Goal: Task Accomplishment & Management: Manage account settings

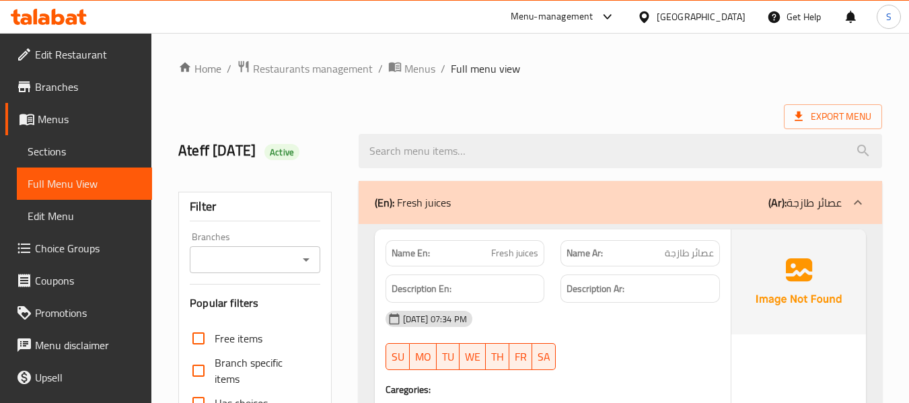
scroll to position [12278, 0]
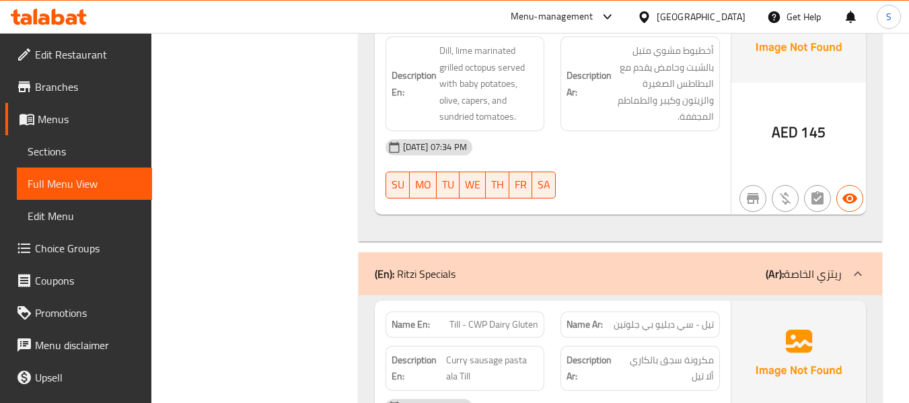
scroll to position [12816, 0]
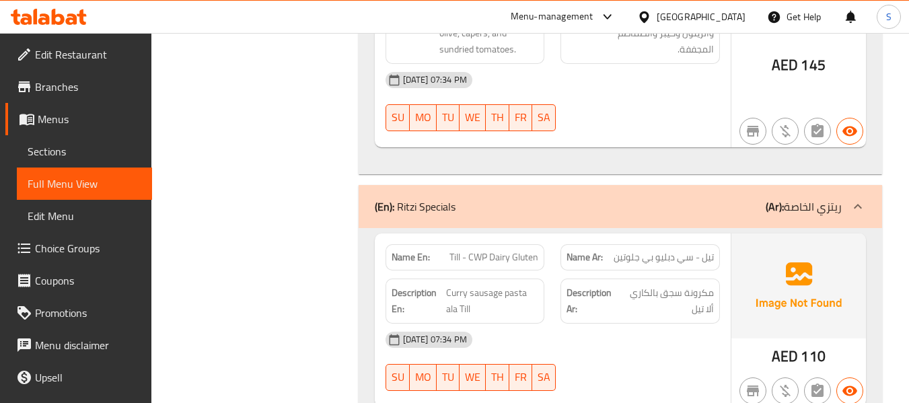
click at [520, 250] on span "Till - CWP Dairy Gluten" at bounding box center [494, 257] width 89 height 14
copy span "Till - CWP Dairy Gluten"
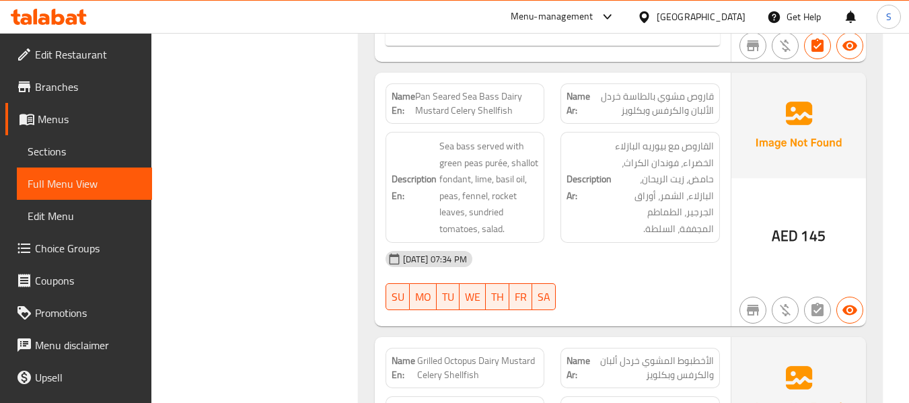
scroll to position [12413, 0]
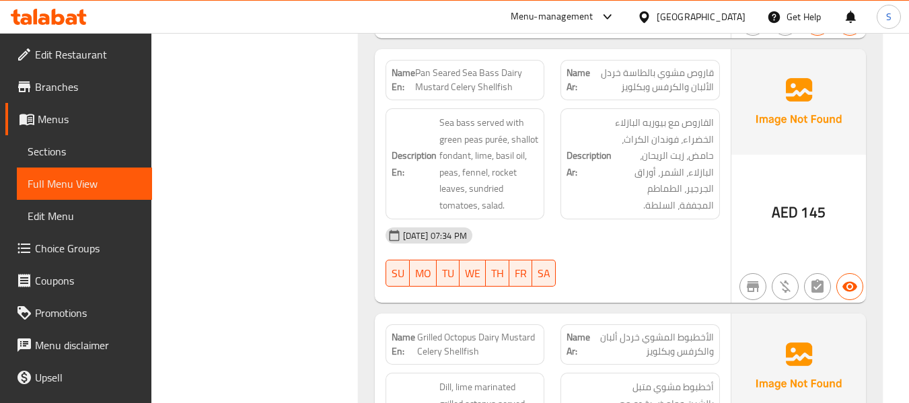
click at [604, 330] on span "الأخطبوط المشوي خردل ألبان والكرفس وبكلويز" at bounding box center [652, 344] width 123 height 28
copy span "ألبان"
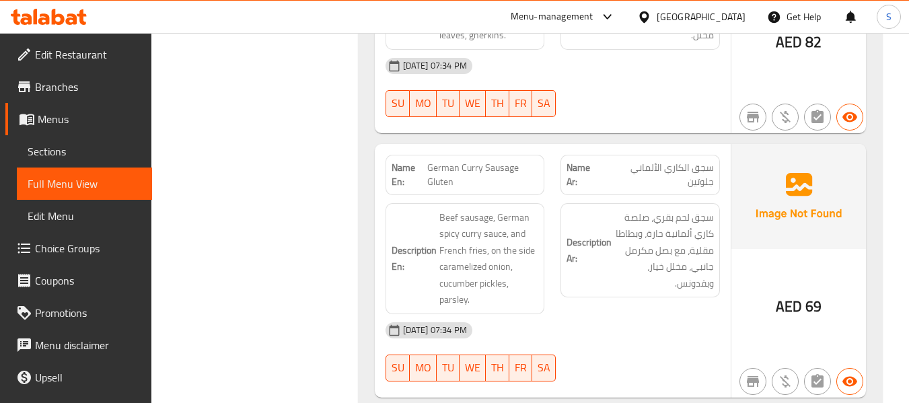
scroll to position [13288, 0]
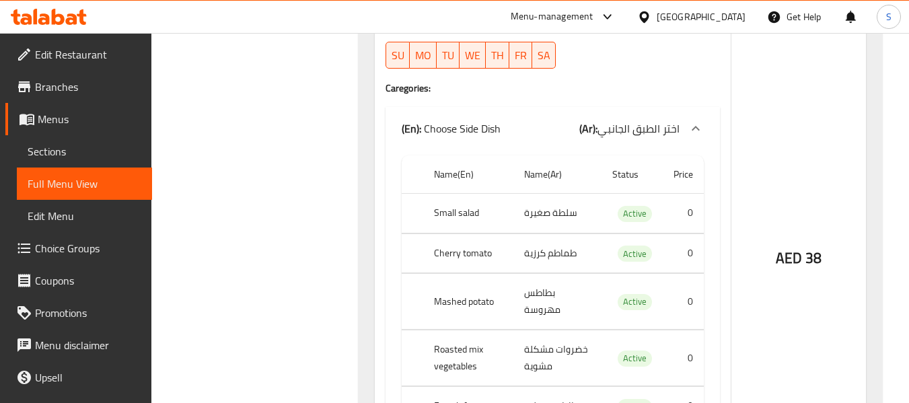
scroll to position [17749, 0]
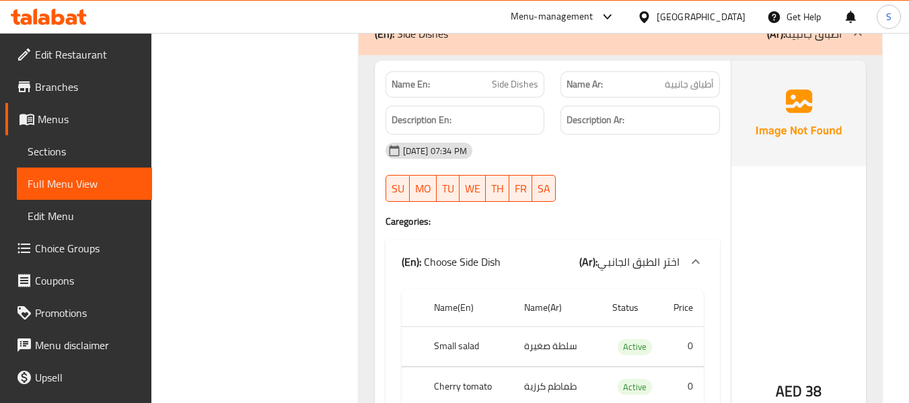
click at [756, 205] on div "AED 38" at bounding box center [799, 355] width 135 height 588
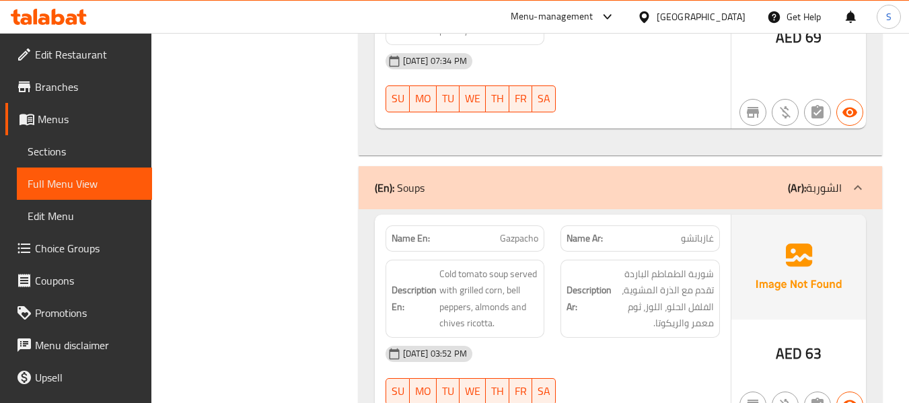
scroll to position [13625, 0]
click at [524, 230] on span "Gazpacho" at bounding box center [519, 237] width 38 height 14
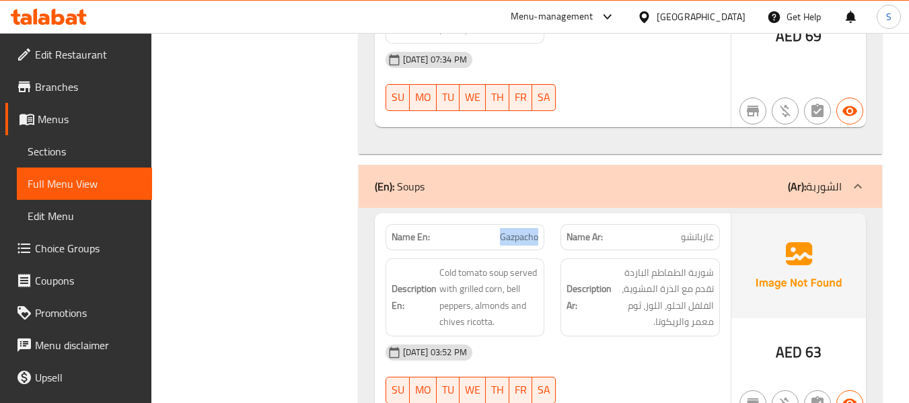
click at [524, 230] on span "Gazpacho" at bounding box center [519, 237] width 38 height 14
copy span "Gazpacho"
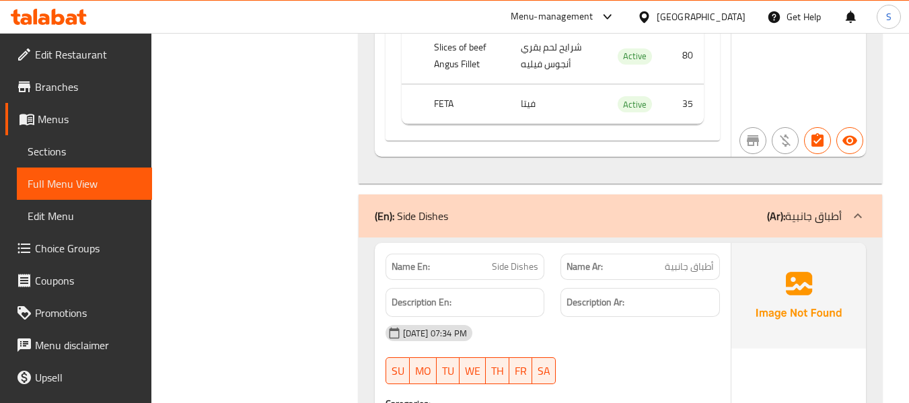
scroll to position [17596, 0]
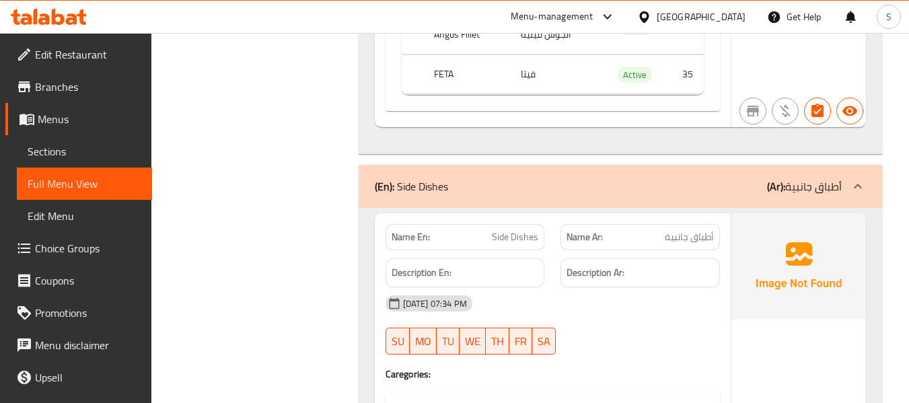
click at [520, 230] on span "Side Dishes" at bounding box center [515, 237] width 46 height 14
copy span "Side Dishes"
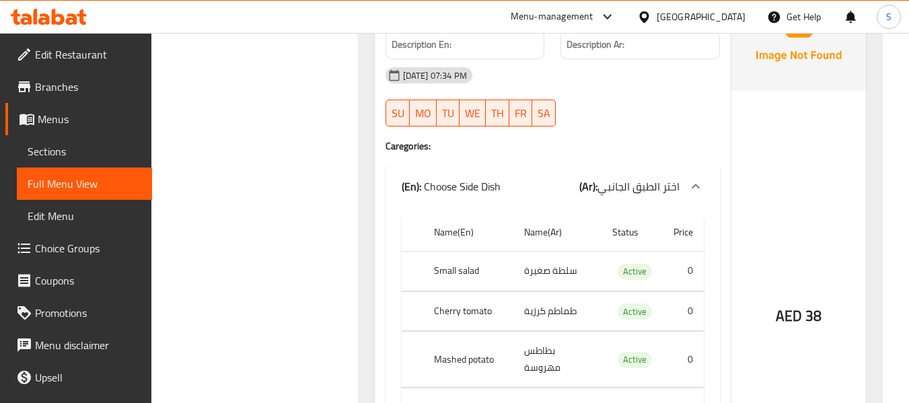
scroll to position [17817, 0]
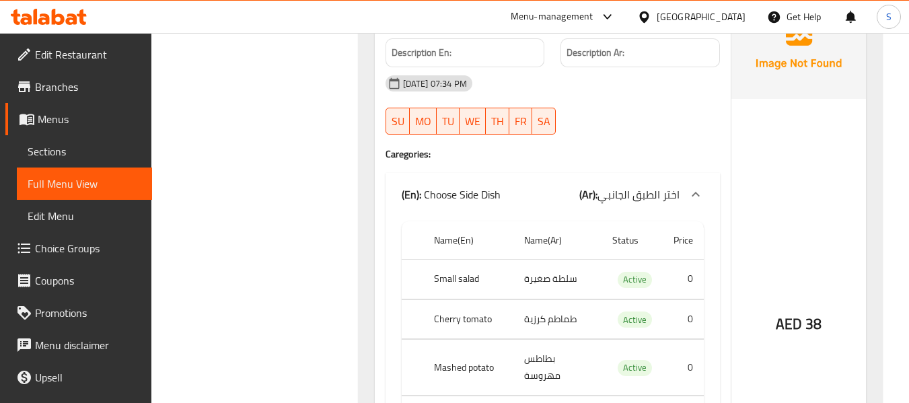
click at [454, 260] on th "Small salad" at bounding box center [468, 280] width 91 height 40
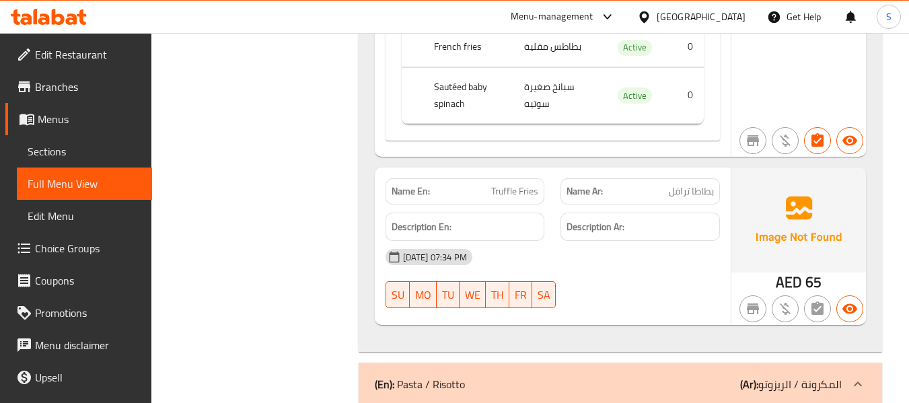
scroll to position [18220, 0]
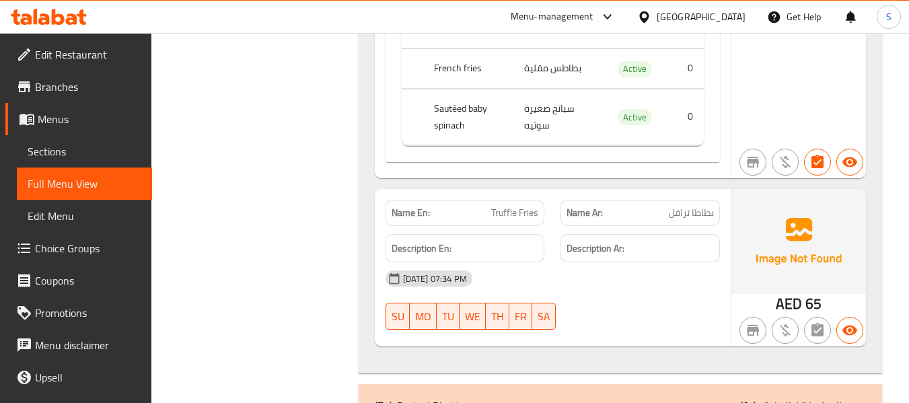
click at [530, 206] on span "Truffle Fries" at bounding box center [514, 213] width 47 height 14
copy span "Truffle Fries"
click at [491, 206] on span "Truffle Fries" at bounding box center [514, 213] width 47 height 14
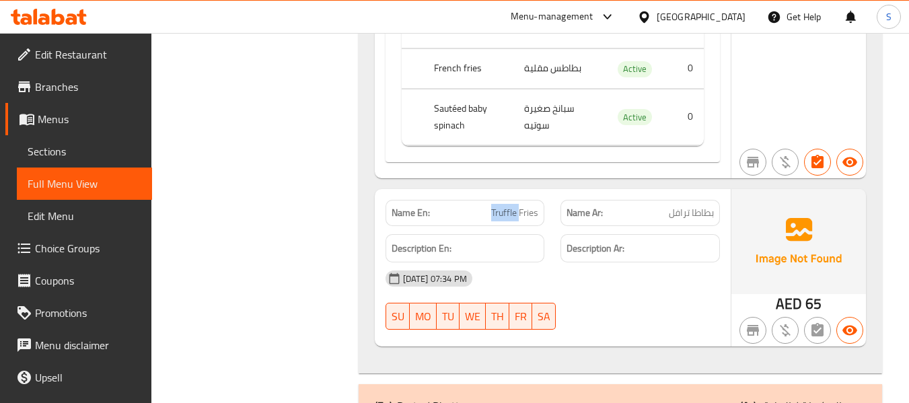
click at [491, 206] on span "Truffle Fries" at bounding box center [514, 213] width 47 height 14
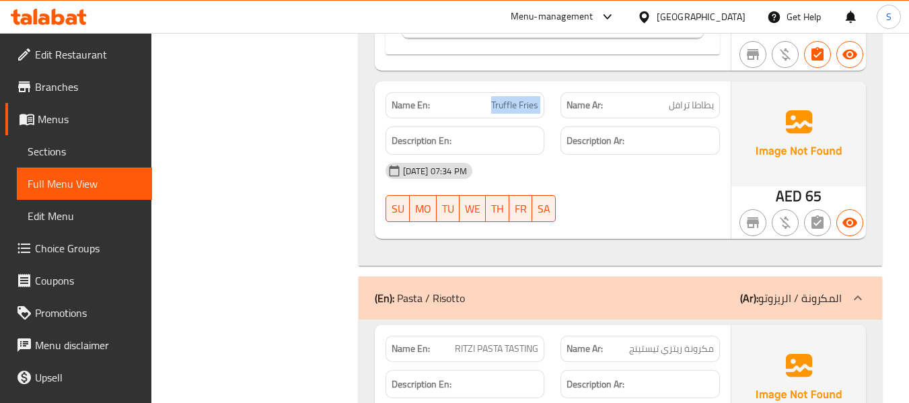
scroll to position [18355, 0]
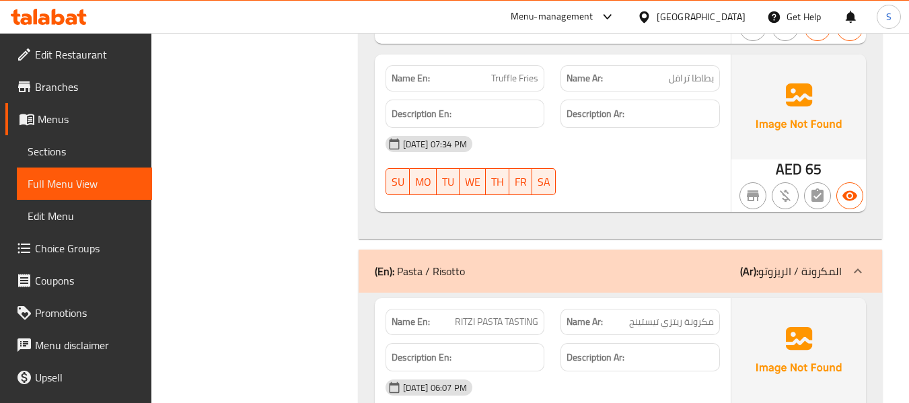
click at [460, 315] on span "RITZI PASTA TASTING" at bounding box center [496, 322] width 83 height 14
copy span "RITZI PASTA TASTING"
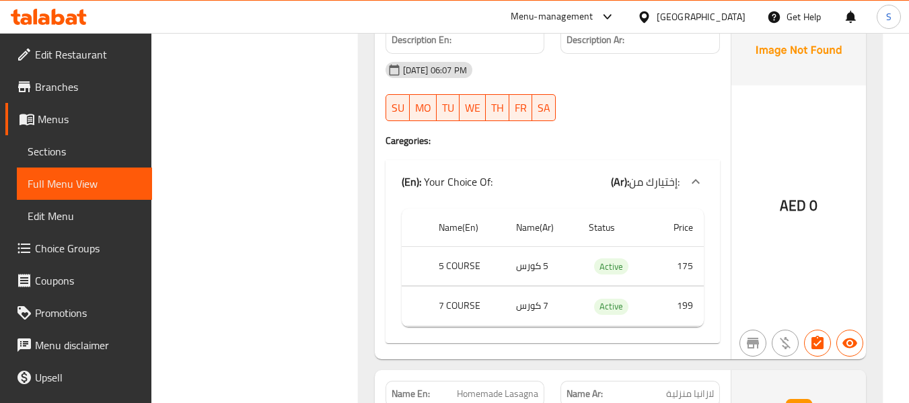
scroll to position [18691, 0]
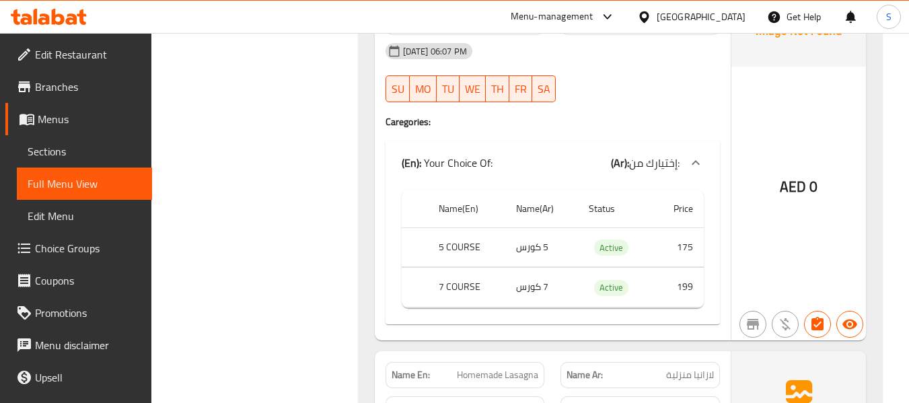
click at [481, 368] on span "Homemade Lasagna" at bounding box center [497, 375] width 81 height 14
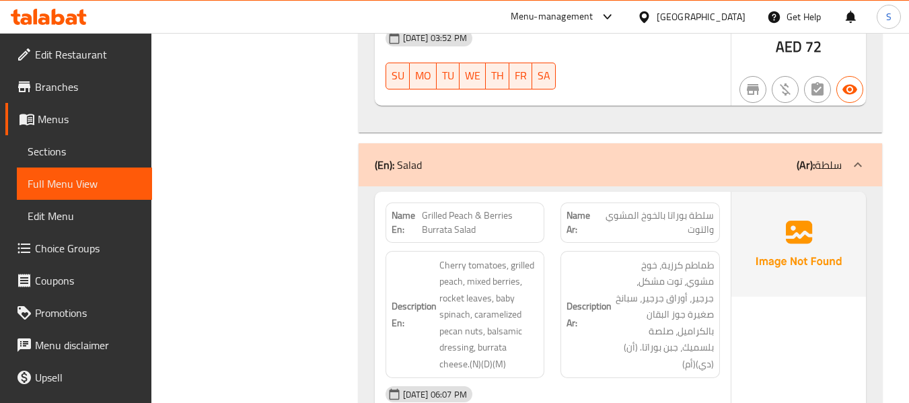
scroll to position [14357, 0]
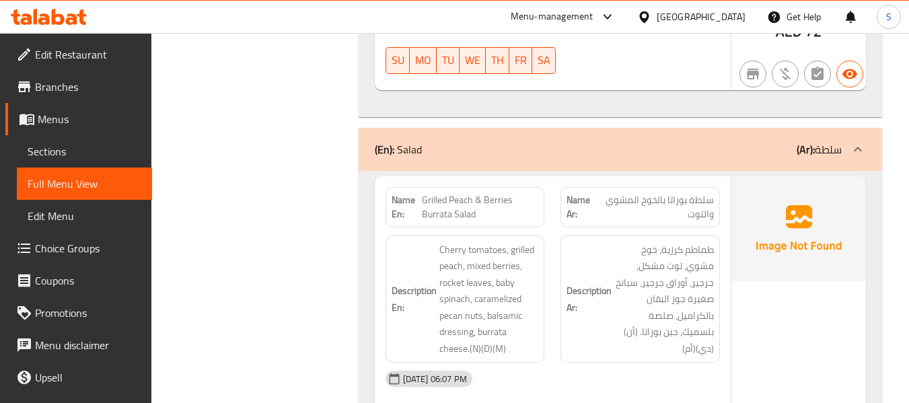
click at [437, 193] on span "Grilled Peach & Berries Burrata Salad" at bounding box center [480, 207] width 116 height 28
copy span "Grilled Peach & Berries Burrata Salad"
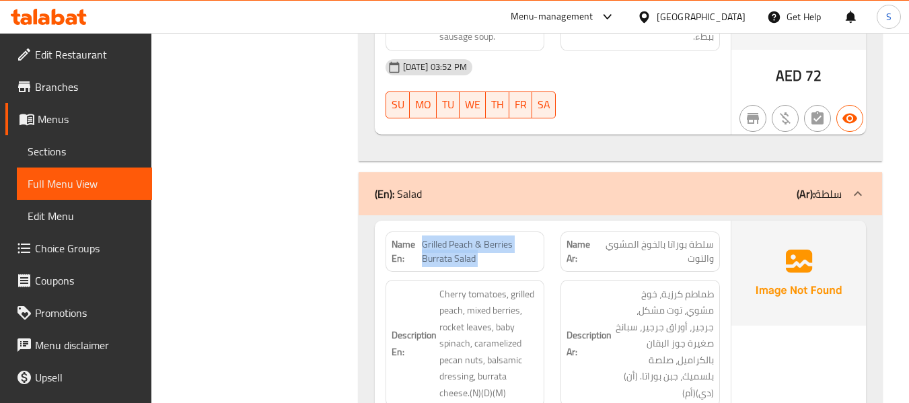
scroll to position [14290, 0]
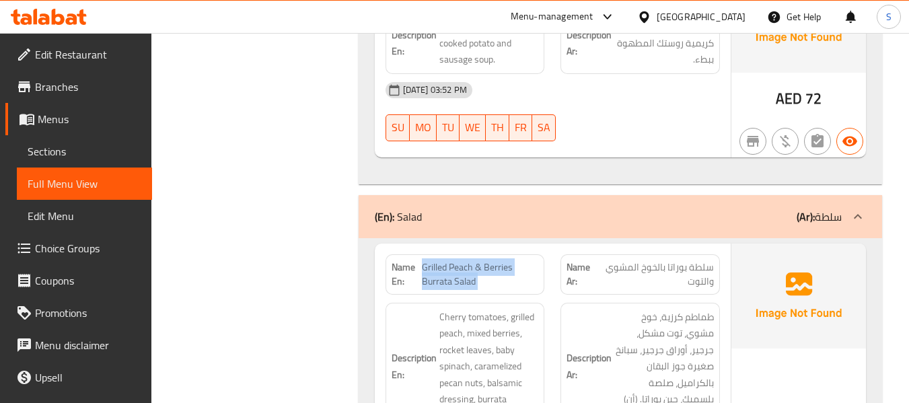
click at [460, 254] on div "Name En: Grilled Peach & Berries Burrata Salad" at bounding box center [466, 274] width 160 height 40
click at [457, 260] on span "Grilled Peach & Berries Burrata Salad" at bounding box center [480, 274] width 116 height 28
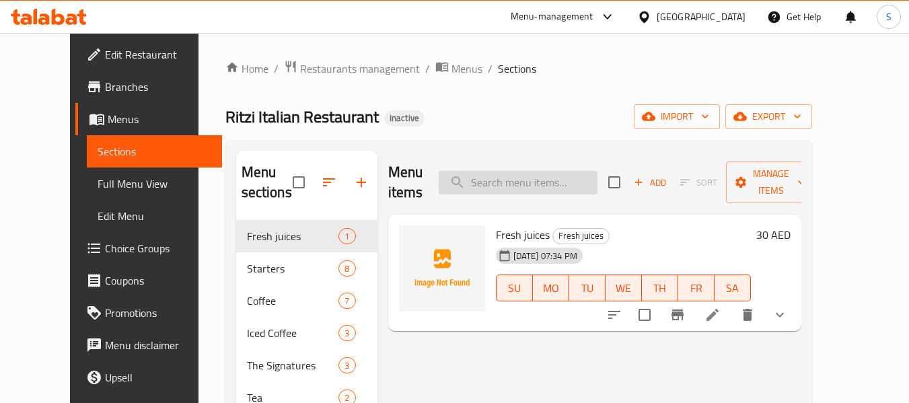
click at [563, 171] on input "search" at bounding box center [518, 183] width 159 height 24
paste input "Till - CWP Dairy Gluten"
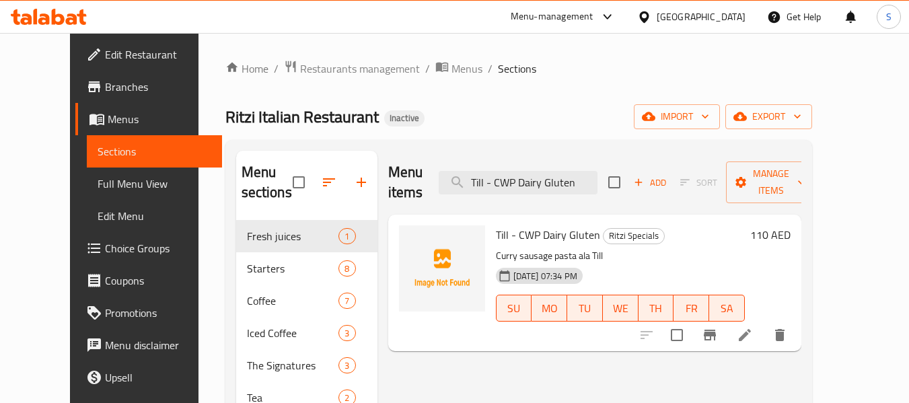
type input "Till - CWP Dairy Gluten"
click at [753, 327] on icon at bounding box center [745, 335] width 16 height 16
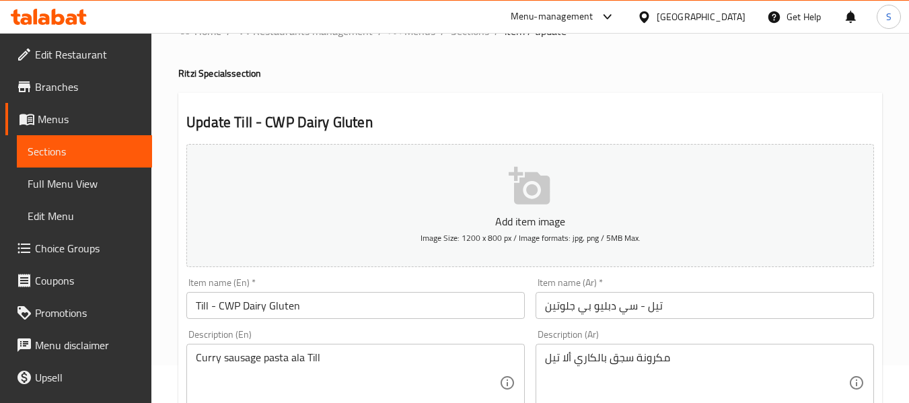
scroll to position [67, 0]
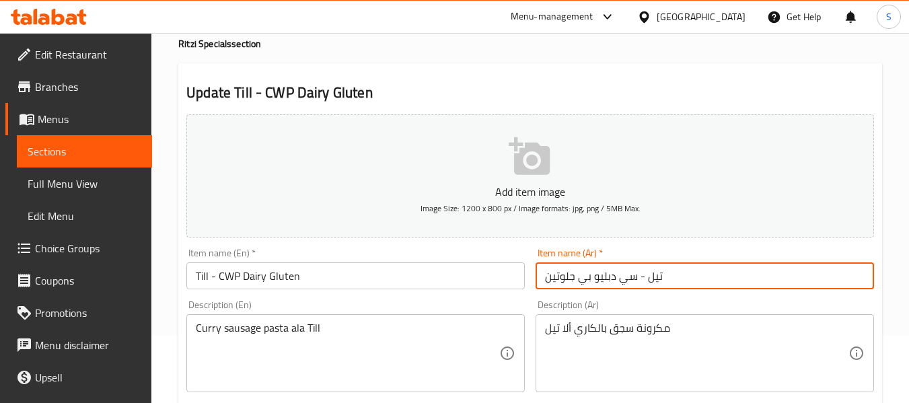
click at [576, 279] on input "تيل - سي دبليو بي جلوتين" at bounding box center [705, 275] width 339 height 27
paste input "لبان"
type input "تيل - سي دبليو بي ألبان جلوتين"
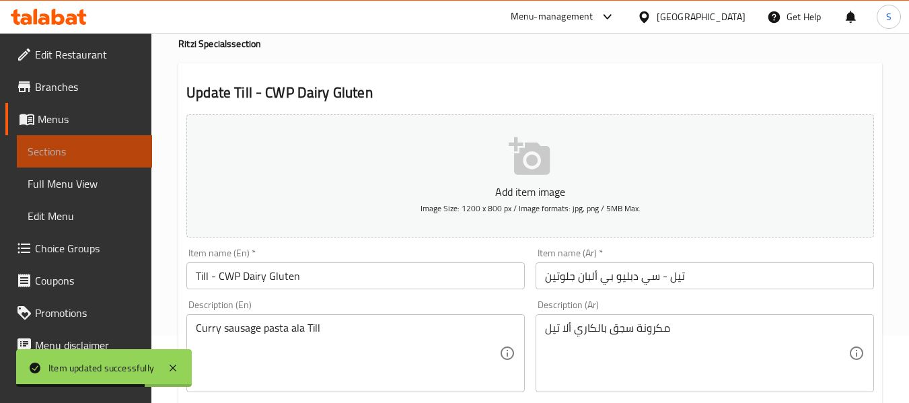
click at [113, 139] on link "Sections" at bounding box center [84, 151] width 135 height 32
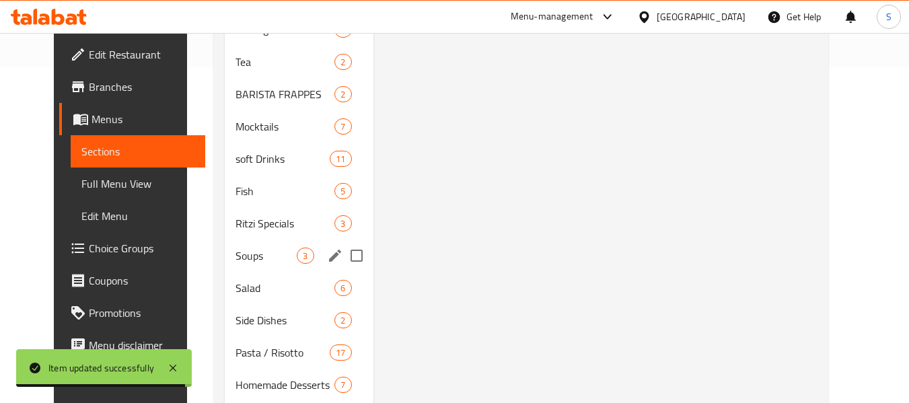
scroll to position [337, 0]
click at [267, 256] on span "Soups" at bounding box center [266, 255] width 61 height 16
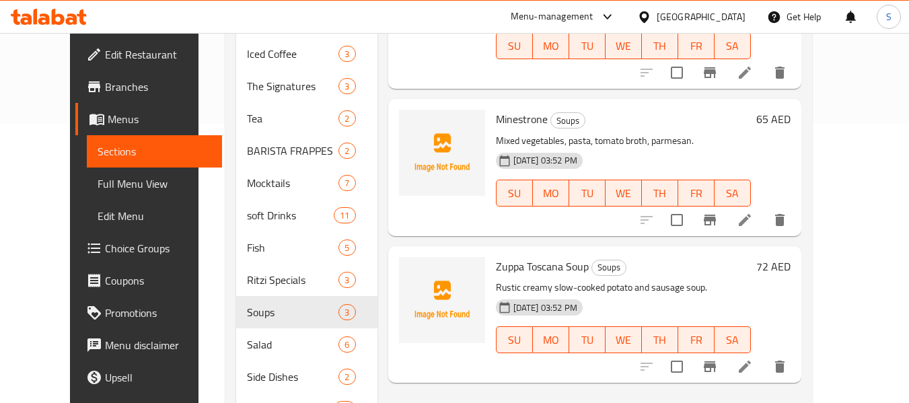
scroll to position [202, 0]
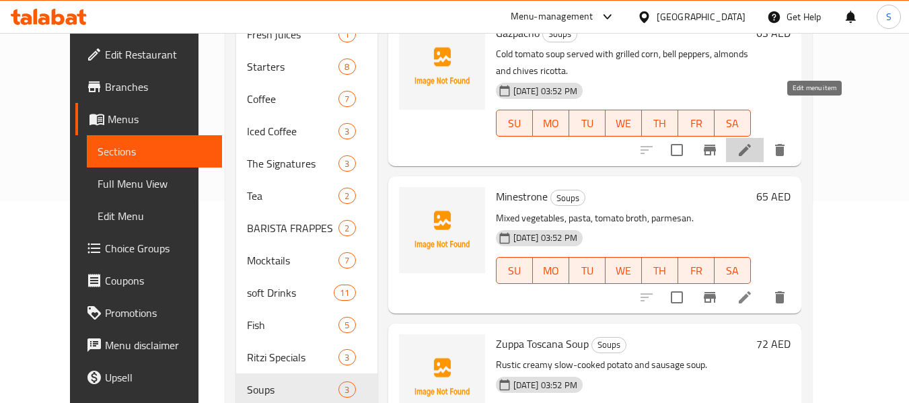
click at [753, 142] on icon at bounding box center [745, 150] width 16 height 16
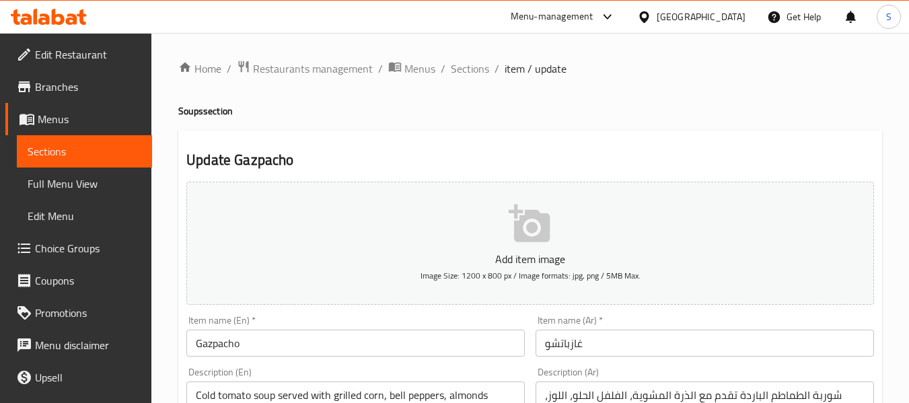
click at [499, 358] on div "Item name (En)   * Gazpacho Item name (En) *" at bounding box center [355, 336] width 349 height 52
click at [501, 351] on input "Gazpacho" at bounding box center [355, 343] width 339 height 27
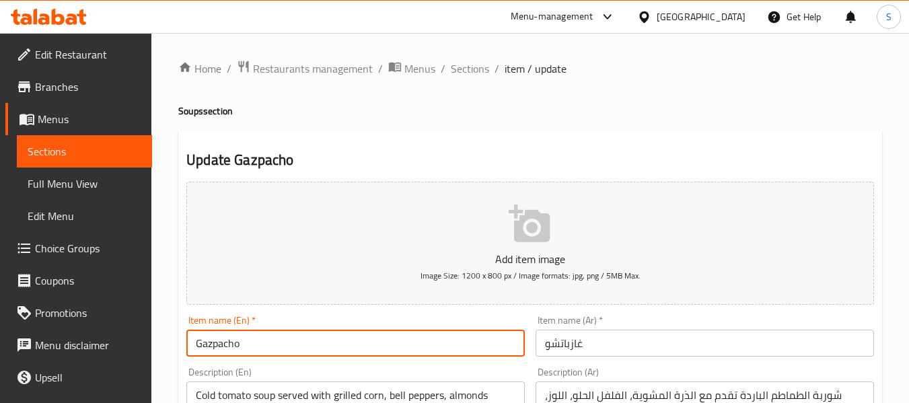
paste input "Dairy"
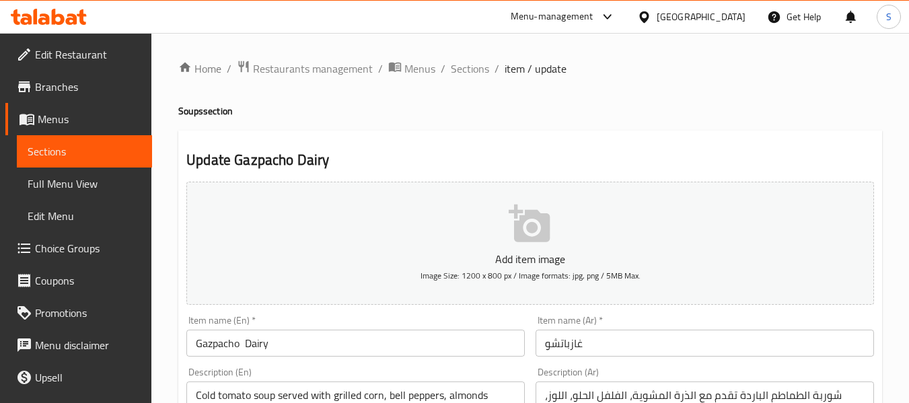
click at [473, 332] on input "Gazpacho Dairy" at bounding box center [355, 343] width 339 height 27
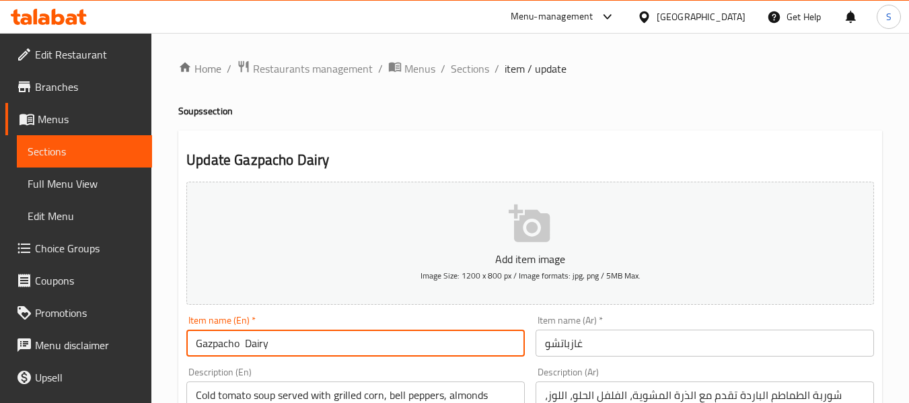
paste input "Nuts"
type input "Gazpacho Dairy Nuts"
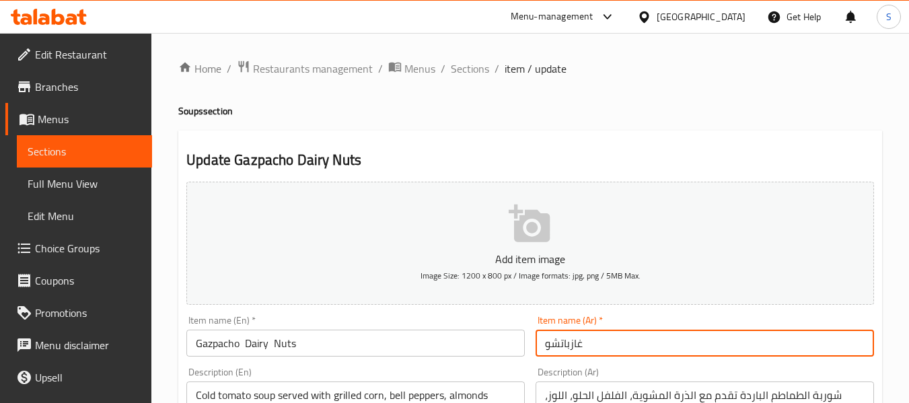
click at [597, 342] on input "غازباتشو" at bounding box center [705, 343] width 339 height 27
paste input "ألبان"
drag, startPoint x: 305, startPoint y: 349, endPoint x: 298, endPoint y: 345, distance: 7.8
click at [305, 349] on input "Gazpacho Dairy Nuts" at bounding box center [355, 343] width 339 height 27
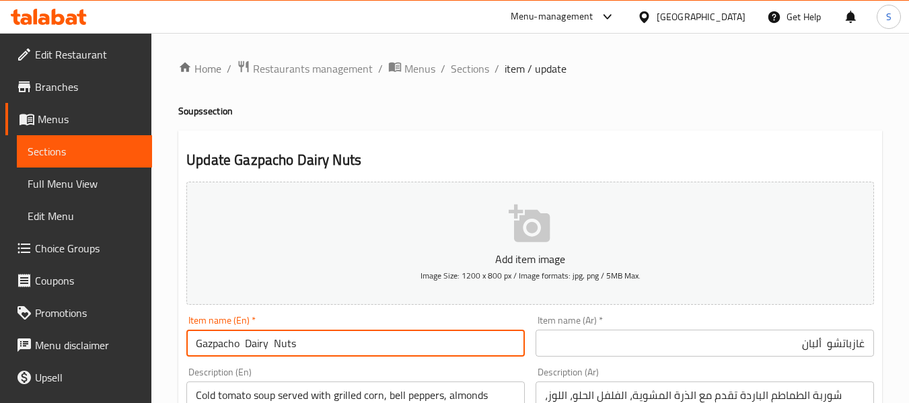
click at [285, 344] on input "Gazpacho Dairy Nuts" at bounding box center [355, 343] width 339 height 27
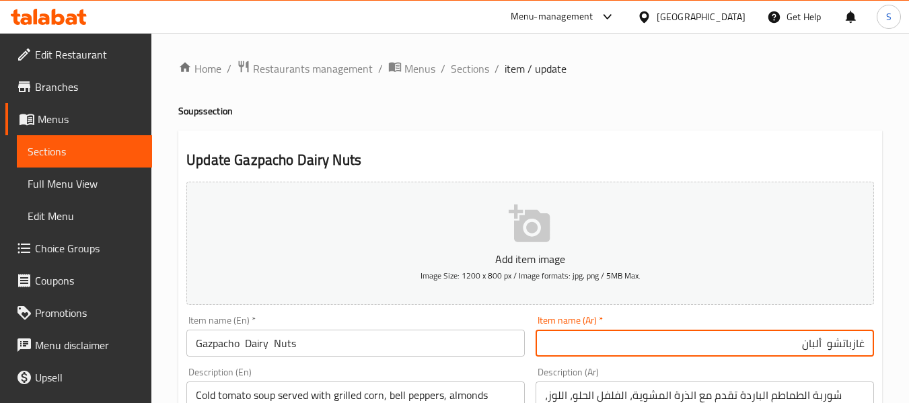
click at [764, 349] on input "غازباتشو ألبان" at bounding box center [705, 343] width 339 height 27
paste input "المكسرات"
type input "غازباتشو ألبان المكسرات"
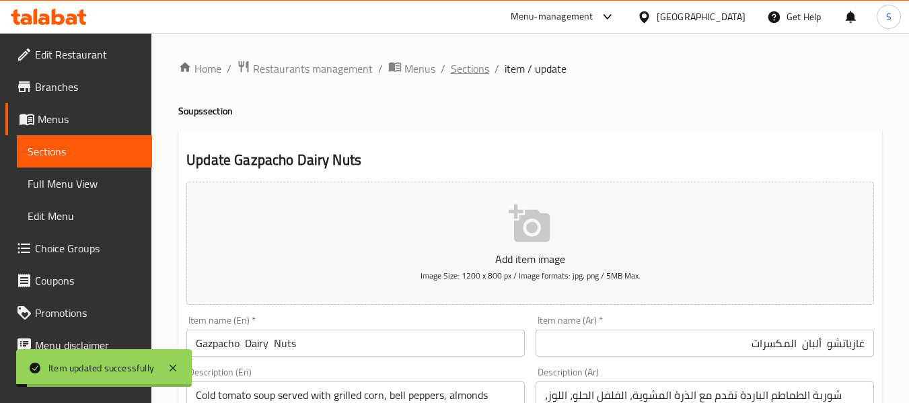
click at [487, 68] on span "Sections" at bounding box center [470, 69] width 38 height 16
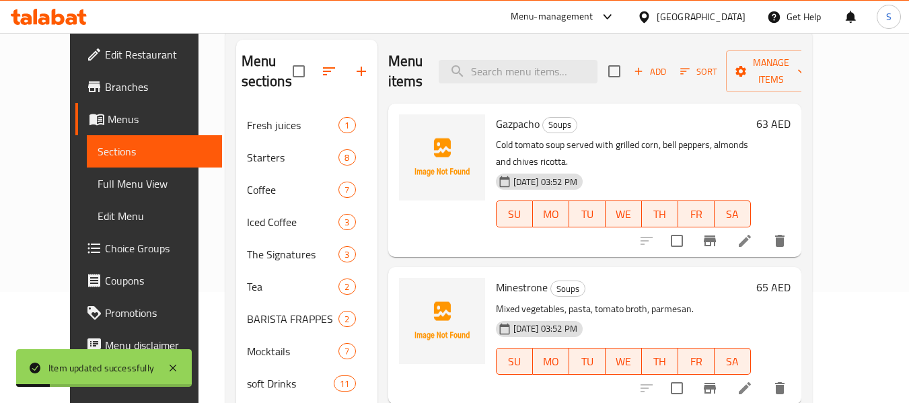
scroll to position [135, 0]
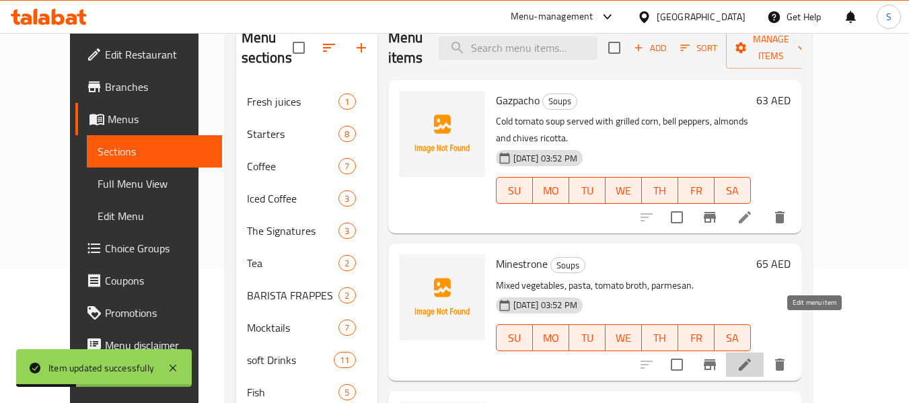
click at [753, 357] on icon at bounding box center [745, 365] width 16 height 16
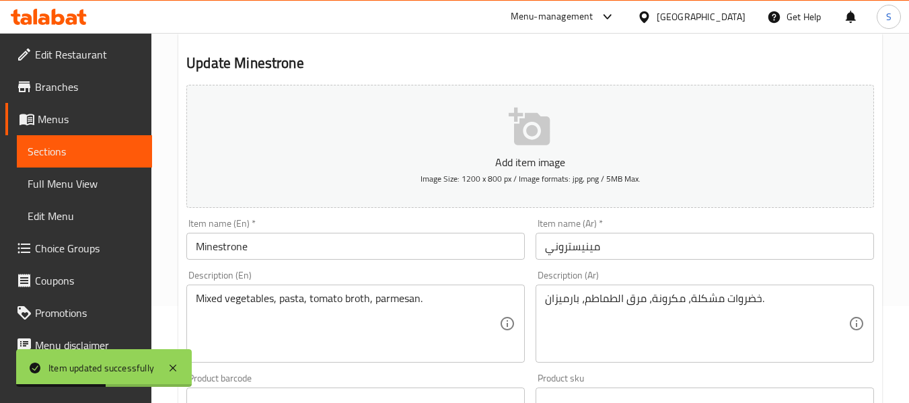
scroll to position [135, 0]
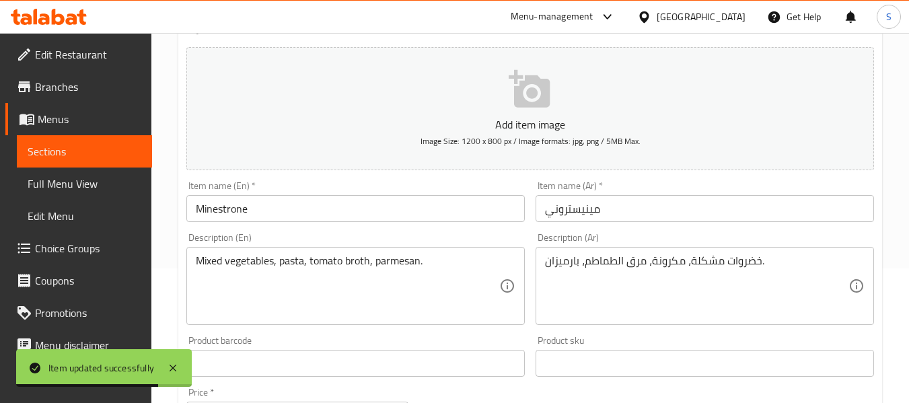
click at [375, 211] on input "Minestrone" at bounding box center [355, 208] width 339 height 27
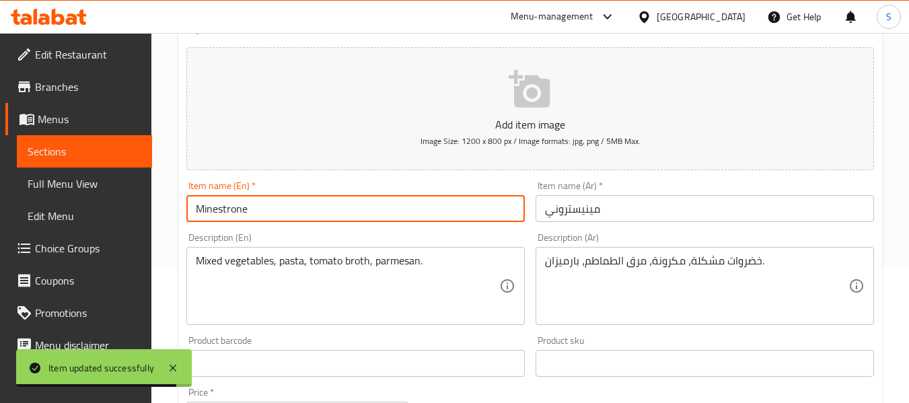
paste input "Celery"
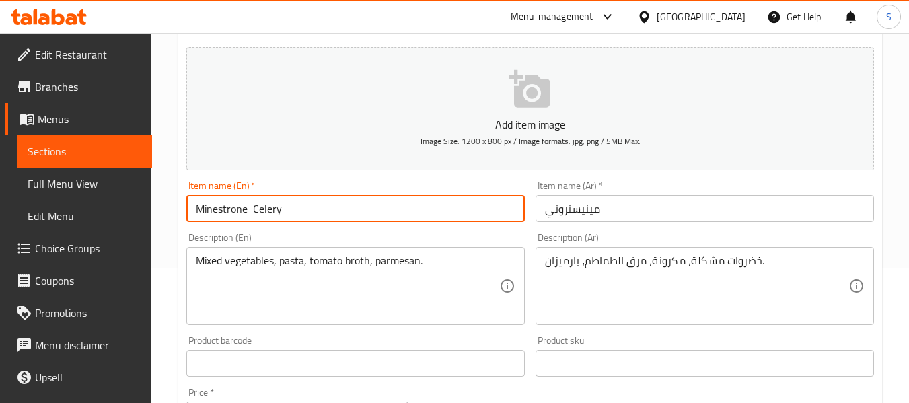
click at [398, 201] on input "Minestrone Celery" at bounding box center [355, 208] width 339 height 27
paste input "Dairy"
click at [402, 203] on input "Minestrone Celery Dairy" at bounding box center [355, 208] width 339 height 27
paste input "Gluten"
drag, startPoint x: 343, startPoint y: 209, endPoint x: 253, endPoint y: 209, distance: 90.2
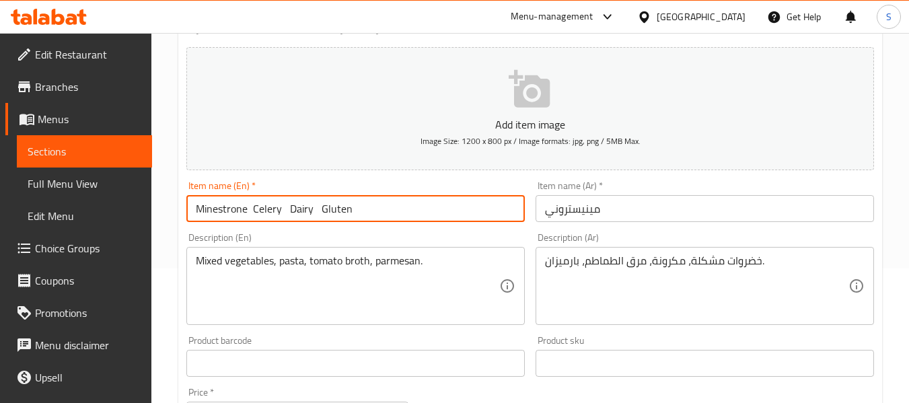
click at [253, 209] on input "Minestrone Celery Dairy Gluten" at bounding box center [355, 208] width 339 height 27
type input "Minestrone Celery Dairy Gluten"
click at [610, 199] on input "مينيستروني" at bounding box center [705, 208] width 339 height 27
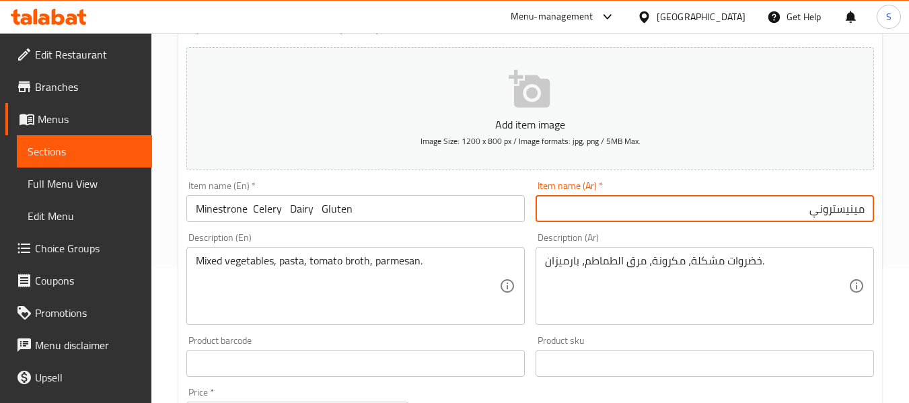
paste input "الكرفس ومنتجات الألبان والغلوتين"
click at [750, 210] on input "مينيستروني الكرفس ومنتجات الألبان والغلوتين" at bounding box center [705, 208] width 339 height 27
drag, startPoint x: 761, startPoint y: 209, endPoint x: 730, endPoint y: 211, distance: 31.7
click at [730, 211] on input "مينيستروني الكرفس ومنتجات الألبان والغلوتين" at bounding box center [705, 208] width 339 height 27
type input "مينيستروني الكرفس و الألبان والجلوتين"
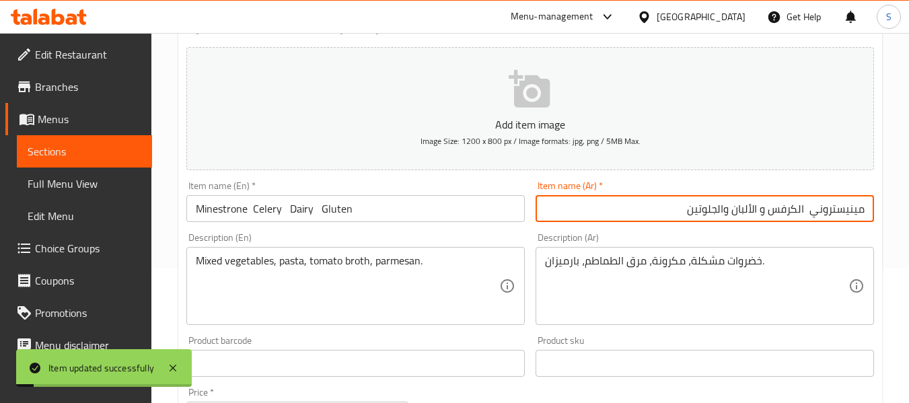
click at [114, 144] on span "Sections" at bounding box center [85, 151] width 114 height 16
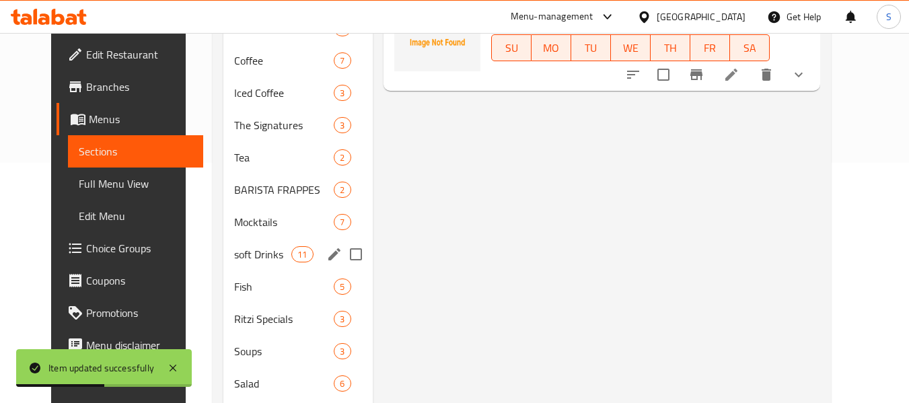
scroll to position [269, 0]
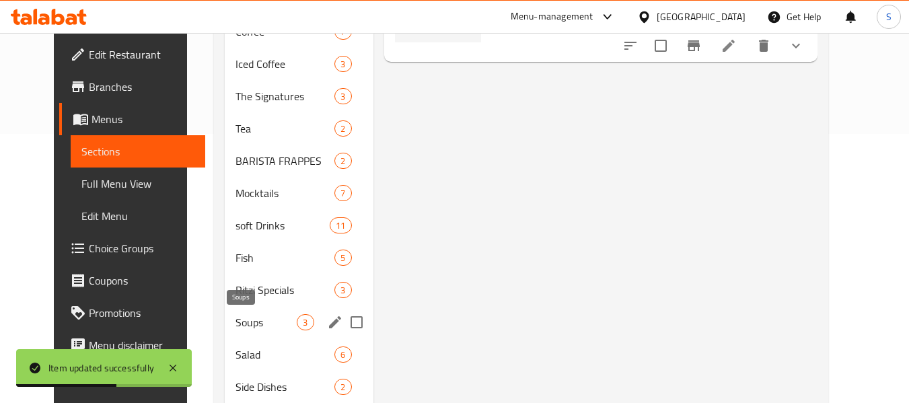
click at [251, 322] on span "Soups" at bounding box center [266, 322] width 61 height 16
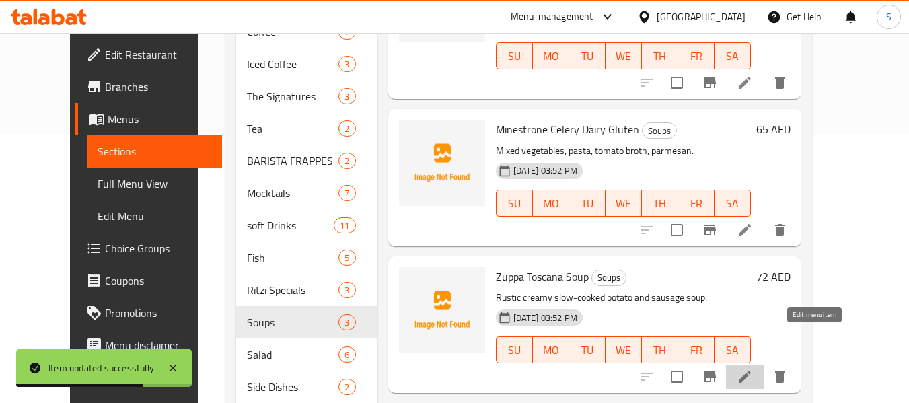
click at [753, 369] on icon at bounding box center [745, 377] width 16 height 16
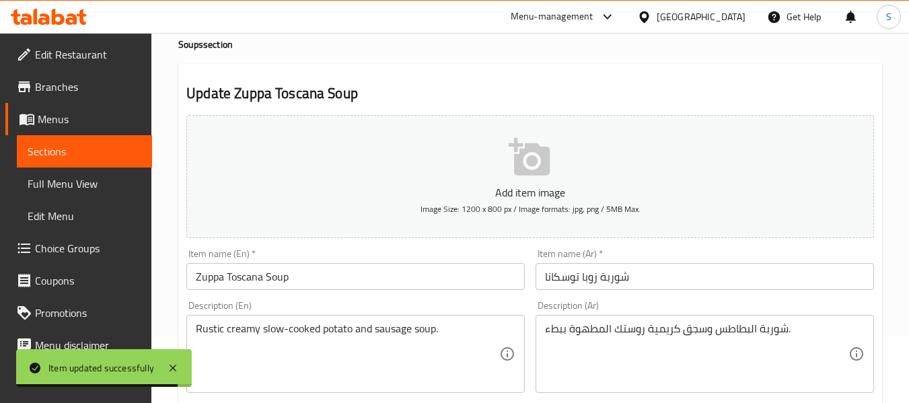
scroll to position [67, 0]
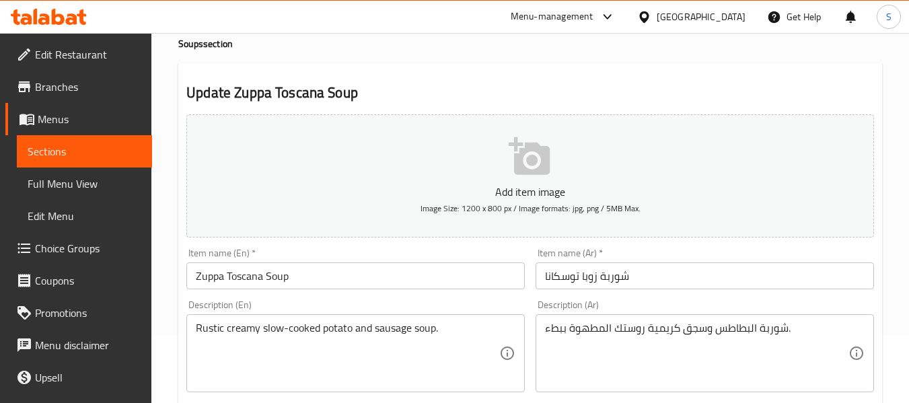
click at [422, 285] on input "Zuppa Toscana Soup" at bounding box center [355, 275] width 339 height 27
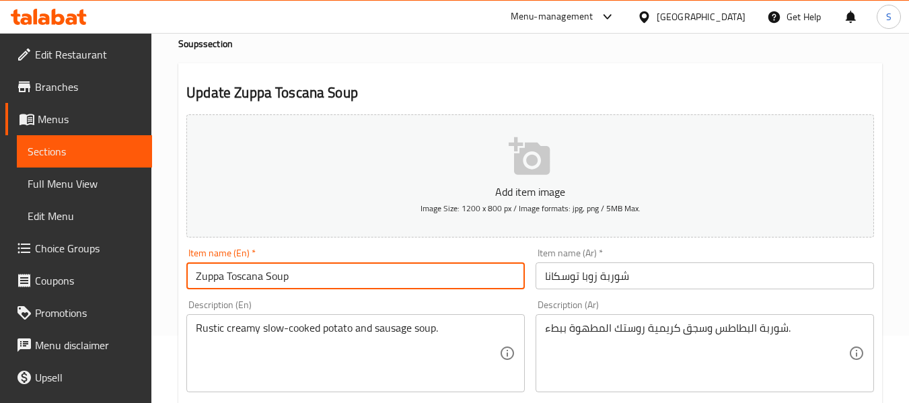
paste input "Gluten"
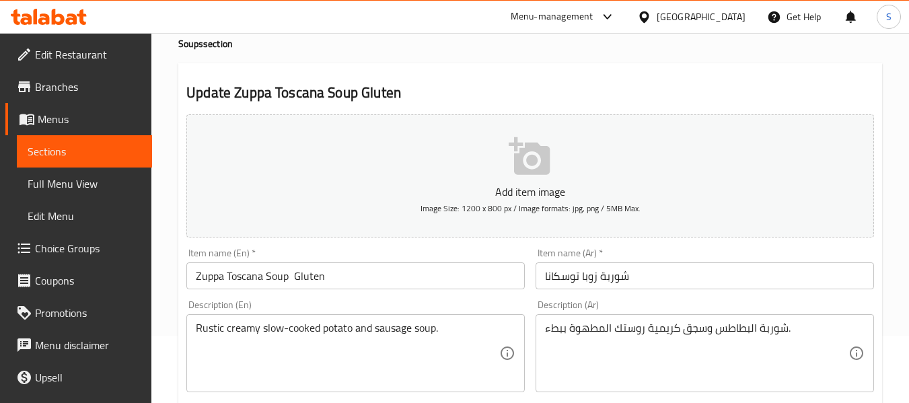
click at [453, 273] on input "Zuppa Toscana Soup Gluten" at bounding box center [355, 275] width 339 height 27
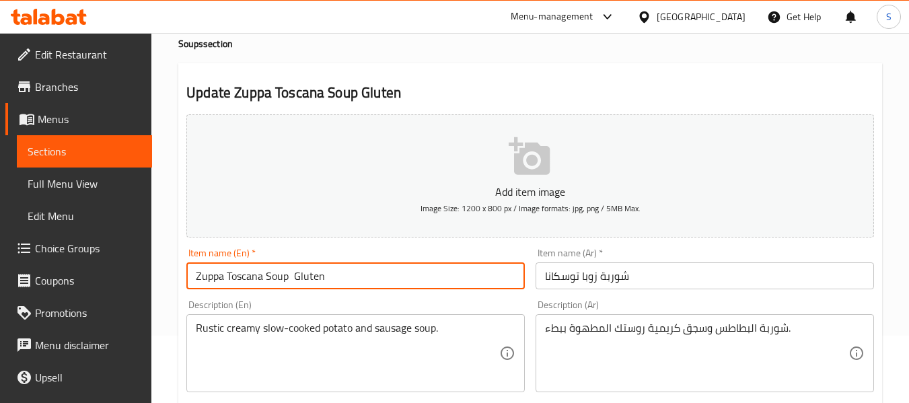
paste input "Dairy"
type input "Zuppa Toscana Soup Gluten Dairy"
click at [682, 276] on input "شوربة زوبا توسكانا" at bounding box center [705, 275] width 339 height 27
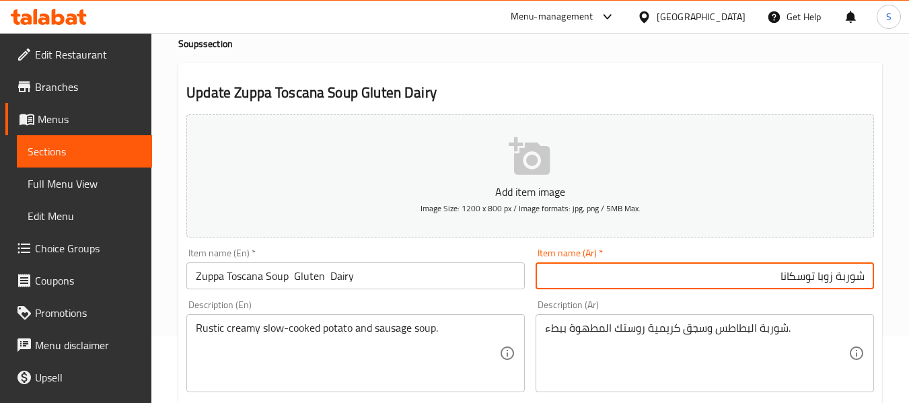
paste input "جلوتين الألبان"
type input "شوربة زوبا توسكانا جلوتين الألبان"
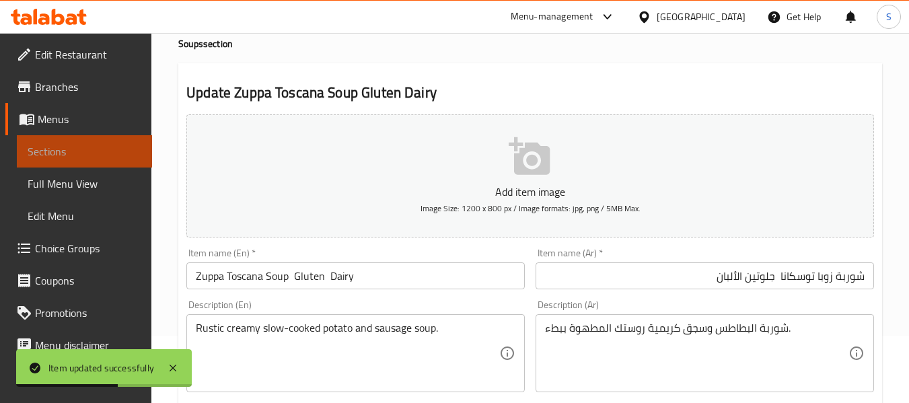
click at [108, 155] on span "Sections" at bounding box center [85, 151] width 114 height 16
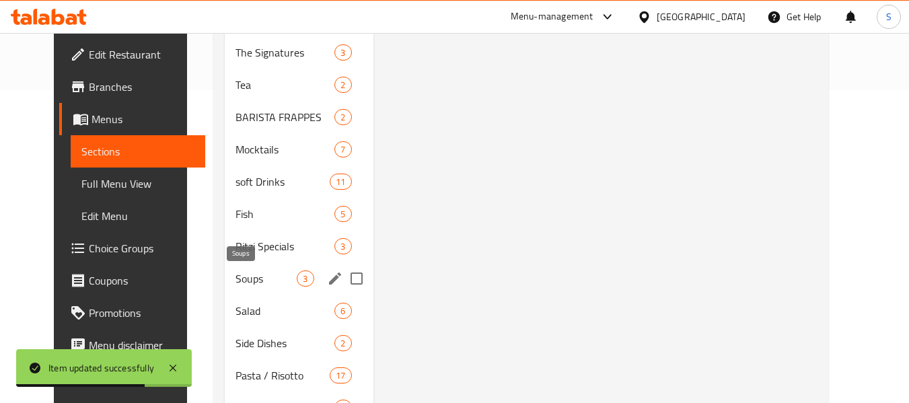
scroll to position [337, 0]
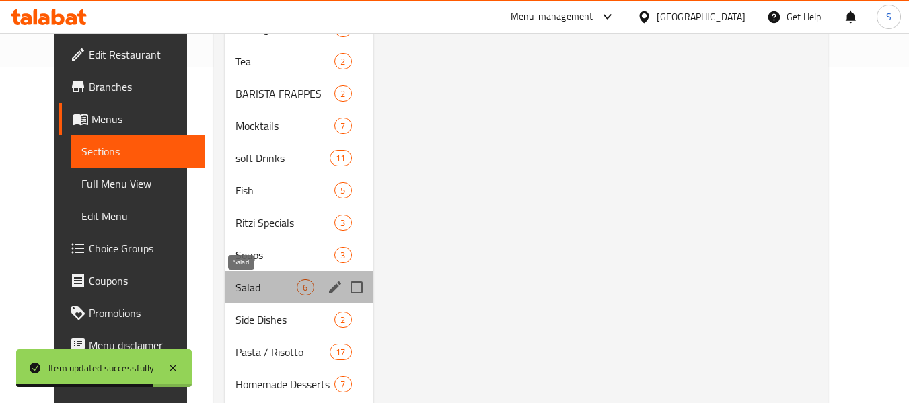
click at [267, 285] on span "Salad" at bounding box center [266, 287] width 61 height 16
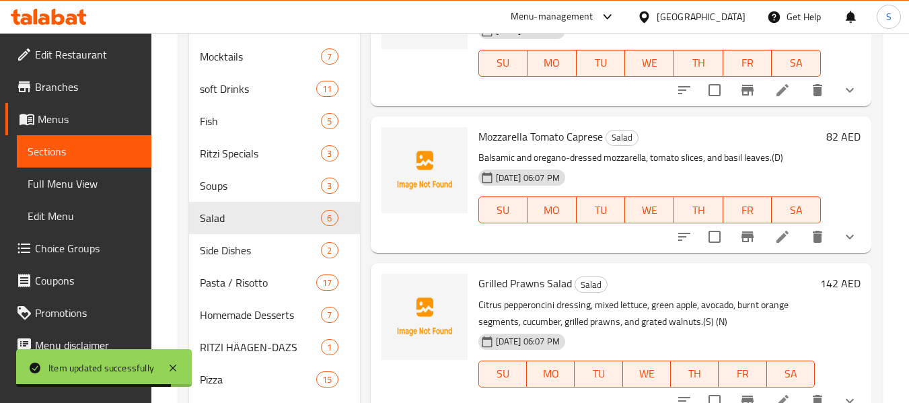
scroll to position [474, 0]
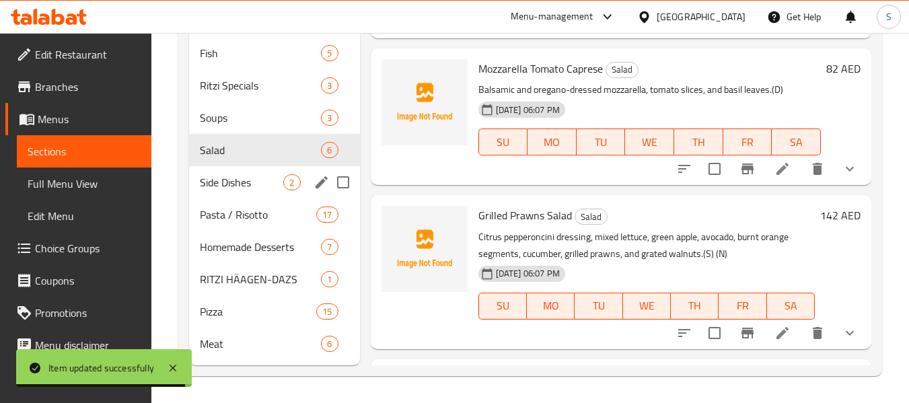
click at [239, 185] on span "Side Dishes" at bounding box center [241, 182] width 83 height 16
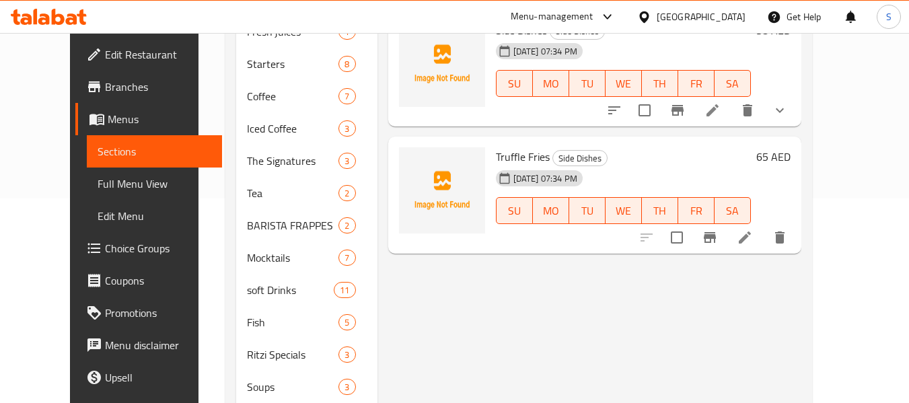
scroll to position [272, 0]
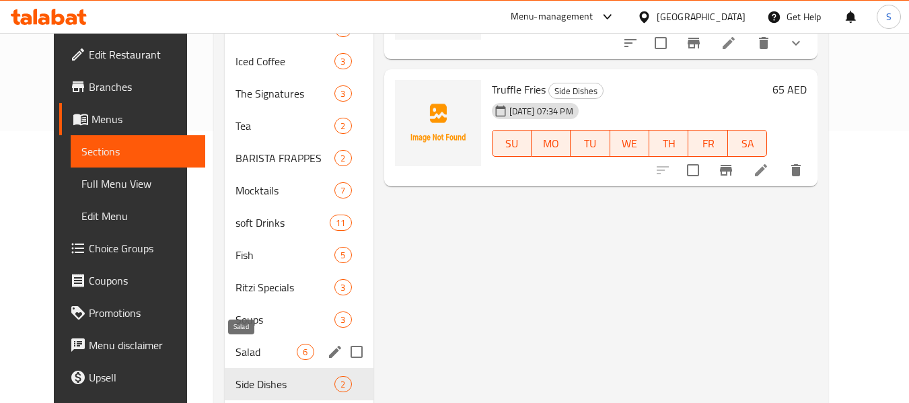
click at [246, 353] on span "Salad" at bounding box center [266, 352] width 61 height 16
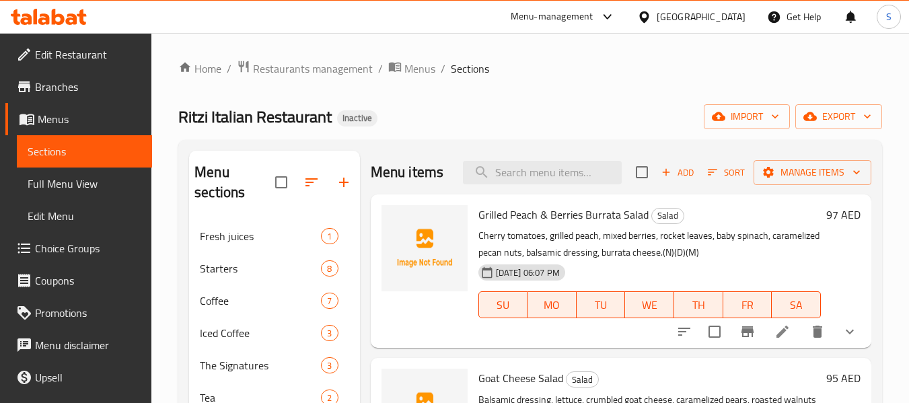
click at [544, 195] on div "Menu items Add Sort Manage items" at bounding box center [621, 173] width 501 height 44
click at [539, 179] on input "search" at bounding box center [542, 173] width 159 height 24
paste input "Side Dishes"
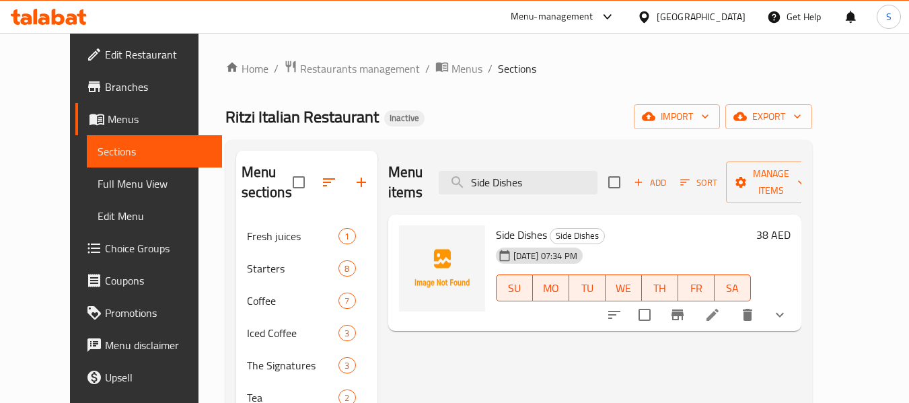
type input "Side Dishes"
click at [732, 303] on li at bounding box center [713, 315] width 38 height 24
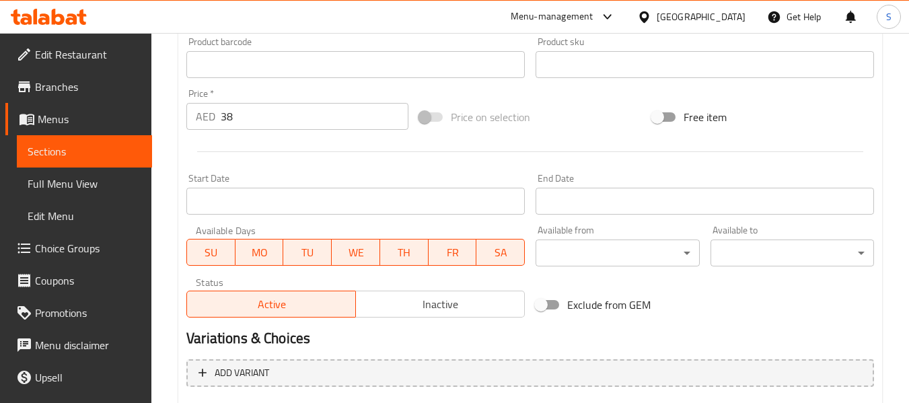
scroll to position [561, 0]
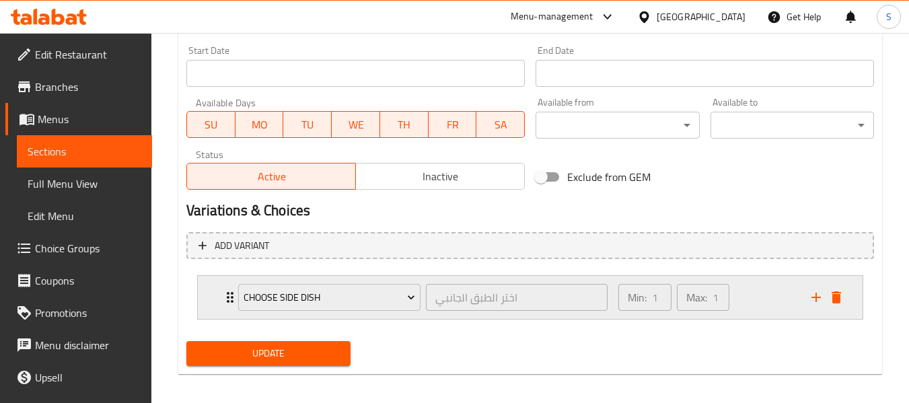
drag, startPoint x: 188, startPoint y: 277, endPoint x: 199, endPoint y: 283, distance: 12.0
click at [190, 279] on li "Choose Side Dish اختر الطبق الجانبي ​ Min: 1 ​ Max: 1 ​ Small salad (ID: 228729…" at bounding box center [530, 297] width 688 height 55
click at [209, 289] on div "Choose Side Dish اختر الطبق الجانبي ​ Min: 1 ​ Max: 1 ​" at bounding box center [530, 297] width 665 height 43
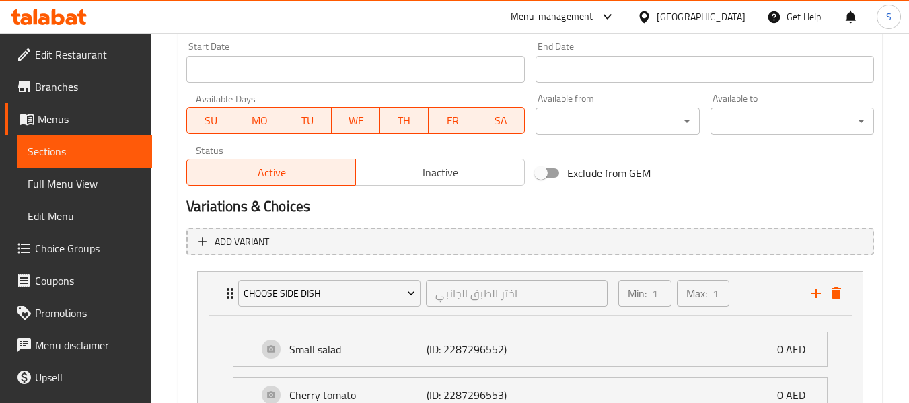
scroll to position [359, 0]
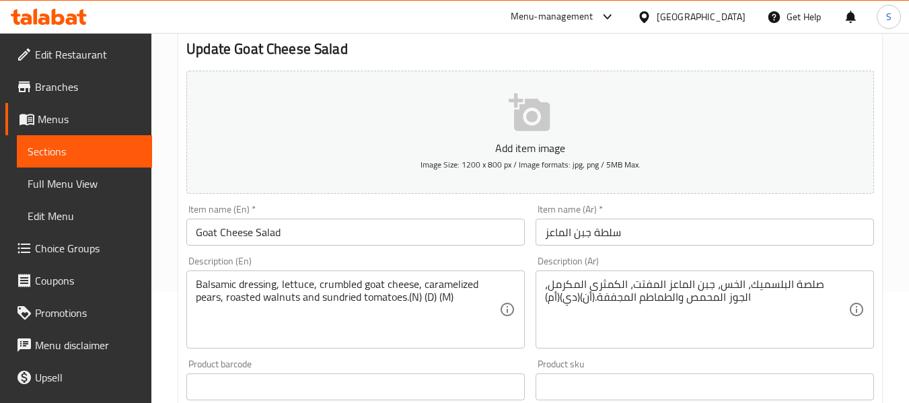
scroll to position [135, 0]
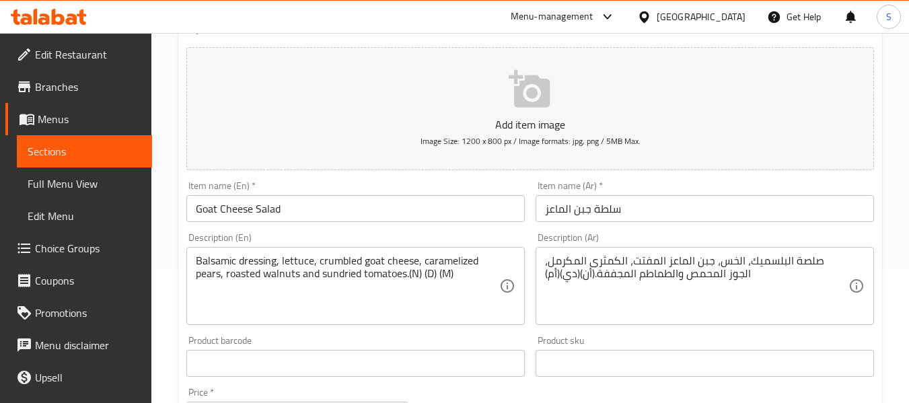
click at [362, 217] on input "Goat Cheese Salad" at bounding box center [355, 208] width 339 height 27
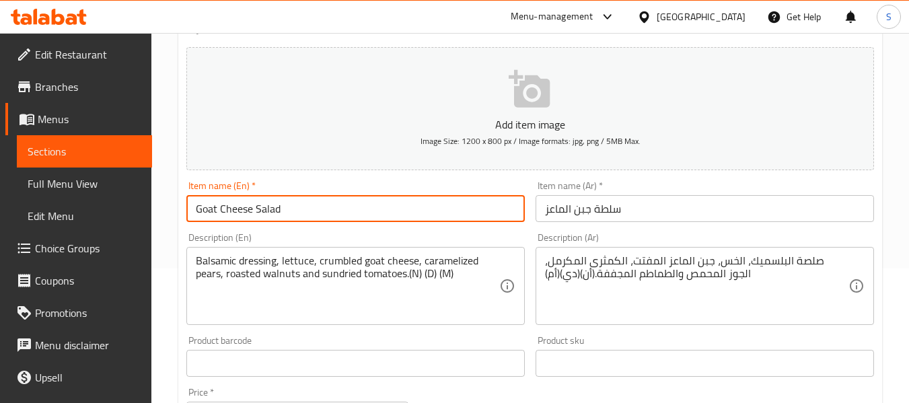
paste input "Nuts Dairy Mustard"
type input "Goat Cheese Salad Nuts Dairy Mustard"
click at [695, 210] on input "سلطة جبن الماعز" at bounding box center [705, 208] width 339 height 27
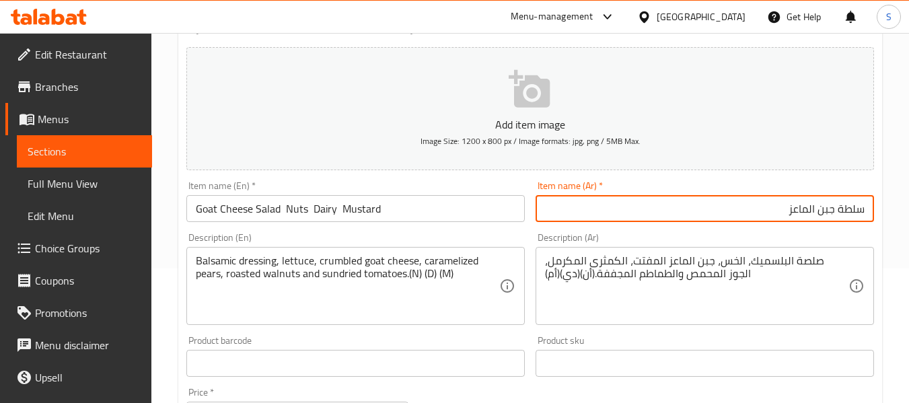
paste input "المكسرات والألبان والخردل"
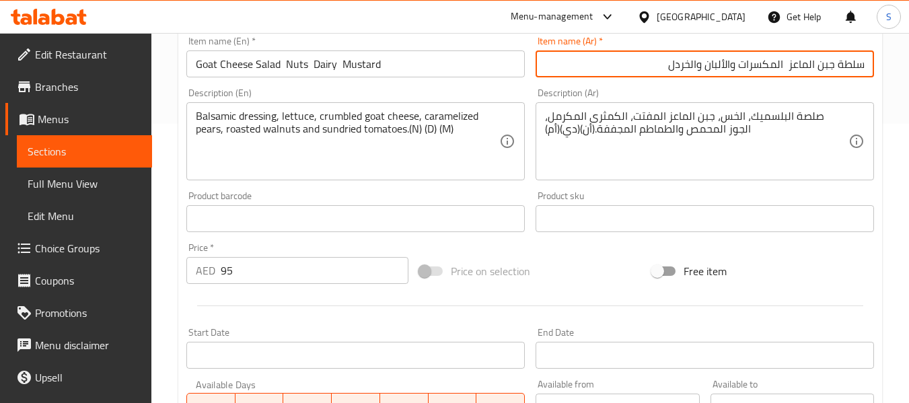
scroll to position [471, 0]
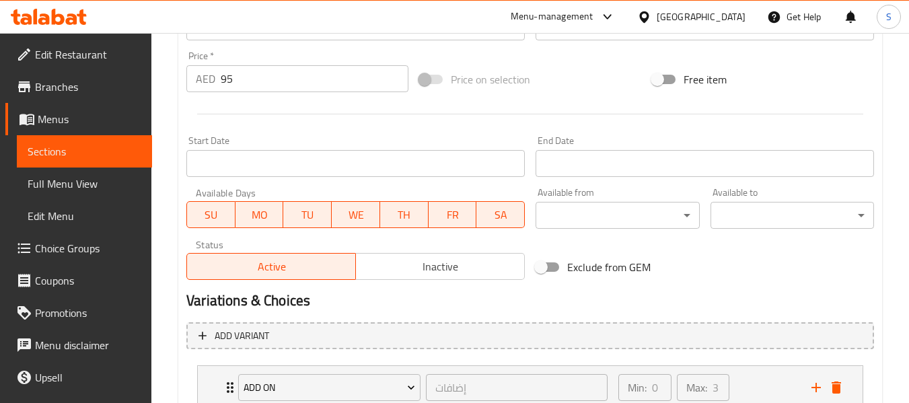
type input "سلطة جبن الماعز المكسرات والألبان والخردل"
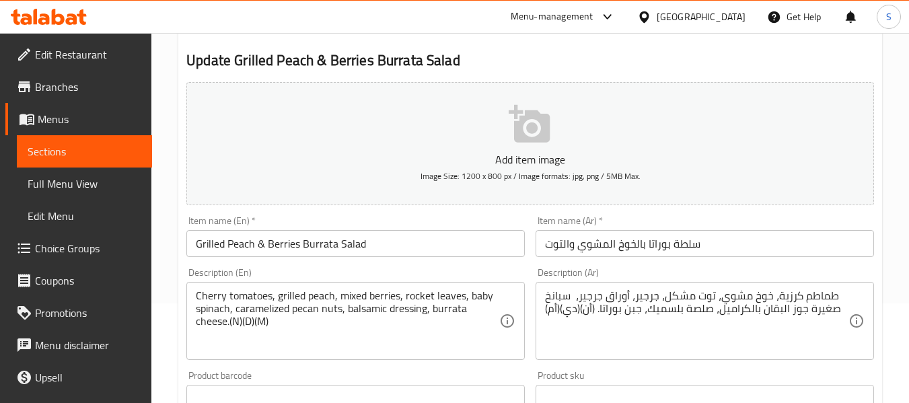
scroll to position [67, 0]
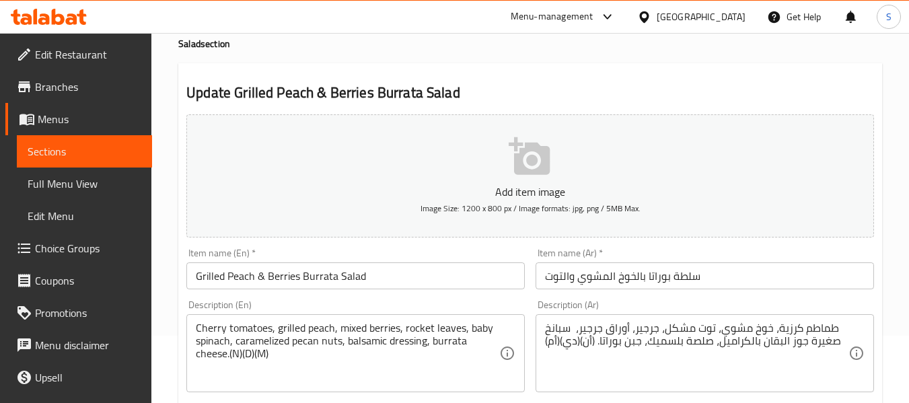
click at [435, 280] on input "Grilled Peach & Berries Burrata Salad" at bounding box center [355, 275] width 339 height 27
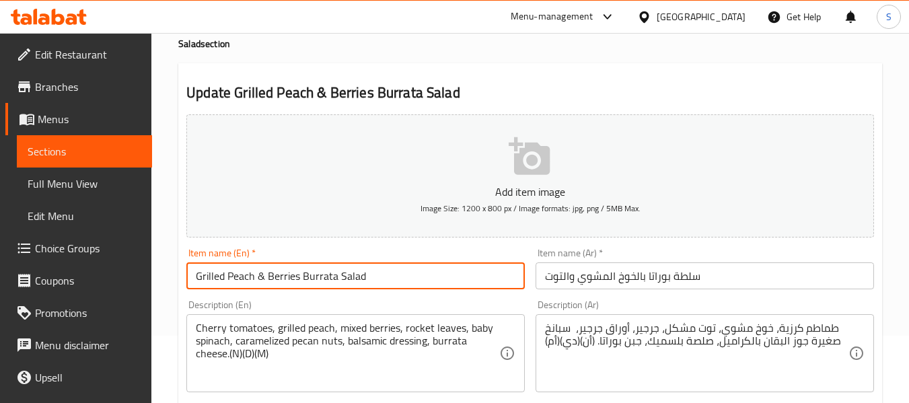
click at [445, 269] on input "Grilled Peach & Berries Burrata Salad" at bounding box center [355, 275] width 339 height 27
paste input "Nuts"
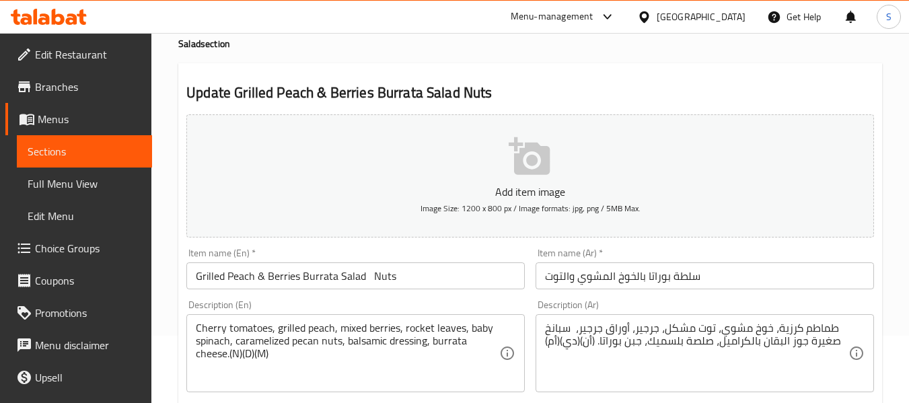
click at [491, 262] on div "Item name (En)   * Grilled Peach & Berries Burrata Salad Nuts Item name (En) *" at bounding box center [355, 268] width 339 height 41
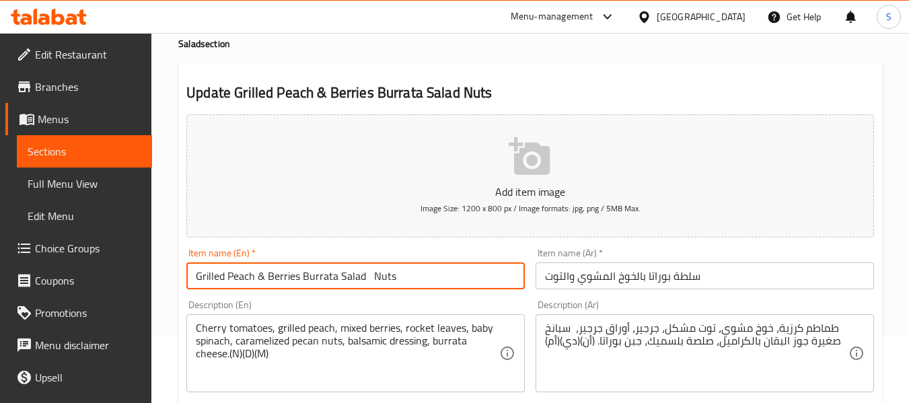
click at [493, 269] on input "Grilled Peach & Berries Burrata Salad Nuts" at bounding box center [355, 275] width 339 height 27
paste input "Dairy"
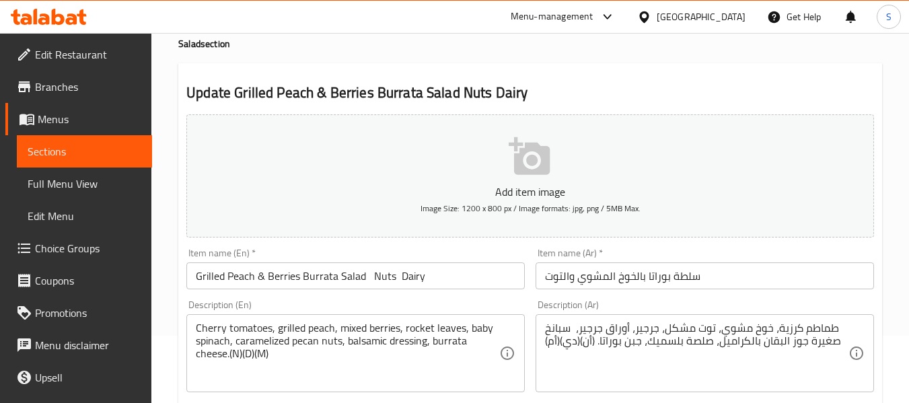
click at [469, 269] on input "Grilled Peach & Berries Burrata Salad Nuts Dairy" at bounding box center [355, 275] width 339 height 27
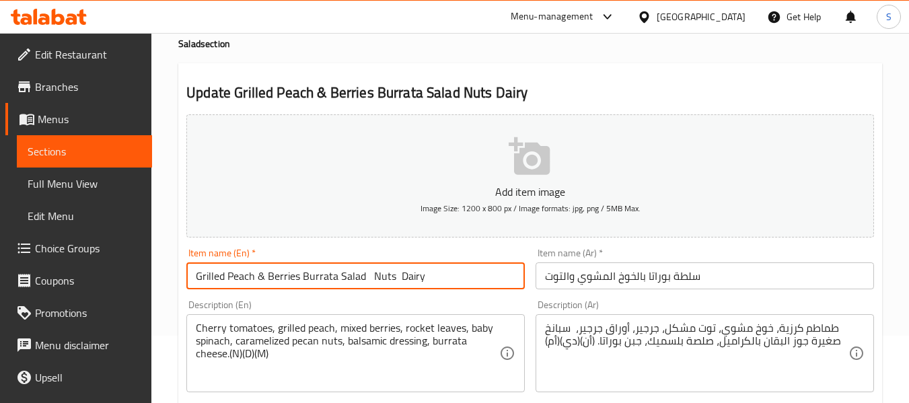
paste input "Mustard"
type input "Grilled Peach & Berries Burrata Salad Nuts Dairy Mustard"
drag, startPoint x: 454, startPoint y: 276, endPoint x: 370, endPoint y: 277, distance: 84.1
click at [370, 277] on input "Grilled Peach & Berries Burrata Salad Nuts Dairy Mustard" at bounding box center [355, 275] width 339 height 27
click at [543, 272] on input "سلطة بوراتا بالخوخ المشوي والتوت" at bounding box center [705, 275] width 339 height 27
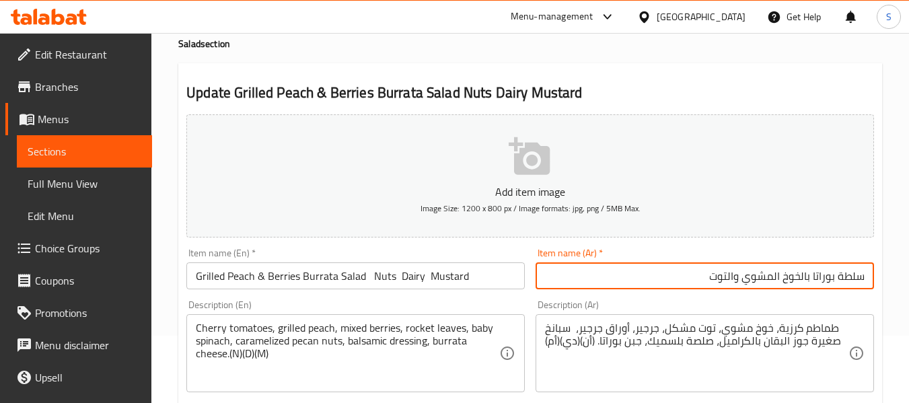
paste input "المكسرات والألبان والخردل"
type input "سلطة بوراتا بالخوخ المشوي والتوت المكسرات والألبان والخردل"
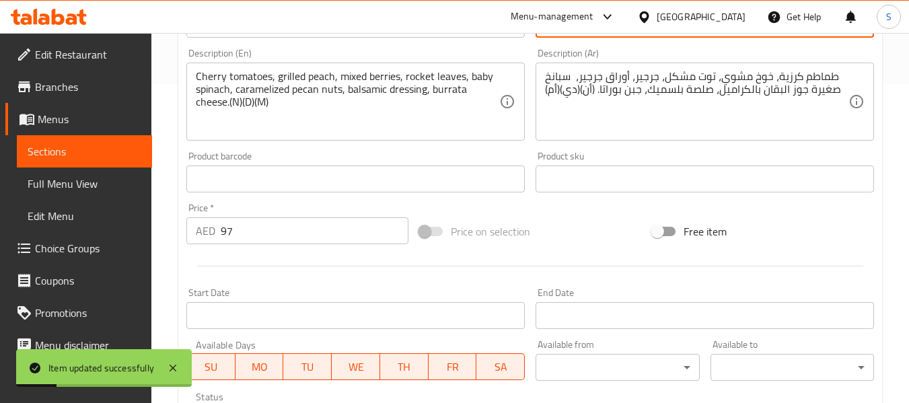
scroll to position [404, 0]
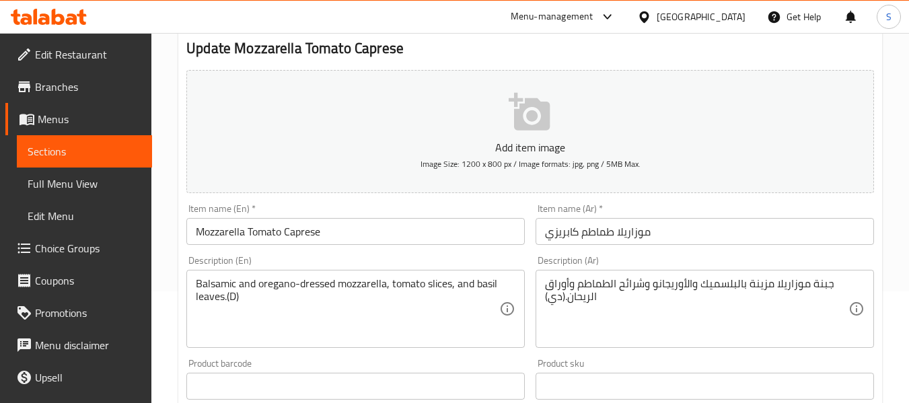
scroll to position [135, 0]
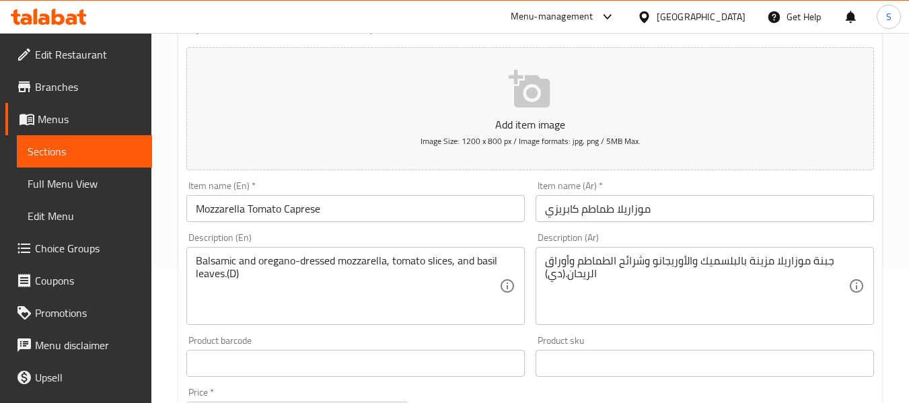
click at [398, 211] on input "Mozzarella Tomato Caprese" at bounding box center [355, 208] width 339 height 27
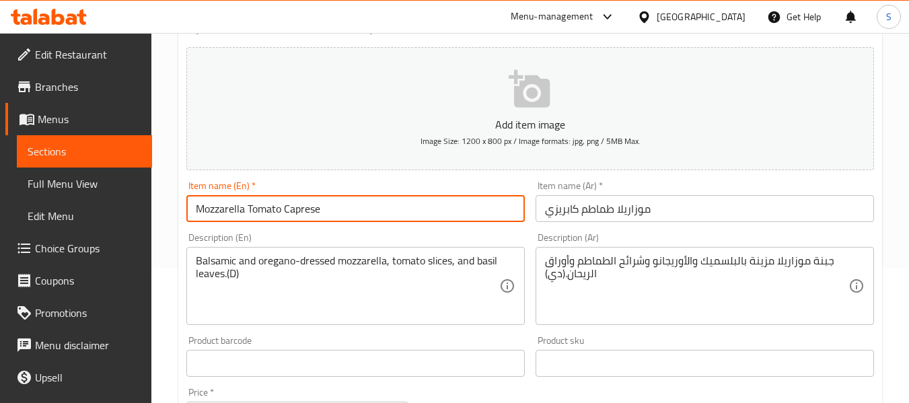
paste input "Dairy"
type input "Mozzarella Tomato Caprese Dairy"
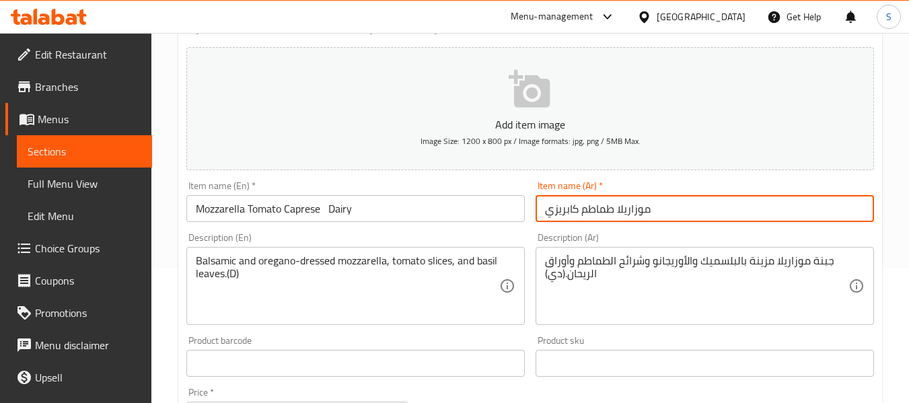
click at [652, 203] on input "موزاريلا طماطم كابريزي" at bounding box center [705, 208] width 339 height 27
paste input "والألبان"
type input "موزاريلا طماطم كابريزي الألبان"
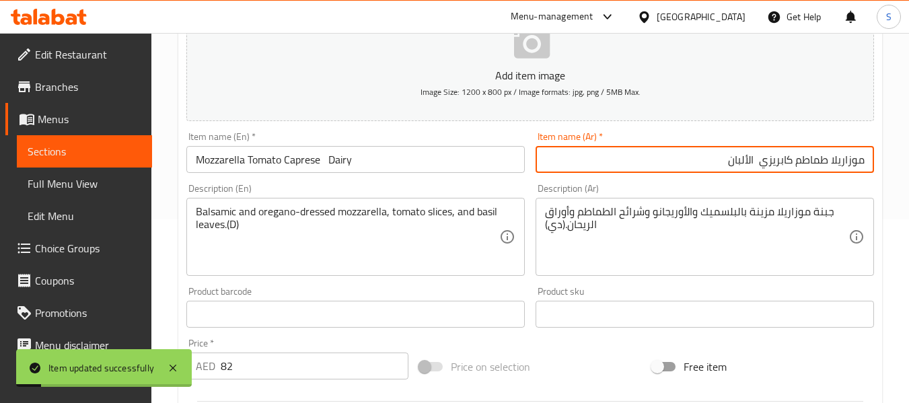
scroll to position [404, 0]
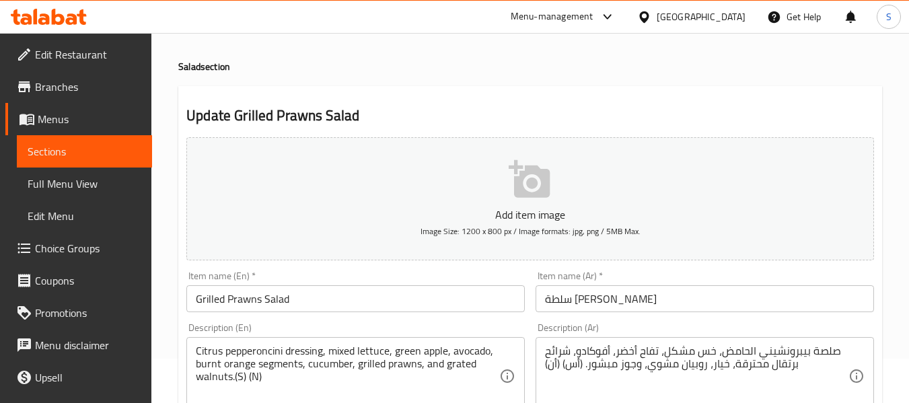
scroll to position [67, 0]
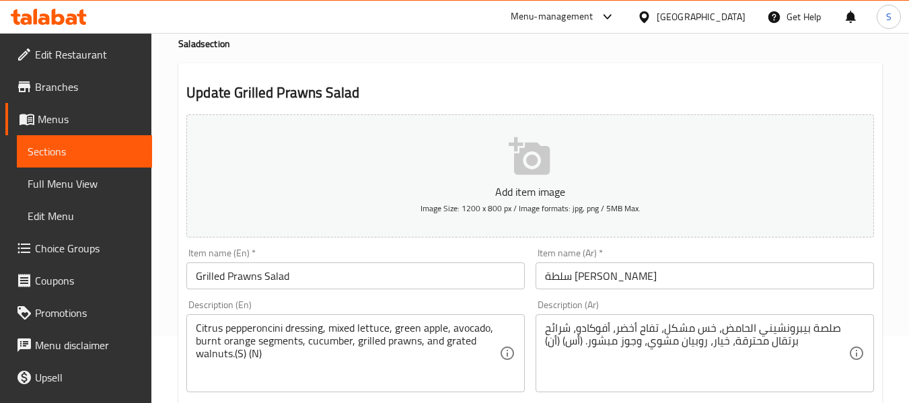
click at [415, 271] on input "Grilled Prawns Salad" at bounding box center [355, 275] width 339 height 27
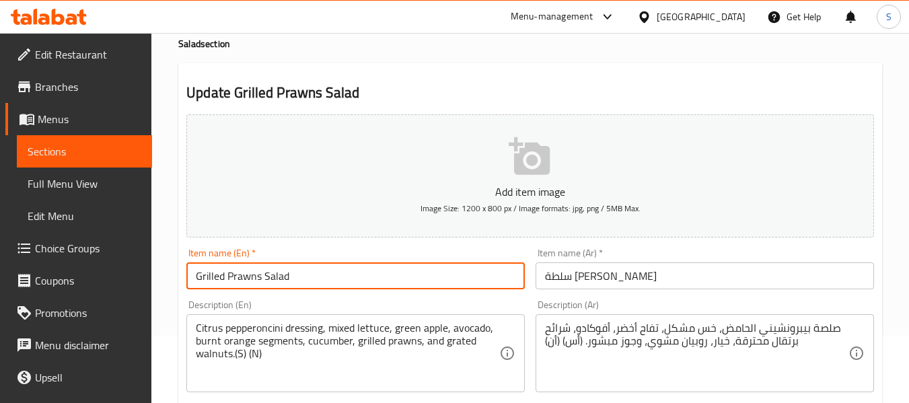
paste input "Shellfish"
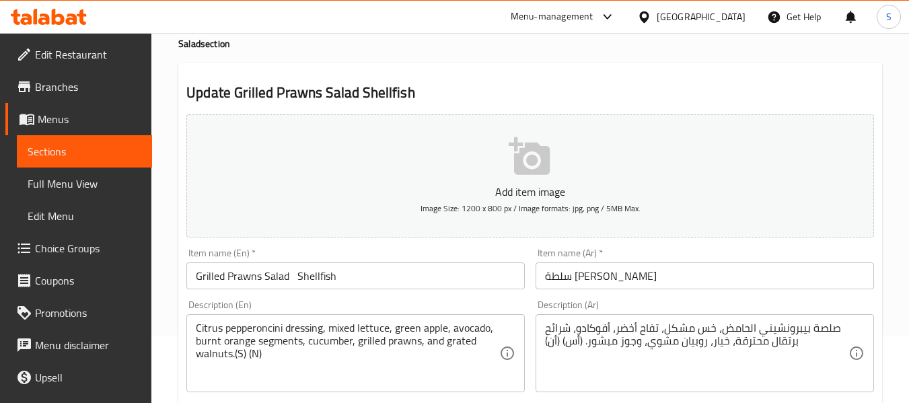
click at [431, 278] on input "Grilled Prawns Salad Shellfish" at bounding box center [355, 275] width 339 height 27
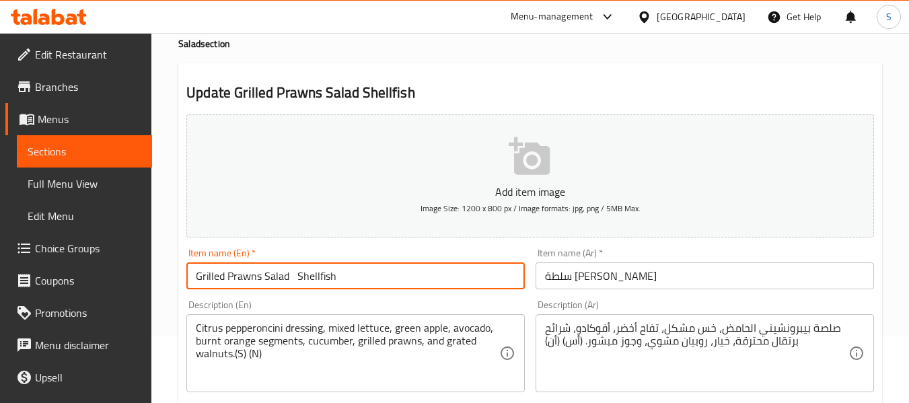
paste input "Nuts"
drag, startPoint x: 367, startPoint y: 274, endPoint x: 298, endPoint y: 279, distance: 69.5
click at [298, 279] on input "Grilled Prawns Salad Shellfish Nuts" at bounding box center [355, 275] width 339 height 27
type input "Grilled Prawns Salad Shellfish Nuts"
click at [654, 256] on div "Item name (Ar)   * سلطة روبيان مشوي Item name (Ar) *" at bounding box center [705, 268] width 339 height 41
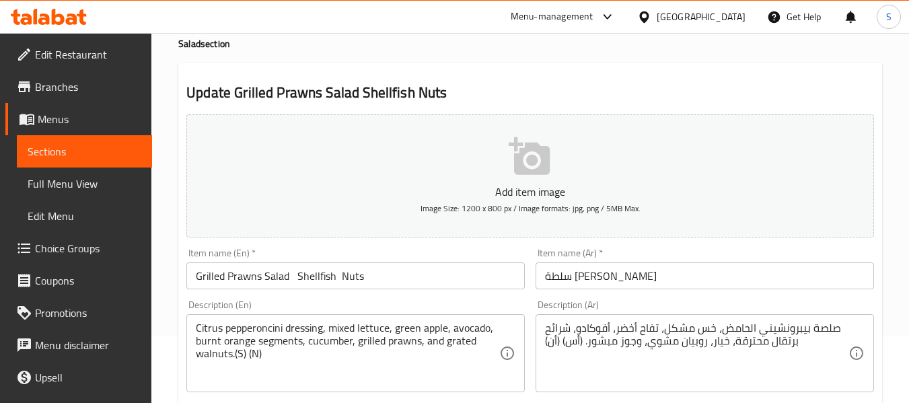
click at [667, 267] on input "سلطة روبيان مشوي" at bounding box center [705, 275] width 339 height 27
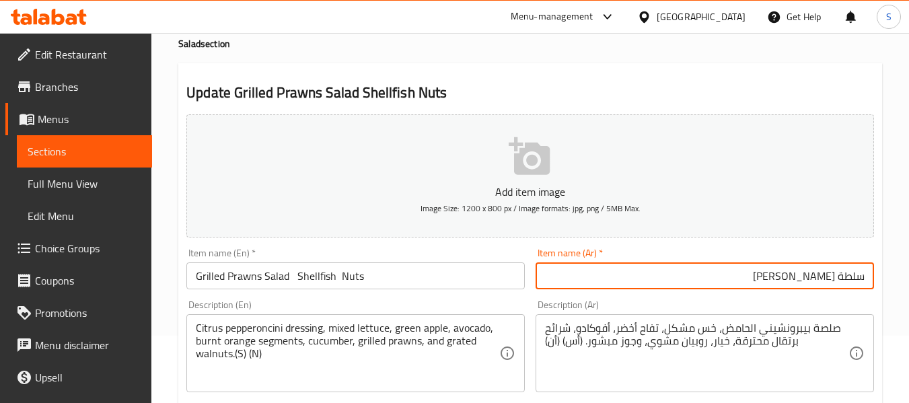
paste input "المكسرات"
click at [310, 275] on input "Grilled Prawns Salad Shellfish Nuts" at bounding box center [355, 275] width 339 height 27
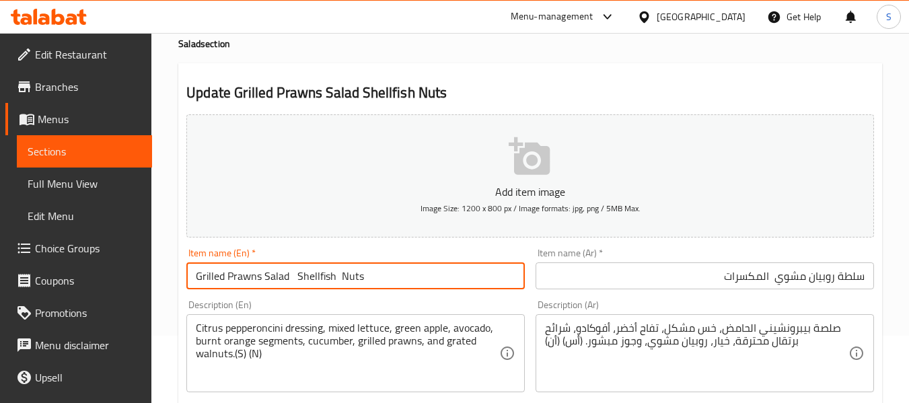
click at [310, 275] on input "Grilled Prawns Salad Shellfish Nuts" at bounding box center [355, 275] width 339 height 27
click at [657, 273] on input "سلطة روبيان مشوي المكسرات" at bounding box center [705, 275] width 339 height 27
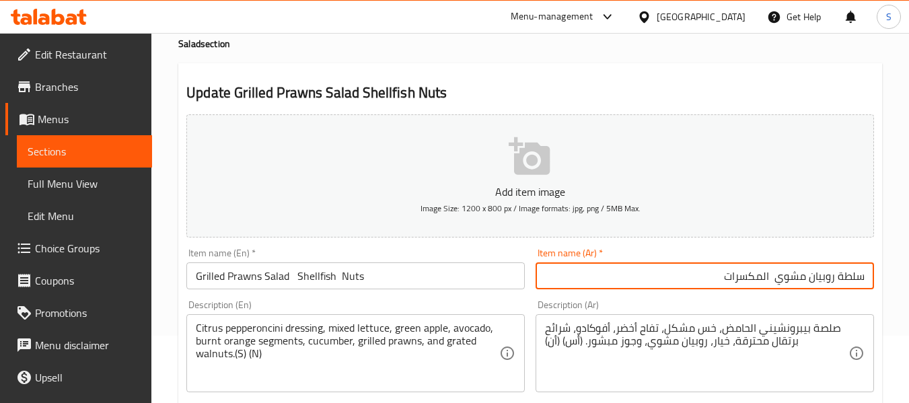
paste input "بكلويز"
type input "سلطة روبيان مشوي المكسرات بكلويز"
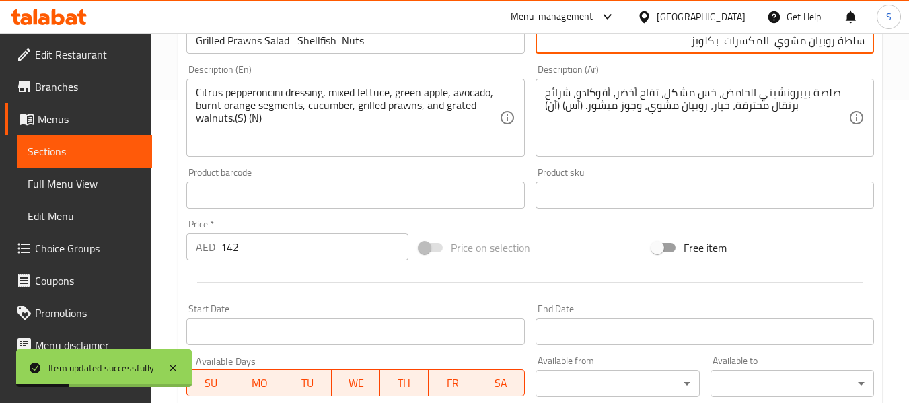
scroll to position [301, 0]
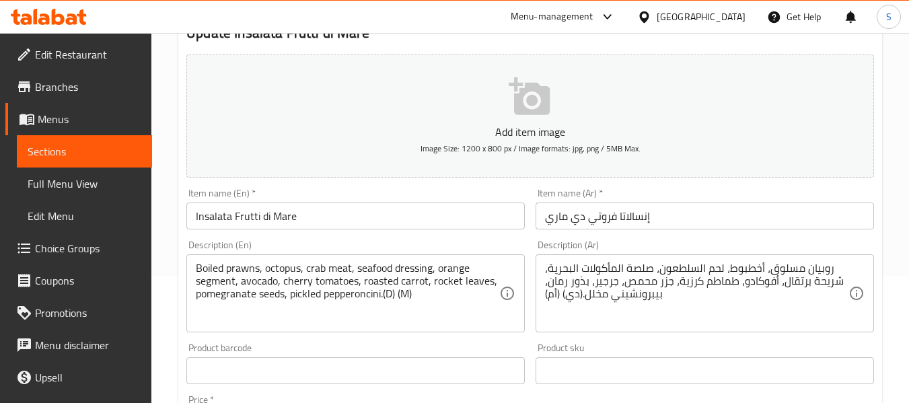
scroll to position [135, 0]
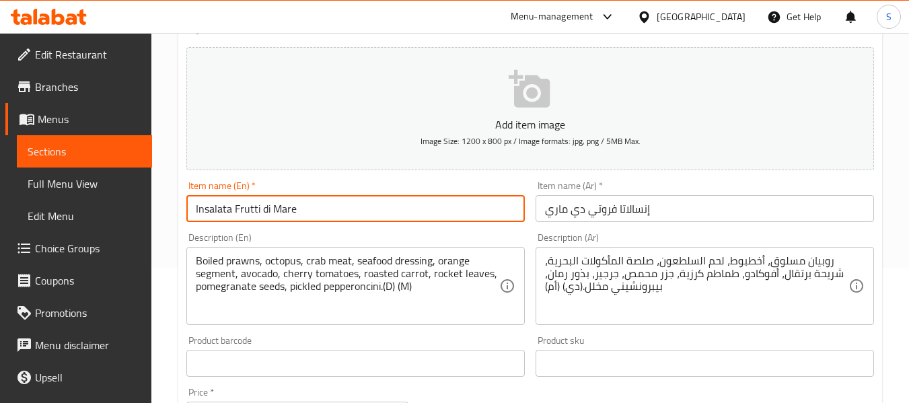
click at [440, 205] on input "Insalata Frutti di Mare" at bounding box center [355, 208] width 339 height 27
paste input "Dairy"
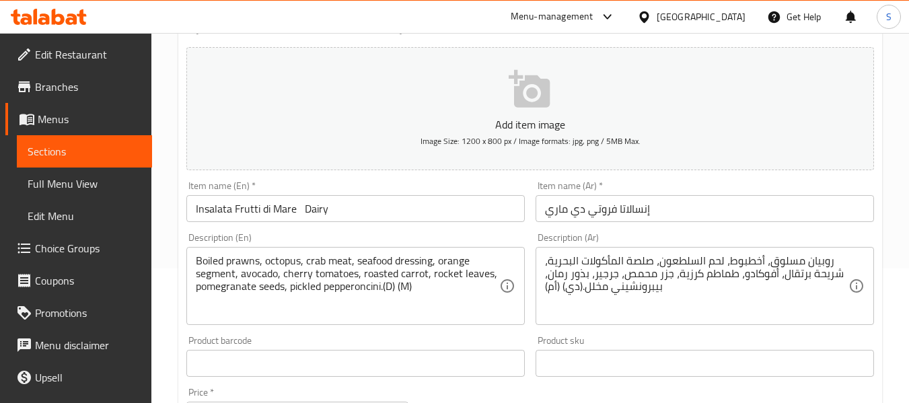
click at [455, 207] on input "Insalata Frutti di Mare Dairy" at bounding box center [355, 208] width 339 height 27
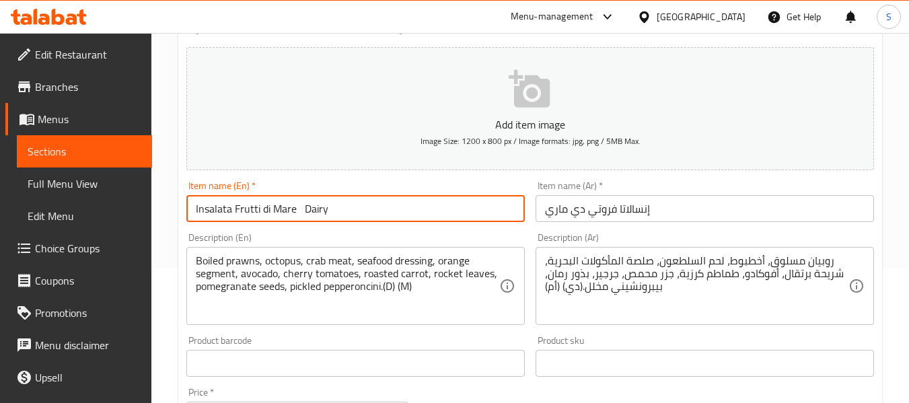
paste input "Mustard"
drag, startPoint x: 351, startPoint y: 209, endPoint x: 303, endPoint y: 215, distance: 48.2
click at [303, 215] on input "Insalata Frutti di Mare [PERSON_NAME]" at bounding box center [355, 208] width 339 height 27
type input "Insalata Frutti di Mare [PERSON_NAME]"
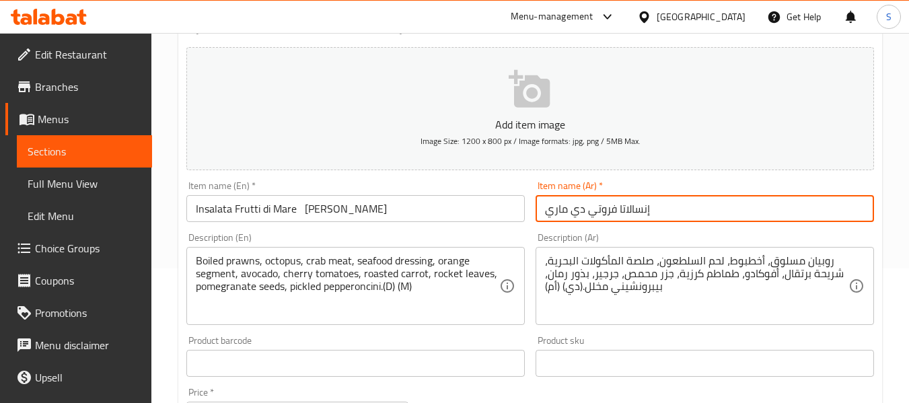
drag, startPoint x: 604, startPoint y: 199, endPoint x: 669, endPoint y: 198, distance: 64.6
click at [622, 199] on input "إنسالاتا فروتي دي ماري" at bounding box center [705, 208] width 339 height 27
click at [672, 198] on input "إنسالاتا فروتي دي ماري" at bounding box center [705, 208] width 339 height 27
paste input "خردل الألبان"
type input "إنسالاتا فروتي دي ماري خردل الألبان"
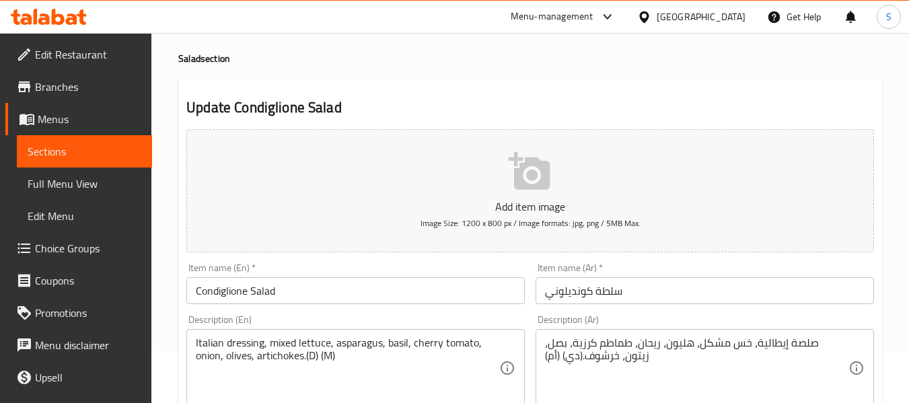
scroll to position [135, 0]
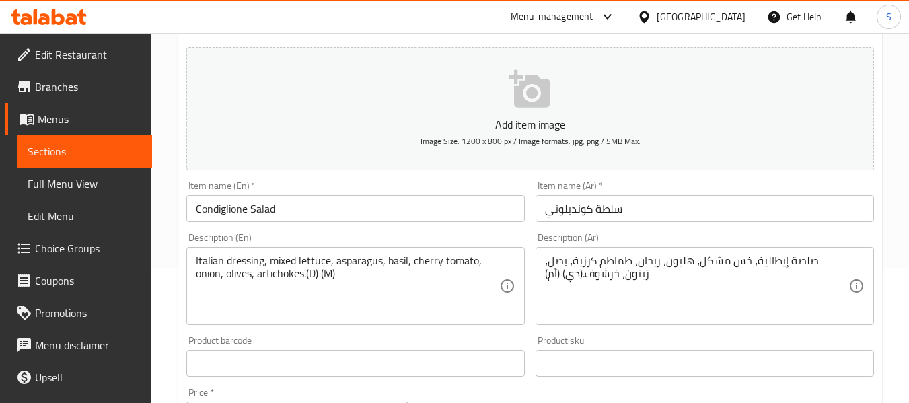
click at [385, 210] on input "Condiglione Salad" at bounding box center [355, 208] width 339 height 27
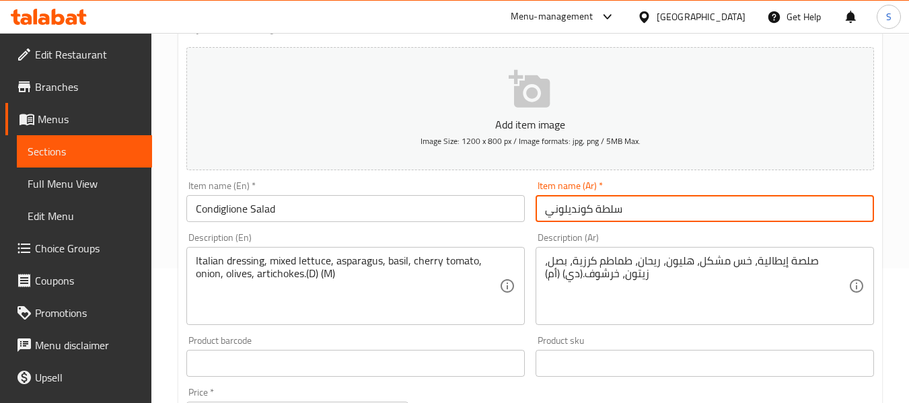
click at [705, 210] on input "سلطة كونديلوني" at bounding box center [705, 208] width 339 height 27
paste input "خردل الألبان"
type input "سلطة كونديلوني خردل الألبان"
click at [470, 219] on input "Condiglione Salad" at bounding box center [355, 208] width 339 height 27
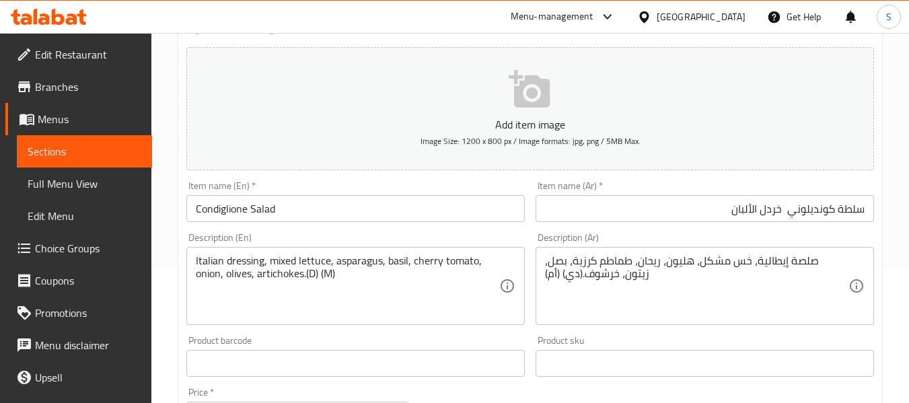
click at [174, 186] on div "Home / Restaurants management / Menus / Sections / item / update Salad section …" at bounding box center [530, 368] width 758 height 940
click at [310, 213] on input "Condiglione Salad" at bounding box center [355, 208] width 339 height 27
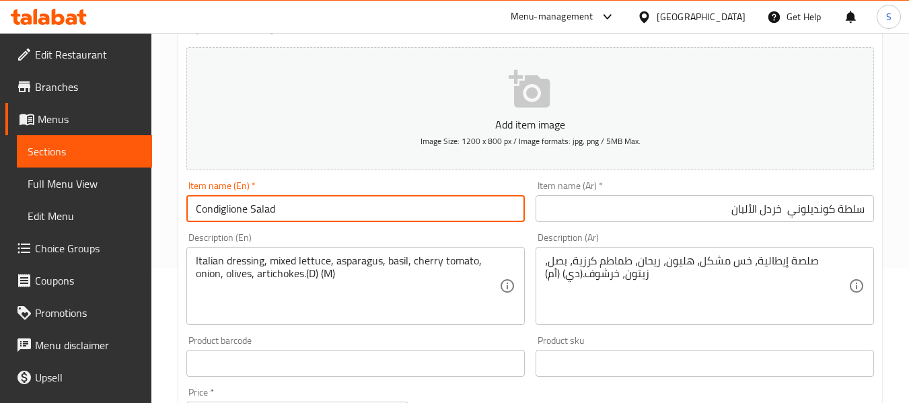
paste input "Dairy Mustard"
click at [397, 213] on input "Condiglione Salad Dairy Mustard" at bounding box center [355, 208] width 339 height 27
type input "Condiglione Salad Dairy Mustard"
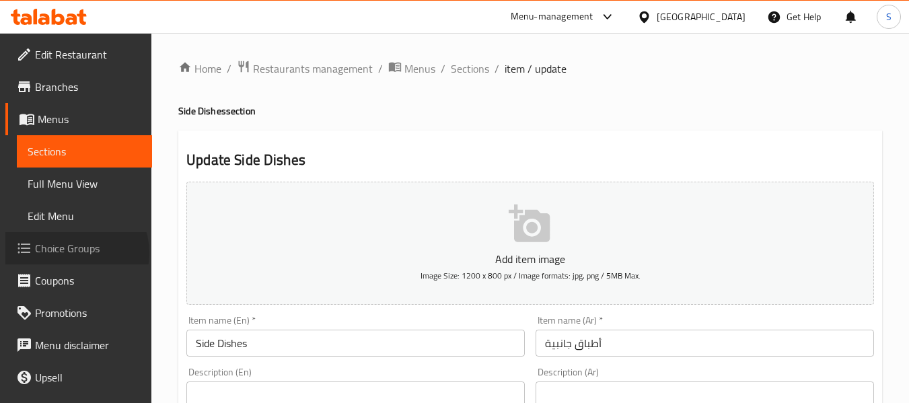
click at [75, 253] on span "Choice Groups" at bounding box center [88, 248] width 106 height 16
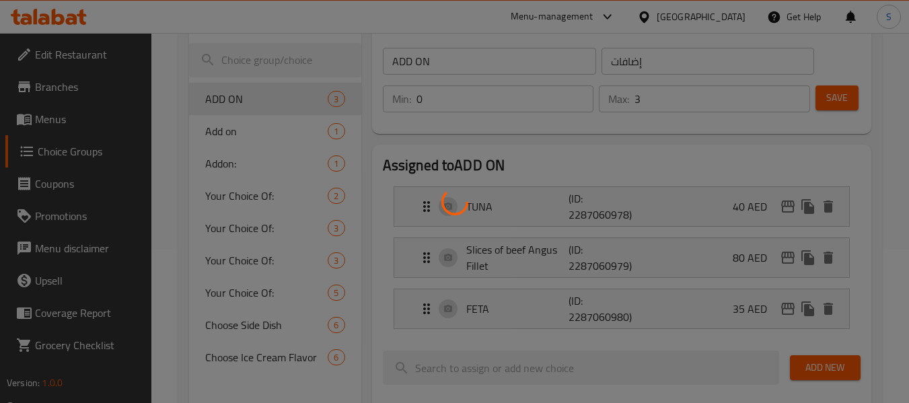
scroll to position [269, 0]
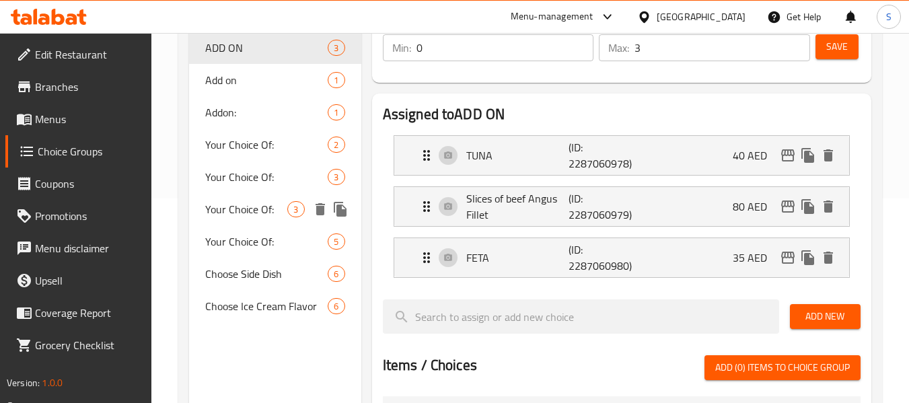
scroll to position [269, 0]
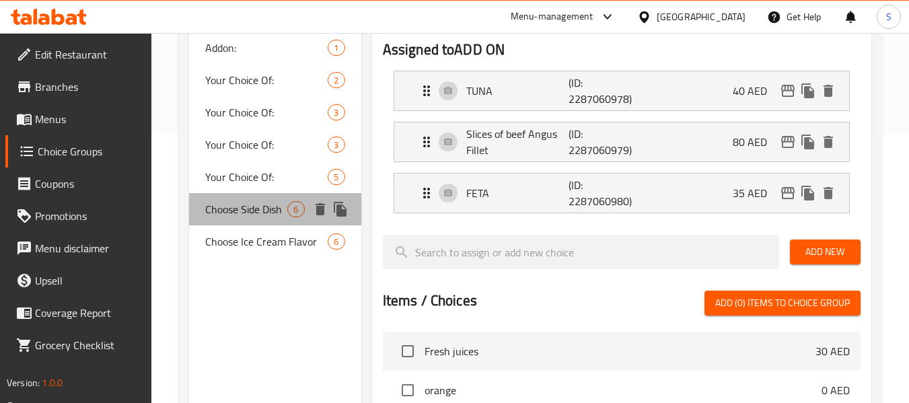
click at [246, 205] on span "Choose Side Dish" at bounding box center [246, 209] width 82 height 16
type input "Choose Side Dish"
type input "اختر الطبق الجانبي"
type input "1"
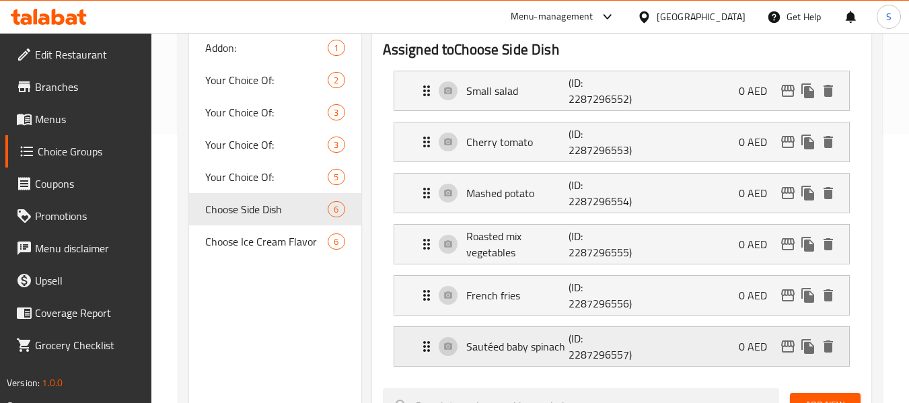
click at [531, 350] on p "Sautéed baby spinach" at bounding box center [517, 347] width 103 height 16
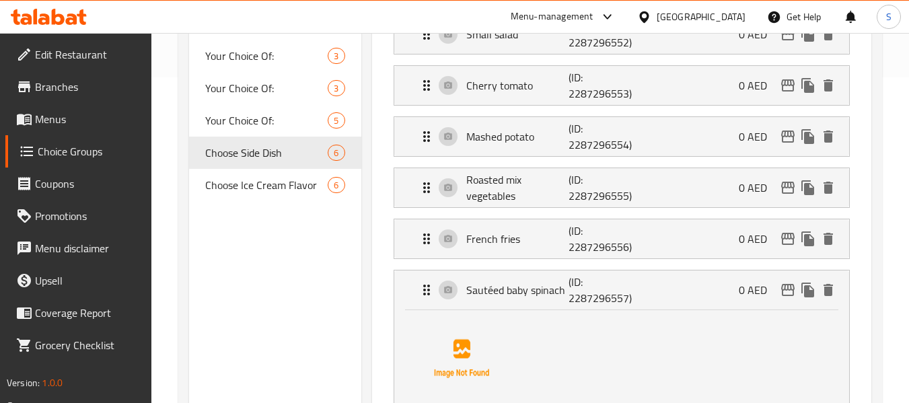
scroll to position [404, 0]
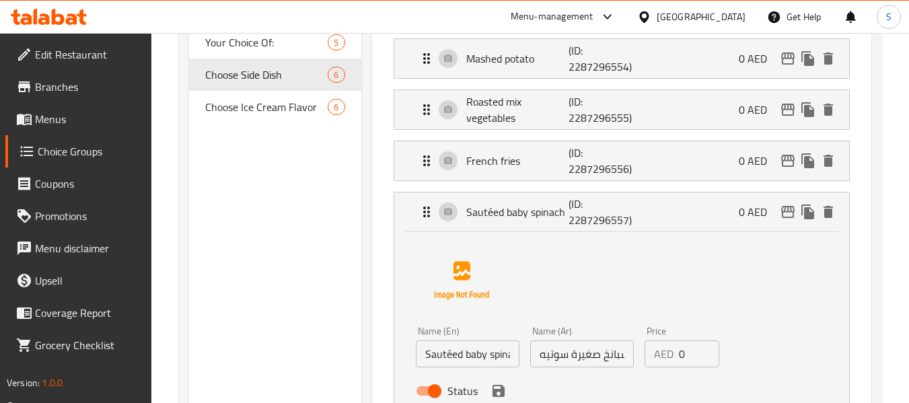
click at [484, 360] on input "Sautéed baby spinach" at bounding box center [468, 354] width 104 height 27
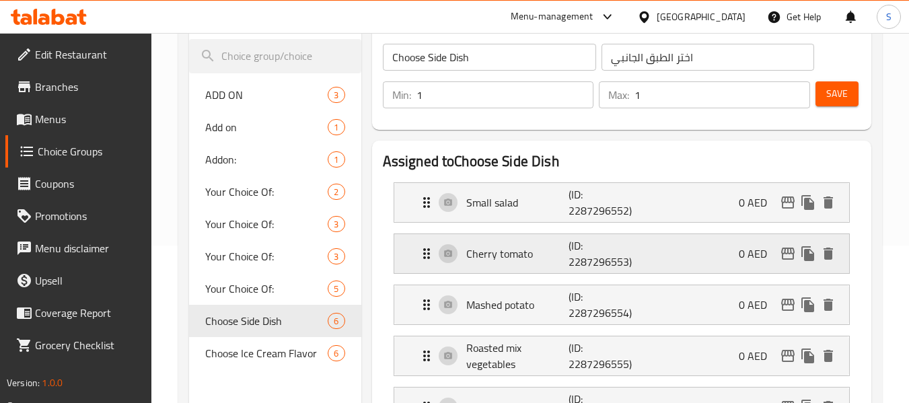
scroll to position [135, 0]
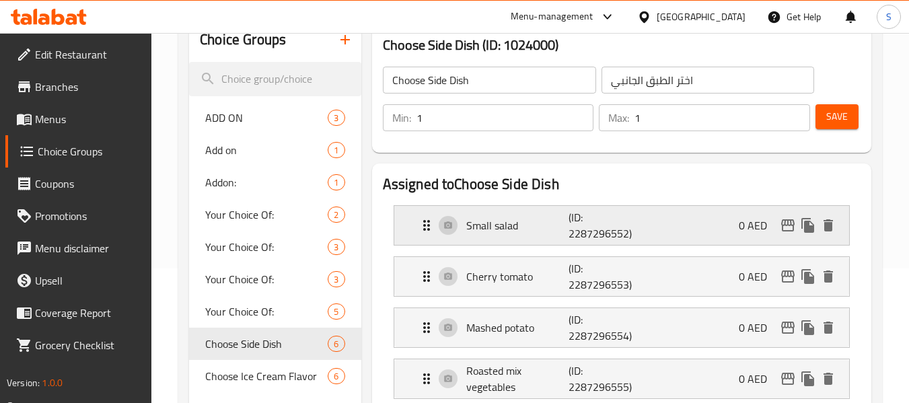
click at [524, 236] on div "Small salad (ID: 2287296552) 0 AED" at bounding box center [626, 225] width 415 height 39
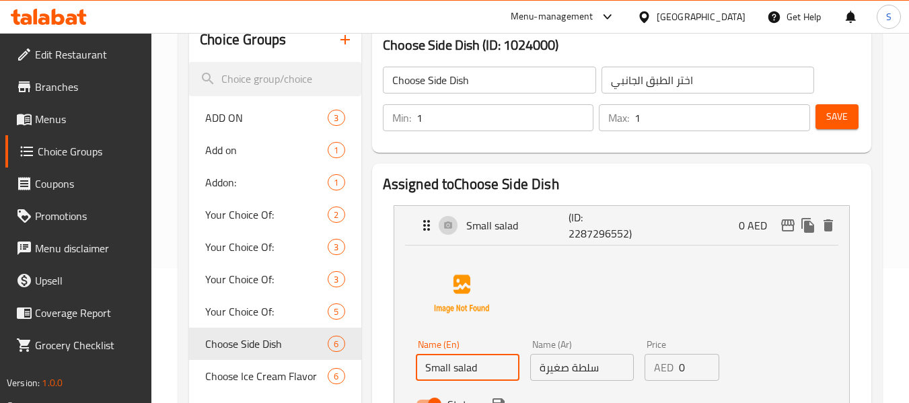
click at [495, 363] on input "Small salad" at bounding box center [468, 367] width 104 height 27
paste input "Sautéed baby spinach"
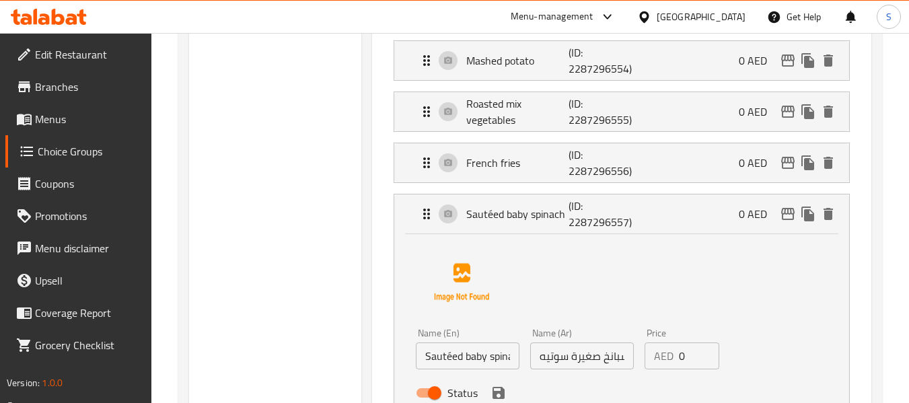
scroll to position [606, 0]
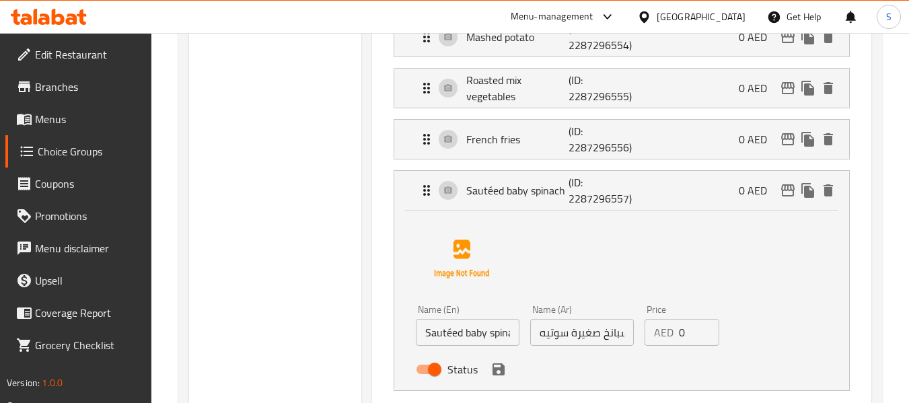
type input "Small salad and Sautéed baby spinach"
click at [575, 335] on input "سبانخ صغيرة سوتيه" at bounding box center [582, 332] width 104 height 27
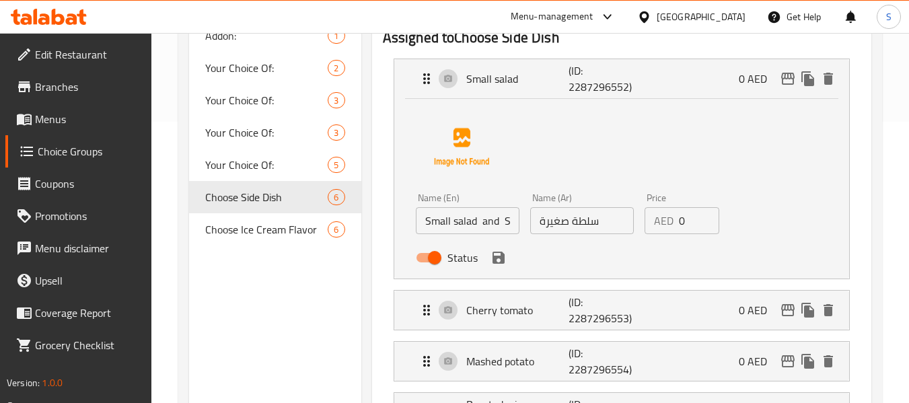
scroll to position [202, 0]
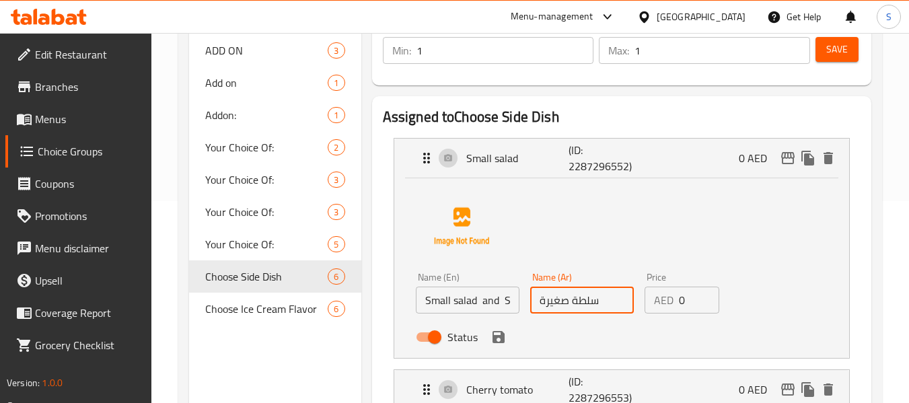
click at [575, 302] on input "سلطة صغيرة" at bounding box center [582, 300] width 104 height 27
click at [540, 302] on input "سلطة صغيرة" at bounding box center [582, 300] width 104 height 27
paste input "سبانخ صغيرة سوتيه"
click at [499, 341] on icon "save" at bounding box center [499, 337] width 16 height 16
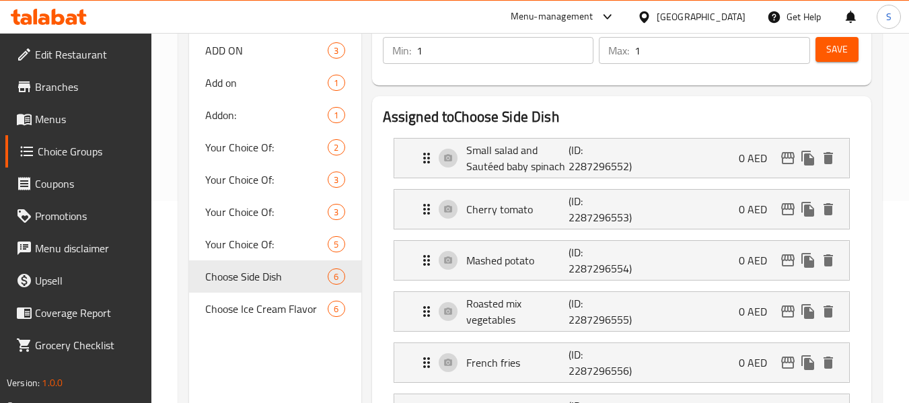
type input "سلطة صغيرة و سبانخ صغيرة سوتيه"
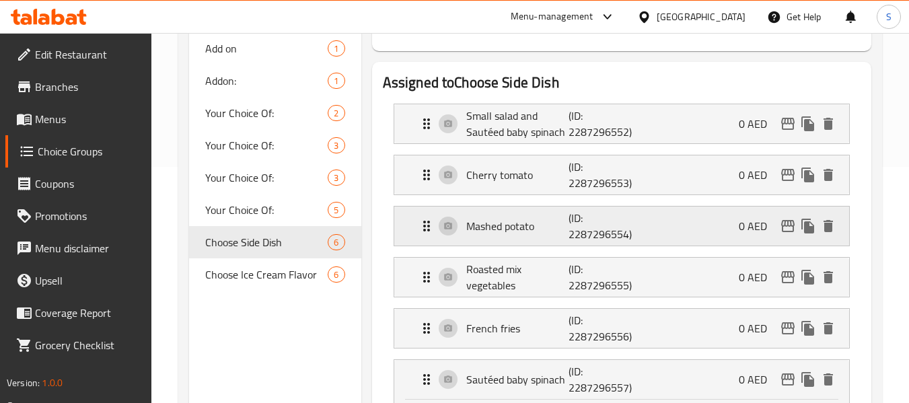
scroll to position [269, 0]
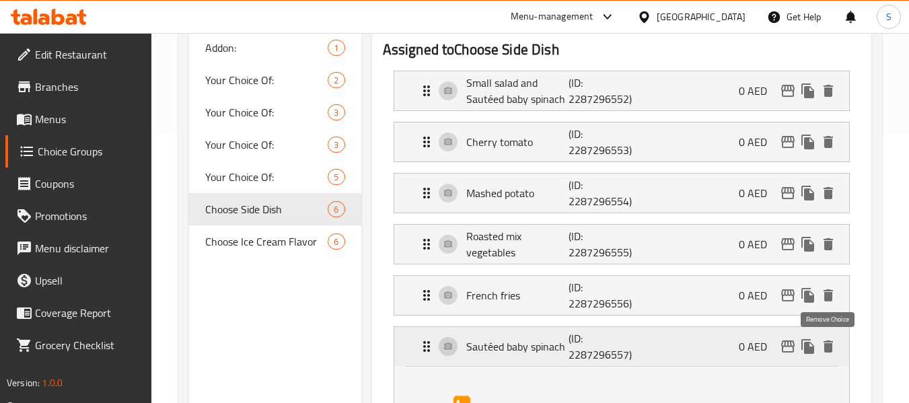
click at [831, 343] on icon "delete" at bounding box center [828, 347] width 9 height 12
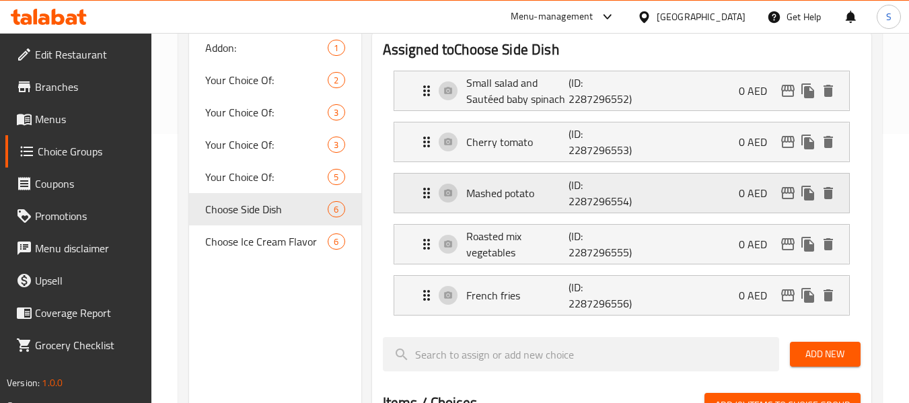
click at [540, 187] on p "Mashed potato" at bounding box center [517, 193] width 103 height 16
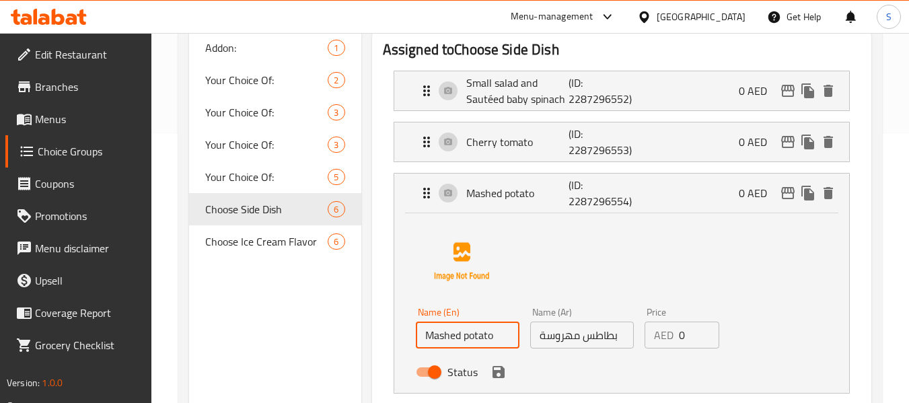
click at [470, 332] on input "Mashed potato" at bounding box center [468, 335] width 104 height 27
click at [520, 134] on p "Cherry tomato" at bounding box center [517, 142] width 103 height 16
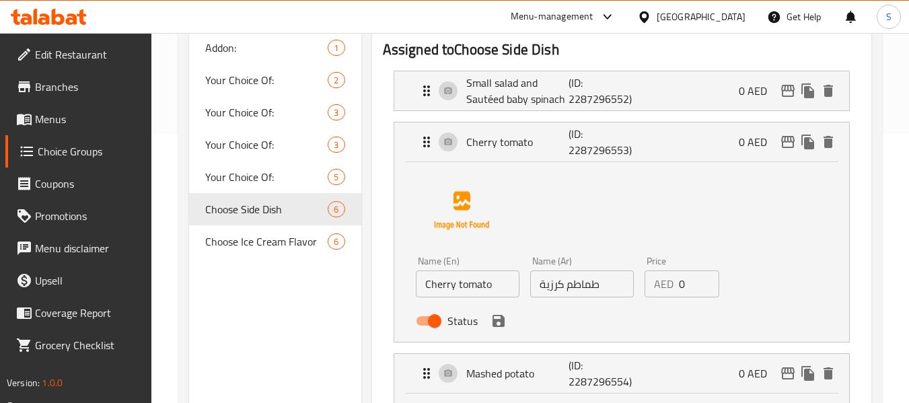
click at [501, 297] on input "Cherry tomato" at bounding box center [468, 284] width 104 height 27
paste input "Mashed potato"
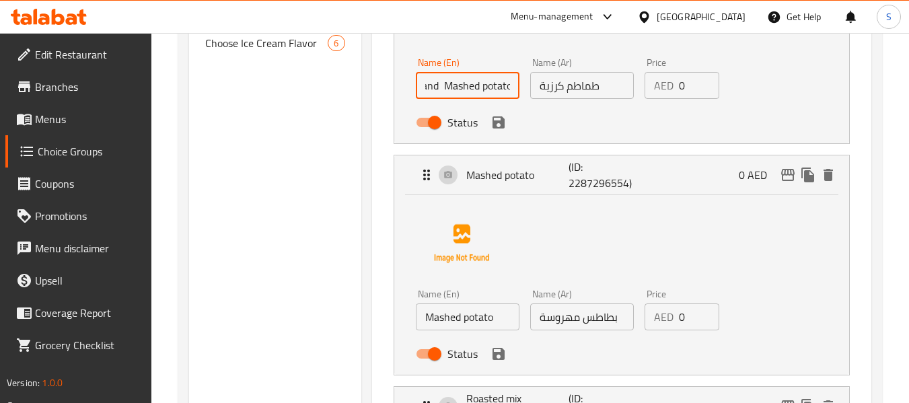
scroll to position [471, 0]
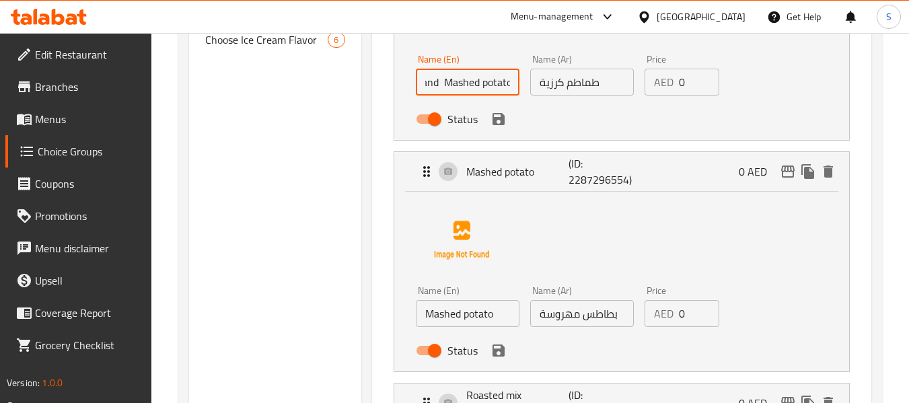
type input "Cherry tomato and Mashed potato"
click at [586, 321] on input "بطاطس مهروسة" at bounding box center [582, 313] width 104 height 27
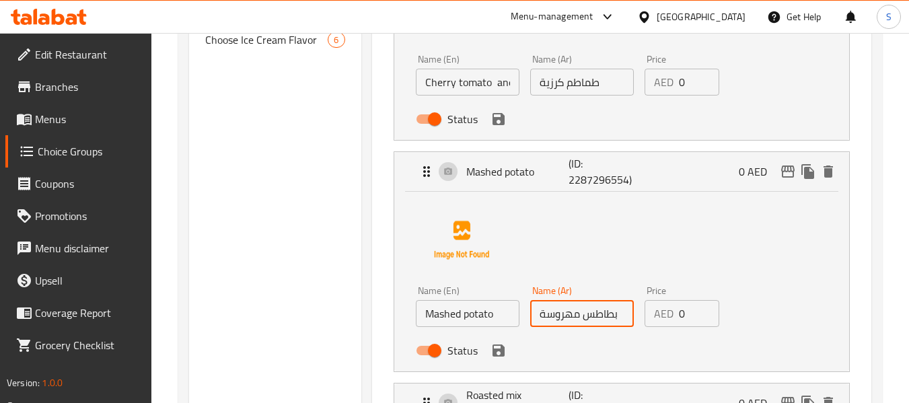
click at [586, 321] on input "بطاطس مهروسة" at bounding box center [582, 313] width 104 height 27
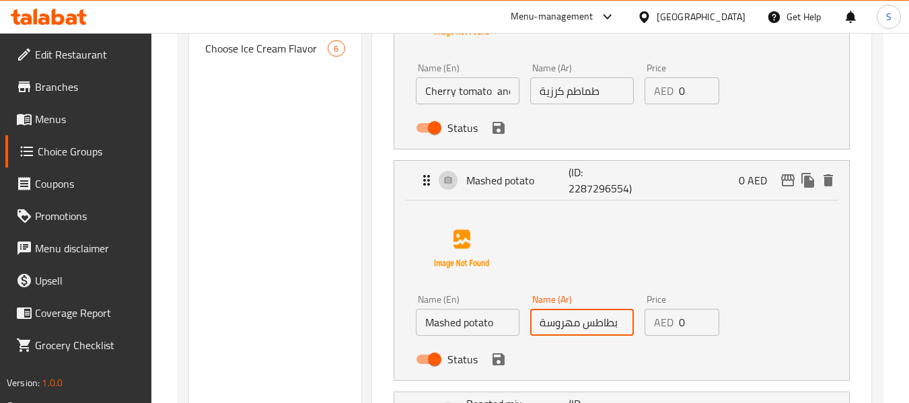
scroll to position [404, 0]
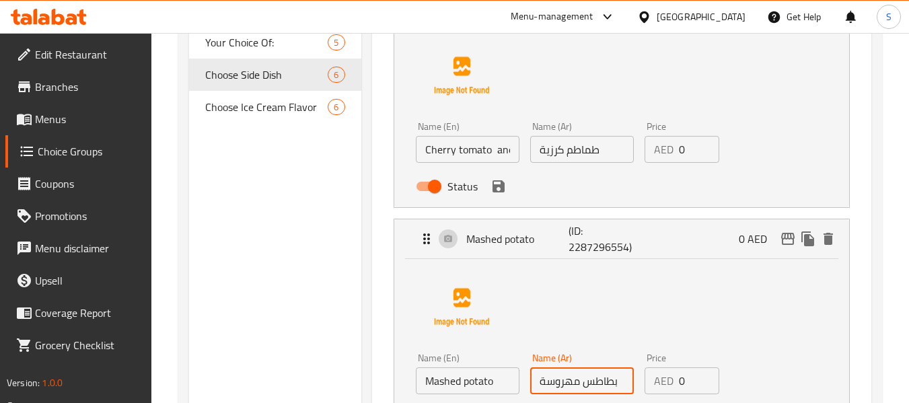
click at [553, 157] on input "طماطم كرزية" at bounding box center [582, 149] width 104 height 27
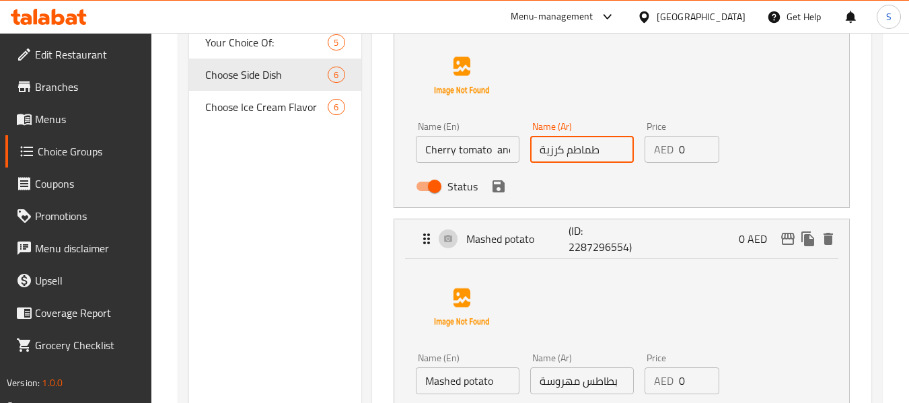
click at [600, 153] on input "طماطم كرزية" at bounding box center [582, 149] width 104 height 27
click at [543, 155] on input "طماطم كرزية" at bounding box center [582, 149] width 104 height 27
click at [539, 152] on input "طماطم كرزية" at bounding box center [582, 149] width 104 height 27
click at [600, 149] on input "طماطم كرزية" at bounding box center [582, 149] width 104 height 27
paste input "بطاطس مهروسة"
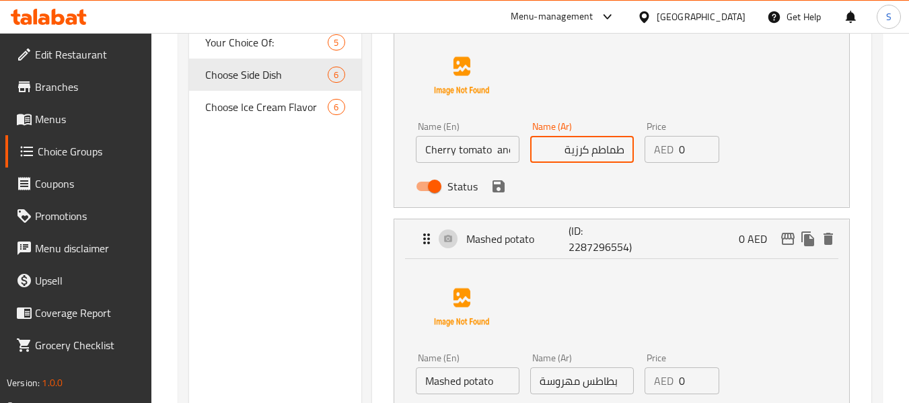
scroll to position [0, 0]
paste input "بطاطس مهروسة"
click at [499, 189] on icon "save" at bounding box center [499, 186] width 16 height 16
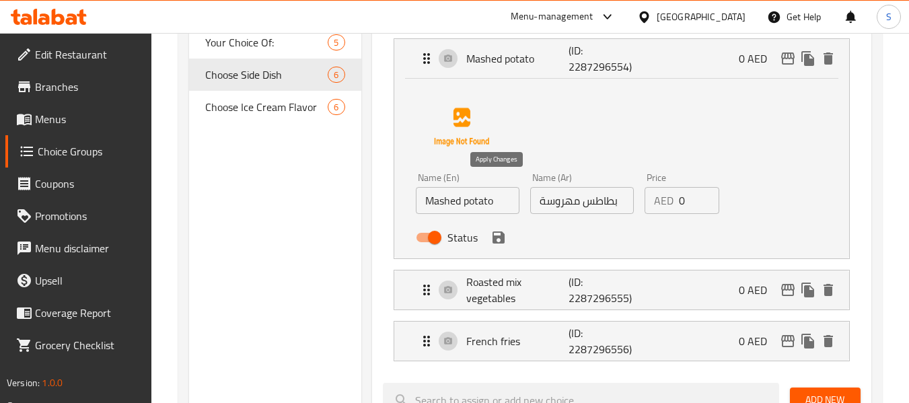
type input "طماطم كرزية و بطاطس مهروسة"
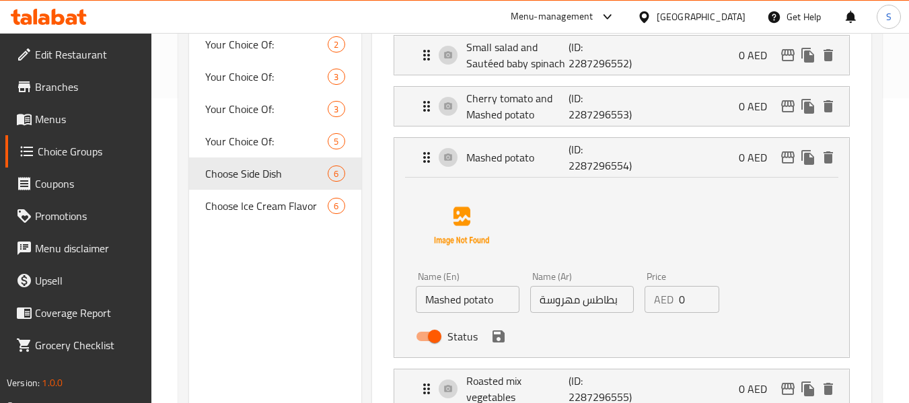
scroll to position [337, 0]
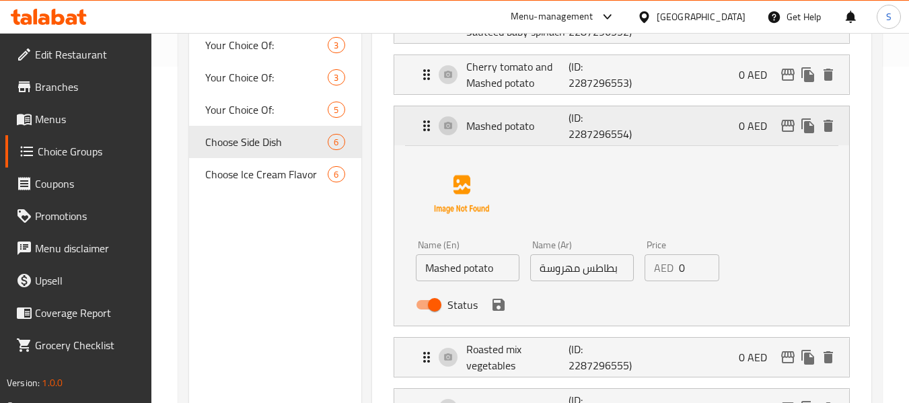
click at [551, 134] on div "Mashed potato (ID: 2287296554) 0 AED" at bounding box center [626, 125] width 415 height 39
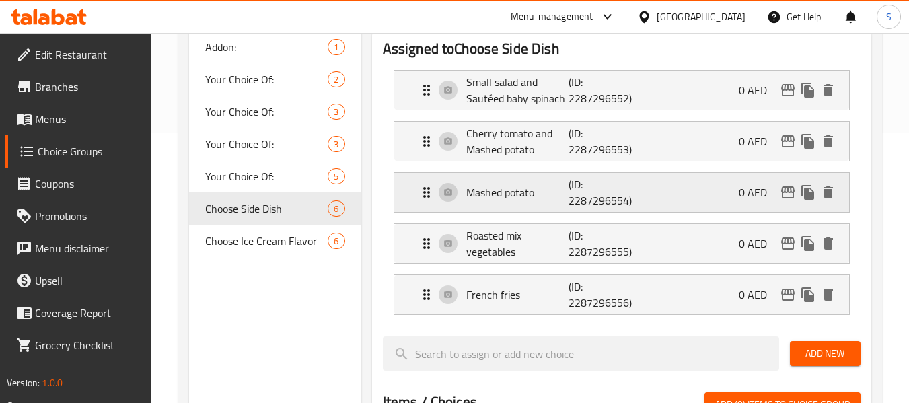
scroll to position [269, 0]
click at [829, 186] on icon "delete" at bounding box center [828, 193] width 16 height 16
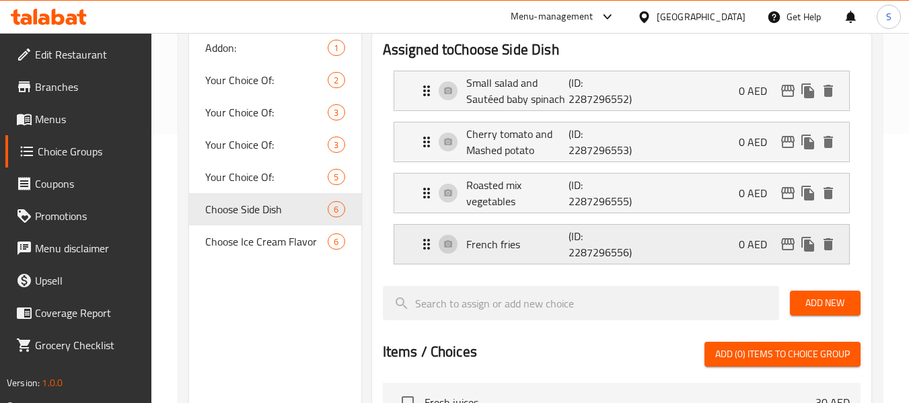
click at [489, 246] on p "French fries" at bounding box center [517, 244] width 103 height 16
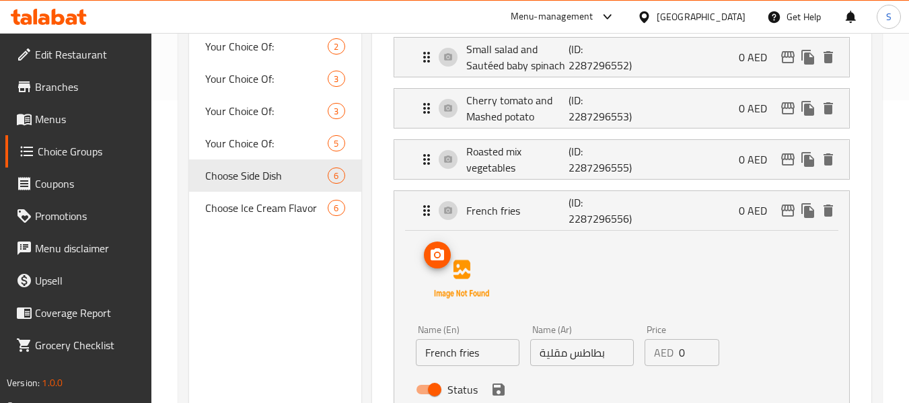
scroll to position [337, 0]
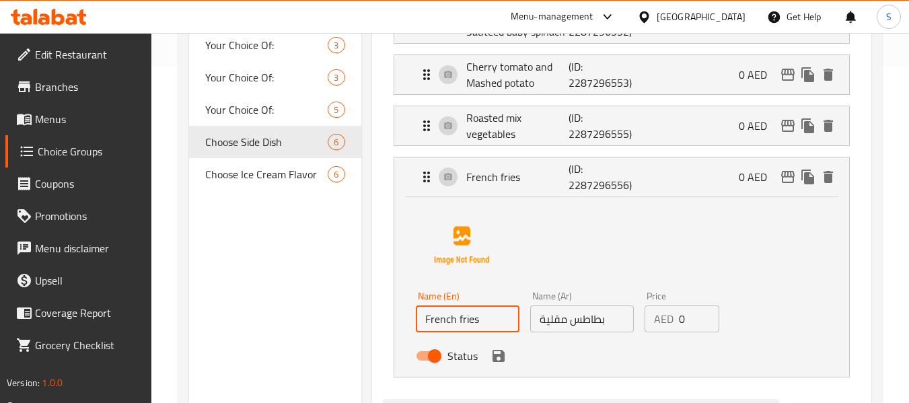
click at [469, 323] on input "French fries" at bounding box center [468, 319] width 104 height 27
click at [462, 130] on div "Roasted mix vegetables (ID: 2287296555) 0 AED" at bounding box center [626, 125] width 415 height 39
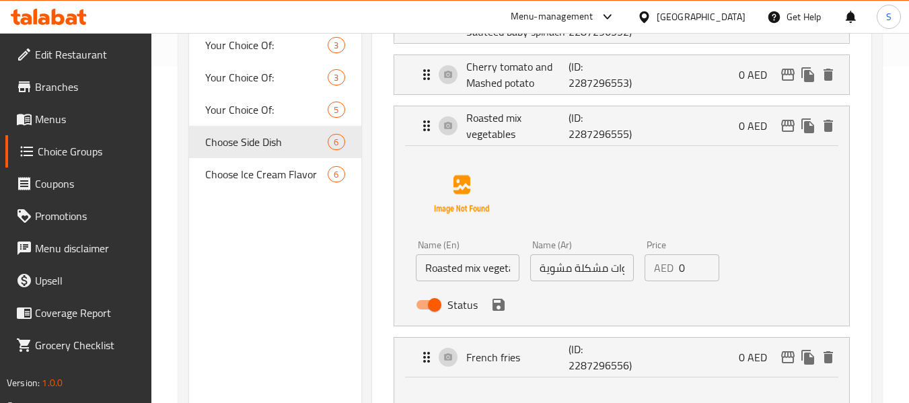
click at [434, 256] on input "Roasted mix vegetables" at bounding box center [468, 267] width 104 height 27
click at [512, 267] on input "Roasted mix vegetables" at bounding box center [468, 267] width 104 height 27
paste input "French fries"
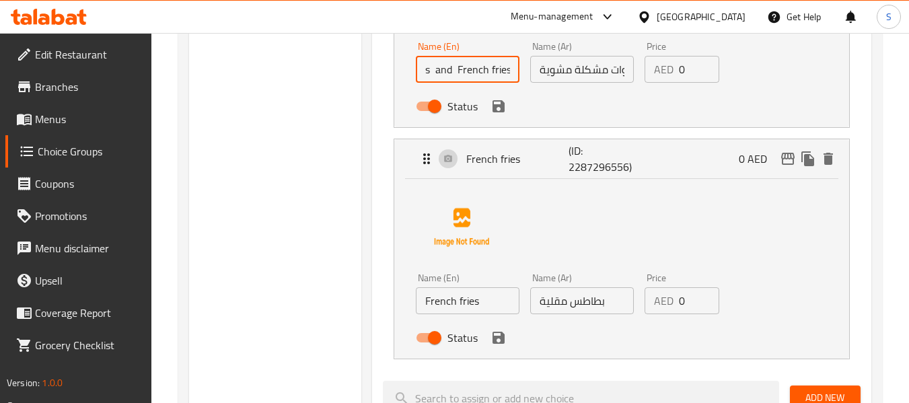
scroll to position [538, 0]
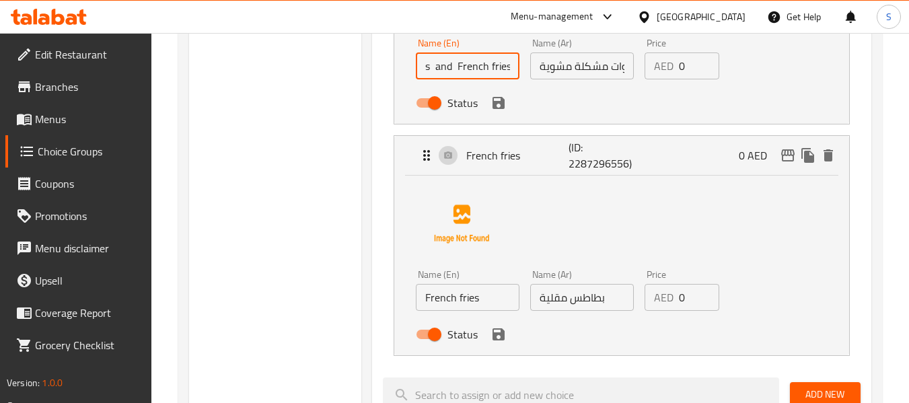
type input "Roasted mix vegetables and French fries"
click at [571, 308] on input "بطاطس مقلية" at bounding box center [582, 297] width 104 height 27
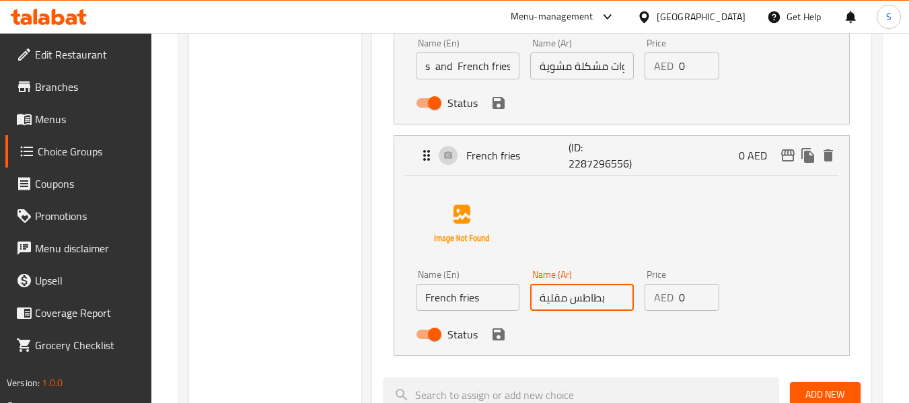
scroll to position [0, 0]
click at [571, 308] on input "بطاطس مقلية" at bounding box center [582, 297] width 104 height 27
click at [598, 73] on input "خضروات مشكلة مشوية" at bounding box center [582, 65] width 104 height 27
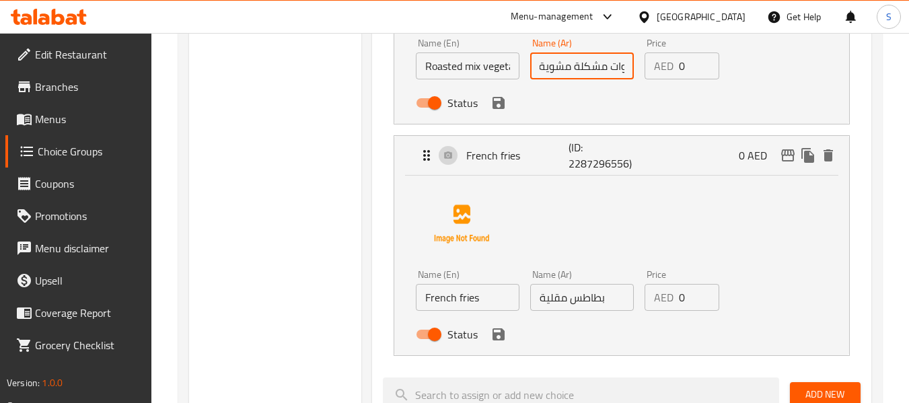
scroll to position [0, -25]
paste input "بطاطس مقلية"
click at [497, 104] on icon "save" at bounding box center [499, 103] width 16 height 16
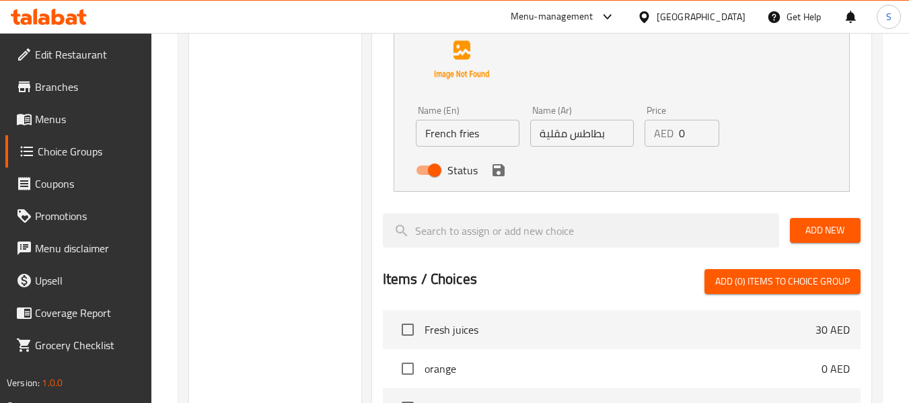
type input "خضروات مشكلة مشوية و بطاطس مقلية"
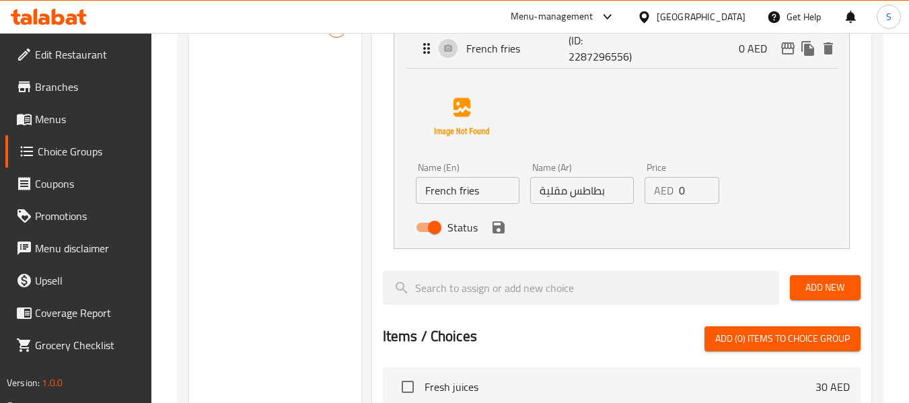
scroll to position [404, 0]
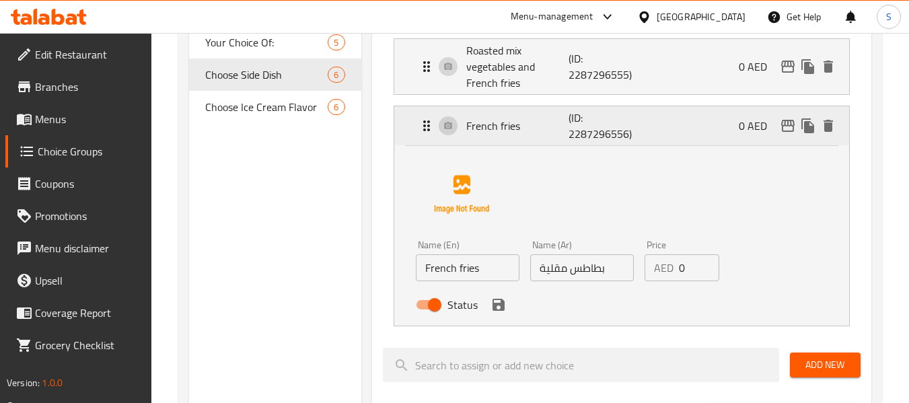
click at [834, 130] on icon "delete" at bounding box center [828, 126] width 16 height 16
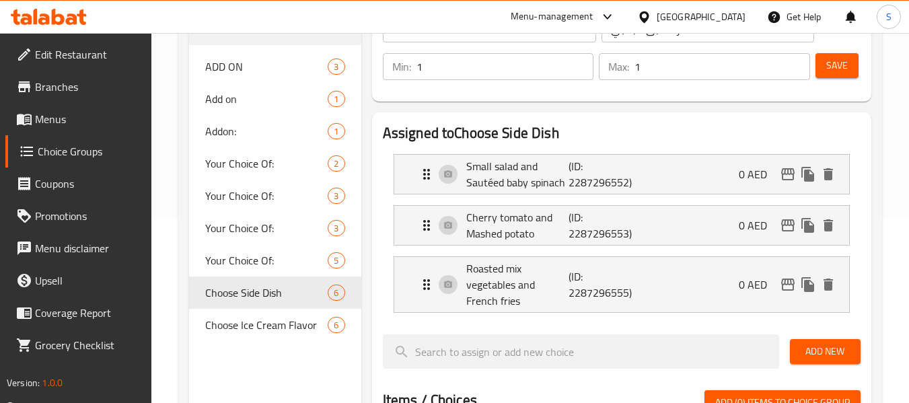
scroll to position [135, 0]
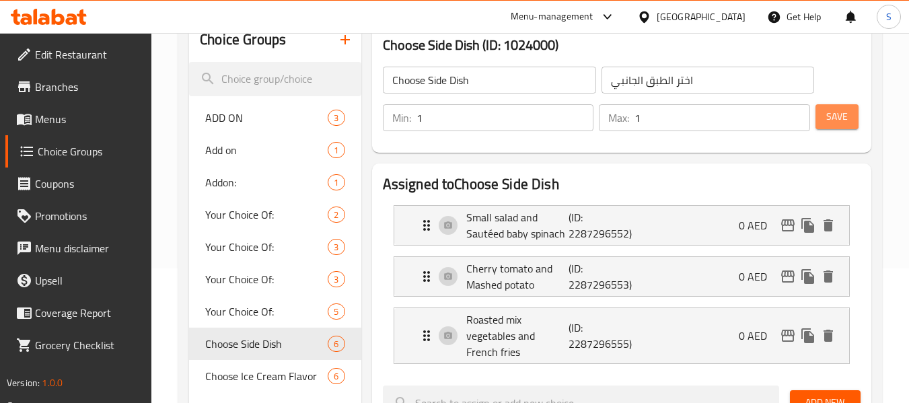
click at [842, 115] on span "Save" at bounding box center [838, 116] width 22 height 17
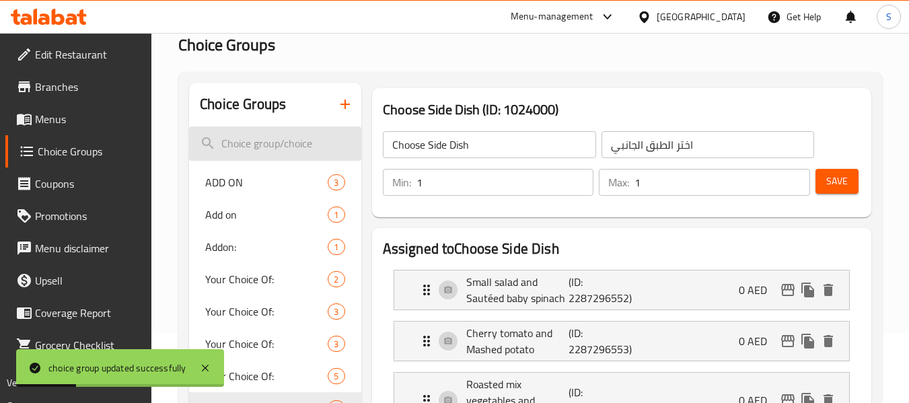
scroll to position [0, 0]
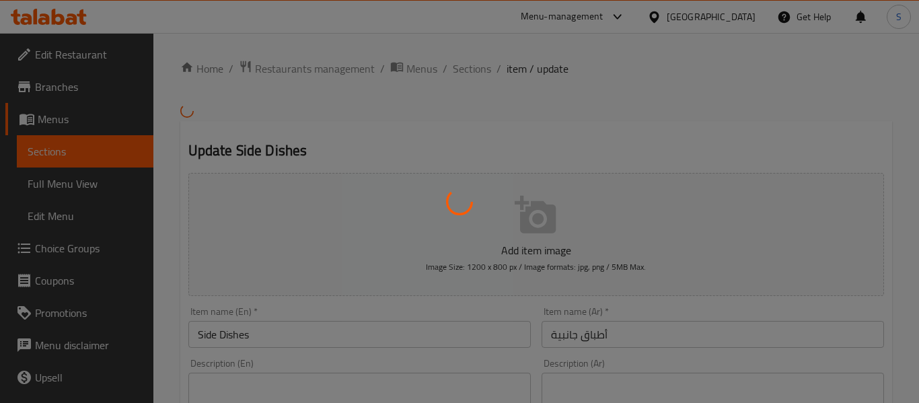
type input "اختر الطبق الجانبي"
type input "1"
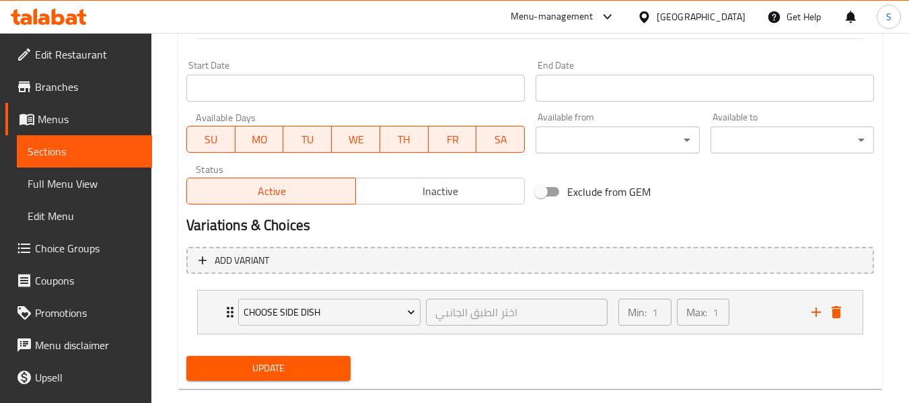
scroll to position [570, 0]
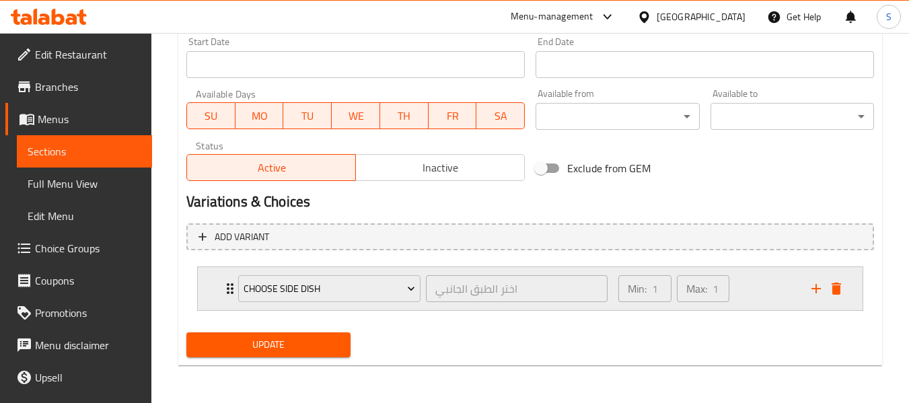
click at [212, 283] on div "Choose Side Dish اختر الطبق الجانبي ​ Min: 1 ​ Max: 1 ​" at bounding box center [530, 288] width 665 height 43
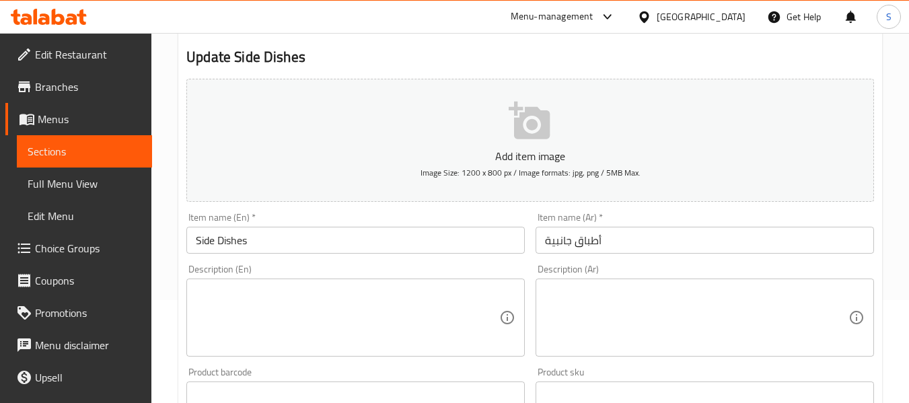
scroll to position [0, 0]
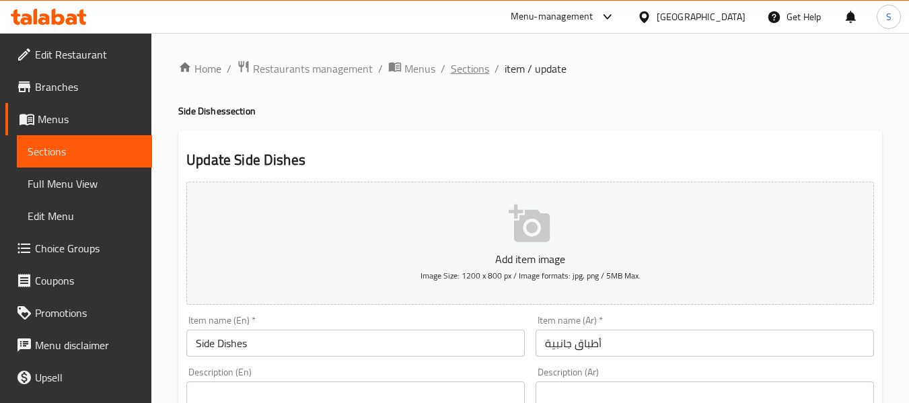
click at [475, 75] on span "Sections" at bounding box center [470, 69] width 38 height 16
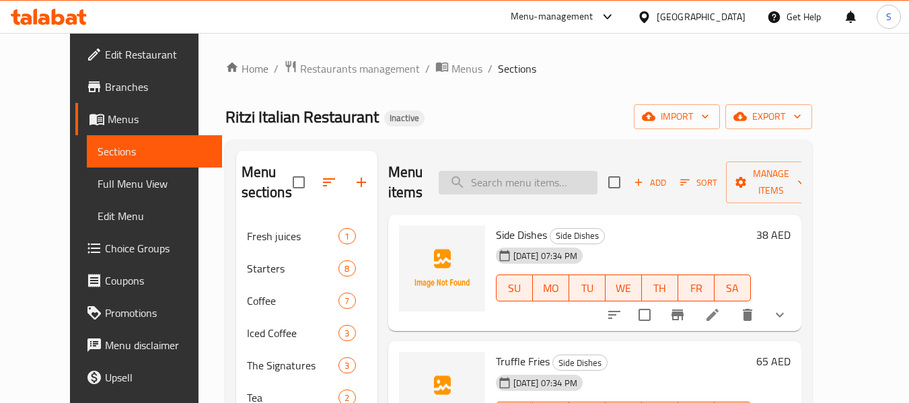
click at [499, 171] on input "search" at bounding box center [518, 183] width 159 height 24
paste input "Truffle Fries"
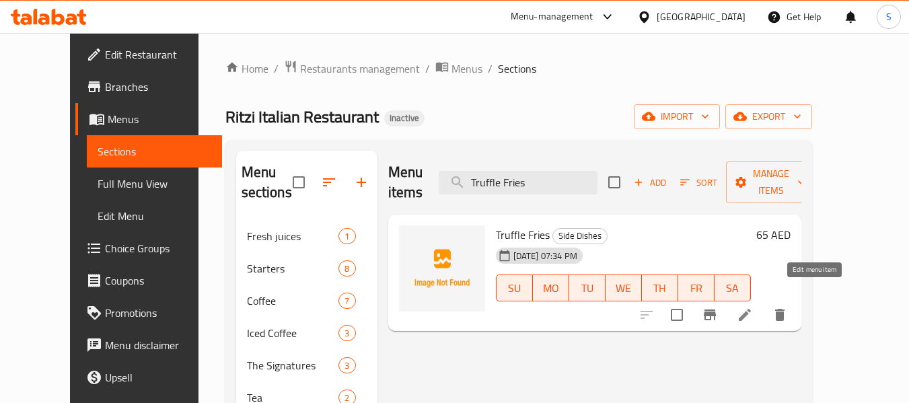
type input "Truffle Fries"
click at [753, 307] on icon at bounding box center [745, 315] width 16 height 16
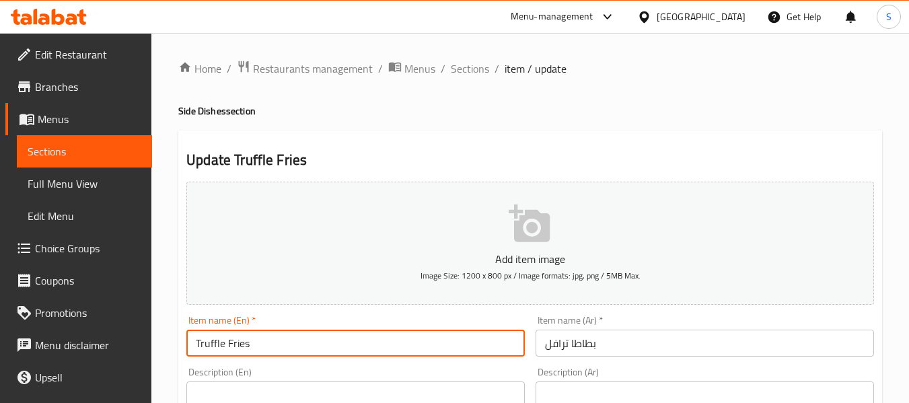
click at [240, 343] on input "Truffle Fries" at bounding box center [355, 343] width 339 height 27
click at [577, 343] on input "بطاطا ترافل" at bounding box center [705, 343] width 339 height 27
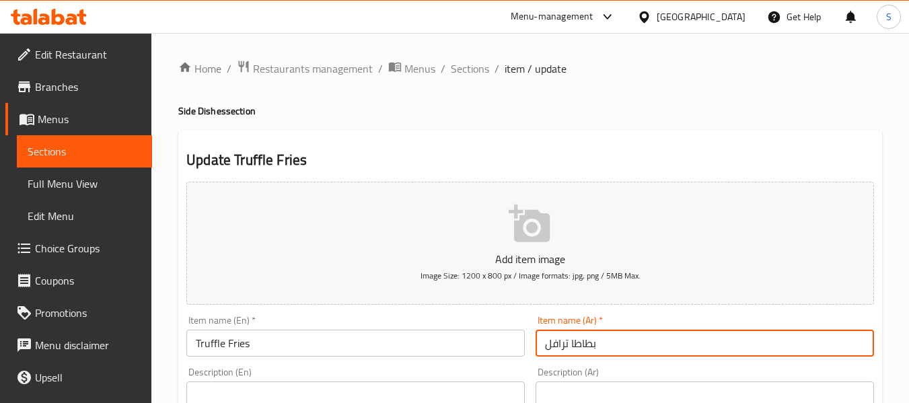
click at [577, 343] on input "بطاطا ترافل" at bounding box center [705, 343] width 339 height 27
paste input "مقلية"
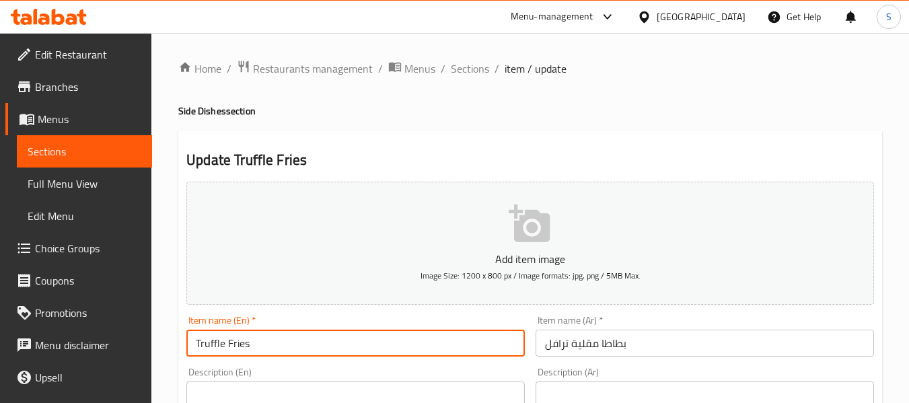
click at [215, 345] on input "Truffle Fries" at bounding box center [355, 343] width 339 height 27
click at [557, 352] on input "بطاطا مقلية ترافل" at bounding box center [705, 343] width 339 height 27
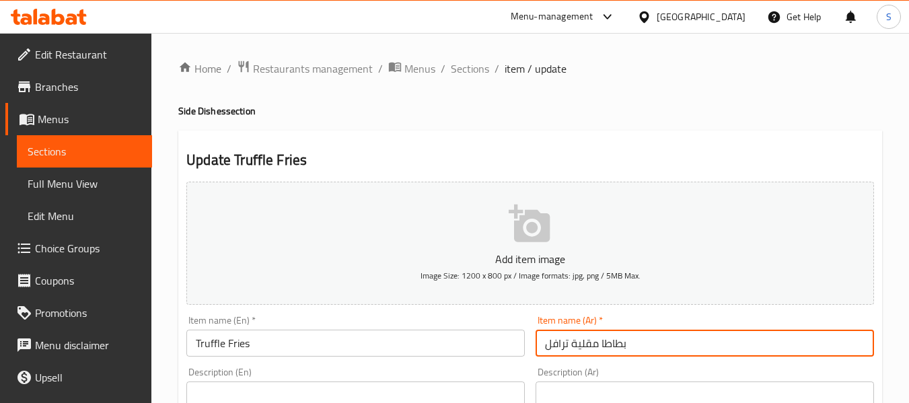
click at [557, 352] on input "بطاطا مقلية ترافل" at bounding box center [705, 343] width 339 height 27
paste input "و"
type input "بطاطا مقلية تروفل"
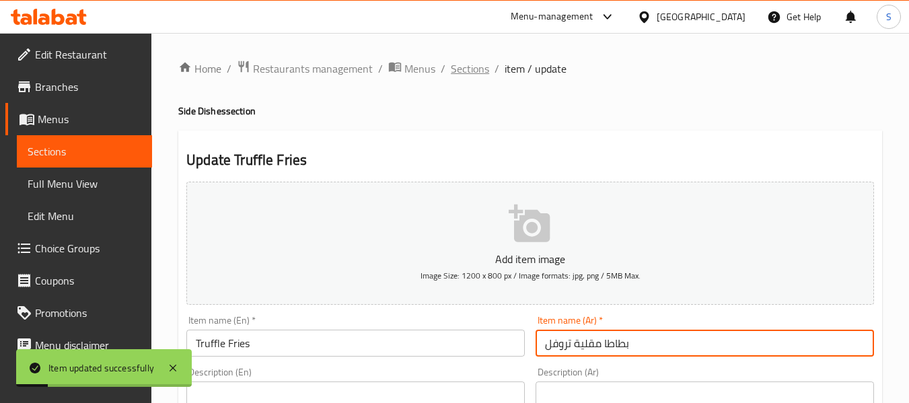
click at [479, 69] on span "Sections" at bounding box center [470, 69] width 38 height 16
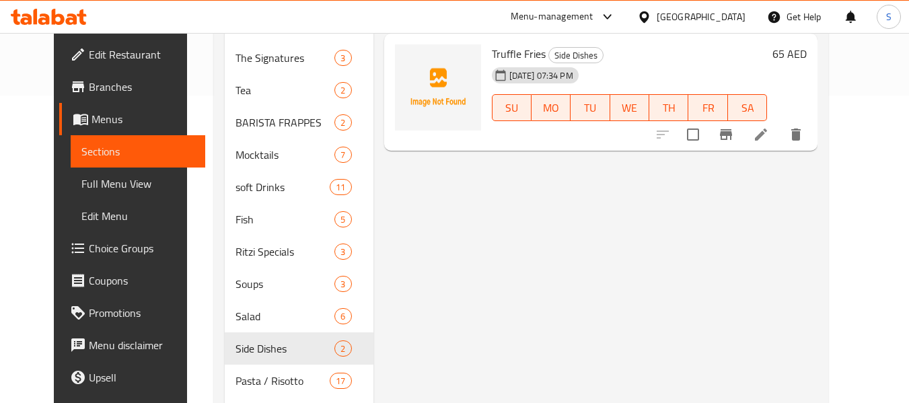
scroll to position [337, 0]
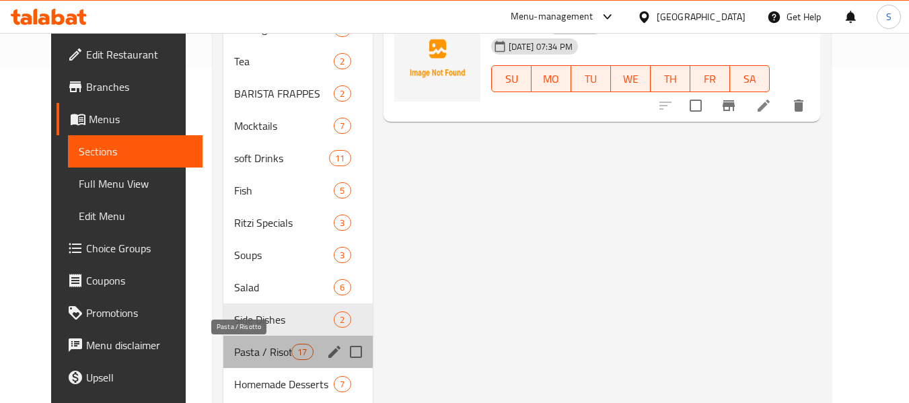
click at [234, 344] on span "Pasta / Risotto" at bounding box center [262, 352] width 57 height 16
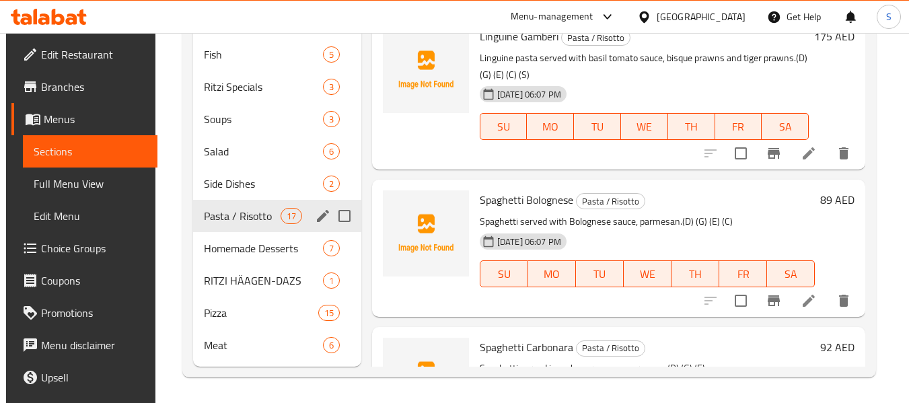
scroll to position [474, 0]
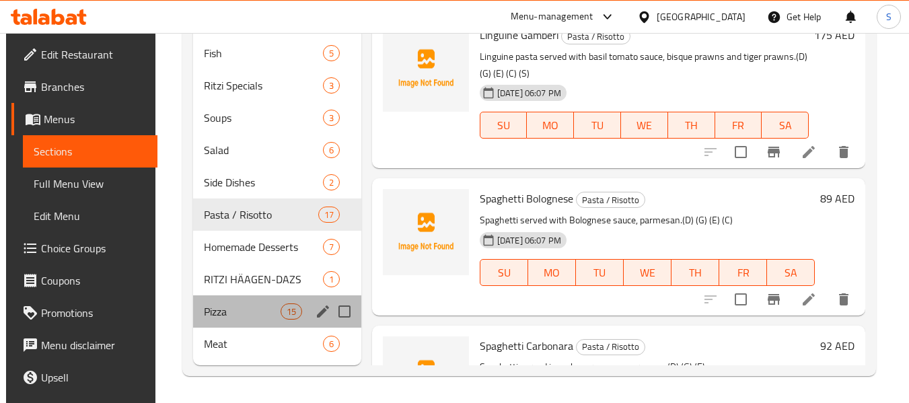
click at [246, 322] on div "Pizza 15" at bounding box center [277, 311] width 168 height 32
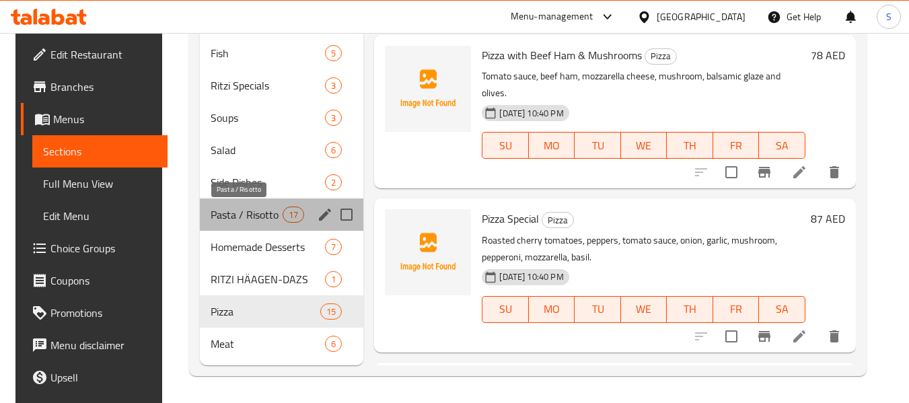
click at [255, 220] on span "Pasta / Risotto" at bounding box center [247, 215] width 72 height 16
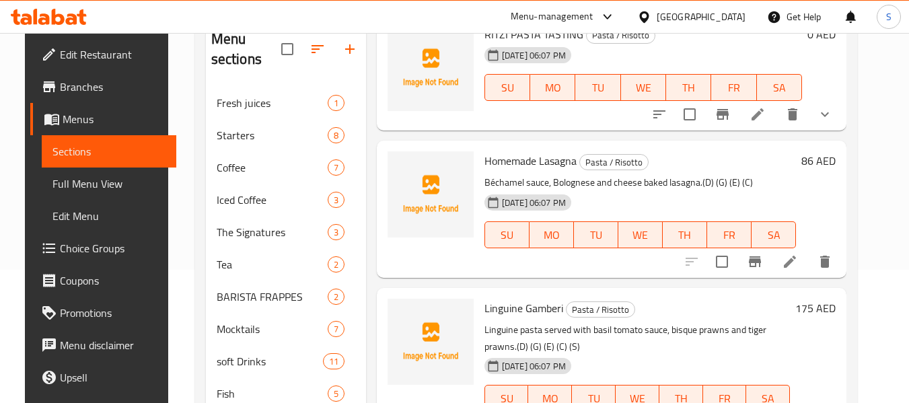
scroll to position [135, 0]
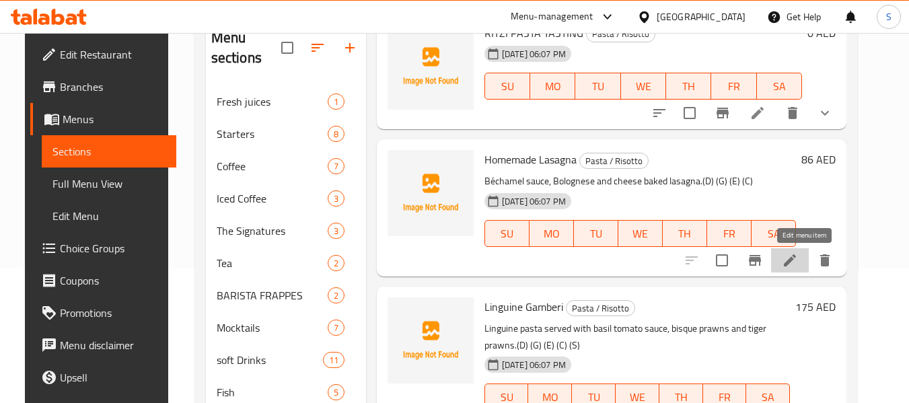
click at [798, 267] on icon at bounding box center [790, 260] width 16 height 16
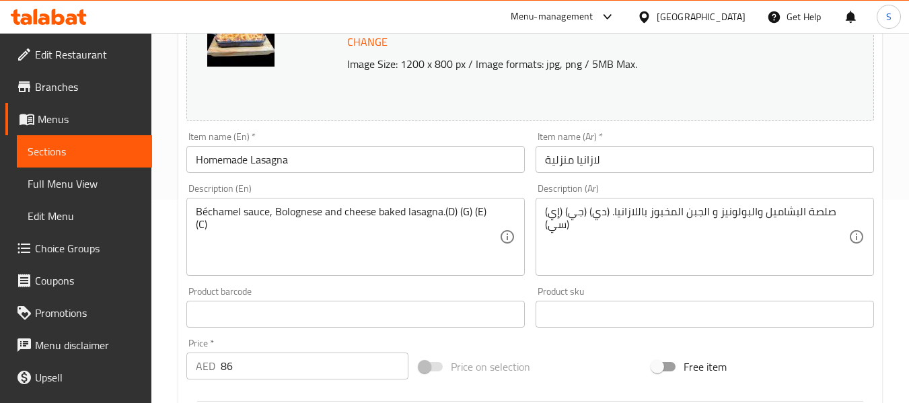
scroll to position [202, 0]
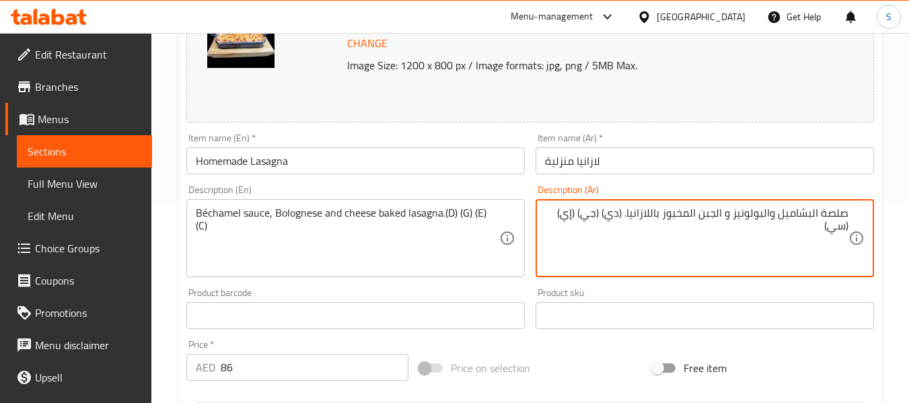
click at [613, 214] on textarea "صلصة البشاميل والبولونيز و الجبن المخبوز باللازانيا. (دي) (جي) (إي) (سي)" at bounding box center [697, 239] width 304 height 64
paste textarea "الألبان"
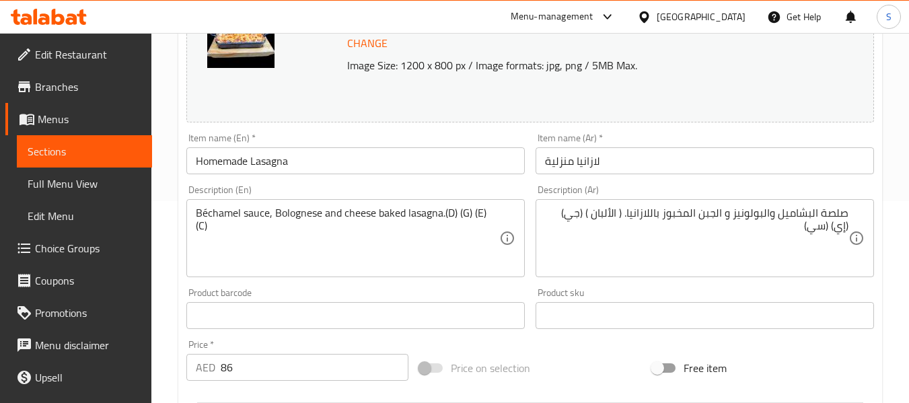
click at [606, 209] on textarea "صلصة البشاميل والبولونيز و الجبن المخبوز باللازانيا. ( الألبان ) (جي) (إي) (سي)" at bounding box center [697, 239] width 304 height 64
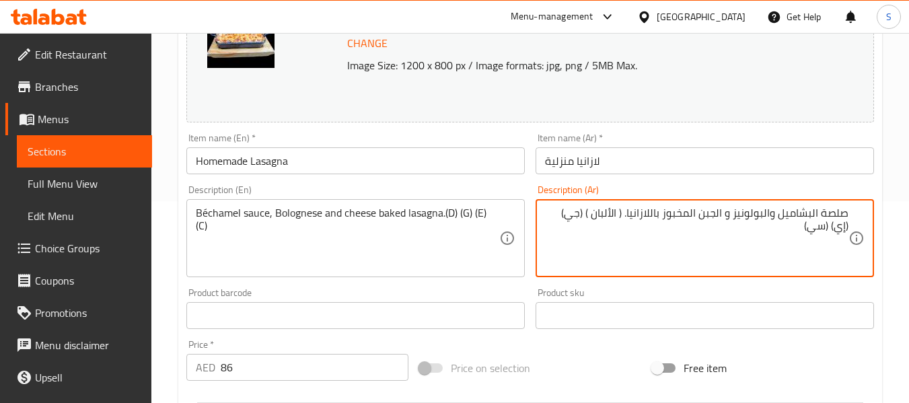
click at [578, 212] on textarea "صلصة البشاميل والبولونيز و الجبن المخبوز باللازانيا. ( الألبان ) (جي) (إي) (سي)" at bounding box center [697, 239] width 304 height 64
paste textarea "لتين"
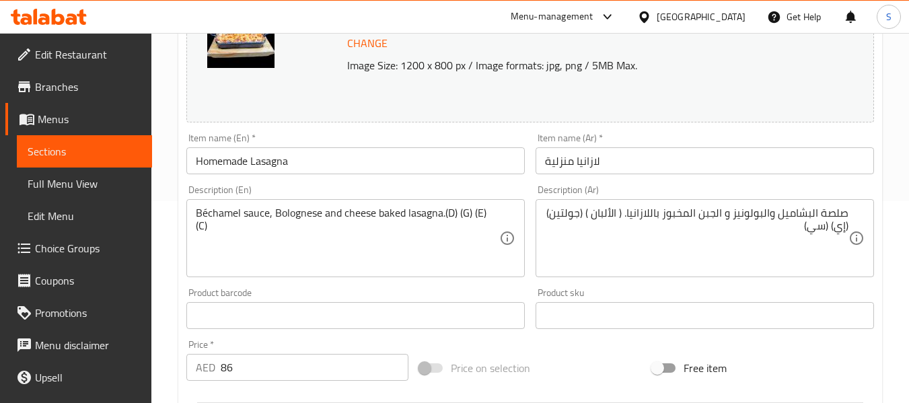
click at [842, 223] on textarea "صلصة البشاميل والبولونيز و الجبن المخبوز باللازانيا. ( الألبان ) (جولتين) (إي) …" at bounding box center [697, 239] width 304 height 64
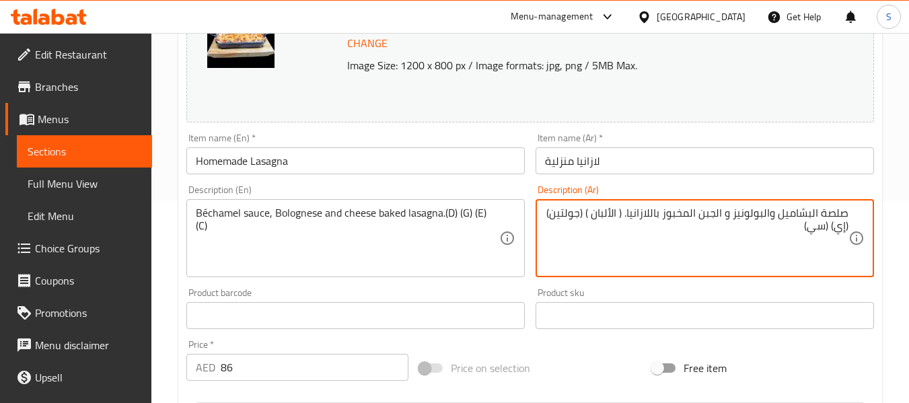
click at [842, 223] on textarea "صلصة البشاميل والبولونيز و الجبن المخبوز باللازانيا. ( الألبان ) (جولتين) (إي) …" at bounding box center [697, 239] width 304 height 64
paste textarea "يض"
click at [808, 227] on textarea "صلصة البشاميل والبولونيز و الجبن المخبوز باللازانيا. ( الألبان ) (جولتين) (بيض)…" at bounding box center [697, 239] width 304 height 64
paste textarea "كرفس"
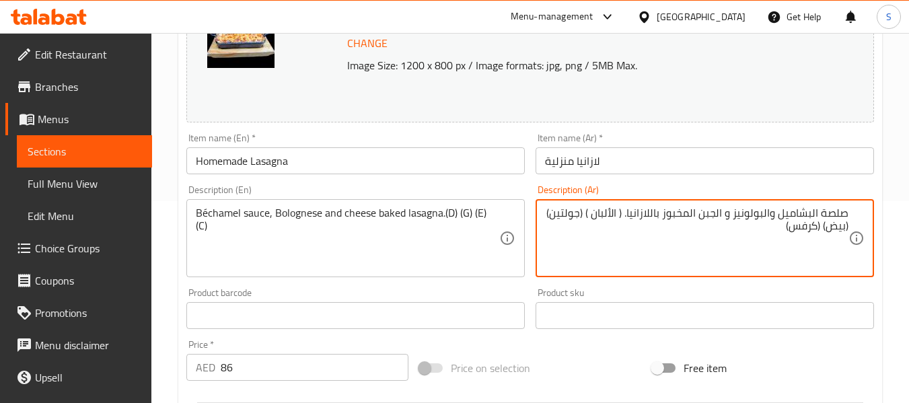
type textarea "صلصة البشاميل والبولونيز و الجبن المخبوز باللازانيا. ( الألبان ) (جولتين) (بيض)…"
click at [808, 180] on div "Description (Ar) صلصة البشاميل والبولونيز و الجبن المخبوز باللازانيا. ( الألبان…" at bounding box center [704, 231] width 349 height 103
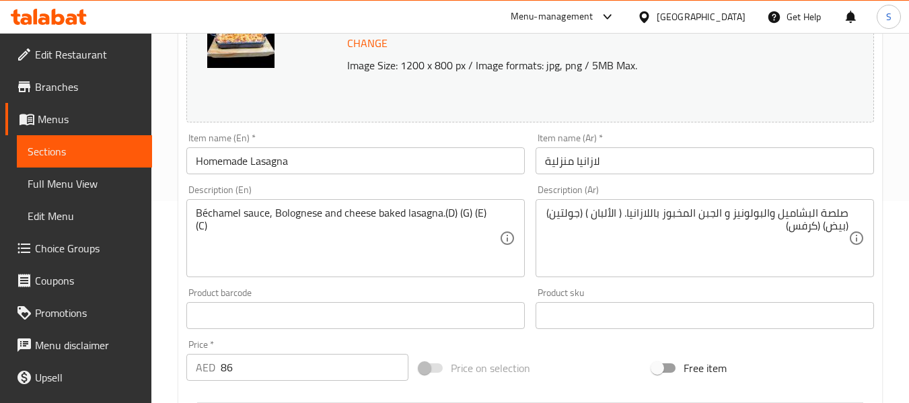
click at [801, 152] on input "لازانيا منزلية" at bounding box center [705, 160] width 339 height 27
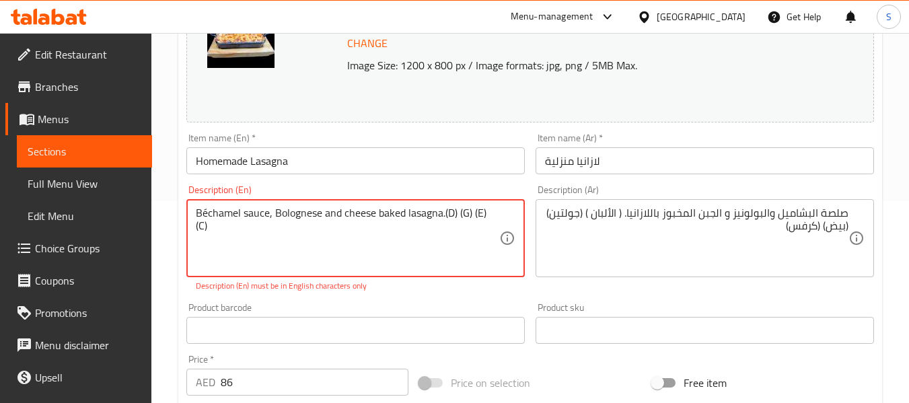
click at [207, 211] on textarea "Béchamel sauce, Bolognese and cheese baked lasagna.(D) (G) (E) (C)" at bounding box center [348, 239] width 304 height 64
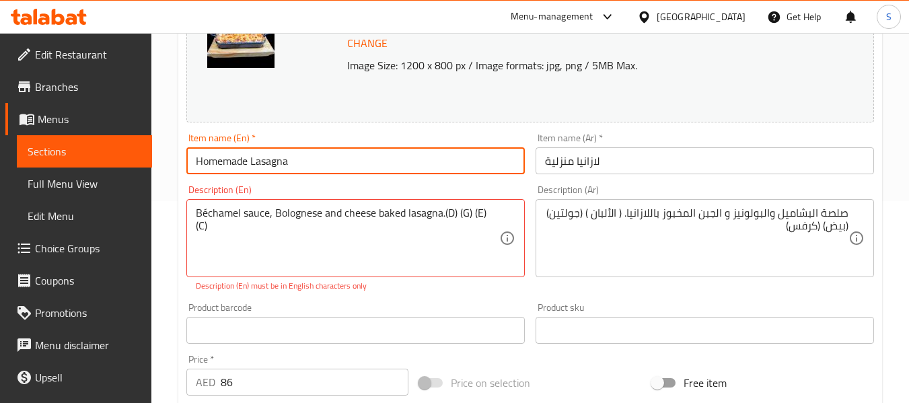
click at [230, 164] on input "Homemade Lasagna" at bounding box center [355, 160] width 339 height 27
click at [244, 160] on input "Homemade Lasagna" at bounding box center [355, 160] width 339 height 27
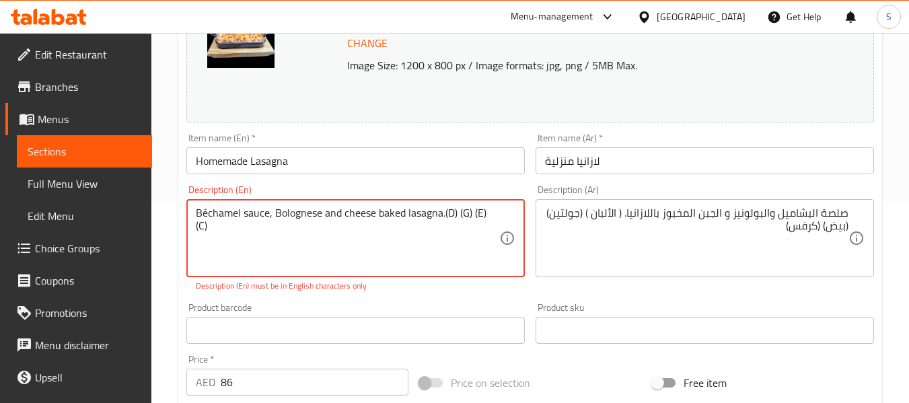
paste textarea "e"
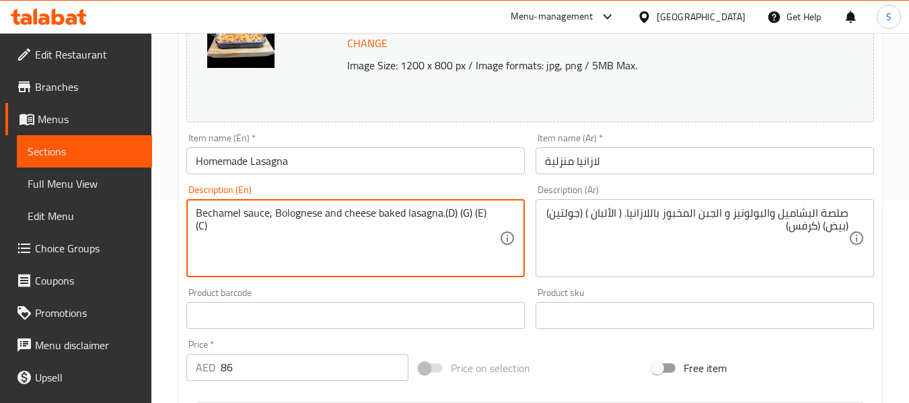
type textarea "Bechamel sauce, Bolognese and cheese baked lasagna.(D) (G) (E) (C)"
click at [279, 166] on input "Homemade Lasagna" at bounding box center [355, 160] width 339 height 27
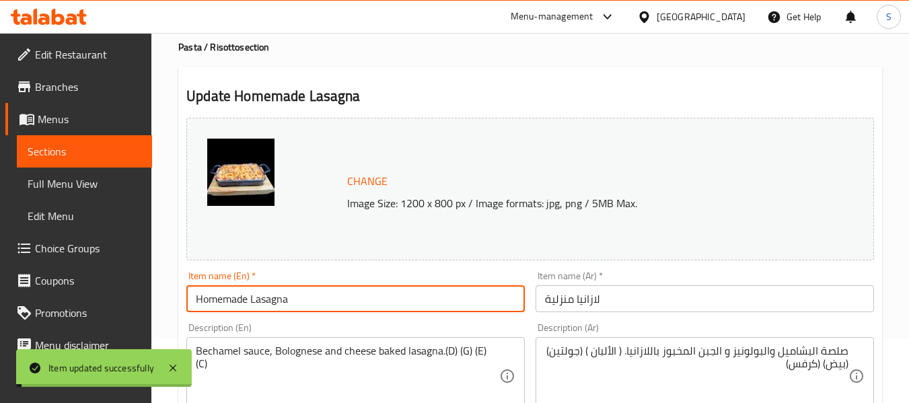
scroll to position [0, 0]
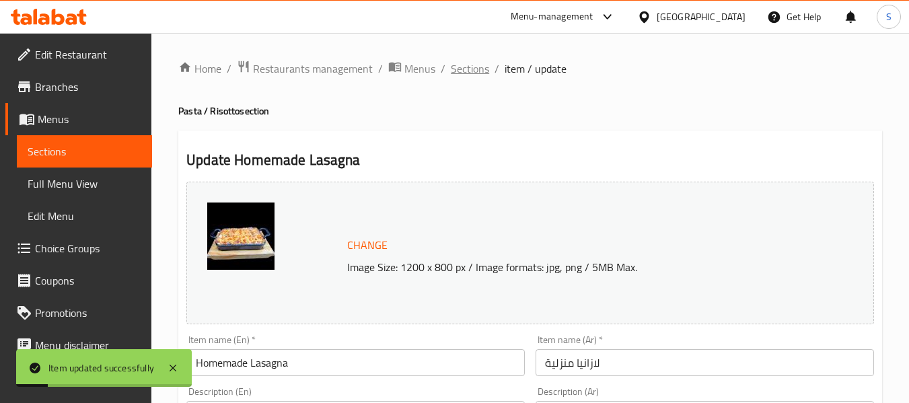
click at [483, 72] on span "Sections" at bounding box center [470, 69] width 38 height 16
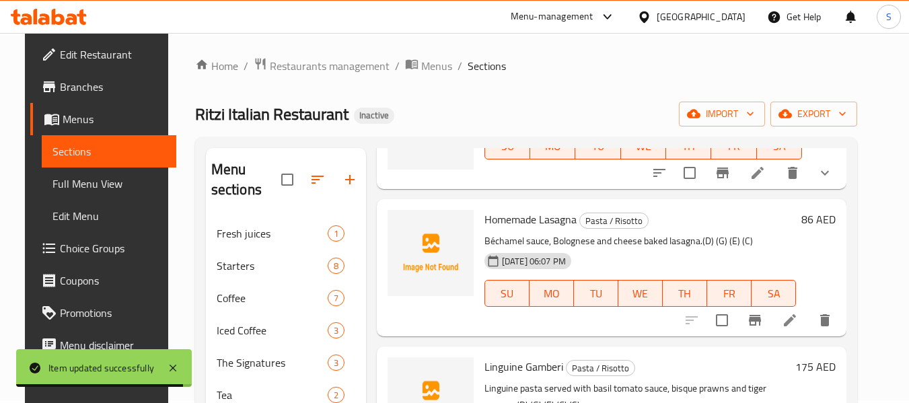
scroll to position [202, 0]
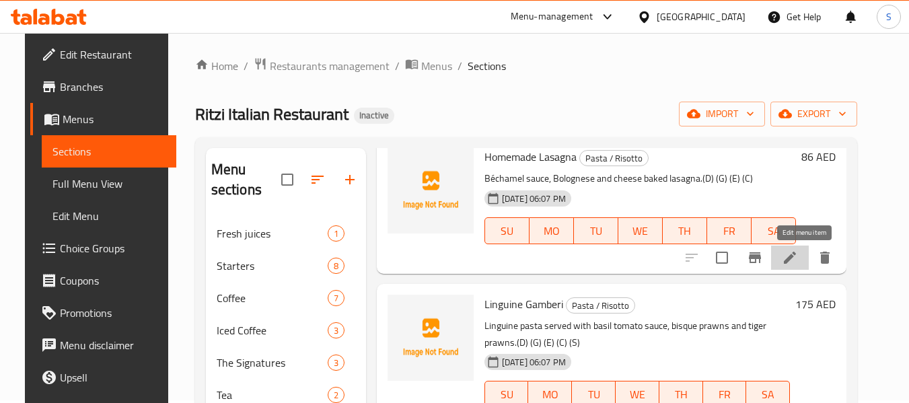
click at [798, 255] on icon at bounding box center [790, 258] width 16 height 16
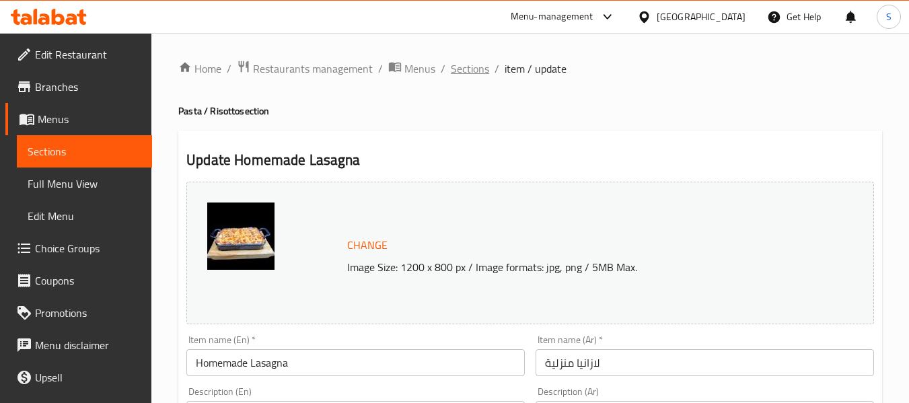
click at [473, 61] on span "Sections" at bounding box center [470, 69] width 38 height 16
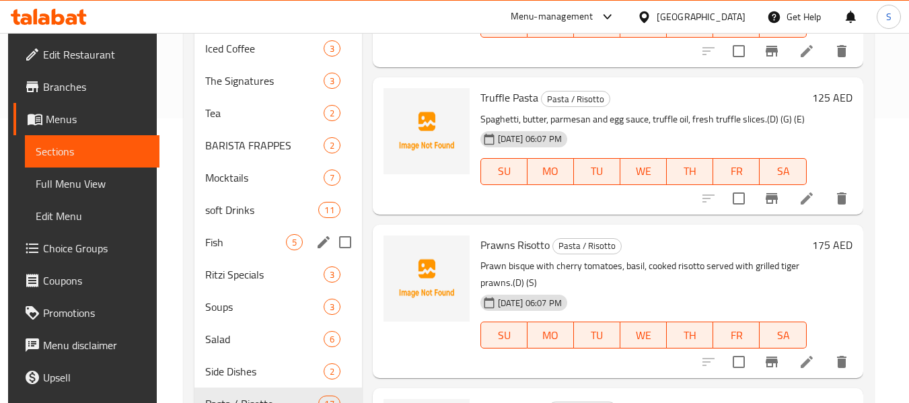
scroll to position [272, 0]
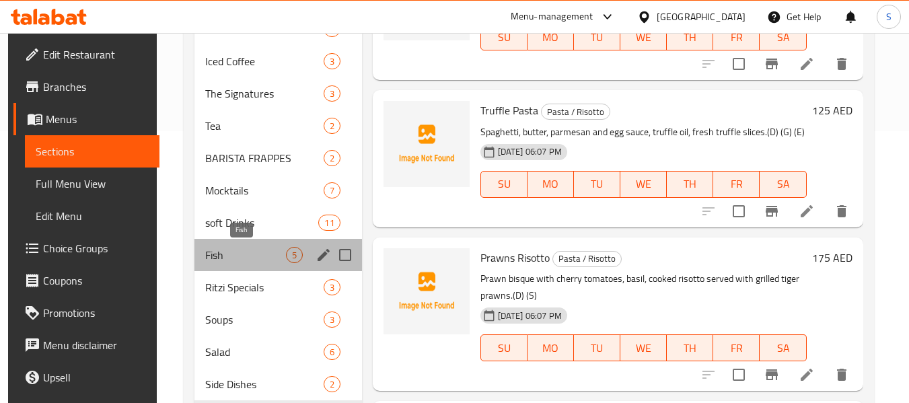
click at [248, 250] on span "Fish" at bounding box center [245, 255] width 80 height 16
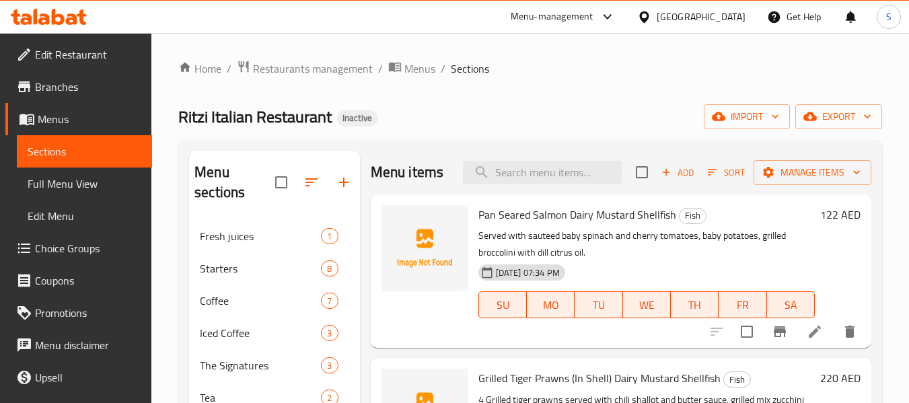
click at [540, 223] on div "Pan Seared Salmon Dairy Mustard Shellfish Fish Served with sauteed baby spinach…" at bounding box center [646, 271] width 347 height 143
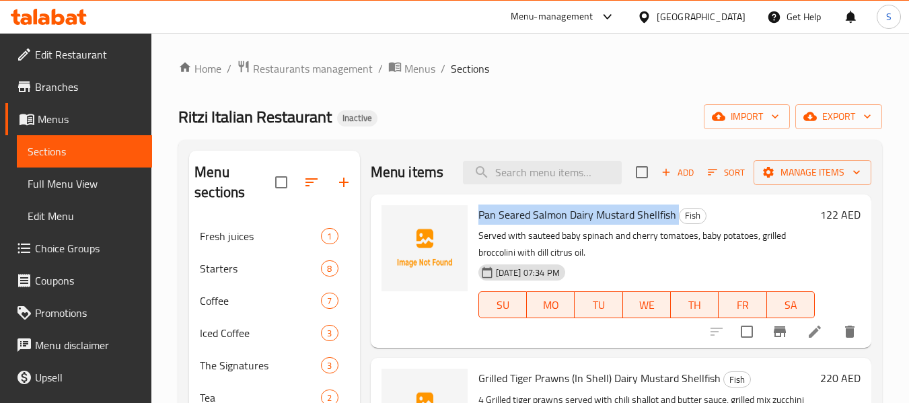
click at [541, 223] on div "Pan Seared Salmon Dairy Mustard Shellfish Fish Served with sauteed baby spinach…" at bounding box center [646, 271] width 347 height 143
copy h6 "Pan Seared Salmon Dairy Mustard Shellfish"
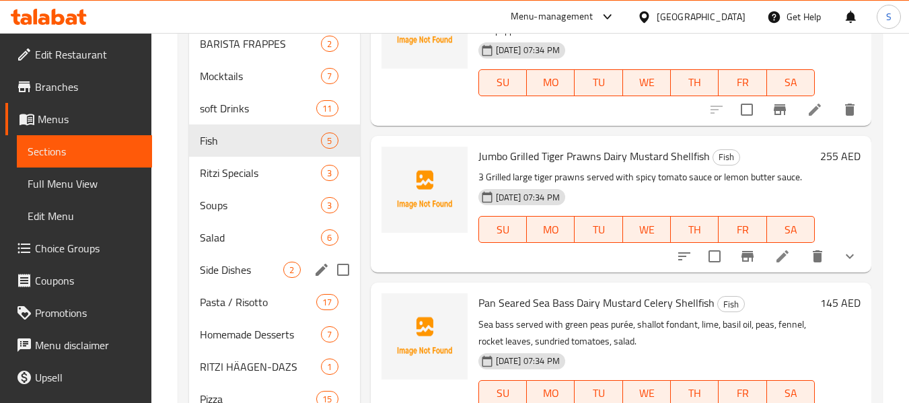
scroll to position [404, 0]
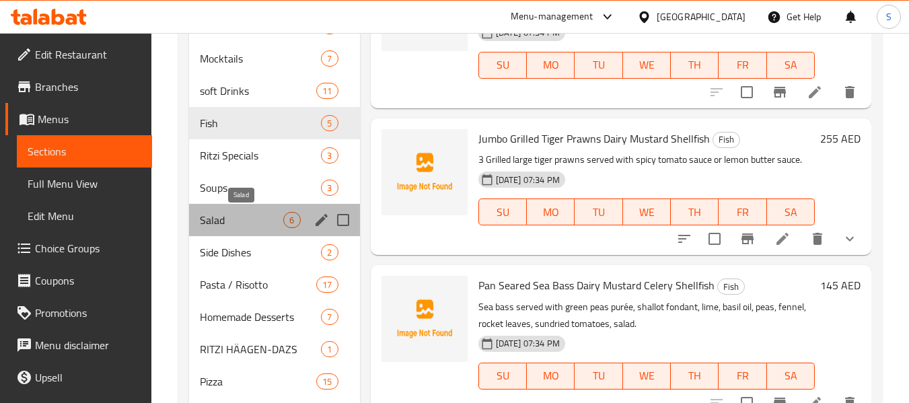
click at [252, 222] on span "Salad" at bounding box center [241, 220] width 83 height 16
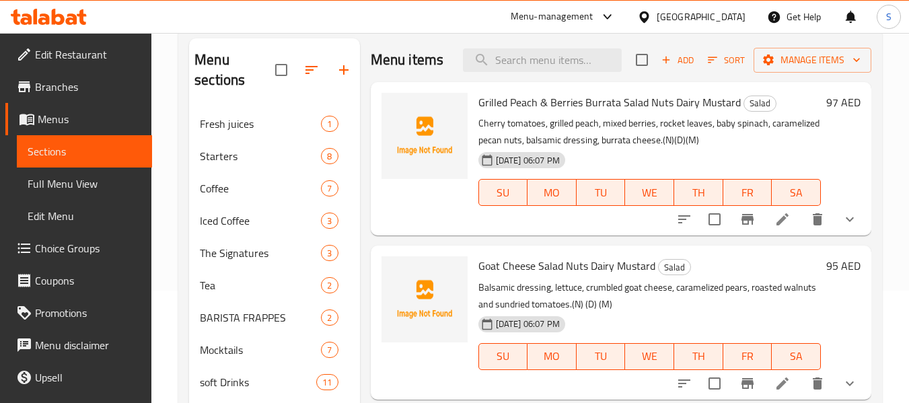
scroll to position [67, 0]
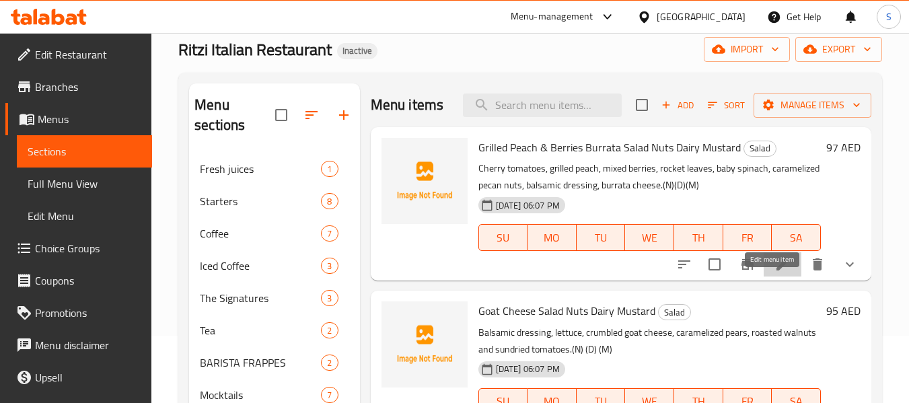
click at [777, 271] on icon at bounding box center [783, 264] width 12 height 12
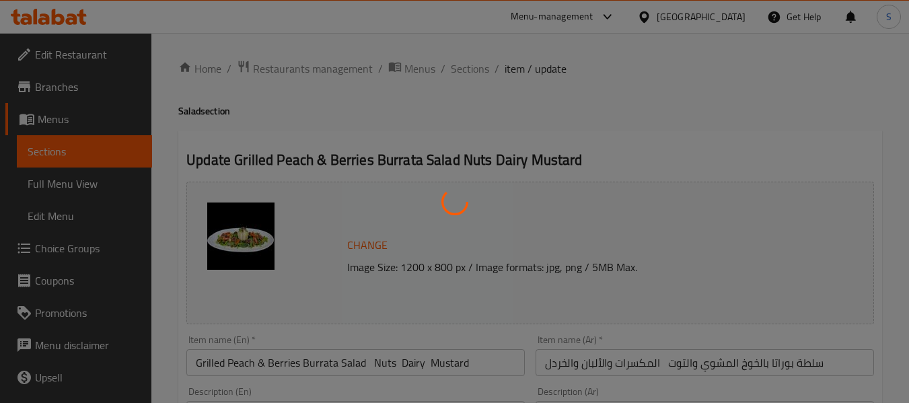
type input "إضافات"
type input "0"
type input "3"
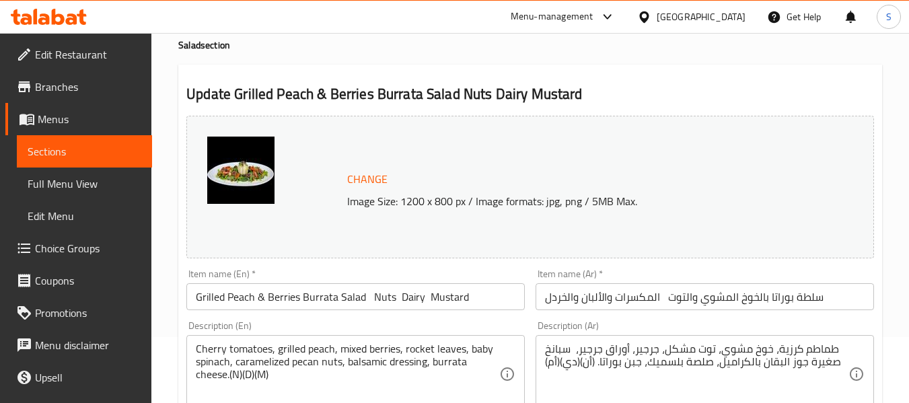
scroll to position [269, 0]
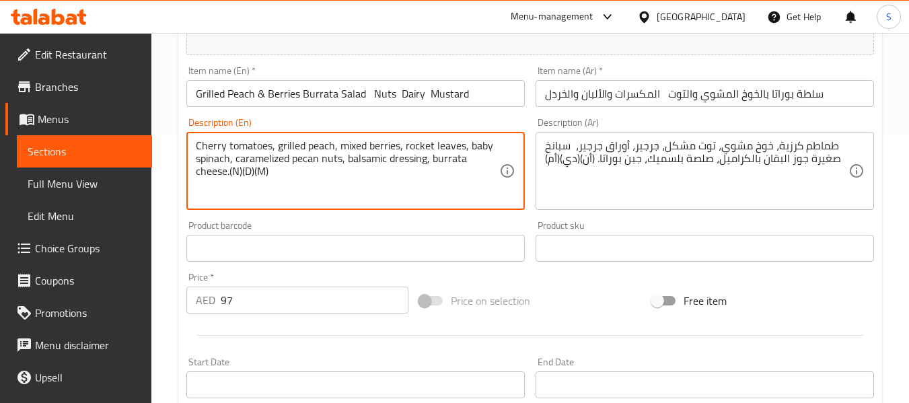
click at [236, 174] on textarea "Cherry tomatoes, grilled peach, mixed berries, rocket leaves, baby spinach, car…" at bounding box center [348, 171] width 304 height 64
paste textarea "uts"
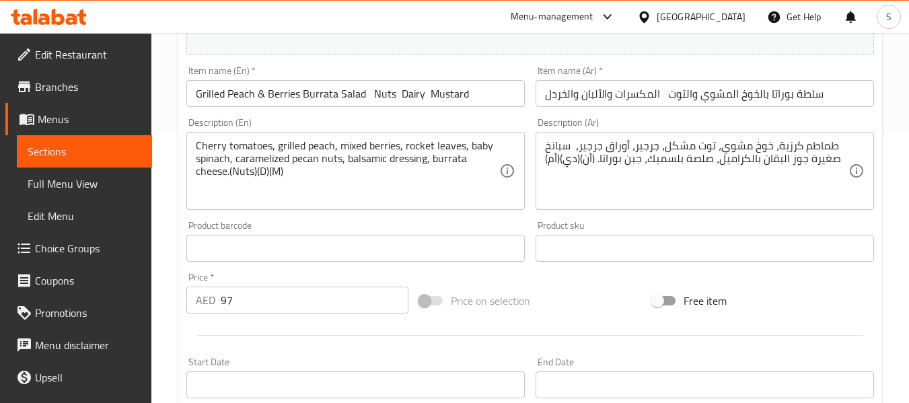
click at [269, 166] on textarea "Cherry tomatoes, grilled peach, mixed berries, rocket leaves, baby spinach, car…" at bounding box center [348, 171] width 304 height 64
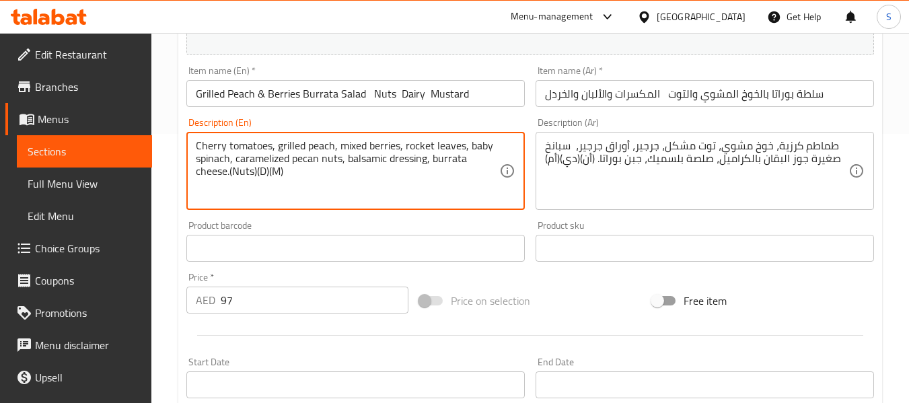
click at [263, 168] on textarea "Cherry tomatoes, grilled peach, mixed berries, rocket leaves, baby spinach, car…" at bounding box center [348, 171] width 304 height 64
paste textarea "airy"
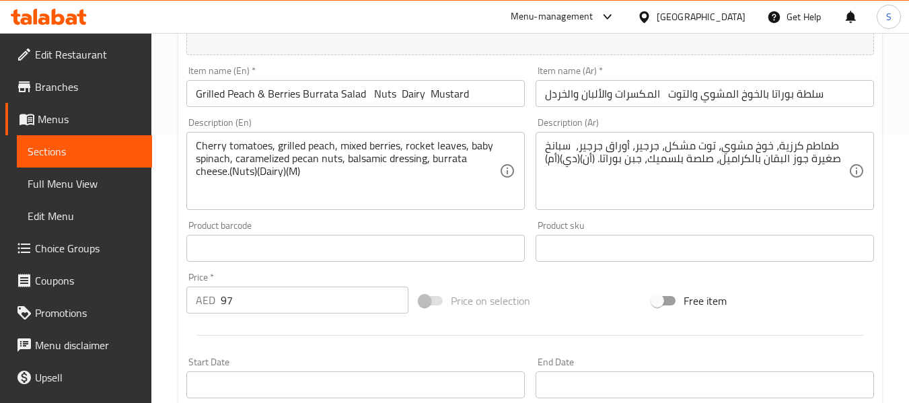
click at [295, 172] on textarea "Cherry tomatoes, grilled peach, mixed berries, rocket leaves, baby spinach, car…" at bounding box center [348, 171] width 304 height 64
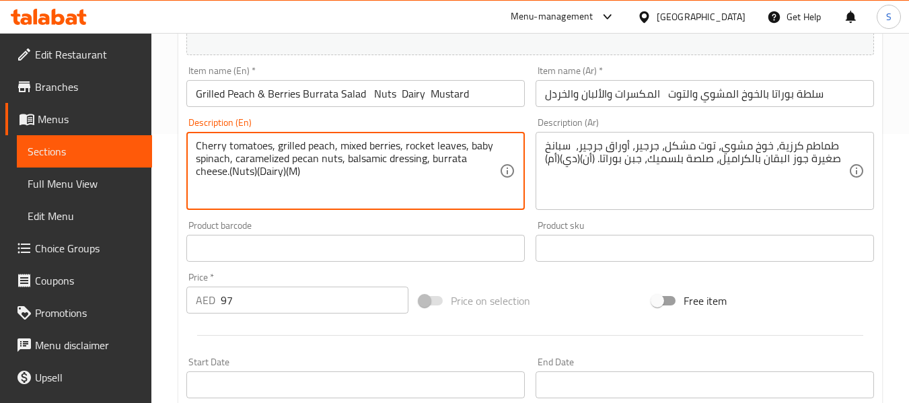
click at [295, 172] on textarea "Cherry tomatoes, grilled peach, mixed berries, rocket leaves, baby spinach, car…" at bounding box center [348, 171] width 304 height 64
click at [291, 170] on textarea "Cherry tomatoes, grilled peach, mixed berries, rocket leaves, baby spinach, car…" at bounding box center [348, 171] width 304 height 64
paste textarea "ustard"
click at [330, 96] on input "Grilled Peach & Berries Burrata Salad Nuts Dairy Mustard" at bounding box center [355, 93] width 339 height 27
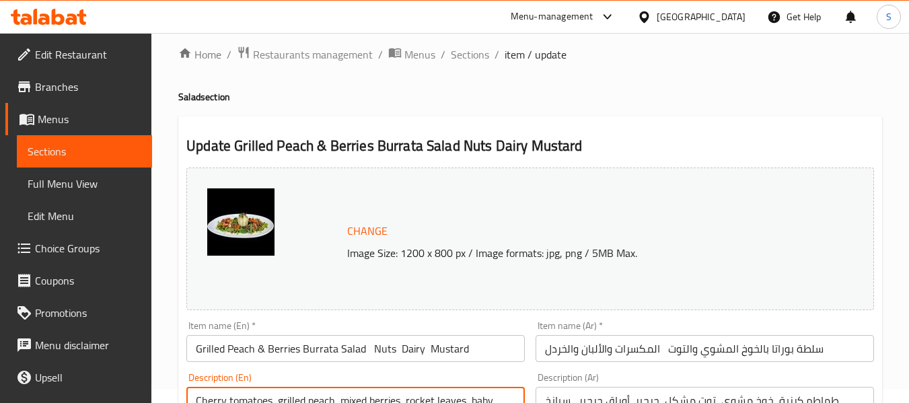
scroll to position [0, 0]
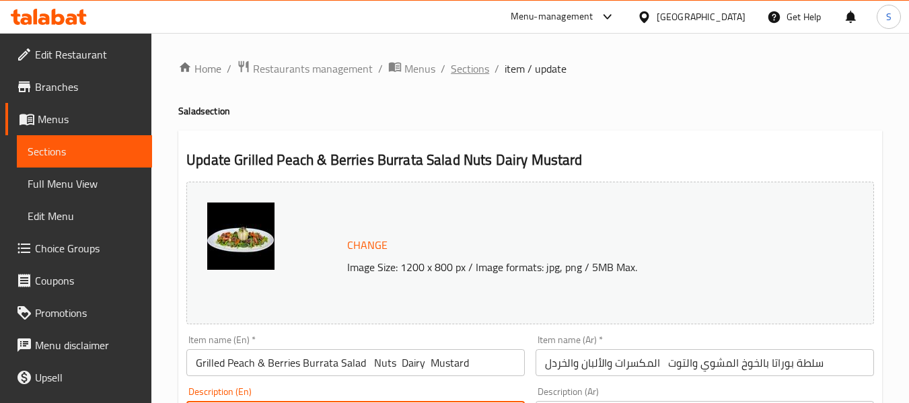
type textarea "Cherry tomatoes, grilled peach, mixed berries, rocket leaves, baby spinach, car…"
click at [468, 66] on span "Sections" at bounding box center [470, 69] width 38 height 16
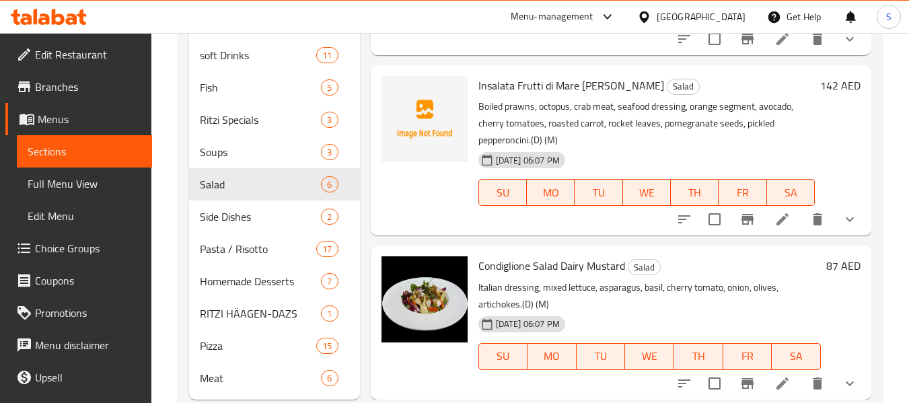
scroll to position [471, 0]
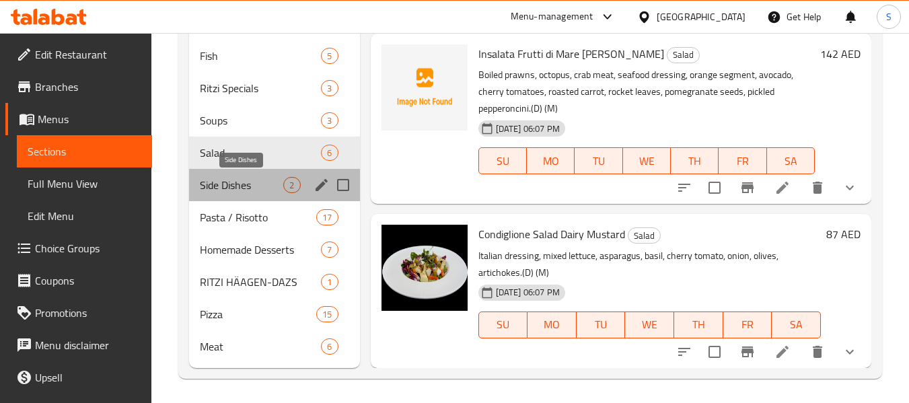
click at [221, 182] on span "Side Dishes" at bounding box center [241, 185] width 83 height 16
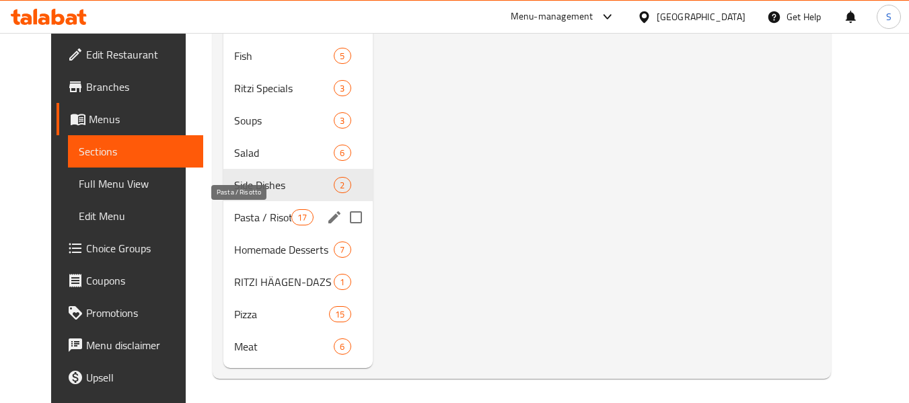
click at [261, 213] on span "Pasta / Risotto" at bounding box center [262, 217] width 57 height 16
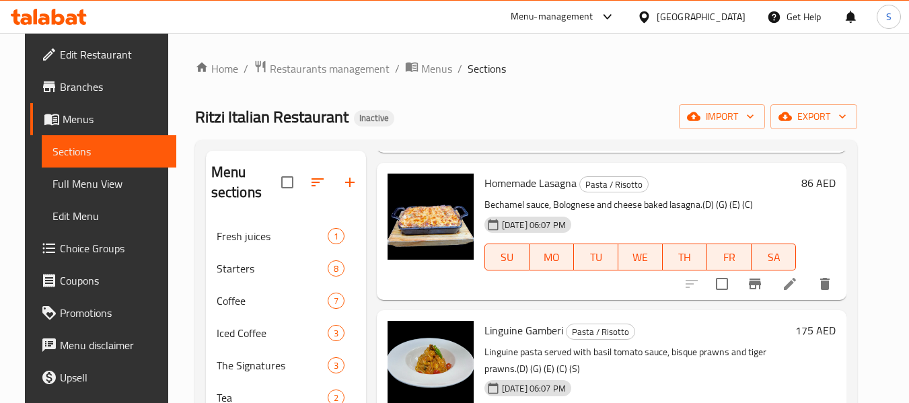
scroll to position [202, 0]
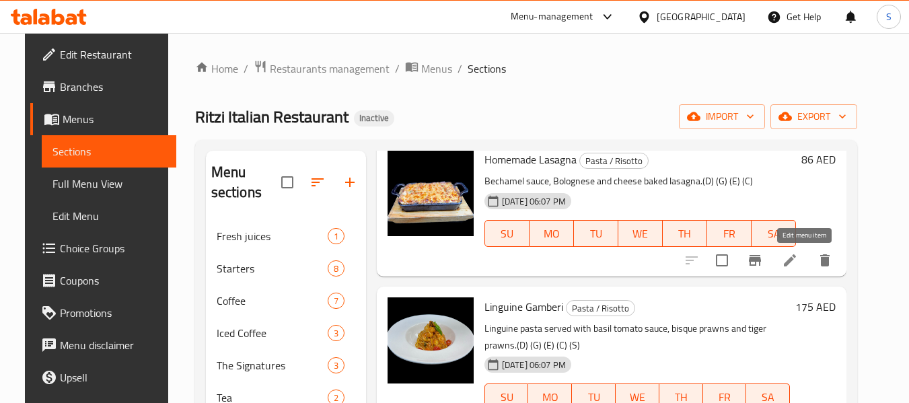
click at [798, 262] on icon at bounding box center [790, 260] width 16 height 16
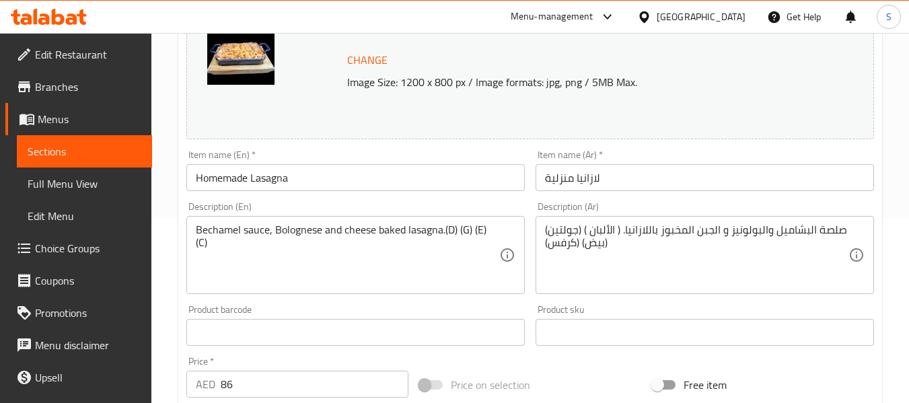
scroll to position [202, 0]
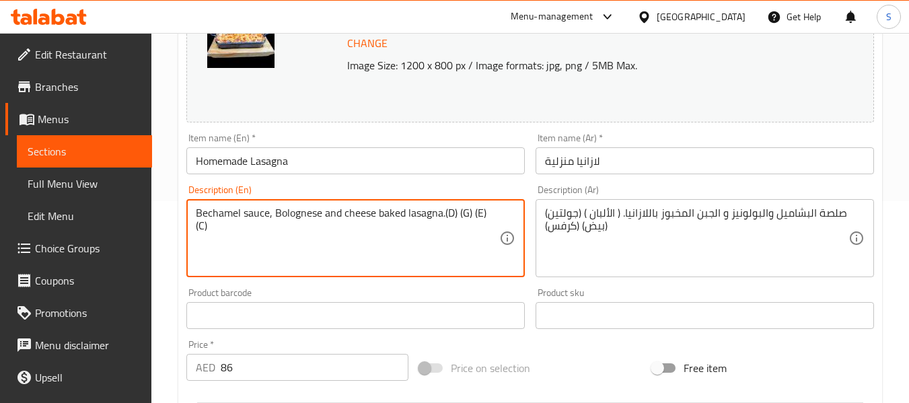
click at [450, 213] on textarea "Bechamel sauce, Bolognese and cheese baked lasagna.(D) (G) (E) (C)" at bounding box center [348, 239] width 304 height 64
paste textarea "airy"
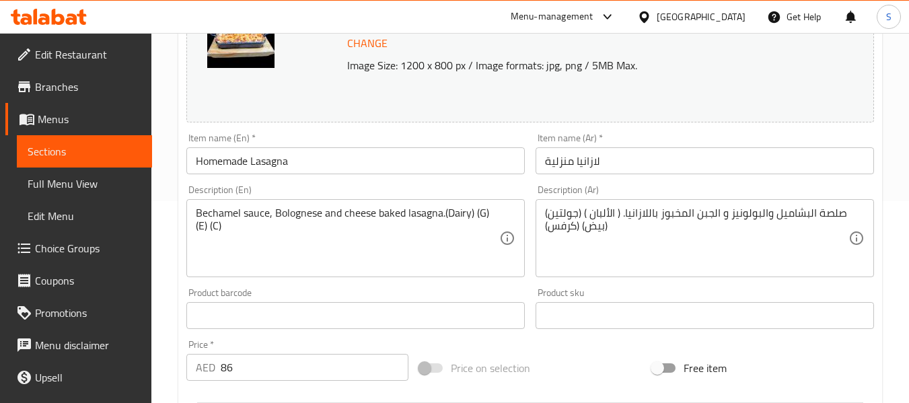
click at [481, 214] on textarea "Bechamel sauce, Bolognese and cheese baked lasagna.(Dairy) (G) (E) (C)" at bounding box center [348, 239] width 304 height 64
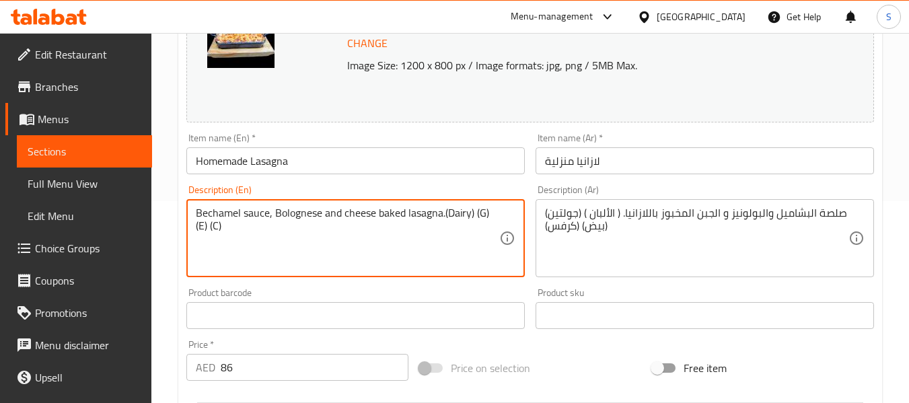
click at [481, 214] on textarea "Bechamel sauce, Bolognese and cheese baked lasagna.(Dairy) (G) (E) (C)" at bounding box center [348, 239] width 304 height 64
paste textarea "luten"
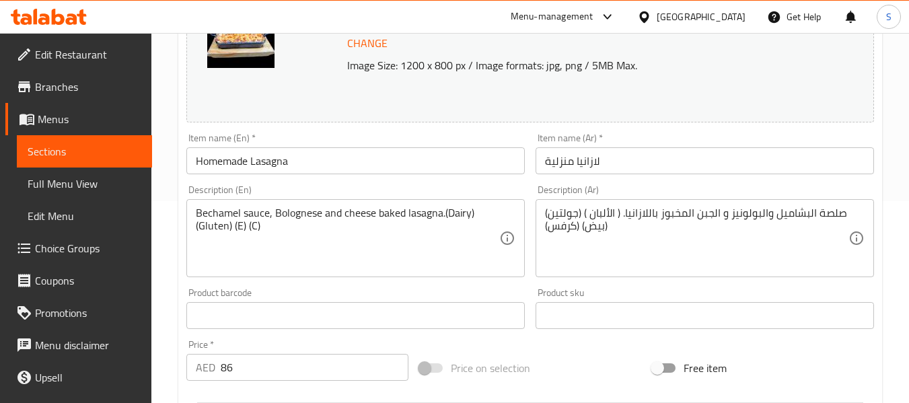
click at [237, 226] on textarea "Bechamel sauce, Bolognese and cheese baked lasagna.(Dairy) (Gluten) (E) (C)" at bounding box center [348, 239] width 304 height 64
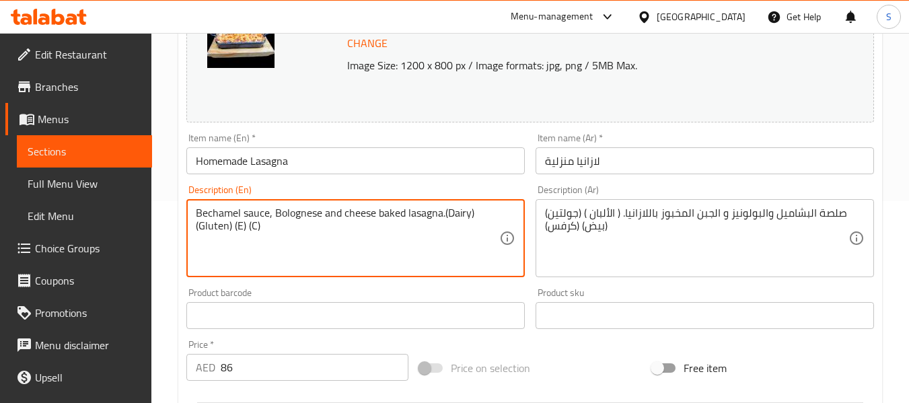
click at [237, 226] on textarea "Bechamel sauce, Bolognese and cheese baked lasagna.(Dairy) (Gluten) (E) (C)" at bounding box center [348, 239] width 304 height 64
paste textarea "ggs"
click at [272, 229] on textarea "Bechamel sauce, Bolognese and cheese baked lasagna.(Dairy) (Gluten) (Eggs) (C)" at bounding box center [348, 239] width 304 height 64
paste textarea "elery"
type textarea "Bechamel sauce, Bolognese and cheese baked lasagna.(Dairy) (Gluten) (Eggs) (Cel…"
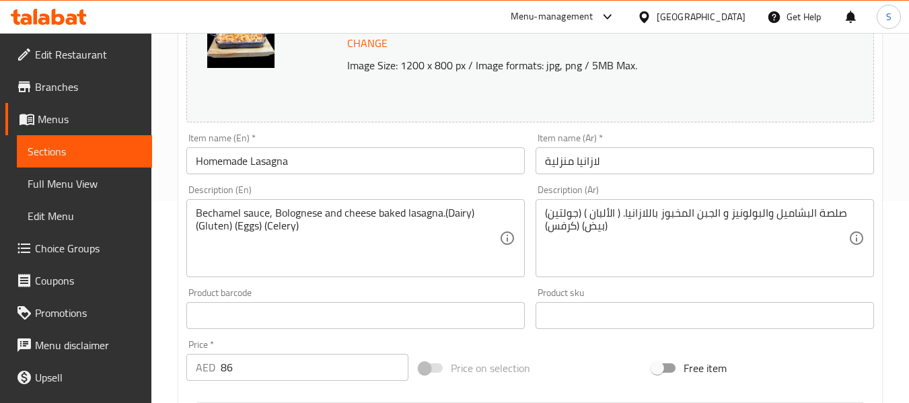
click at [306, 178] on div "Item name (En)   * Homemade Lasagna Item name (En) *" at bounding box center [355, 154] width 349 height 52
click at [309, 170] on input "Homemade Lasagna" at bounding box center [355, 160] width 339 height 27
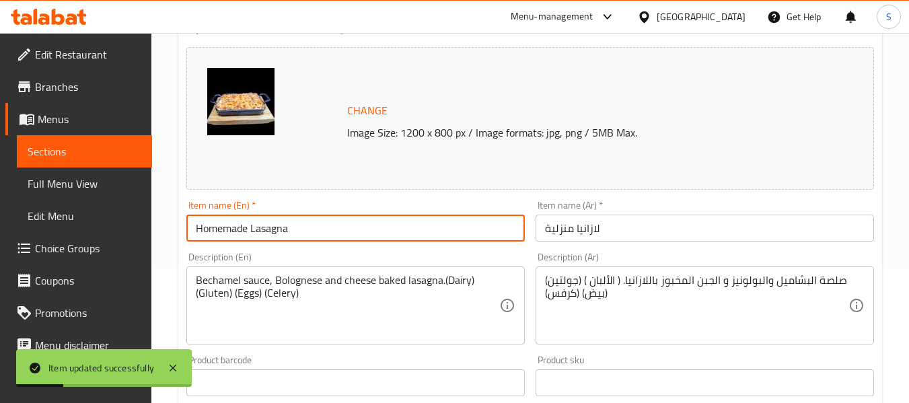
scroll to position [0, 0]
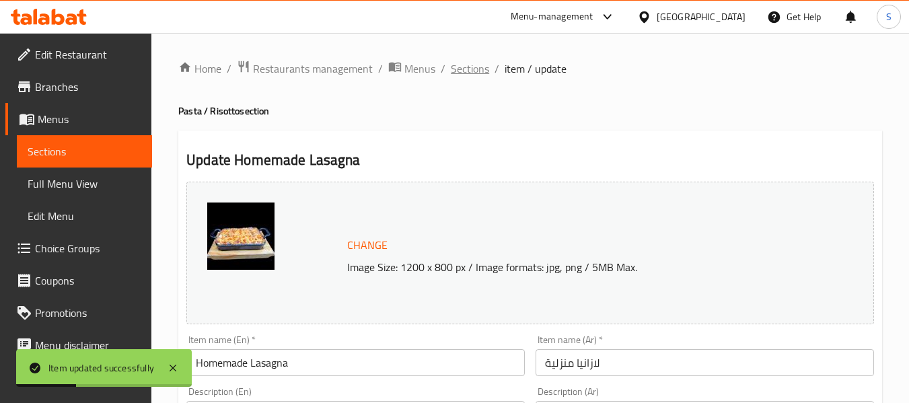
click at [464, 69] on span "Sections" at bounding box center [470, 69] width 38 height 16
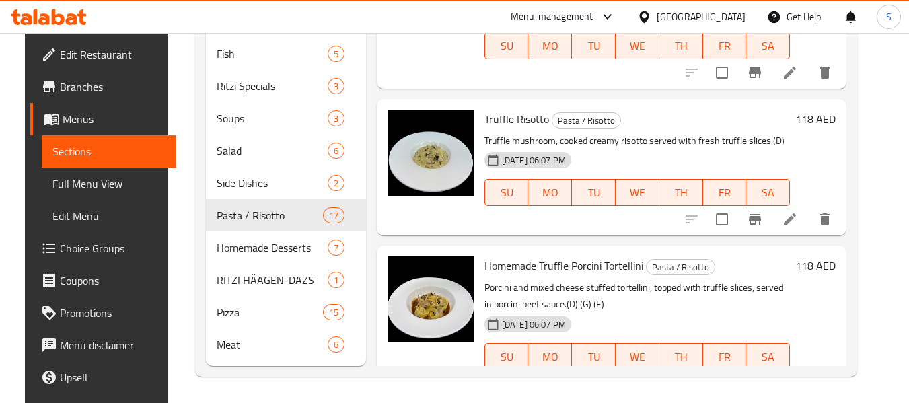
scroll to position [474, 0]
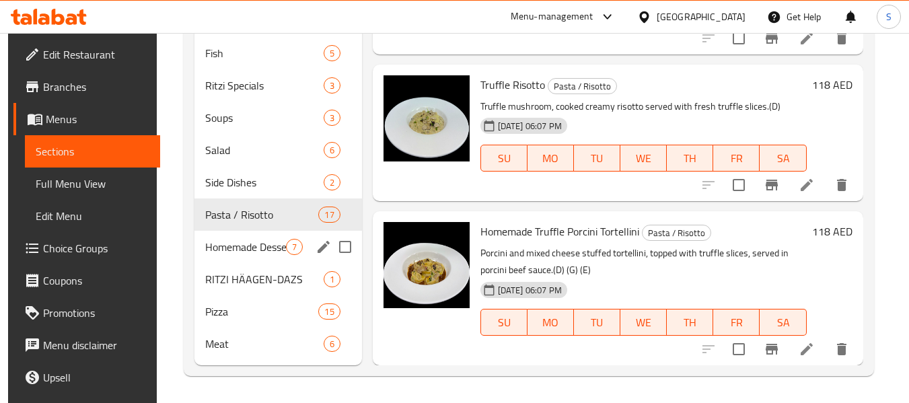
drag, startPoint x: 242, startPoint y: 253, endPoint x: 269, endPoint y: 242, distance: 29.3
click at [242, 252] on span "Homemade Desserts" at bounding box center [245, 247] width 80 height 16
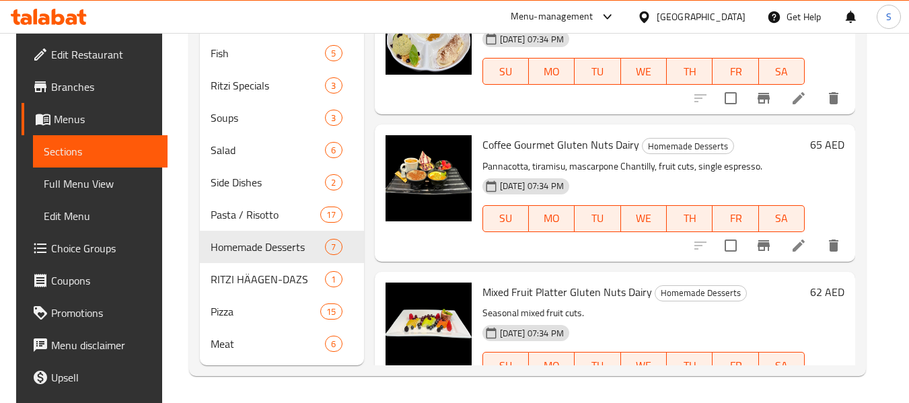
scroll to position [447, 0]
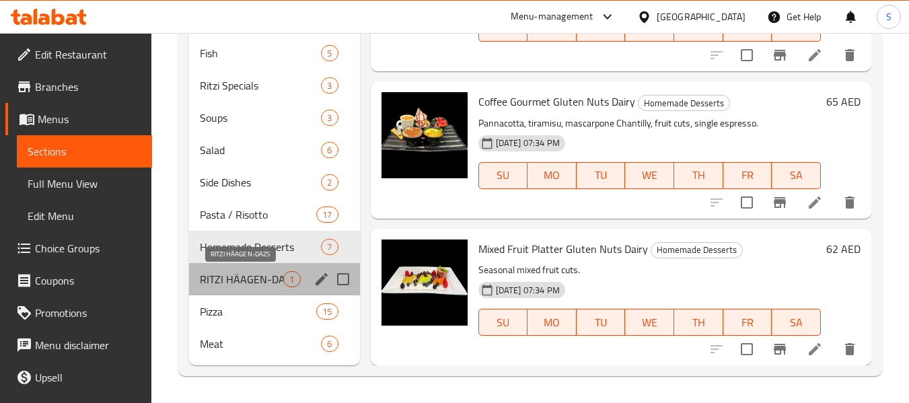
click at [260, 278] on span "RITZI HÄAGEN-DAZS" at bounding box center [241, 279] width 83 height 16
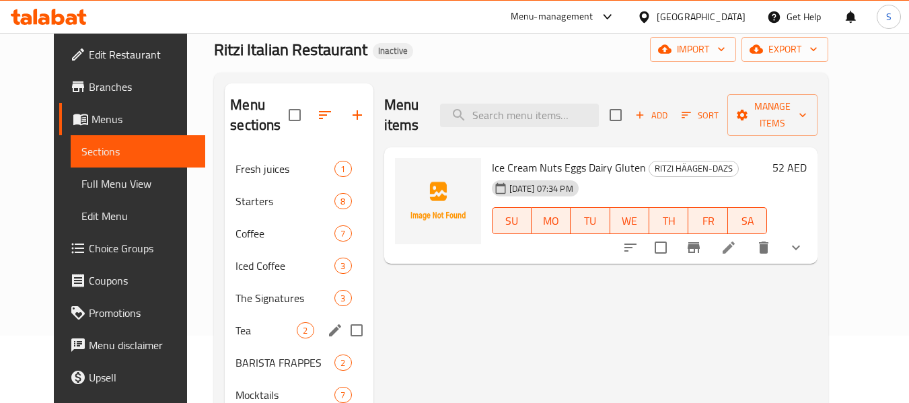
scroll to position [471, 0]
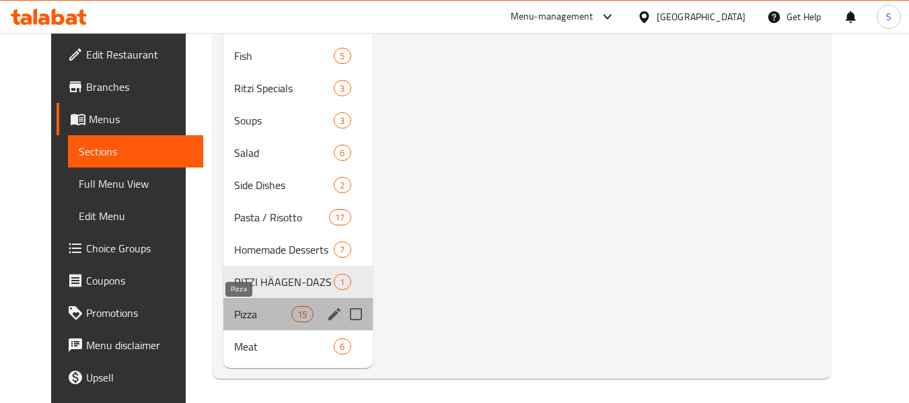
click at [265, 311] on span "Pizza" at bounding box center [262, 314] width 57 height 16
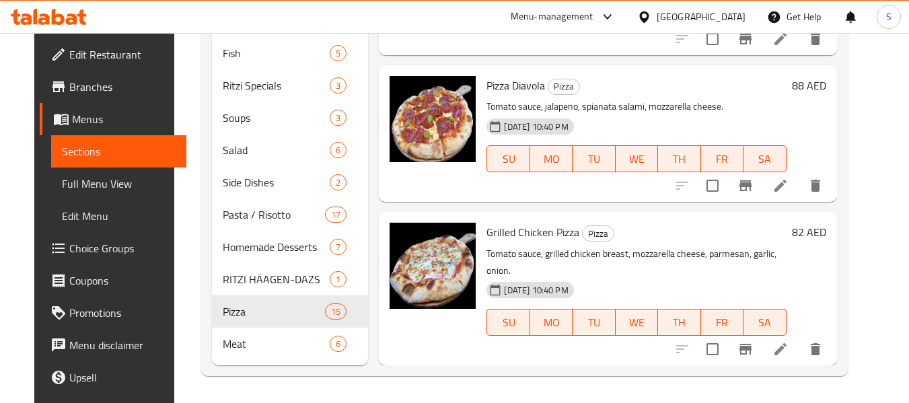
scroll to position [1077, 0]
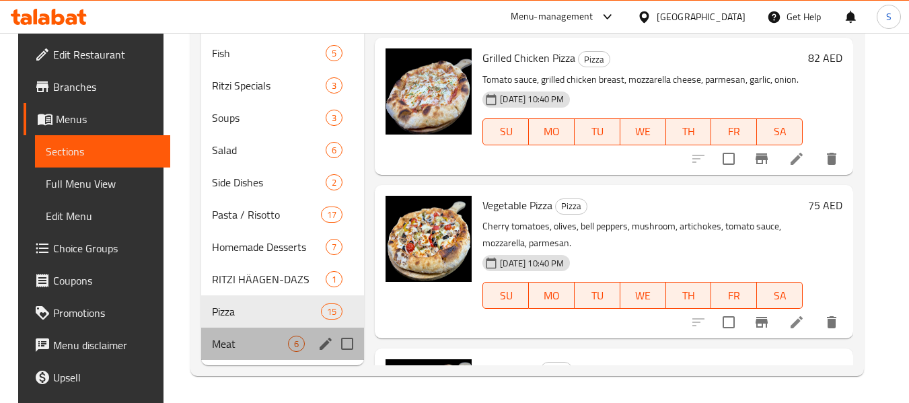
click at [272, 334] on div "Meat 6" at bounding box center [282, 344] width 163 height 32
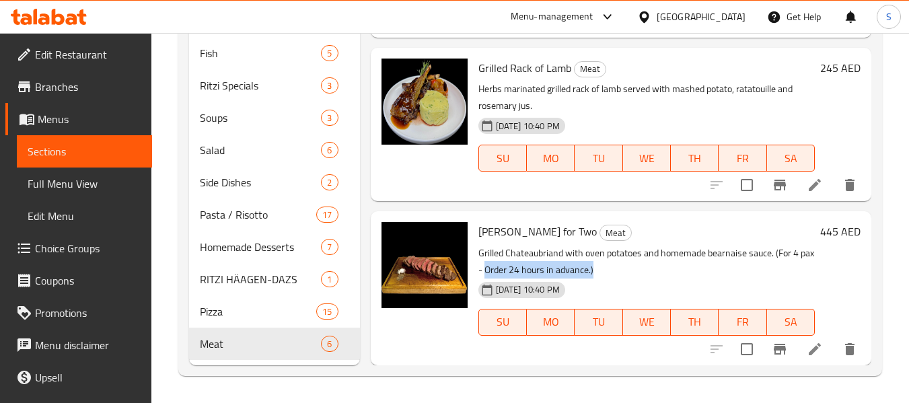
drag, startPoint x: 501, startPoint y: 273, endPoint x: 612, endPoint y: 273, distance: 110.4
click at [612, 273] on p "Grilled Chateaubriand with oven potatoes and homemade bearnaise sauce. (For 4 p…" at bounding box center [647, 262] width 337 height 34
click at [526, 225] on span "Chateaubriand for Two" at bounding box center [538, 231] width 118 height 20
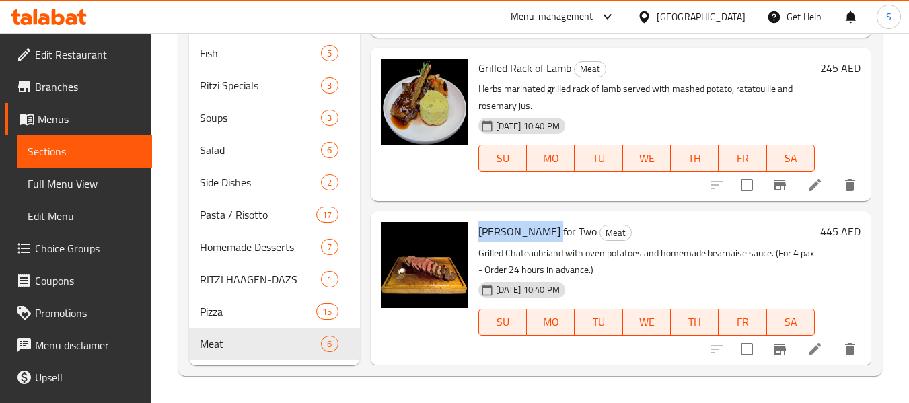
click at [526, 225] on span "Chateaubriand for Two" at bounding box center [538, 231] width 118 height 20
copy h6 "Chateaubriand for Two"
click at [505, 222] on span "Chateaubriand for Two" at bounding box center [538, 231] width 118 height 20
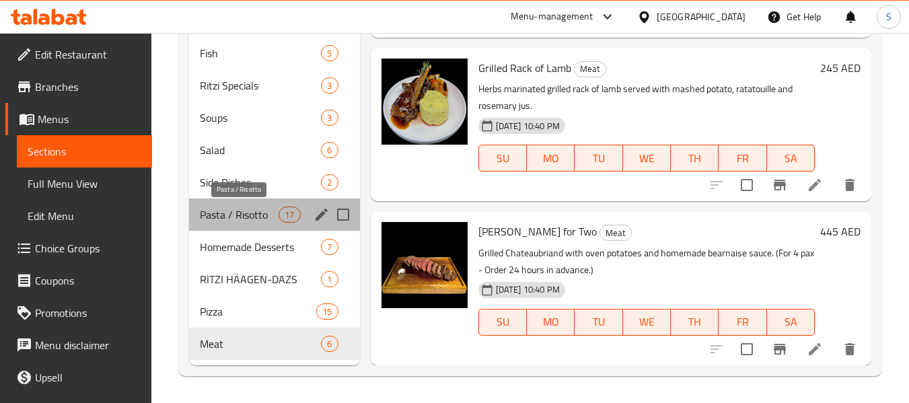
click at [252, 213] on span "Pasta / Risotto" at bounding box center [239, 215] width 79 height 16
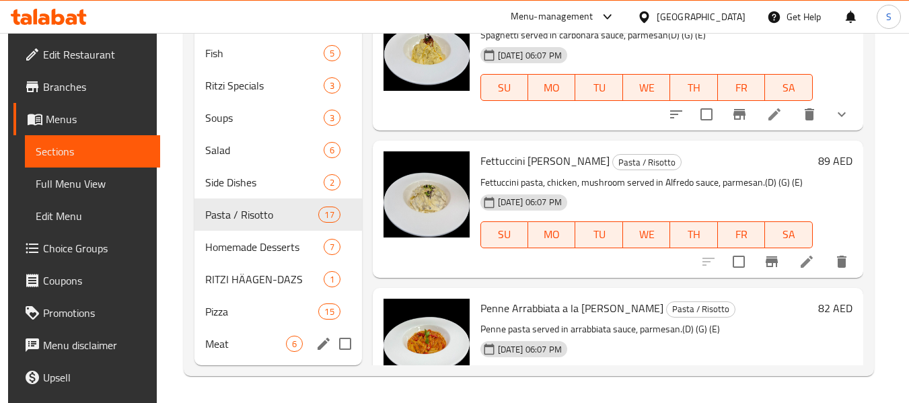
drag, startPoint x: 263, startPoint y: 355, endPoint x: 257, endPoint y: 351, distance: 7.7
click at [257, 351] on div "Meat 6" at bounding box center [278, 344] width 167 height 32
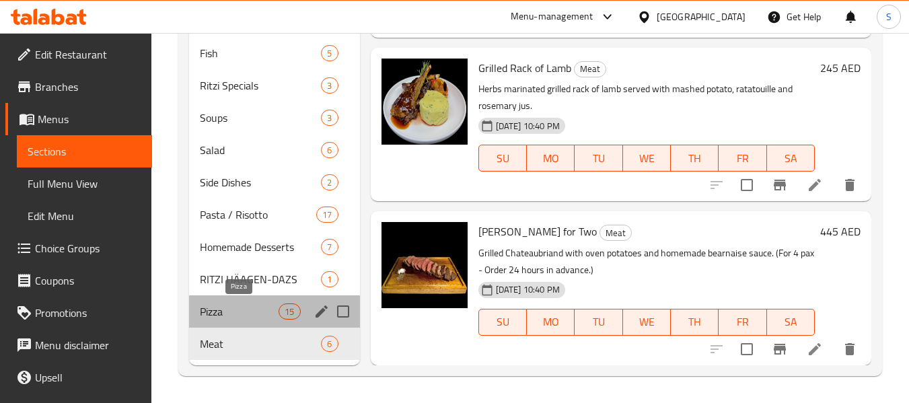
click at [274, 310] on span "Pizza" at bounding box center [239, 312] width 79 height 16
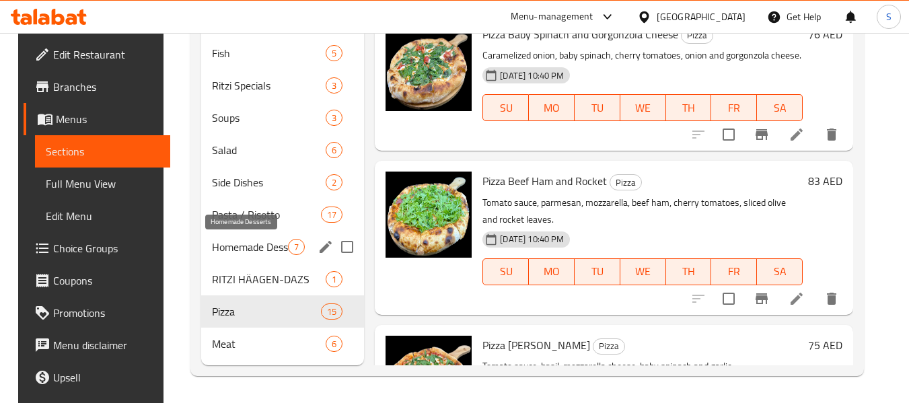
click at [270, 245] on span "Homemade Desserts" at bounding box center [250, 247] width 76 height 16
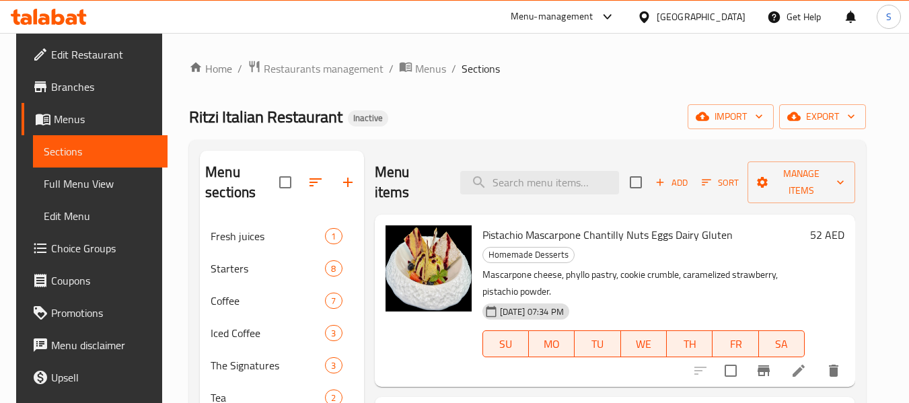
click at [525, 227] on span "Pistachio Mascarpone Chantilly Nuts Eggs Dairy Gluten" at bounding box center [608, 235] width 250 height 20
click at [528, 234] on span "Pistachio Mascarpone Chantilly Nuts Eggs Dairy Gluten" at bounding box center [608, 235] width 250 height 20
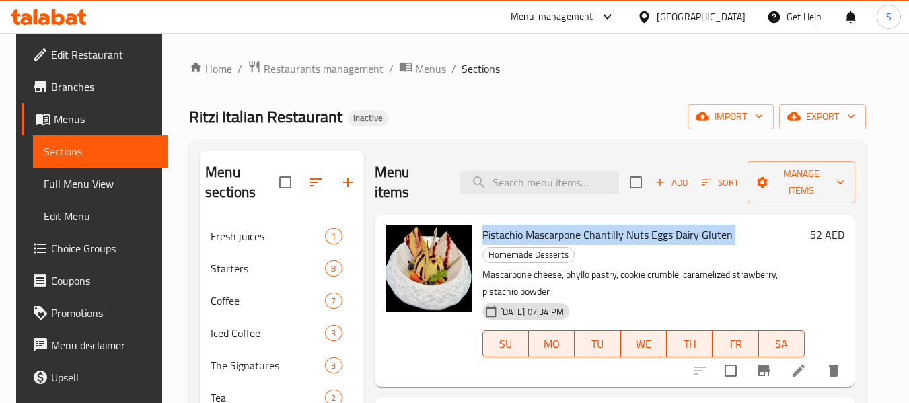
click at [528, 234] on span "Pistachio Mascarpone Chantilly Nuts Eggs Dairy Gluten" at bounding box center [608, 235] width 250 height 20
copy h6 "Pistachio Mascarpone Chantilly Nuts Eggs Dairy Gluten"
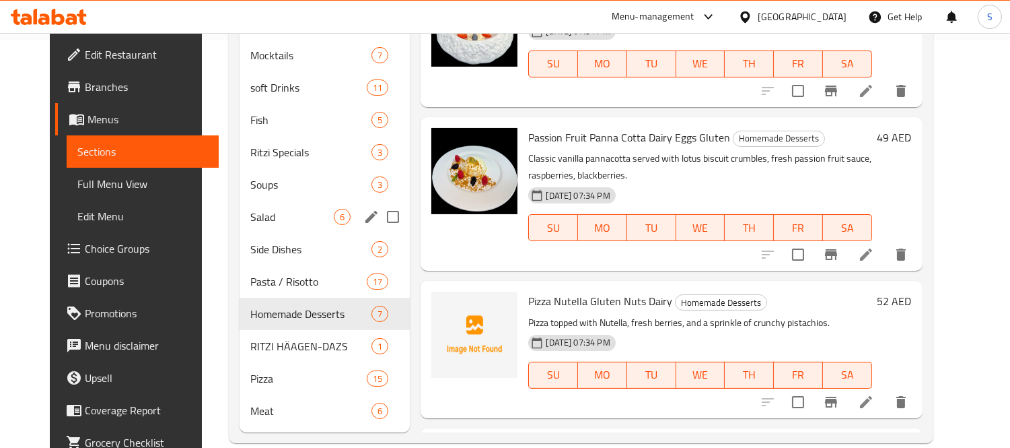
scroll to position [408, 0]
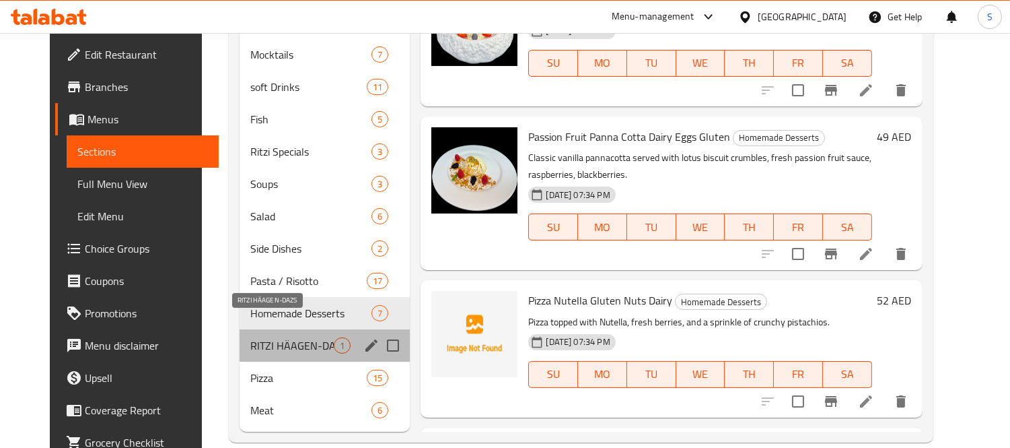
click at [284, 337] on span "RITZI HÄAGEN-DAZS" at bounding box center [292, 345] width 84 height 16
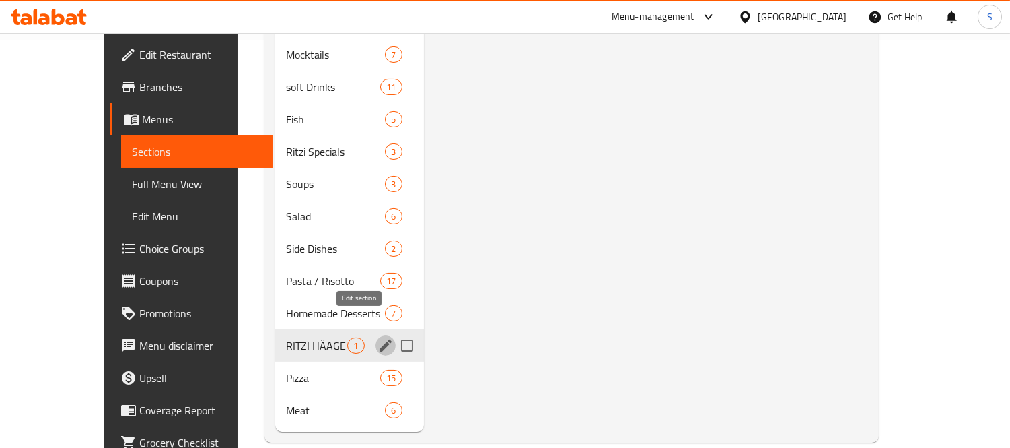
click at [378, 337] on icon "edit" at bounding box center [386, 345] width 16 height 16
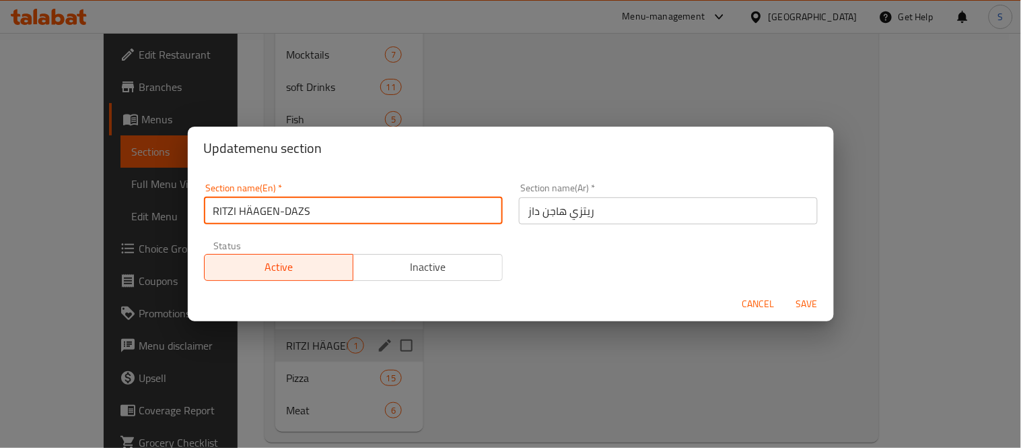
drag, startPoint x: 312, startPoint y: 207, endPoint x: 240, endPoint y: 207, distance: 72.0
click at [240, 207] on input "RITZI HÄAGEN-DAZS" at bounding box center [353, 210] width 299 height 27
click at [421, 79] on div "Update menu section Section name(En)   * RITZI HÄAGEN-DAZS Section name(En) * S…" at bounding box center [510, 224] width 1021 height 448
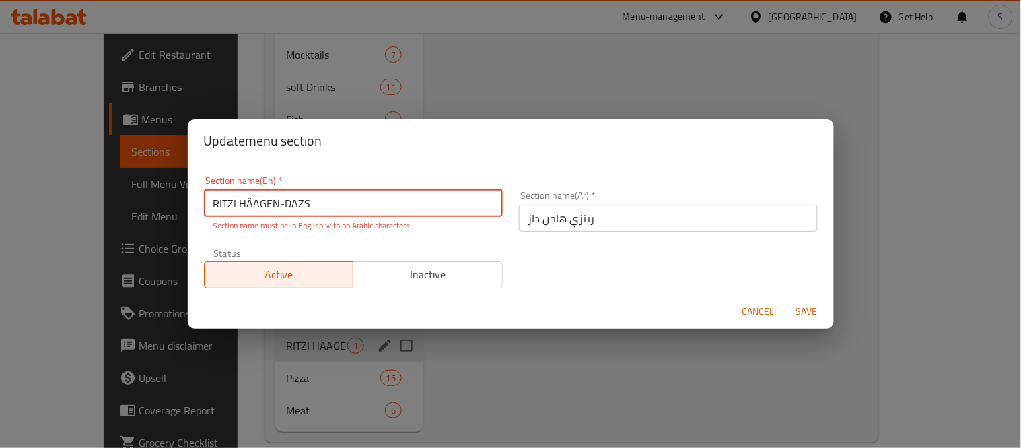
drag, startPoint x: 238, startPoint y: 202, endPoint x: 318, endPoint y: 203, distance: 79.4
click at [318, 203] on input "RITZI HÄAGEN-DAZS" at bounding box center [353, 203] width 299 height 27
click at [751, 303] on span "Cancel" at bounding box center [758, 311] width 32 height 17
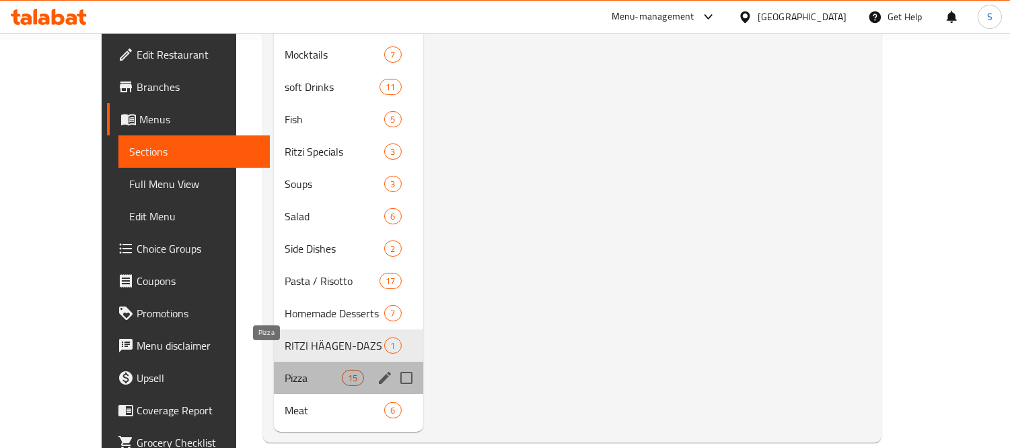
click at [285, 370] on span "Pizza" at bounding box center [313, 378] width 57 height 16
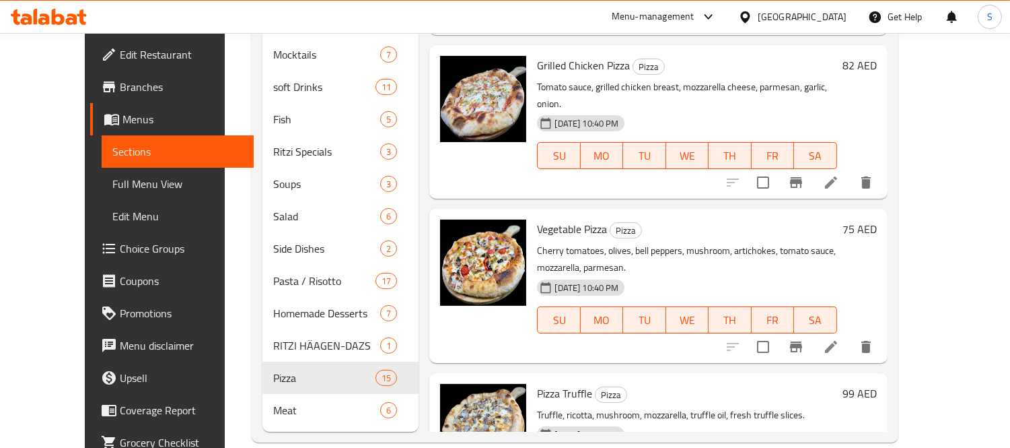
scroll to position [1138, 0]
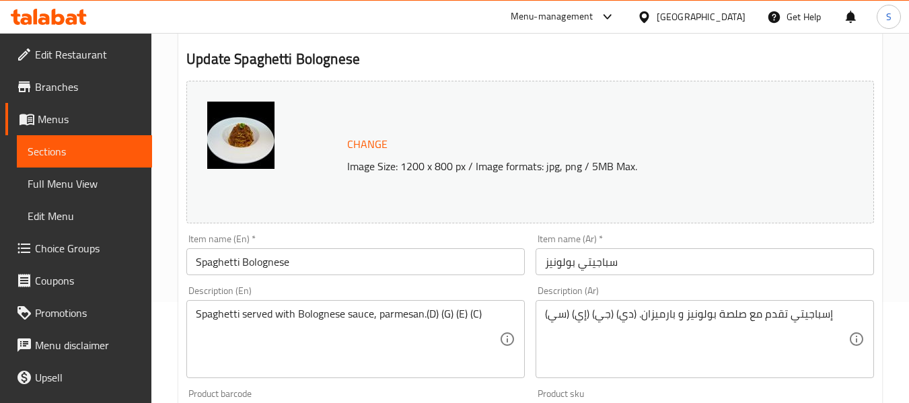
scroll to position [269, 0]
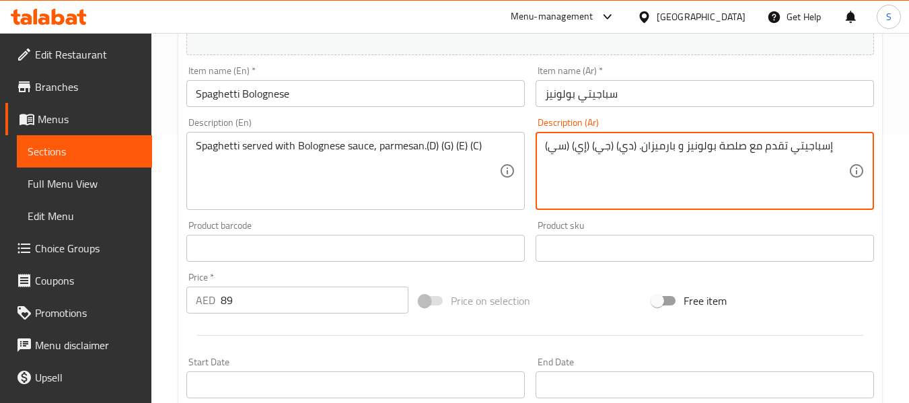
click at [621, 144] on textarea "إسباجيتي تقدم مع صلصة بولونيز و بارميزان. (دي) (جي) (إي) (سي)" at bounding box center [697, 171] width 304 height 64
click at [627, 147] on textarea "إسباجيتي تقدم مع صلصة بولونيز و بارميزان. (دي) (جي) (إي) (سي)" at bounding box center [697, 171] width 304 height 64
paste textarea "لألبان"
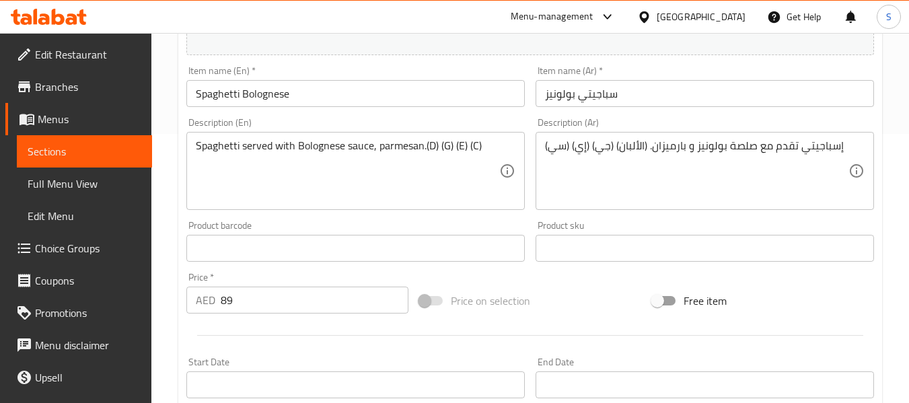
click at [606, 143] on textarea "إسباجيتي تقدم مع صلصة بولونيز و بارميزان. (الألبان) (جي) (إي) (سي)" at bounding box center [697, 171] width 304 height 64
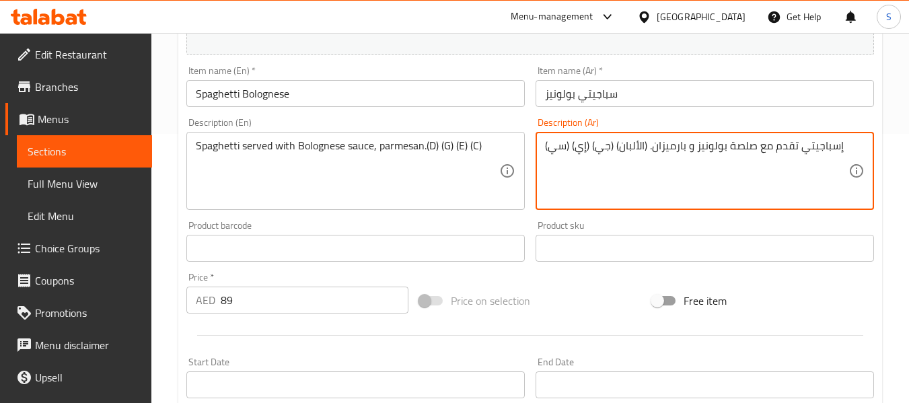
click at [606, 143] on textarea "إسباجيتي تقدم مع صلصة بولونيز و بارميزان. (الألبان) (جي) (إي) (سي)" at bounding box center [697, 171] width 304 height 64
paste textarea "وتين"
click at [660, 171] on textarea "إسباجيتي تقدم مع صلصة بولونيز و بارميزان. (الألبان) (جلوتين) (إي) (سي)" at bounding box center [697, 171] width 304 height 64
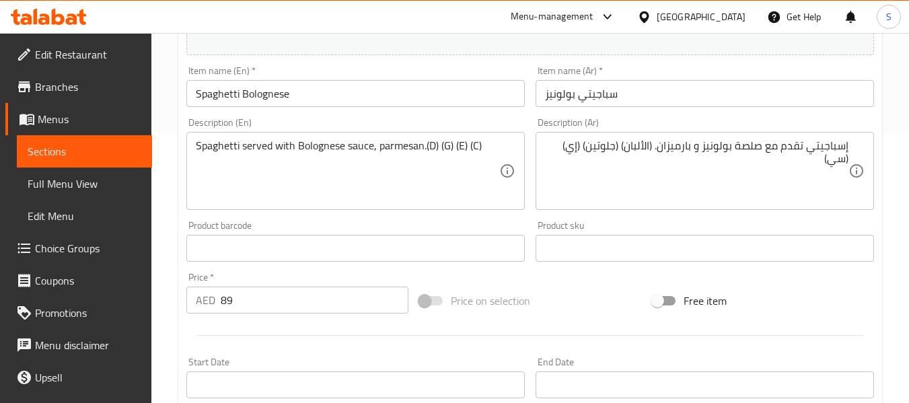
click at [571, 143] on textarea "إسباجيتي تقدم مع صلصة بولونيز و بارميزان. (الألبان) (جلوتين) (إي) (سي)" at bounding box center [697, 171] width 304 height 64
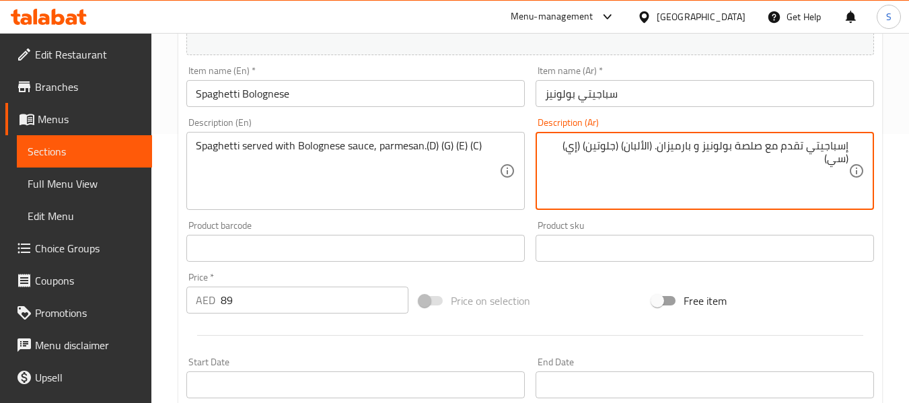
click at [571, 143] on textarea "إسباجيتي تقدم مع صلصة بولونيز و بارميزان. (الألبان) (جلوتين) (إي) (سي)" at bounding box center [697, 171] width 304 height 64
click at [575, 144] on textarea "إسباجيتي تقدم مع صلصة بولونيز و بارميزان. (الألبان) (جلوتين) (إي) (سي)" at bounding box center [697, 171] width 304 height 64
paste textarea "يض"
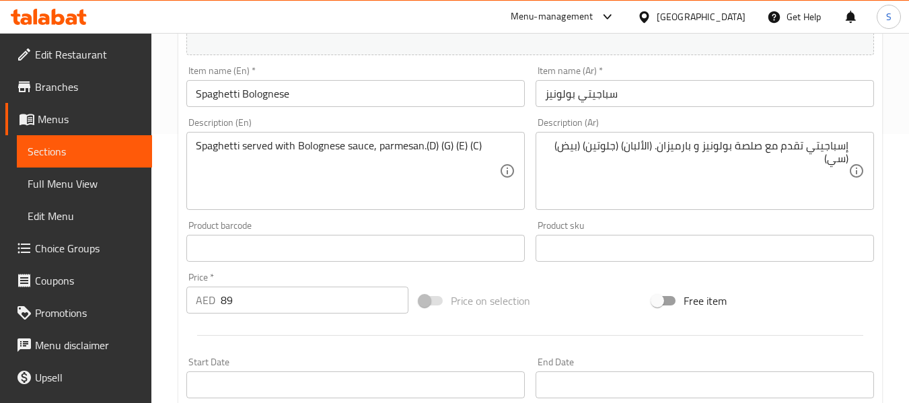
click at [830, 156] on textarea "إسباجيتي تقدم مع صلصة بولونيز و بارميزان. (الألبان) (جلوتين) (بيض) (سي)" at bounding box center [697, 171] width 304 height 64
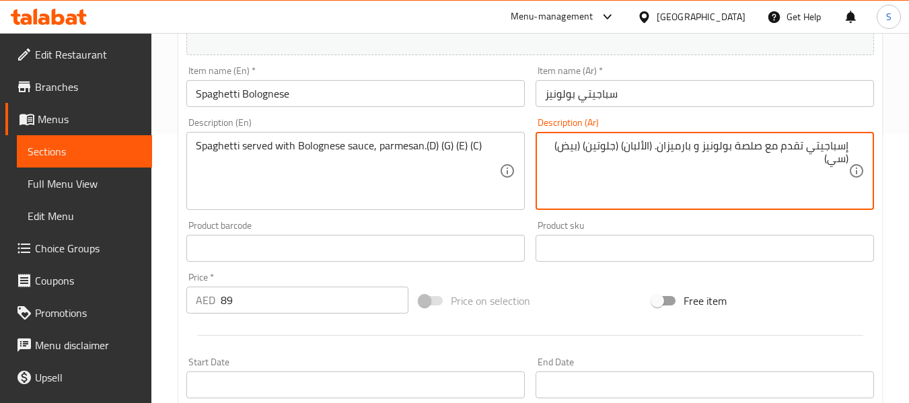
click at [830, 156] on textarea "إسباجيتي تقدم مع صلصة بولونيز و بارميزان. (الألبان) (جلوتين) (بيض) (سي)" at bounding box center [697, 171] width 304 height 64
click at [835, 157] on textarea "إسباجيتي تقدم مع صلصة بولونيز و بارميزان. (الألبان) (جلوتين) (بيض) (سي)" at bounding box center [697, 171] width 304 height 64
paste textarea "كرفس"
type textarea "إسباجيتي تقدم مع صلصة بولونيز و بارميزان. (الألبان) (جلوتين) (بيض) (كرفس)"
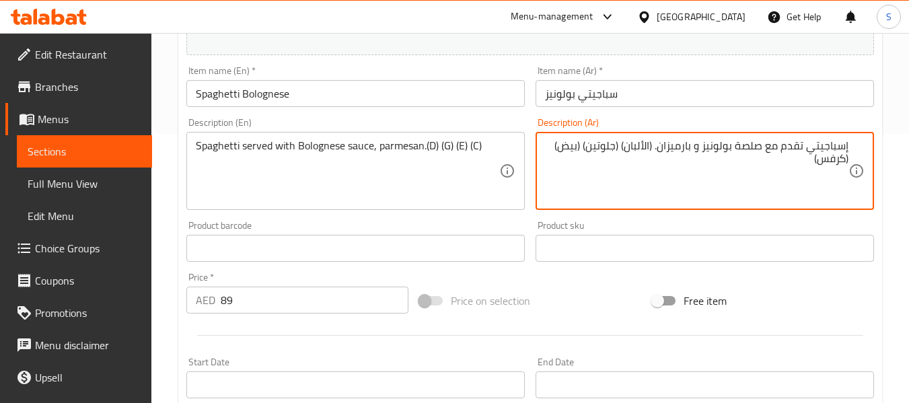
click at [800, 96] on input "سباجيتي بولونيز" at bounding box center [705, 93] width 339 height 27
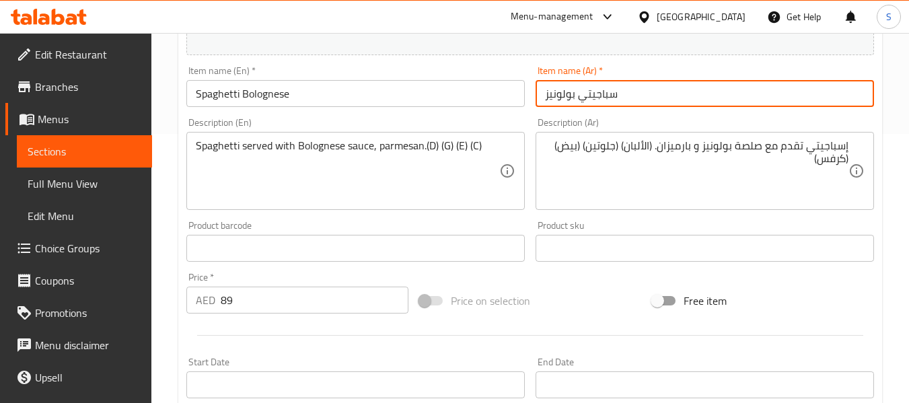
click at [461, 83] on input "Spaghetti Bolognese" at bounding box center [355, 93] width 339 height 27
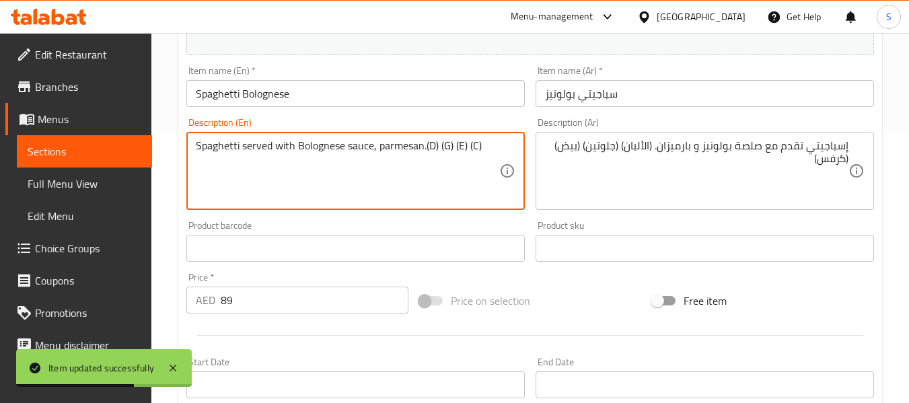
drag, startPoint x: 425, startPoint y: 149, endPoint x: 506, endPoint y: 151, distance: 80.8
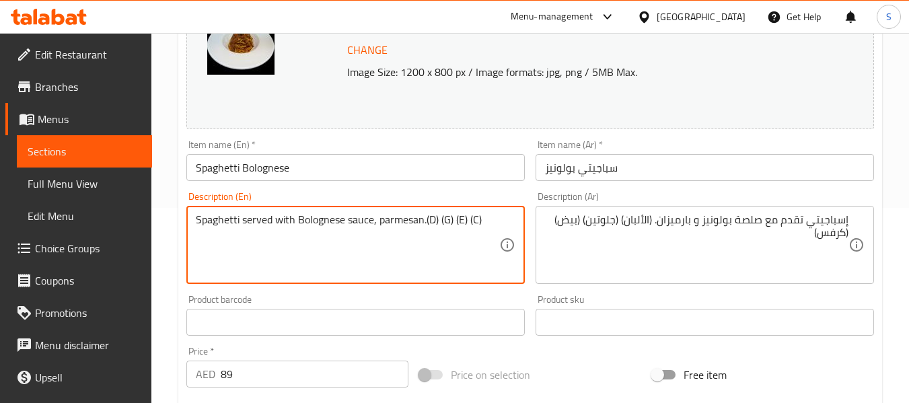
scroll to position [0, 0]
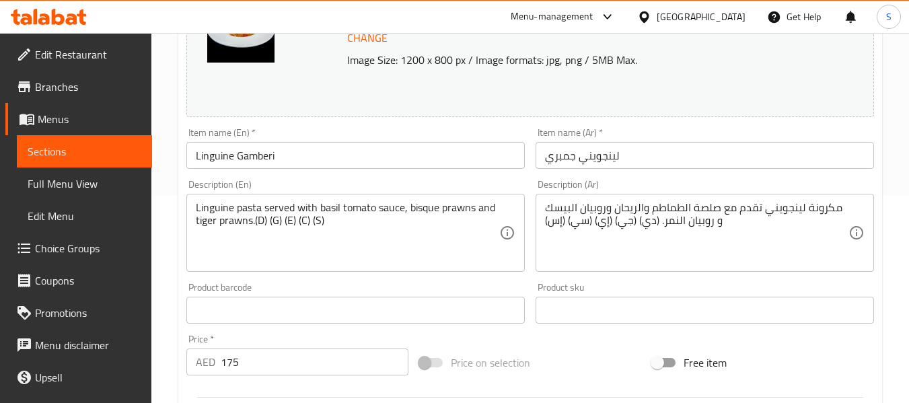
scroll to position [202, 0]
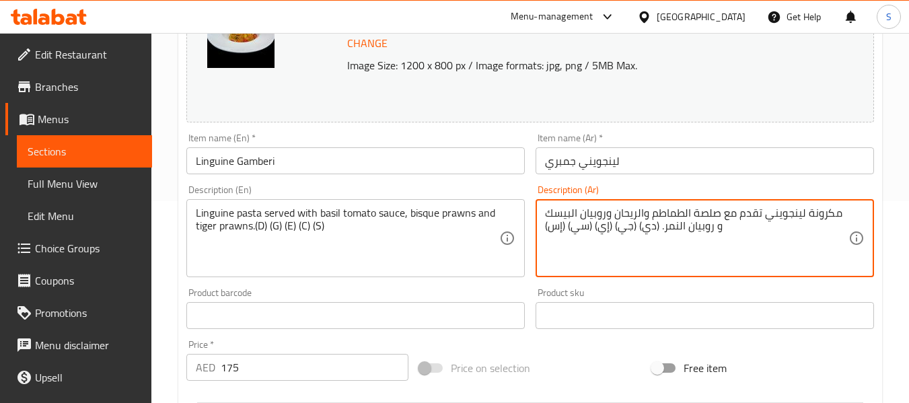
drag, startPoint x: 642, startPoint y: 224, endPoint x: 654, endPoint y: 227, distance: 11.8
paste textarea "لألبان"
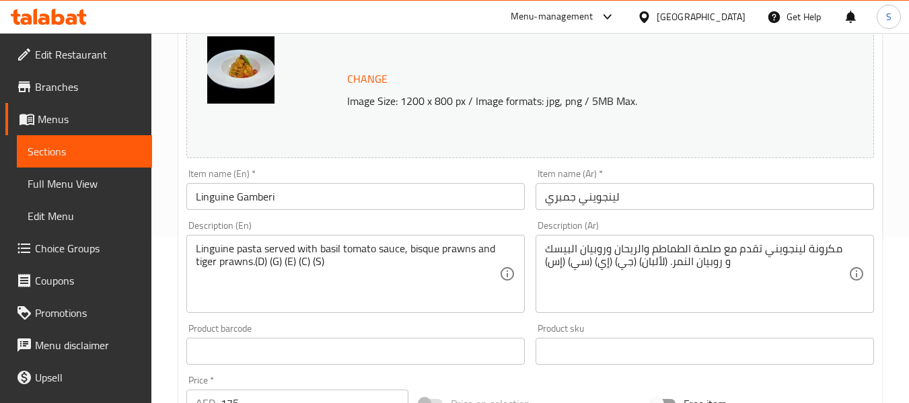
scroll to position [135, 0]
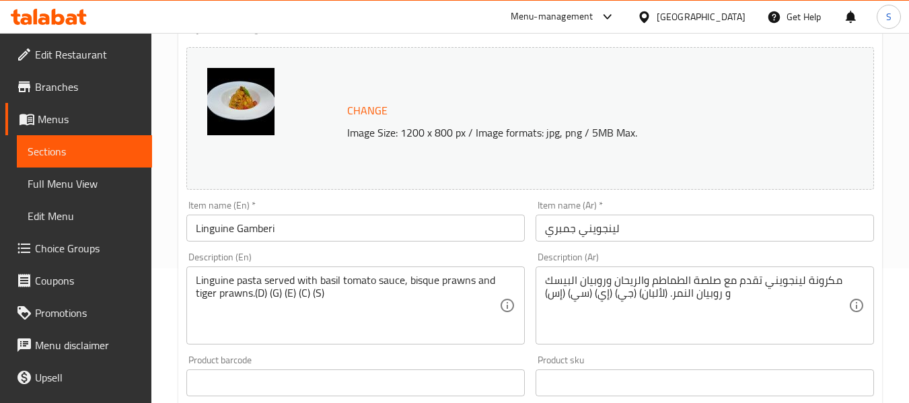
click at [625, 293] on textarea "مكرونة لينجويني تقدم مع صلصة الطماطم والريحان وروبيان البيسك و روبيان النمر. (ل…" at bounding box center [697, 306] width 304 height 64
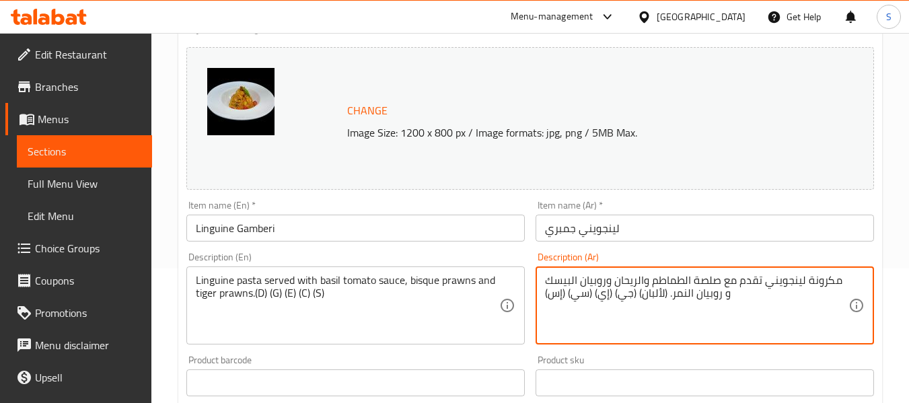
click at [625, 293] on textarea "مكرونة لينجويني تقدم مع صلصة الطماطم والريحان وروبيان البيسك و روبيان النمر. (ل…" at bounding box center [697, 306] width 304 height 64
paste textarea "وتين"
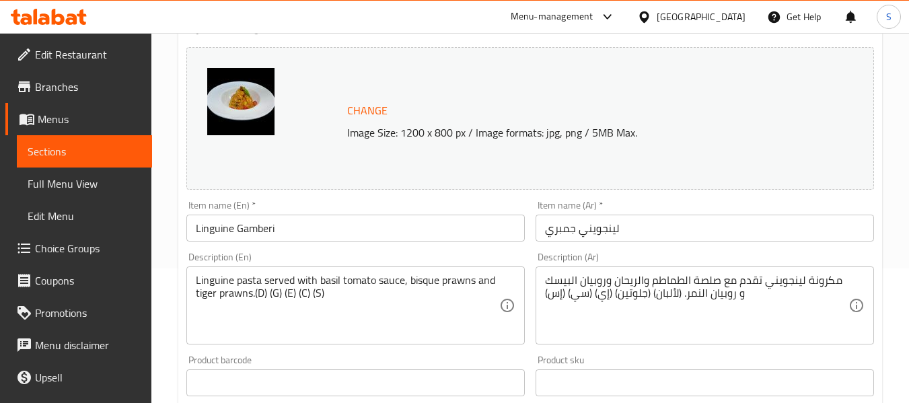
click at [602, 294] on textarea "مكرونة لينجويني تقدم مع صلصة الطماطم والريحان وروبيان البيسك و روبيان النمر. (ل…" at bounding box center [697, 306] width 304 height 64
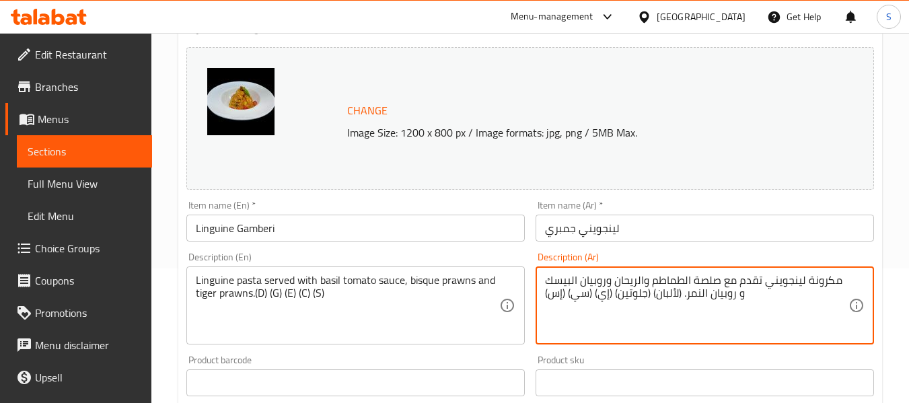
click at [602, 294] on textarea "مكرونة لينجويني تقدم مع صلصة الطماطم والريحان وروبيان البيسك و روبيان النمر. (ل…" at bounding box center [697, 306] width 304 height 64
click at [606, 295] on textarea "مكرونة لينجويني تقدم مع صلصة الطماطم والريحان وروبيان البيسك و روبيان النمر. (ل…" at bounding box center [697, 306] width 304 height 64
paste textarea "يض"
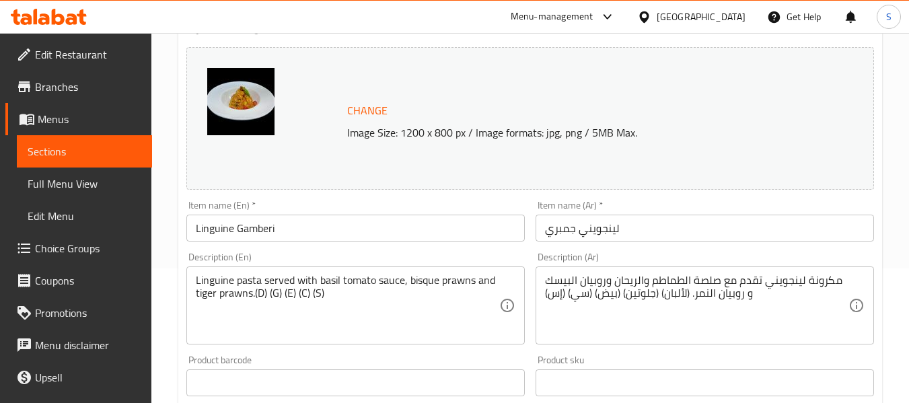
click at [574, 294] on textarea "مكرونة لينجويني تقدم مع صلصة الطماطم والريحان وروبيان البيسك و روبيان النمر. (ل…" at bounding box center [697, 306] width 304 height 64
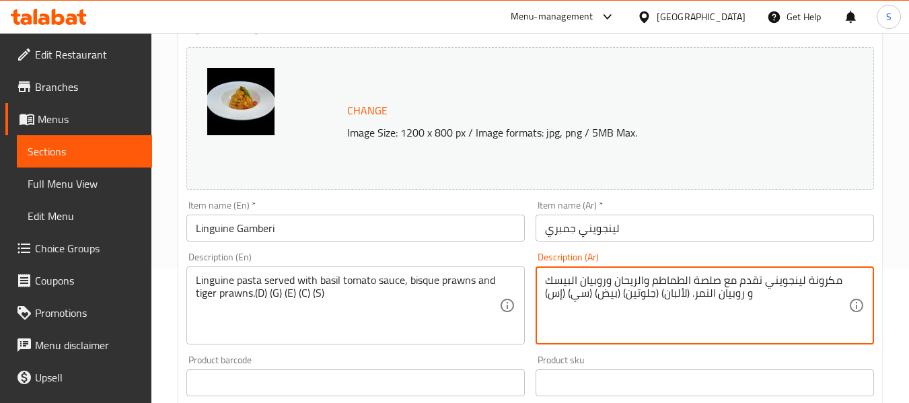
click at [574, 294] on textarea "مكرونة لينجويني تقدم مع صلصة الطماطم والريحان وروبيان البيسك و روبيان النمر. (ل…" at bounding box center [697, 306] width 304 height 64
click at [579, 296] on textarea "مكرونة لينجويني تقدم مع صلصة الطماطم والريحان وروبيان البيسك و روبيان النمر. (ل…" at bounding box center [697, 306] width 304 height 64
paste textarea "كرفس"
click at [555, 293] on textarea "مكرونة لينجويني تقدم مع صلصة الطماطم والريحان وروبيان البيسك و روبيان النمر. (ل…" at bounding box center [697, 306] width 304 height 64
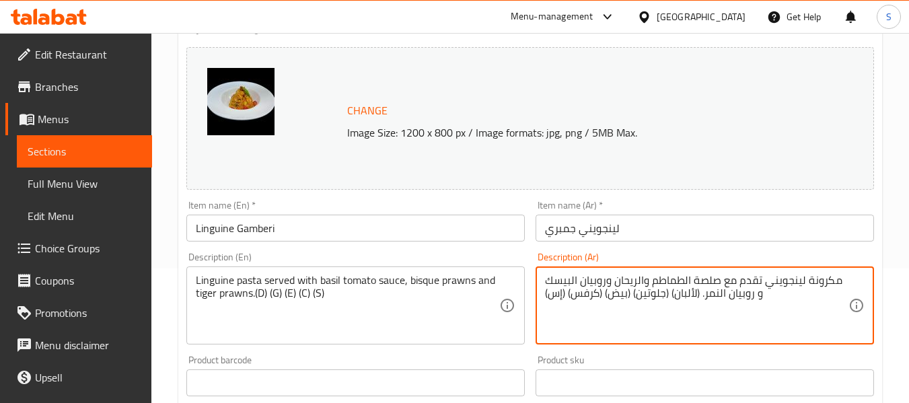
click at [555, 293] on textarea "مكرونة لينجويني تقدم مع صلصة الطماطم والريحان وروبيان البيسك و روبيان النمر. (ل…" at bounding box center [697, 306] width 304 height 64
paste textarea "كلويز"
type textarea "مكرونة لينجويني تقدم مع صلصة الطماطم والريحان وروبيان البيسك و روبيان النمر. (ل…"
click at [633, 235] on input "لينجويني جمبري" at bounding box center [705, 228] width 339 height 27
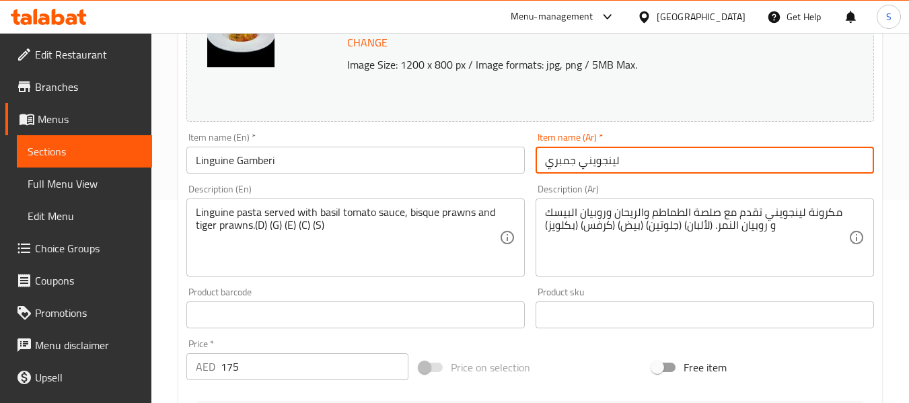
scroll to position [269, 0]
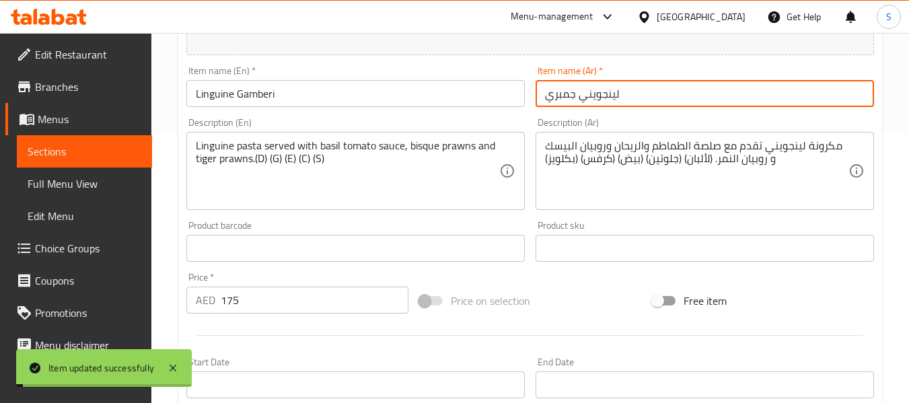
click at [245, 95] on input "Linguine Gamberi" at bounding box center [355, 93] width 339 height 27
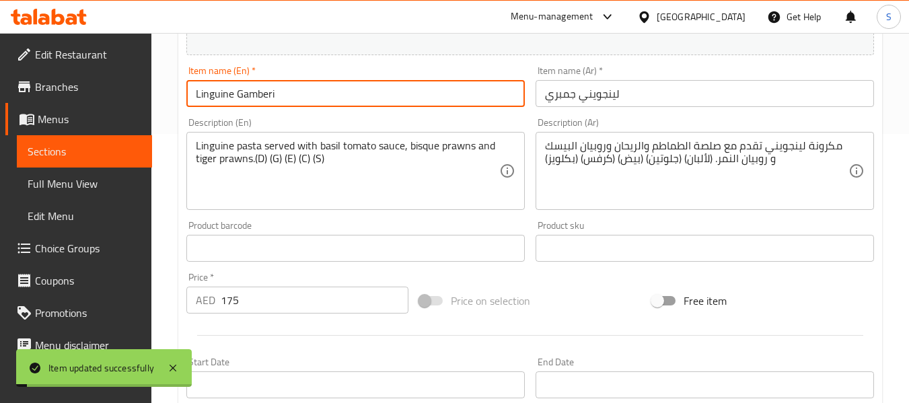
click at [245, 95] on input "Linguine Gamberi" at bounding box center [355, 93] width 339 height 27
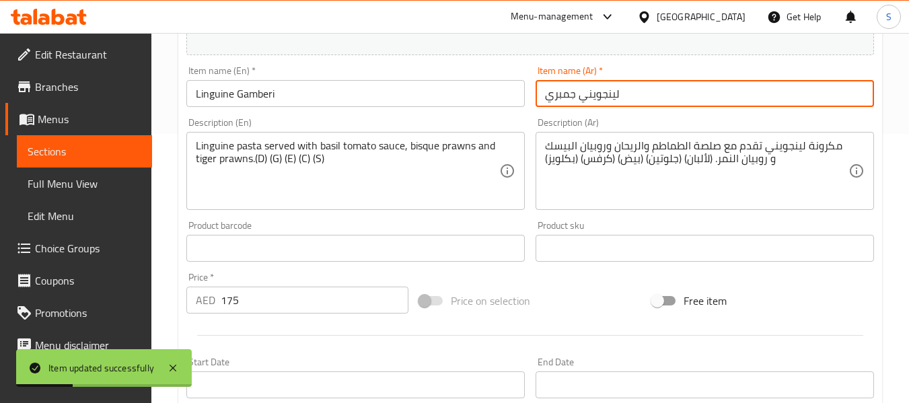
click at [552, 99] on input "لينجويني جمبري" at bounding box center [705, 93] width 339 height 27
paste input "امبي"
type input "لينجويني جامبيري"
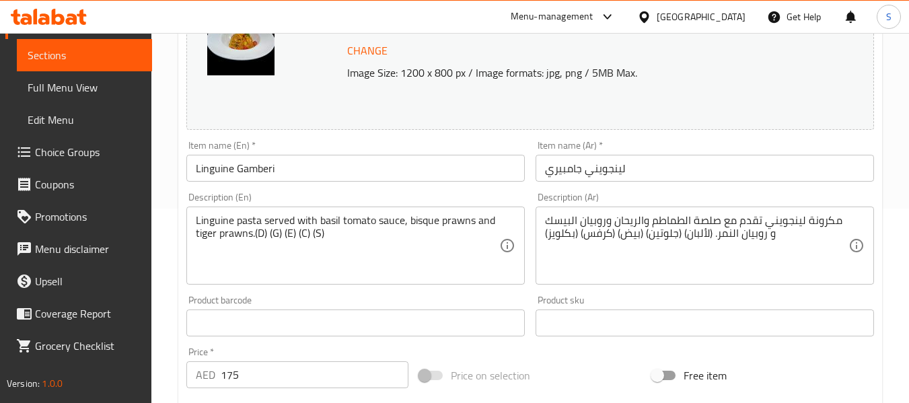
scroll to position [202, 0]
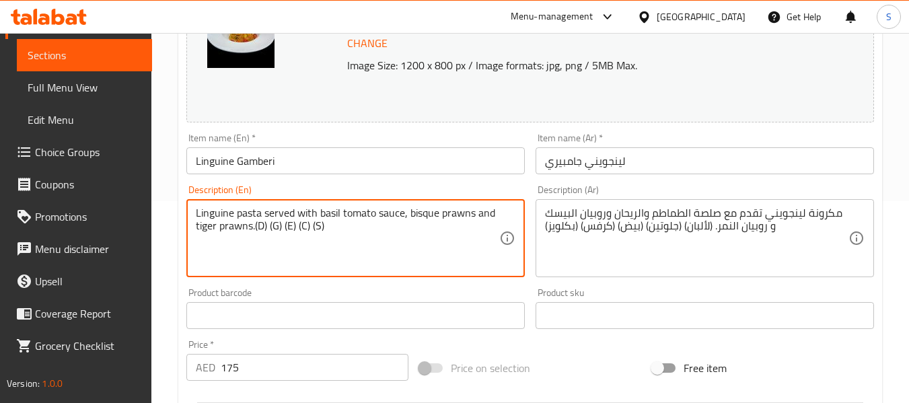
click at [260, 227] on textarea "Linguine pasta served with basil tomato sauce, bisque prawns and tiger prawns.(…" at bounding box center [348, 239] width 304 height 64
paste textarea "airy"
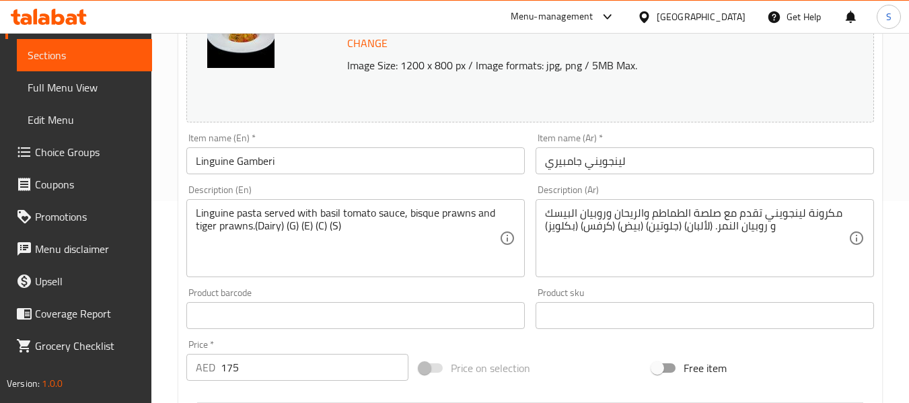
click at [295, 225] on textarea "Linguine pasta served with basil tomato sauce, bisque prawns and tiger prawns.(…" at bounding box center [348, 239] width 304 height 64
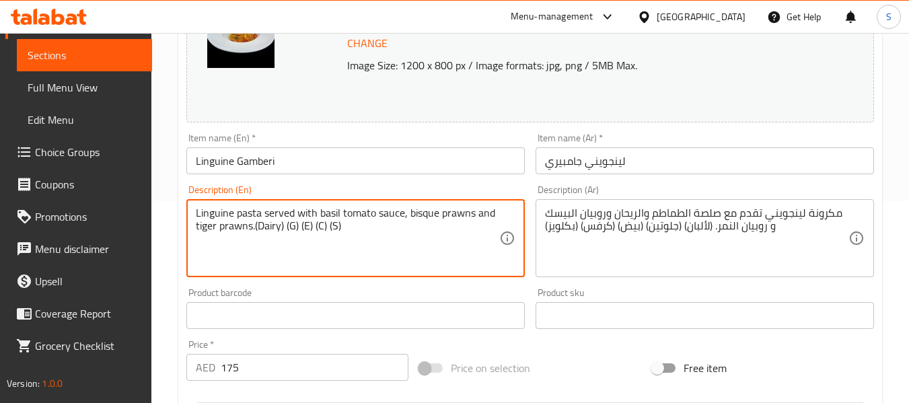
click at [295, 225] on textarea "Linguine pasta served with basil tomato sauce, bisque prawns and tiger prawns.(…" at bounding box center [348, 239] width 304 height 64
click at [293, 223] on textarea "Linguine pasta served with basil tomato sauce, bisque prawns and tiger prawns.(…" at bounding box center [348, 239] width 304 height 64
paste textarea "luten"
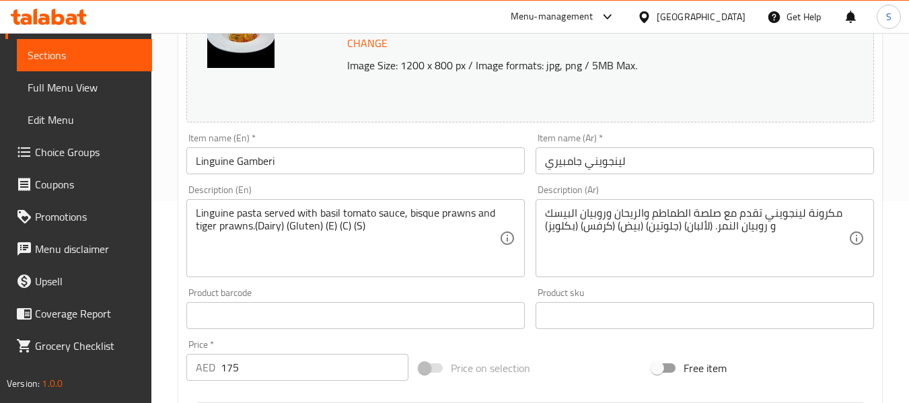
click at [330, 224] on textarea "Linguine pasta served with basil tomato sauce, bisque prawns and tiger prawns.(…" at bounding box center [348, 239] width 304 height 64
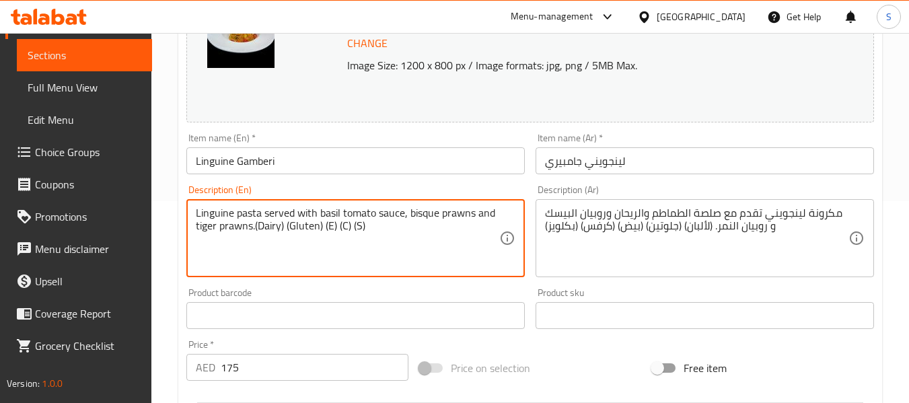
click at [330, 224] on textarea "Linguine pasta served with basil tomato sauce, bisque prawns and tiger prawns.(…" at bounding box center [348, 239] width 304 height 64
click at [328, 224] on textarea "Linguine pasta served with basil tomato sauce, bisque prawns and tiger prawns.(…" at bounding box center [348, 239] width 304 height 64
paste textarea "ggs"
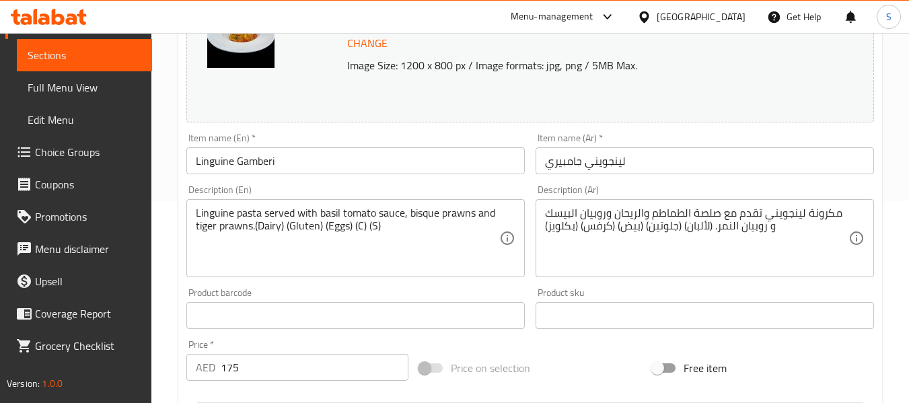
click at [361, 224] on textarea "Linguine pasta served with basil tomato sauce, bisque prawns and tiger prawns.(…" at bounding box center [348, 239] width 304 height 64
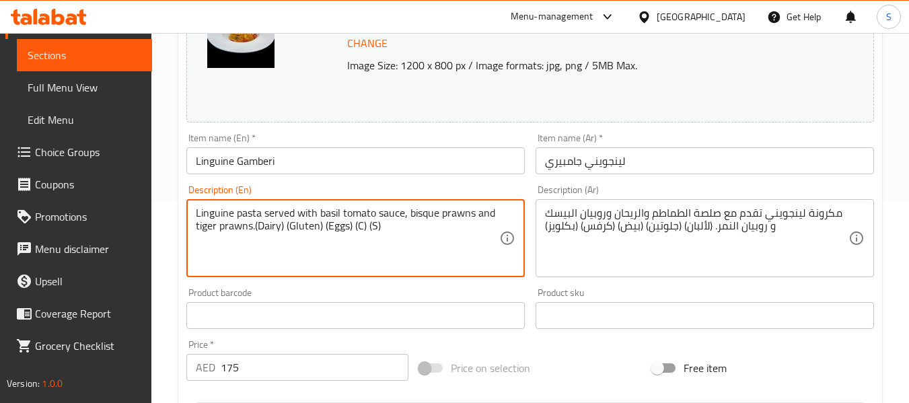
click at [361, 224] on textarea "Linguine pasta served with basil tomato sauce, bisque prawns and tiger prawns.(…" at bounding box center [348, 239] width 304 height 64
click at [359, 224] on textarea "Linguine pasta served with basil tomato sauce, bisque prawns and tiger prawns.(…" at bounding box center [348, 239] width 304 height 64
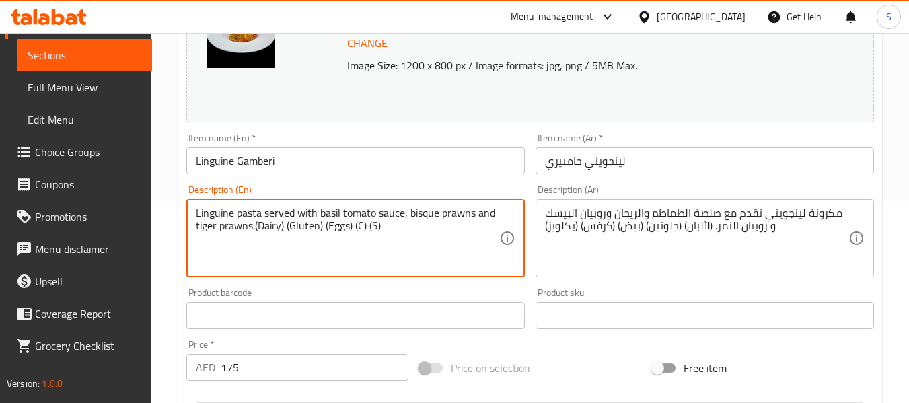
click at [359, 224] on textarea "Linguine pasta served with basil tomato sauce, bisque prawns and tiger prawns.(…" at bounding box center [348, 239] width 304 height 64
paste textarea "elery"
click at [396, 222] on textarea "Linguine pasta served with basil tomato sauce, bisque prawns and tiger prawns.(…" at bounding box center [348, 239] width 304 height 64
click at [397, 227] on textarea "Linguine pasta served with basil tomato sauce, bisque prawns and tiger prawns.(…" at bounding box center [348, 239] width 304 height 64
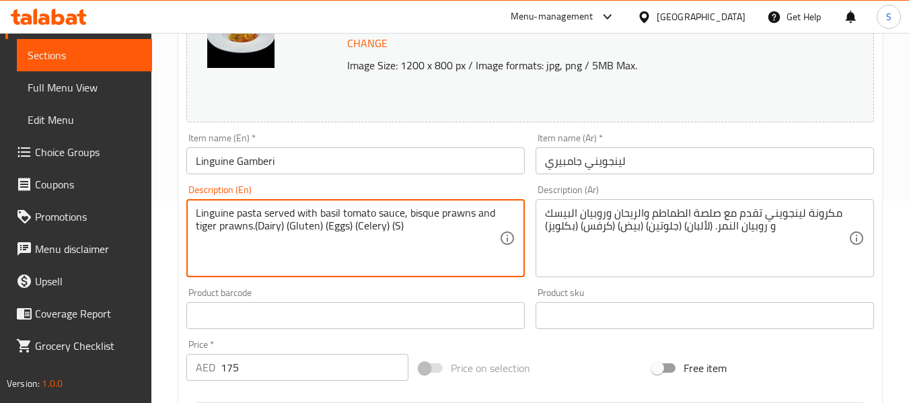
click at [397, 227] on textarea "Linguine pasta served with basil tomato sauce, bisque prawns and tiger prawns.(…" at bounding box center [348, 239] width 304 height 64
click at [393, 227] on textarea "Linguine pasta served with basil tomato sauce, bisque prawns and tiger prawns.(…" at bounding box center [348, 239] width 304 height 64
paste textarea "hellfish"
type textarea "Linguine pasta served with basil tomato sauce, bisque prawns and tiger prawns.(…"
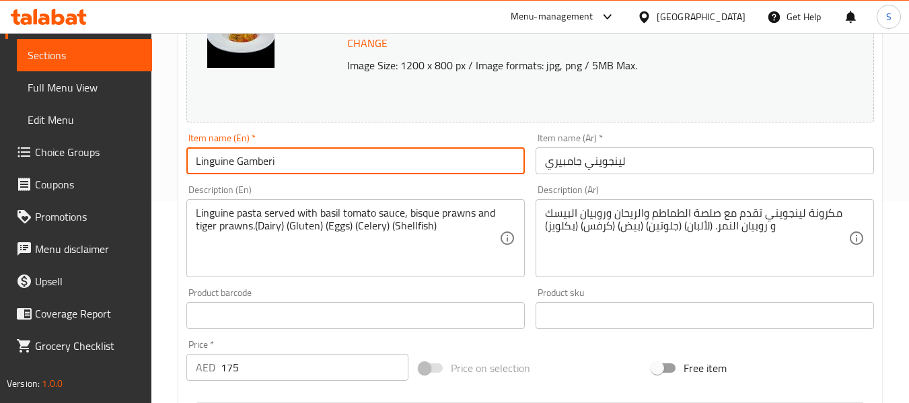
click at [419, 167] on input "Linguine Gamberi" at bounding box center [355, 160] width 339 height 27
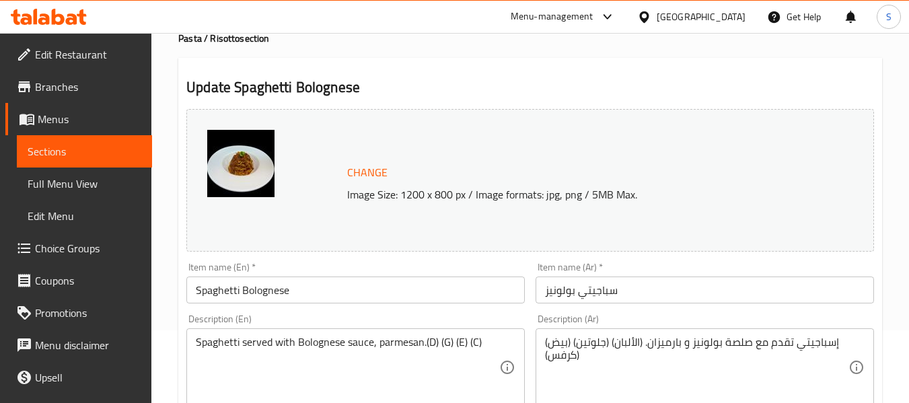
scroll to position [67, 0]
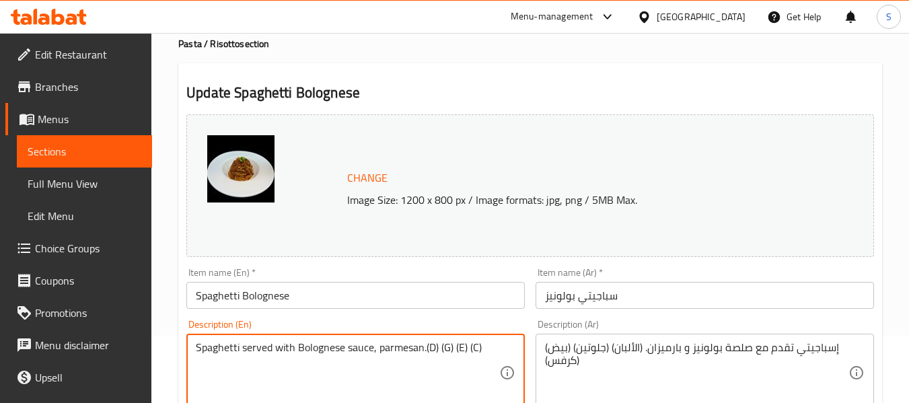
click at [431, 349] on textarea "Spaghetti served with Bolognese sauce, parmesan.(D) (G) (E) (C)" at bounding box center [348, 373] width 304 height 64
paste textarea "airy"
click at [462, 348] on textarea "Spaghetti served with Bolognese sauce, parmesan.(Dairy) (G) (E) (C)" at bounding box center [348, 373] width 304 height 64
paste textarea "luten"
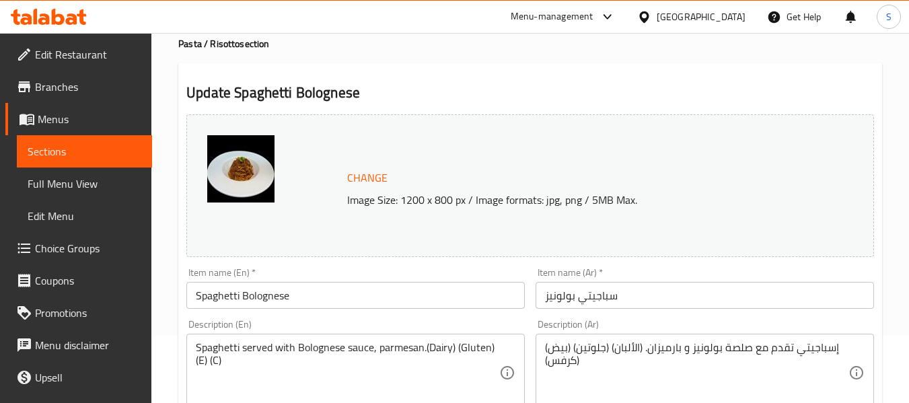
click at [205, 363] on textarea "Spaghetti served with Bolognese sauce, parmesan.(Dairy) (Gluten) (E) (C)" at bounding box center [348, 373] width 304 height 64
click at [201, 361] on textarea "Spaghetti served with Bolognese sauce, parmesan.(Dairy) (Gluten) (E) (C)" at bounding box center [348, 373] width 304 height 64
paste textarea "ggs"
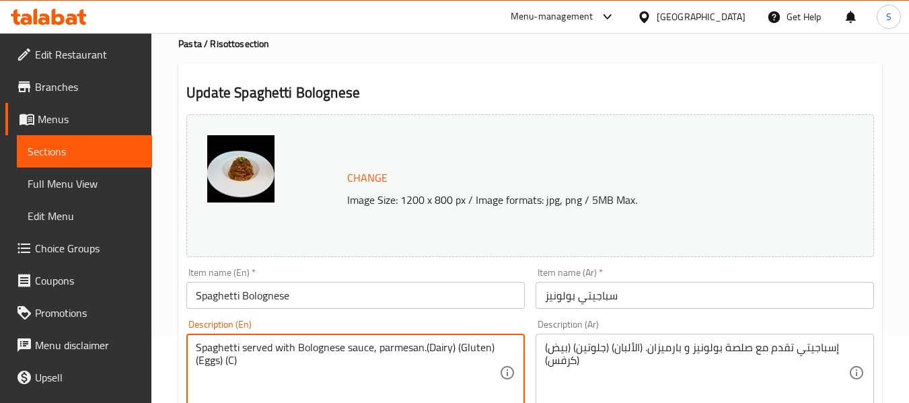
click at [235, 363] on textarea "Spaghetti served with Bolognese sauce, parmesan.(Dairy) (Gluten) (Eggs) (C)" at bounding box center [348, 373] width 304 height 64
paste textarea "elery"
type textarea "Spaghetti served with Bolognese sauce, parmesan.(Dairy) (Gluten) (Eggs) (Celery)"
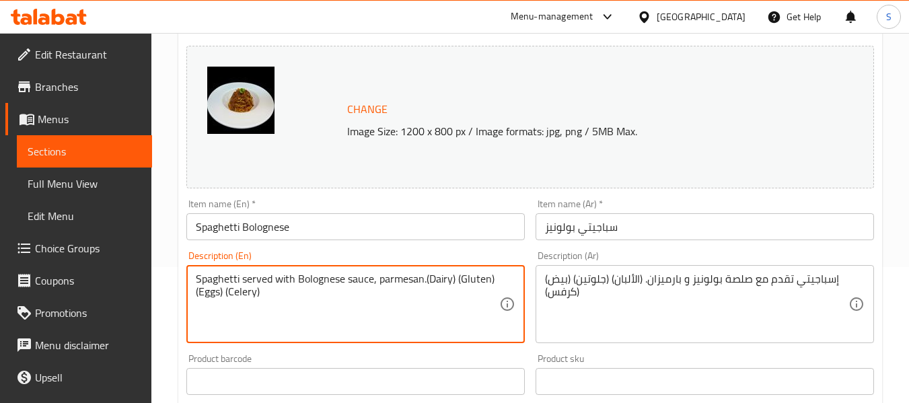
scroll to position [202, 0]
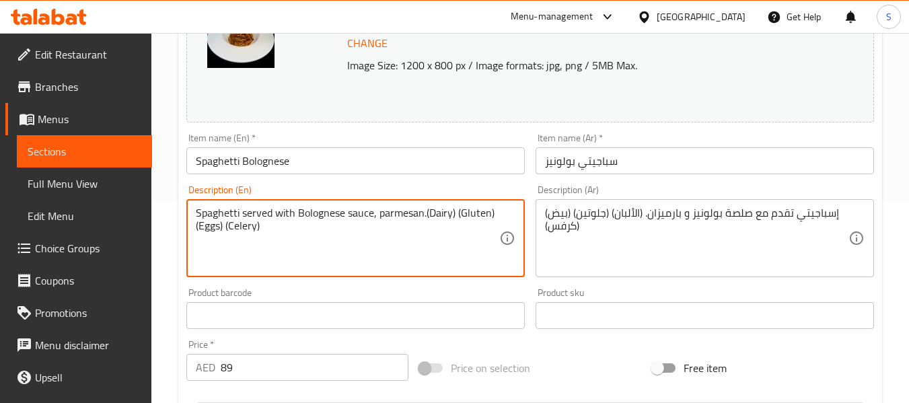
click at [353, 172] on input "Spaghetti Bolognese" at bounding box center [355, 160] width 339 height 27
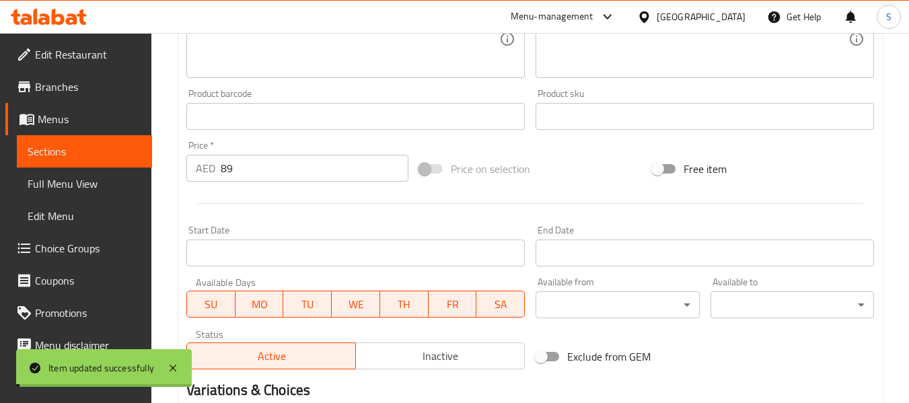
scroll to position [404, 0]
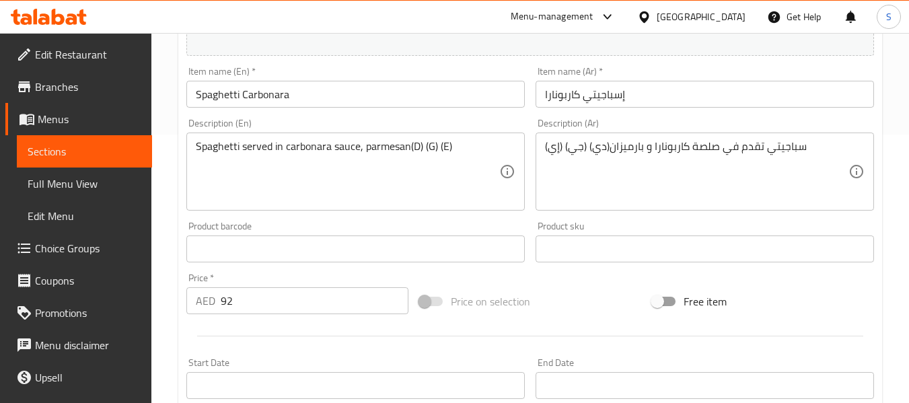
scroll to position [269, 0]
click at [265, 100] on input "Spaghetti Carbonara" at bounding box center [355, 93] width 339 height 27
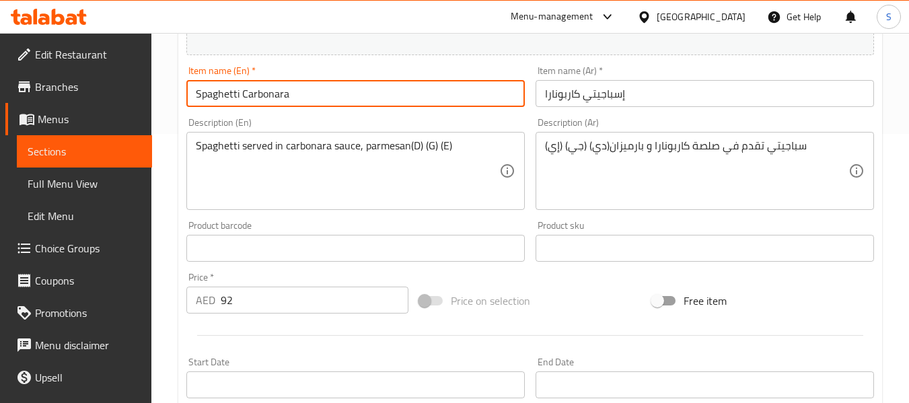
click at [265, 100] on input "Spaghetti Carbonara" at bounding box center [355, 93] width 339 height 27
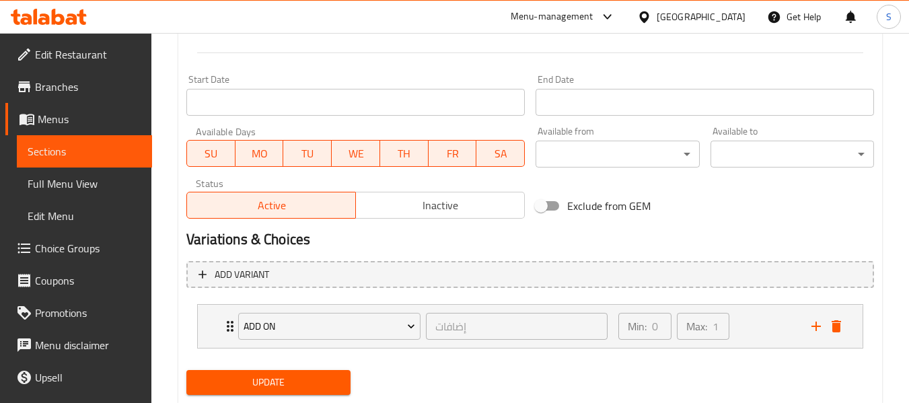
scroll to position [590, 0]
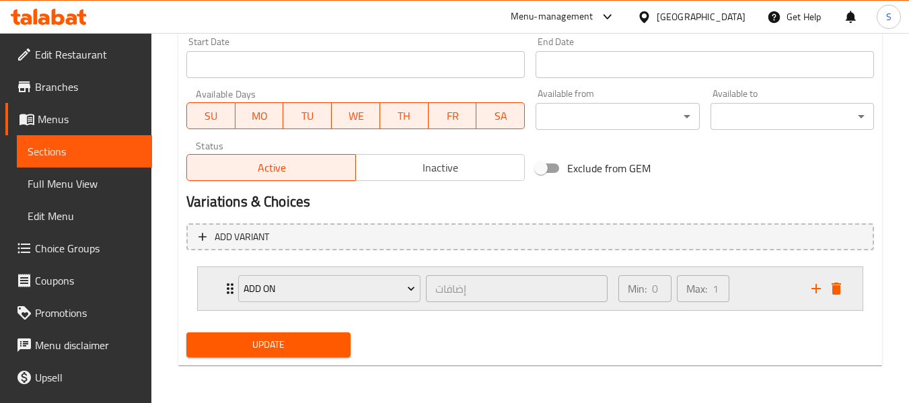
click at [218, 284] on div "Add on إضافات ​ Min: 0 ​ Max: 1 ​" at bounding box center [530, 288] width 665 height 43
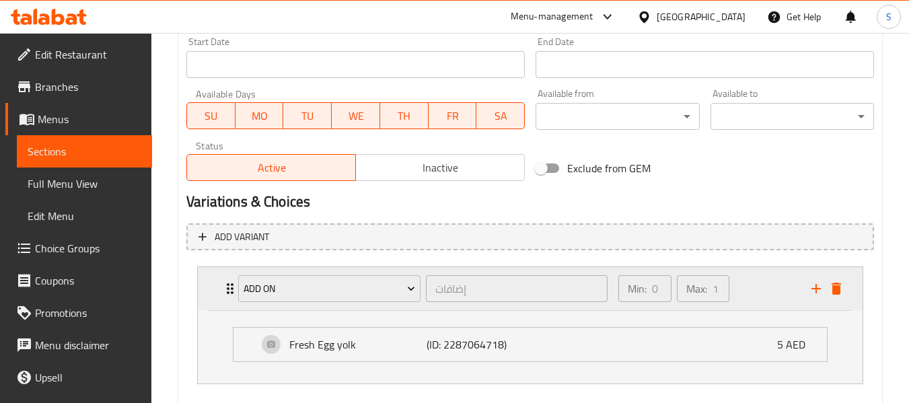
click at [211, 287] on div "Add on إضافات ​ Min: 0 ​ Max: 1 ​" at bounding box center [530, 288] width 665 height 43
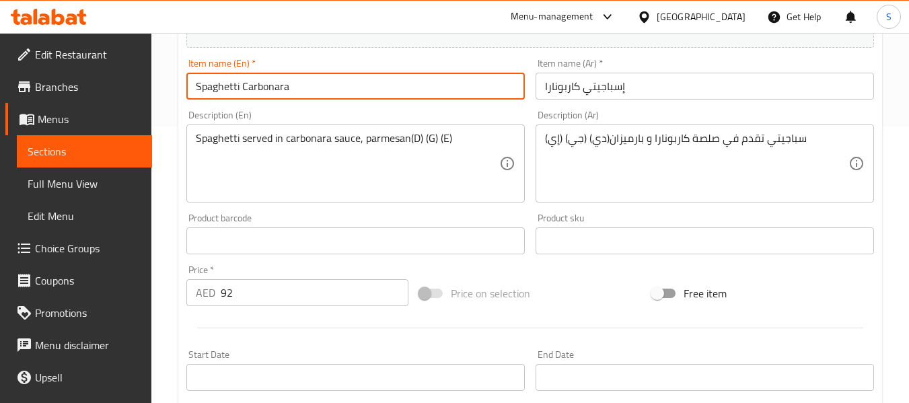
scroll to position [253, 0]
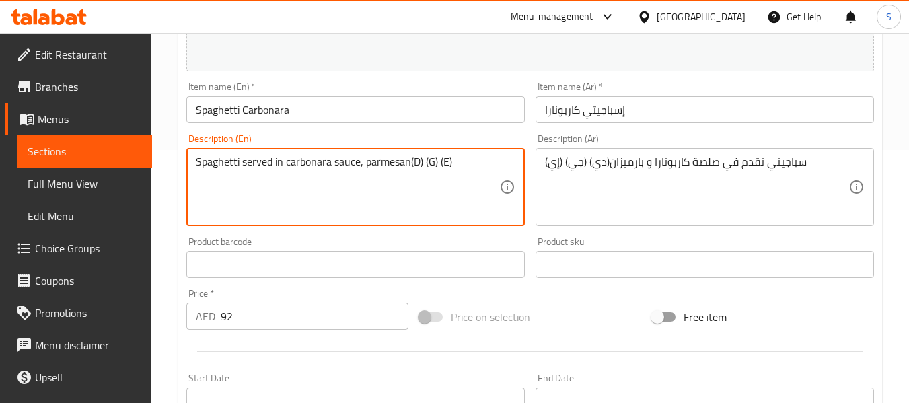
click at [417, 160] on textarea "Spaghetti served in carbonara sauce, parmesan(D) (G) (E)" at bounding box center [348, 187] width 304 height 64
click at [415, 160] on textarea "Spaghetti served in carbonara sauce, parmesan(D) (G) (E)" at bounding box center [348, 187] width 304 height 64
paste textarea "airy"
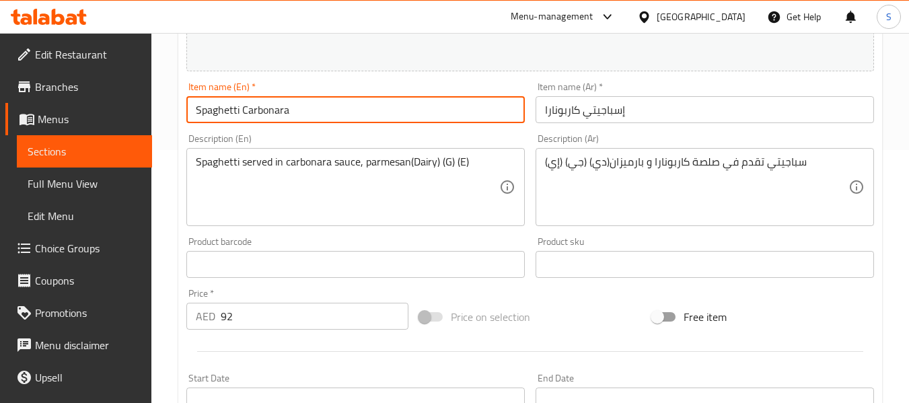
click at [441, 108] on input "Spaghetti Carbonara" at bounding box center [355, 109] width 339 height 27
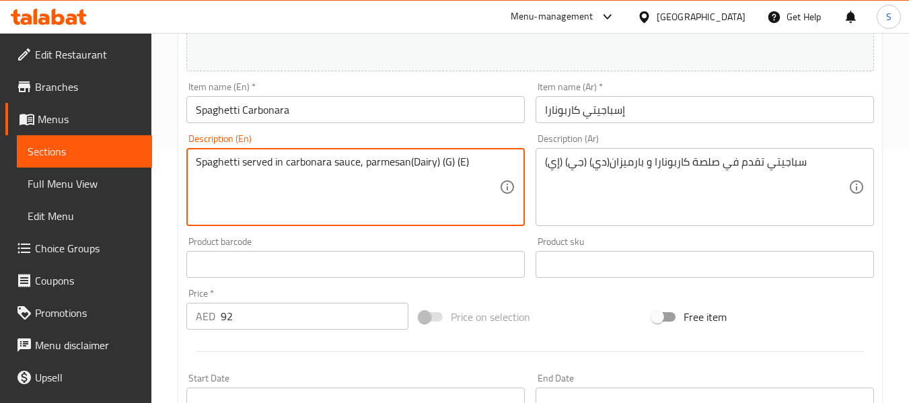
click at [445, 160] on textarea "Spaghetti served in carbonara sauce, parmesan(Dairy) (G) (E)" at bounding box center [348, 187] width 304 height 64
paste textarea "luten"
click at [483, 160] on textarea "Spaghetti served in carbonara sauce, parmesan(Dairy) (Gluten) (E)" at bounding box center [348, 187] width 304 height 64
paste textarea "ggs"
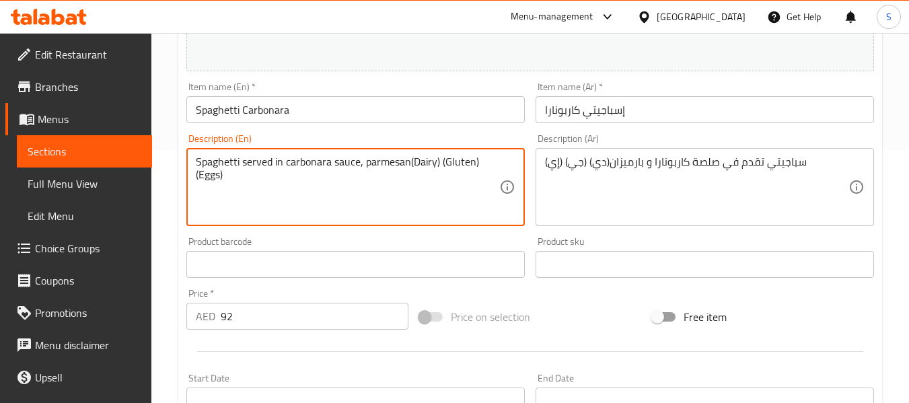
type textarea "Spaghetti served in carbonara sauce, parmesan(Dairy) (Gluten) (Eggs)"
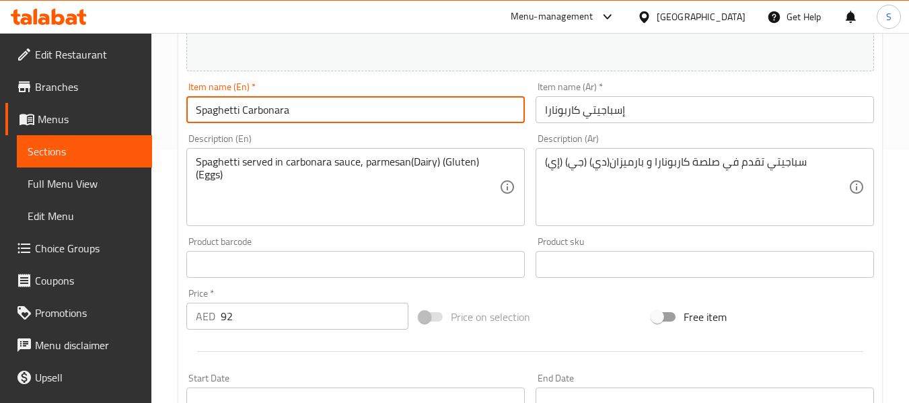
click at [482, 113] on input "Spaghetti Carbonara" at bounding box center [355, 109] width 339 height 27
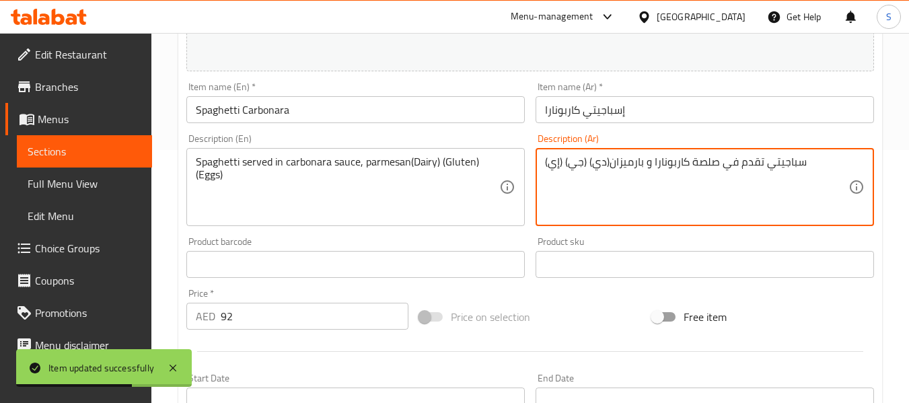
click at [599, 165] on textarea "سباجيتي تقدم في صلصة كاربونارا و بارميزان(دي) (جي) (إي)" at bounding box center [697, 187] width 304 height 64
paste textarea "لألبان"
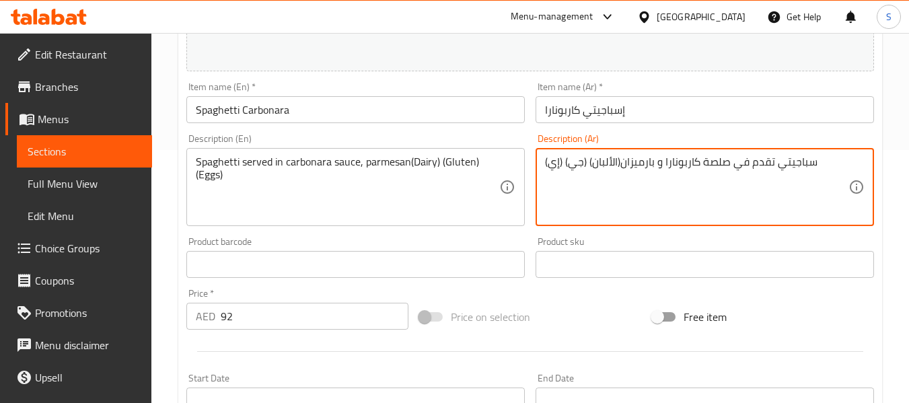
click at [580, 157] on textarea "سباجيتي تقدم في صلصة كاربونارا و بارميزان(الألبان) (جي) (إي)" at bounding box center [697, 187] width 304 height 64
paste textarea "وتين"
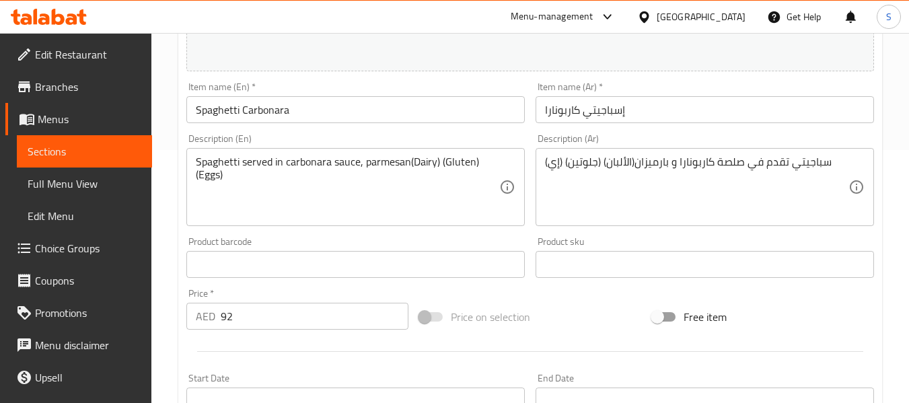
click at [553, 160] on textarea "سباجيتي تقدم في صلصة كاربونارا و بارميزان(الألبان) (جلوتين) (إي)" at bounding box center [697, 187] width 304 height 64
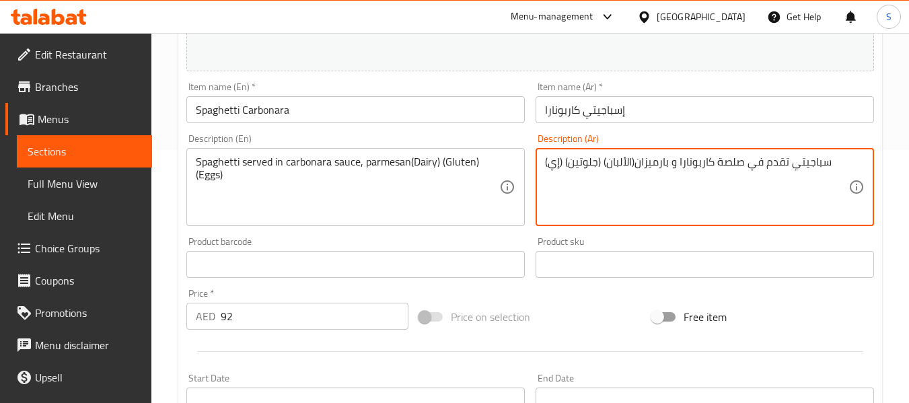
click at [553, 160] on textarea "سباجيتي تقدم في صلصة كاربونارا و بارميزان(الألبان) (جلوتين) (إي)" at bounding box center [697, 187] width 304 height 64
click at [556, 161] on textarea "سباجيتي تقدم في صلصة كاربونارا و بارميزان(الألبان) (جلوتين) (إي)" at bounding box center [697, 187] width 304 height 64
paste textarea "يض"
type textarea "سباجيتي تقدم في صلصة كاربونارا و بارميزان(الألبان) (جلوتين) (بيض)"
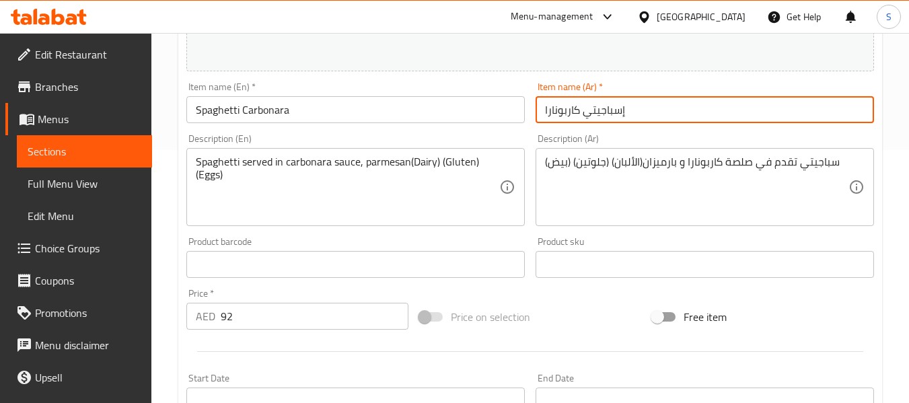
click at [625, 110] on input "إسباجيتي كاربونارا" at bounding box center [705, 109] width 339 height 27
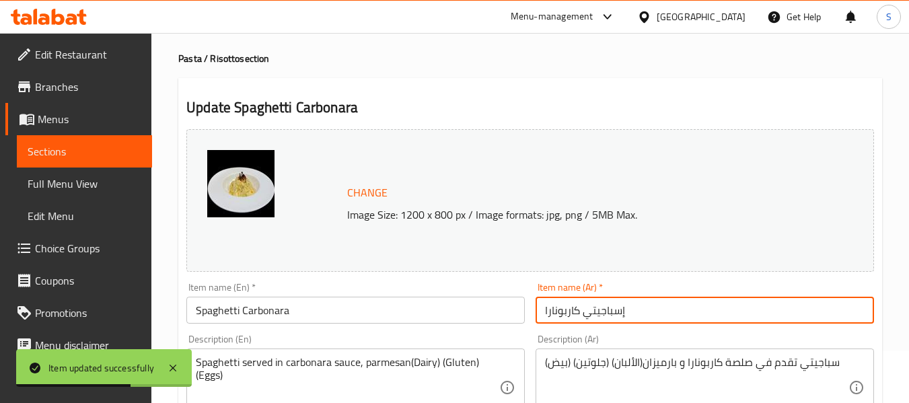
scroll to position [51, 0]
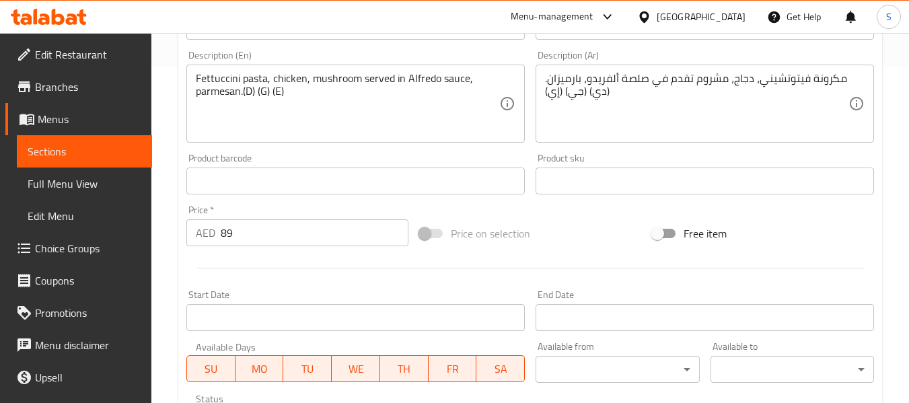
scroll to position [269, 0]
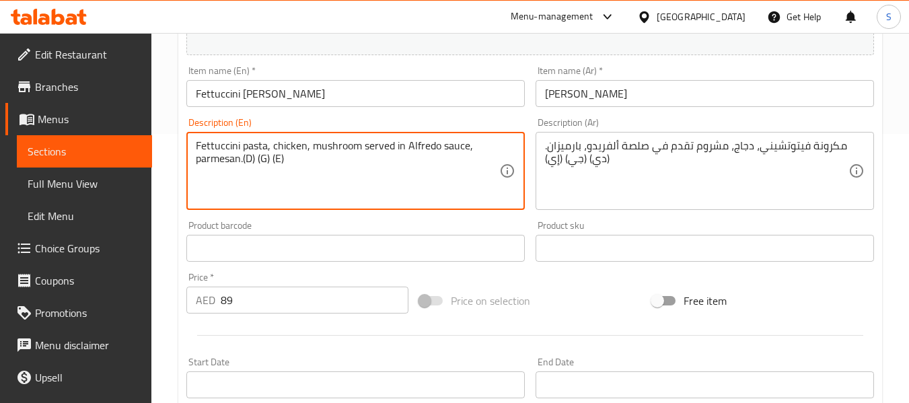
click at [249, 158] on textarea "Fettuccini pasta, chicken, mushroom served in Alfredo sauce, parmesan.(D) (G) (…" at bounding box center [348, 171] width 304 height 64
paste textarea "airy"
click at [281, 155] on textarea "Fettuccini pasta, chicken, mushroom served in Alfredo sauce, parmesan.(Dairy) (…" at bounding box center [348, 171] width 304 height 64
click at [281, 160] on textarea "Fettuccini pasta, chicken, mushroom served in Alfredo sauce, parmesan.(Dairy) (…" at bounding box center [348, 171] width 304 height 64
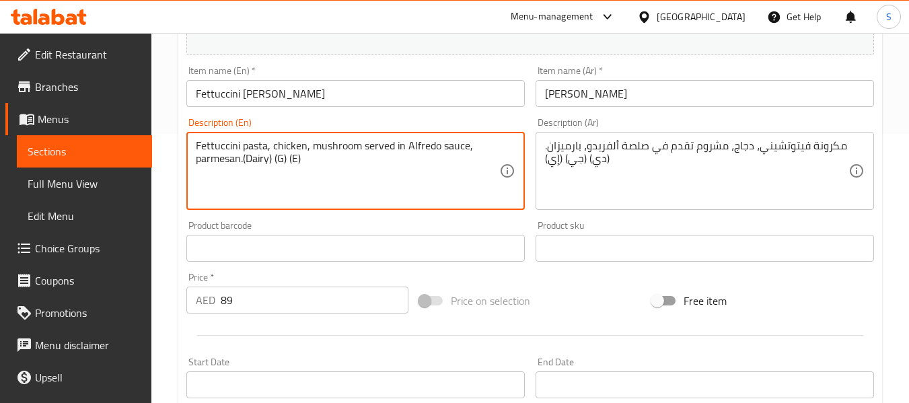
click at [281, 160] on textarea "Fettuccini pasta, chicken, mushroom served in Alfredo sauce, parmesan.(Dairy) (…" at bounding box center [348, 171] width 304 height 64
paste textarea "luten"
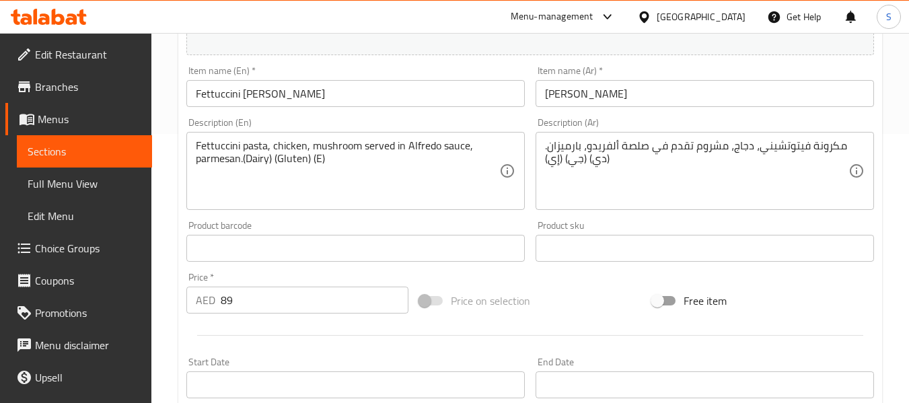
click at [319, 157] on textarea "Fettuccini pasta, chicken, mushroom served in Alfredo sauce, parmesan.(Dairy) (…" at bounding box center [348, 171] width 304 height 64
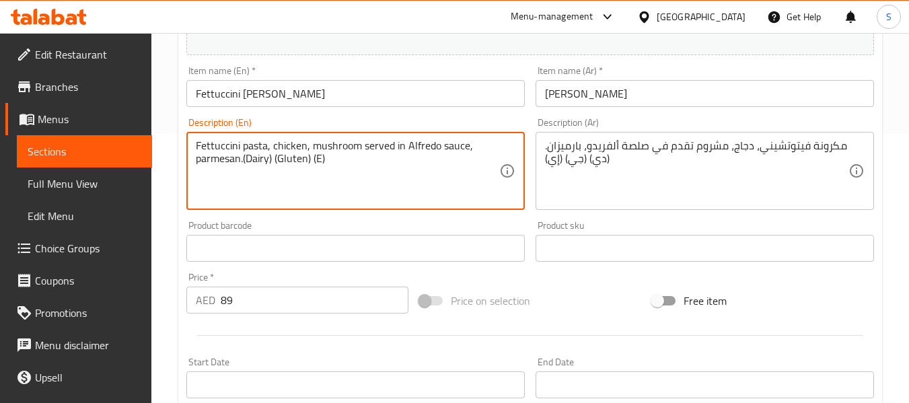
click at [319, 157] on textarea "Fettuccini pasta, chicken, mushroom served in Alfredo sauce, parmesan.(Dairy) (…" at bounding box center [348, 171] width 304 height 64
paste textarea "Eggs"
click at [317, 158] on textarea "Fettuccini pasta, chicken, mushroom served in Alfredo sauce, parmesan.(Dairy) (…" at bounding box center [348, 171] width 304 height 64
click at [318, 158] on textarea "Fettuccini pasta, chicken, mushroom served in Alfredo sauce, parmesan.(Dairy) (…" at bounding box center [348, 171] width 304 height 64
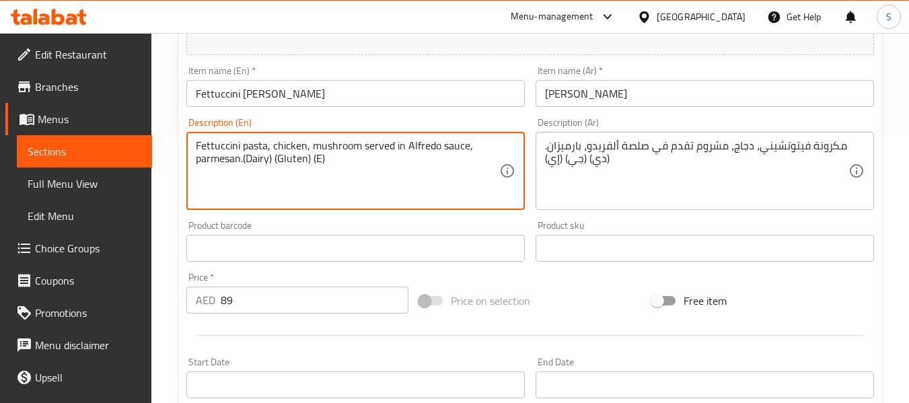
click at [318, 158] on textarea "Fettuccini pasta, chicken, mushroom served in Alfredo sauce, parmesan.(Dairy) (…" at bounding box center [348, 171] width 304 height 64
paste textarea "ggs"
type textarea "Fettuccini pasta, chicken, mushroom served in Alfredo sauce, parmesan.(Dairy) (…"
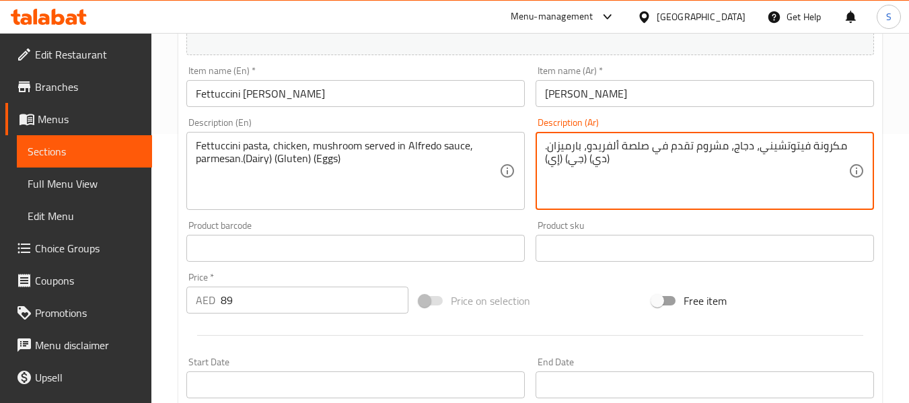
click at [601, 161] on textarea "مكرونة فيتوتشيني، دجاج، مشروم تقدم في صلصة ألفريدو، بارميزان.(دي) (جي) (إي)" at bounding box center [697, 171] width 304 height 64
paste textarea "لألبان"
click at [573, 163] on textarea "مكرونة فيتوتشيني، دجاج، مشروم تقدم في صلصة ألفريدو، بارميزان.(الألبان) (جي) (إي)" at bounding box center [697, 171] width 304 height 64
paste textarea "جلوتين"
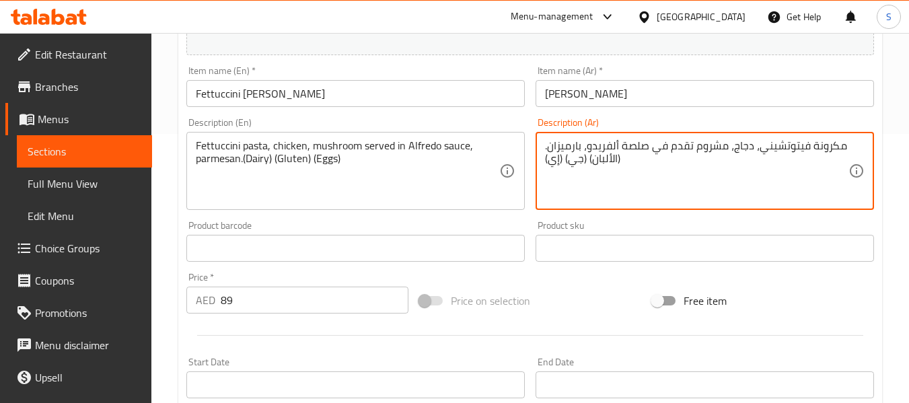
click at [571, 159] on textarea "مكرونة فيتوتشيني، دجاج، مشروم تقدم في صلصة ألفريدو، بارميزان.(الألبان) (جي) (إي)" at bounding box center [697, 171] width 304 height 64
click at [573, 159] on textarea "مكرونة فيتوتشيني، دجاج، مشروم تقدم في صلصة ألفريدو، بارميزان.(الألبان) (جي) (إي)" at bounding box center [697, 171] width 304 height 64
paste textarea "وتين"
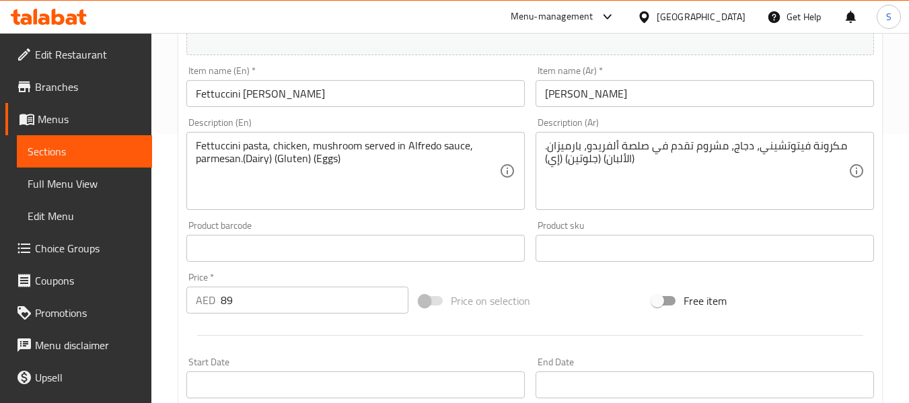
click at [559, 158] on textarea "مكرونة فيتوتشيني، دجاج، مشروم تقدم في صلصة ألفريدو، بارميزان.(الألبان) (جلوتين)…" at bounding box center [697, 171] width 304 height 64
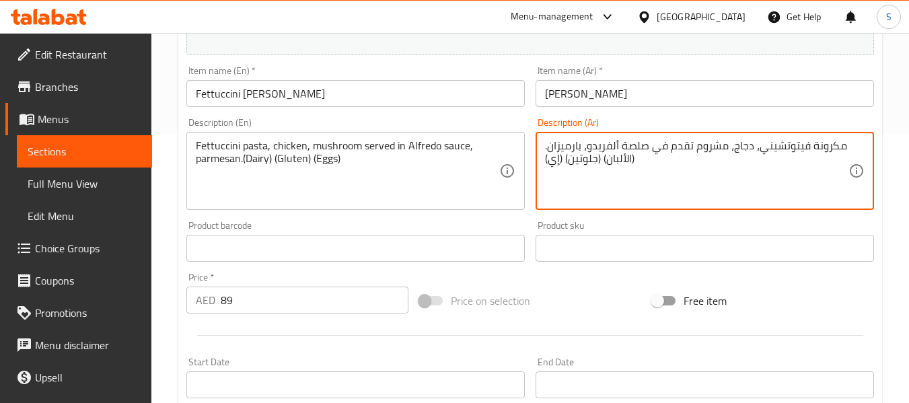
click at [559, 158] on textarea "مكرونة فيتوتشيني، دجاج، مشروم تقدم في صلصة ألفريدو، بارميزان.(الألبان) (جلوتين)…" at bounding box center [697, 171] width 304 height 64
click at [555, 161] on textarea "مكرونة فيتوتشيني، دجاج، مشروم تقدم في صلصة ألفريدو، بارميزان.(الألبان) (جلوتين)…" at bounding box center [697, 171] width 304 height 64
paste textarea "يض"
type textarea "مكرونة فيتوتشيني، دجاج، مشروم تقدم في صلصة ألفريدو، بارميزان.(الألبان) (جلوتين)…"
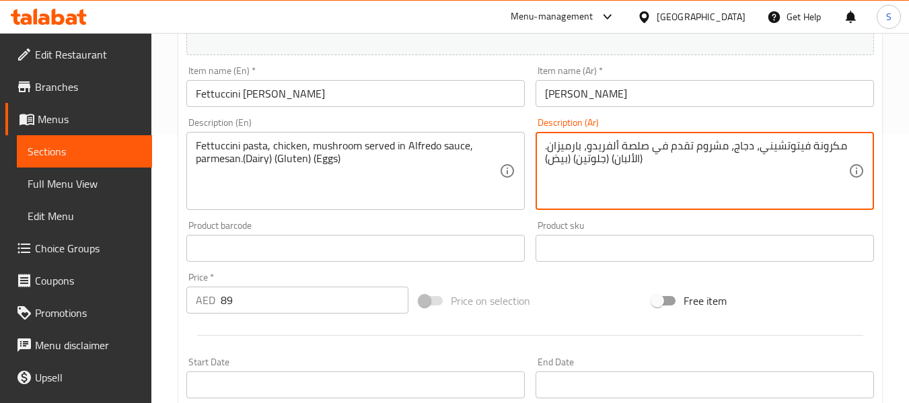
click at [623, 82] on input "فيتوتشيني ألفريدو" at bounding box center [705, 93] width 339 height 27
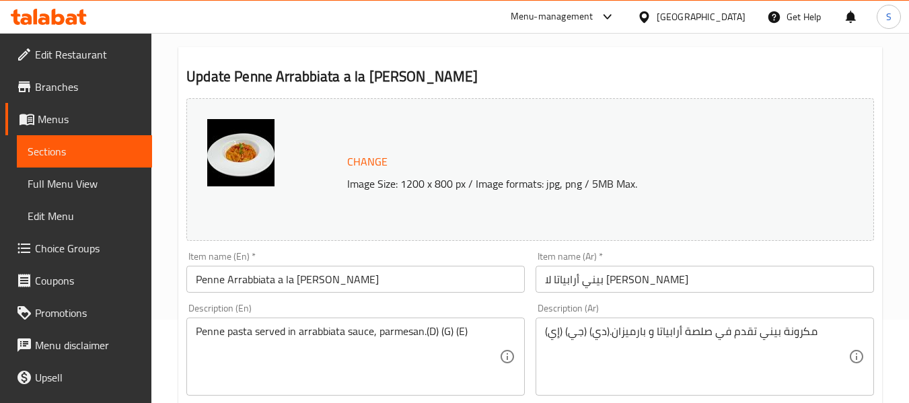
scroll to position [269, 0]
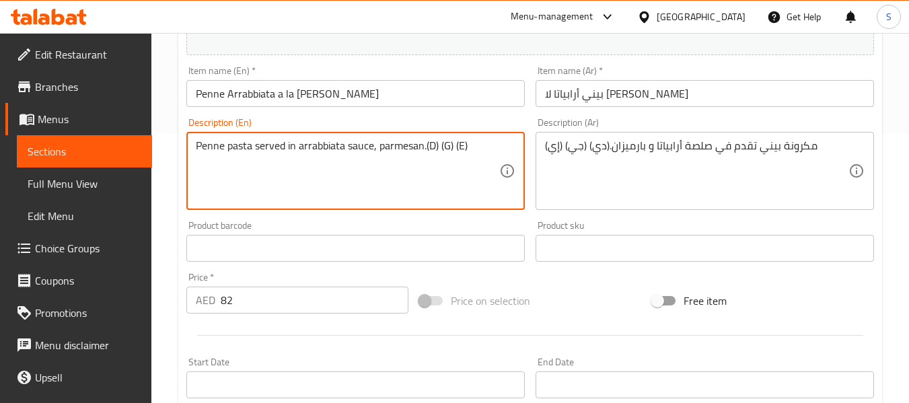
click at [431, 145] on textarea "Penne pasta served in arrabbiata sauce, parmesan.(D) (G) (E)" at bounding box center [348, 171] width 304 height 64
paste textarea "airy"
type textarea "Penne pasta served in arrabbiata sauce, parmesan.(Dairy) (G) (E)"
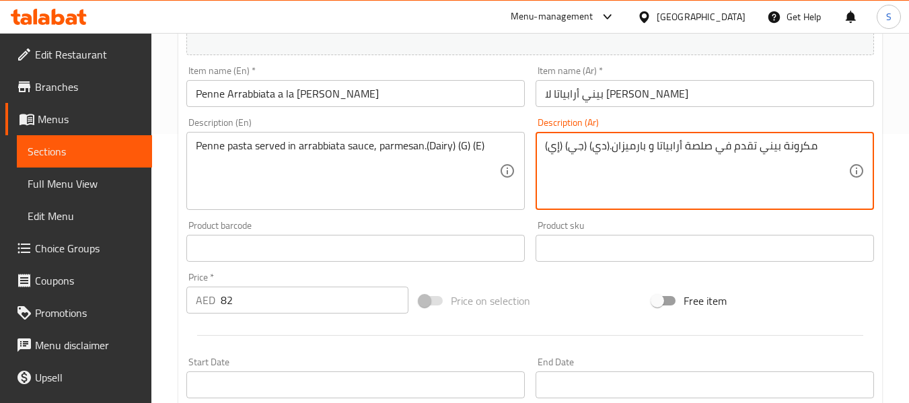
click at [596, 145] on textarea "مكرونة بيني تقدم في صلصة أرابياتا و بارميزان.(دي) (جي) (إي)" at bounding box center [697, 171] width 304 height 64
click at [599, 144] on textarea "مكرونة بيني تقدم في صلصة أرابياتا و بارميزان.(دي) (جي) (إي)" at bounding box center [697, 171] width 304 height 64
paste textarea "لألبان"
type textarea "مكرونة بيني تقدم في صلصة أرابياتا و بارميزان.(الألبان) (جي) (إي)"
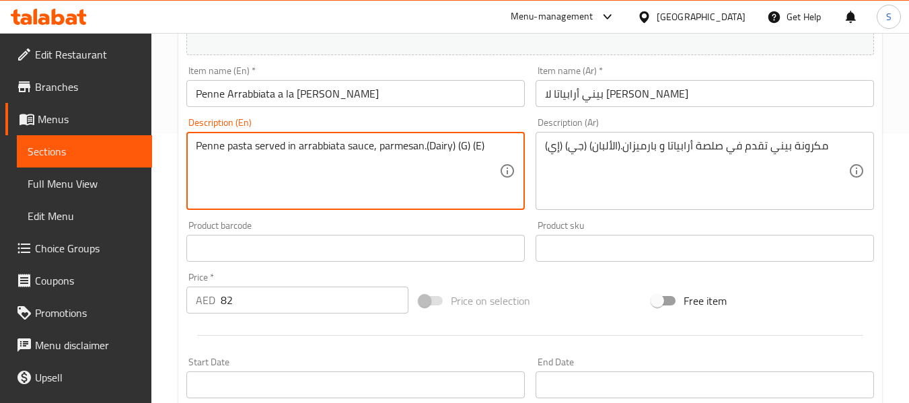
click at [463, 143] on textarea "Penne pasta served in arrabbiata sauce, parmesan.(Dairy) (G) (E)" at bounding box center [348, 171] width 304 height 64
paste textarea "luten"
type textarea "Penne pasta served in arrabbiata sauce, parmesan.(Dairy) (Gluten) (E)"
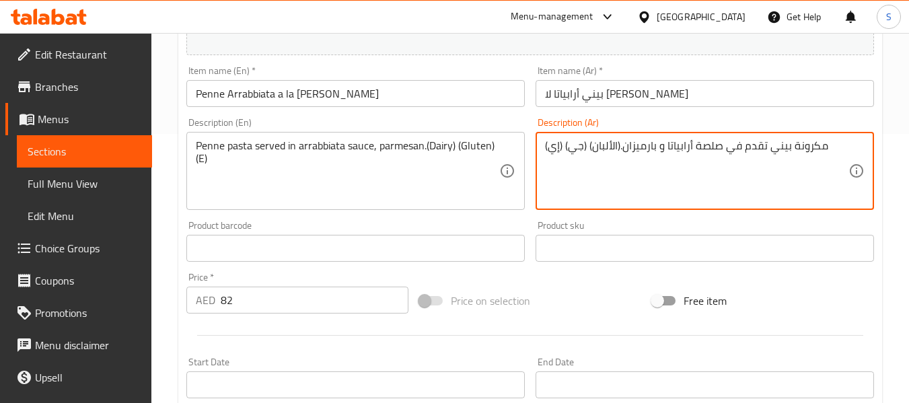
click at [575, 147] on textarea "مكرونة بيني تقدم في صلصة أرابياتا و بارميزان.(الألبان) (جي) (إي)" at bounding box center [697, 171] width 304 height 64
paste textarea "وتين"
type textarea "مكرونة بيني تقدم في صلصة أرابياتا و بارميزان.(الألبان) (جلوتين) (إي)"
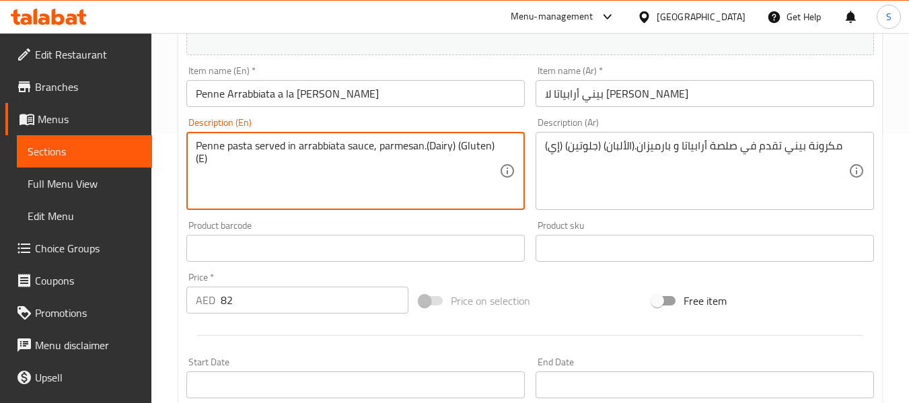
click at [202, 159] on textarea "Penne pasta served in arrabbiata sauce, parmesan.(Dairy) (Gluten) (E)" at bounding box center [348, 171] width 304 height 64
click at [200, 157] on textarea "Penne pasta served in arrabbiata sauce, parmesan.(Dairy) (Gluten) (E)" at bounding box center [348, 171] width 304 height 64
paste textarea "ggs"
type textarea "Penne pasta served in arrabbiata sauce, parmesan.(Dairy) (Gluten) (Eggs)"
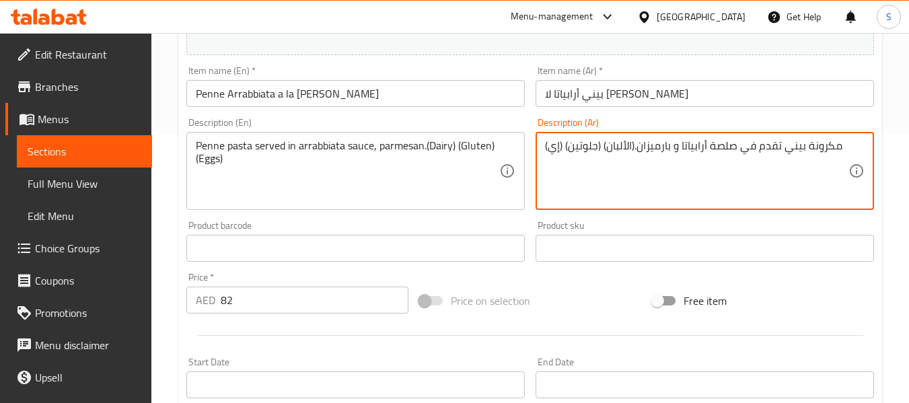
click at [554, 145] on textarea "مكرونة بيني تقدم في صلصة أرابياتا و بارميزان.(الألبان) (جلوتين) (إي)" at bounding box center [697, 171] width 304 height 64
paste textarea "يض"
type textarea "مكرونة بيني تقدم في صلصة أرابياتا و بارميزان.(الألبان) (جلوتين) (بيض)"
click at [613, 107] on input "بيني أرابياتا لا [PERSON_NAME]" at bounding box center [705, 93] width 339 height 27
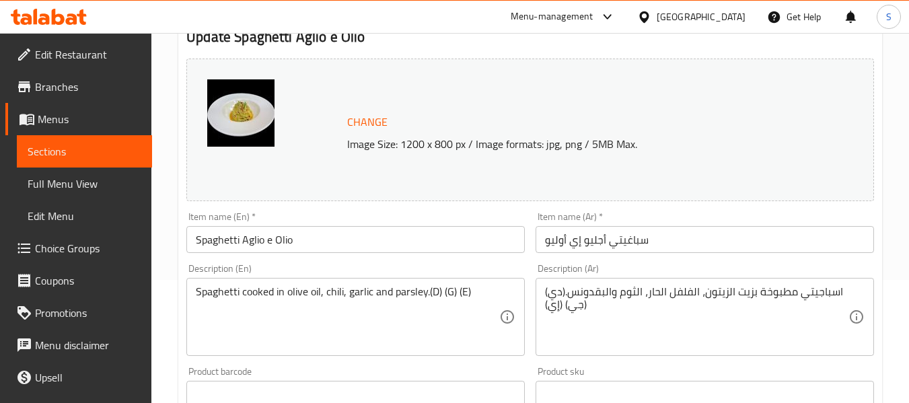
scroll to position [135, 0]
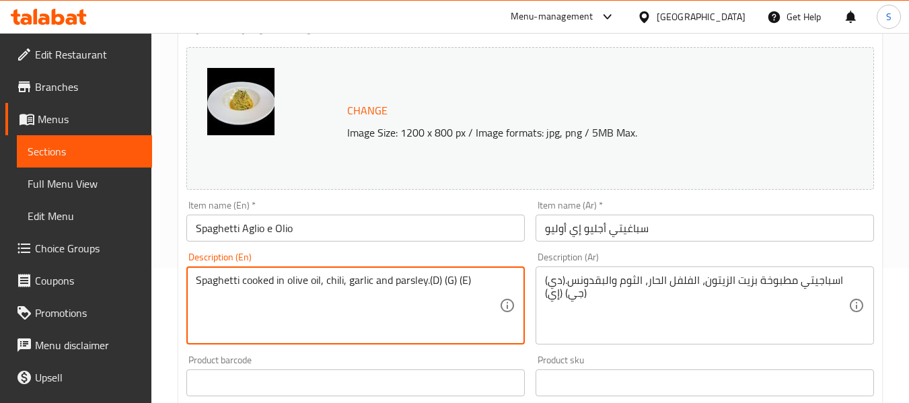
click at [436, 280] on textarea "Spaghetti cooked in olive oil, chili, garlic and parsley.(D) (G) (E)" at bounding box center [348, 306] width 304 height 64
click at [433, 281] on textarea "Spaghetti cooked in olive oil, chili, garlic and parsley.(D) (G) (E)" at bounding box center [348, 306] width 304 height 64
paste textarea "airy"
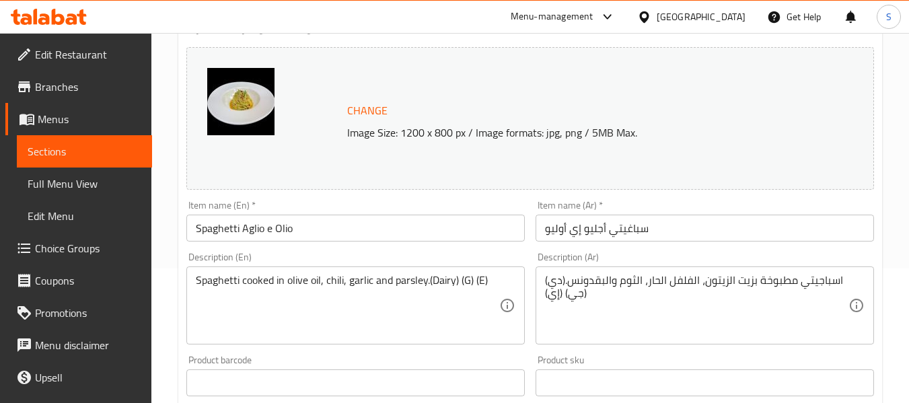
click at [462, 282] on textarea "Spaghetti cooked in olive oil, chili, garlic and parsley.(Dairy) (G) (E)" at bounding box center [348, 306] width 304 height 64
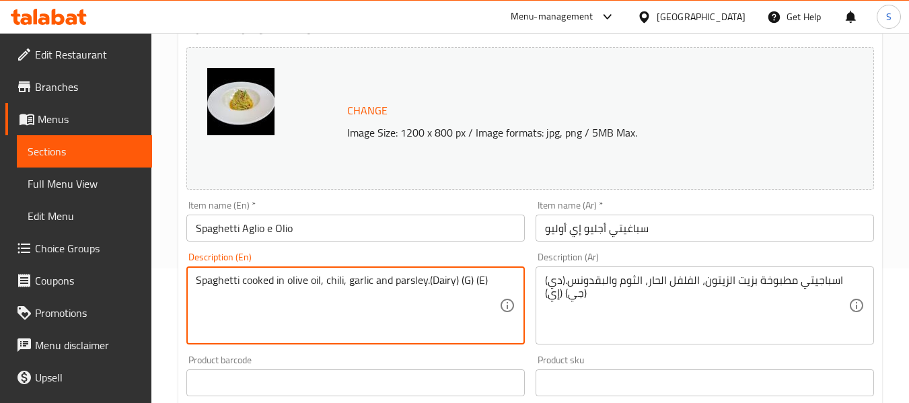
click at [465, 282] on textarea "Spaghetti cooked in olive oil, chili, garlic and parsley.(Dairy) (G) (E)" at bounding box center [348, 306] width 304 height 64
paste textarea "luten"
click at [201, 293] on textarea "Spaghetti cooked in olive oil, chili, garlic and parsley.(Dairy) (Gluten) (E)" at bounding box center [348, 306] width 304 height 64
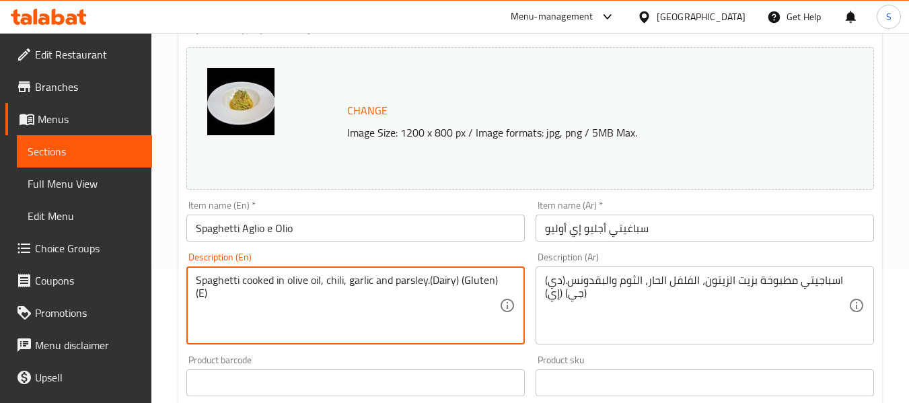
paste textarea "ggs"
type textarea "Spaghetti cooked in olive oil, chili, garlic and parsley.(Dairy) (Gluten) (Eggs)"
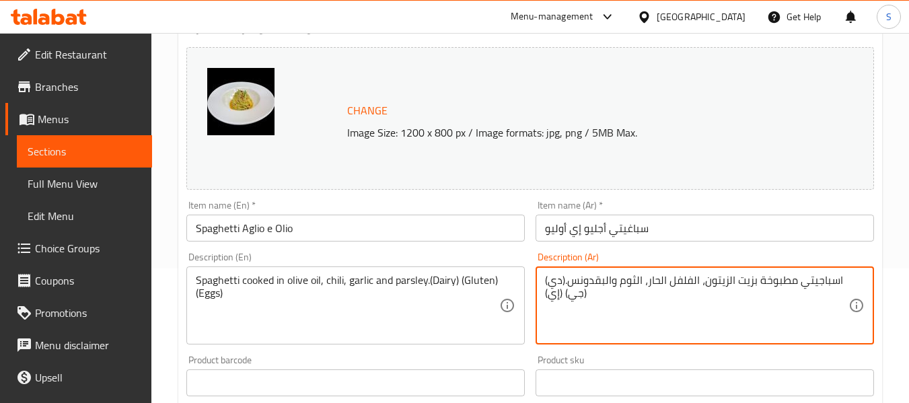
click at [557, 282] on textarea "اسباجيتي مطبوخة بزيت الزيتون، الفلفل الحار، الثوم والبقدونس.(دي) (جي) (إي)" at bounding box center [697, 306] width 304 height 64
paste textarea "لألبان"
click at [574, 294] on textarea "اسباجيتي مطبوخة بزيت الزيتون، الفلفل الحار، الثوم والبقدونس.(الألبان) (جي) (إي)" at bounding box center [697, 306] width 304 height 64
paste textarea "وتين"
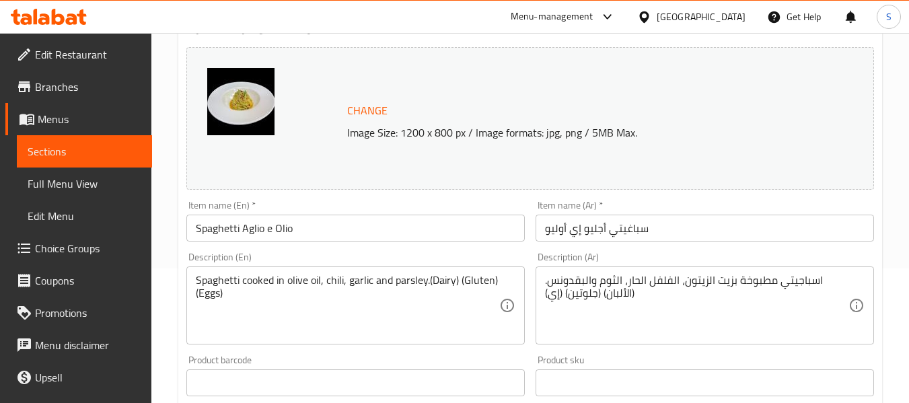
click at [557, 295] on textarea "اسباجيتي مطبوخة بزيت الزيتون، الفلفل الحار، الثوم والبقدونس.(الألبان) (جلوتين) …" at bounding box center [697, 306] width 304 height 64
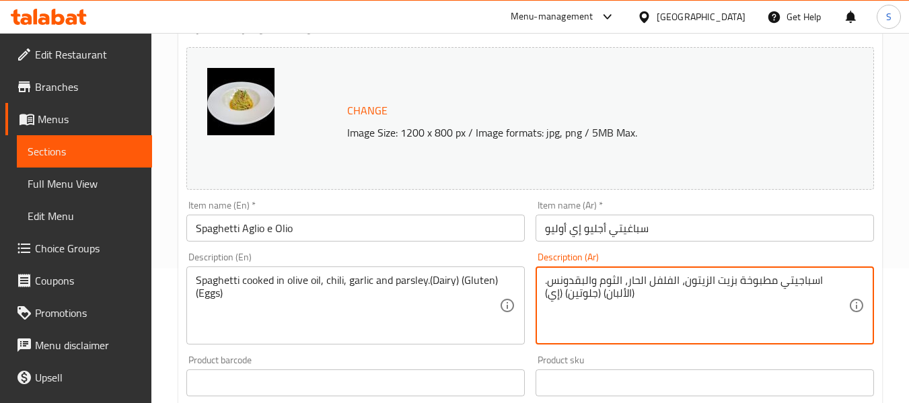
click at [557, 295] on textarea "اسباجيتي مطبوخة بزيت الزيتون، الفلفل الحار، الثوم والبقدونس.(الألبان) (جلوتين) …" at bounding box center [697, 306] width 304 height 64
paste textarea "يض"
type textarea "اسباجيتي مطبوخة بزيت الزيتون، الفلفل الحار، الثوم والبقدونس.(الألبان) (جلوتين) …"
click at [617, 232] on input "سباغيتي أجليو إي أوليو" at bounding box center [705, 228] width 339 height 27
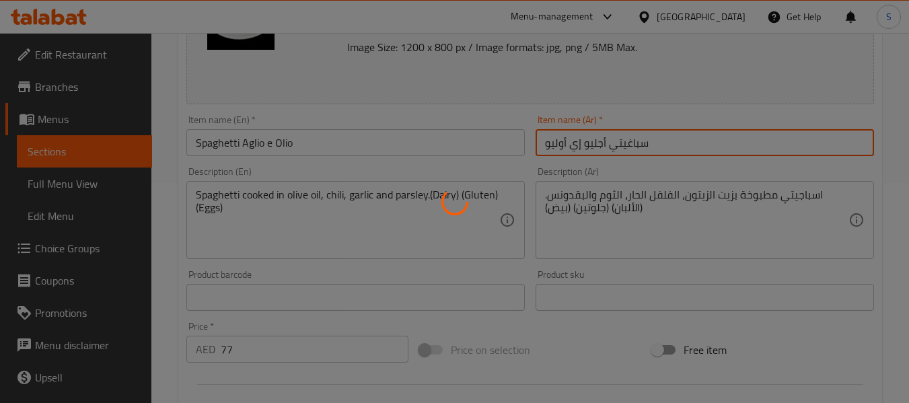
scroll to position [269, 0]
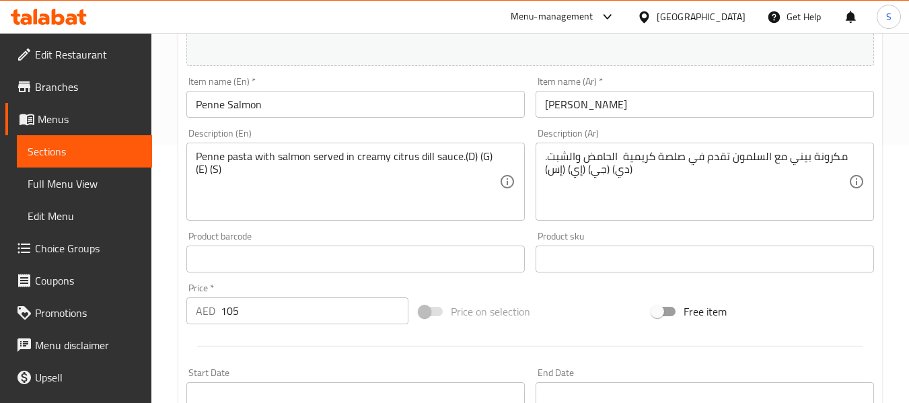
scroll to position [269, 0]
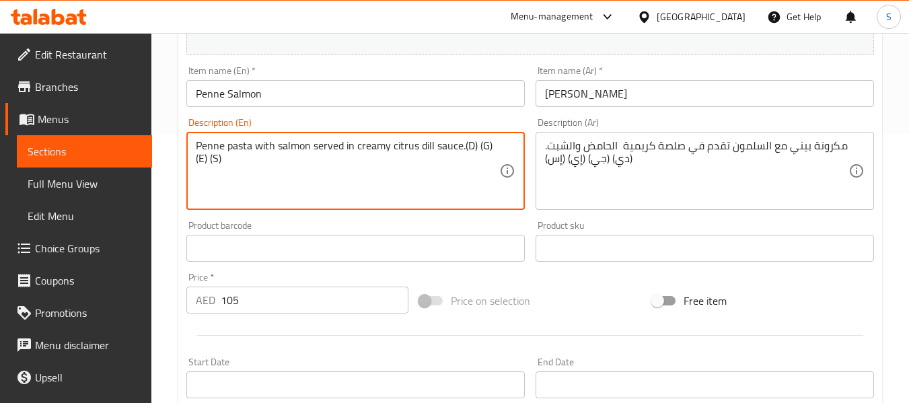
click at [469, 143] on textarea "Penne pasta with salmon served in creamy citrus dill sauce.(D) (G) (E) (S)" at bounding box center [348, 171] width 304 height 64
paste textarea "airy"
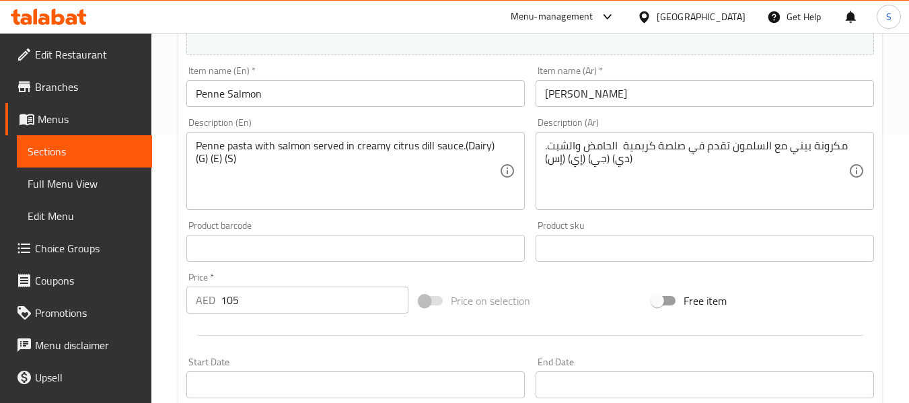
click at [201, 160] on textarea "Penne pasta with salmon served in creamy citrus dill sauce.(Dairy) (G) (E) (S)" at bounding box center [348, 171] width 304 height 64
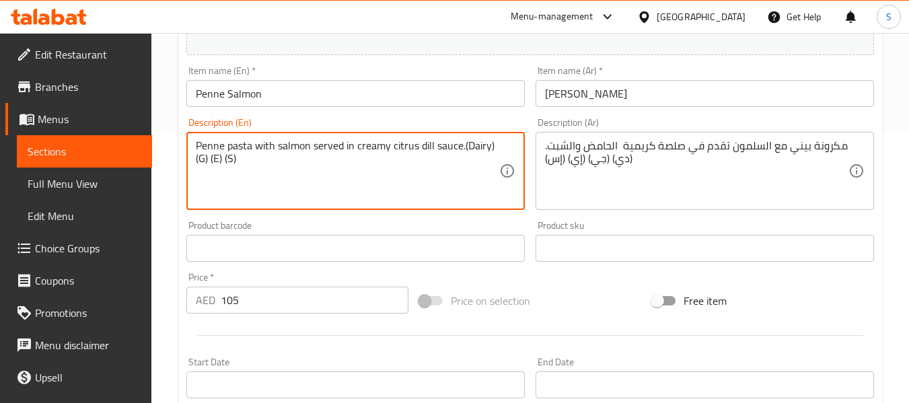
click at [201, 160] on textarea "Penne pasta with salmon served in creamy citrus dill sauce.(Dairy) (G) (E) (S)" at bounding box center [348, 171] width 304 height 64
paste textarea "luten"
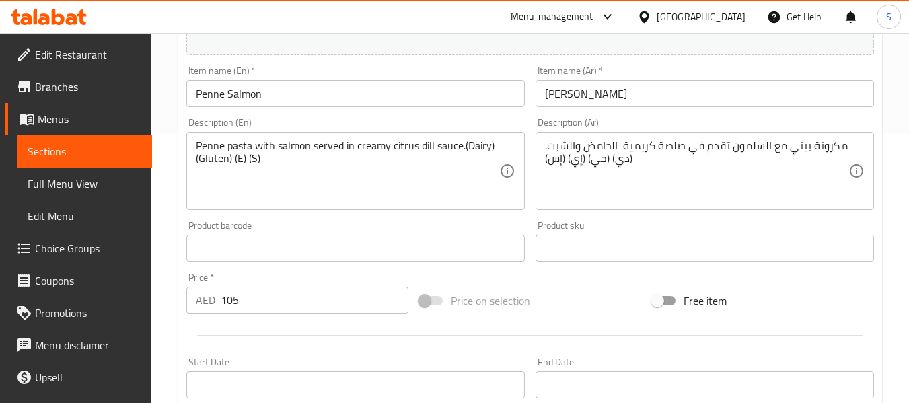
click at [238, 158] on textarea "Penne pasta with salmon served in creamy citrus dill sauce.(Dairy) (Gluten) (E)…" at bounding box center [348, 171] width 304 height 64
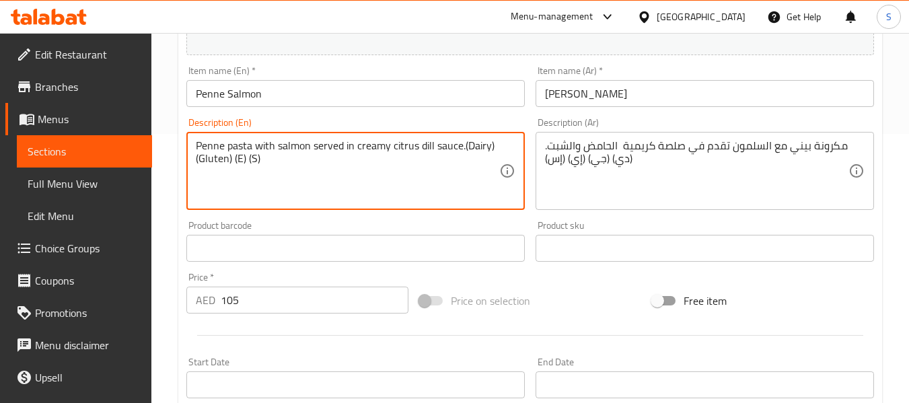
click at [238, 158] on textarea "Penne pasta with salmon served in creamy citrus dill sauce.(Dairy) (Gluten) (E)…" at bounding box center [348, 171] width 304 height 64
paste textarea "ggs"
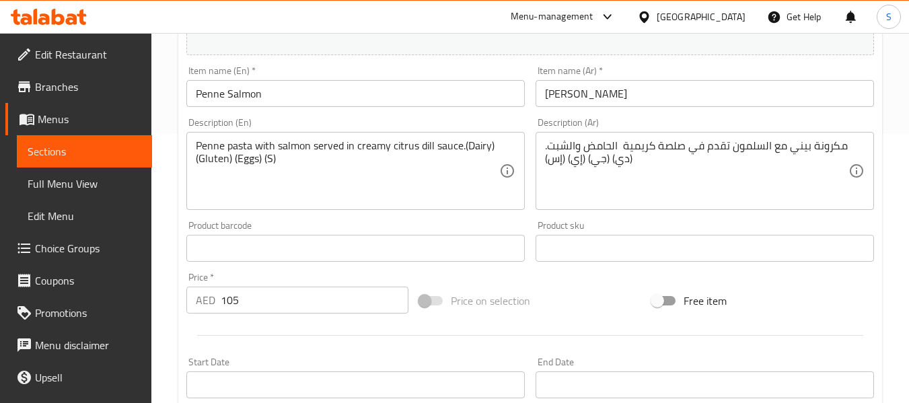
drag, startPoint x: 274, startPoint y: 162, endPoint x: 269, endPoint y: 157, distance: 7.6
click at [271, 161] on textarea "Penne pasta with salmon served in creamy citrus dill sauce.(Dairy) (Gluten) (Eg…" at bounding box center [348, 171] width 304 height 64
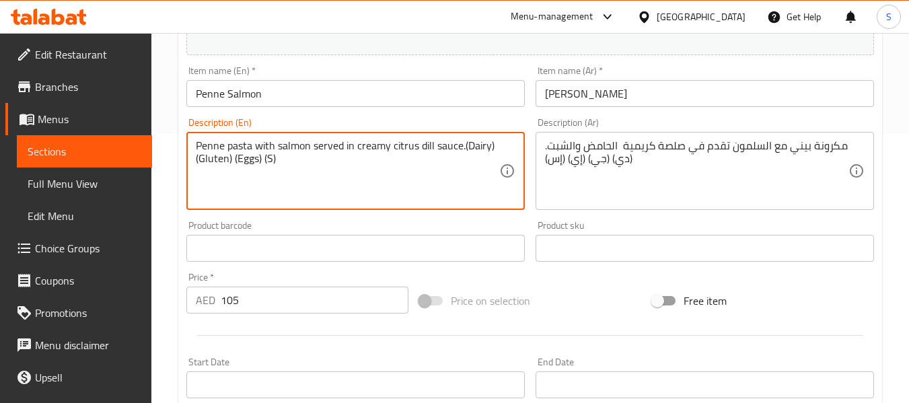
click at [268, 157] on textarea "Penne pasta with salmon served in creamy citrus dill sauce.(Dairy) (Gluten) (Eg…" at bounding box center [348, 171] width 304 height 64
paste textarea "hellfish"
type textarea "Penne pasta with salmon served in creamy citrus dill sauce.(Dairy) (Gluten) (Eg…"
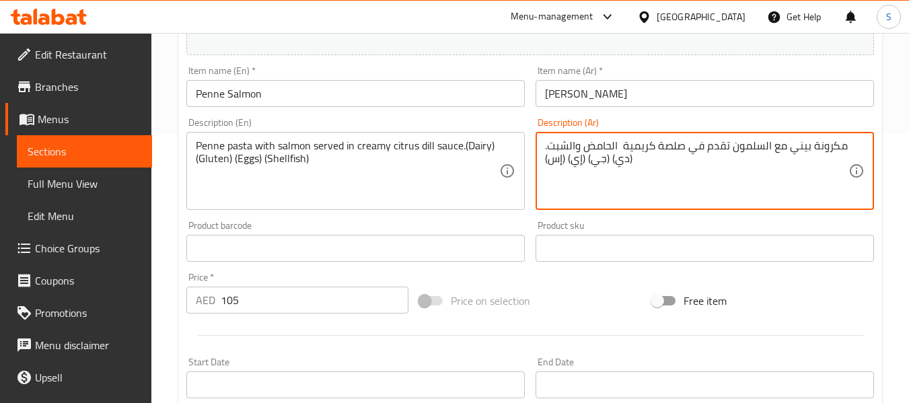
click at [620, 165] on textarea "مكرونة بيني مع السلمون تقدم في صلصة كريمية الحامض والشبت.(دي) (جي) (إي) (إس)" at bounding box center [697, 171] width 304 height 64
click at [624, 165] on textarea "مكرونة بيني مع السلمون تقدم في صلصة كريمية الحامض والشبت.(دي) (جي) (إي) (إس)" at bounding box center [697, 171] width 304 height 64
paste textarea "لألبان"
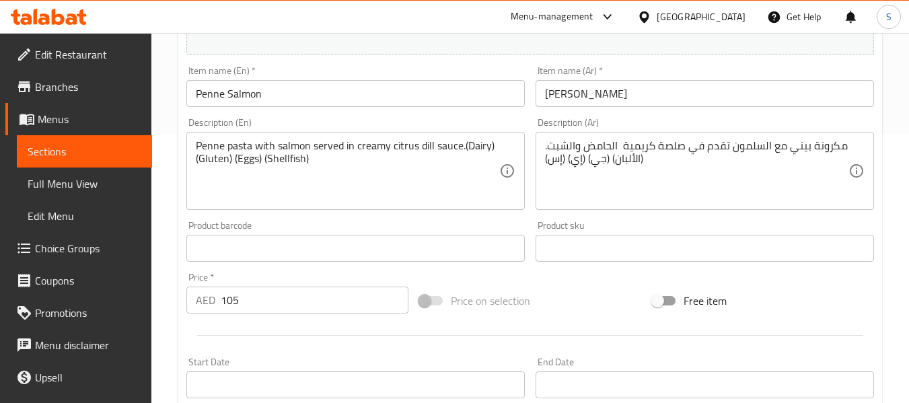
click at [601, 160] on textarea "مكرونة بيني مع السلمون تقدم في صلصة كريمية الحامض والشبت.(الألبان) (جي) (إي) (إ…" at bounding box center [697, 171] width 304 height 64
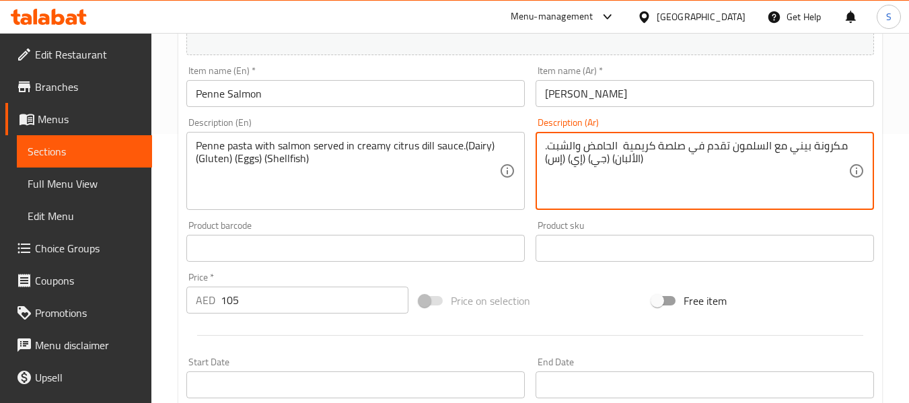
paste textarea "وتين"
click at [577, 157] on textarea "مكرونة بيني مع السلمون تقدم في صلصة كريمية الحامض والشبت.(الألبان) (جلوتين) (إي…" at bounding box center [697, 171] width 304 height 64
paste textarea "يض"
click at [554, 155] on textarea "مكرونة بيني مع السلمون تقدم في صلصة كريمية الحامض والشبت.(الألبان) (جلوتين) (بي…" at bounding box center [697, 171] width 304 height 64
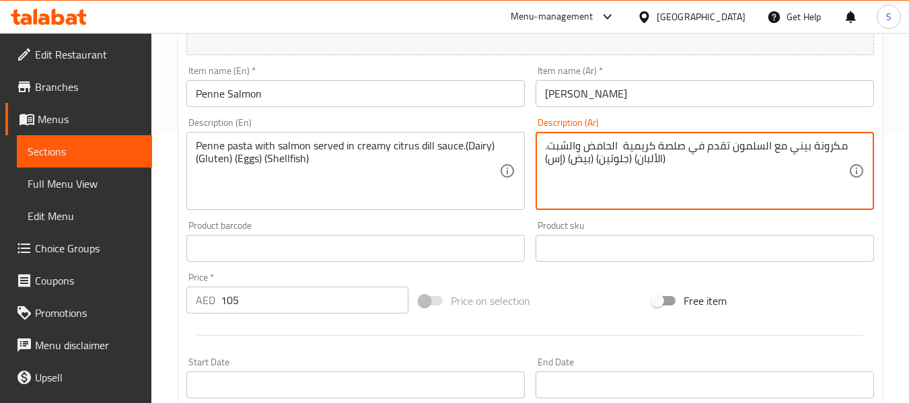
click at [554, 155] on textarea "مكرونة بيني مع السلمون تقدم في صلصة كريمية الحامض والشبت.(الألبان) (جلوتين) (بي…" at bounding box center [697, 171] width 304 height 64
click at [554, 161] on textarea "مكرونة بيني مع السلمون تقدم في صلصة كريمية الحامض والشبت.(الألبان) (جلوتين) (بي…" at bounding box center [697, 171] width 304 height 64
paste textarea "بكلويز"
click at [559, 159] on textarea "مكرونة بيني مع السلمون تقدم في صلصة كريمية الحامض والشبت.(الألبان) (جلوتين) (بي…" at bounding box center [697, 171] width 304 height 64
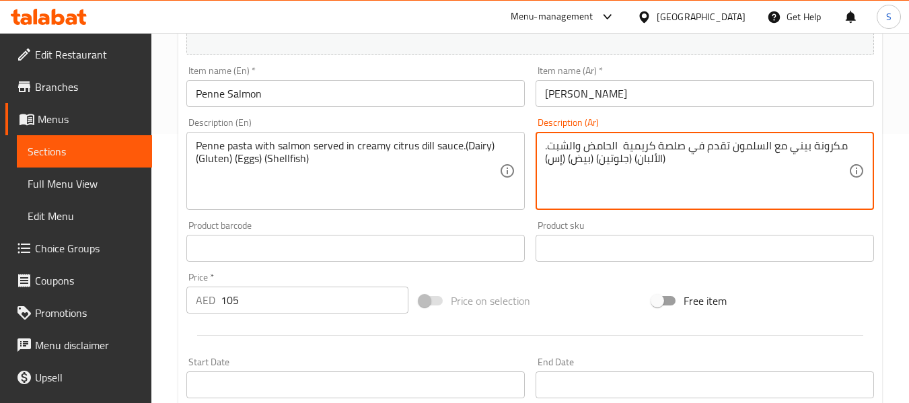
click at [559, 159] on textarea "مكرونة بيني مع السلمون تقدم في صلصة كريمية الحامض والشبت.(الألبان) (جلوتين) (بي…" at bounding box center [697, 171] width 304 height 64
paste textarea "كلويز"
type textarea "مكرونة بيني مع السلمون تقدم في صلصة كريمية الحامض والشبت.(الألبان) (جلوتين) (بي…"
click at [705, 94] on input "[PERSON_NAME]" at bounding box center [705, 93] width 339 height 27
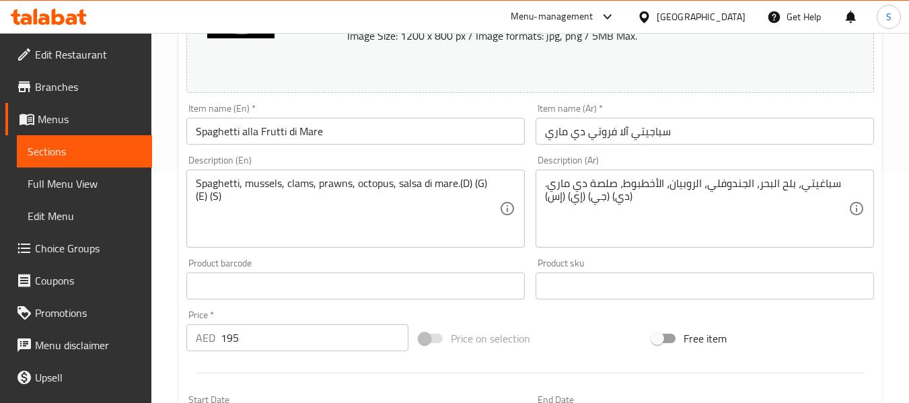
scroll to position [269, 0]
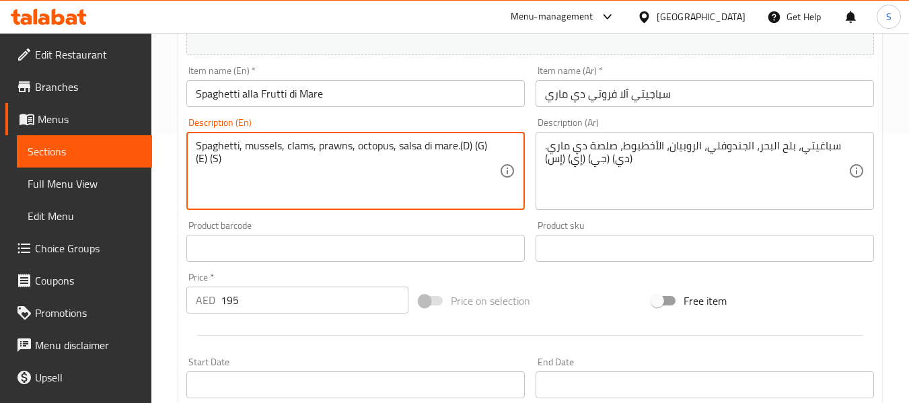
click at [465, 145] on textarea "Spaghetti, mussels, clams, prawns, octopus, salsa di mare.(D) (G) (E) (S)" at bounding box center [348, 171] width 304 height 64
paste textarea "airy"
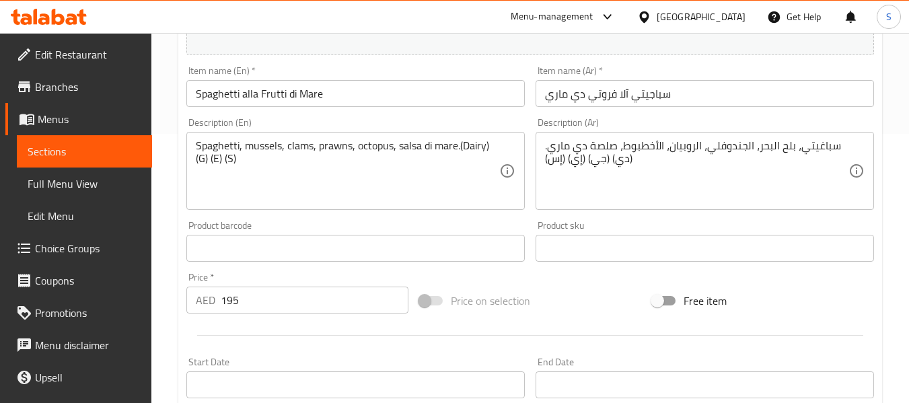
click at [202, 160] on textarea "Spaghetti, mussels, clams, prawns, octopus, salsa di mare.(Dairy) (G) (E) (S)" at bounding box center [348, 171] width 304 height 64
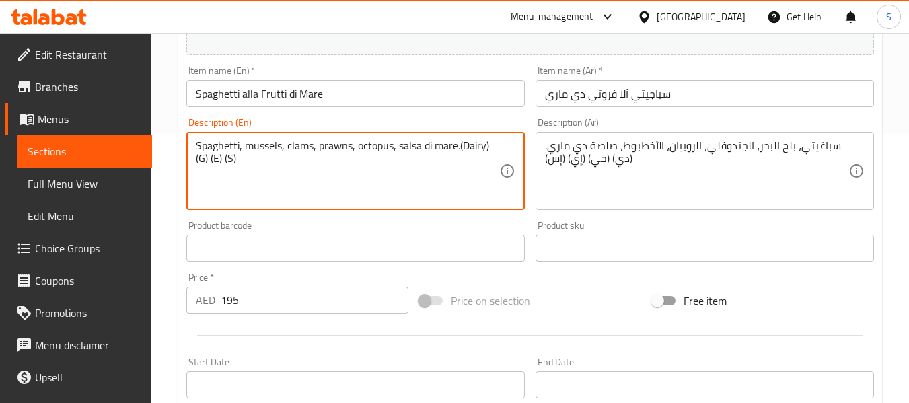
click at [202, 160] on textarea "Spaghetti, mussels, clams, prawns, octopus, salsa di mare.(Dairy) (G) (E) (S)" at bounding box center [348, 171] width 304 height 64
paste textarea "luten"
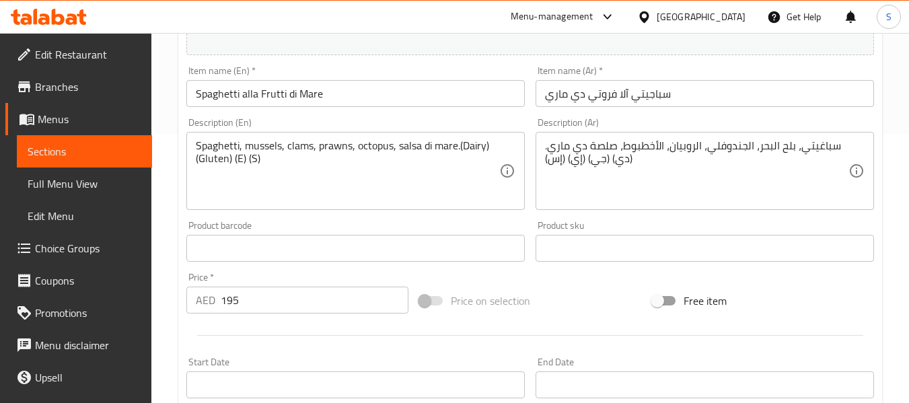
click at [241, 157] on textarea "Spaghetti, mussels, clams, prawns, octopus, salsa di mare.(Dairy) (Gluten) (E) …" at bounding box center [348, 171] width 304 height 64
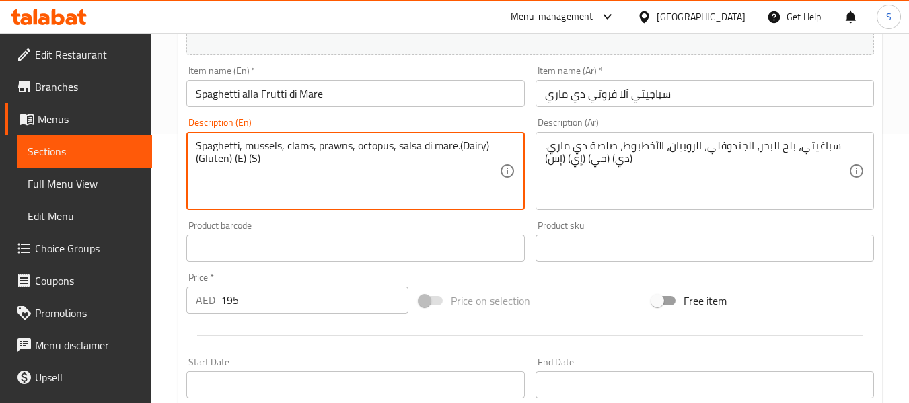
click at [241, 157] on textarea "Spaghetti, mussels, clams, prawns, octopus, salsa di mare.(Dairy) (Gluten) (E) …" at bounding box center [348, 171] width 304 height 64
click at [238, 157] on textarea "Spaghetti, mussels, clams, prawns, octopus, salsa di mare.(Dairy) (Gluten) (E) …" at bounding box center [348, 171] width 304 height 64
paste textarea "ggs"
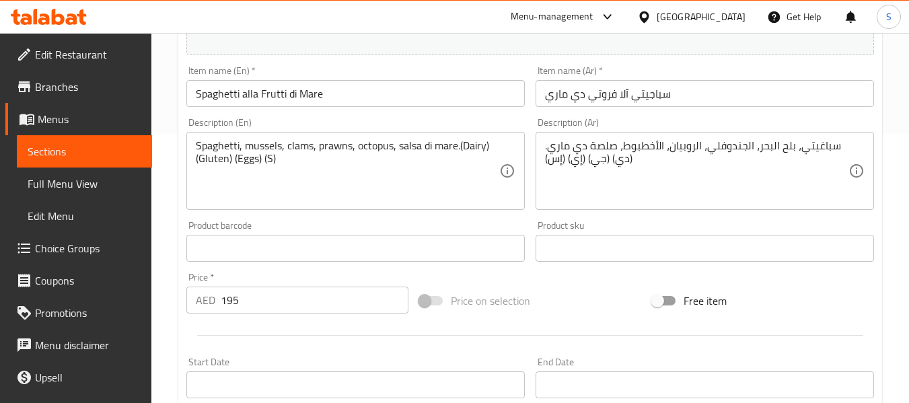
click at [271, 160] on textarea "Spaghetti, mussels, clams, prawns, octopus, salsa di mare.(Dairy) (Gluten) (Egg…" at bounding box center [348, 171] width 304 height 64
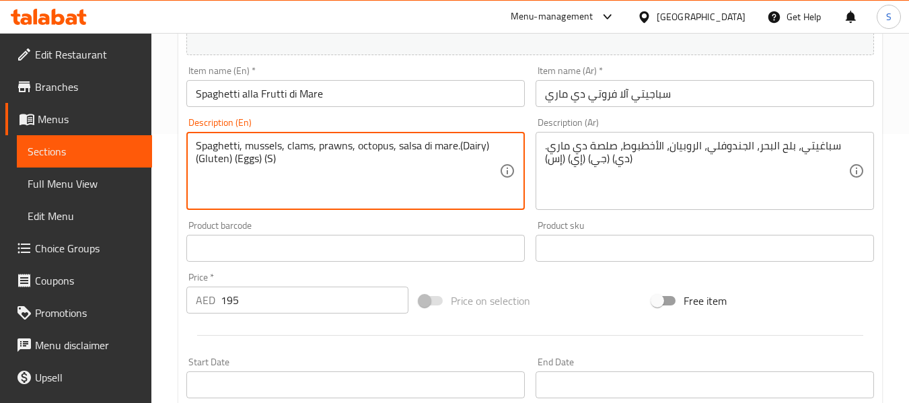
click at [269, 160] on textarea "Spaghetti, mussels, clams, prawns, octopus, salsa di mare.(Dairy) (Gluten) (Egg…" at bounding box center [348, 171] width 304 height 64
paste textarea "hellfish"
type textarea "Spaghetti, mussels, clams, prawns, octopus, salsa di mare.(Dairy) (Gluten) (Egg…"
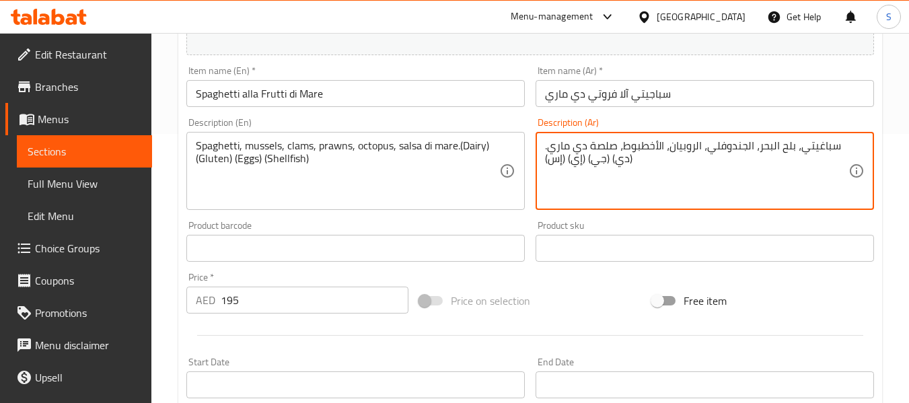
click at [622, 158] on textarea "سباغيتي، بلح البحر، الجندوفلي، الروبيان، الأخطبوط، صلصة دي ماري.(دي) (جي) (إي) …" at bounding box center [697, 171] width 304 height 64
paste textarea "لألبان"
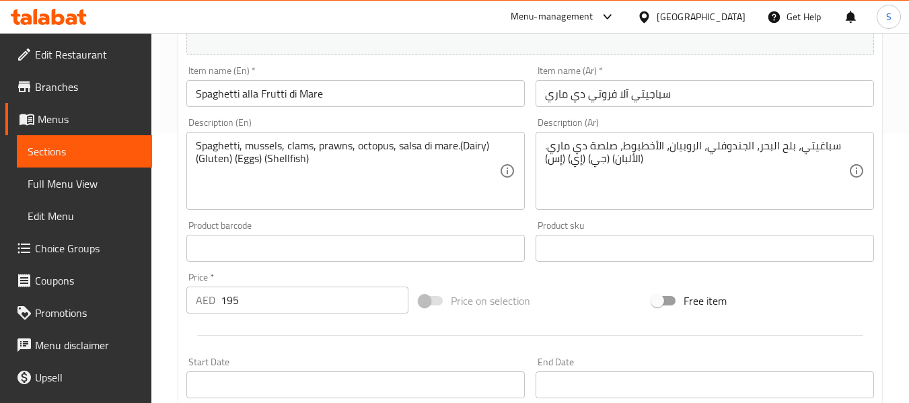
click at [602, 161] on textarea "سباغيتي، بلح البحر، الجندوفلي، الروبيان، الأخطبوط، صلصة دي ماري.(الألبان) (جي) …" at bounding box center [697, 171] width 304 height 64
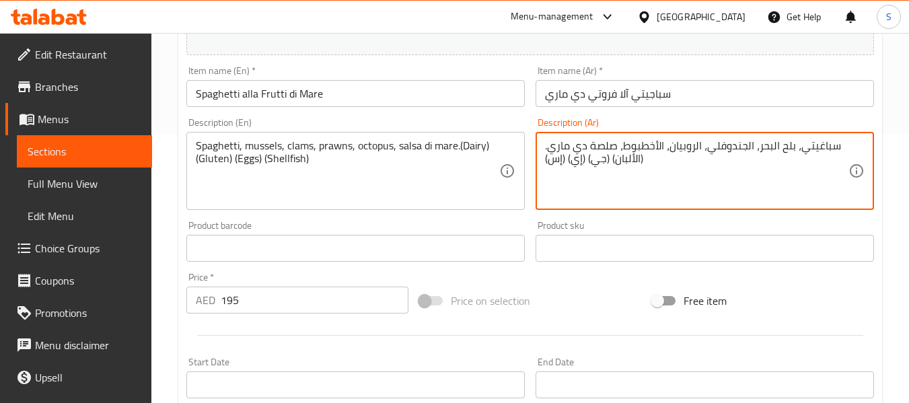
click at [602, 161] on textarea "سباغيتي، بلح البحر، الجندوفلي، الروبيان، الأخطبوط، صلصة دي ماري.(الألبان) (جي) …" at bounding box center [697, 171] width 304 height 64
paste textarea "وتين"
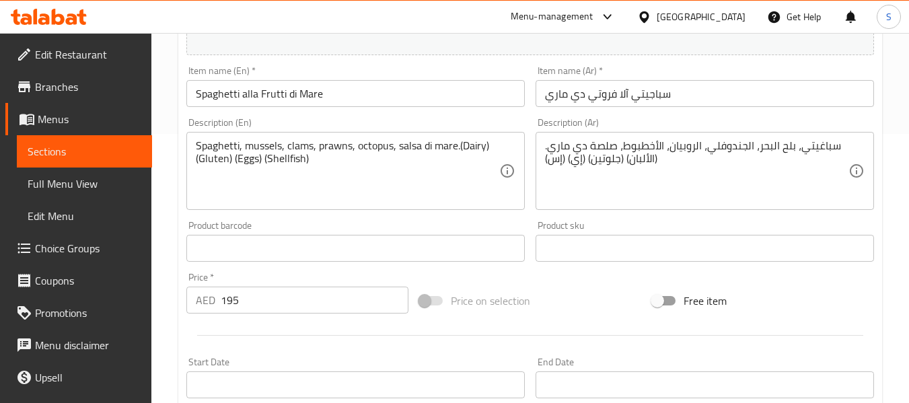
click at [577, 161] on textarea "سباغيتي، بلح البحر، الجندوفلي، الروبيان، الأخطبوط، صلصة دي ماري.(الألبان) (جلوت…" at bounding box center [697, 171] width 304 height 64
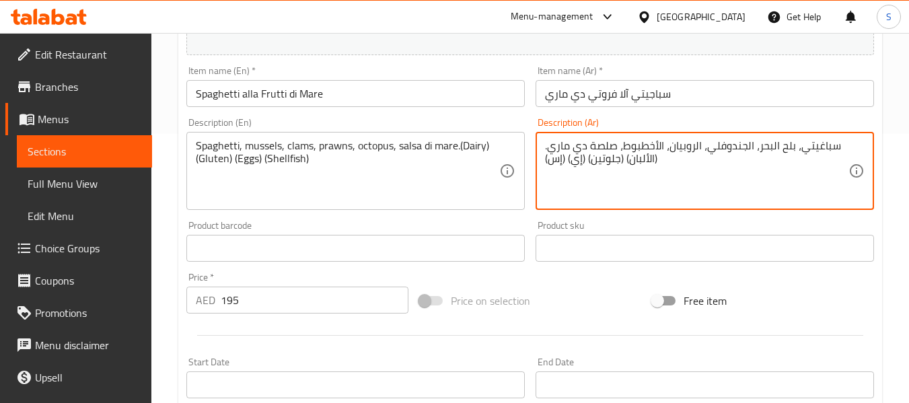
click at [577, 161] on textarea "سباغيتي، بلح البحر، الجندوفلي، الروبيان، الأخطبوط، صلصة دي ماري.(الألبان) (جلوت…" at bounding box center [697, 171] width 304 height 64
paste textarea "يض"
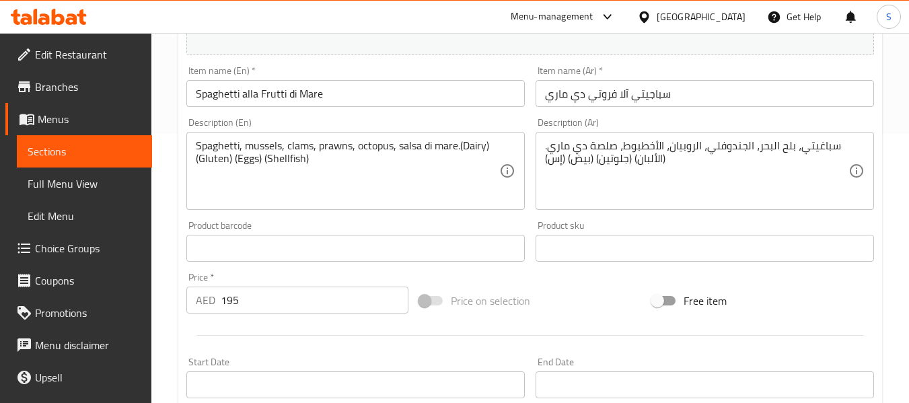
click at [557, 157] on textarea "سباغيتي، بلح البحر، الجندوفلي، الروبيان، الأخطبوط، صلصة دي ماري.(الألبان) (جلوت…" at bounding box center [697, 171] width 304 height 64
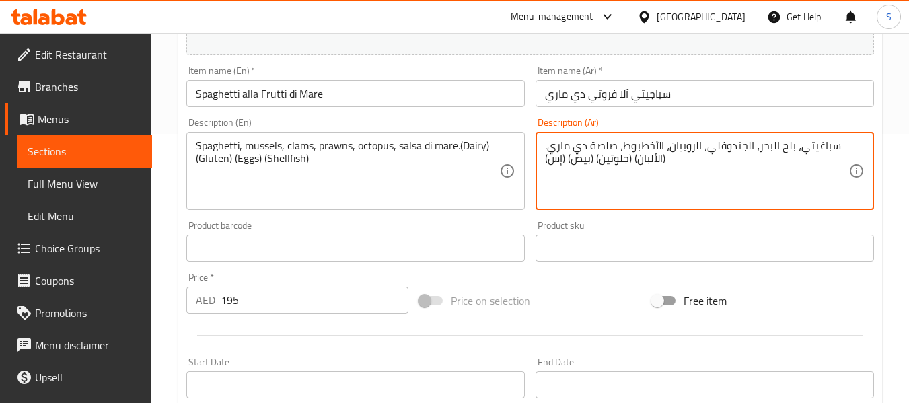
click at [557, 157] on textarea "سباغيتي، بلح البحر، الجندوفلي، الروبيان، الأخطبوط، صلصة دي ماري.(الألبان) (جلوت…" at bounding box center [697, 171] width 304 height 64
paste textarea "كلويز"
type textarea "سباغيتي، بلح البحر، الجندوفلي، الروبيان، الأخطبوط، صلصة دي ماري.(الألبان) (جلوت…"
click at [671, 94] on input "سباجيتي آلا فروتي دي ماري" at bounding box center [705, 93] width 339 height 27
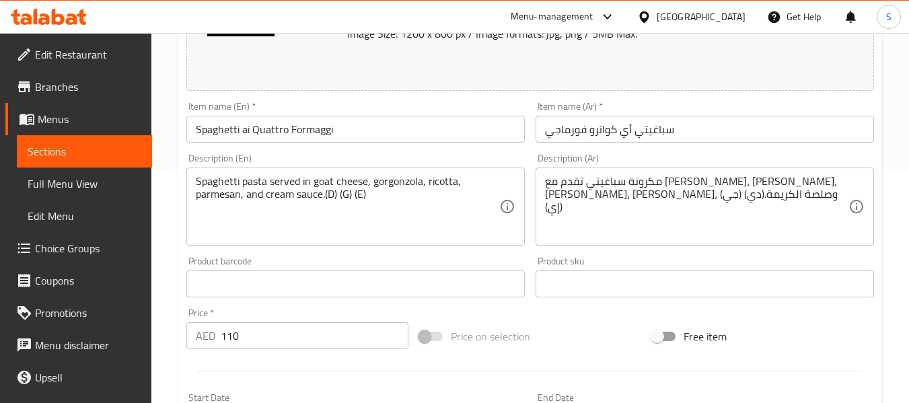
scroll to position [202, 0]
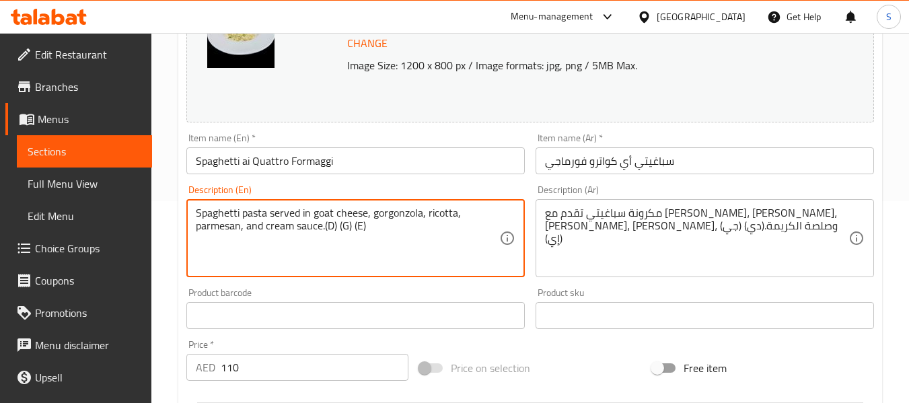
click at [330, 225] on textarea "Spaghetti pasta served in goat cheese, gorgonzola, ricotta, parmesan, and cream…" at bounding box center [348, 239] width 304 height 64
paste textarea "airy"
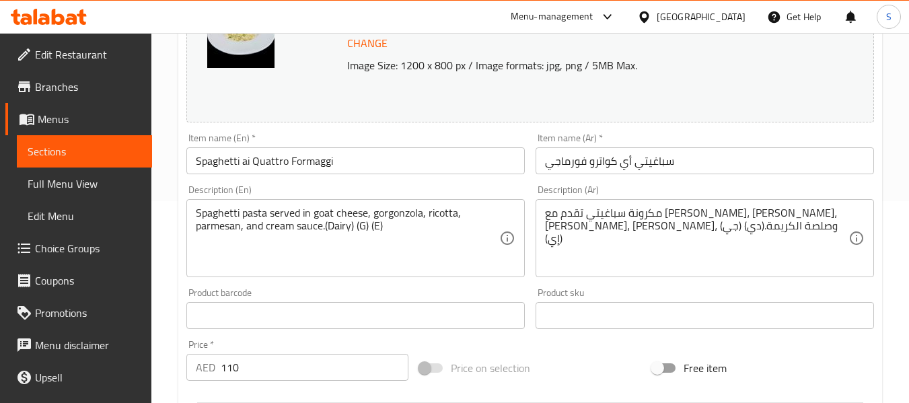
click at [361, 227] on textarea "Spaghetti pasta served in goat cheese, gorgonzola, ricotta, parmesan, and cream…" at bounding box center [348, 239] width 304 height 64
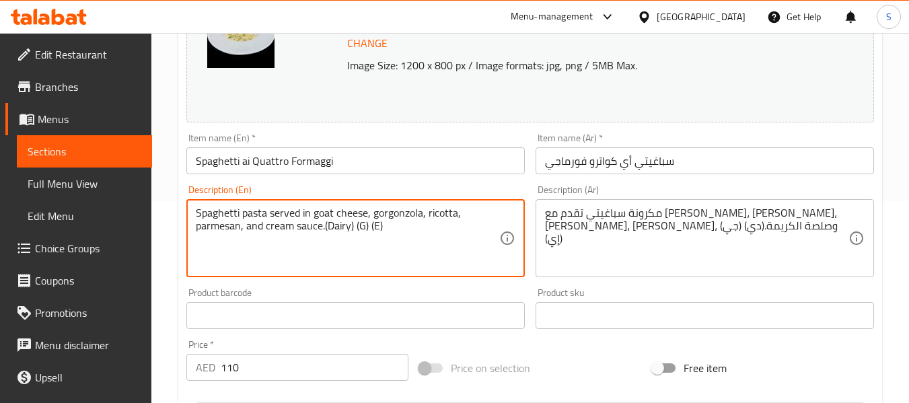
click at [361, 227] on textarea "Spaghetti pasta served in goat cheese, gorgonzola, ricotta, parmesan, and cream…" at bounding box center [348, 239] width 304 height 64
paste textarea "luten"
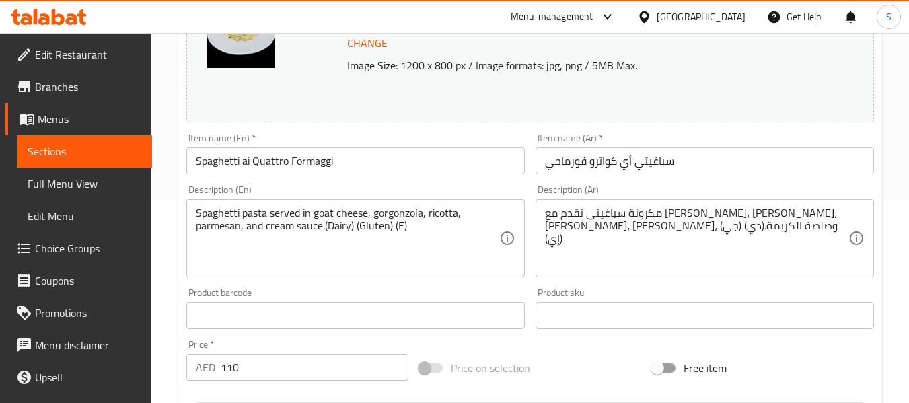
click at [399, 225] on textarea "Spaghetti pasta served in goat cheese, gorgonzola, ricotta, parmesan, and cream…" at bounding box center [348, 239] width 304 height 64
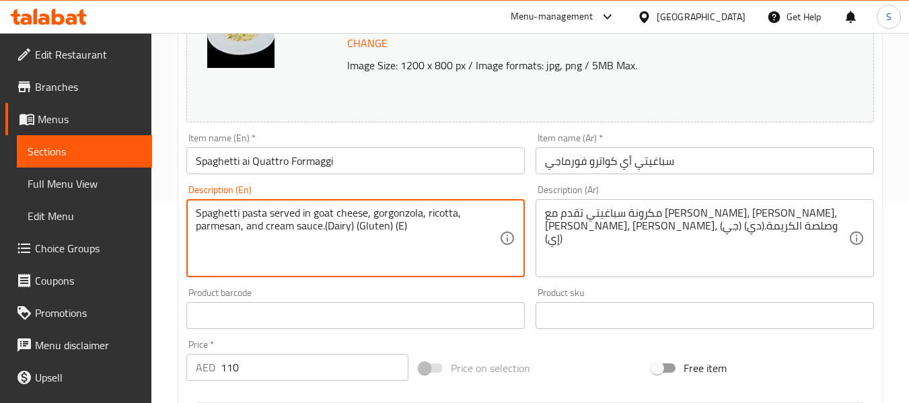
click at [399, 225] on textarea "Spaghetti pasta served in goat cheese, gorgonzola, ricotta, parmesan, and cream…" at bounding box center [348, 239] width 304 height 64
paste textarea "ggs"
type textarea "Spaghetti pasta served in goat cheese, gorgonzola, ricotta, parmesan, and cream…"
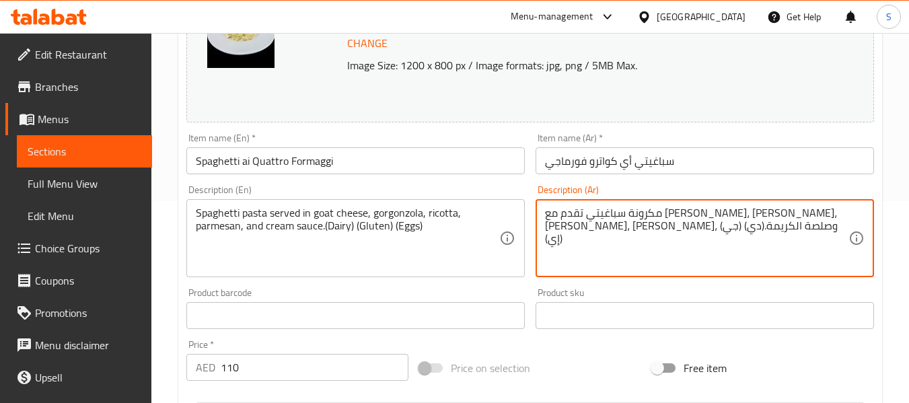
click at [598, 229] on textarea "مكرونة سباغيتي تقدم مع جبن الماعز، جورجونزولا، ريكوتا، بارميزان، وصلصة الكريمة.…" at bounding box center [697, 239] width 304 height 64
paste textarea "لألبان"
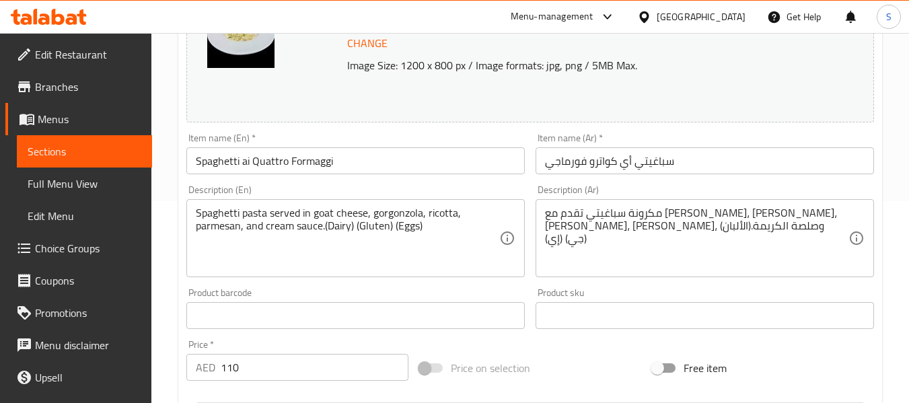
click at [577, 232] on textarea "مكرونة سباغيتي تقدم مع جبن الماعز، جورجونزولا، ريكوتا، بارميزان، وصلصة الكريمة.…" at bounding box center [697, 239] width 304 height 64
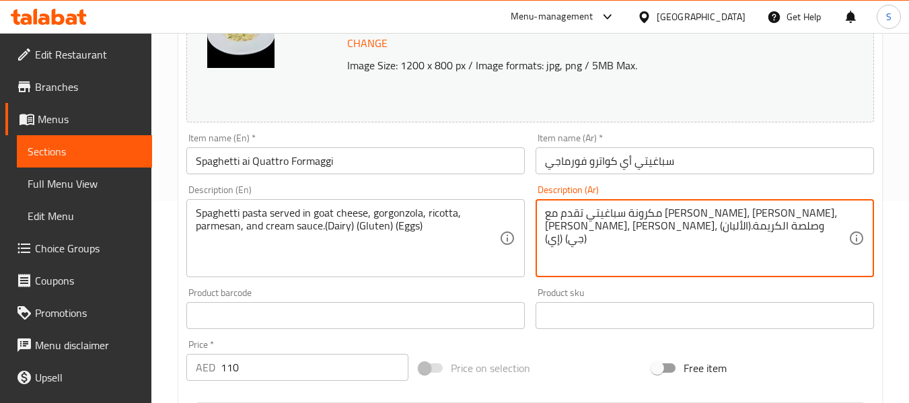
click at [577, 232] on textarea "مكرونة سباغيتي تقدم مع جبن الماعز، جورجونزولا، ريكوتا، بارميزان، وصلصة الكريمة.…" at bounding box center [697, 239] width 304 height 64
paste textarea "وتين"
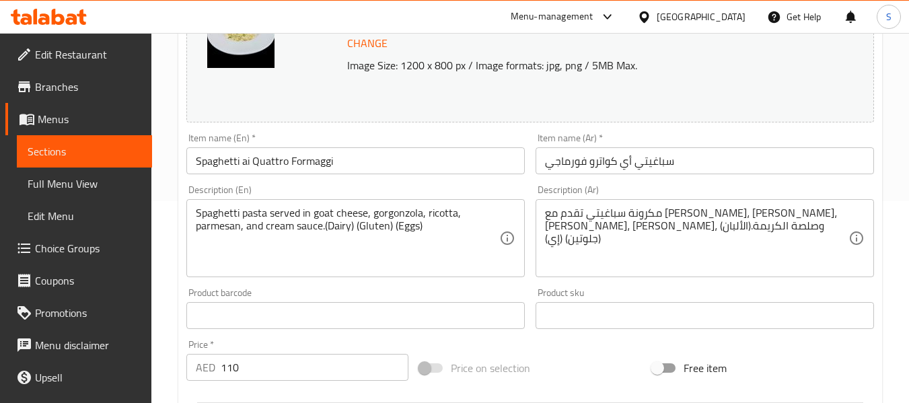
click at [553, 223] on textarea "مكرونة سباغيتي تقدم مع جبن الماعز، جورجونزولا، ريكوتا، بارميزان، وصلصة الكريمة.…" at bounding box center [697, 239] width 304 height 64
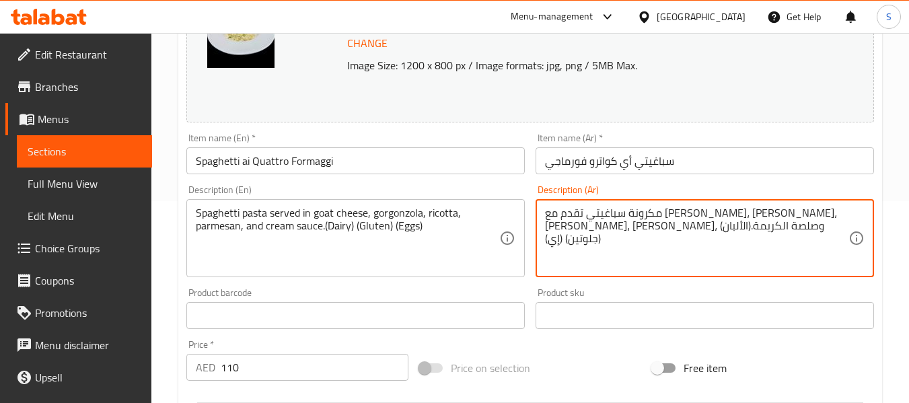
click at [553, 223] on textarea "مكرونة سباغيتي تقدم مع جبن الماعز، جورجونزولا، ريكوتا، بارميزان، وصلصة الكريمة.…" at bounding box center [697, 239] width 304 height 64
paste textarea "يض"
type textarea "مكرونة سباغيتي تقدم مع جبن الماعز، جورجونزولا، ريكوتا، بارميزان، وصلصة الكريمة.…"
click at [629, 156] on input "سباغيتي أي كواترو فورماجي" at bounding box center [705, 160] width 339 height 27
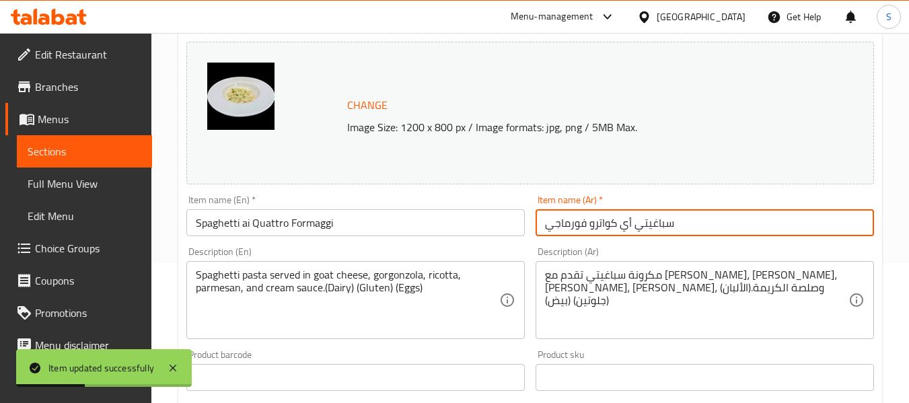
scroll to position [135, 0]
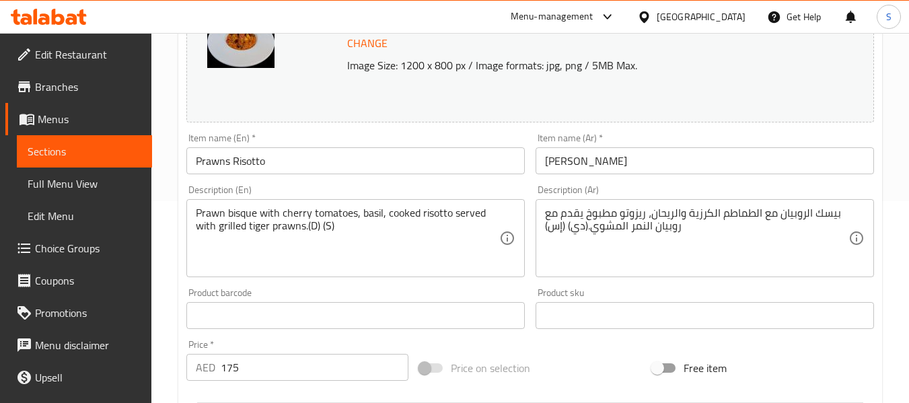
scroll to position [269, 0]
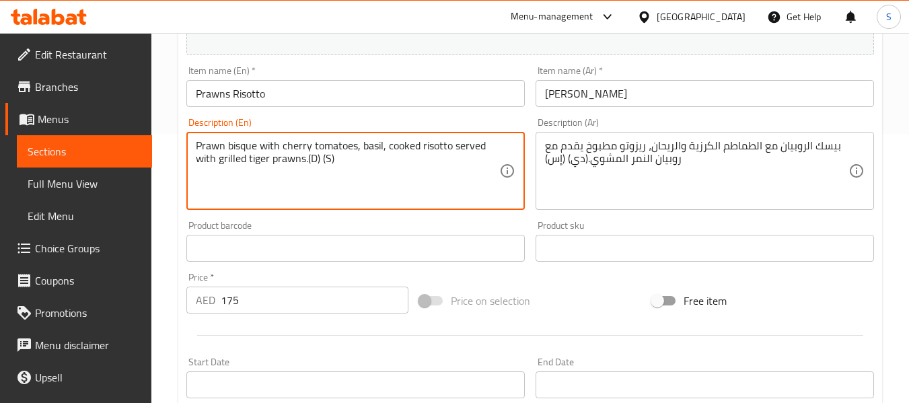
click at [313, 157] on textarea "Prawn bisque with cherry tomatoes, basil, cooked risotto served with grilled ti…" at bounding box center [348, 171] width 304 height 64
paste textarea "airy"
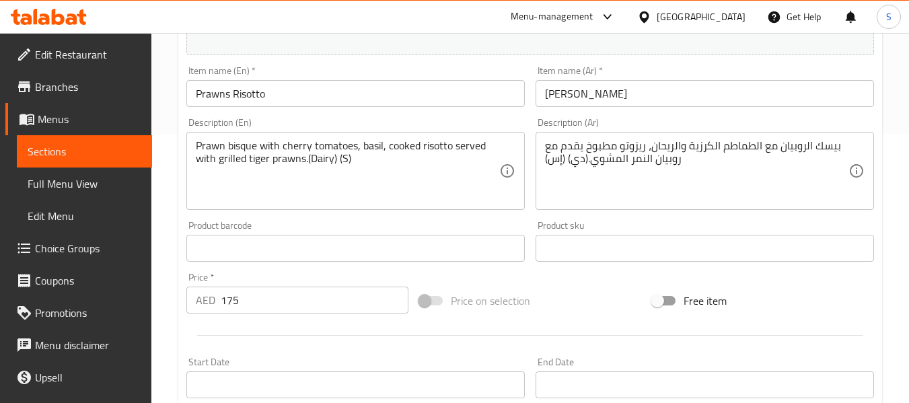
click at [345, 157] on textarea "Prawn bisque with cherry tomatoes, basil, cooked risotto served with grilled ti…" at bounding box center [348, 171] width 304 height 64
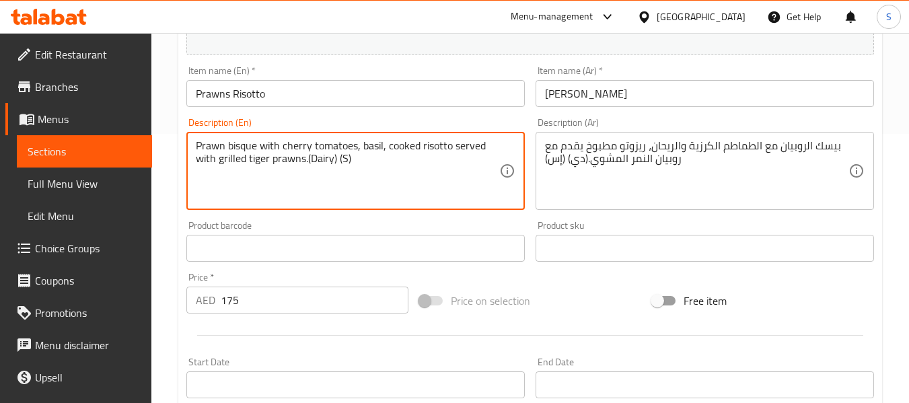
click at [345, 157] on textarea "Prawn bisque with cherry tomatoes, basil, cooked risotto served with grilled ti…" at bounding box center [348, 171] width 304 height 64
click at [344, 157] on textarea "Prawn bisque with cherry tomatoes, basil, cooked risotto served with grilled ti…" at bounding box center [348, 171] width 304 height 64
paste textarea "hellfish"
type textarea "Prawn bisque with cherry tomatoes, basil, cooked risotto served with grilled ti…"
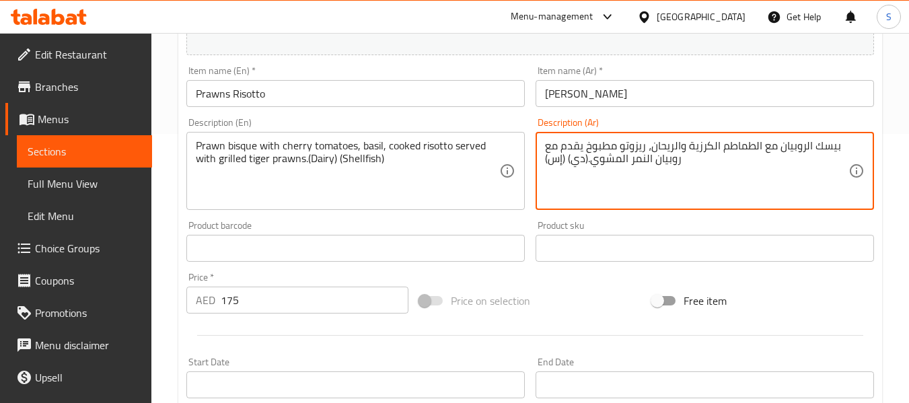
click at [561, 158] on textarea "بيسك الروبيان مع الطماطم الكرزية والريحان، ريزوتو مطبوخ يقدم مع روبيان النمر ال…" at bounding box center [697, 171] width 304 height 64
paste textarea "كلويز"
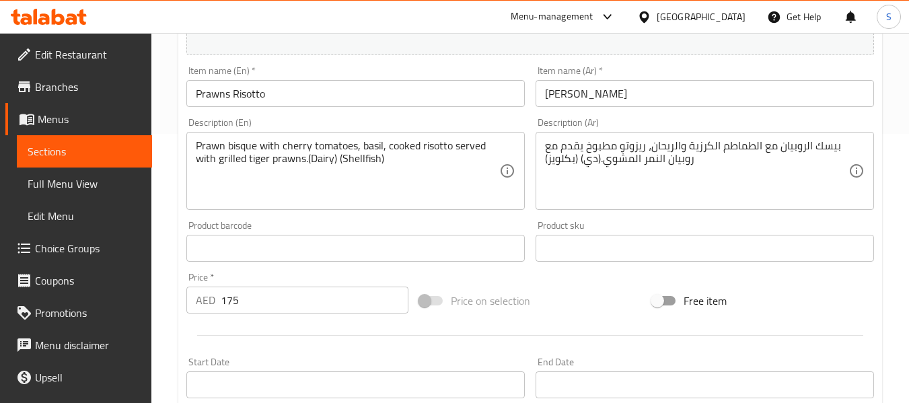
click at [591, 159] on textarea "بيسك الروبيان مع الطماطم الكرزية والريحان، ريزوتو مطبوخ يقدم مع روبيان النمر ال…" at bounding box center [697, 171] width 304 height 64
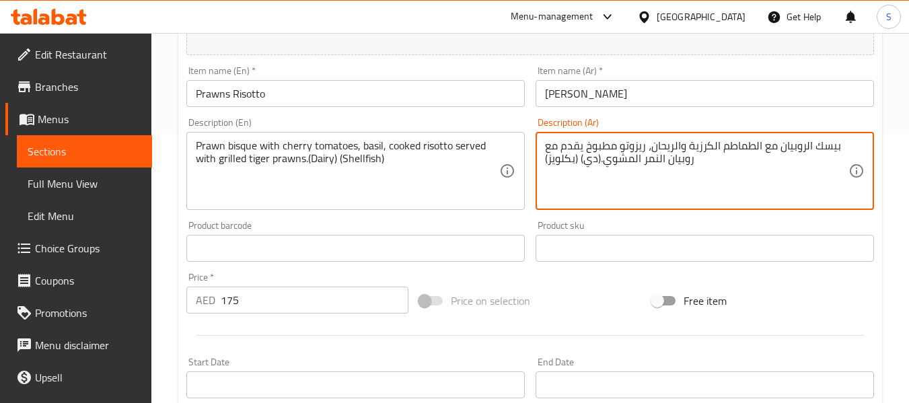
click at [591, 159] on textarea "بيسك الروبيان مع الطماطم الكرزية والريحان، ريزوتو مطبوخ يقدم مع روبيان النمر ال…" at bounding box center [697, 171] width 304 height 64
paste textarea "لألبان"
type textarea "بيسك الروبيان مع الطماطم الكرزية والريحان، ريزوتو مطبوخ يقدم مع روبيان النمر ال…"
click at [687, 87] on input "ريزوتو روبيان" at bounding box center [705, 93] width 339 height 27
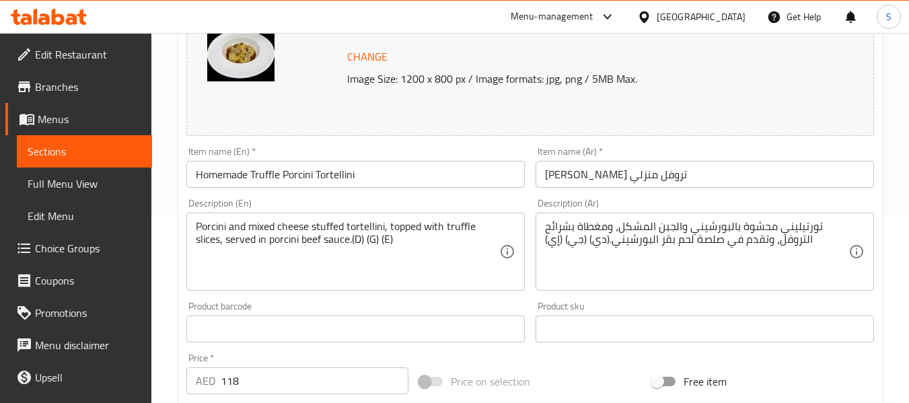
scroll to position [202, 0]
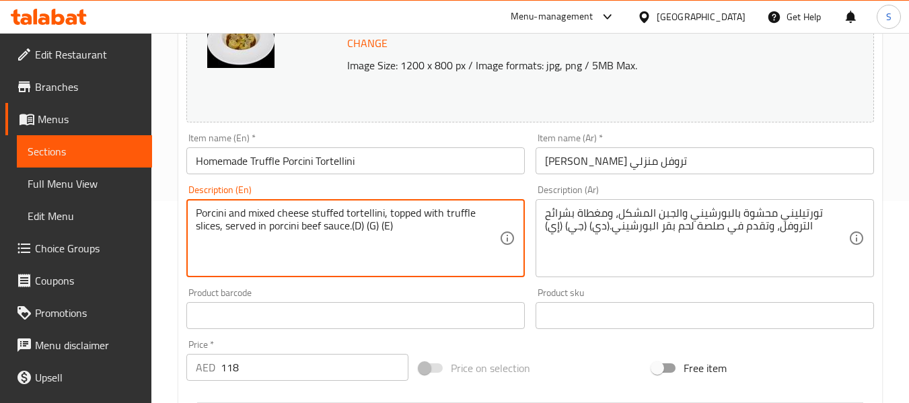
click at [357, 223] on textarea "Porcini and mixed cheese stuffed tortellini, topped with truffle slices, served…" at bounding box center [348, 239] width 304 height 64
paste textarea "airy"
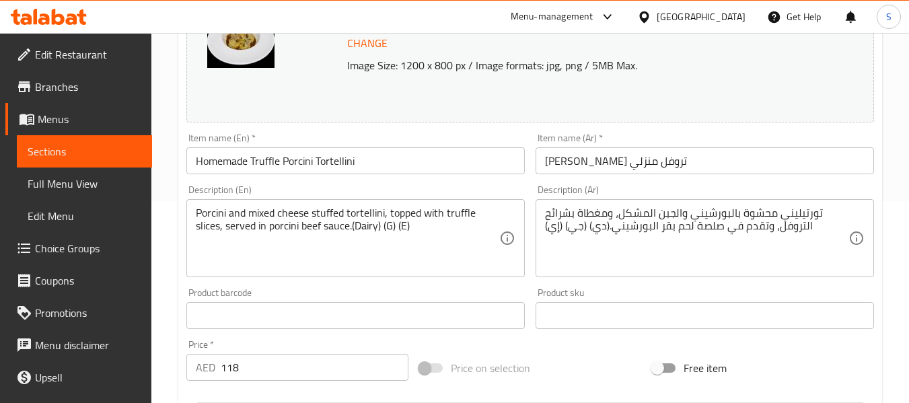
click at [390, 226] on textarea "Porcini and mixed cheese stuffed tortellini, topped with truffle slices, served…" at bounding box center [348, 239] width 304 height 64
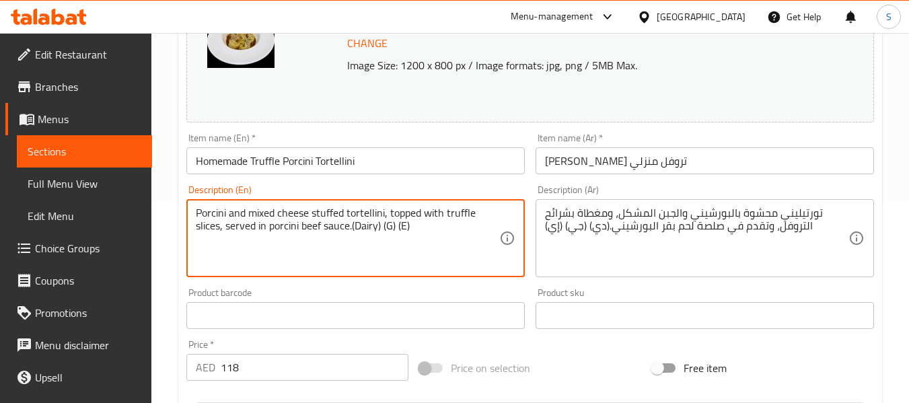
click at [390, 226] on textarea "Porcini and mixed cheese stuffed tortellini, topped with truffle slices, served…" at bounding box center [348, 239] width 304 height 64
paste textarea "luten"
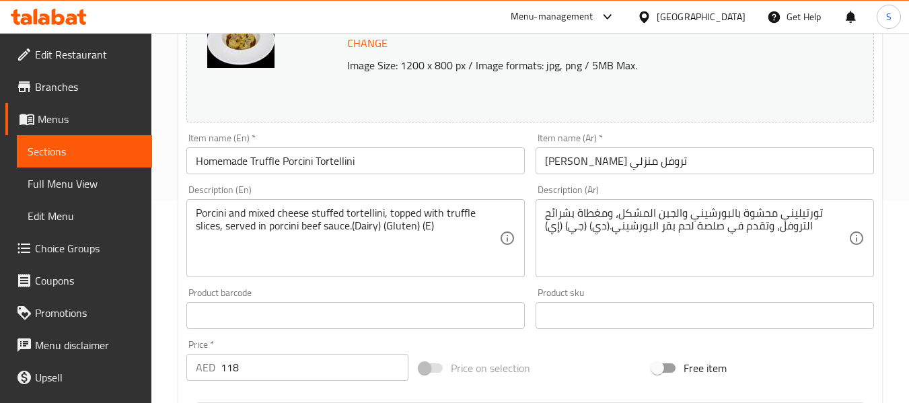
click at [428, 226] on textarea "Porcini and mixed cheese stuffed tortellini, topped with truffle slices, served…" at bounding box center [348, 239] width 304 height 64
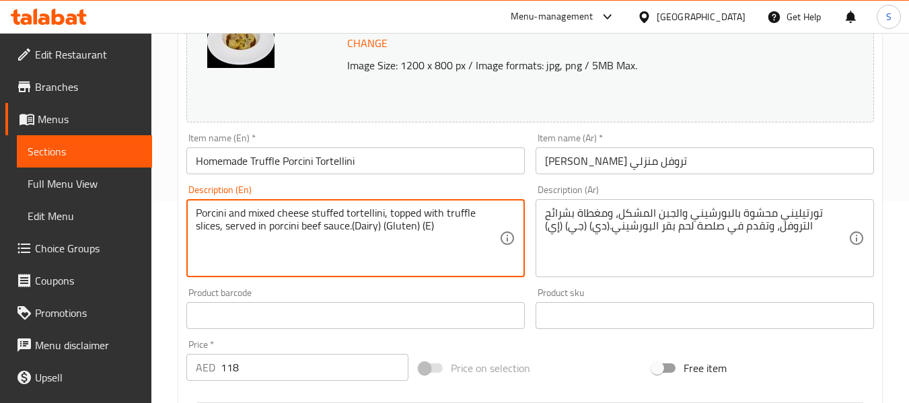
click at [428, 226] on textarea "Porcini and mixed cheese stuffed tortellini, topped with truffle slices, served…" at bounding box center [348, 239] width 304 height 64
click at [427, 225] on textarea "Porcini and mixed cheese stuffed tortellini, topped with truffle slices, served…" at bounding box center [348, 239] width 304 height 64
paste textarea "ggs"
type textarea "Porcini and mixed cheese stuffed tortellini, topped with truffle slices, served…"
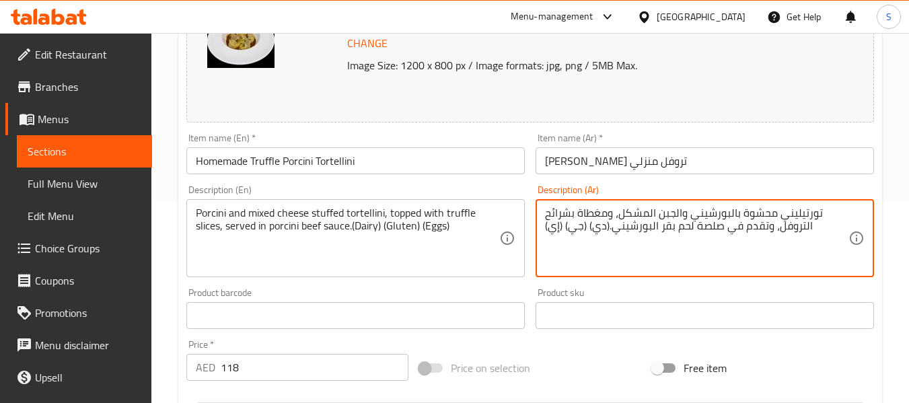
click at [596, 229] on textarea "تورتيليني محشوة بالبورشيني والجبن المشكل، ومغطاة بشرائح التروفل، وتقدم في صلصة …" at bounding box center [697, 239] width 304 height 64
paste textarea "لألبان"
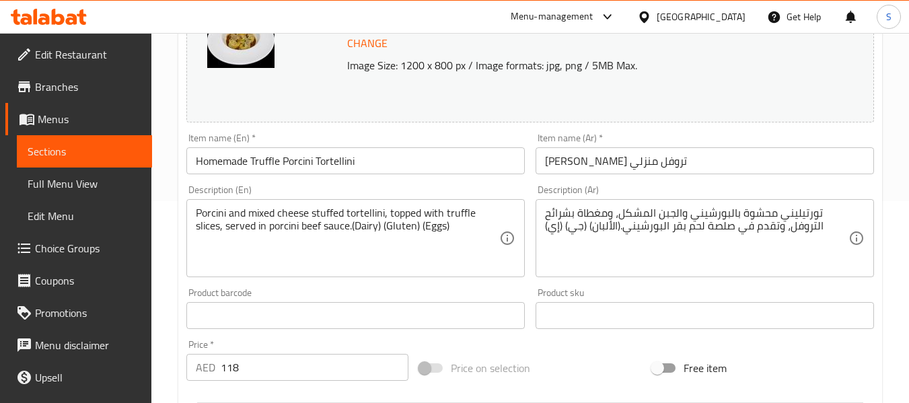
click at [579, 227] on textarea "تورتيليني محشوة بالبورشيني والجبن المشكل، ومغطاة بشرائح التروفل، وتقدم في صلصة …" at bounding box center [697, 239] width 304 height 64
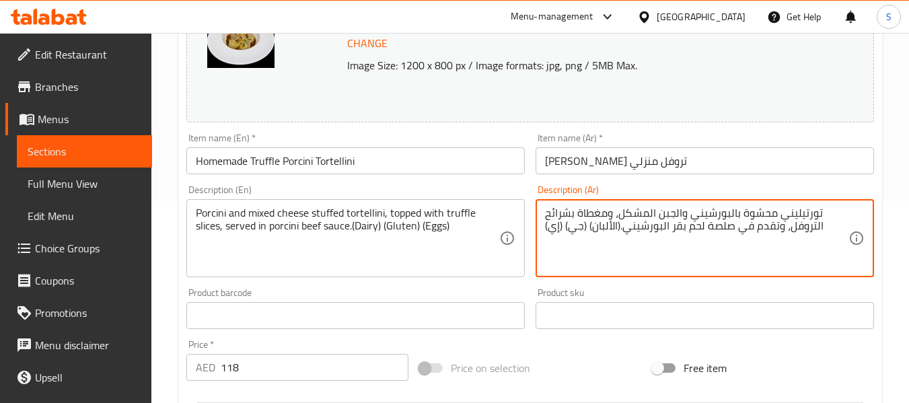
click at [579, 227] on textarea "تورتيليني محشوة بالبورشيني والجبن المشكل، ومغطاة بشرائح التروفل، وتقدم في صلصة …" at bounding box center [697, 239] width 304 height 64
paste textarea "وتين"
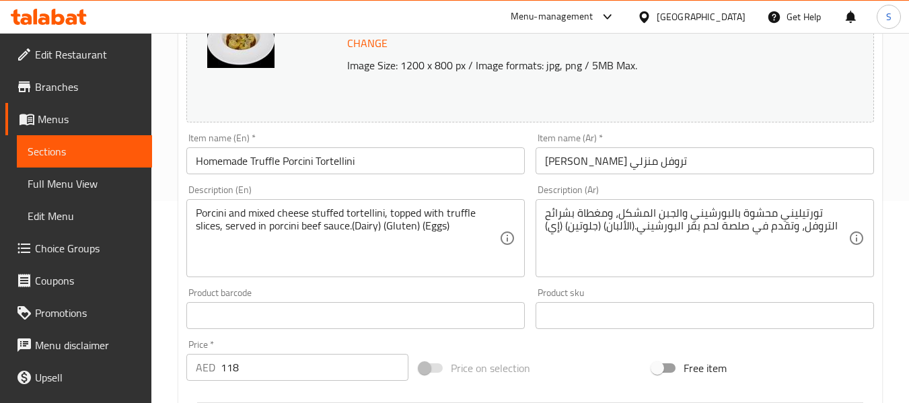
click at [558, 230] on textarea "تورتيليني محشوة بالبورشيني والجبن المشكل، ومغطاة بشرائح التروفل، وتقدم في صلصة …" at bounding box center [697, 239] width 304 height 64
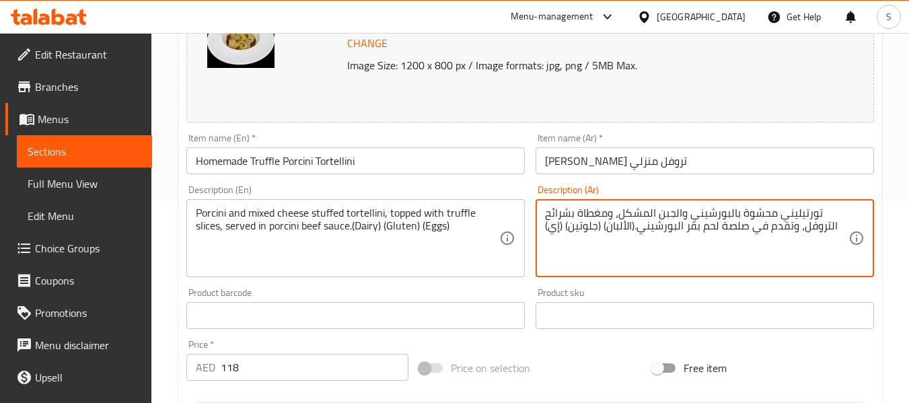
click at [556, 229] on textarea "تورتيليني محشوة بالبورشيني والجبن المشكل، ومغطاة بشرائح التروفل، وتقدم في صلصة …" at bounding box center [697, 239] width 304 height 64
paste textarea "يض"
type textarea "تورتيليني محشوة بالبورشيني والجبن المشكل، ومغطاة بشرائح التروفل، وتقدم في صلصة …"
click at [661, 158] on input "[PERSON_NAME] تروفل منزلي" at bounding box center [705, 160] width 339 height 27
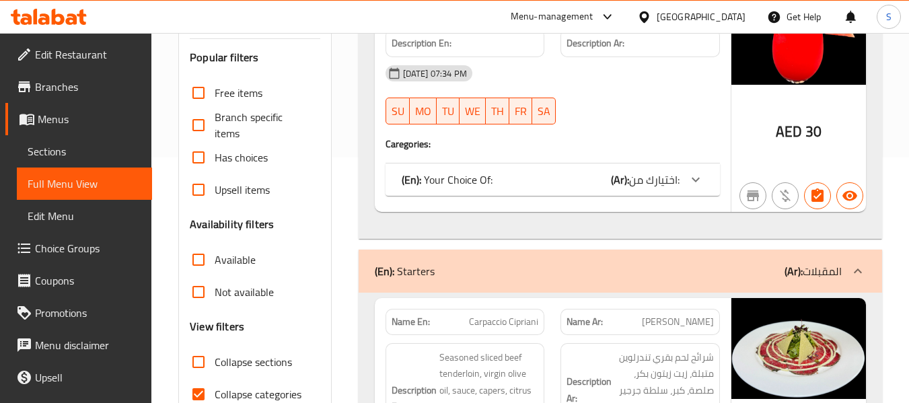
scroll to position [269, 0]
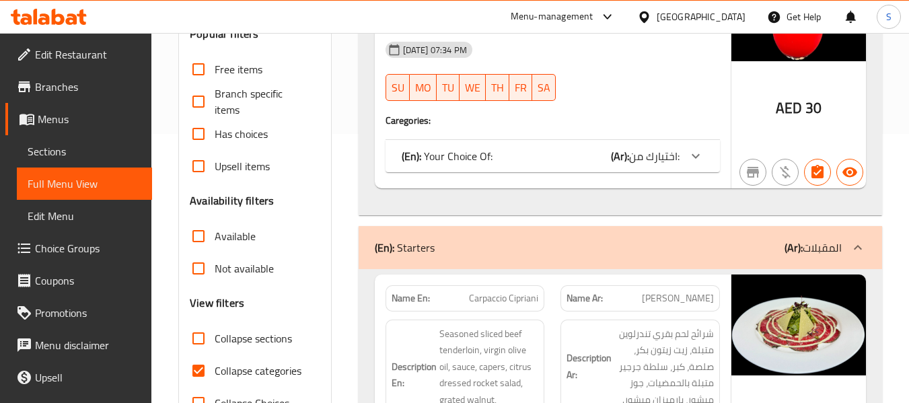
click at [255, 379] on span "Collapse categories" at bounding box center [258, 371] width 87 height 16
click at [215, 380] on input "Collapse categories" at bounding box center [198, 371] width 32 height 32
checkbox input "false"
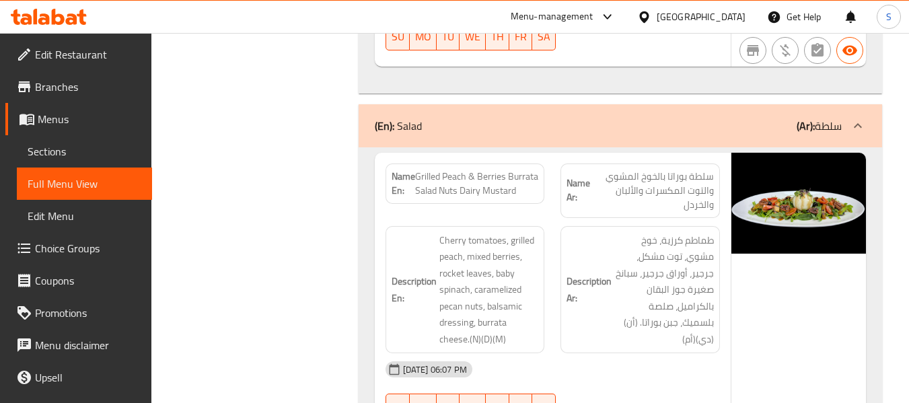
scroll to position [14424, 0]
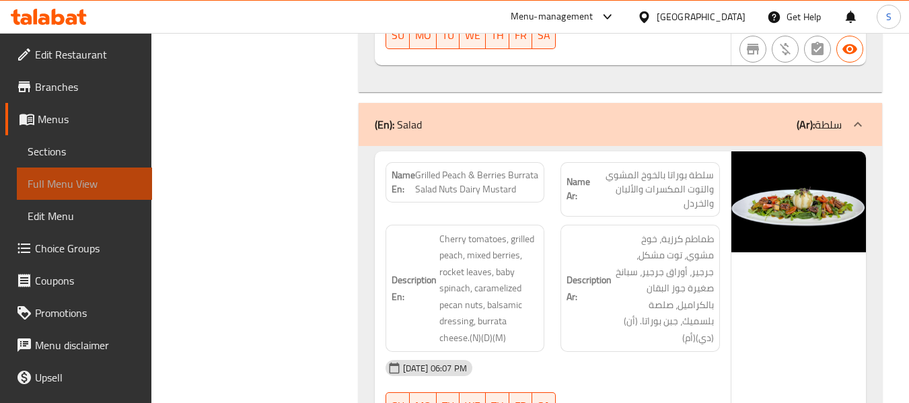
click at [114, 180] on span "Full Menu View" at bounding box center [85, 184] width 114 height 16
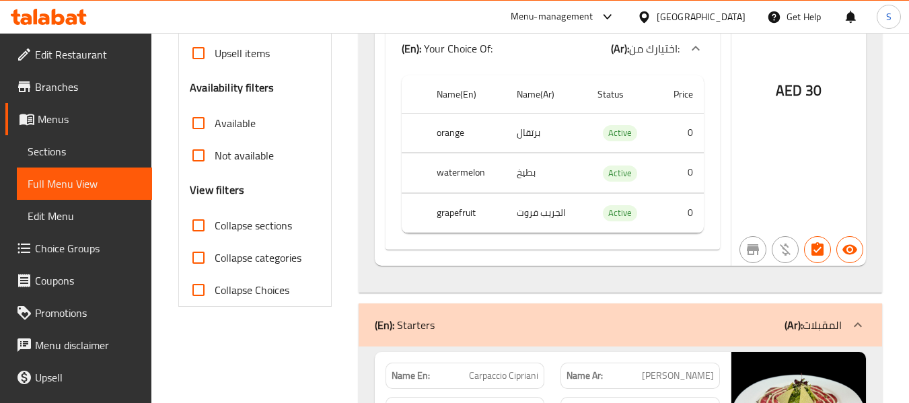
scroll to position [0, 0]
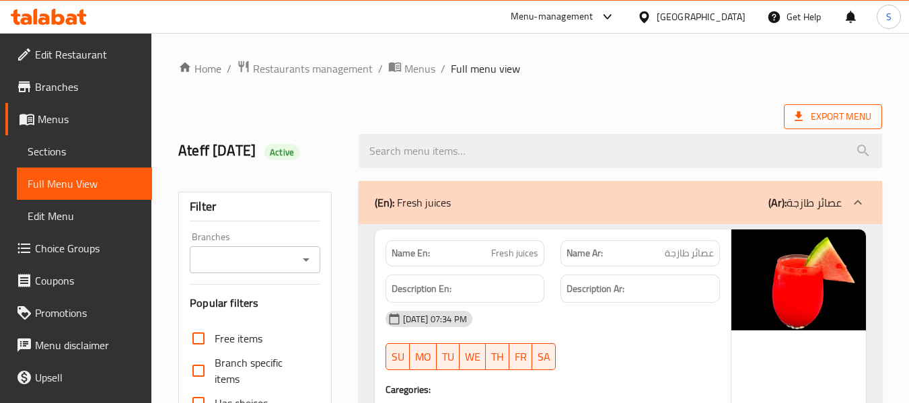
click at [852, 112] on span "Export Menu" at bounding box center [833, 116] width 77 height 17
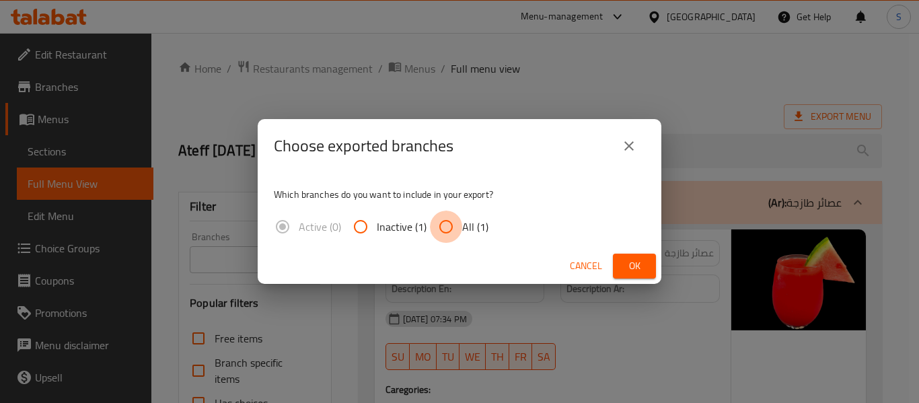
click at [431, 223] on input "All (1)" at bounding box center [446, 227] width 32 height 32
radio input "true"
click at [639, 265] on span "Ok" at bounding box center [635, 266] width 22 height 17
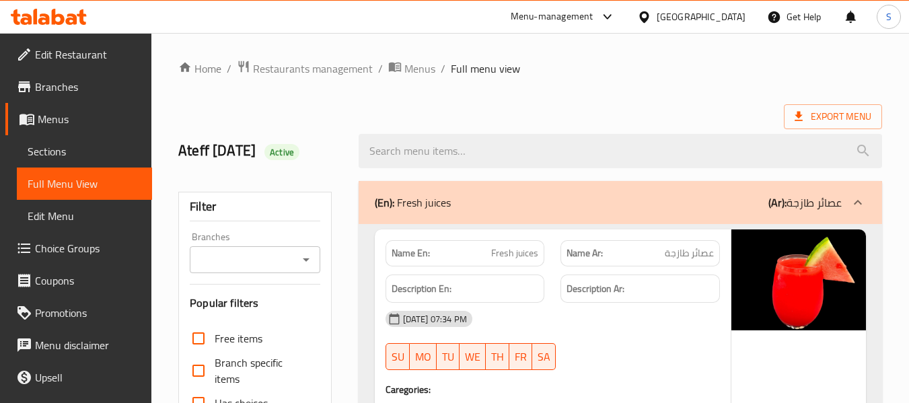
click at [511, 65] on span "Full menu view" at bounding box center [485, 69] width 69 height 16
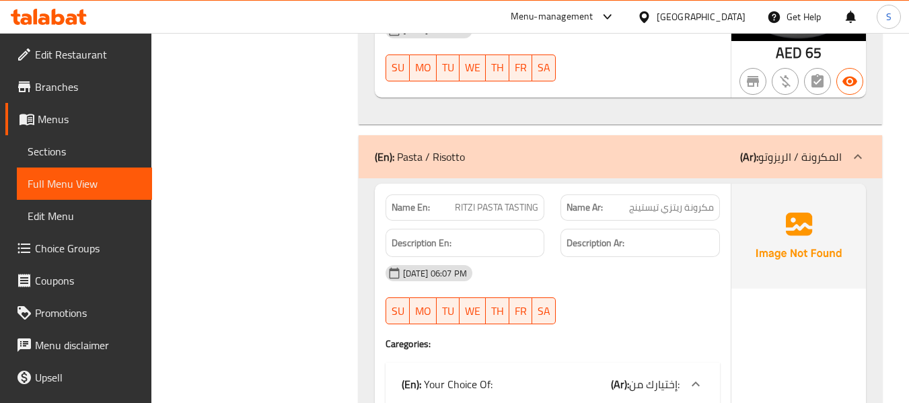
scroll to position [18530, 0]
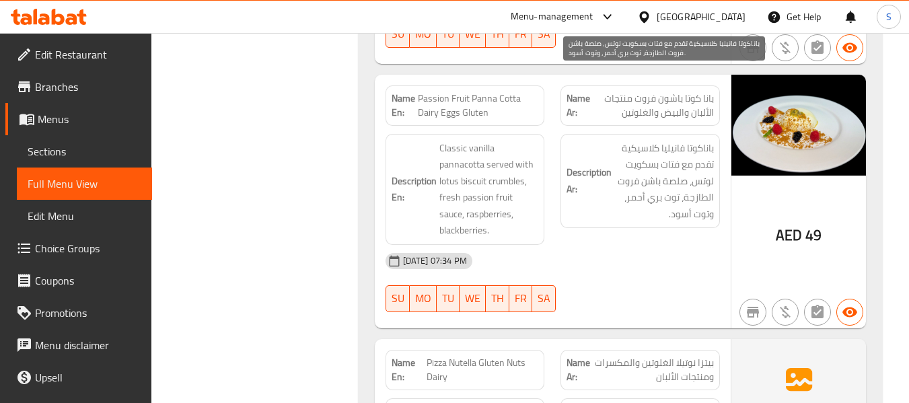
scroll to position [23474, 0]
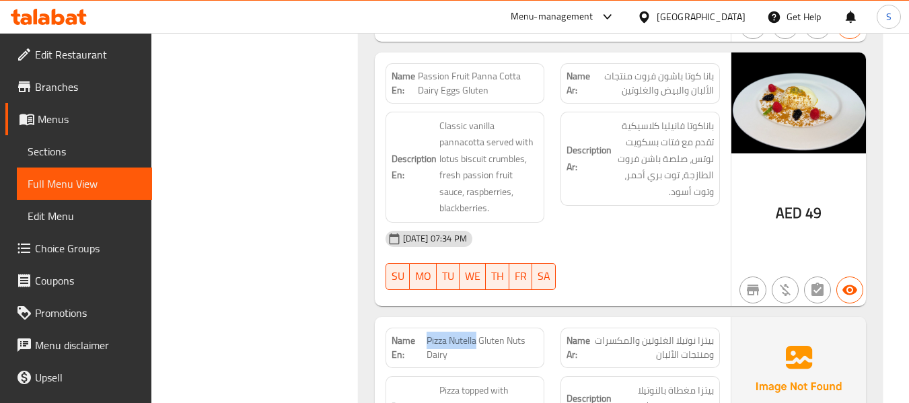
drag, startPoint x: 427, startPoint y: 129, endPoint x: 478, endPoint y: 131, distance: 51.2
click at [478, 334] on span "Pizza Nutella Gluten Nuts Dairy" at bounding box center [483, 348] width 112 height 28
copy span "Pizza Nutella"
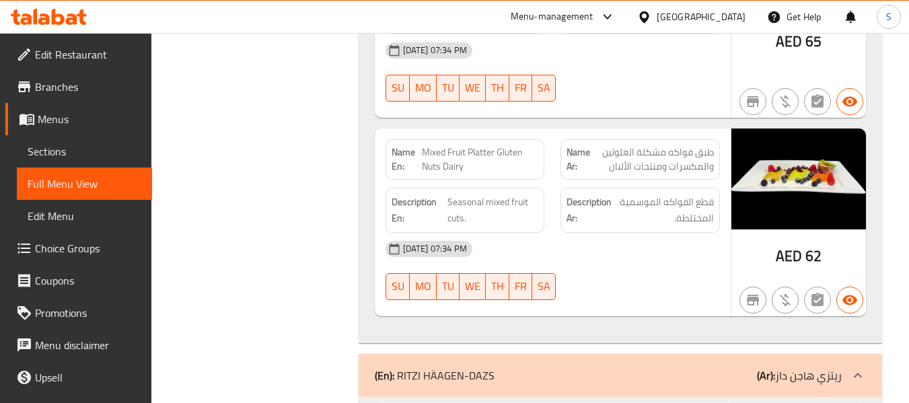
scroll to position [24417, 0]
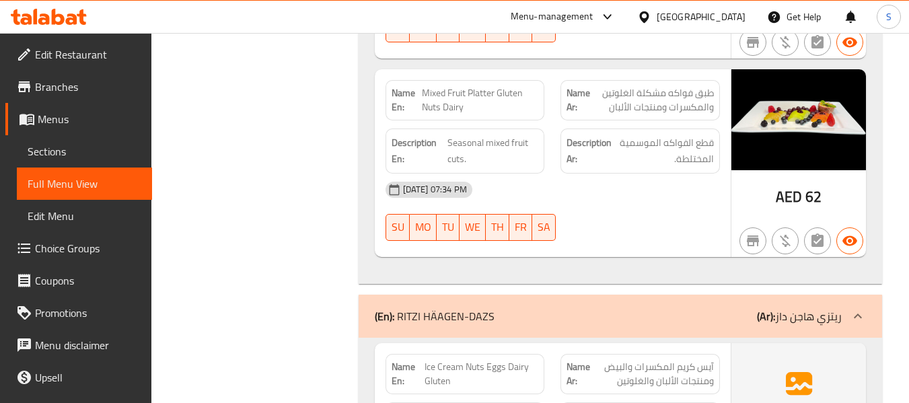
click at [458, 360] on span "Ice Cream Nuts Eggs Dairy Gluten" at bounding box center [482, 374] width 114 height 28
drag, startPoint x: 472, startPoint y: 139, endPoint x: 465, endPoint y: 135, distance: 8.1
click at [470, 360] on span "Ice Cream Nuts Eggs Dairy Gluten" at bounding box center [482, 374] width 114 height 28
drag, startPoint x: 464, startPoint y: 135, endPoint x: 425, endPoint y: 136, distance: 38.4
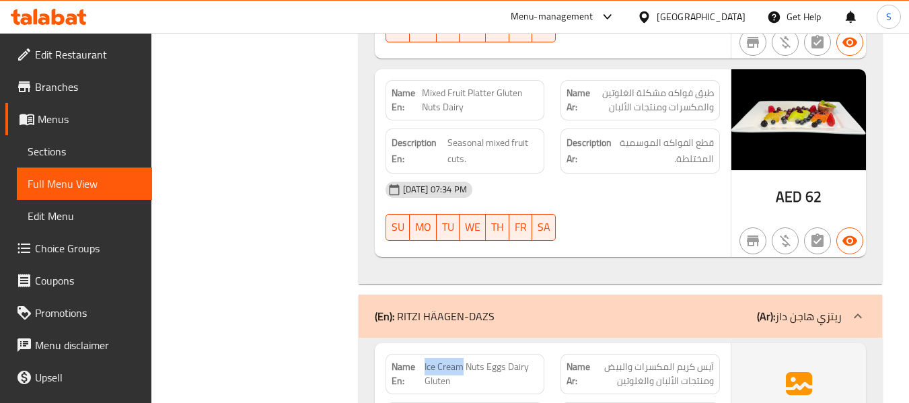
click at [425, 360] on span "Ice Cream Nuts Eggs Dairy Gluten" at bounding box center [482, 374] width 114 height 28
copy span "Ice Cream"
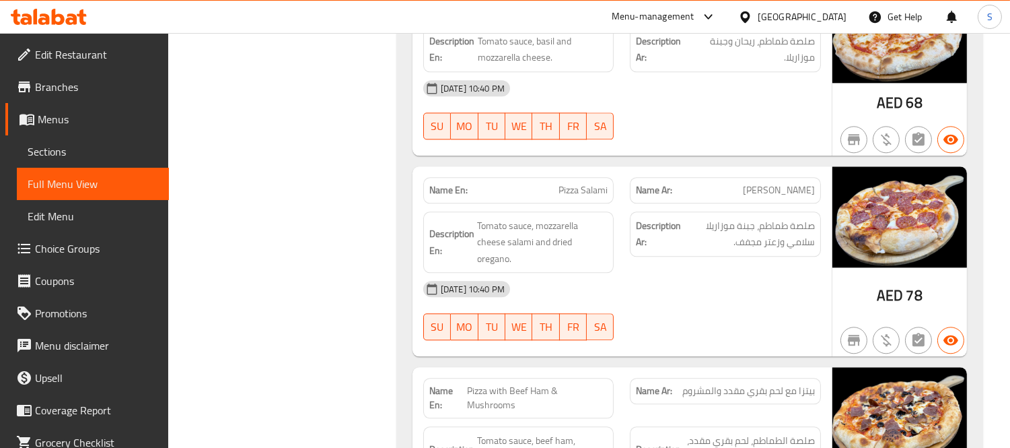
scroll to position [24334, 0]
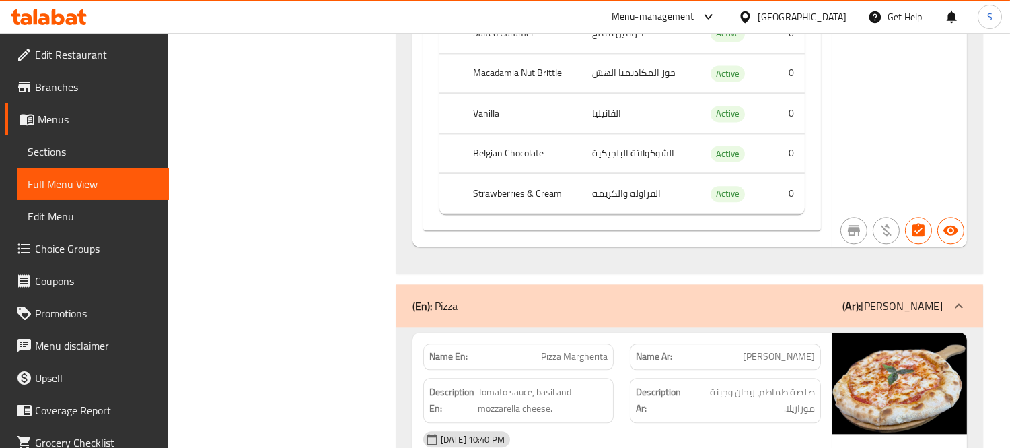
scroll to position [23735, 0]
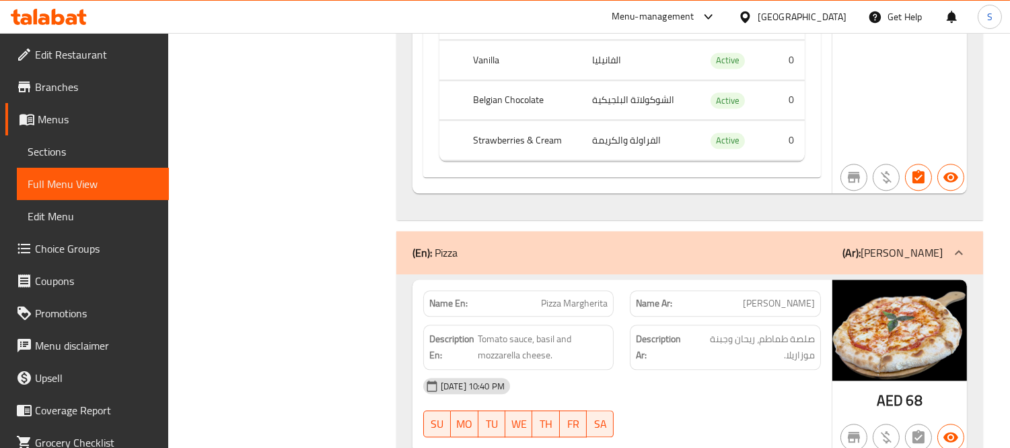
click at [542, 296] on span "Pizza Margherita" at bounding box center [574, 303] width 67 height 14
copy span "Pizza Margherita"
click at [630, 244] on div "(En): Pizza (Ar): بيتزا" at bounding box center [678, 252] width 530 height 16
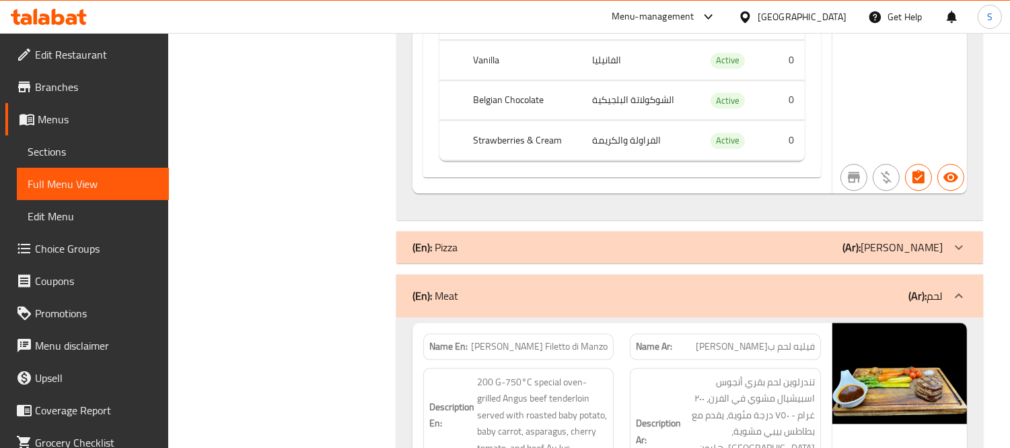
click at [509, 339] on span "Angus Beef Filetto di Manzo" at bounding box center [539, 346] width 137 height 14
copy span "Angus Beef Filetto di Manzo"
click at [670, 287] on div "(En): Meat (Ar): لحم" at bounding box center [678, 295] width 530 height 16
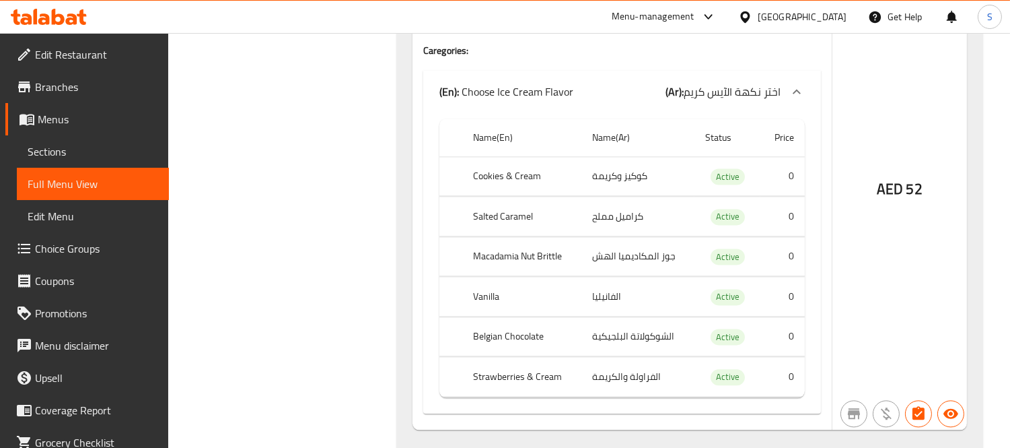
scroll to position [23496, 0]
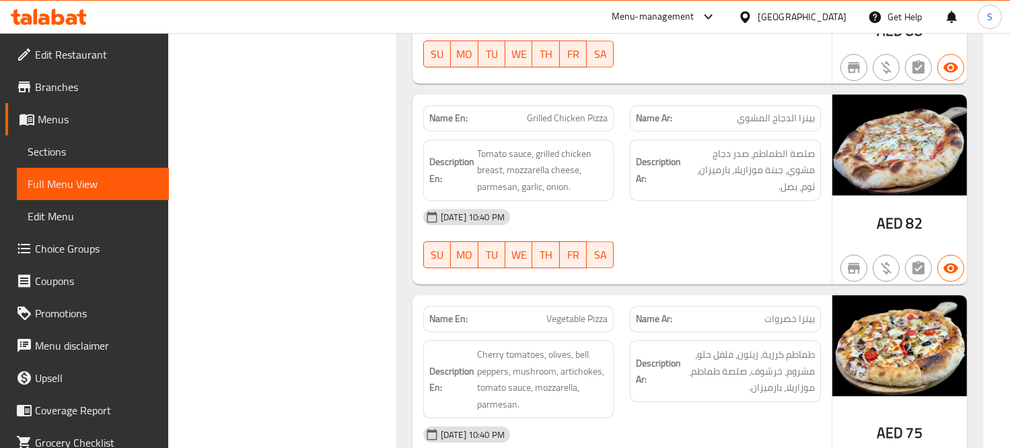
scroll to position [26553, 0]
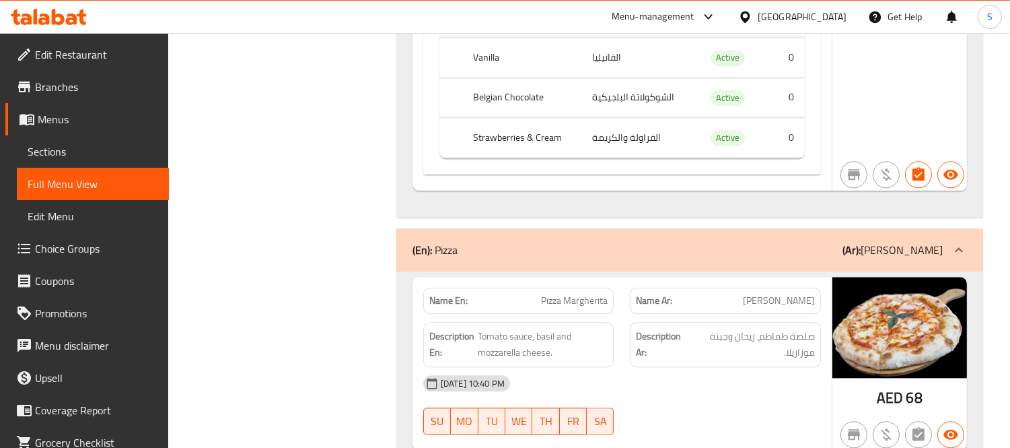
scroll to position [23712, 0]
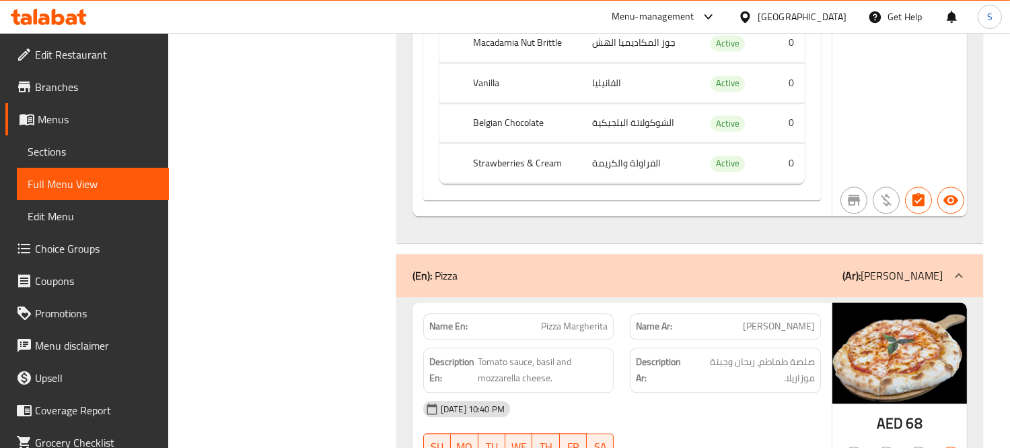
click at [588, 319] on span "Pizza Margherita" at bounding box center [574, 326] width 67 height 14
copy span "Pizza Margherita"
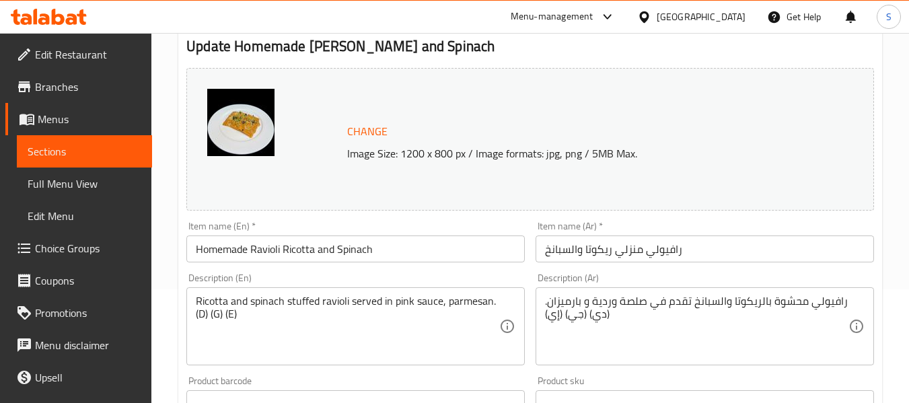
scroll to position [135, 0]
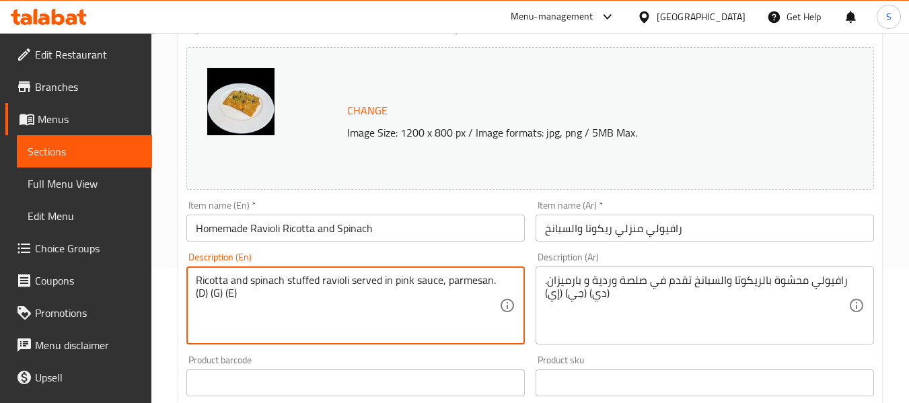
click at [204, 290] on textarea "Ricotta and spinach stuffed ravioli served in pink sauce, parmesan.(D) (G) (E)" at bounding box center [348, 306] width 304 height 64
click at [202, 291] on textarea "Ricotta and spinach stuffed ravioli served in pink sauce, parmesan.(D) (G) (E)" at bounding box center [348, 306] width 304 height 64
paste textarea "airy"
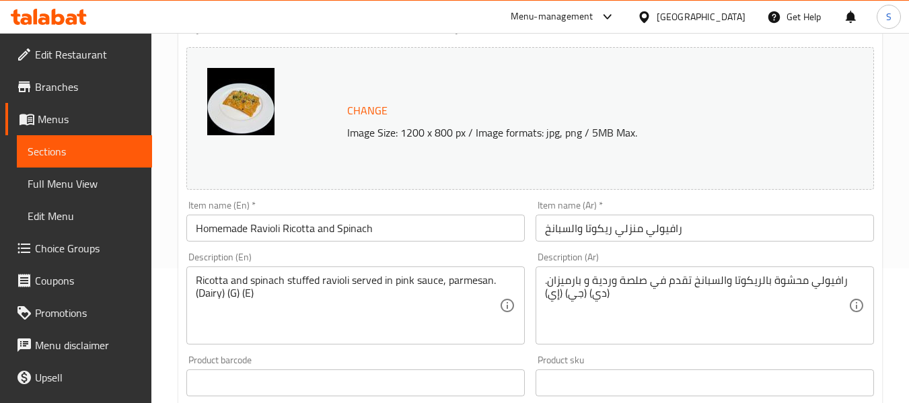
click at [234, 289] on textarea "Ricotta and spinach stuffed ravioli served in pink sauce, parmesan.(Dairy) (G) …" at bounding box center [348, 306] width 304 height 64
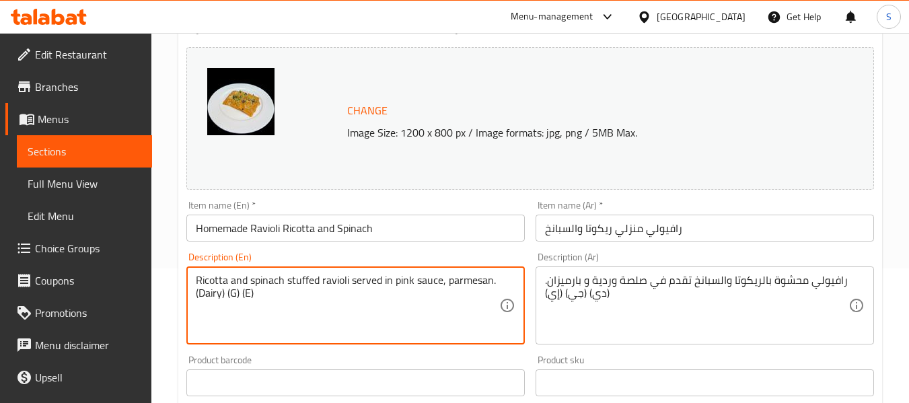
click at [234, 289] on textarea "Ricotta and spinach stuffed ravioli served in pink sauce, parmesan.(Dairy) (G) …" at bounding box center [348, 306] width 304 height 64
click at [232, 297] on textarea "Ricotta and spinach stuffed ravioli served in pink sauce, parmesan.(Dairy) (G) …" at bounding box center [348, 306] width 304 height 64
paste textarea "luten"
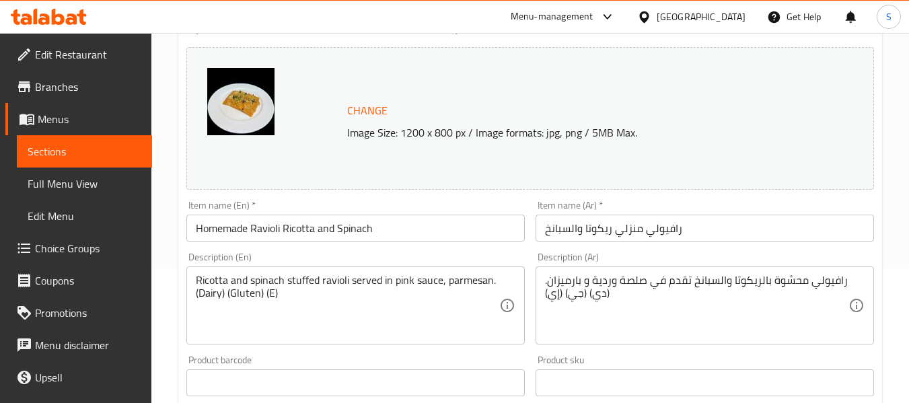
click at [269, 295] on textarea "Ricotta and spinach stuffed ravioli served in pink sauce, parmesan.(Dairy) (Glu…" at bounding box center [348, 306] width 304 height 64
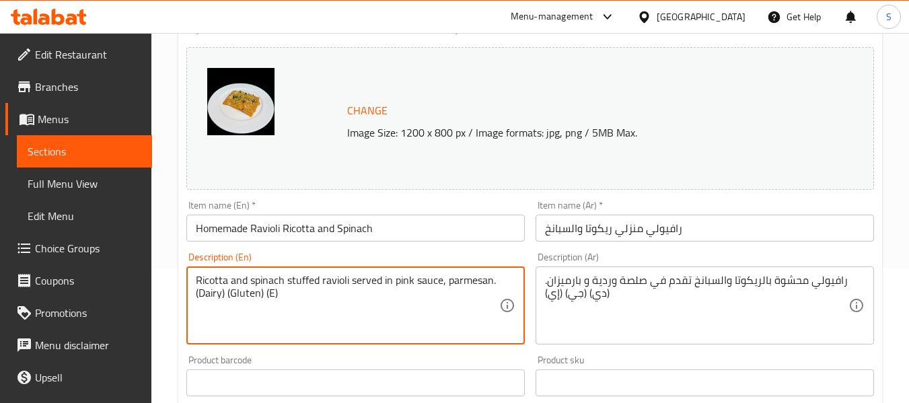
click at [269, 295] on textarea "Ricotta and spinach stuffed ravioli served in pink sauce, parmesan.(Dairy) (Glu…" at bounding box center [348, 306] width 304 height 64
paste textarea "ggs"
type textarea "Ricotta and spinach stuffed ravioli served in pink sauce, parmesan.(Dairy) (Glu…"
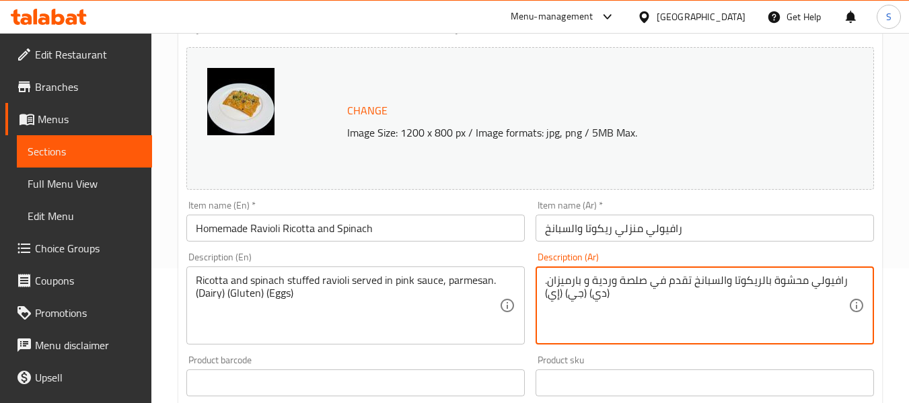
click at [600, 295] on textarea "رافيولي محشوة بالريكوتا والسبانخ تقدم في صلصة وردية و بارميزان.(دي) (جي) (إي)" at bounding box center [697, 306] width 304 height 64
paste textarea "لألبان"
click at [578, 290] on textarea "رافيولي محشوة بالريكوتا والسبانخ تقدم في صلصة وردية و بارميزان.(الألبان) (جي) (…" at bounding box center [697, 306] width 304 height 64
paste textarea "وتين"
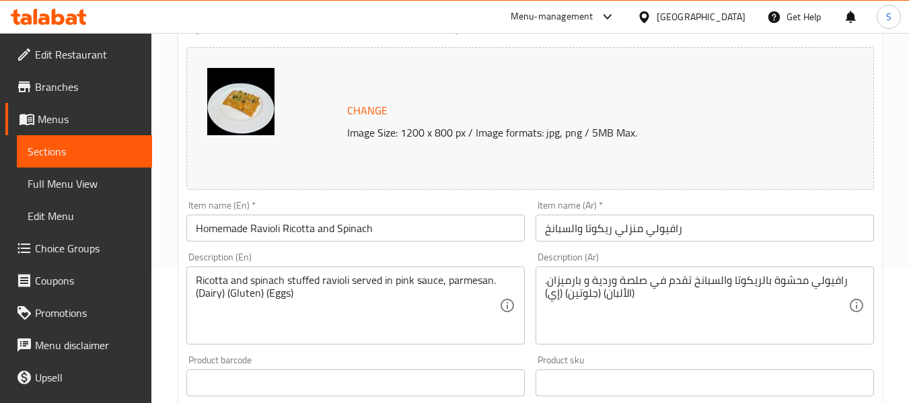
click at [553, 293] on textarea "رافيولي محشوة بالريكوتا والسبانخ تقدم في صلصة وردية و بارميزان.(الألبان) (جلوتي…" at bounding box center [697, 306] width 304 height 64
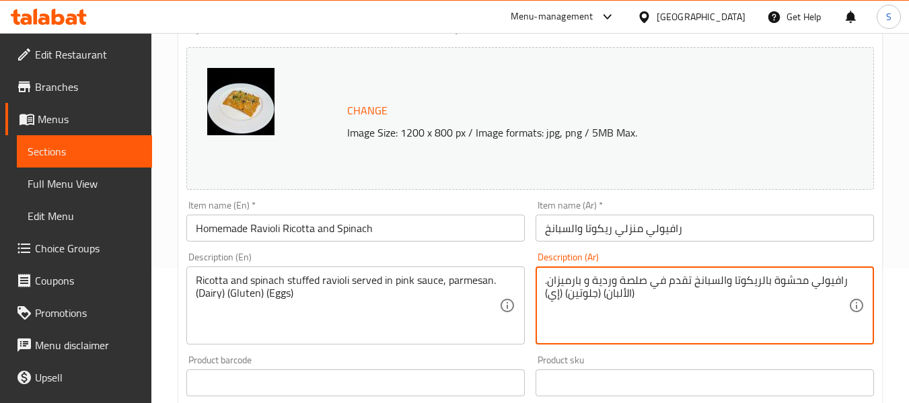
click at [553, 293] on textarea "رافيولي محشوة بالريكوتا والسبانخ تقدم في صلصة وردية و بارميزان.(الألبان) (جلوتي…" at bounding box center [697, 306] width 304 height 64
paste textarea "يض"
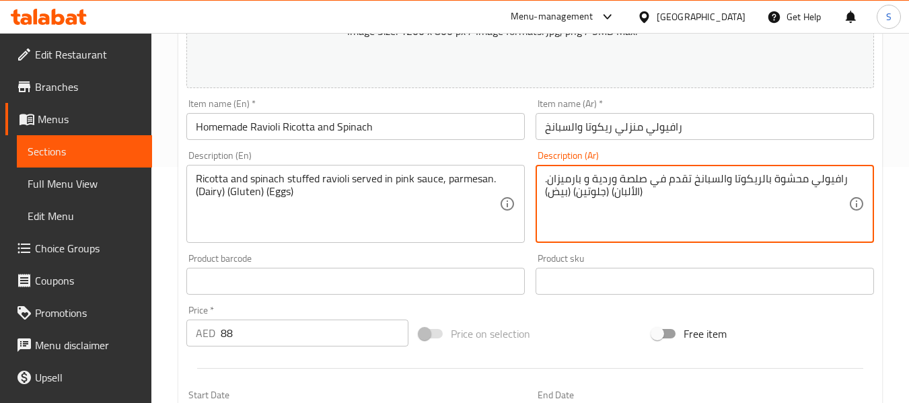
scroll to position [269, 0]
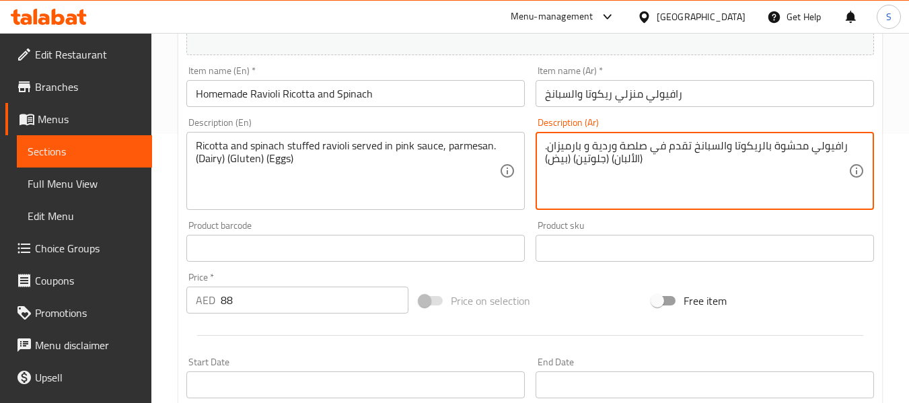
type textarea "رافيولي محشوة بالريكوتا والسبانخ تقدم في صلصة وردية و بارميزان.(الألبان) (جلوتي…"
click at [664, 98] on input "رافيولي منزلي ريكوتا والسبانخ" at bounding box center [705, 93] width 339 height 27
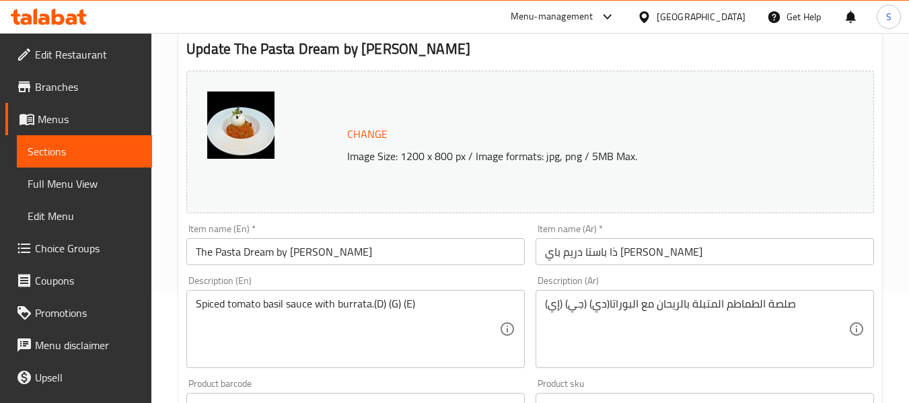
scroll to position [135, 0]
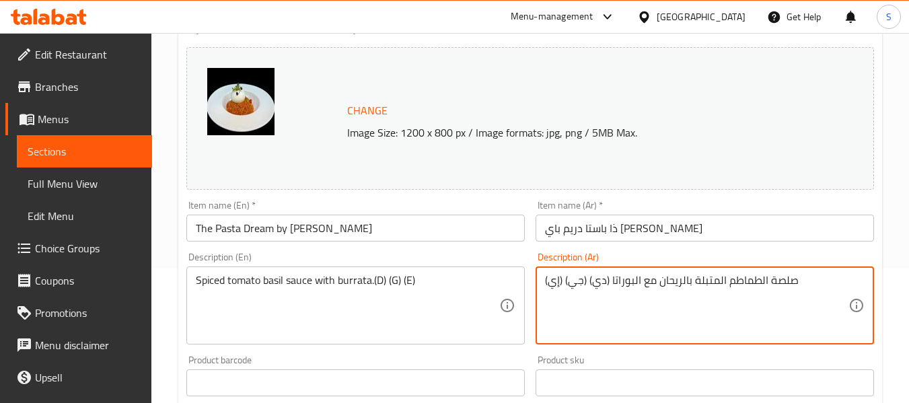
type textarea "صلصة الطماطم المتبلة بالريحان مع البوراتا (دي) (جي) (إي)"
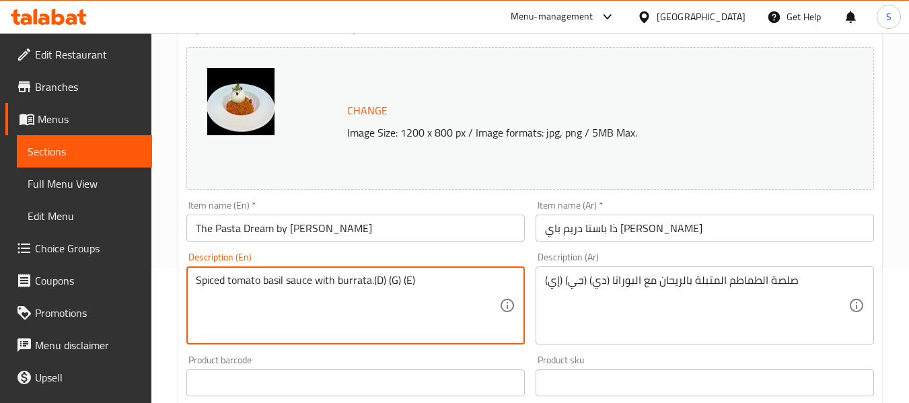
click at [380, 280] on textarea "Spiced tomato basil sauce with burrata.(D) (G) (E)" at bounding box center [348, 306] width 304 height 64
paste textarea "airy"
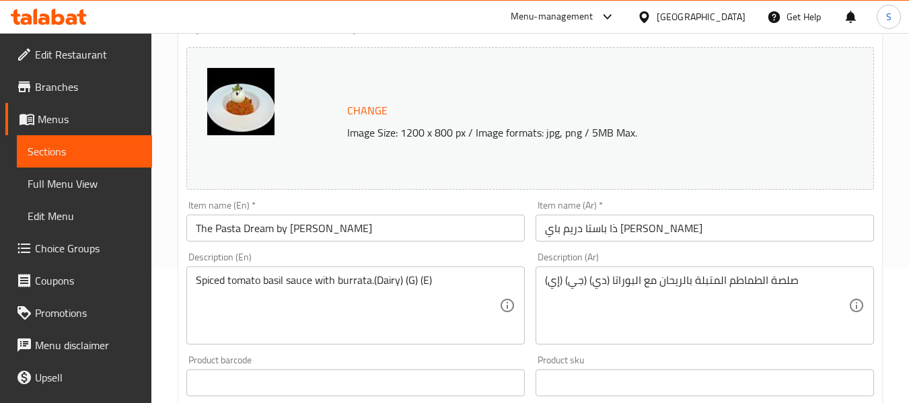
click at [410, 283] on textarea "Spiced tomato basil sauce with burrata.(Dairy) (G) (E)" at bounding box center [348, 306] width 304 height 64
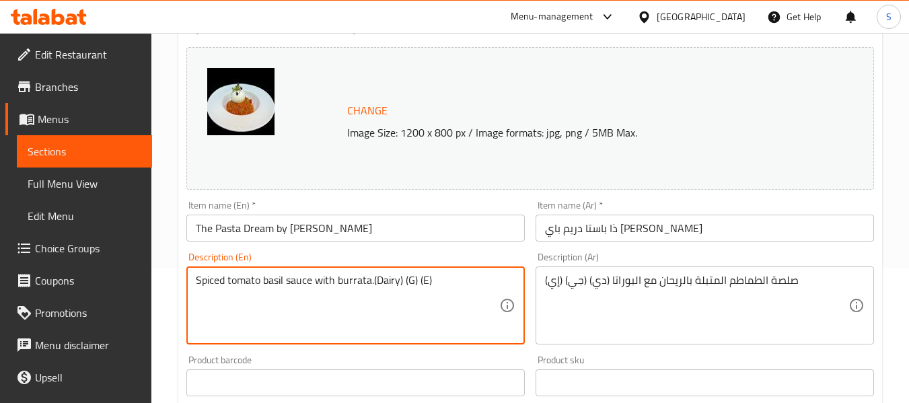
click at [410, 283] on textarea "Spiced tomato basil sauce with burrata.(Dairy) (G) (E)" at bounding box center [348, 306] width 304 height 64
paste textarea "luten"
click at [446, 279] on textarea "Spiced tomato basil sauce with burrata.(Dairy) (Gluten) (E)" at bounding box center [348, 306] width 304 height 64
paste textarea "ggs"
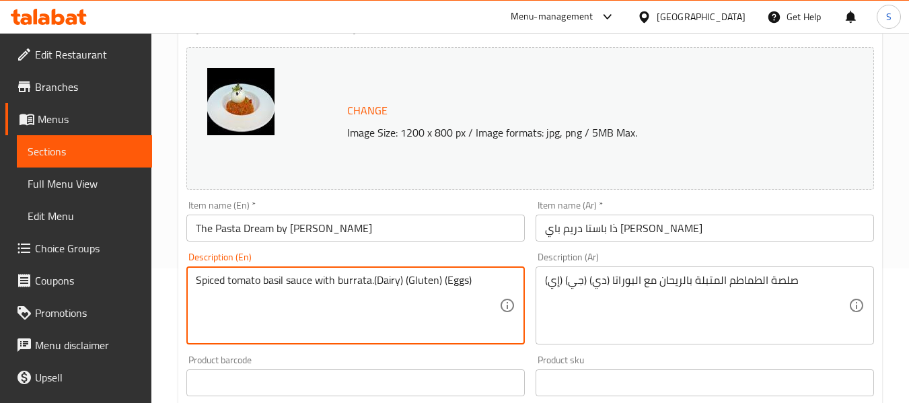
type textarea "Spiced tomato basil sauce with burrata.(Dairy) (Gluten) (Eggs)"
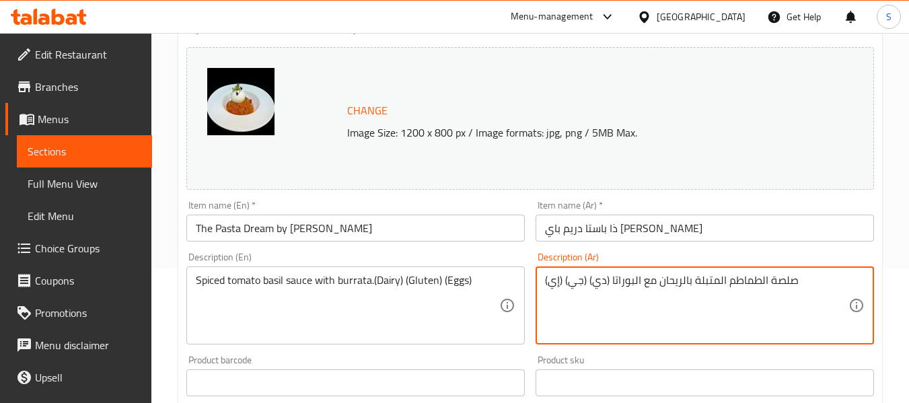
click at [599, 279] on textarea "صلصة الطماطم المتبلة بالريحان مع البوراتا (دي) (جي) (إي)" at bounding box center [697, 306] width 304 height 64
paste textarea "لألبان"
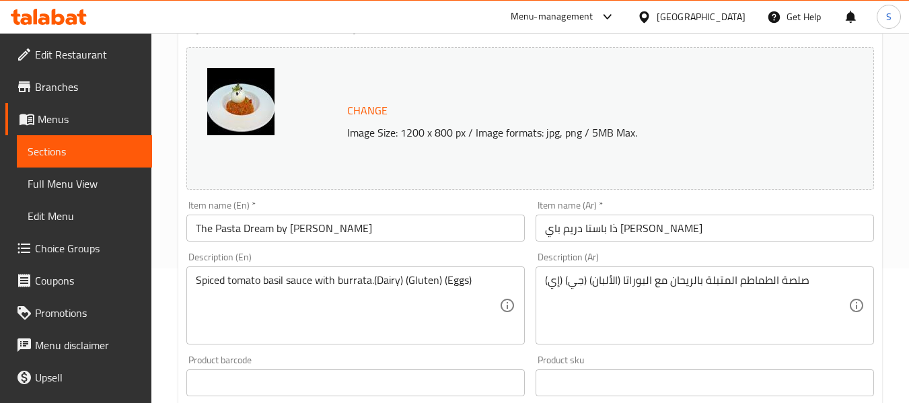
click at [574, 283] on textarea "صلصة الطماطم المتبلة بالريحان مع البوراتا (الألبان) (جي) (إي)" at bounding box center [697, 306] width 304 height 64
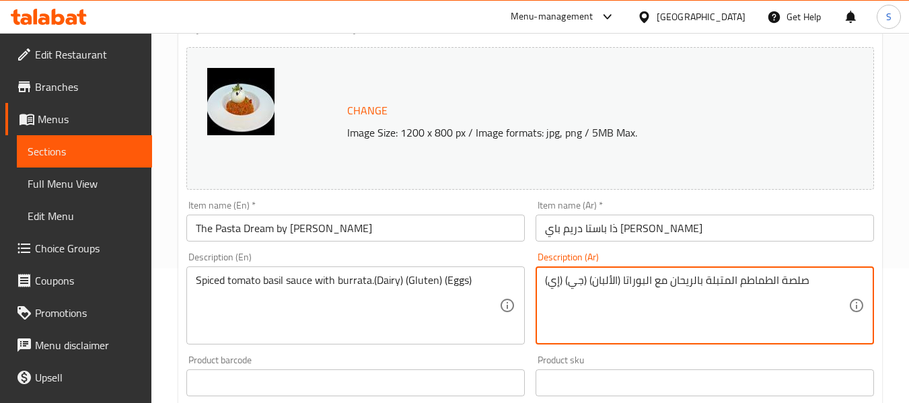
click at [574, 283] on textarea "صلصة الطماطم المتبلة بالريحان مع البوراتا (الألبان) (جي) (إي)" at bounding box center [697, 306] width 304 height 64
paste textarea "وتين"
click at [553, 275] on textarea "صلصة الطماطم المتبلة بالريحان مع البوراتا (الألبان) (جلوتين) (إي)" at bounding box center [697, 306] width 304 height 64
click at [555, 278] on textarea "صلصة الطماطم المتبلة بالريحان مع البوراتا (الألبان) (جلوتين) (إي)" at bounding box center [697, 306] width 304 height 64
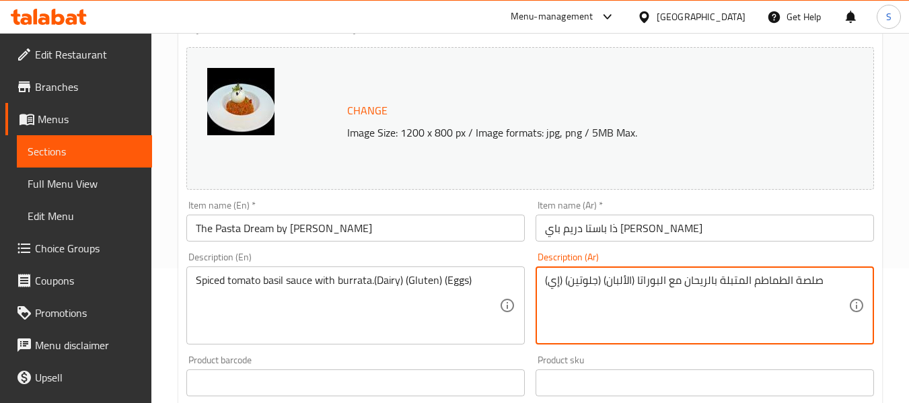
click at [555, 278] on textarea "صلصة الطماطم المتبلة بالريحان مع البوراتا (الألبان) (جلوتين) (إي)" at bounding box center [697, 306] width 304 height 64
paste textarea "يض"
type textarea "صلصة الطماطم المتبلة بالريحان مع البوراتا (الألبان) (جلوتين) (بيض)"
click at [594, 221] on input "ذا باستا دريم باي [PERSON_NAME]" at bounding box center [705, 228] width 339 height 27
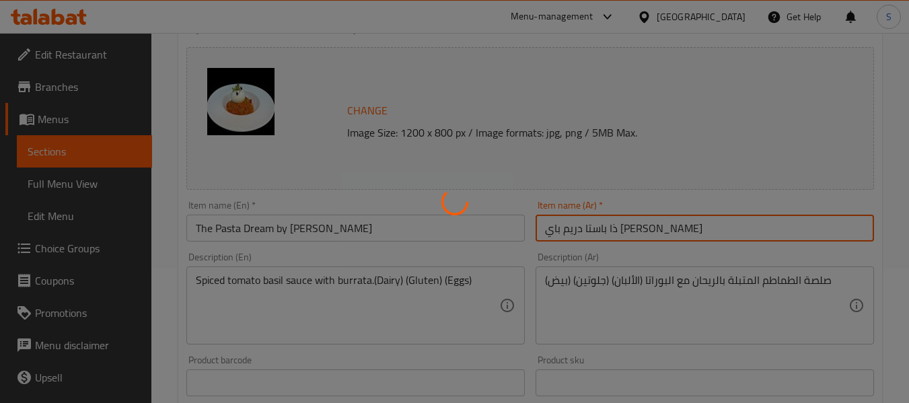
scroll to position [337, 0]
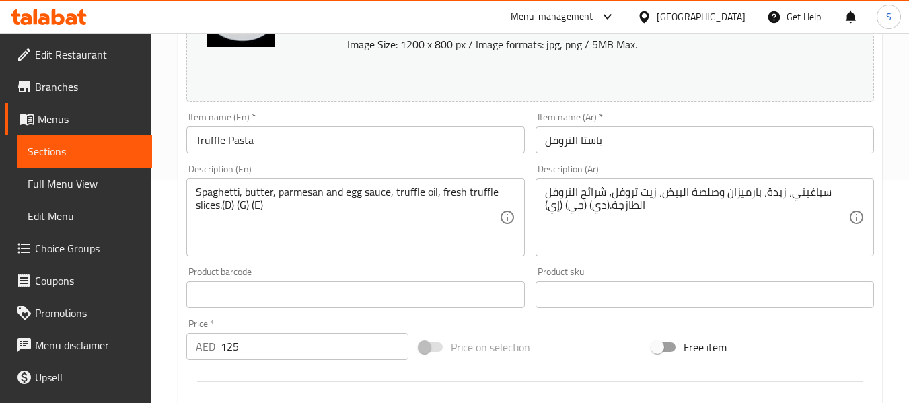
scroll to position [202, 0]
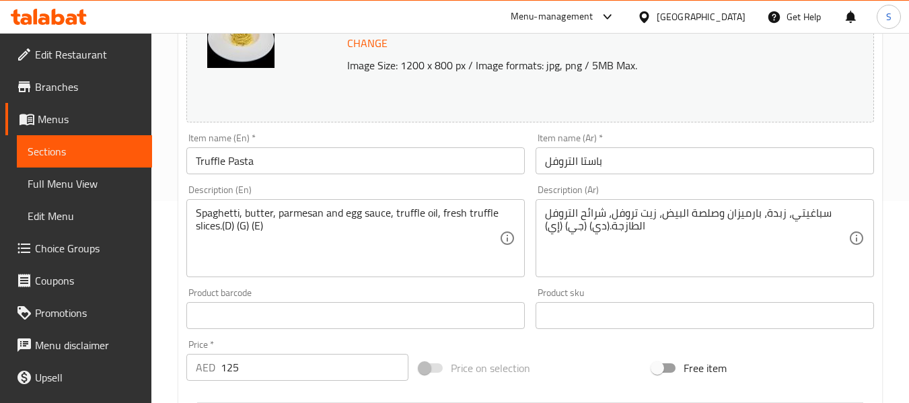
click at [227, 225] on textarea "Spaghetti, butter, parmesan and egg sauce, truffle oil, fresh truffle slices.(D…" at bounding box center [348, 239] width 304 height 64
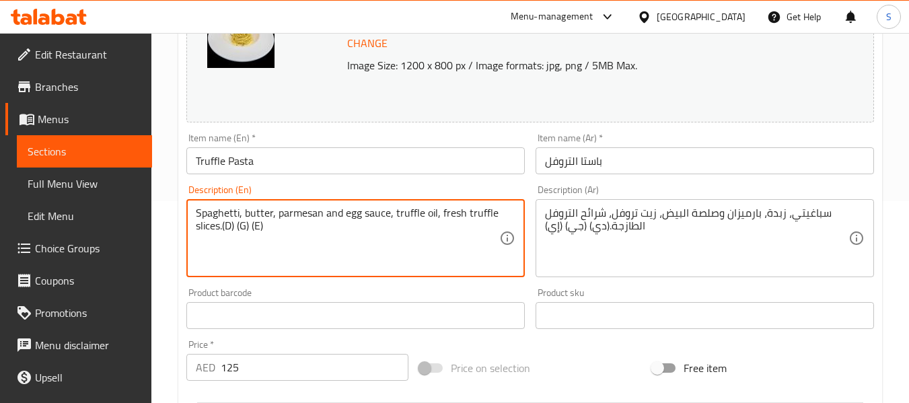
click at [227, 225] on textarea "Spaghetti, butter, parmesan and egg sauce, truffle oil, fresh truffle slices.(D…" at bounding box center [348, 239] width 304 height 64
paste textarea "airy"
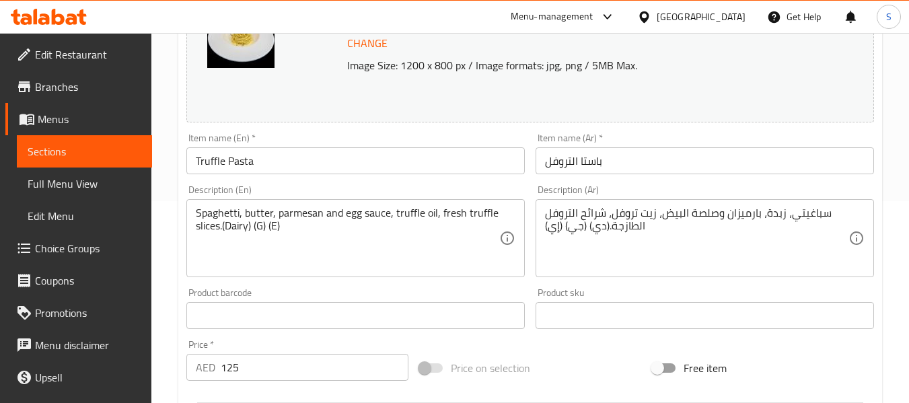
click at [262, 225] on textarea "Spaghetti, butter, parmesan and egg sauce, truffle oil, fresh truffle slices.(D…" at bounding box center [348, 239] width 304 height 64
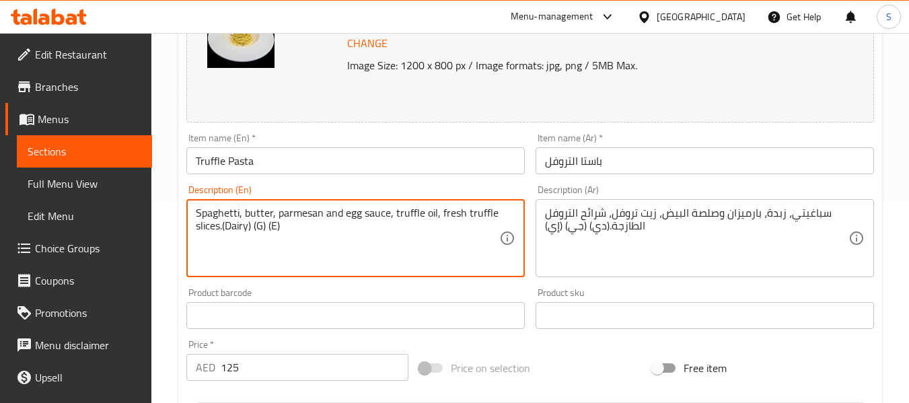
click at [262, 225] on textarea "Spaghetti, butter, parmesan and egg sauce, truffle oil, fresh truffle slices.(D…" at bounding box center [348, 239] width 304 height 64
click at [259, 225] on textarea "Spaghetti, butter, parmesan and egg sauce, truffle oil, fresh truffle slices.(D…" at bounding box center [348, 239] width 304 height 64
paste textarea "luten"
click at [298, 225] on textarea "Spaghetti, butter, parmesan and egg sauce, truffle oil, fresh truffle slices.(D…" at bounding box center [348, 239] width 304 height 64
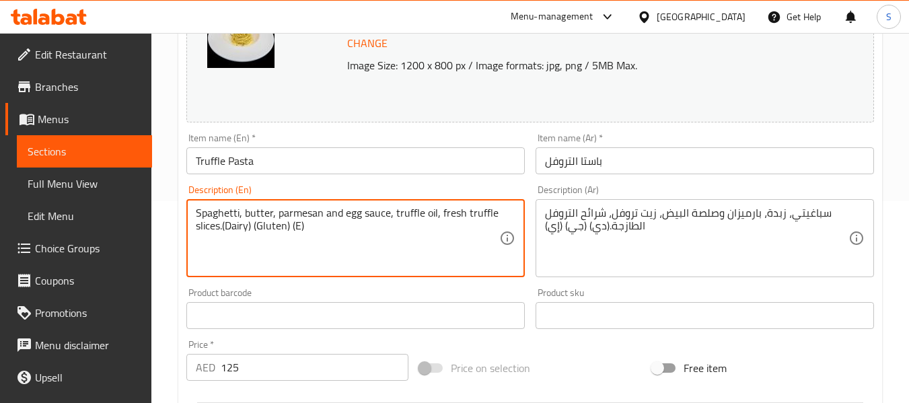
click at [298, 225] on textarea "Spaghetti, butter, parmesan and egg sauce, truffle oil, fresh truffle slices.(D…" at bounding box center [348, 239] width 304 height 64
paste textarea "ggs"
type textarea "Spaghetti, butter, parmesan and egg sauce, truffle oil, fresh truffle slices.(D…"
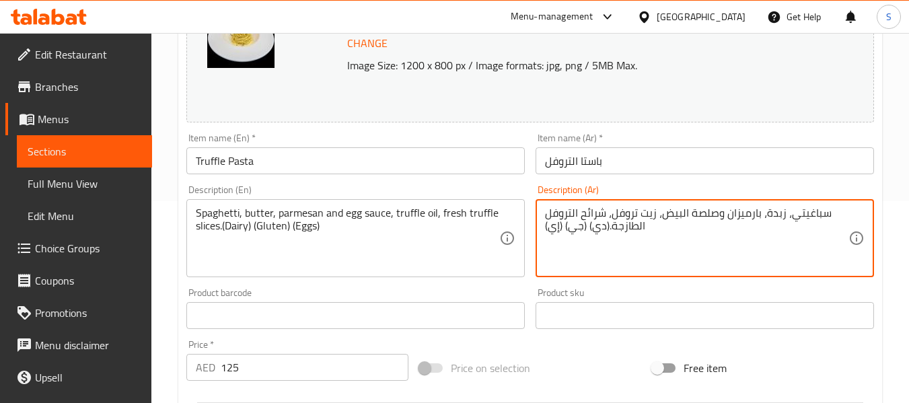
click at [598, 230] on textarea "سباغيتي، زبدة، بارميزان وصلصة البيض، زيت تروفل، شرائح التروفل الطازجة.(دي) (جي)…" at bounding box center [697, 239] width 304 height 64
paste textarea "لألبان"
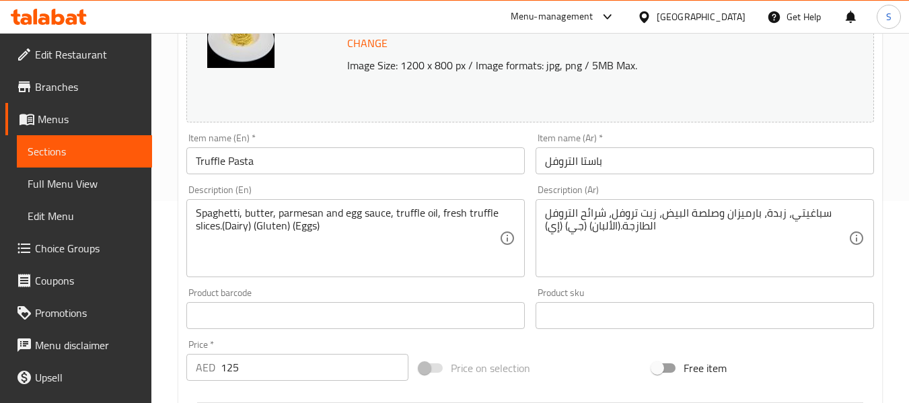
click at [580, 232] on textarea "سباغيتي، زبدة، بارميزان وصلصة البيض، زيت تروفل، شرائح التروفل الطازجة.(الألبان)…" at bounding box center [697, 239] width 304 height 64
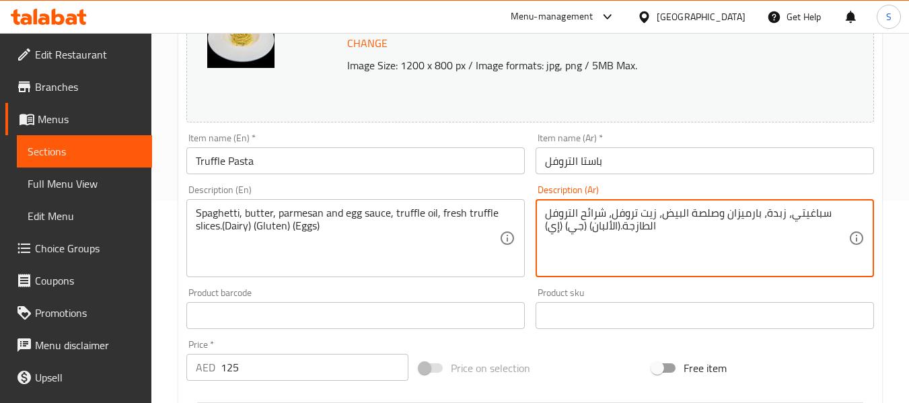
click at [580, 232] on textarea "سباغيتي، زبدة، بارميزان وصلصة البيض، زيت تروفل، شرائح التروفل الطازجة.(الألبان)…" at bounding box center [697, 239] width 304 height 64
paste textarea "وتين"
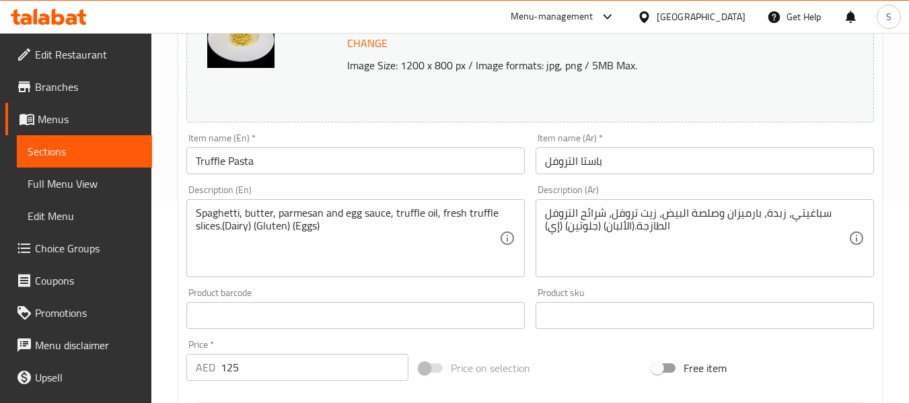
click at [552, 224] on textarea "سباغيتي، زبدة، بارميزان وصلصة البيض، زيت تروفل، شرائح التروفل الطازجة.(الألبان)…" at bounding box center [697, 239] width 304 height 64
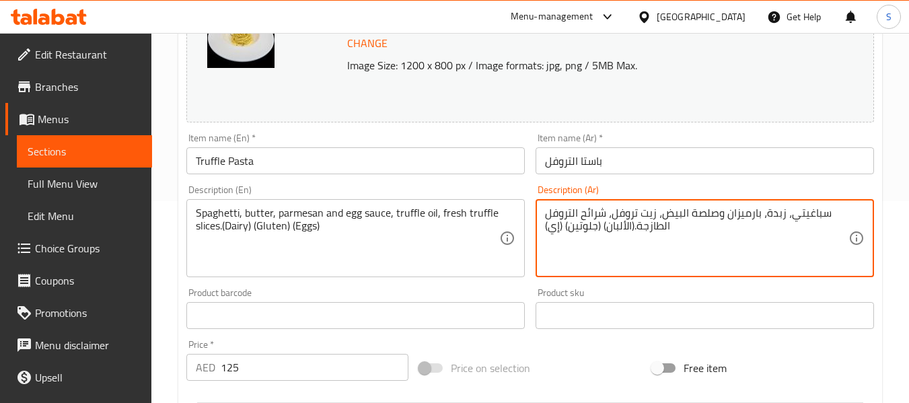
click at [552, 224] on textarea "سباغيتي، زبدة، بارميزان وصلصة البيض، زيت تروفل، شرائح التروفل الطازجة.(الألبان)…" at bounding box center [697, 239] width 304 height 64
click at [556, 222] on textarea "سباغيتي، زبدة، بارميزان وصلصة البيض، زيت تروفل، شرائح التروفل الطازجة.(الألبان)…" at bounding box center [697, 239] width 304 height 64
click at [554, 229] on textarea "سباغيتي، زبدة، بارميزان وصلصة البيض، زيت تروفل، شرائح التروفل الطازجة.(الألبان)…" at bounding box center [697, 239] width 304 height 64
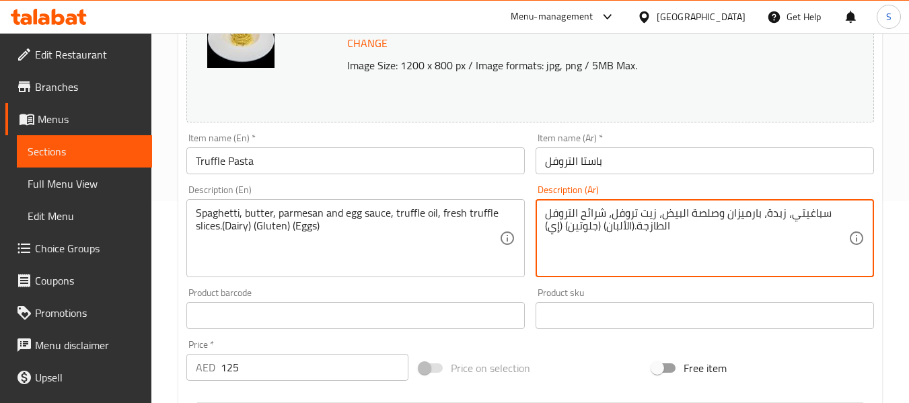
paste textarea "يض"
type textarea "سباغيتي، زبدة، بارميزان وصلصة البيض، زيت تروفل، شرائح التروفل الطازجة.(الألبان)…"
click at [610, 166] on input "باستا التروفل" at bounding box center [705, 160] width 339 height 27
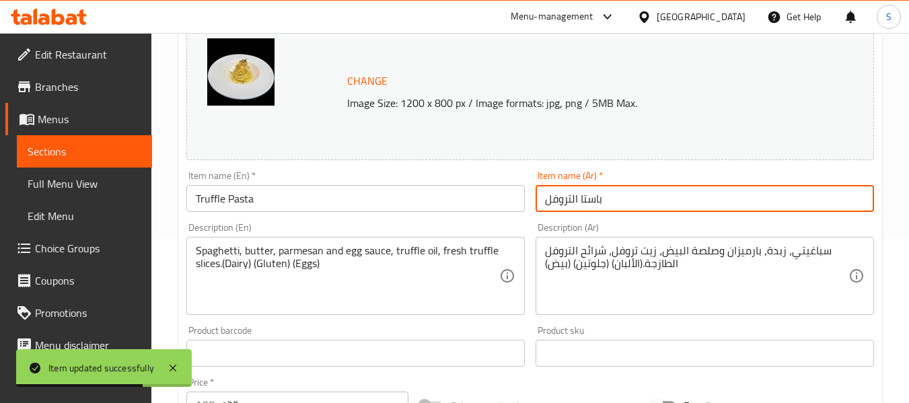
scroll to position [164, 0]
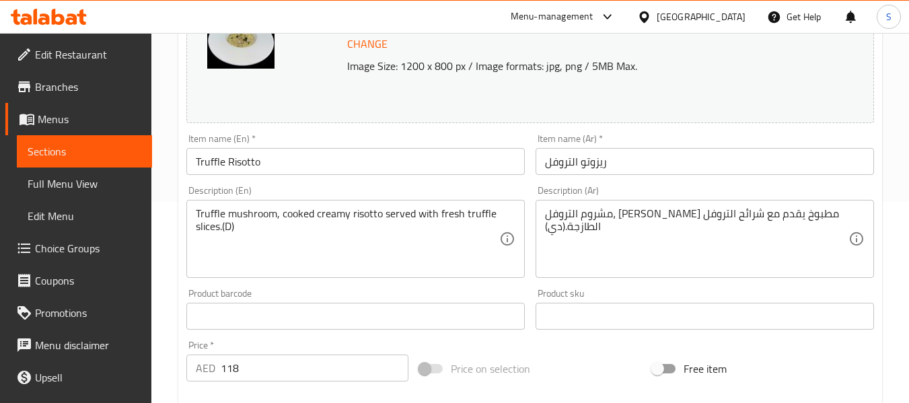
scroll to position [202, 0]
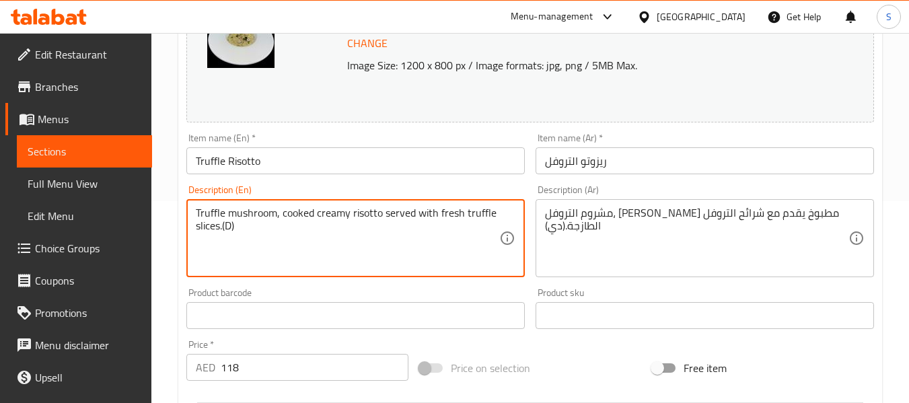
click at [230, 226] on textarea "Truffle mushroom, cooked creamy risotto served with fresh truffle slices.(D)" at bounding box center [348, 239] width 304 height 64
click at [228, 225] on textarea "Truffle mushroom, cooked creamy risotto served with fresh truffle slices.(D)" at bounding box center [348, 239] width 304 height 64
paste textarea "airy"
type textarea "Truffle mushroom, cooked creamy risotto served with fresh truffle slices.(Dairy)"
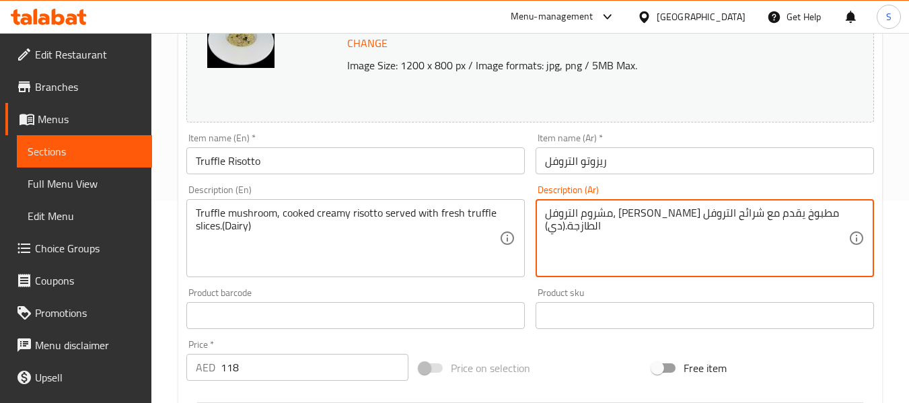
click at [556, 223] on textarea "مشروم التروفل، [PERSON_NAME] مطبوخ يقدم مع شرائح التروفل الطازجة.(دي)" at bounding box center [697, 239] width 304 height 64
paste textarea "لألبان"
type textarea "مشروم التروفل، [PERSON_NAME] مطبوخ يقدم مع شرائح التروفل الطازجة.(الألبان)"
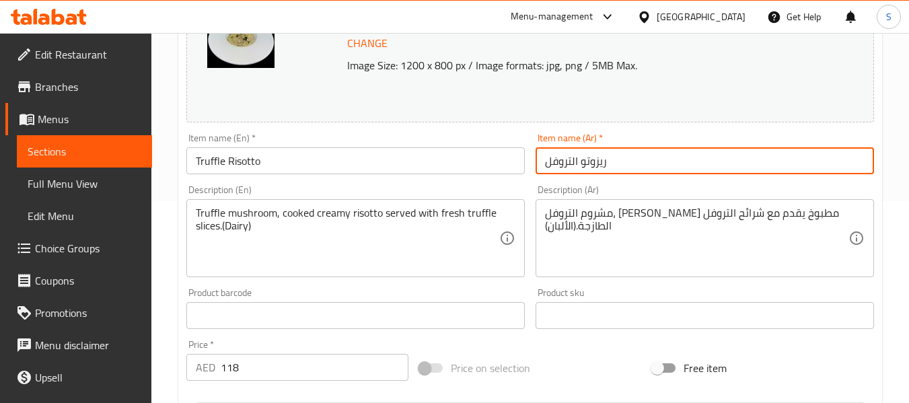
click at [612, 167] on input "ريزوتو التروفل" at bounding box center [705, 160] width 339 height 27
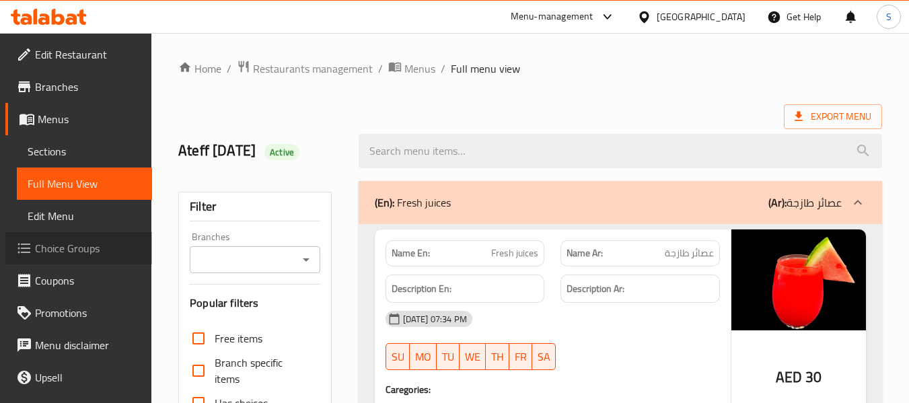
click at [94, 256] on span "Choice Groups" at bounding box center [88, 248] width 106 height 16
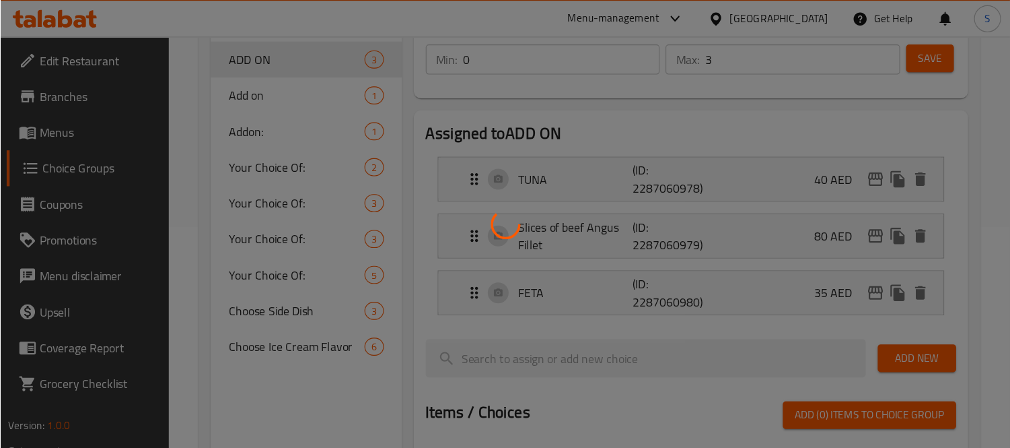
scroll to position [202, 0]
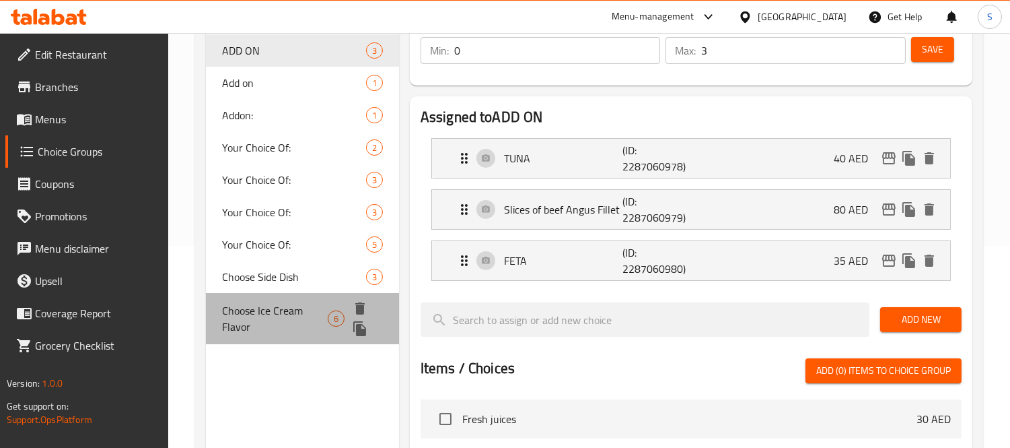
click at [294, 296] on div "Choose Ice Cream Flavor 6" at bounding box center [302, 318] width 193 height 51
type input "Choose Ice Cream Flavor"
type input "اختر نكهة الآيس كريم"
type input "1"
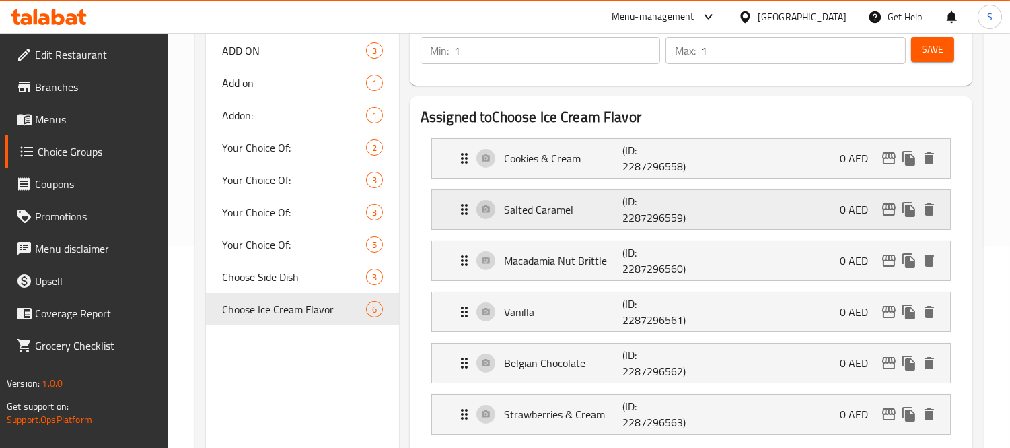
drag, startPoint x: 631, startPoint y: 202, endPoint x: 606, endPoint y: 211, distance: 27.0
click at [629, 204] on p "(ID: 2287296559)" at bounding box center [662, 209] width 79 height 32
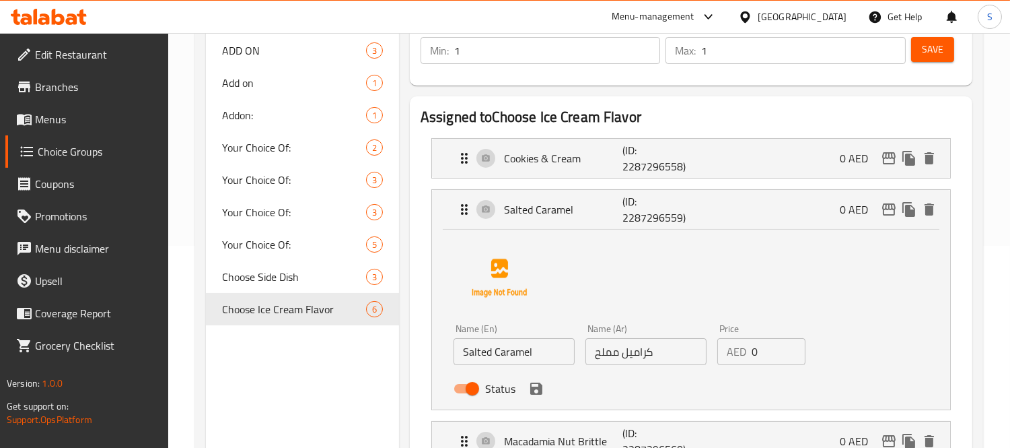
click at [514, 353] on input "Salted Caramel" at bounding box center [514, 351] width 121 height 27
click at [561, 162] on p "Cookies & Cream" at bounding box center [563, 158] width 118 height 16
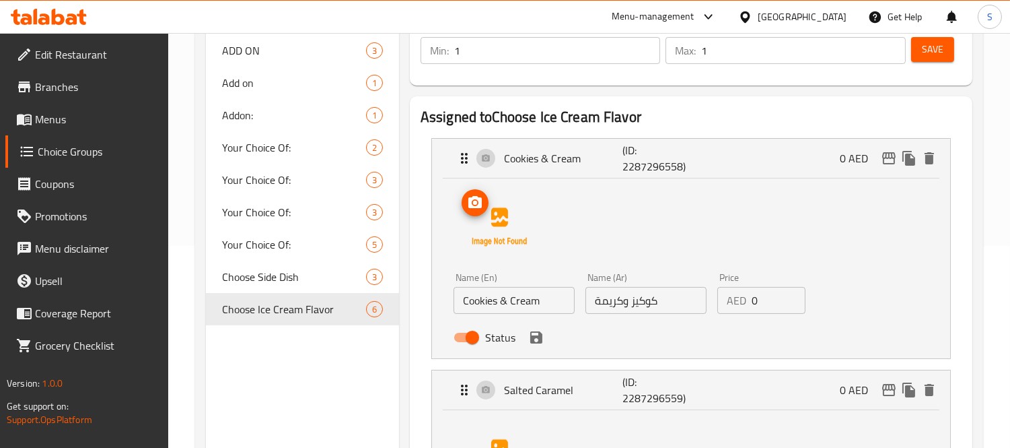
scroll to position [127, 0]
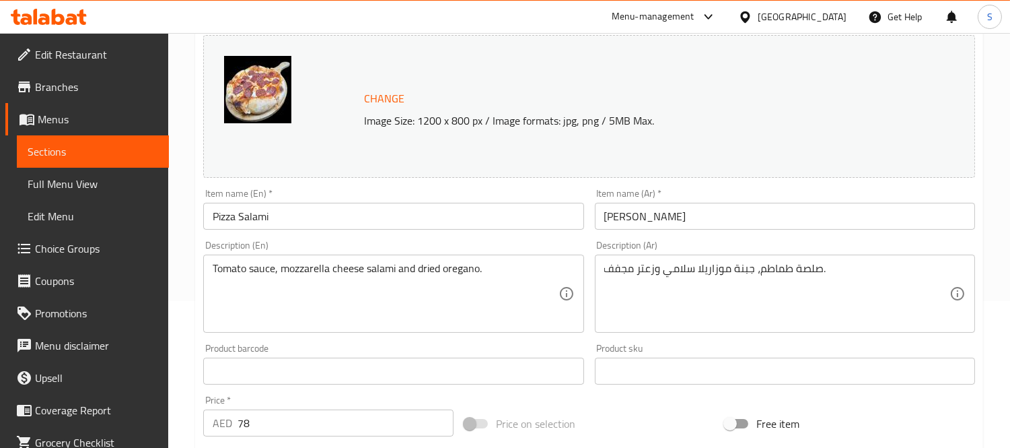
scroll to position [149, 0]
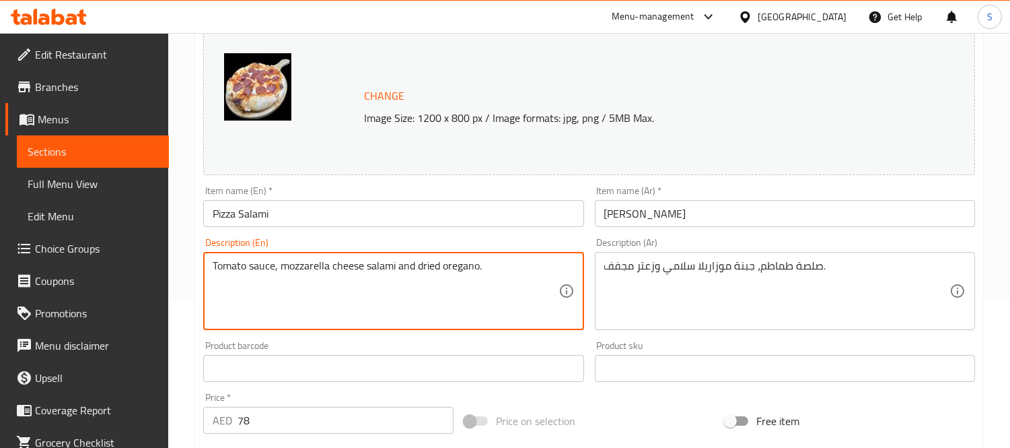
paste textarea "Dairy"
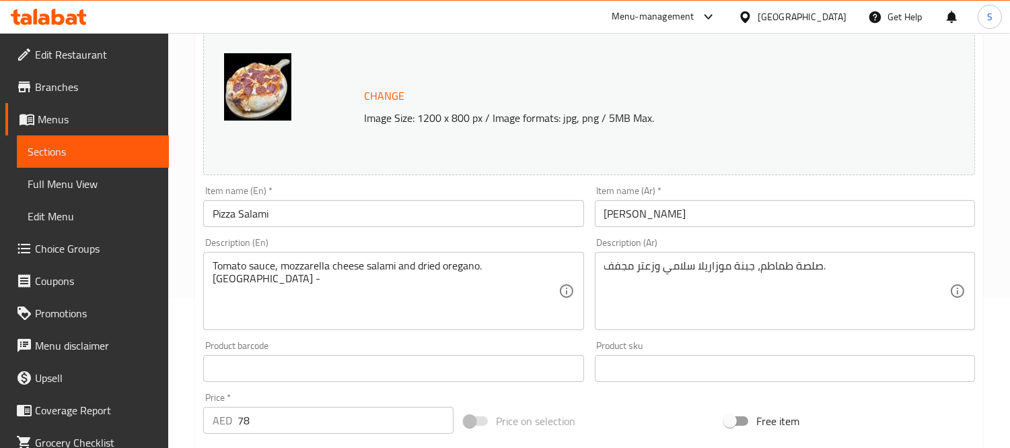
click at [477, 288] on textarea "Tomato sauce, mozzarella cheese salami and dried oregano. Dairy -" at bounding box center [385, 291] width 345 height 64
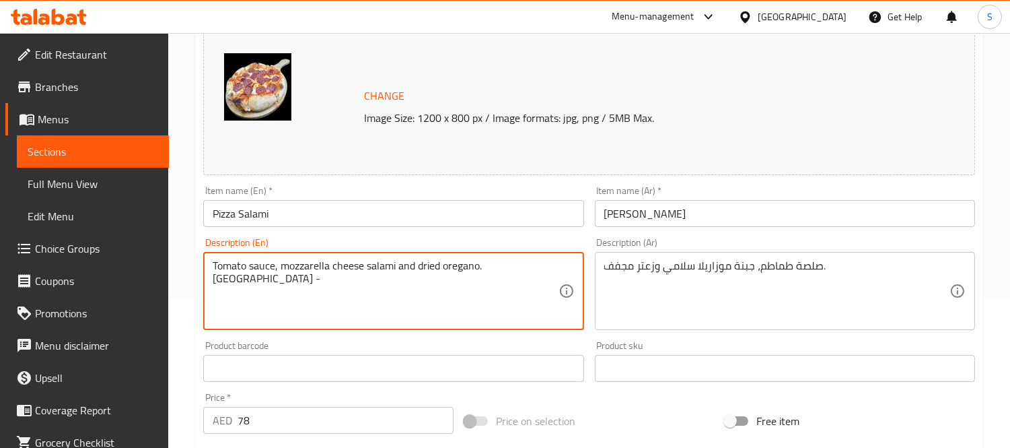
paste textarea "Gluten"
type textarea "Tomato sauce, mozzarella cheese salami and dried oregano. Dairy - Gluten"
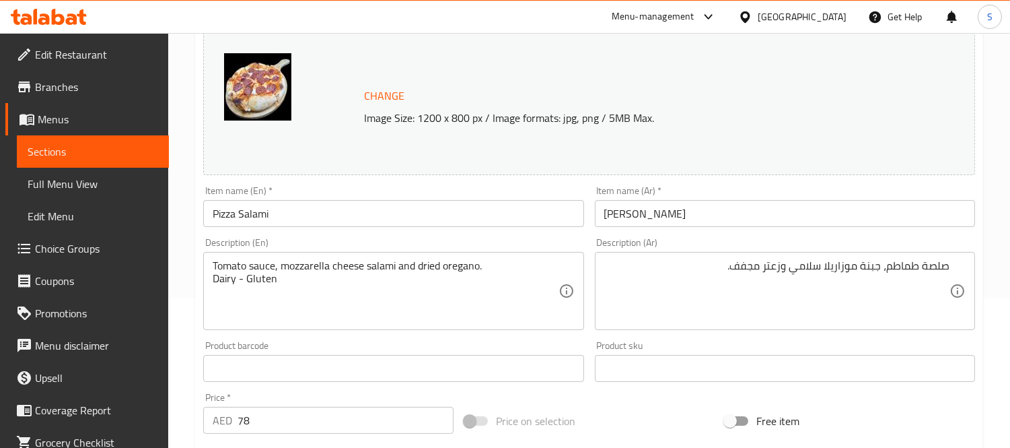
click at [905, 287] on textarea "صلصة طماطم، جبنة موزاريلا سلامي وزعتر مجفف." at bounding box center [776, 291] width 345 height 64
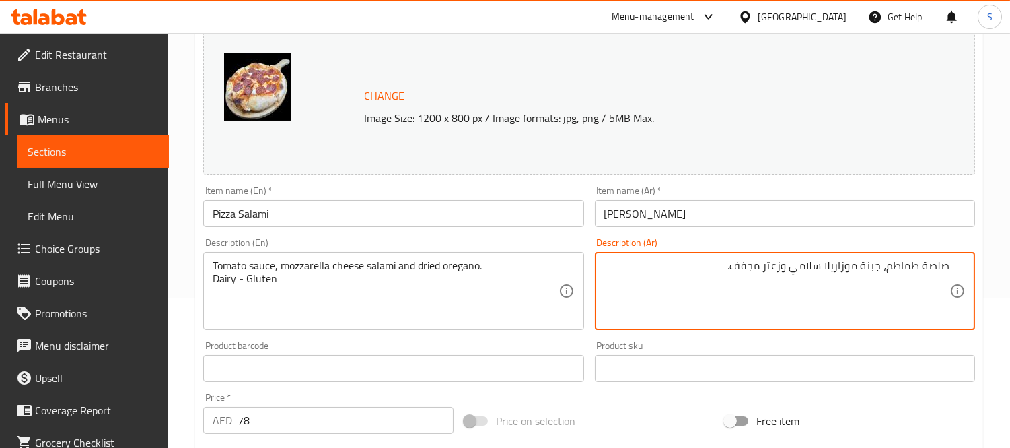
paste textarea "الألبان"
click at [850, 292] on textarea "صلصة طماطم، جبنة موزاريلا سلامي وزعتر مجفف. الألبان -" at bounding box center [776, 291] width 345 height 64
paste textarea "جلوتين"
type textarea "صلصة طماطم، جبنة موزاريلا سلامي وزعتر مجفف. الألبان - جلوتين"
click at [876, 222] on input "بيتزا سلامي" at bounding box center [785, 213] width 380 height 27
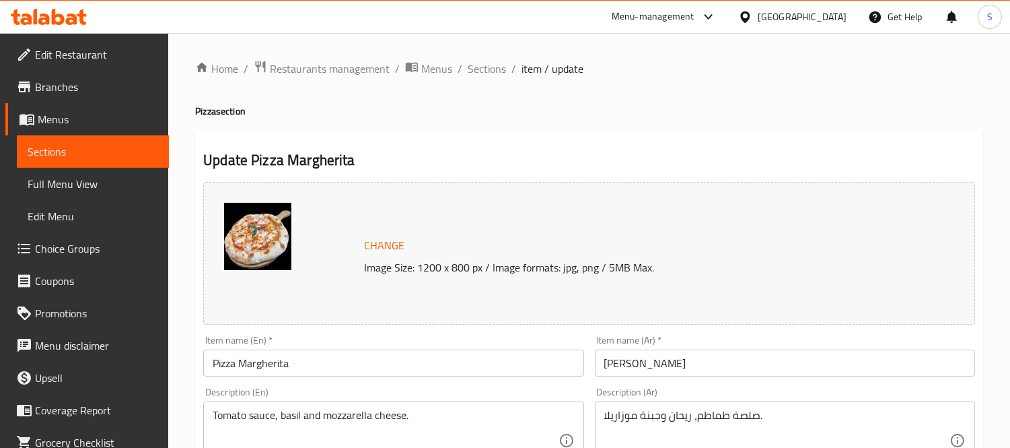
click at [238, 357] on input "Pizza Margherita" at bounding box center [393, 362] width 380 height 27
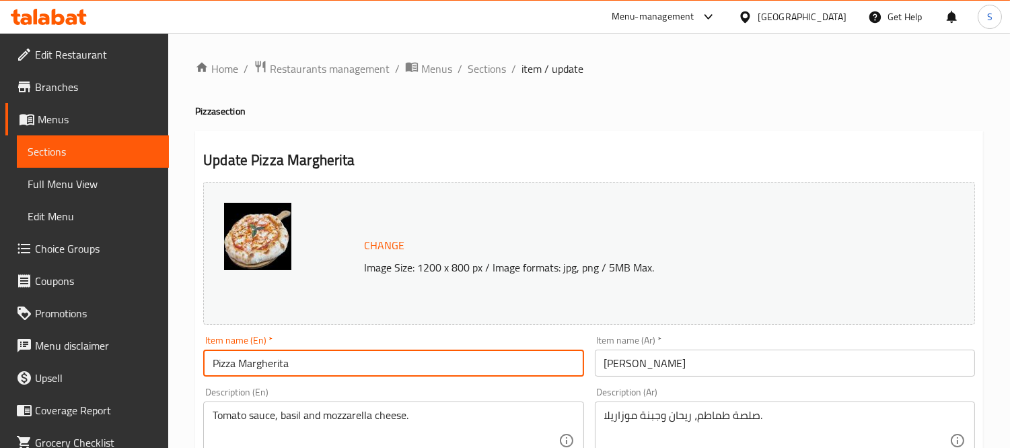
click at [238, 357] on input "Pizza Margherita" at bounding box center [393, 362] width 380 height 27
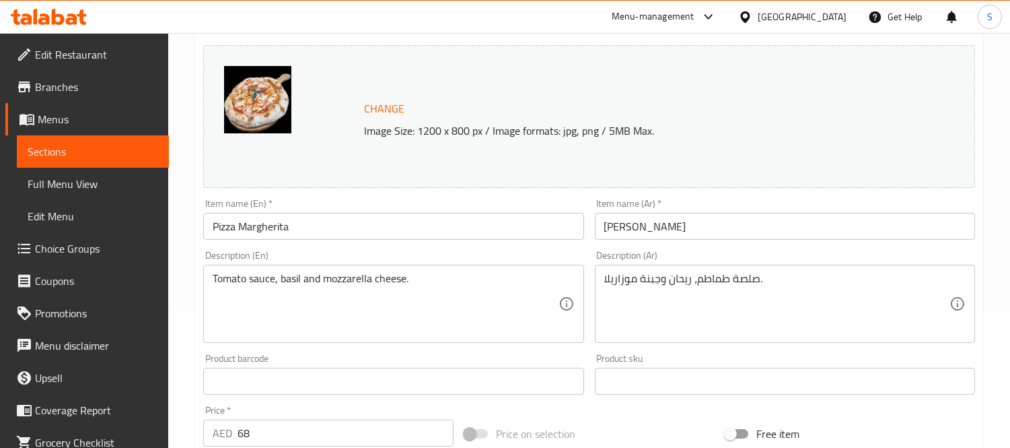
scroll to position [149, 0]
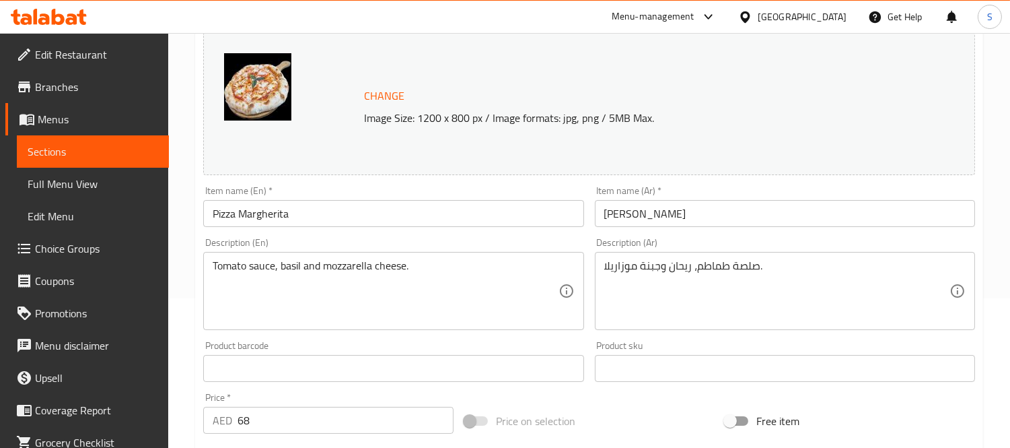
click at [302, 281] on textarea "Tomato sauce, basil and mozzarella cheese." at bounding box center [385, 291] width 345 height 64
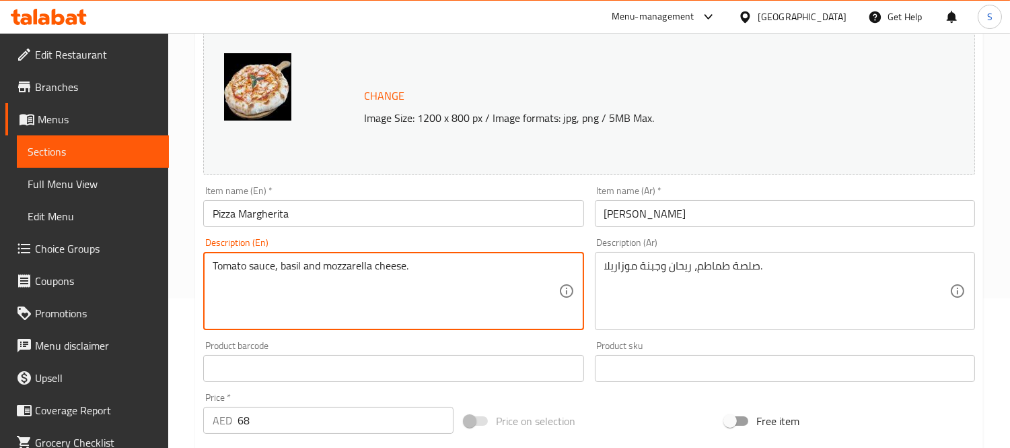
paste textarea "Dairy"
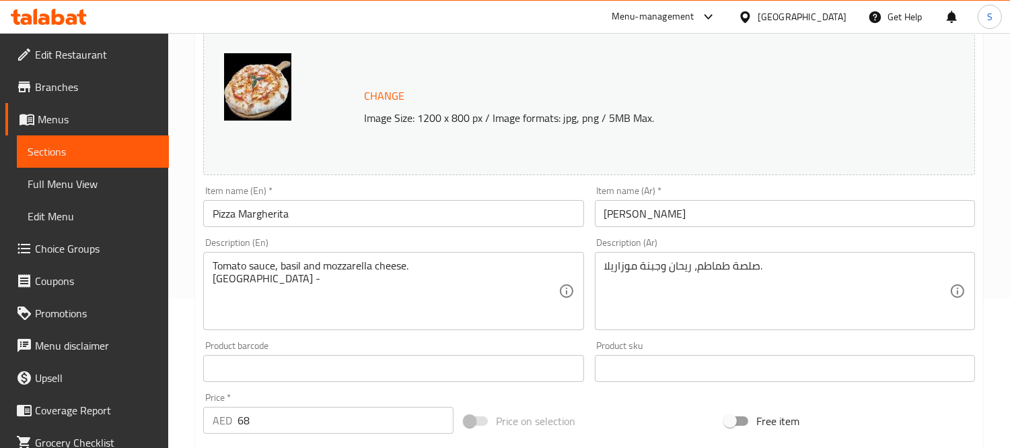
click at [442, 281] on textarea "Tomato sauce, basil and mozzarella cheese. [GEOGRAPHIC_DATA] -" at bounding box center [385, 291] width 345 height 64
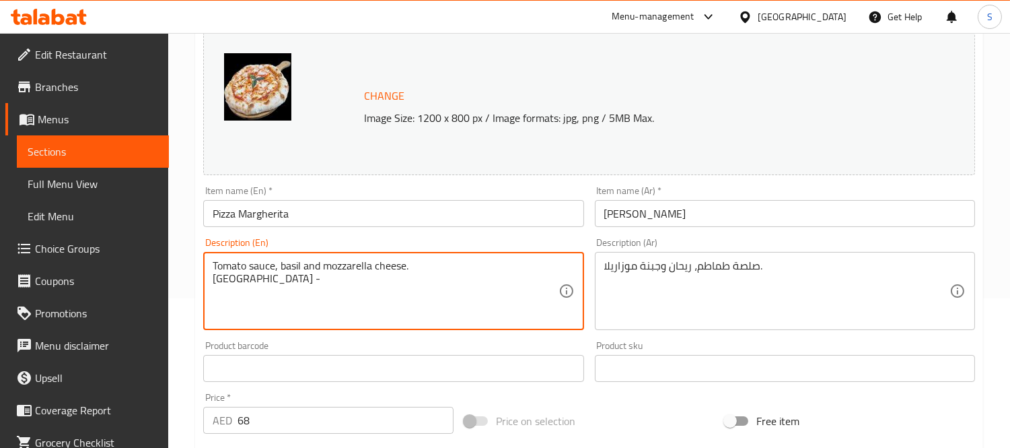
paste textarea "Gluten"
type textarea "Tomato sauce, basil and mozzarella cheese. Dairy - Gluten"
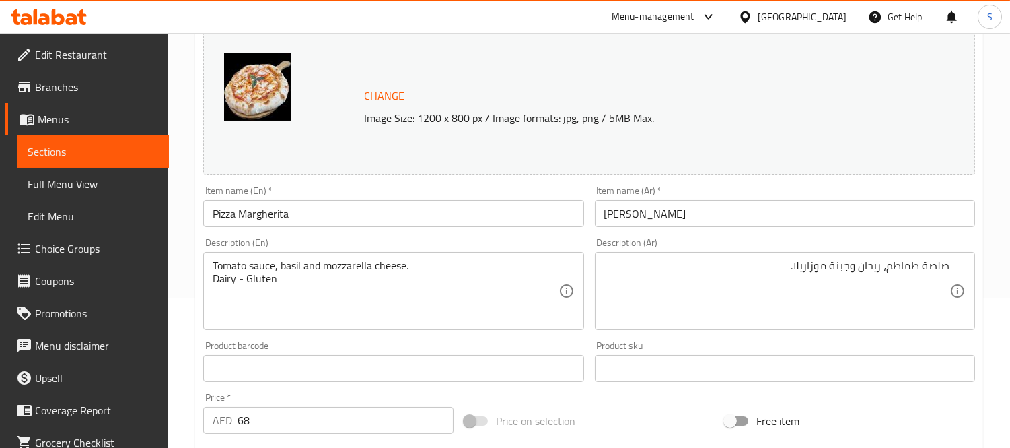
click at [774, 285] on textarea "صلصة طماطم، ريحان وجبنة موزاريلا." at bounding box center [776, 291] width 345 height 64
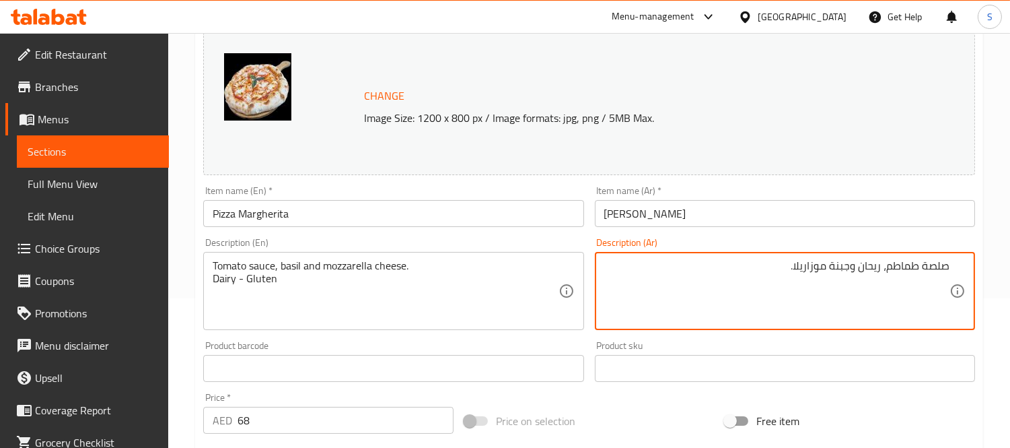
paste textarea "الألبان"
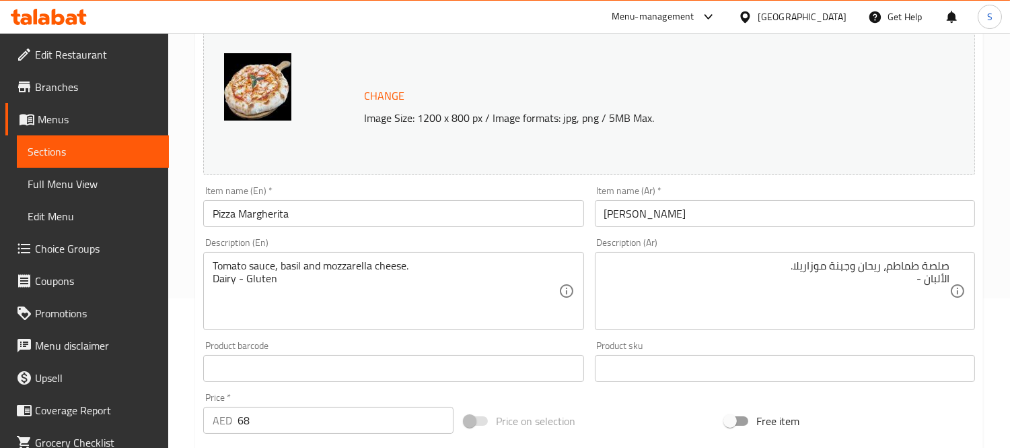
click at [847, 297] on textarea "صلصة طماطم، ريحان وجبنة موزاريلا. الألبان -" at bounding box center [776, 291] width 345 height 64
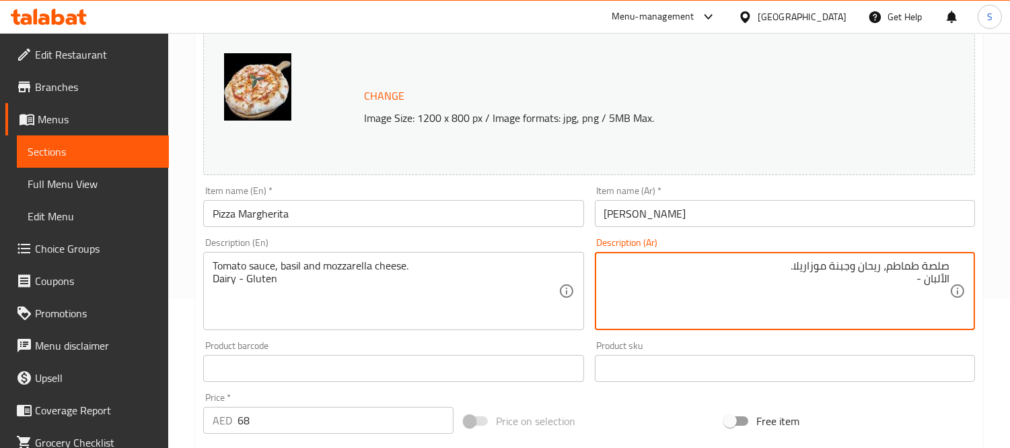
paste textarea "بيض"
click at [897, 267] on textarea "صلصة طماطم، ريحان وجبنة موزاريلا. الألبان -" at bounding box center [776, 291] width 345 height 64
click at [902, 281] on textarea "صلصة طماطم، ريحان وجبنة موزاريلا. الألبان -" at bounding box center [776, 291] width 345 height 64
paste textarea "جلوتين"
type textarea "صلصة طماطم، ريحان وجبنة موزاريلا. الألبان - جلوتين"
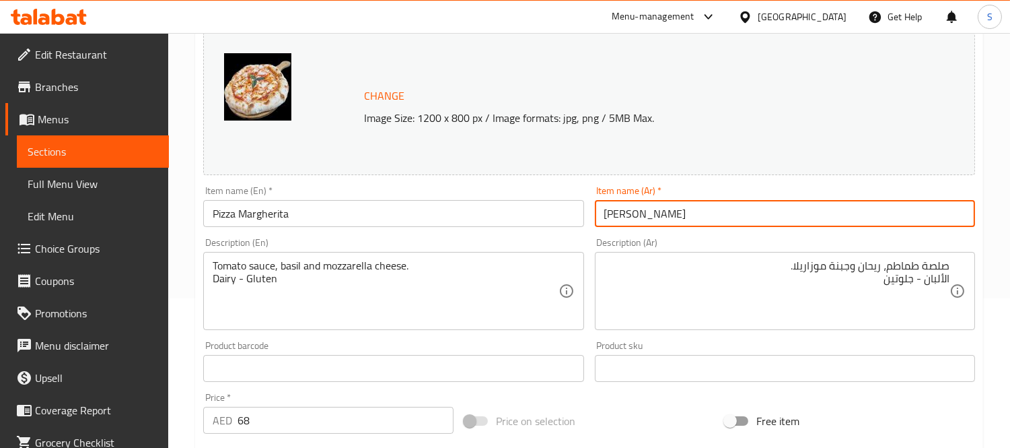
click at [888, 200] on input "[PERSON_NAME]" at bounding box center [785, 213] width 380 height 27
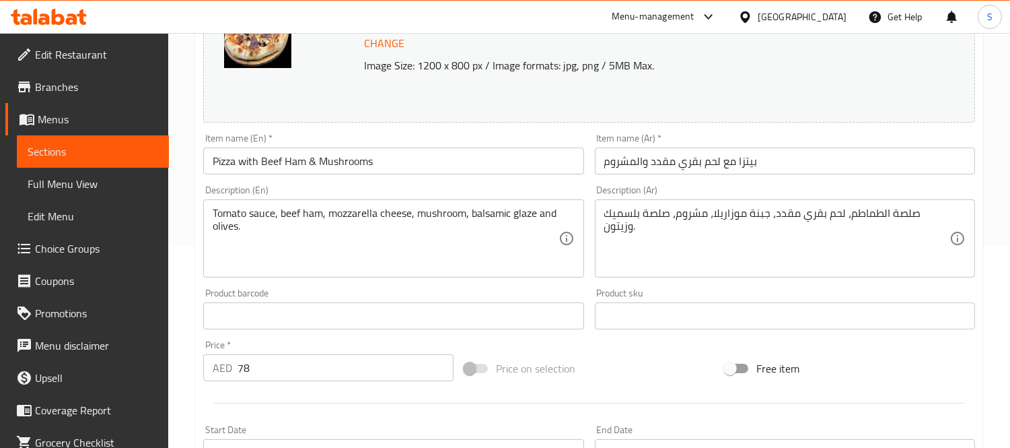
scroll to position [224, 0]
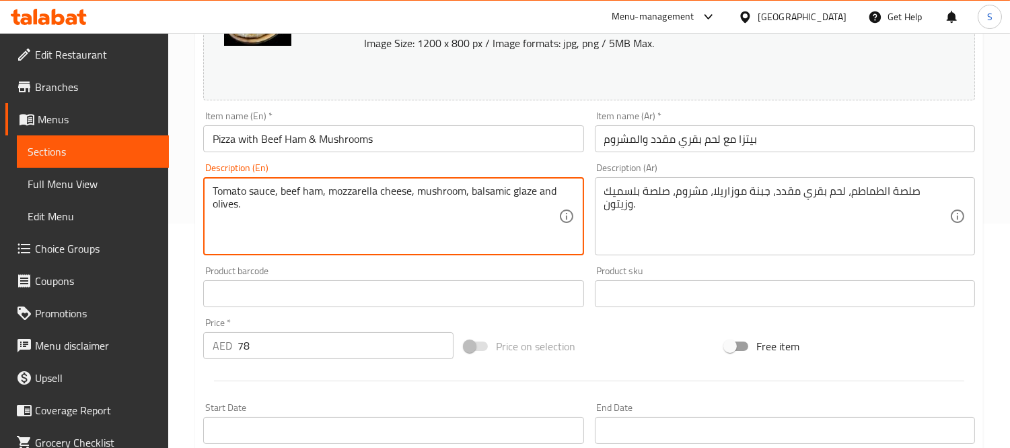
paste textarea "Dairy - Gluten"
type textarea "Tomato sauce, beef ham, mozzarella cheese, mushroom, balsamic glaze and olives.…"
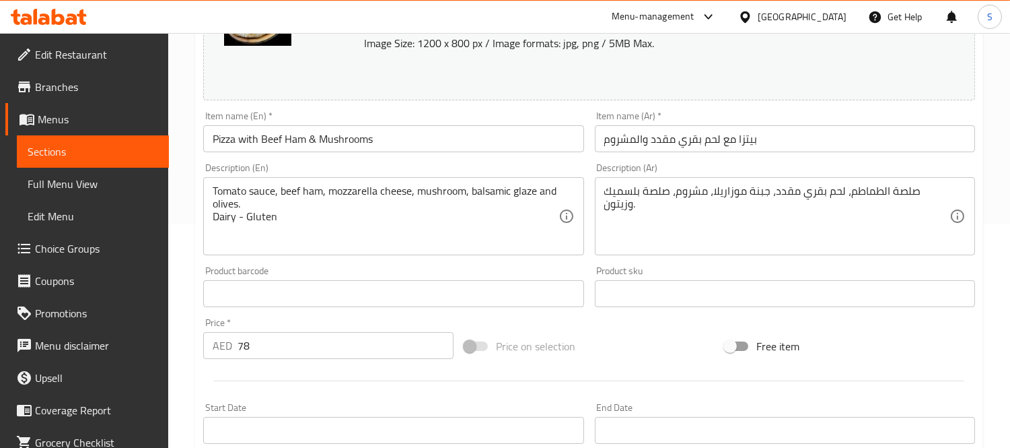
click at [600, 204] on div "صلصة الطماطم، لحم بقري مقدد، جبنة موزاريلا، مشروم، صلصة بلسميك وزيتون. Descript…" at bounding box center [785, 216] width 380 height 78
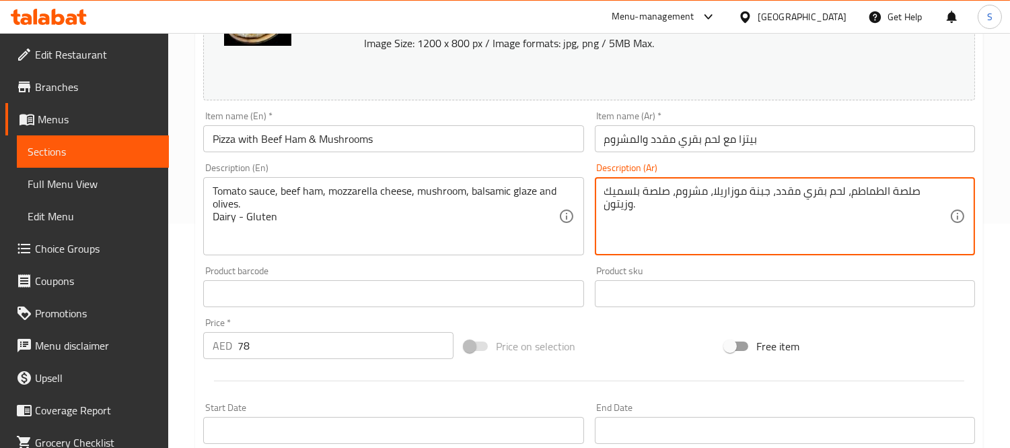
click at [604, 207] on textarea "صلصة الطماطم، لحم بقري مقدد، جبنة موزاريلا، مشروم، صلصة بلسميك وزيتون." at bounding box center [776, 216] width 345 height 64
paste textarea "الألبان - جلوتين"
type textarea "صلصة الطماطم، لحم بقري مقدد، جبنة موزاريلا، مشروم، صلصة بلسميك وزيتون. الألبان …"
click at [664, 136] on input "بيتزا مع لحم بقري مقدد والمشروم" at bounding box center [785, 138] width 380 height 27
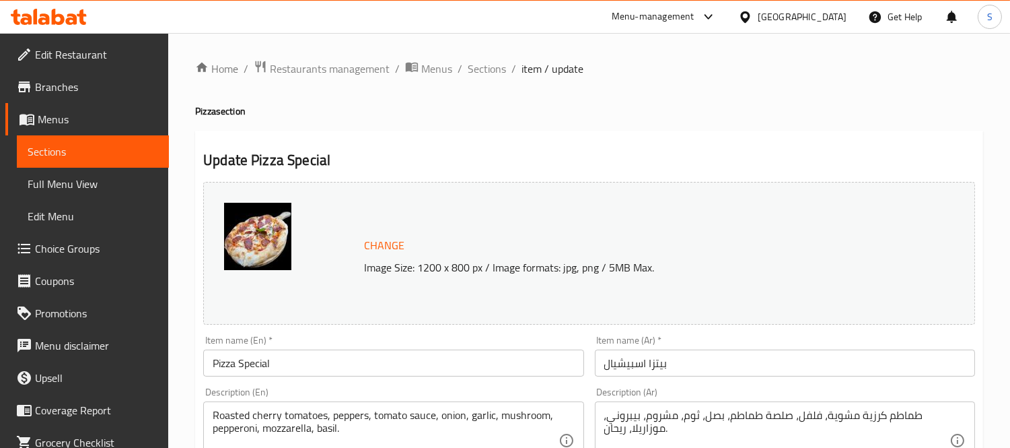
scroll to position [149, 0]
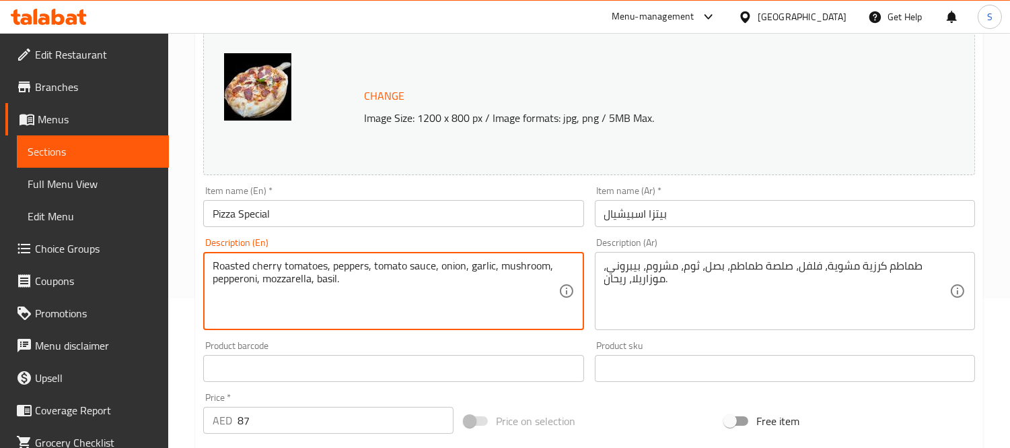
paste textarea "Dairy - Gluten"
type textarea "Roasted cherry tomatoes, peppers, tomato sauce, onion, garlic, mushroom, pepper…"
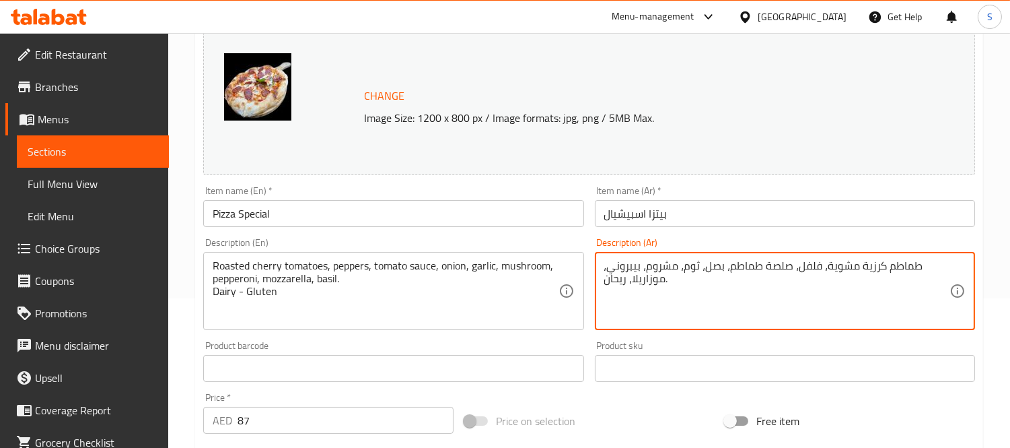
paste textarea "الألبان - جلوتين"
click at [732, 278] on textarea "طماطم كرزية مشوية، فلفل، صلصة طماطم، بصل، ثوم، مشروم، بيبروني، الألبان - جلوتين…" at bounding box center [776, 291] width 345 height 64
click at [792, 285] on textarea "طماطم كرزية مشوية، فلفل، صلصة طماطم، بصل، ثوم، مشروم، بيبروني، موزاريلا، ريحان." at bounding box center [776, 291] width 345 height 64
paste textarea "الألبان - جلوتين"
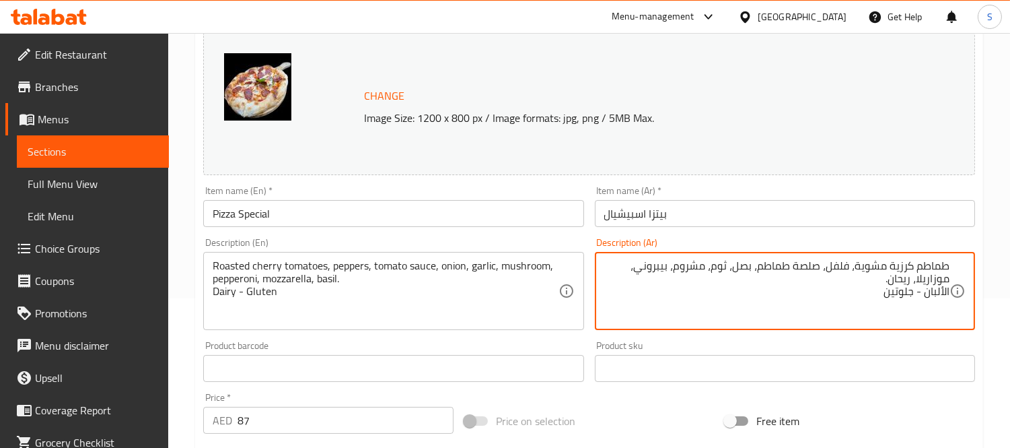
type textarea "طماطم كرزية مشوية، فلفل، صلصة طماطم، بصل، ثوم، مشروم، بيبروني، موزاريلا، ريحان.…"
click at [401, 229] on div "Item name (En)   * Pizza Special Item name (En) *" at bounding box center [393, 206] width 391 height 52
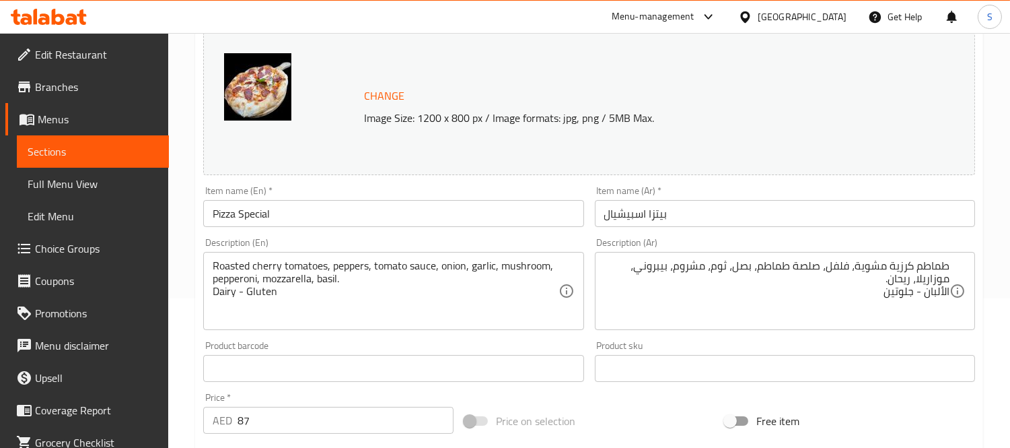
click at [406, 216] on input "Pizza Special" at bounding box center [393, 213] width 380 height 27
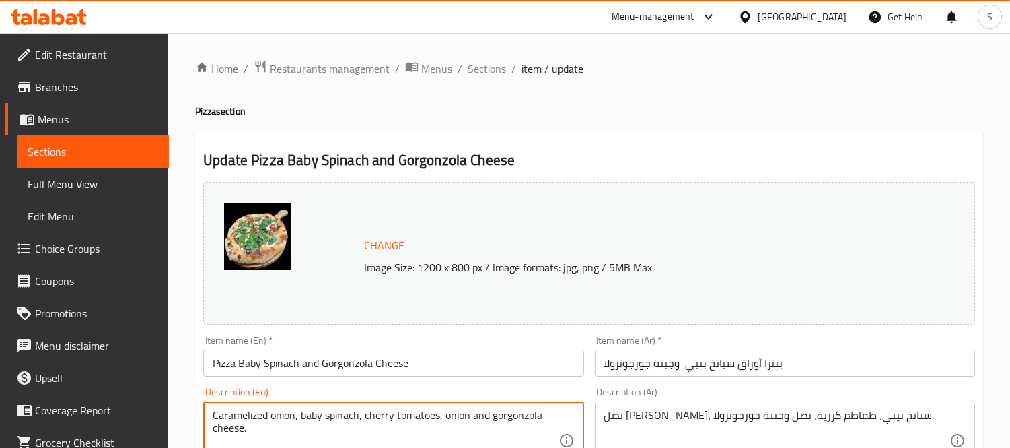
click at [378, 435] on textarea "Caramelized onion, baby spinach, cherry tomatoes, onion and gorgonzola cheese." at bounding box center [385, 441] width 345 height 64
paste textarea "Dairy - Gluten"
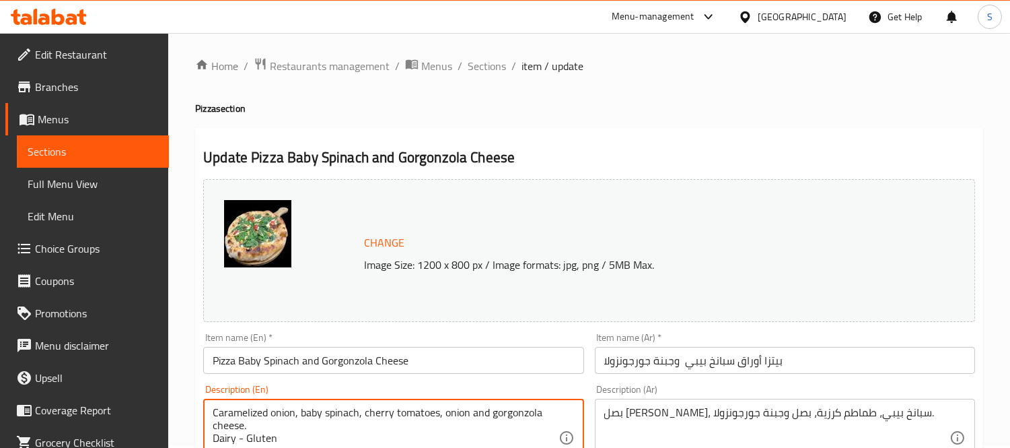
scroll to position [152, 0]
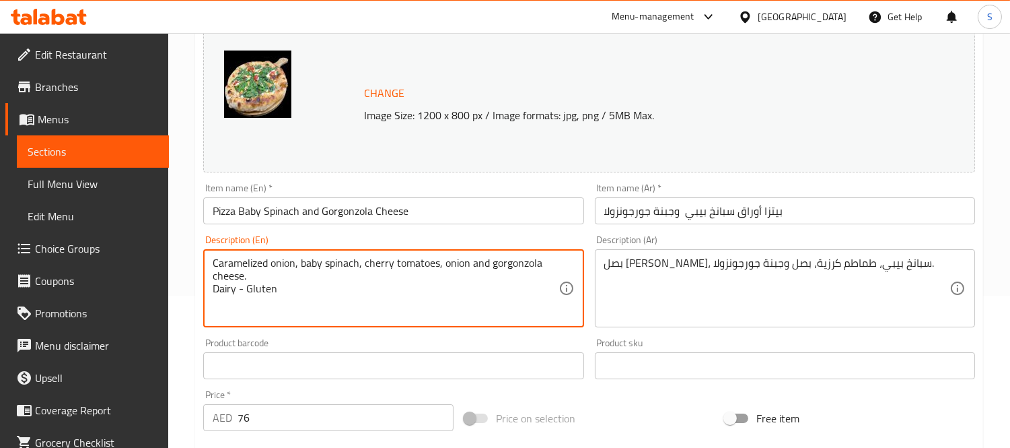
type textarea "Caramelized onion, baby spinach, cherry tomatoes, onion and gorgonzola cheese. …"
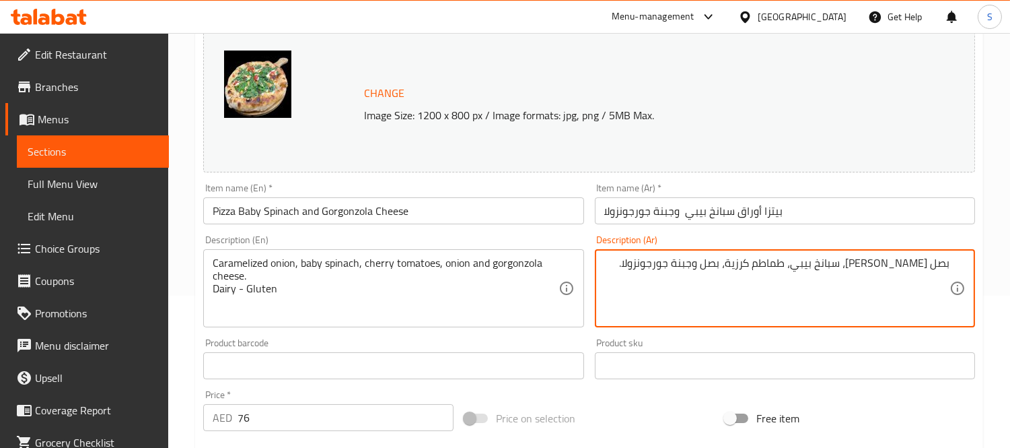
paste textarea "الألبان - جلوتين"
type textarea "بصل [PERSON_NAME]، سبانخ بيبي، طماطم كرزية، بصل وجبنة جورجونزولا. الألبان - جلو…"
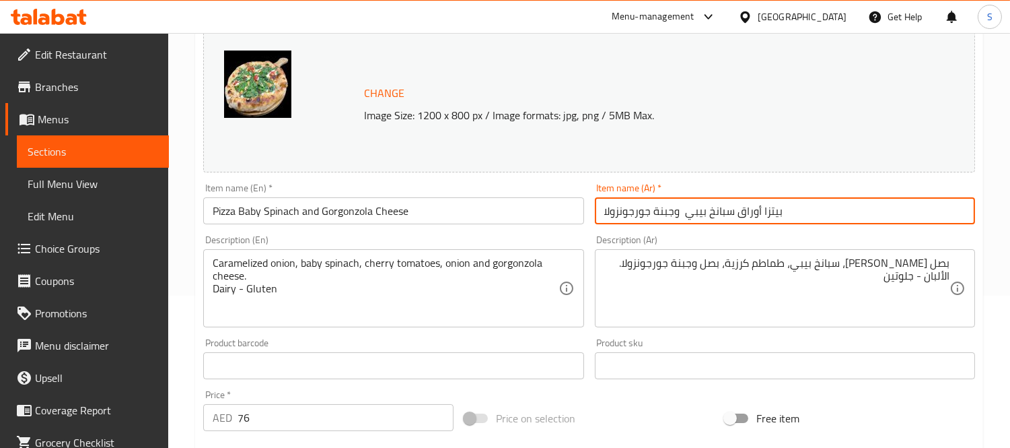
click at [631, 216] on input "بيتزا أوراق سبانخ بيبي وجبنة جورجونزولا" at bounding box center [785, 210] width 380 height 27
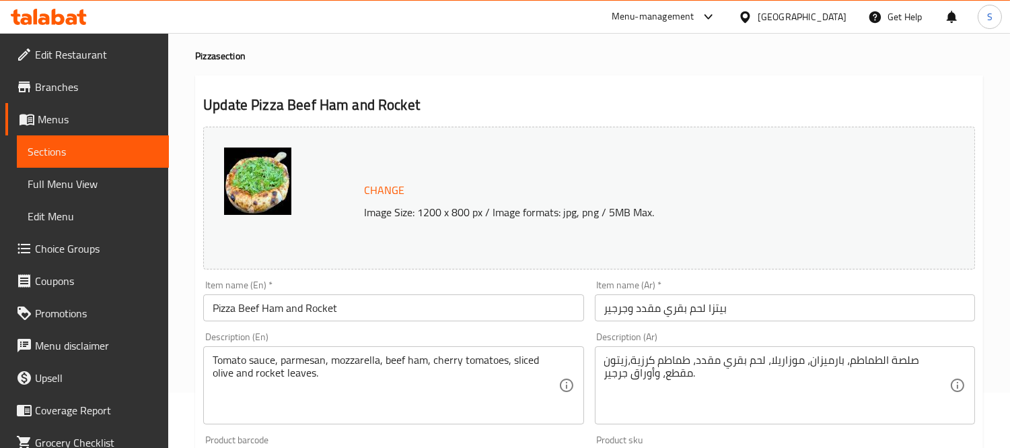
scroll to position [149, 0]
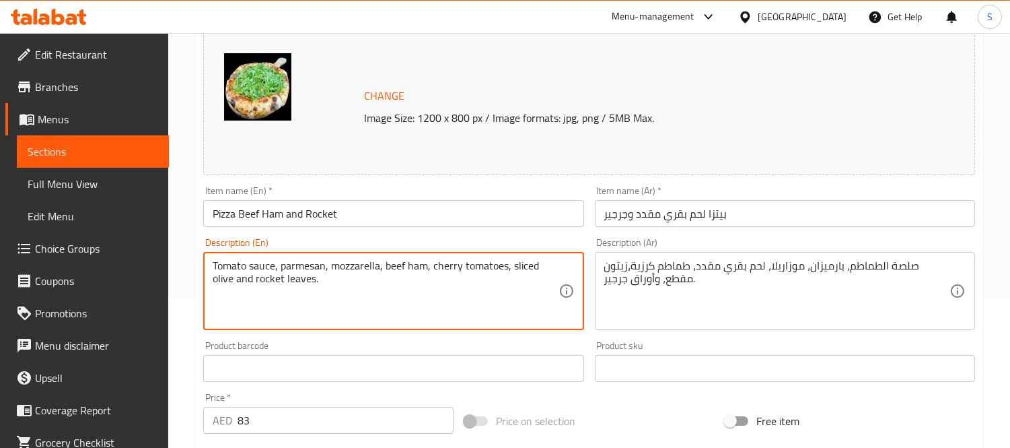
paste textarea "Dairy - Gluten"
type textarea "Tomato sauce, parmesan, mozzarella, beef ham, cherry tomatoes, sliced olive and…"
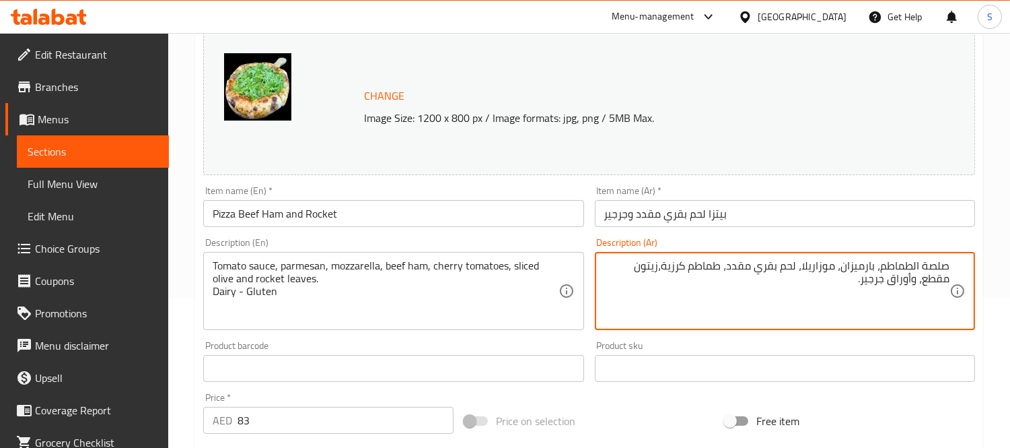
drag, startPoint x: 750, startPoint y: 291, endPoint x: 770, endPoint y: 289, distance: 19.6
click at [754, 291] on textarea "صلصة الطماطم، بارميزان، موزاريلا، لحم بقري مقدد، طماطم كرزية،زيتون مقطع، وأوراق…" at bounding box center [776, 291] width 345 height 64
paste textarea "الألبان - جلوتين"
type textarea "صلصة الطماطم، بارميزان، موزاريلا، لحم بقري مقدد، طماطم كرزية،زيتون مقطع، وأوراق…"
click at [782, 226] on input "بيتزا لحم بقري مقدد وجرجير" at bounding box center [785, 213] width 380 height 27
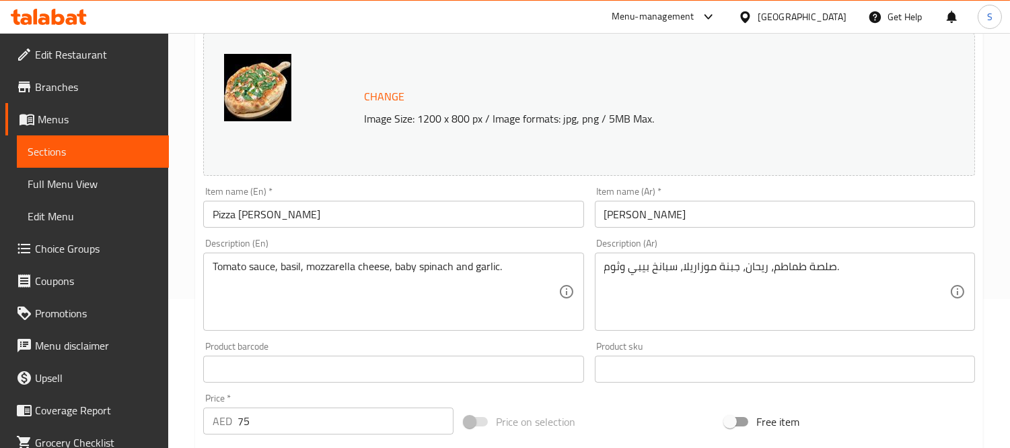
scroll to position [149, 0]
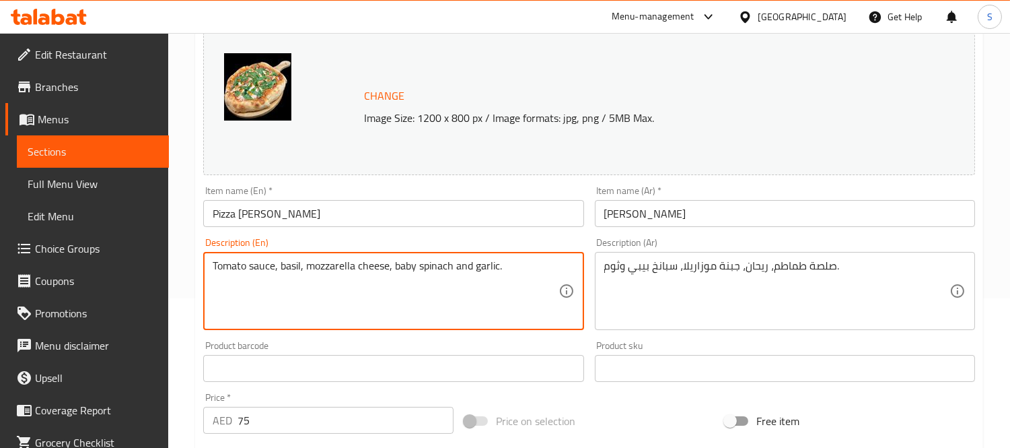
paste textarea "Dairy - Gluten"
type textarea "Tomato sauce, basil, mozzarella cheese, baby spinach and garlic. Dairy - Gluten"
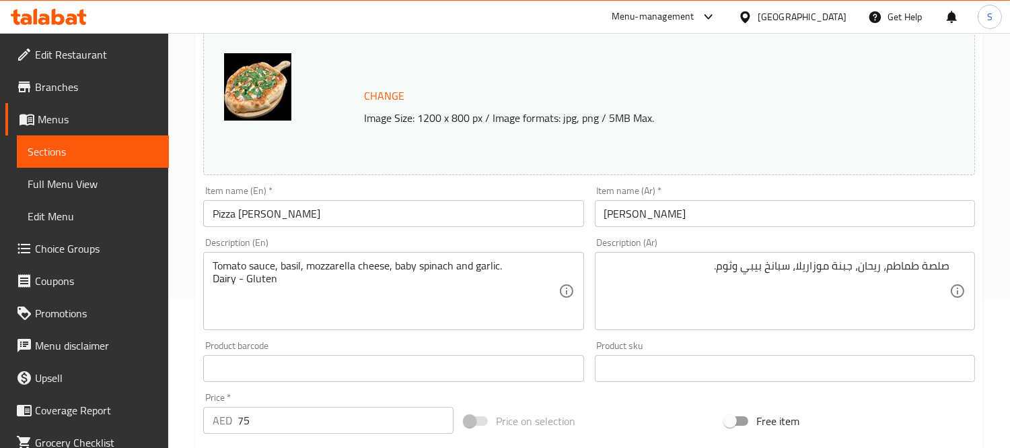
drag, startPoint x: 668, startPoint y: 240, endPoint x: 695, endPoint y: 260, distance: 33.1
click at [693, 258] on div "Description (Ar) صلصة طماطم، ريحان، جبنة موزاريلا، سبانخ بيبي وثوم. Description…" at bounding box center [785, 284] width 380 height 92
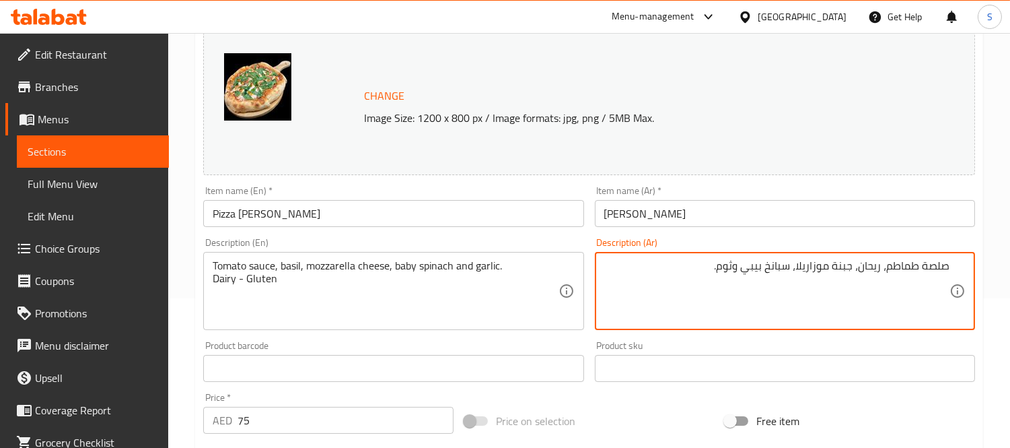
paste textarea "الألبان - جلوتين"
type textarea "صلصة طماطم، ريحان، جبنة موزاريلا، سبانخ بيبي وثوم. الألبان - جلوتين"
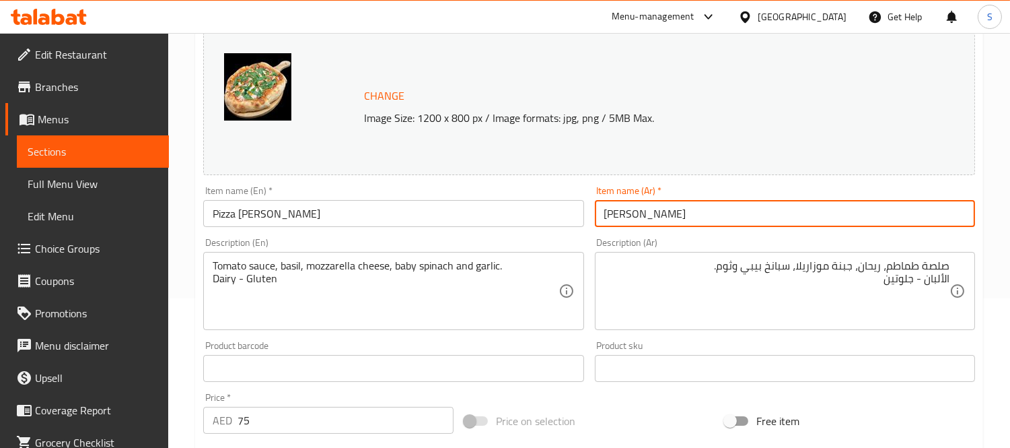
click at [723, 204] on input "بيتزا كارمن غايس" at bounding box center [785, 213] width 380 height 27
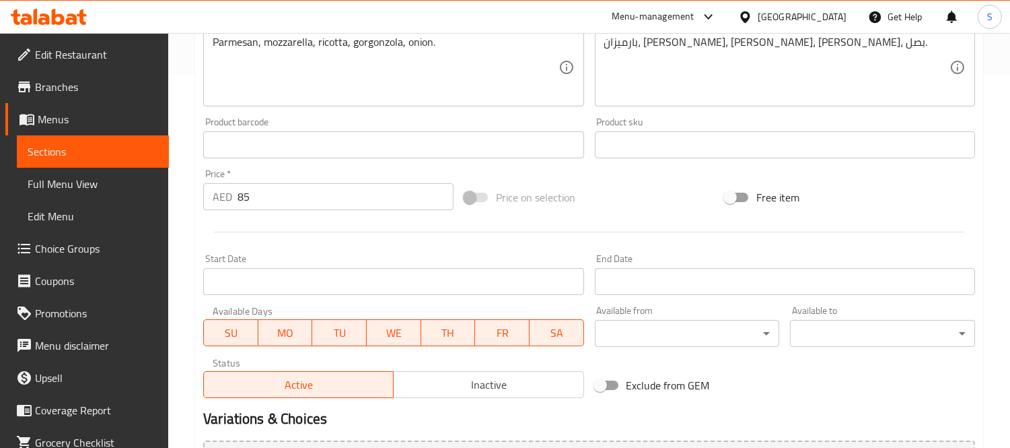
scroll to position [374, 0]
click at [459, 22] on div "Menu-management [GEOGRAPHIC_DATA] Get Help S" at bounding box center [505, 17] width 1010 height 32
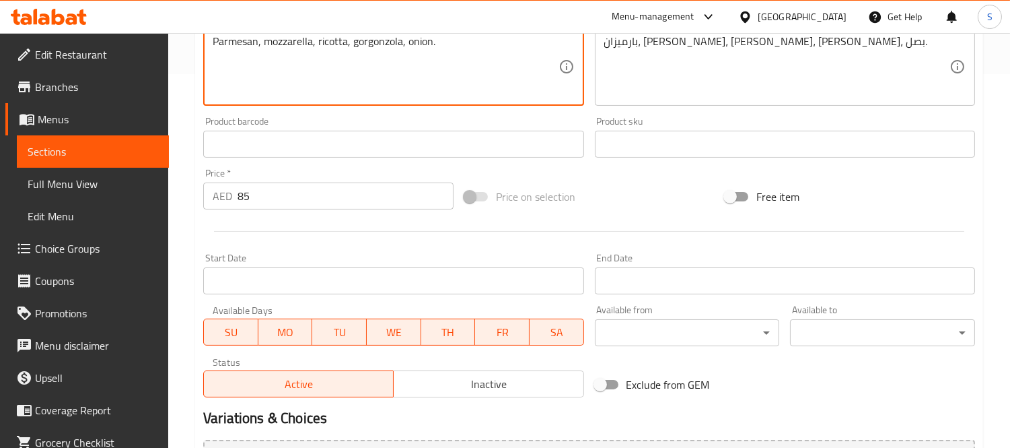
paste textarea "Dairy - Gluten"
type textarea "Parmesan, mozzarella, ricotta, gorgonzola, onion. Dairy - Gluten"
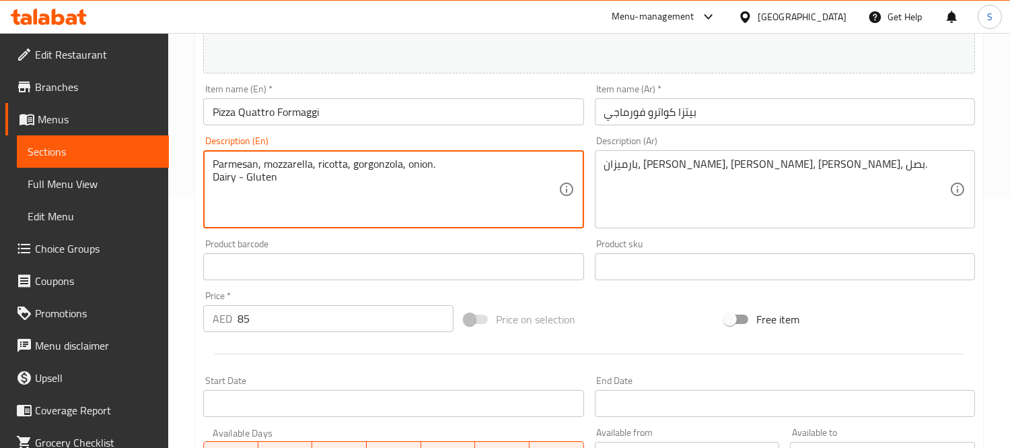
scroll to position [75, 0]
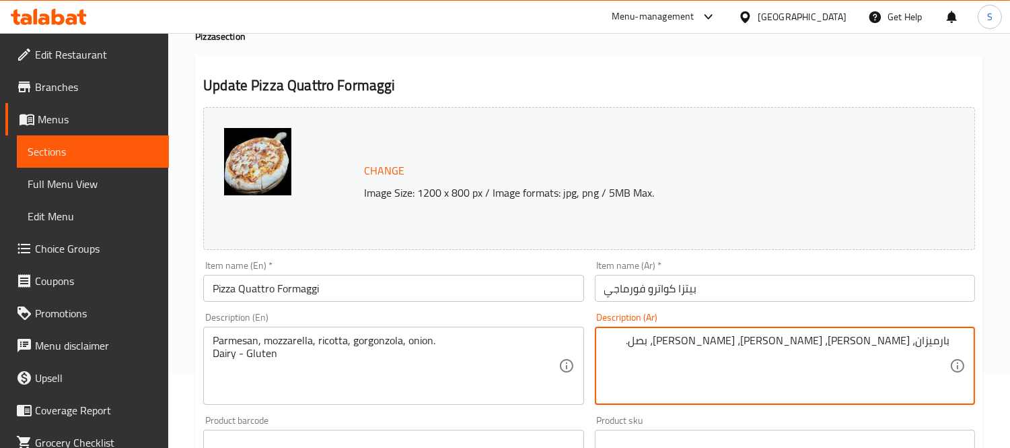
click at [720, 371] on textarea "بارميزان، [PERSON_NAME]، [PERSON_NAME]، [PERSON_NAME]، بصل." at bounding box center [776, 366] width 345 height 64
click at [735, 357] on textarea "بارميزان، [PERSON_NAME]، [PERSON_NAME]، [PERSON_NAME]، بصل." at bounding box center [776, 366] width 345 height 64
paste textarea "الألبان - جلوتين"
type textarea "بارميزان، [PERSON_NAME]، [PERSON_NAME]، [PERSON_NAME]، بصل. الألبان - جلوتين"
click at [734, 295] on input "بيتزا كواترو فورماجي" at bounding box center [785, 288] width 380 height 27
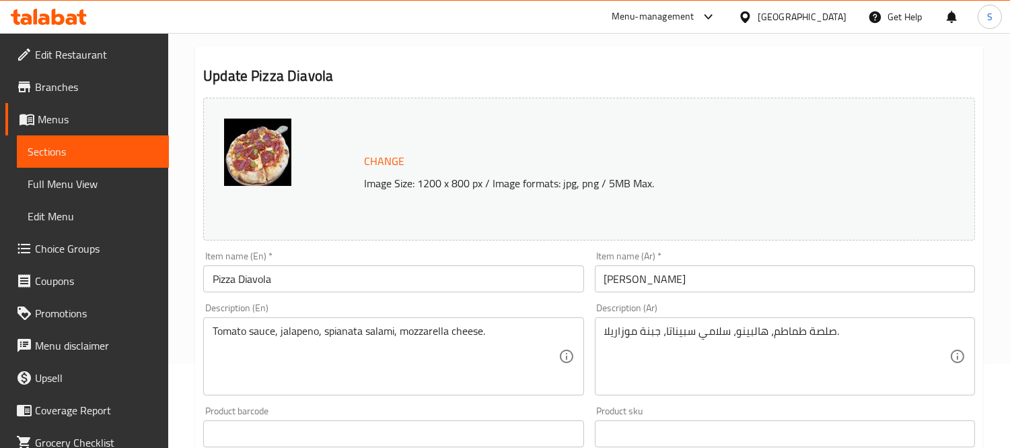
scroll to position [149, 0]
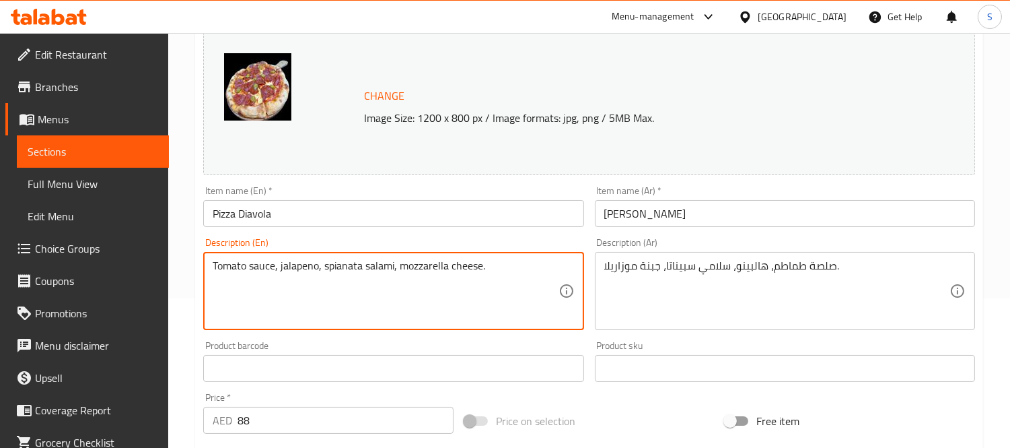
paste textarea "Dairy - Gluten"
type textarea "Tomato sauce, jalapeno, spianata salami, mozzarella cheese. Dairy - Gluten"
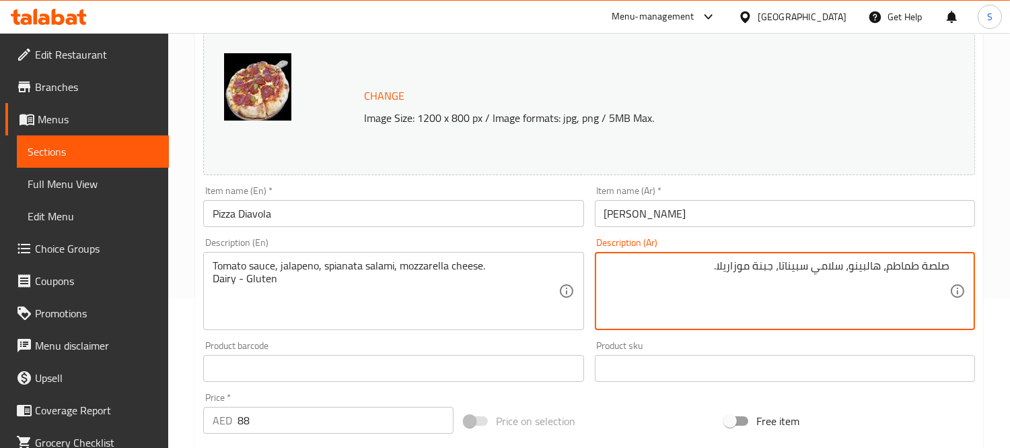
click at [689, 285] on textarea "صلصة طماطم، هالبينو، سلامي سبيناتا، جبنة موزاريلا." at bounding box center [776, 291] width 345 height 64
paste textarea "الألبان - جلوتين"
type textarea "صلصة طماطم، هالبينو، سلامي سبيناتا، جبنة موزاريلا. الألبان - جلوتين"
click at [745, 216] on input "بيتزا ديافولا" at bounding box center [785, 213] width 380 height 27
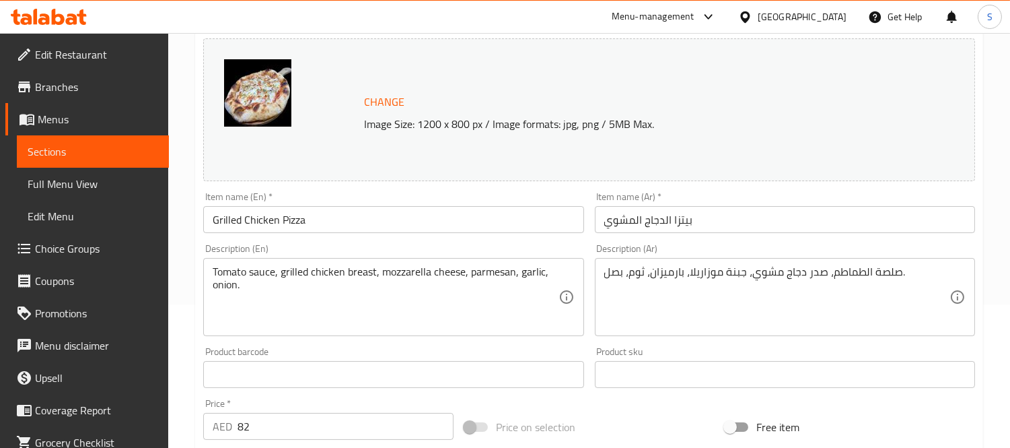
scroll to position [149, 0]
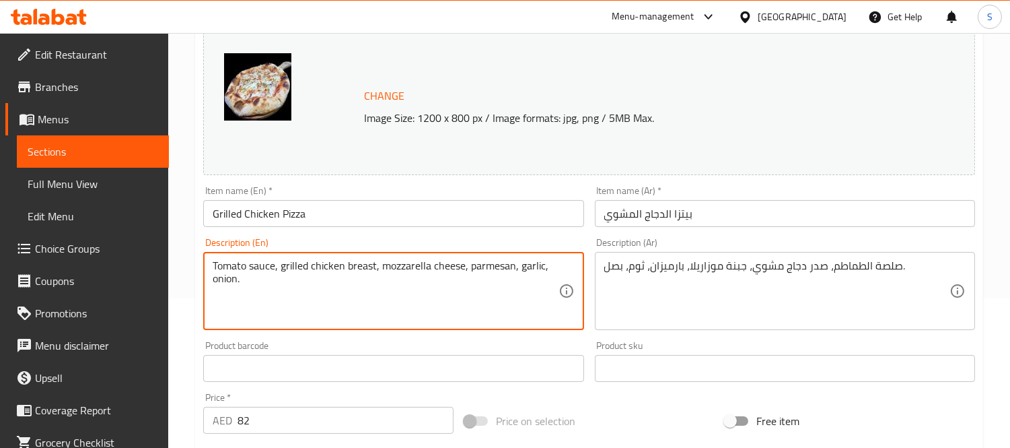
paste textarea "Dairy - Gluten"
type textarea "Tomato sauce, grilled chicken breast, mozzarella cheese, parmesan, garlic, onio…"
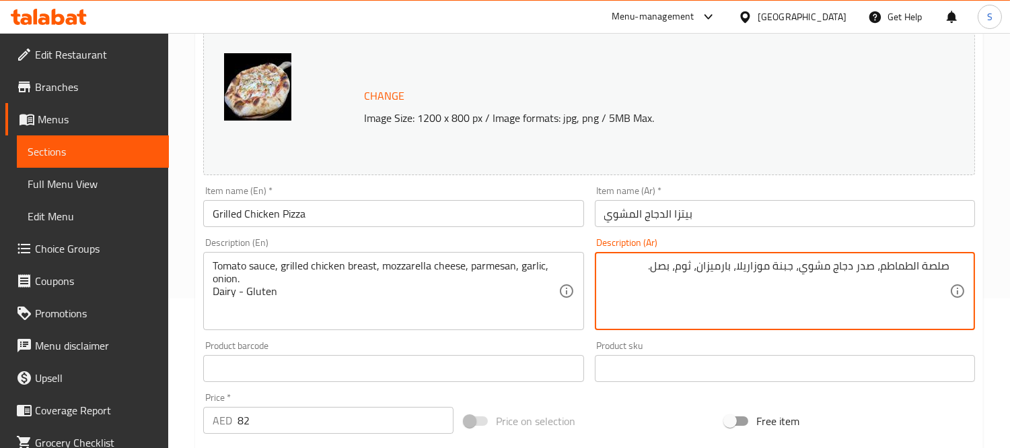
paste textarea "الألبان - جلوتين"
type textarea "صلصة الطماطم، صدر دجاج مشوي، جبنة موزاريلا، بارميزان، ثوم، بصل. الألبان - جلوتين"
click at [756, 213] on input "بيتزا الدجاج المشوي" at bounding box center [785, 213] width 380 height 27
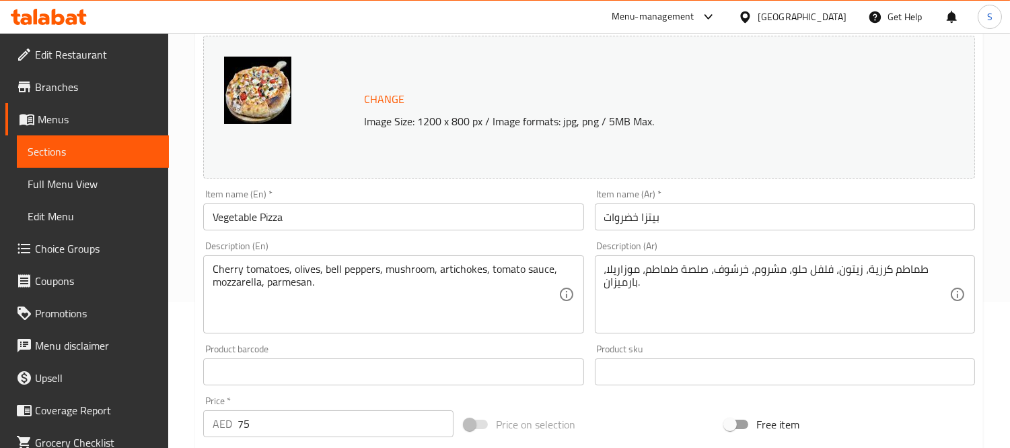
scroll to position [224, 0]
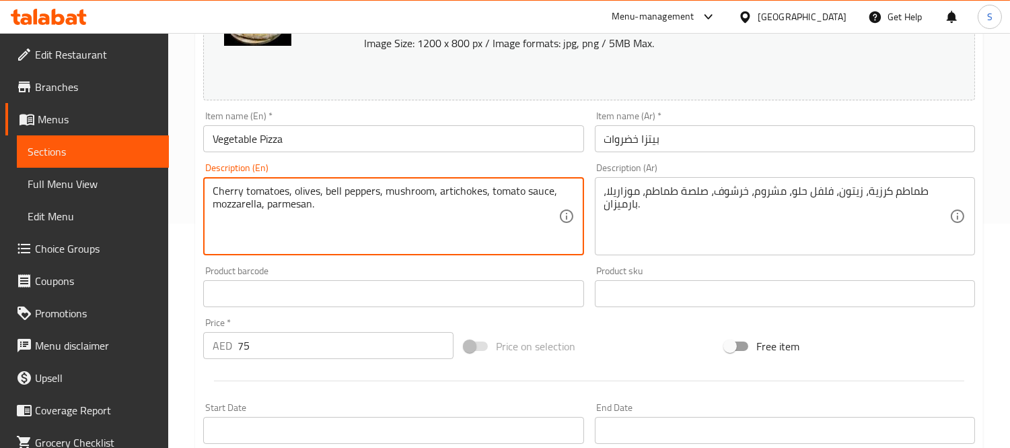
paste textarea "Dairy - Gluten"
type textarea "Cherry tomatoes, olives, bell peppers, mushroom, artichokes, tomato sauce, mozz…"
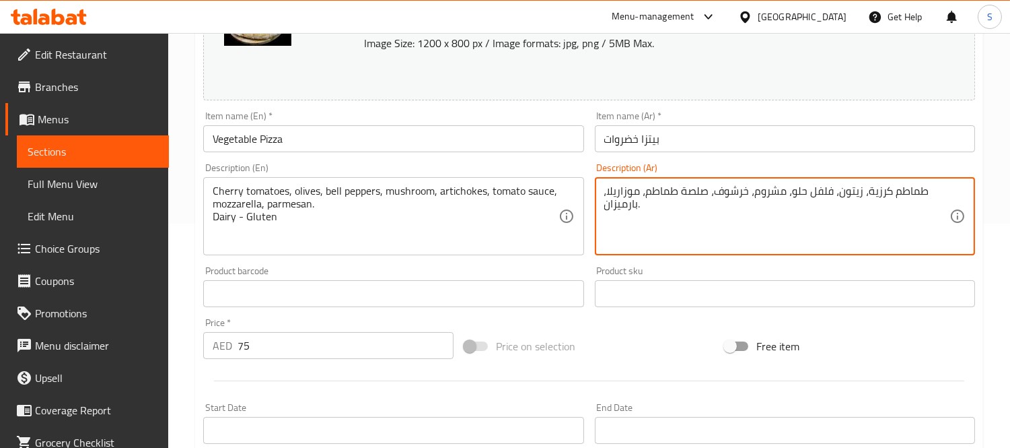
paste textarea "الألبان - جلوتين"
type textarea "طماطم كرزية، زيتون، فلفل حلو، مشروم، خرشوف، صلصة طماطم، موزاريلا، بارميزان. الأ…"
click at [911, 149] on input "بيتزا خضروات" at bounding box center [785, 138] width 380 height 27
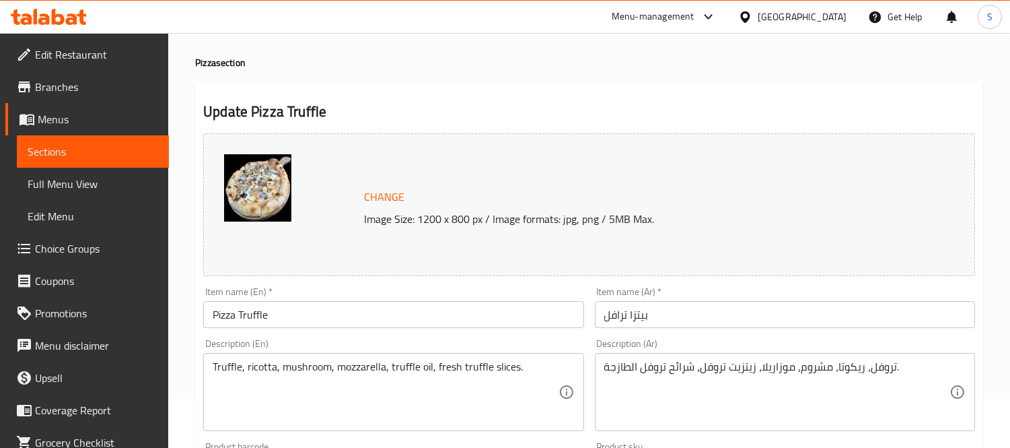
scroll to position [75, 0]
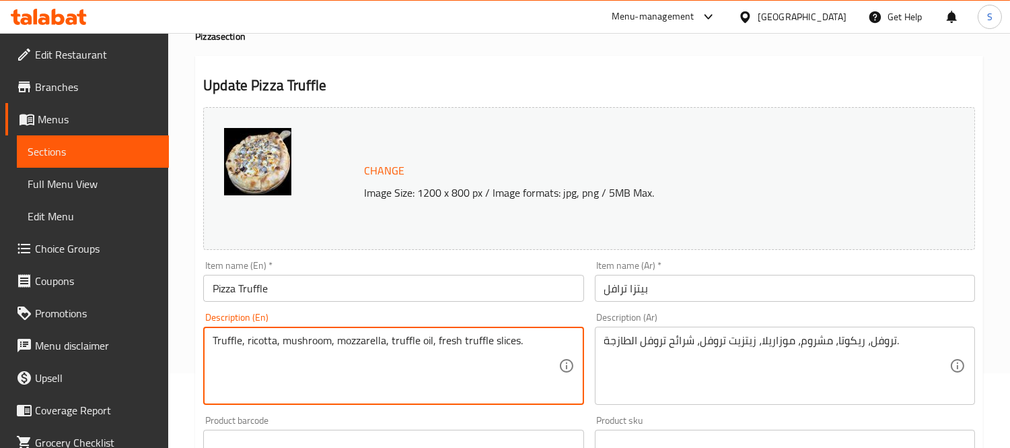
paste textarea "Dairy - Gluten"
type textarea "Truffle, ricotta, mushroom, mozzarella, truffle oil, fresh truffle slices. Dair…"
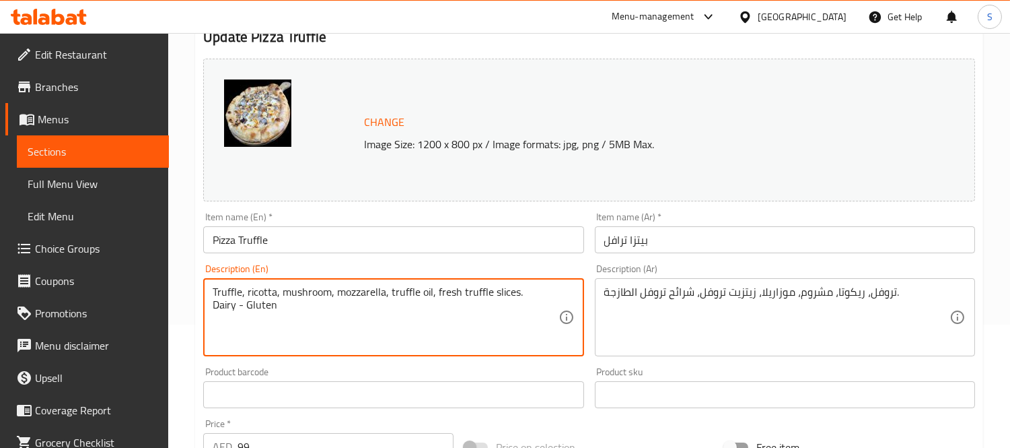
scroll to position [149, 0]
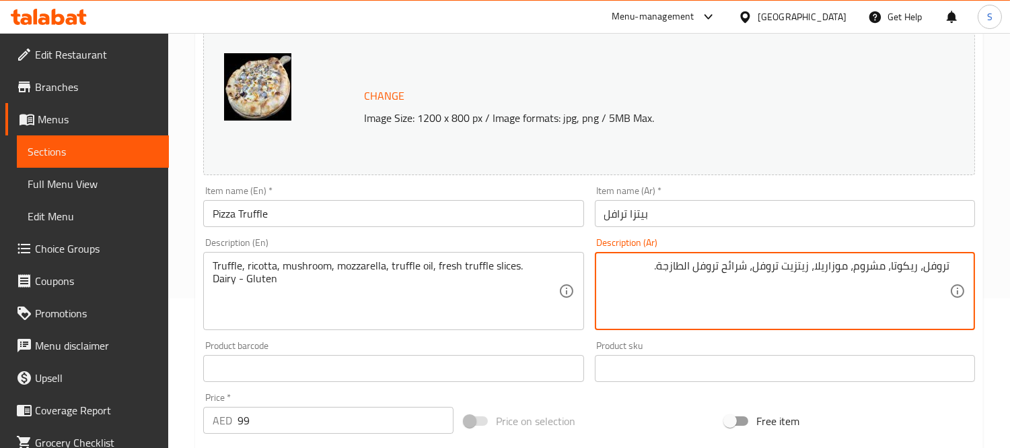
click at [652, 273] on textarea "تروفل، ريكوتا، مشروم، موزاريلا، زيتزيت تروفل، شرائح تروفل الطازجة." at bounding box center [776, 291] width 345 height 64
paste textarea "الألبان - جلوتين"
type textarea "تروفل، ريكوتا، مشروم، موزاريلا، زيتزيت تروفل، شرائح تروفل الطازجة. الألبان - جل…"
click at [701, 206] on input "بيتزا ترافل" at bounding box center [785, 213] width 380 height 27
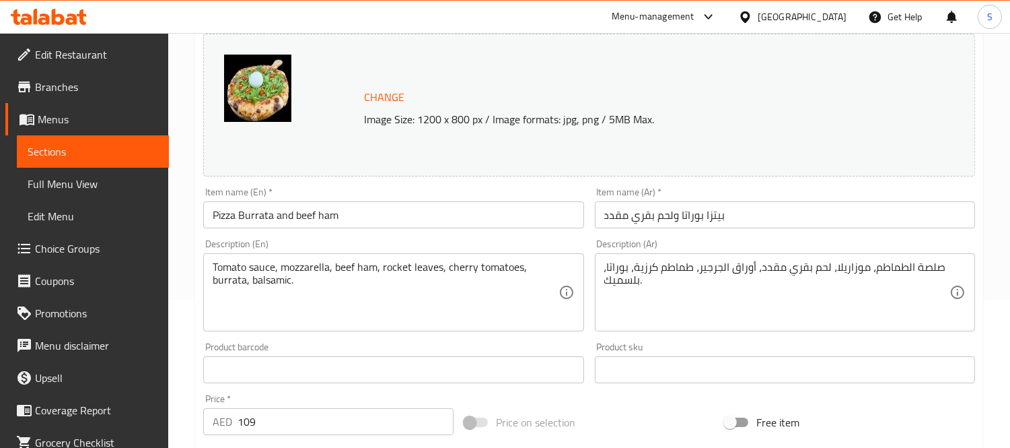
scroll to position [149, 0]
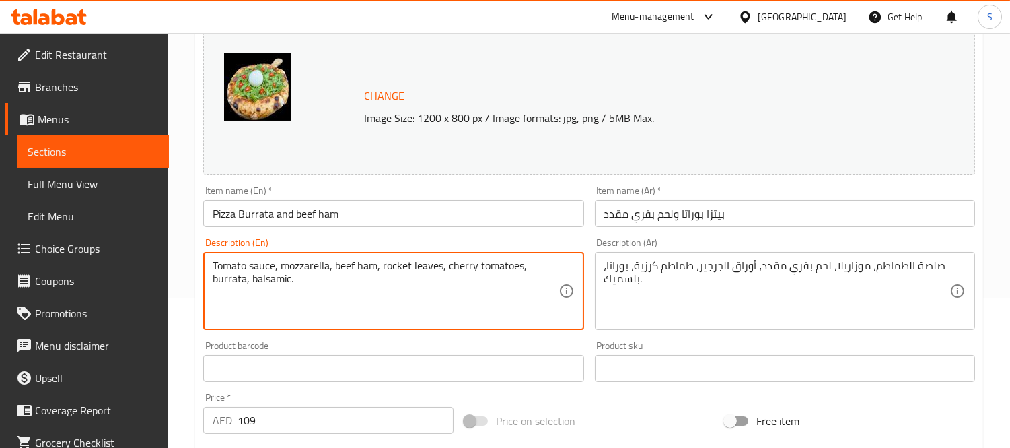
paste textarea "Dairy - Gluten"
type textarea "Tomato sauce, mozzarella, beef ham, rocket leaves, cherry tomatoes, burrata, ba…"
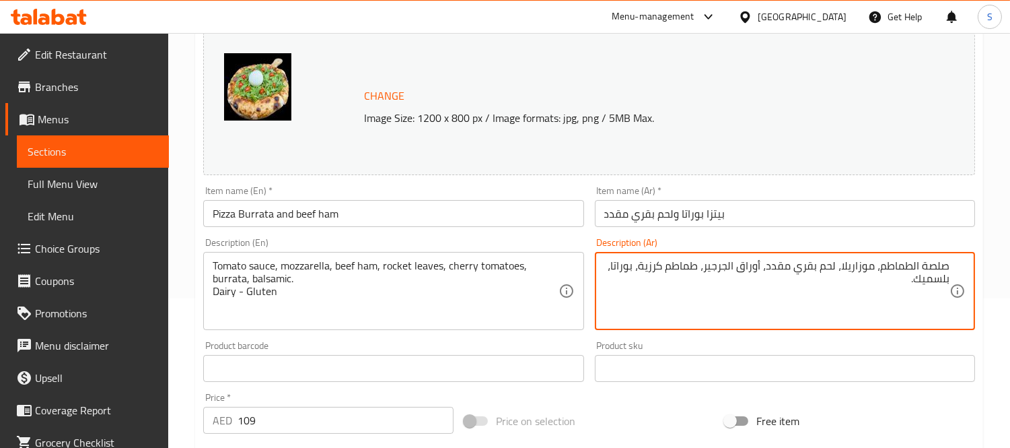
click at [740, 285] on textarea "صلصة الطماطم، موزاريلا، لحم بقري مقدد، أوراق الجرجير، طماطم كرزية، بوراتا، بلسم…" at bounding box center [776, 291] width 345 height 64
paste textarea "الألبان - جلوتين"
type textarea "صلصة الطماطم، موزاريلا، لحم بقري مقدد، أوراق الجرجير، طماطم كرزية، بوراتا، بلسم…"
click at [757, 225] on div "Item name (Ar)   * [PERSON_NAME] ولحم بقري مقدد Item name (Ar) *" at bounding box center [785, 206] width 391 height 52
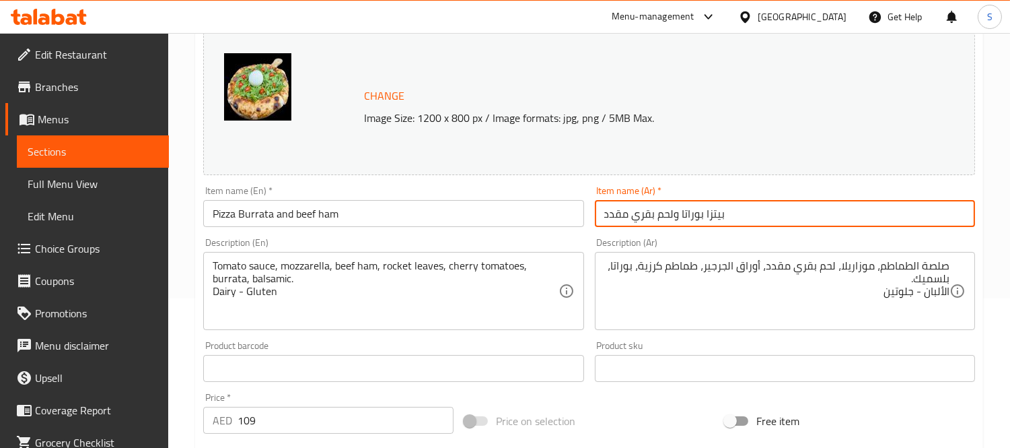
click at [757, 224] on input "بيتزا بوراتا ولحم بقري مقدد" at bounding box center [785, 213] width 380 height 27
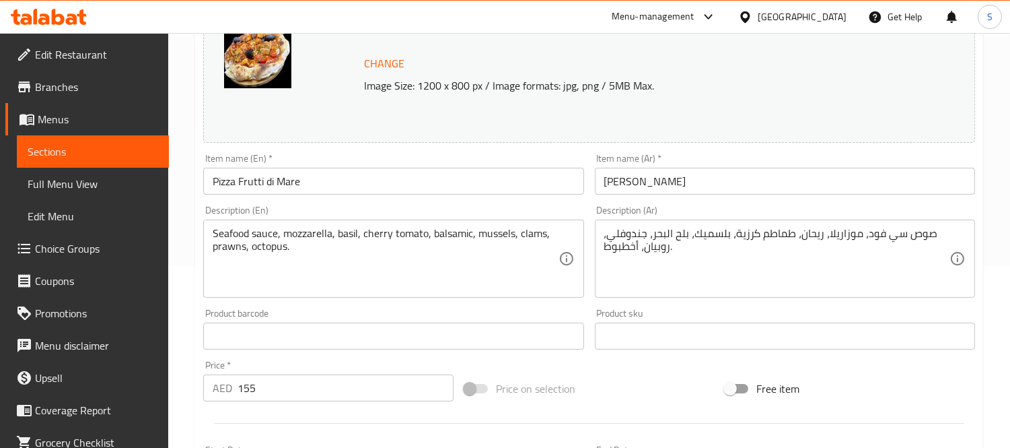
scroll to position [224, 0]
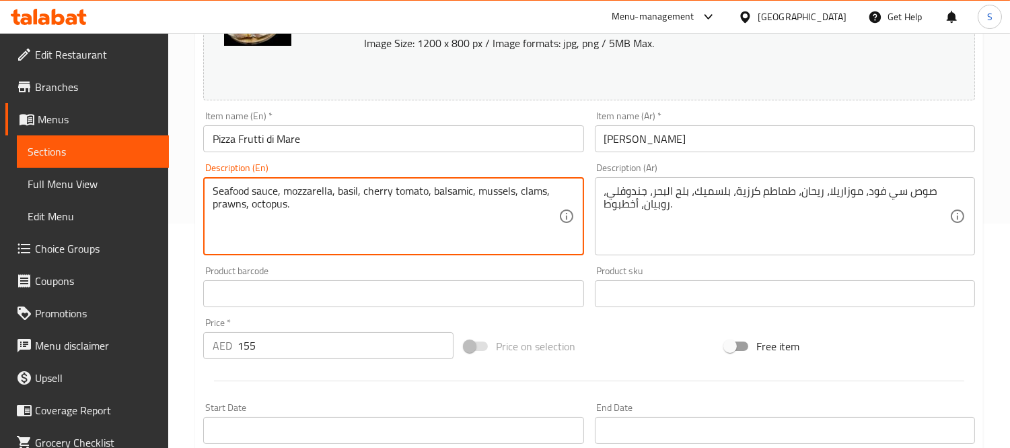
paste textarea "Dairy - Gluten"
type textarea "Seafood sauce, mozzarella, basil, cherry tomato, balsamic, mussels, clams, praw…"
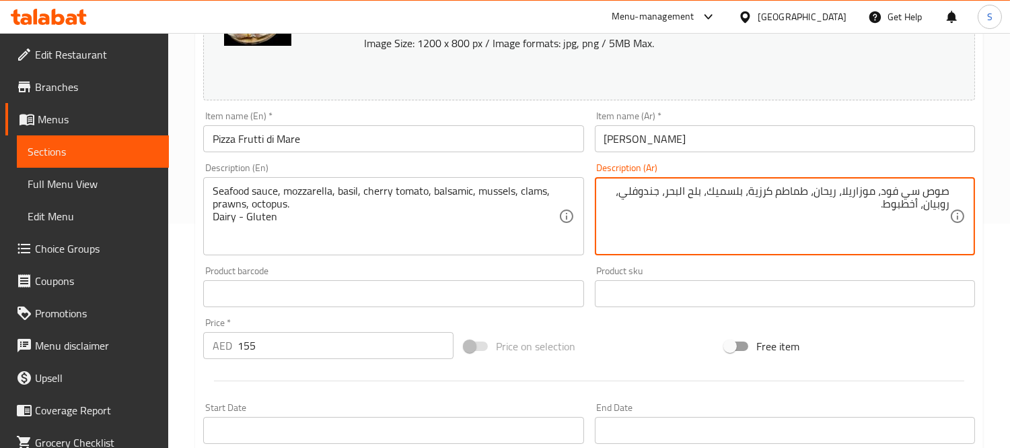
click at [859, 230] on textarea "صوص سي فود، موزاريلا، ريحان، طماطم كرزية، بلسميك، بلح البحر، جندوفلي، روبيان، أ…" at bounding box center [776, 216] width 345 height 64
paste textarea "الألبان - جلوتين"
type textarea "صوص سي فود، موزاريلا، ريحان، طماطم كرزية، بلسميك، بلح البحر، جندوفلي، روبيان، أ…"
click at [833, 149] on input "بيتزا فروتي دي ماري" at bounding box center [785, 138] width 380 height 27
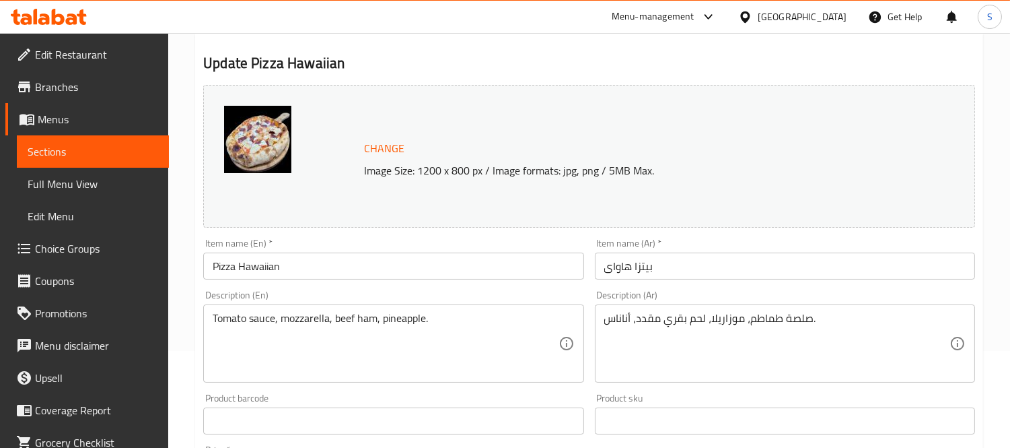
scroll to position [224, 0]
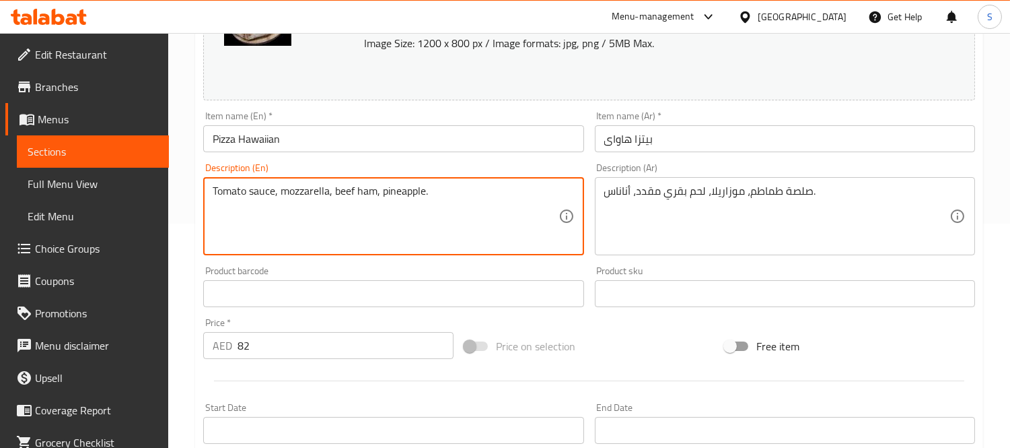
paste textarea "Dairy - Gluten"
type textarea "Tomato sauce, mozzarella, beef ham, pineapple. Dairy - Gluten"
click at [728, 182] on div "صلصة طماطم، موزاريلا، لحم بقري مقدد، أناناس. Description (Ar)" at bounding box center [785, 216] width 380 height 78
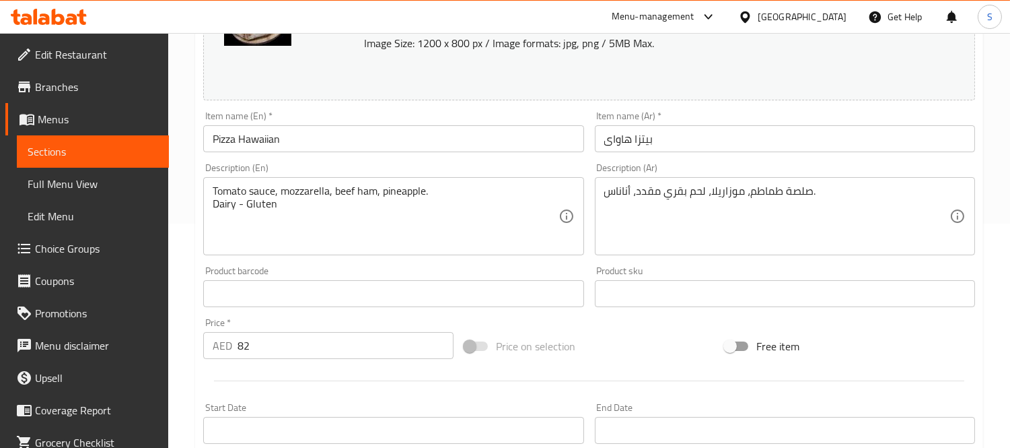
drag, startPoint x: 728, startPoint y: 182, endPoint x: 660, endPoint y: 200, distance: 70.8
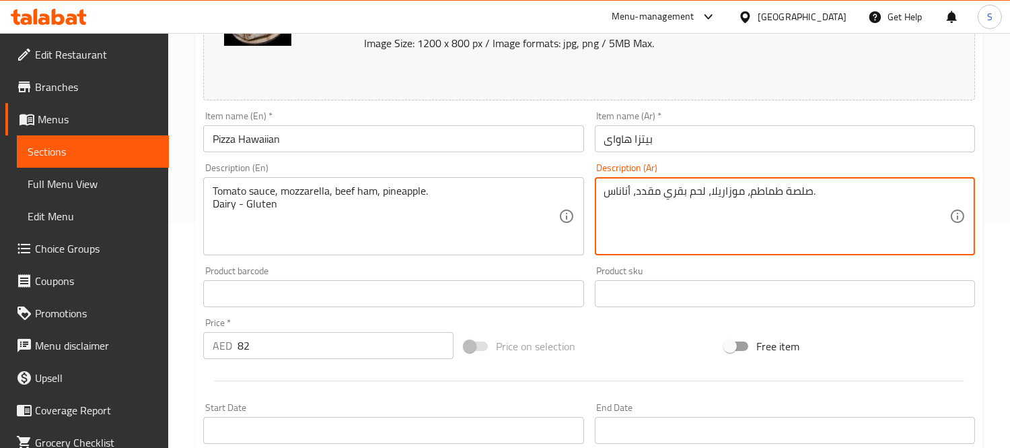
click at [660, 199] on textarea "صلصة طماطم، موزاريلا، لحم بقري مقدد، أناناس." at bounding box center [776, 216] width 345 height 64
click at [730, 207] on textarea "صلصة طماطم، موزاريلا، لحم بقري مقدد، أناناس." at bounding box center [776, 216] width 345 height 64
paste textarea "الألبان - جلوتين"
type textarea "صلصة طماطم، موزاريلا، لحم بقري مقدد، أناناس. الألبان - جلوتين"
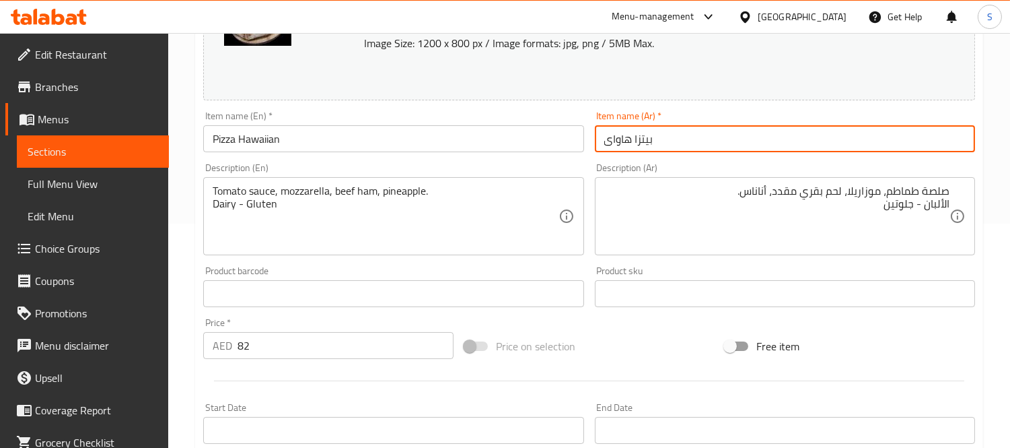
click at [745, 138] on input "بيتزا هاواى" at bounding box center [785, 138] width 380 height 27
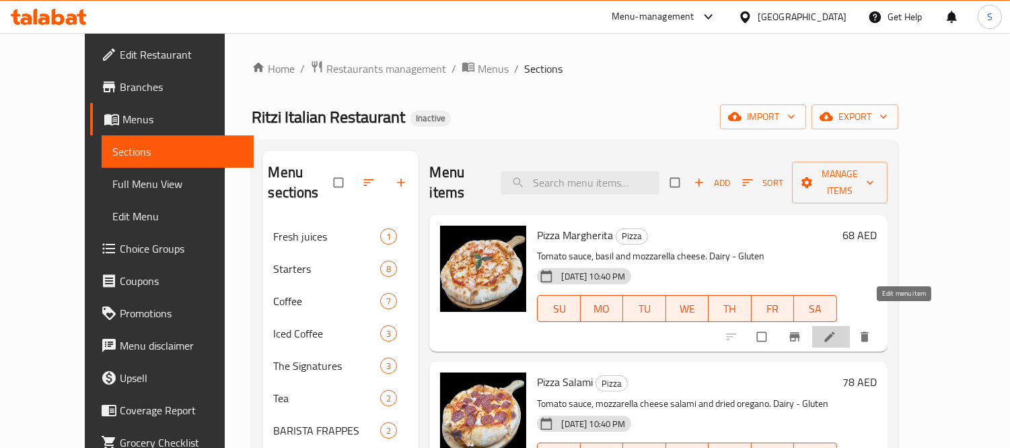
click at [837, 330] on icon at bounding box center [829, 336] width 13 height 13
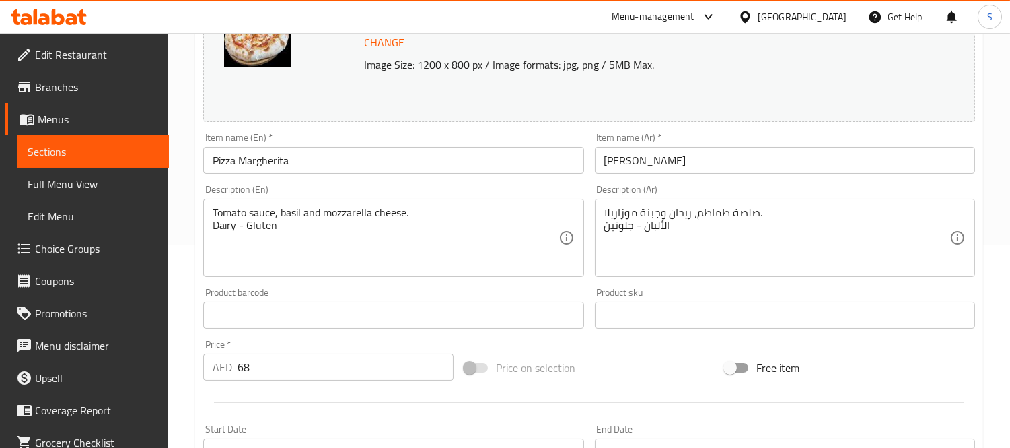
scroll to position [224, 0]
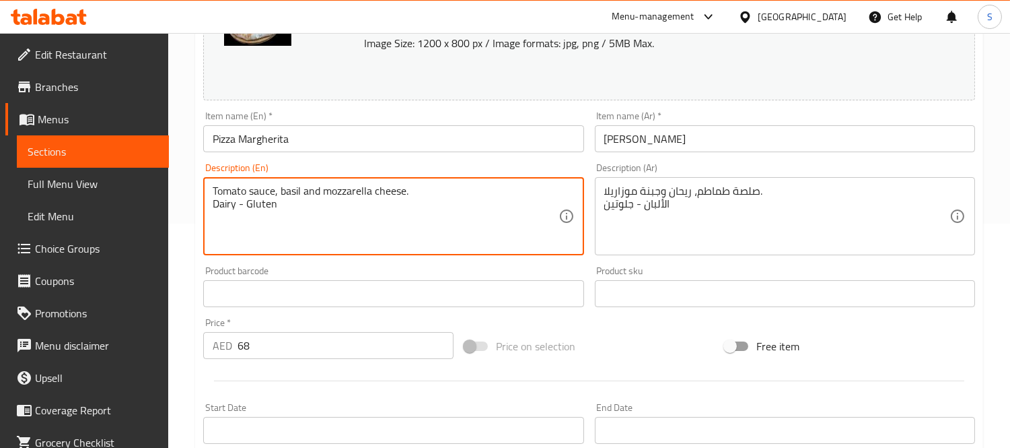
drag, startPoint x: 433, startPoint y: 192, endPoint x: 450, endPoint y: 234, distance: 45.0
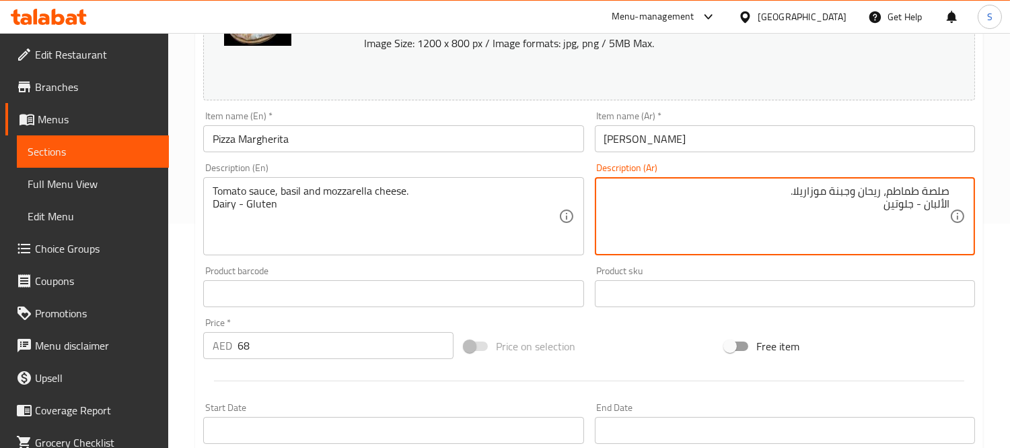
drag, startPoint x: 749, startPoint y: 186, endPoint x: 737, endPoint y: 249, distance: 64.4
click at [737, 249] on div "صلصة طماطم، ريحان وجبنة موزاريلا. الألبان - جلوتين Description (Ar)" at bounding box center [785, 216] width 380 height 78
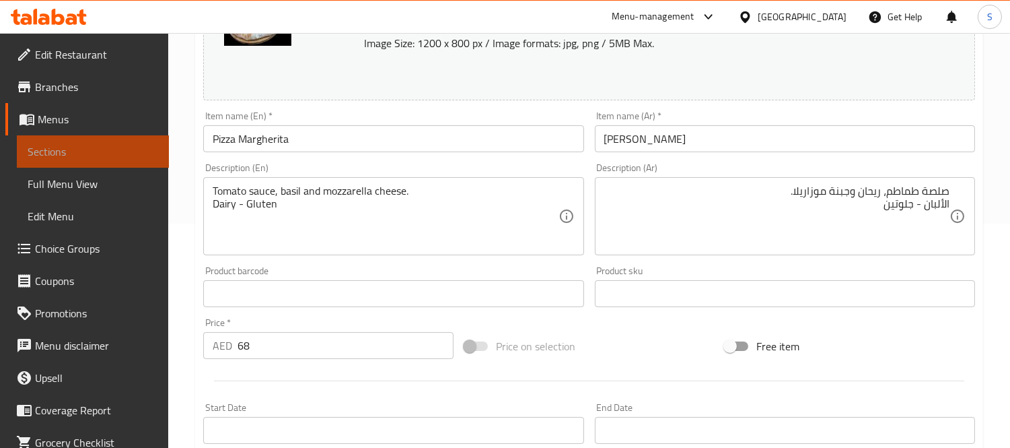
click at [108, 153] on span "Sections" at bounding box center [93, 151] width 131 height 16
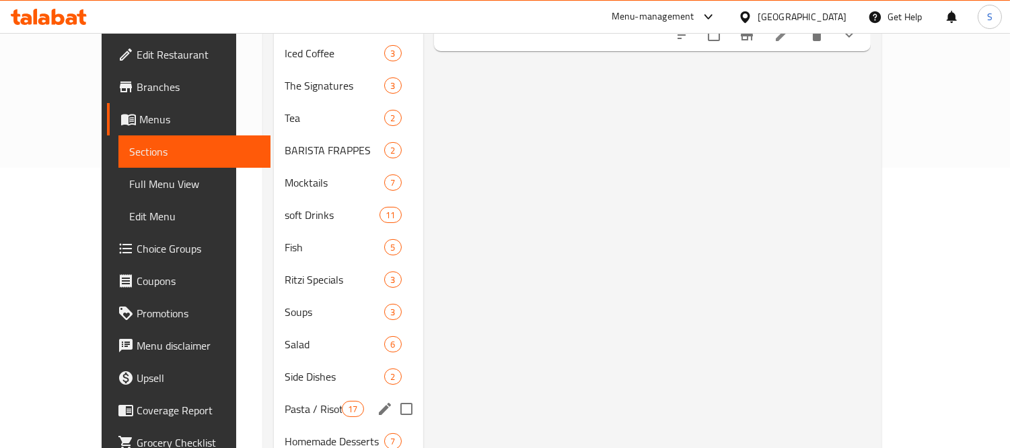
scroll to position [408, 0]
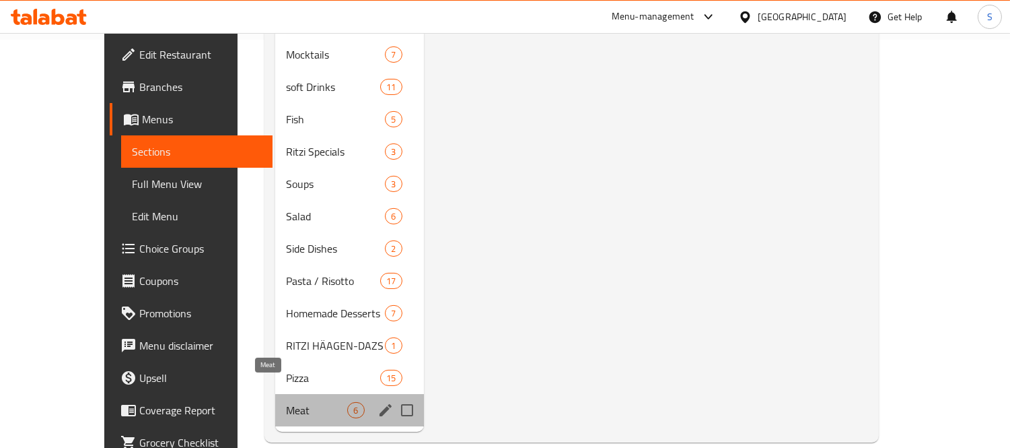
click at [291, 402] on span "Meat" at bounding box center [316, 410] width 61 height 16
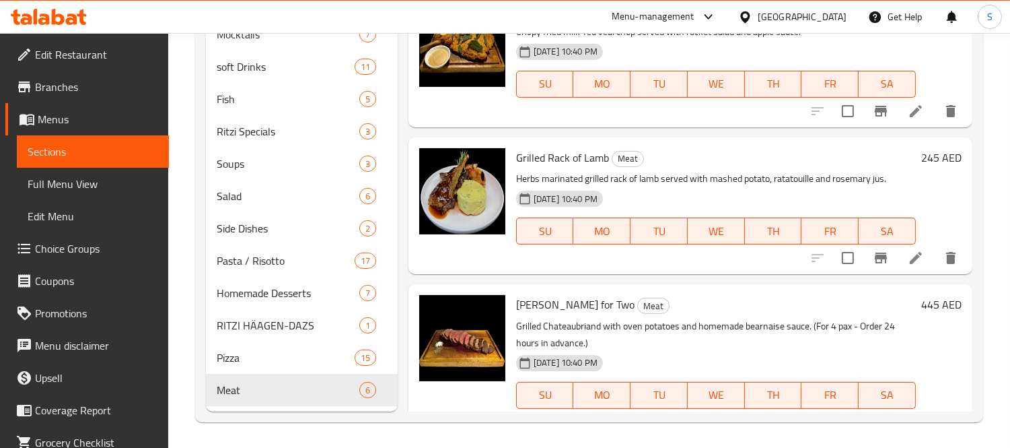
scroll to position [314, 0]
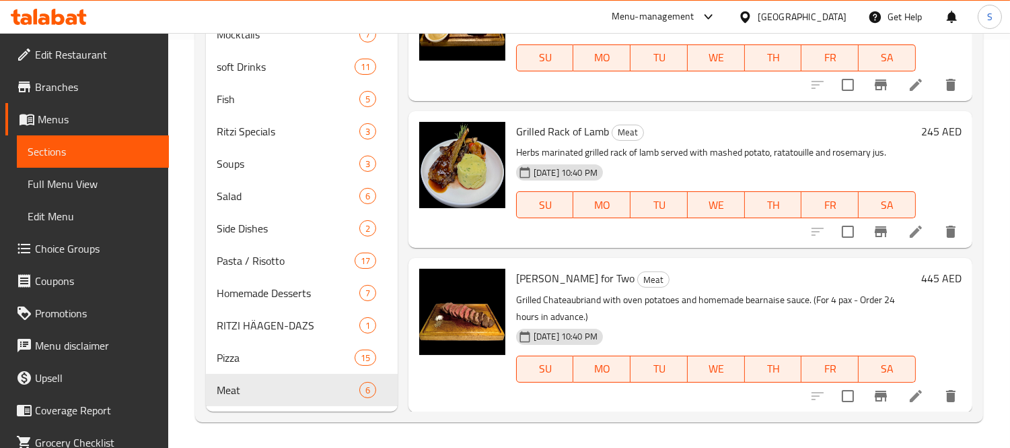
click at [553, 279] on span "[PERSON_NAME] for Two" at bounding box center [575, 278] width 118 height 20
copy h6 "[PERSON_NAME] for Two"
click at [943, 391] on icon "delete" at bounding box center [951, 396] width 16 height 16
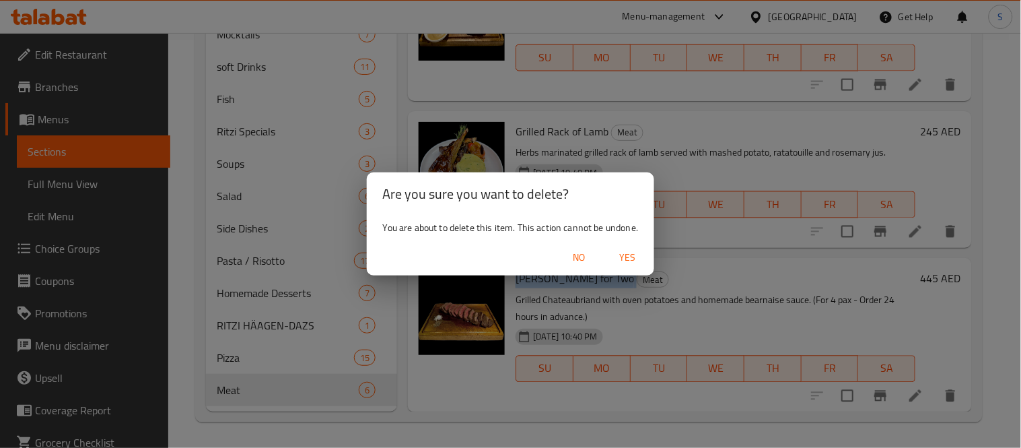
click at [623, 254] on span "Yes" at bounding box center [627, 257] width 32 height 17
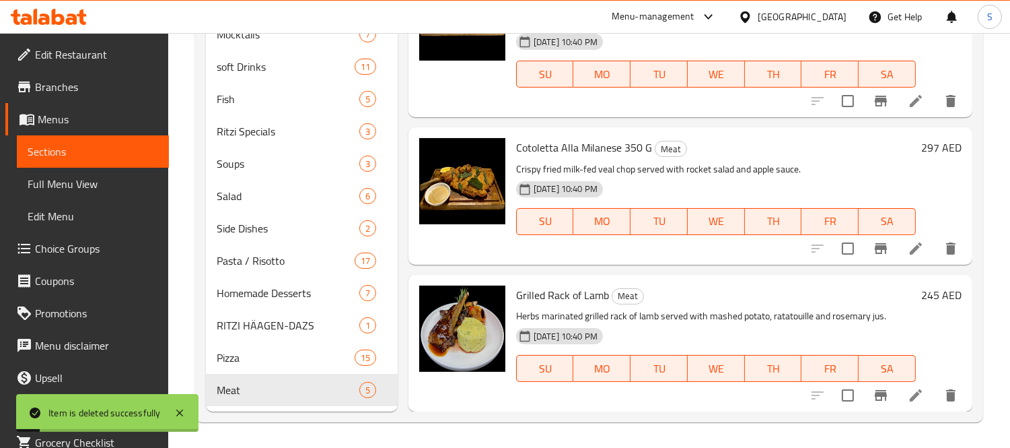
scroll to position [151, 0]
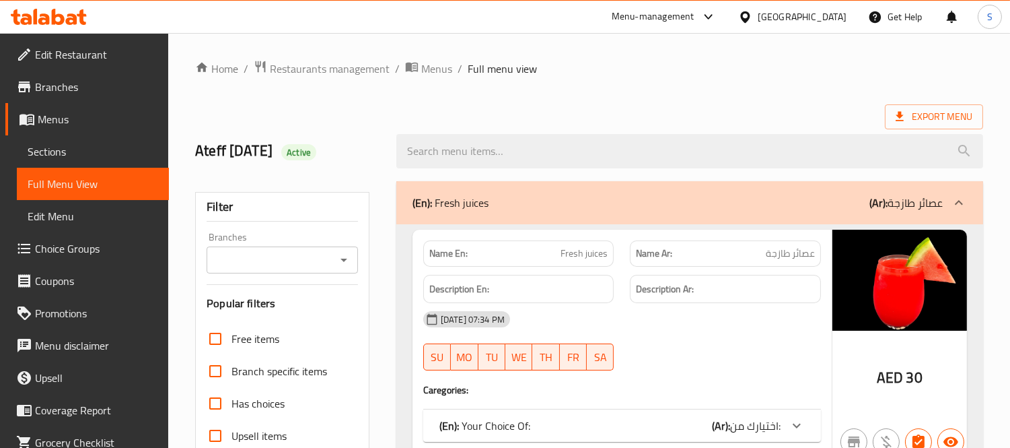
click at [353, 149] on h2 "Ateff 10/9/2025 Active" at bounding box center [287, 151] width 185 height 20
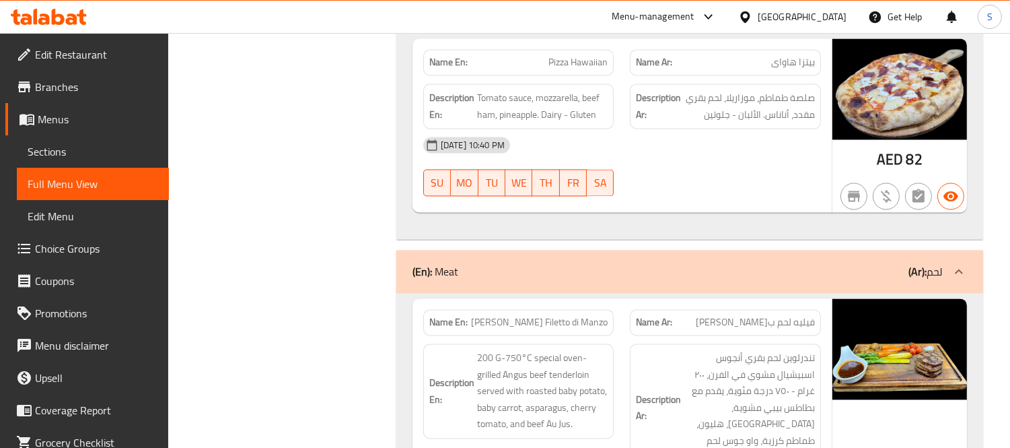
scroll to position [23331, 0]
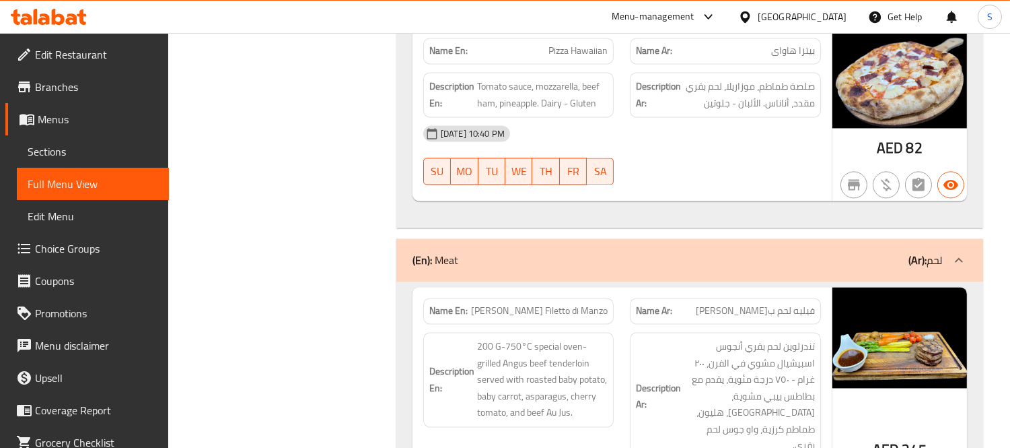
click at [790, 19] on div "[GEOGRAPHIC_DATA]" at bounding box center [802, 16] width 89 height 15
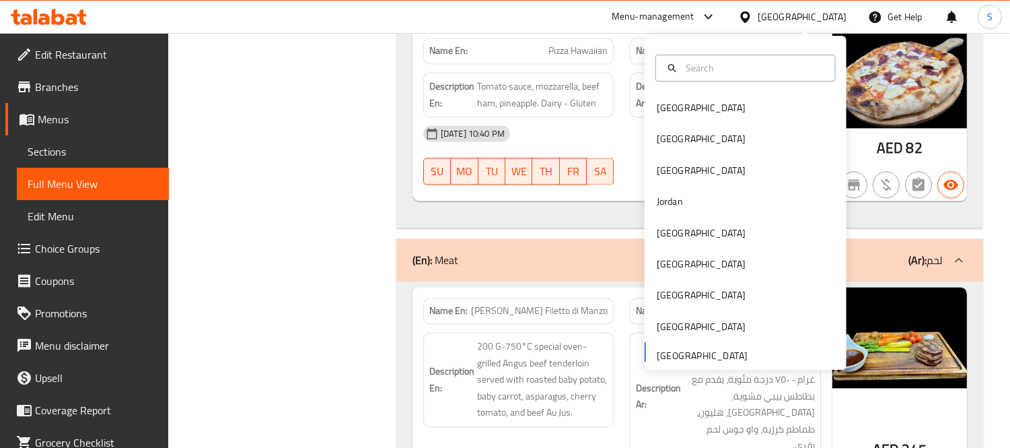
drag, startPoint x: 396, startPoint y: 51, endPoint x: 288, endPoint y: 61, distance: 108.2
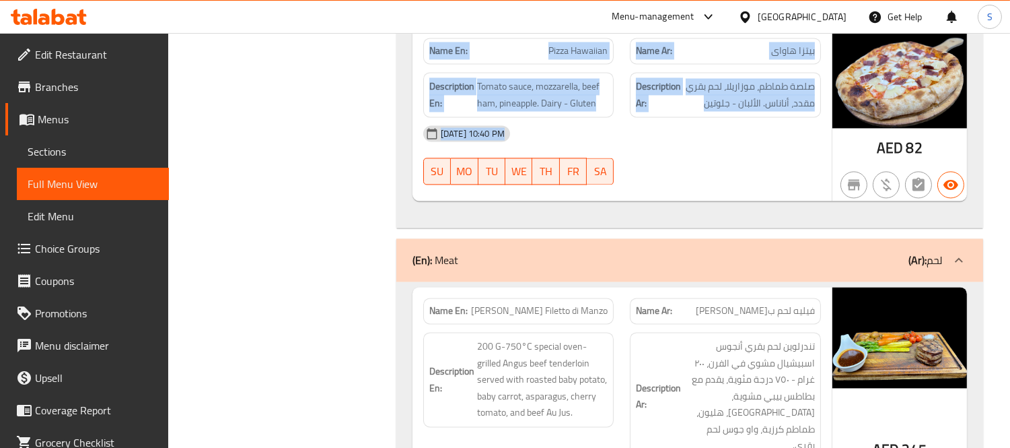
click at [125, 149] on span "Sections" at bounding box center [93, 151] width 131 height 16
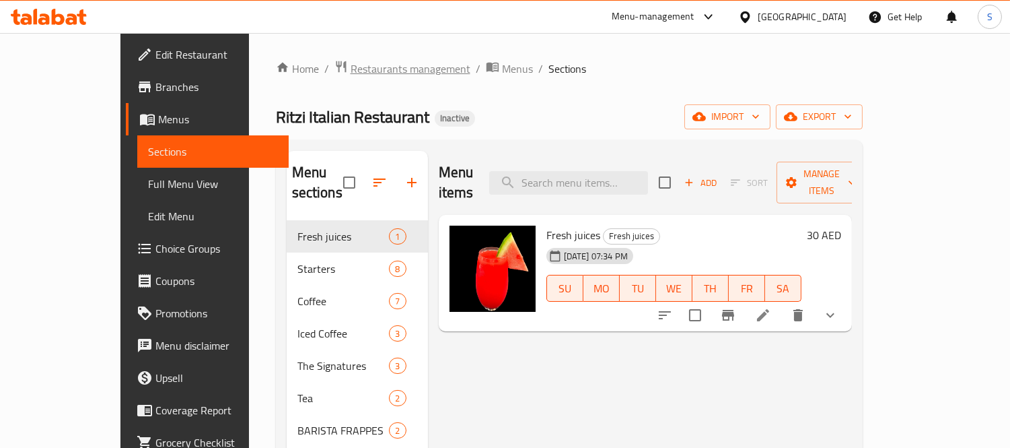
click at [351, 64] on span "Restaurants management" at bounding box center [411, 69] width 120 height 16
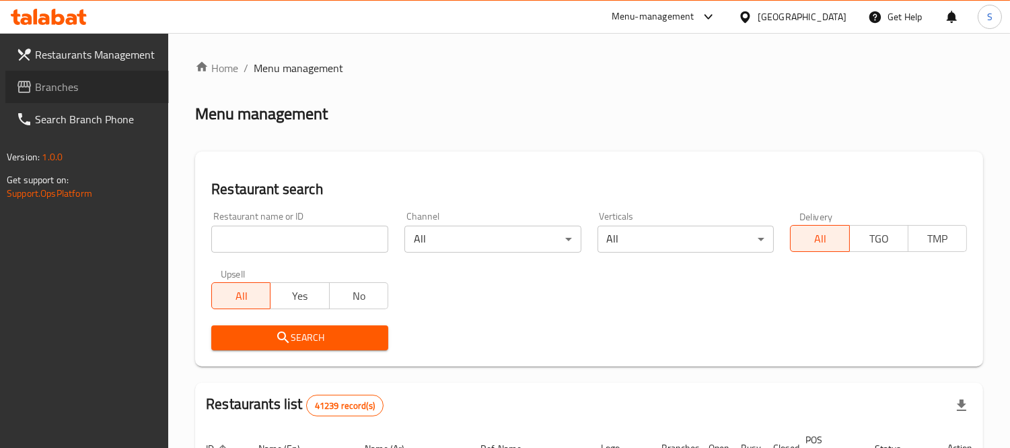
click at [102, 91] on span "Branches" at bounding box center [96, 87] width 123 height 16
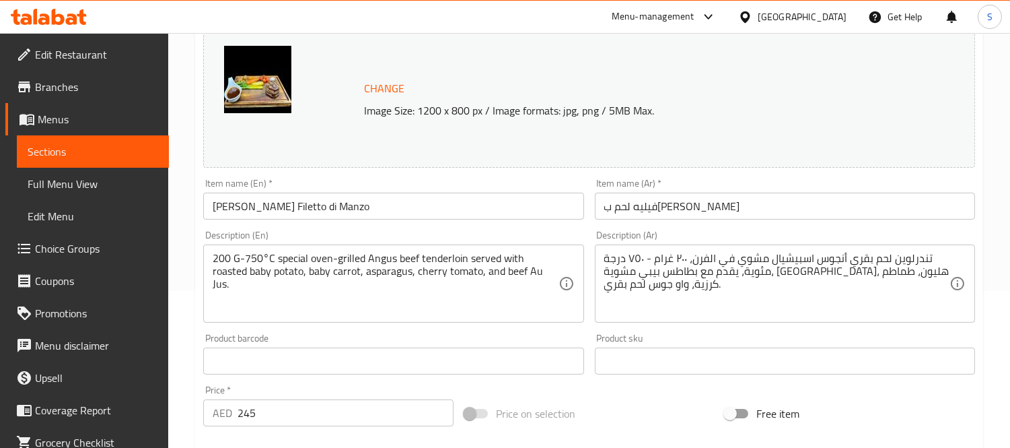
scroll to position [224, 0]
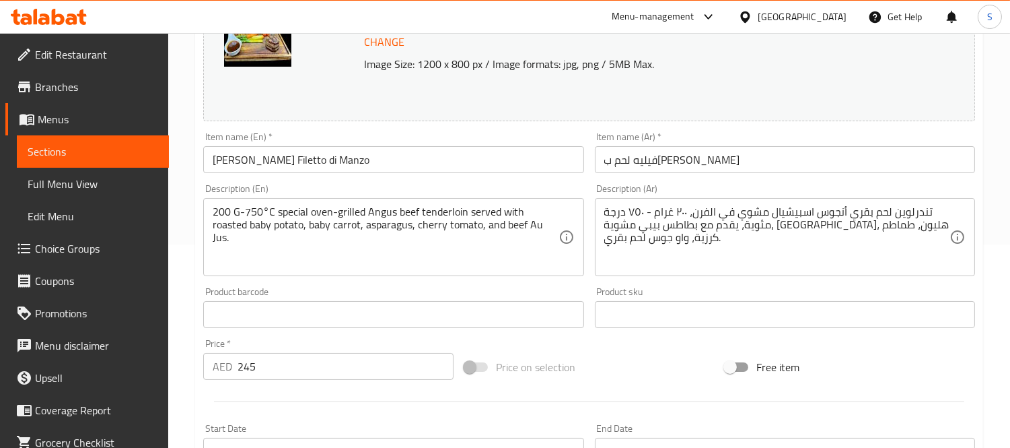
scroll to position [224, 0]
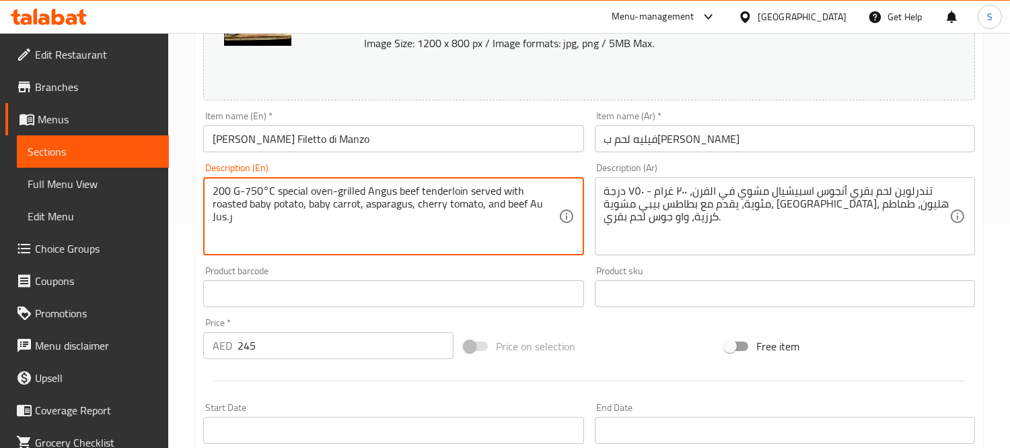
paste textarea "Dairy - Gluten"
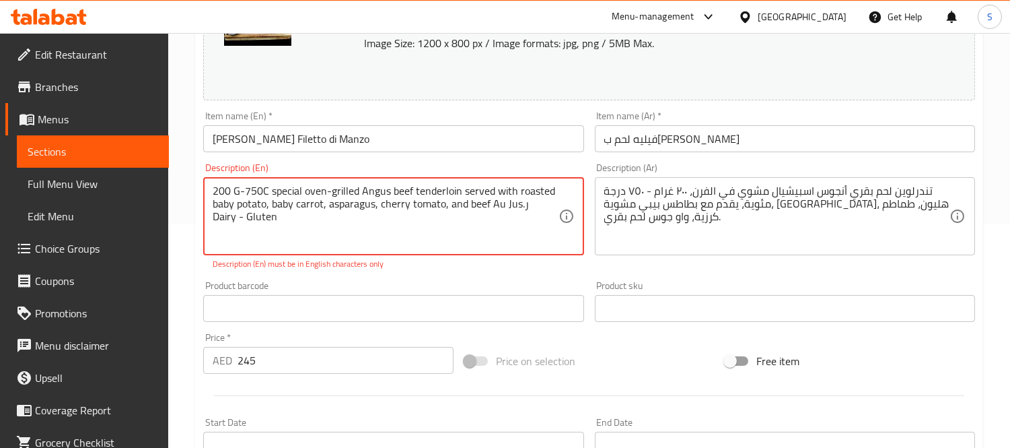
click at [372, 136] on input "[PERSON_NAME] Filetto di Manzo" at bounding box center [393, 138] width 380 height 27
click at [440, 133] on input "[PERSON_NAME] Filetto di Manzo" at bounding box center [393, 138] width 380 height 27
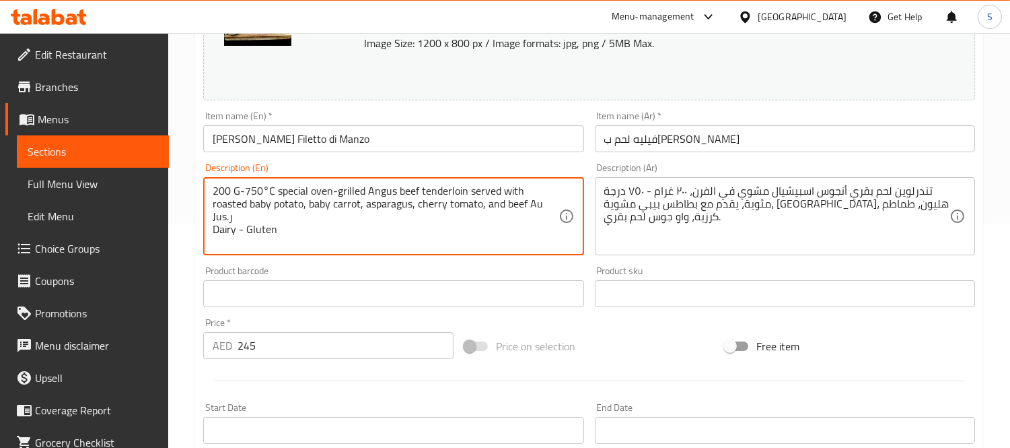
click at [530, 213] on textarea "200 G-750°C special oven-grilled Angus beef tenderloin served with roasted baby…" at bounding box center [385, 216] width 345 height 64
click at [524, 209] on textarea "200 G-750°C special oven-grilled Angus beef tenderloin served with roasted baby…" at bounding box center [385, 216] width 345 height 64
click at [527, 207] on textarea "200 G-750°C special oven-grilled Angus beef tenderloin served with roasted baby…" at bounding box center [385, 216] width 345 height 64
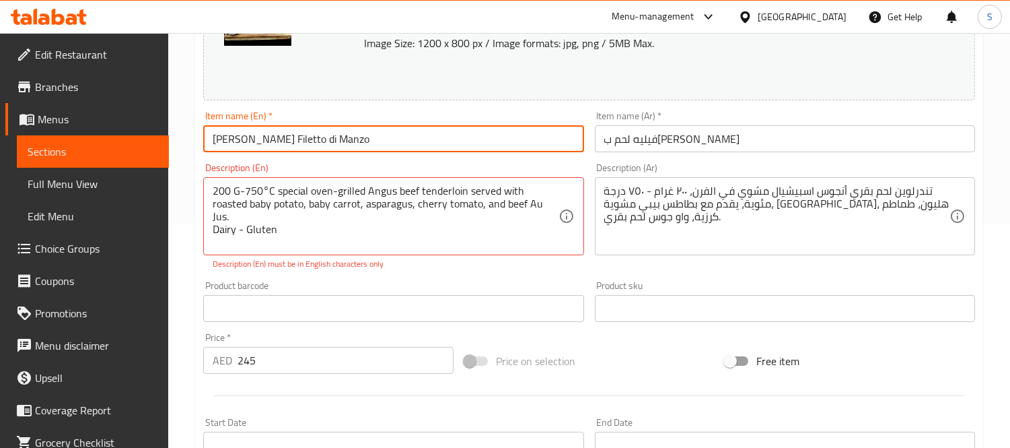
click at [519, 151] on input "[PERSON_NAME] Filetto di Manzo" at bounding box center [393, 138] width 380 height 27
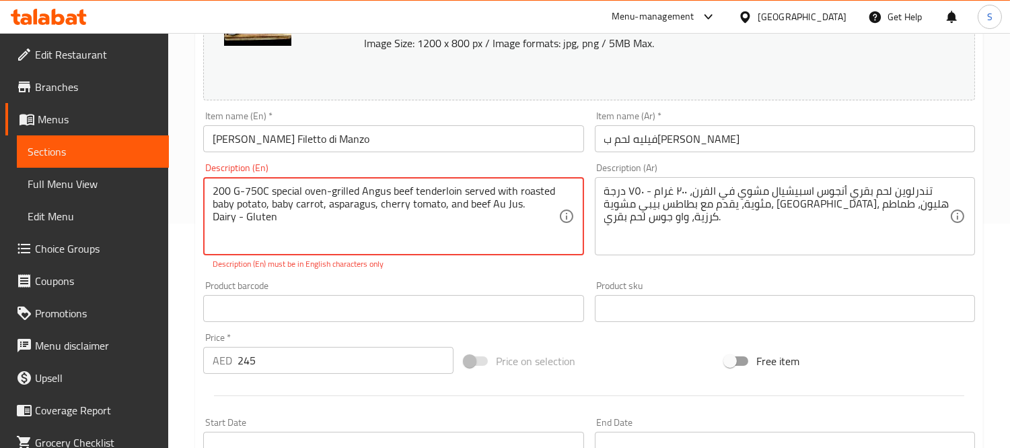
type textarea "200 G-750C special oven-grilled Angus beef tenderloin served with roasted baby …"
click at [429, 131] on input "[PERSON_NAME] Filetto di Manzo" at bounding box center [393, 138] width 380 height 27
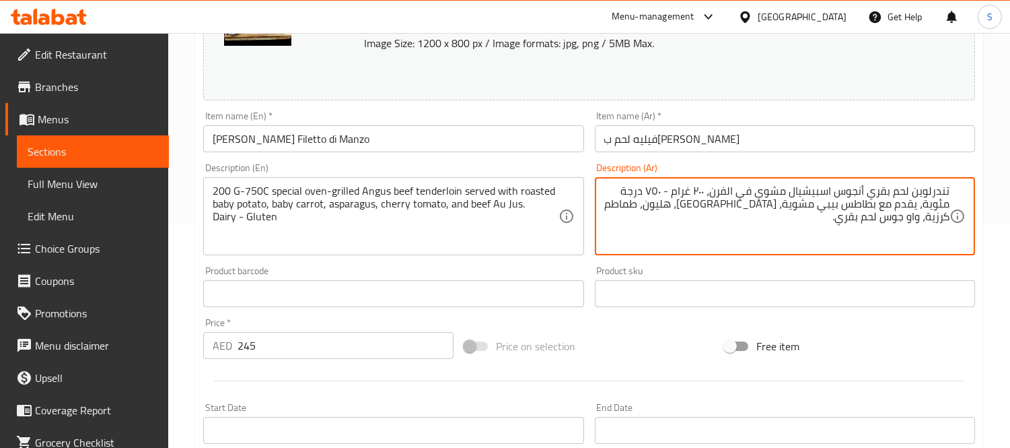
paste textarea "الألبان - جلوتين"
type textarea "تندرلوين لحم بقري أنجوس اسبيشيال مشوي في الفرن، ٢٠٠ غرام - ٧٥٠ درجة مئوية، يقدم…"
click at [466, 128] on div "Item name (En)   * [PERSON_NAME] Filetto di Manzo Item name (En) *" at bounding box center [393, 131] width 380 height 41
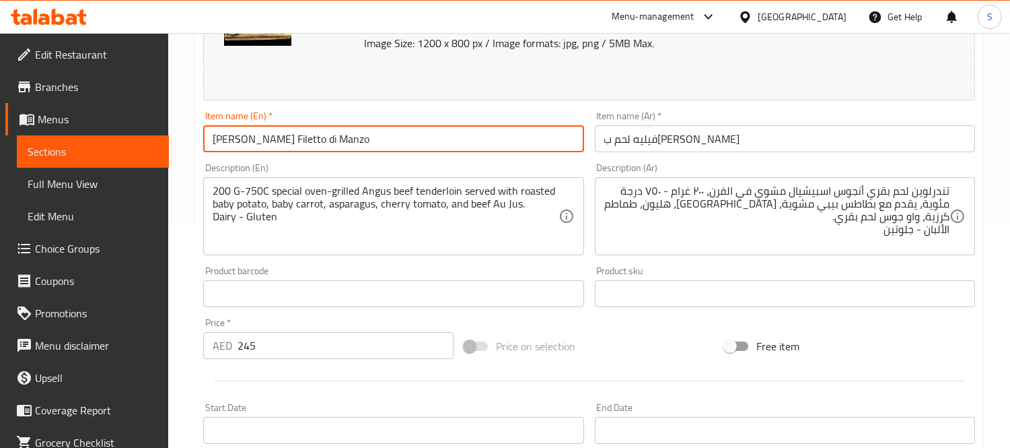
click at [466, 132] on input "[PERSON_NAME] Filetto di Manzo" at bounding box center [393, 138] width 380 height 27
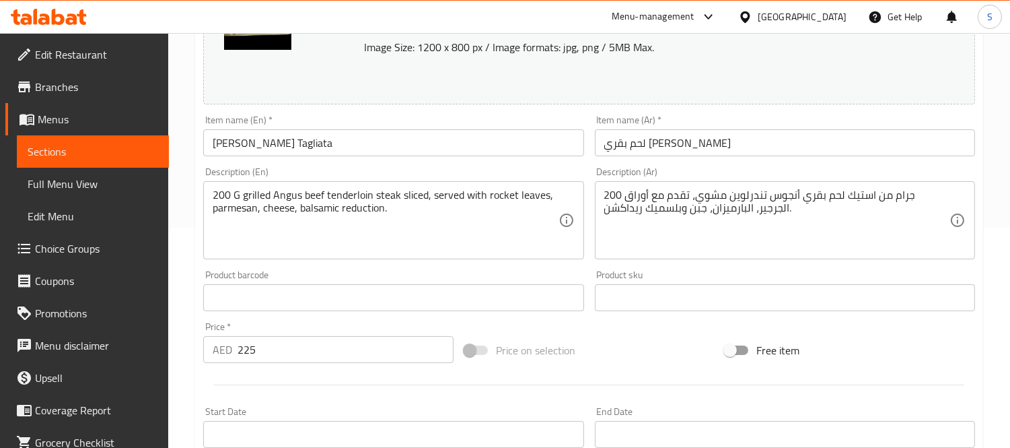
scroll to position [224, 0]
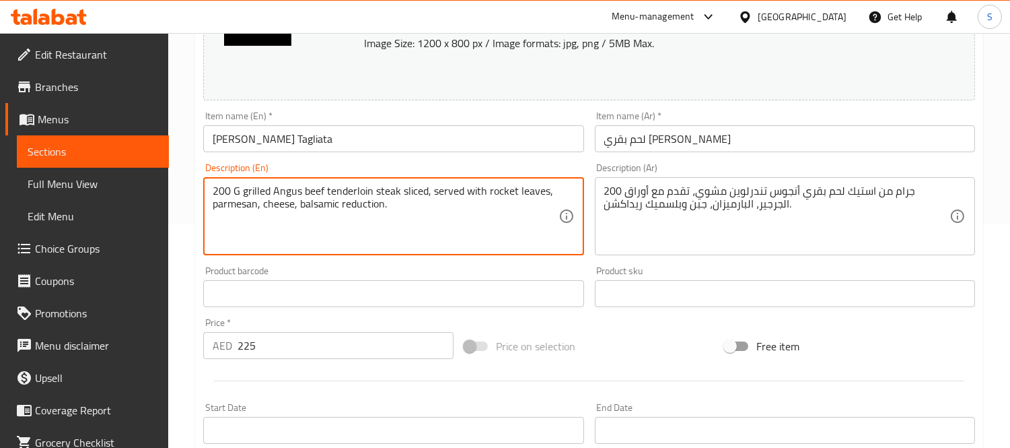
paste textarea "Dairy - Gluten"
click at [268, 219] on textarea "200 G grilled Angus beef tenderloin steak sliced, served with rocket leaves, pa…" at bounding box center [385, 216] width 345 height 64
type textarea "200 G grilled Angus beef tenderloin steak sliced, served with rocket leaves, pa…"
drag, startPoint x: 601, startPoint y: 209, endPoint x: 611, endPoint y: 207, distance: 10.4
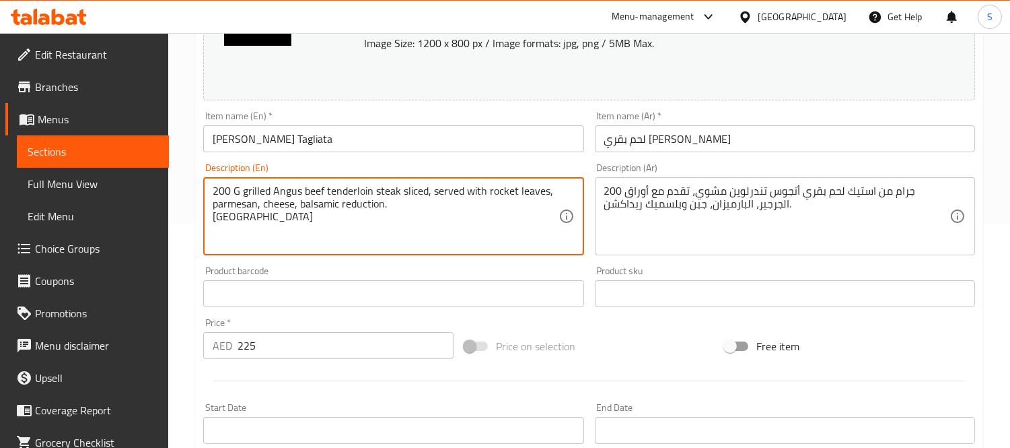
click at [604, 209] on div "200 جرام من استيك لحم بقري أنجوس تندرلوين مشوي، تقدم مع أوراق الجرجير، البارميز…" at bounding box center [785, 216] width 380 height 78
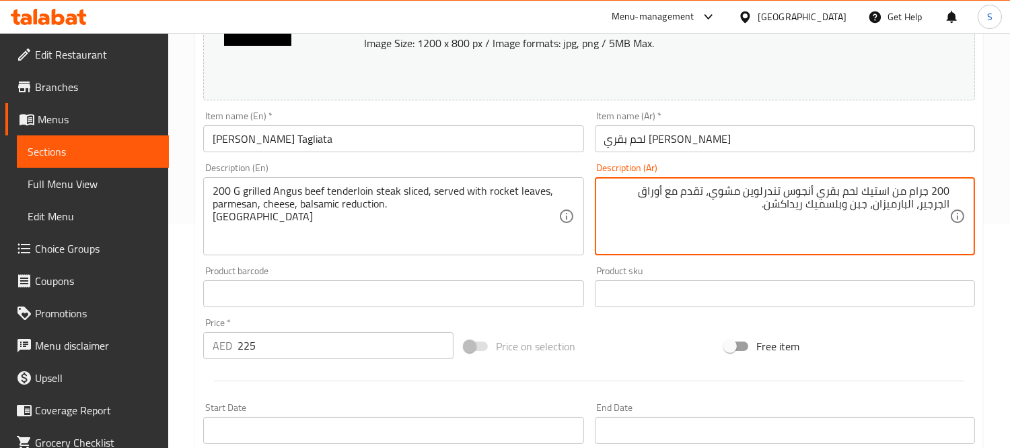
click at [785, 213] on textarea "200 جرام من استيك لحم بقري أنجوس تندرلوين مشوي، تقدم مع أوراق الجرجير، البارميز…" at bounding box center [776, 216] width 345 height 64
paste textarea "الألبان - جلوتين"
click at [899, 220] on textarea "200 جرام من استيك لحم بقري أنجوس تندرلوين مشوي، تقدم مع أوراق الجرجير، البارميز…" at bounding box center [776, 216] width 345 height 64
type textarea "200 جرام من استيك لحم بقري أنجوس تندرلوين مشوي، تقدم مع أوراق الجرجير، البارميز…"
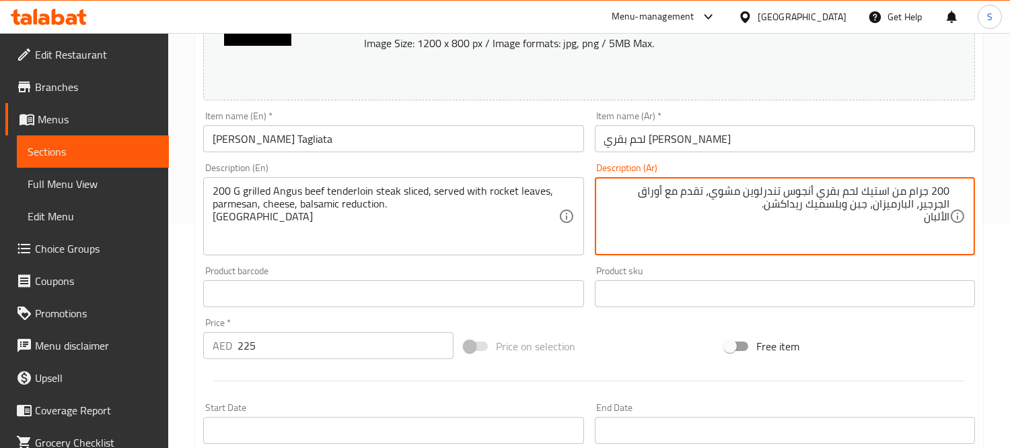
click at [509, 137] on input "[PERSON_NAME] Tagliata" at bounding box center [393, 138] width 380 height 27
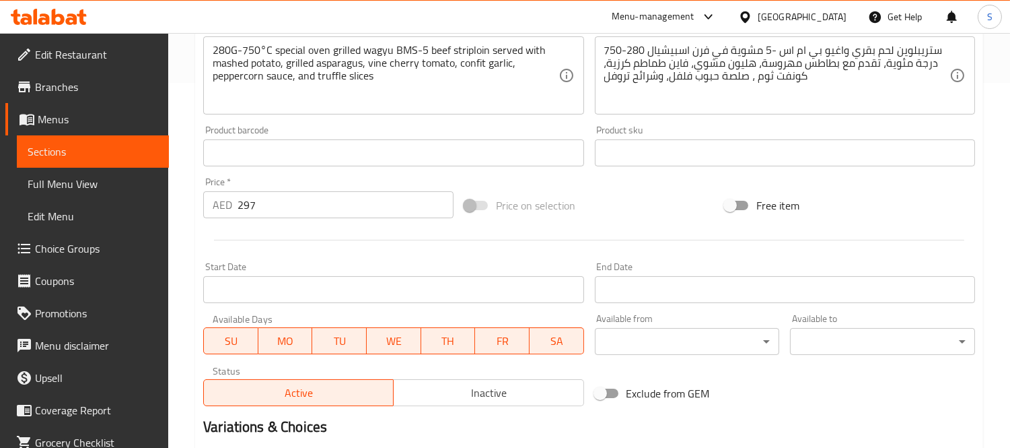
scroll to position [374, 0]
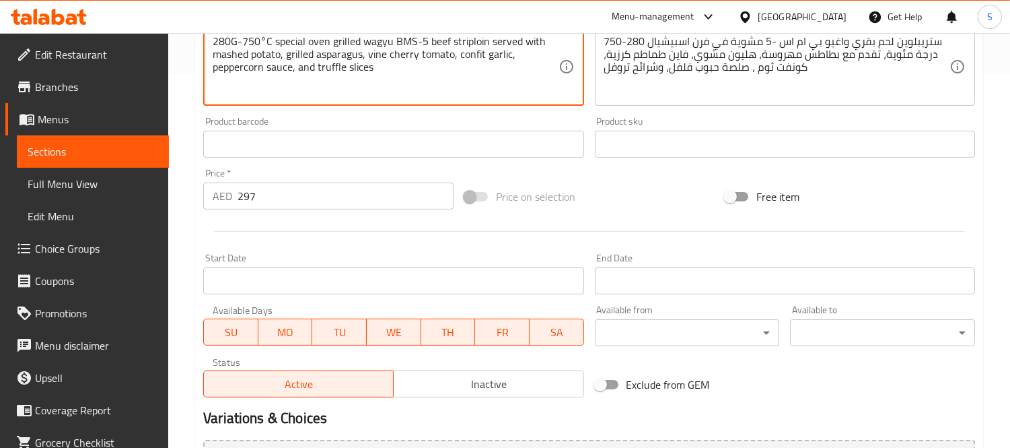
paste textarea "Dairy - Gluten"
type textarea "280G-750°C special oven grilled wagyu BMS-5 beef striploin served with mashed p…"
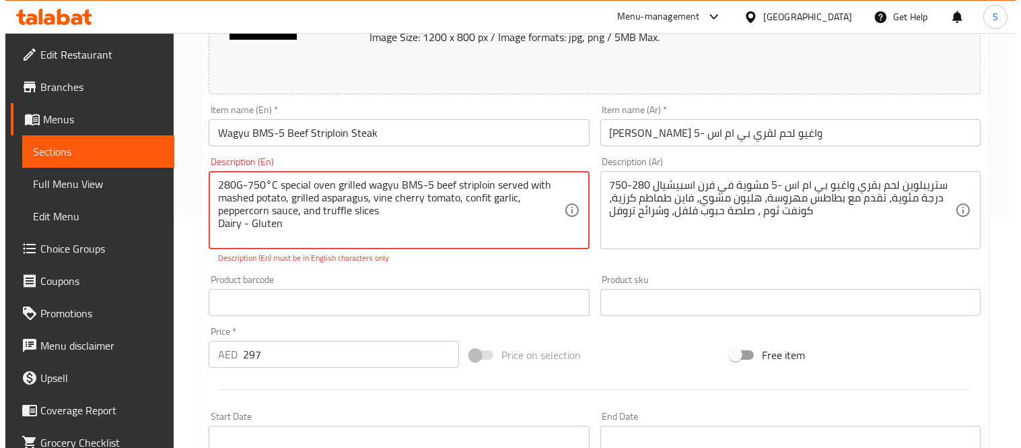
scroll to position [224, 0]
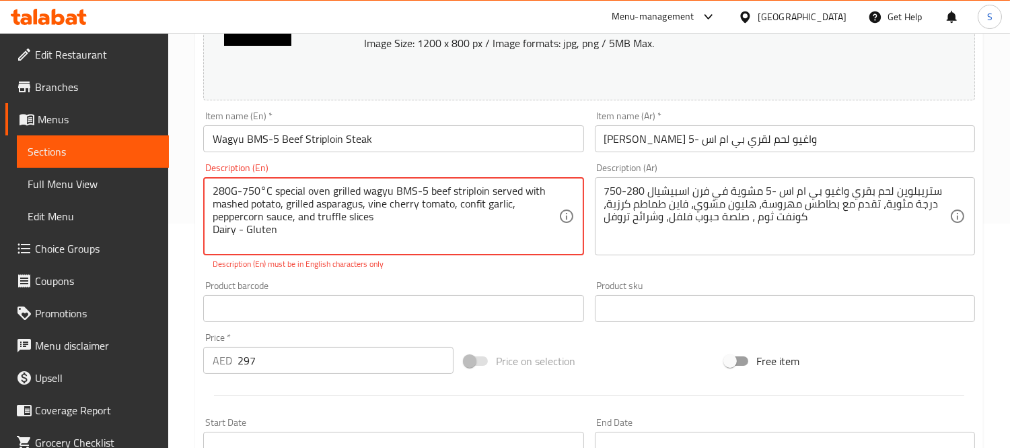
click at [669, 183] on div "ستريبلوين لحم بقري واغيو بي ام اس -5 مشوية في فرن اسبيشيال 280-750 درجة مئوية، …" at bounding box center [785, 216] width 380 height 78
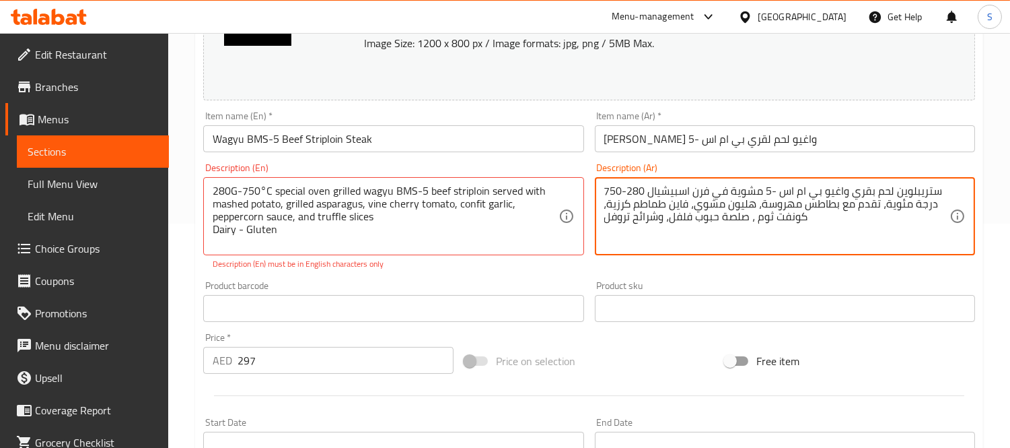
click at [643, 217] on textarea "ستريبلوين لحم بقري واغيو بي ام اس -5 مشوية في فرن اسبيشيال 280-750 درجة مئوية، …" at bounding box center [776, 216] width 345 height 64
drag, startPoint x: 643, startPoint y: 217, endPoint x: 883, endPoint y: 447, distance: 332.3
click at [883, 447] on input "Start Date" at bounding box center [785, 444] width 380 height 27
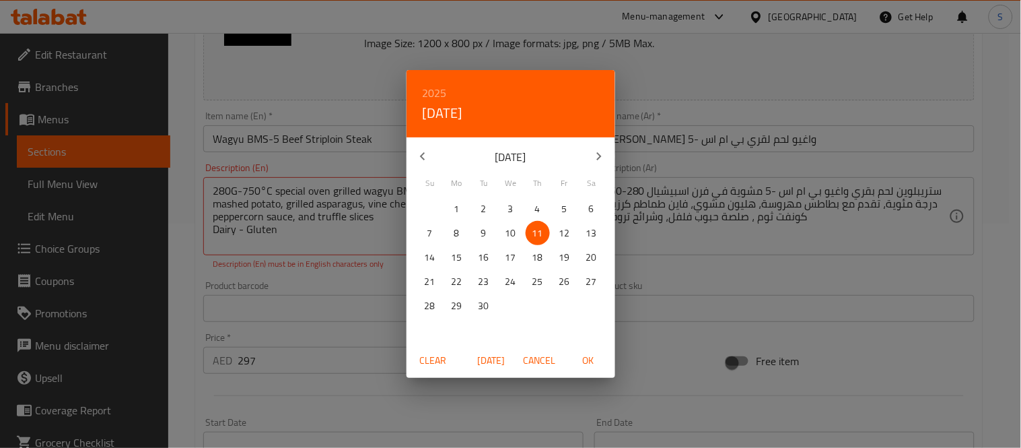
click at [669, 246] on div "2025 Thu, Sep 11 September 2025 Su Mo Tu We Th Fr Sa 31 1 2 3 4 5 6 7 8 9 10 11…" at bounding box center [510, 224] width 1021 height 448
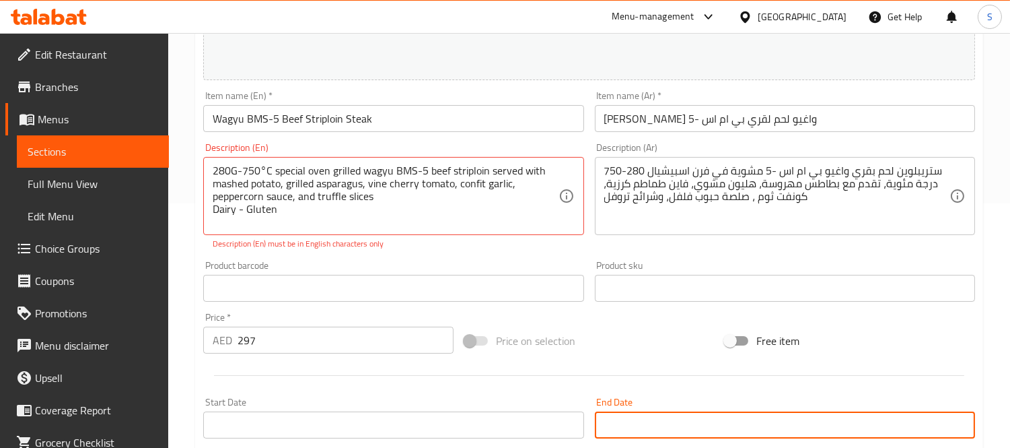
scroll to position [234, 0]
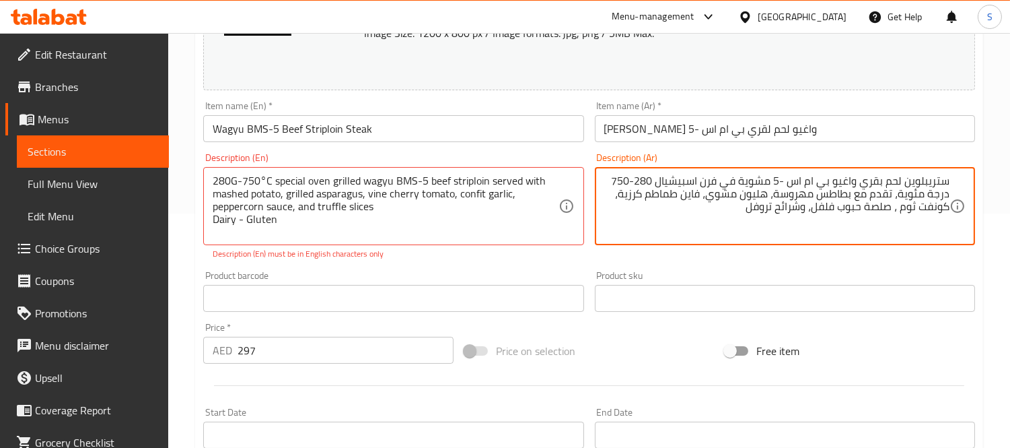
click at [713, 211] on textarea "ستريبلوين لحم بقري واغيو بي ام اس -5 مشوية في فرن اسبيشيال 280-750 درجة مئوية، …" at bounding box center [776, 206] width 345 height 64
paste textarea "الألبان - جلوتين"
type textarea "ستريبلوين لحم بقري واغيو بي ام اس -5 مشوية في فرن اسبيشيال 280-750 درجة مئوية، …"
click at [537, 130] on input "Wagyu BMS-5 Beef Striploin Steak" at bounding box center [393, 128] width 380 height 27
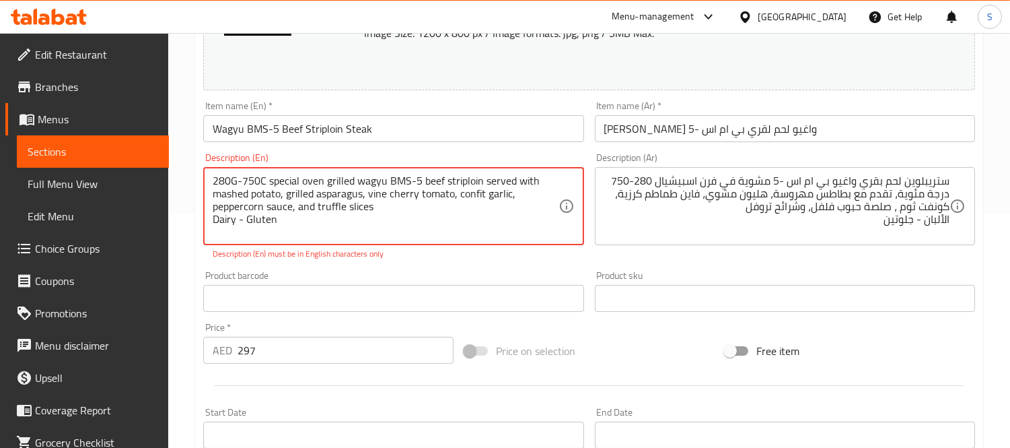
type textarea "280G-750C special oven grilled wagyu BMS-5 beef striploin served with mashed po…"
click at [407, 115] on input "Wagyu BMS-5 Beef Striploin Steak" at bounding box center [393, 128] width 380 height 27
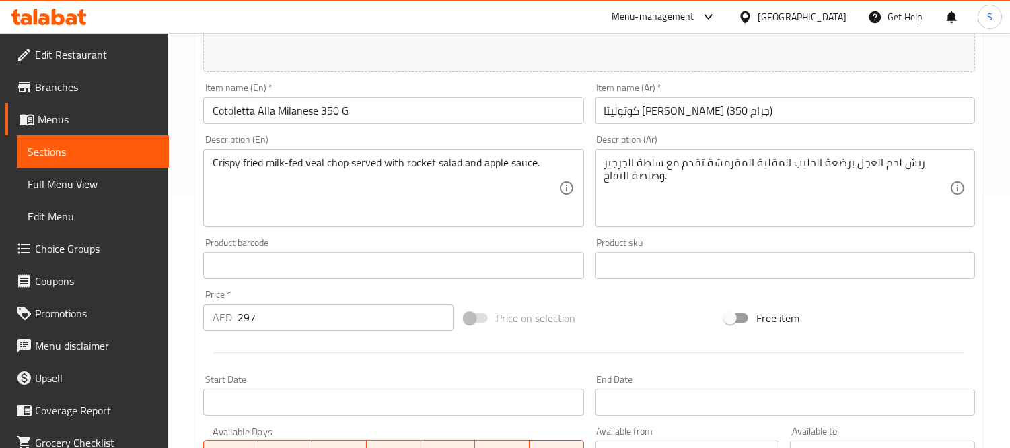
scroll to position [299, 0]
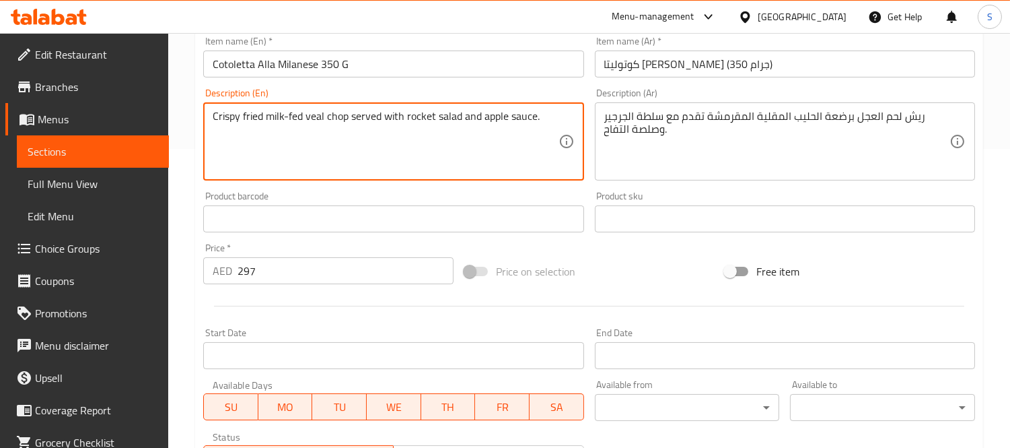
paste textarea "Dairy - Gluten"
type textarea "Crispy fried milk-fed veal chop served with rocket salad and apple sauce. Dairy…"
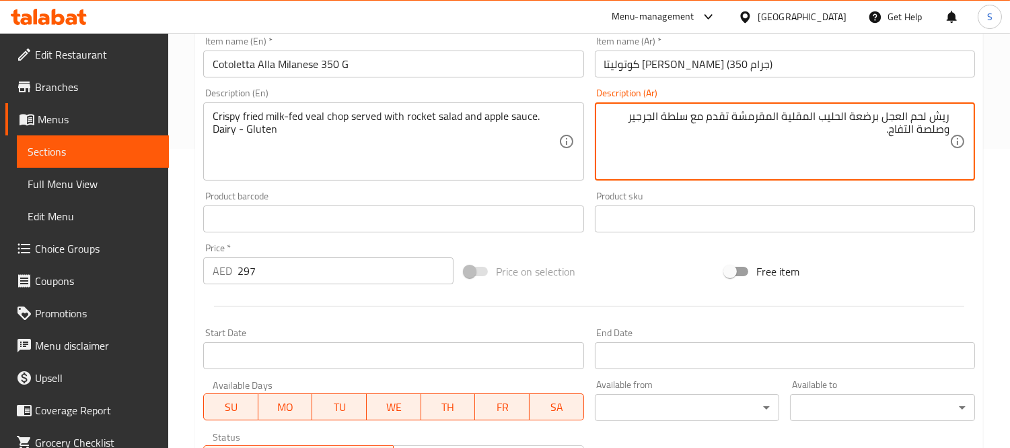
click at [689, 128] on textarea "ريش لحم العجل برضعة الحليب المقلية المقرمشة تقدم مع سلطة الجرجير وصلصة التفاح." at bounding box center [776, 142] width 345 height 64
paste textarea "الألبان - جلوتين"
type textarea "ريش لحم العجل برضعة الحليب المقلية المقرمشة تقدم مع سلطة الجرجير وصلصة التفاح. …"
click at [460, 63] on input "Cotoletta Alla Milanese 350 G" at bounding box center [393, 63] width 380 height 27
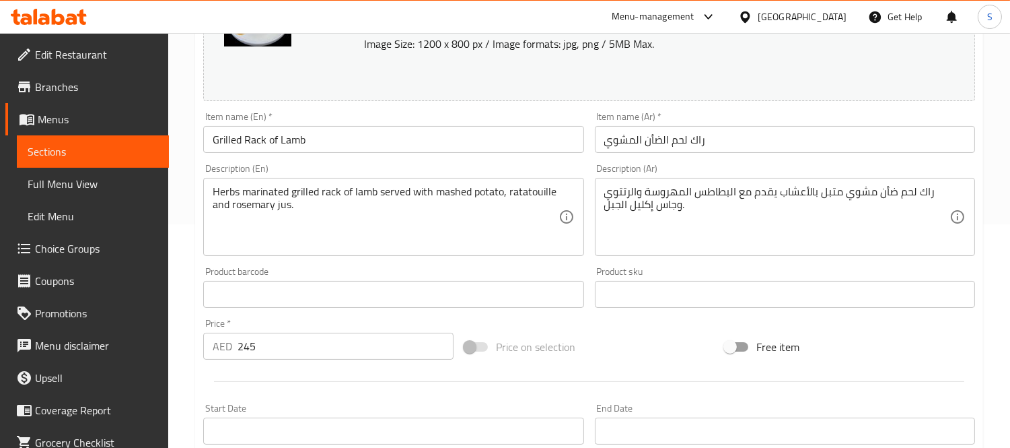
scroll to position [224, 0]
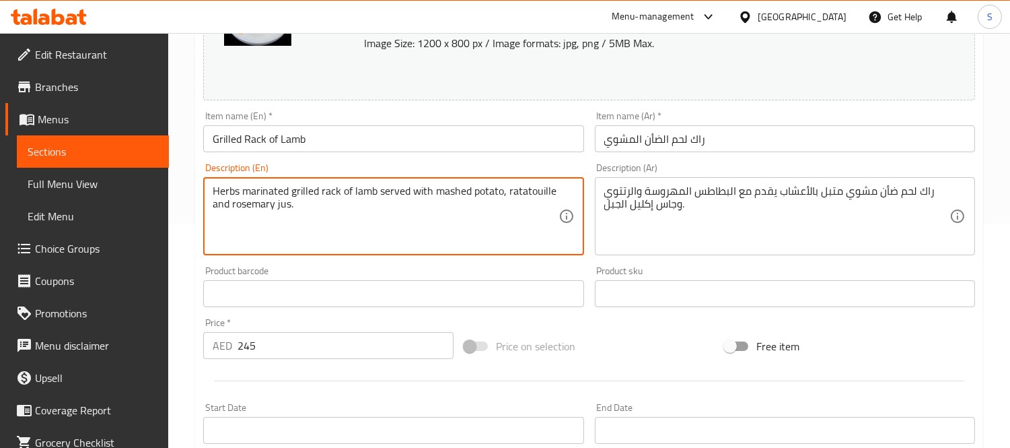
paste textarea "Dairy - Gluten"
type textarea "Herbs marinated grilled rack of lamb served with mashed potato, ratatouille and…"
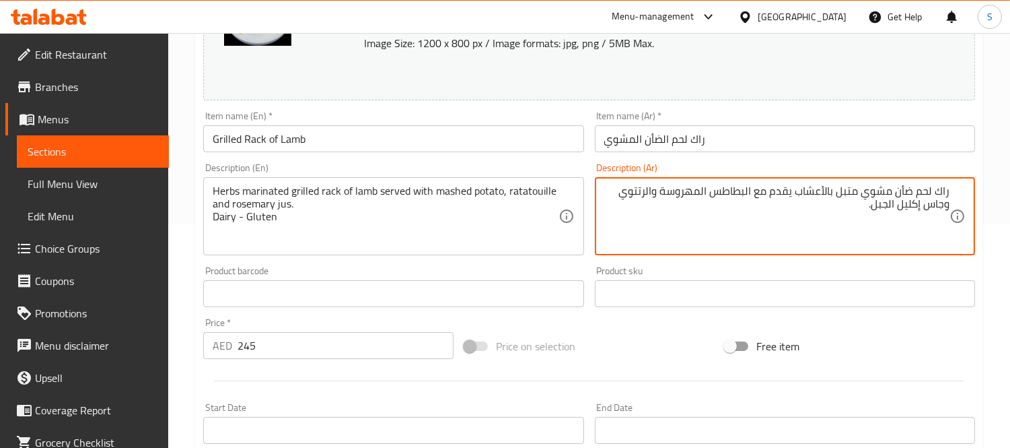
click at [800, 217] on textarea "راك لحم ضأن مشوي متبل بالأعشاب يقدم مع البطاطس المهروسة والرتتوي وجاس إكليل الج…" at bounding box center [776, 216] width 345 height 64
paste textarea "الألبان - جلوتين"
type textarea "راك لحم ضأن مشوي متبل بالأعشاب يقدم مع البطاطس المهروسة والرتتوي وجاس إكليل الج…"
click at [458, 156] on div "Item name (En)   * Grilled Rack of Lamb Item name (En) *" at bounding box center [393, 132] width 391 height 52
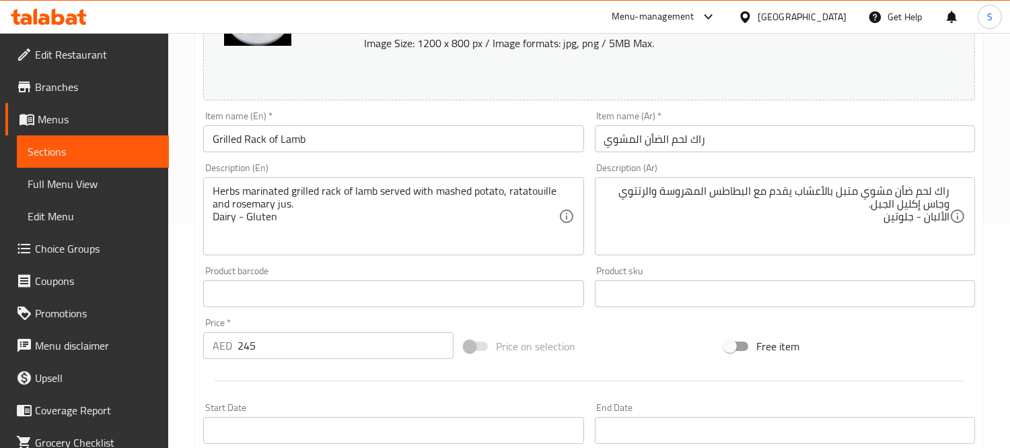
click at [463, 137] on input "Grilled Rack of Lamb" at bounding box center [393, 138] width 380 height 27
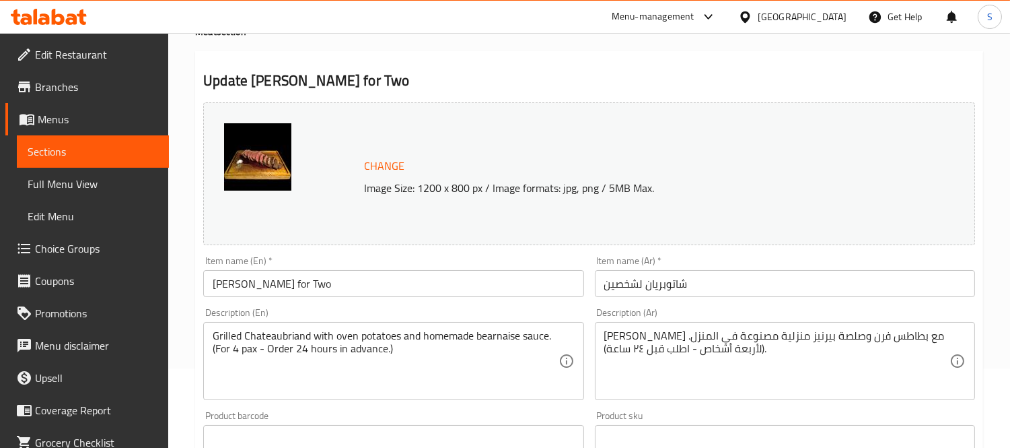
scroll to position [224, 0]
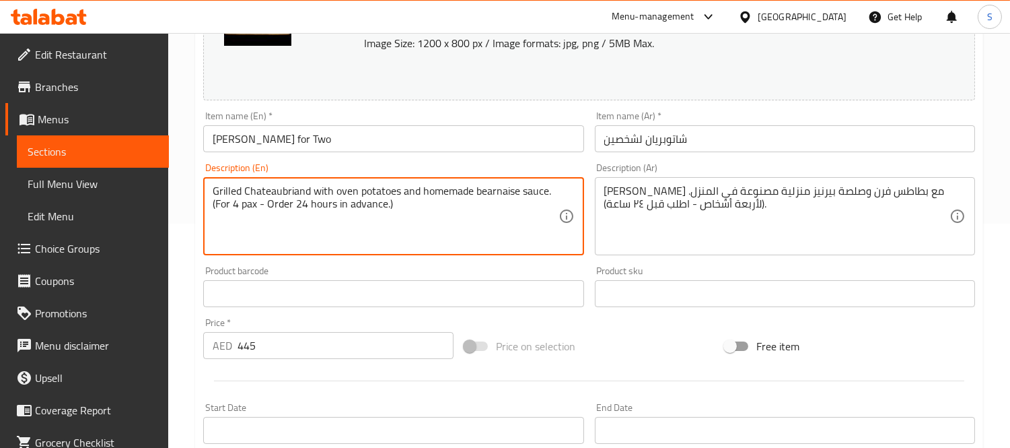
paste textarea "Dairy - Gluten"
type textarea "Grilled Chateaubriand with oven potatoes and homemade bearnaise sauce. (For 4 p…"
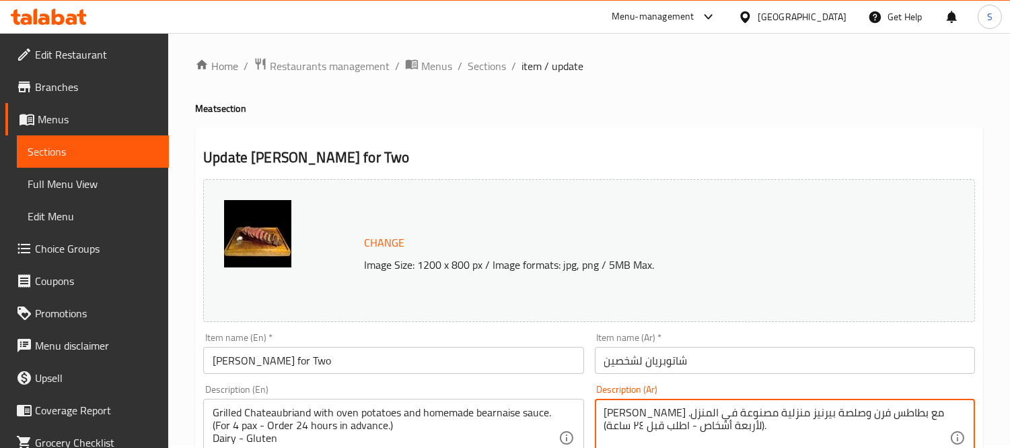
scroll to position [0, 0]
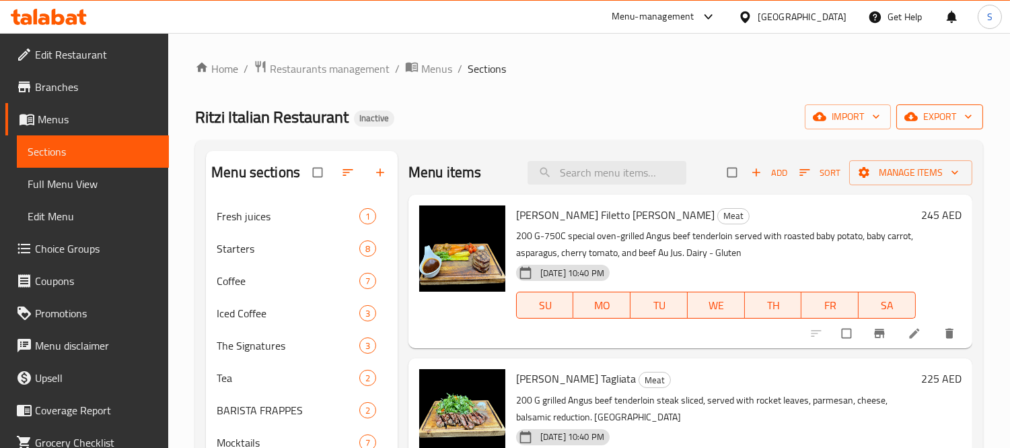
click at [923, 117] on span "export" at bounding box center [939, 116] width 65 height 17
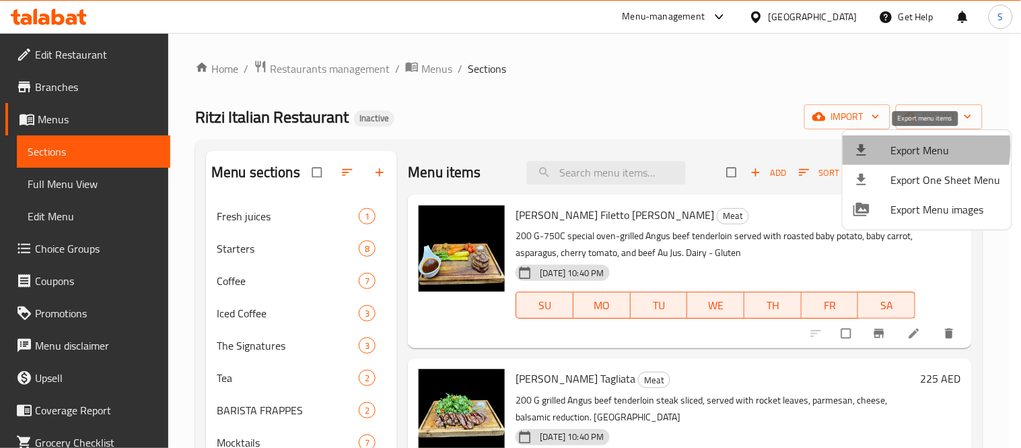
click at [897, 147] on span "Export Menu" at bounding box center [946, 150] width 110 height 16
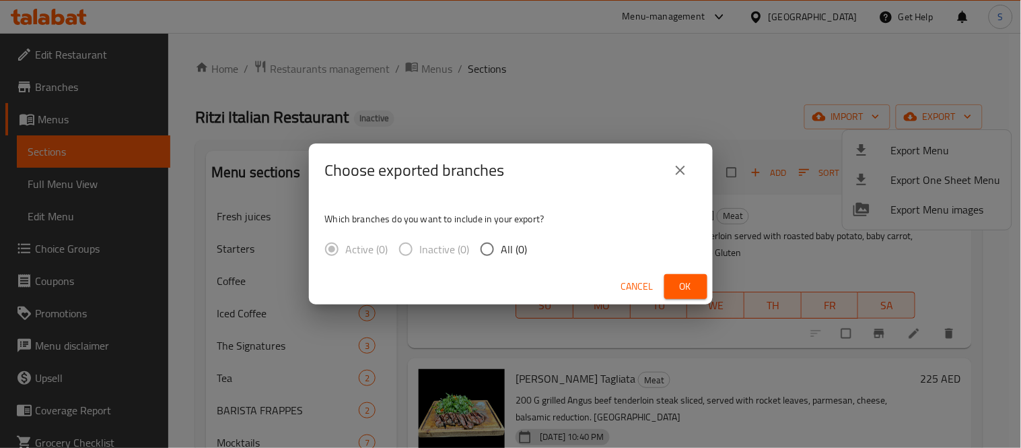
click at [487, 248] on input "All (0)" at bounding box center [487, 249] width 28 height 28
radio input "true"
click at [687, 163] on icon "close" at bounding box center [680, 170] width 16 height 16
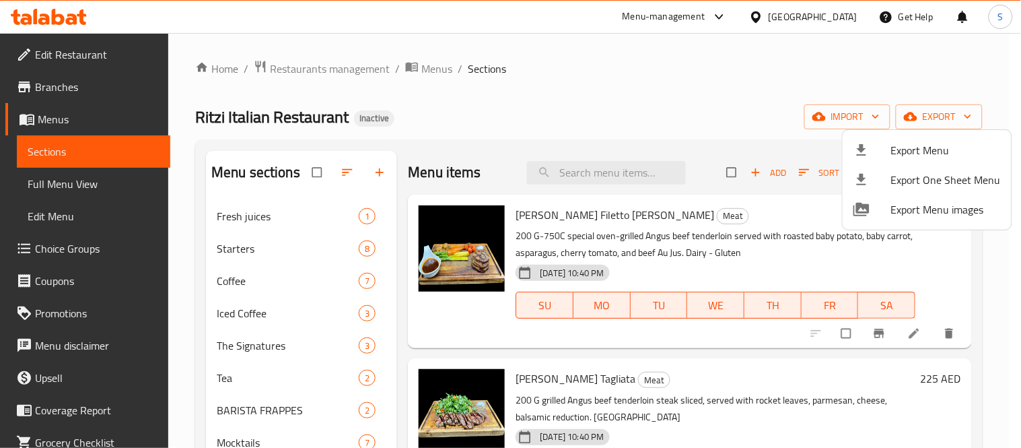
click at [91, 183] on div at bounding box center [510, 224] width 1021 height 448
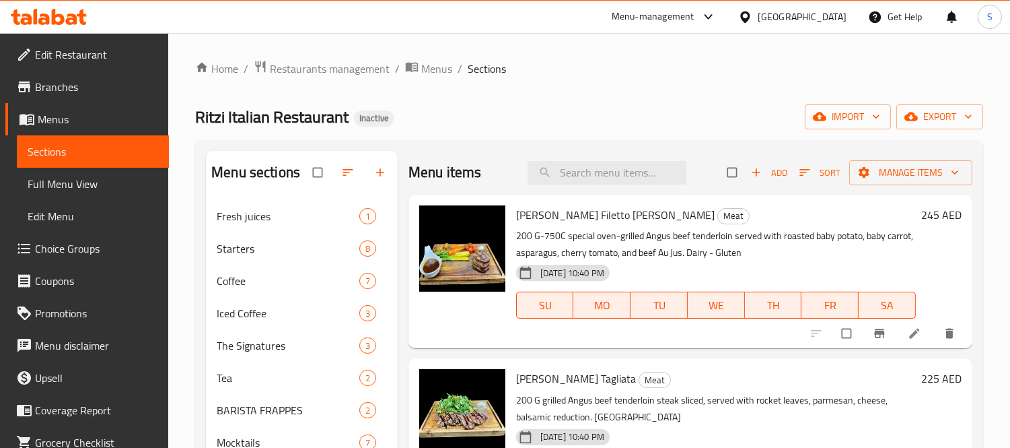
click at [582, 217] on span "Angus Beef Filetto di Manzo" at bounding box center [615, 215] width 199 height 20
copy h6 "Angus Beef Filetto di Manzo"
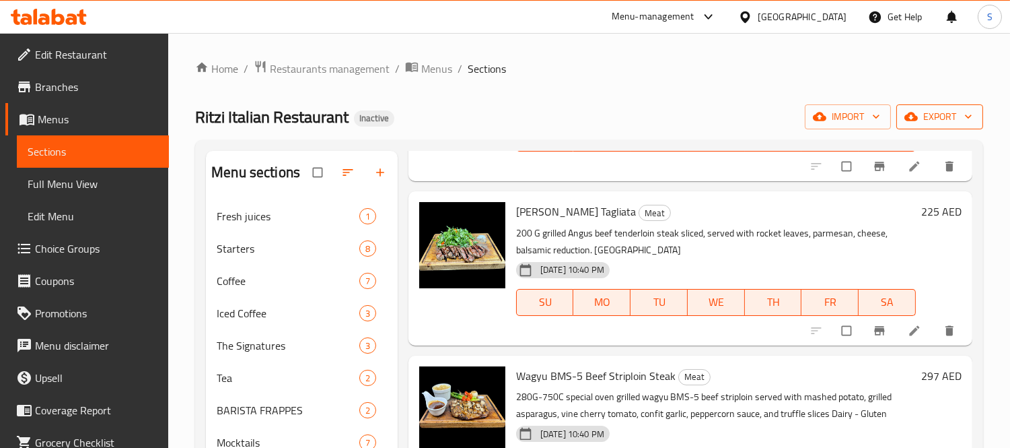
click at [926, 112] on span "export" at bounding box center [939, 116] width 65 height 17
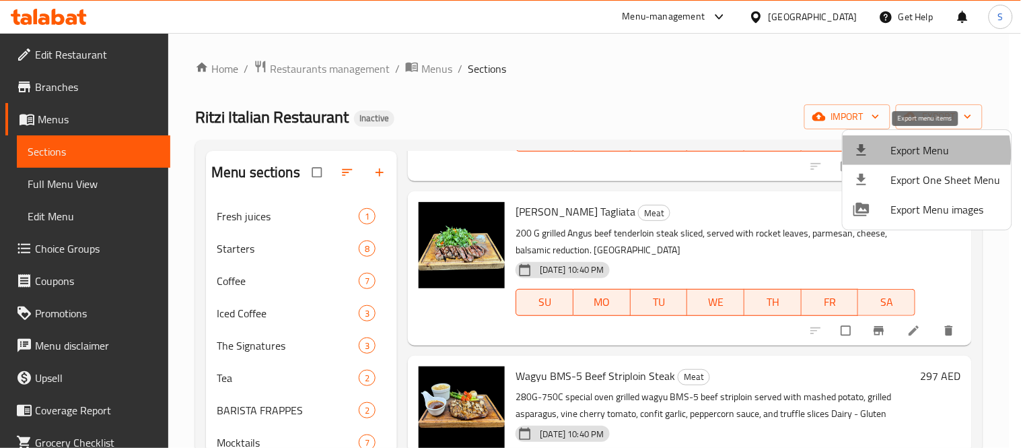
click at [923, 153] on span "Export Menu" at bounding box center [946, 150] width 110 height 16
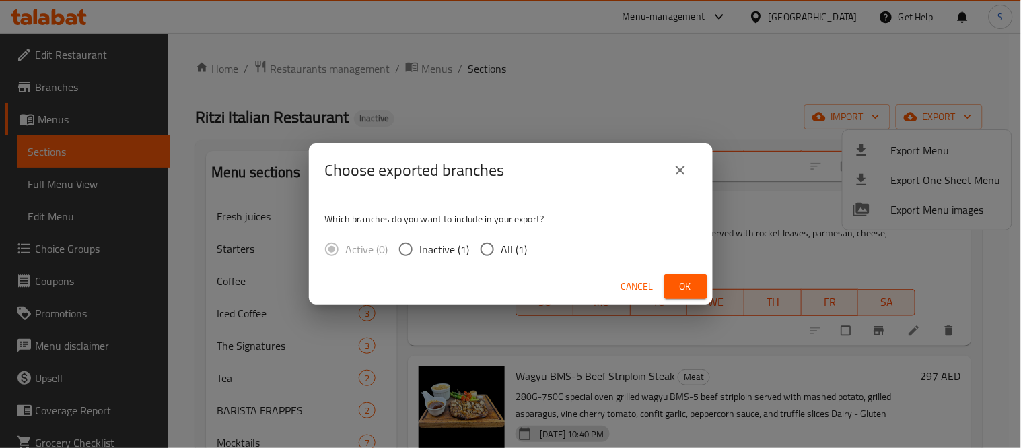
click at [499, 252] on label "All (1)" at bounding box center [500, 249] width 55 height 28
click at [499, 252] on input "All (1)" at bounding box center [487, 249] width 28 height 28
radio input "true"
click at [678, 277] on button "Ok" at bounding box center [685, 286] width 43 height 25
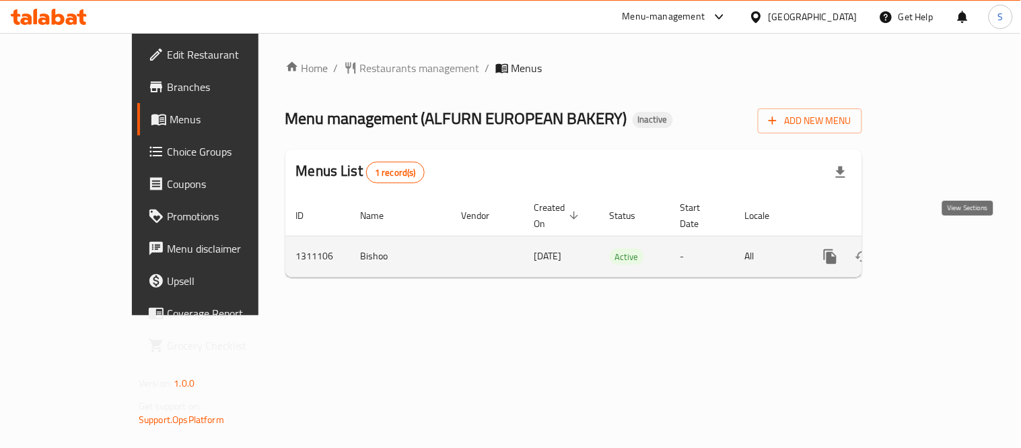
click at [944, 243] on link "enhanced table" at bounding box center [927, 256] width 32 height 32
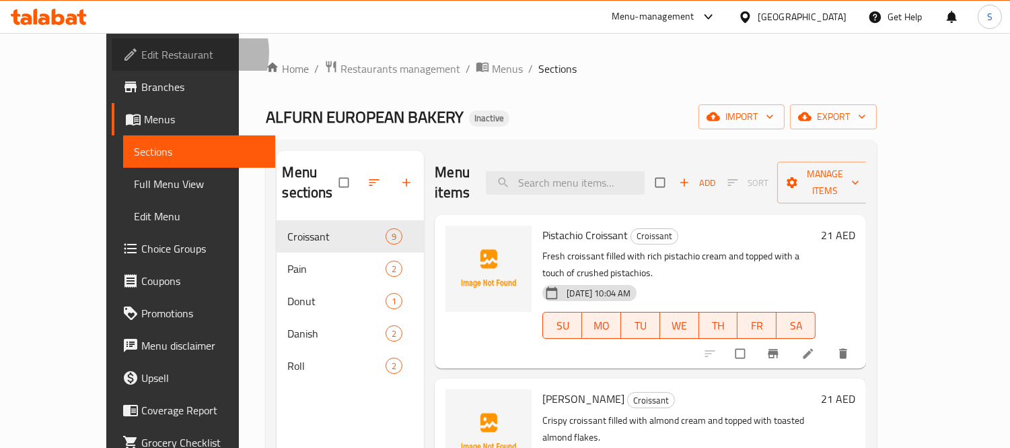
click at [141, 52] on span "Edit Restaurant" at bounding box center [202, 54] width 123 height 16
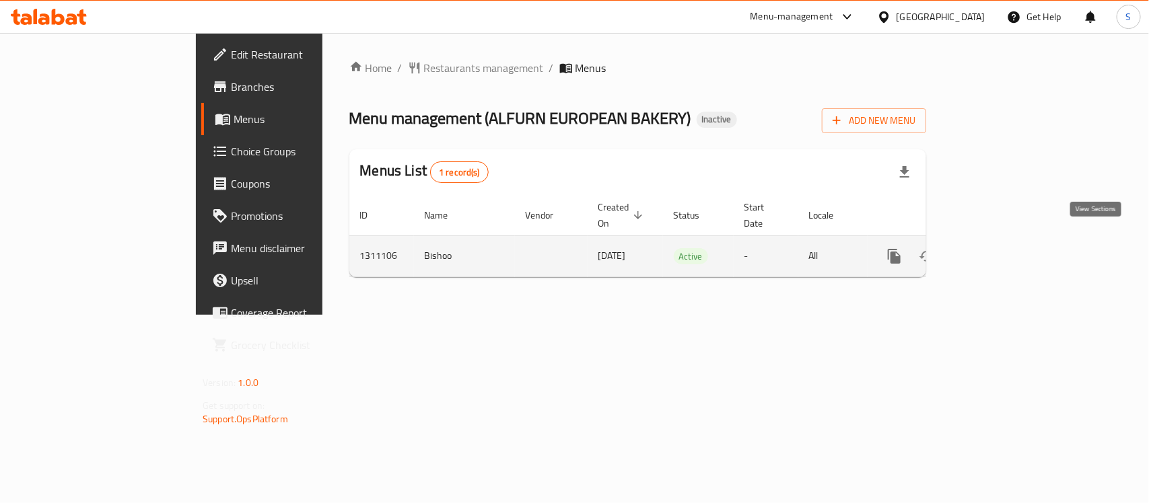
click at [1008, 240] on link "enhanced table" at bounding box center [991, 256] width 32 height 32
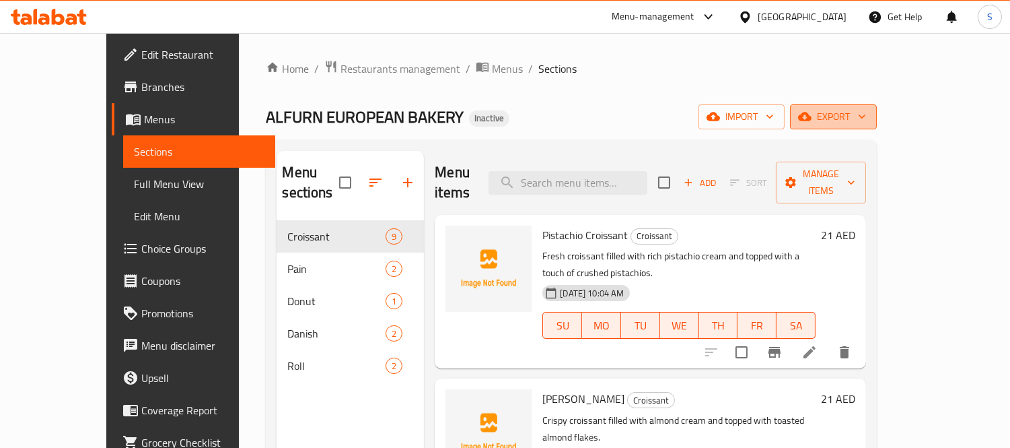
click at [866, 115] on span "export" at bounding box center [833, 116] width 65 height 17
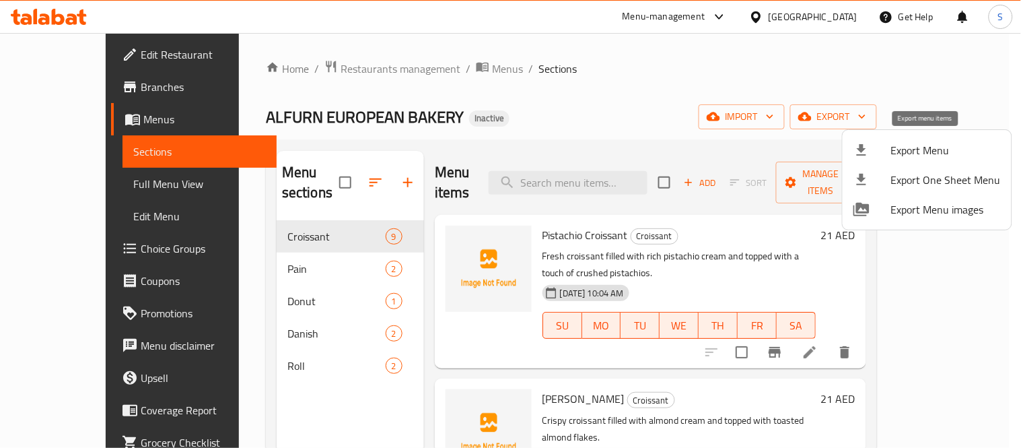
click at [932, 155] on span "Export Menu" at bounding box center [946, 150] width 110 height 16
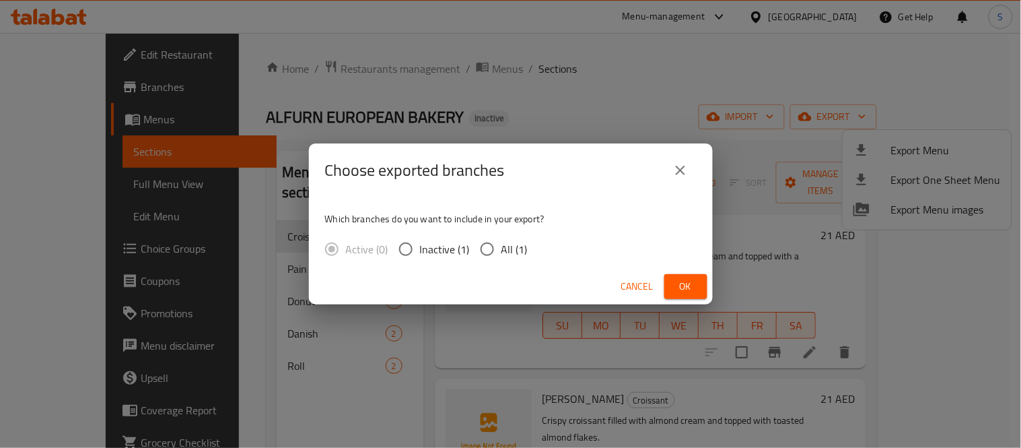
click at [492, 246] on input "All (1)" at bounding box center [487, 249] width 28 height 28
radio input "true"
click at [674, 280] on button "Ok" at bounding box center [685, 286] width 43 height 25
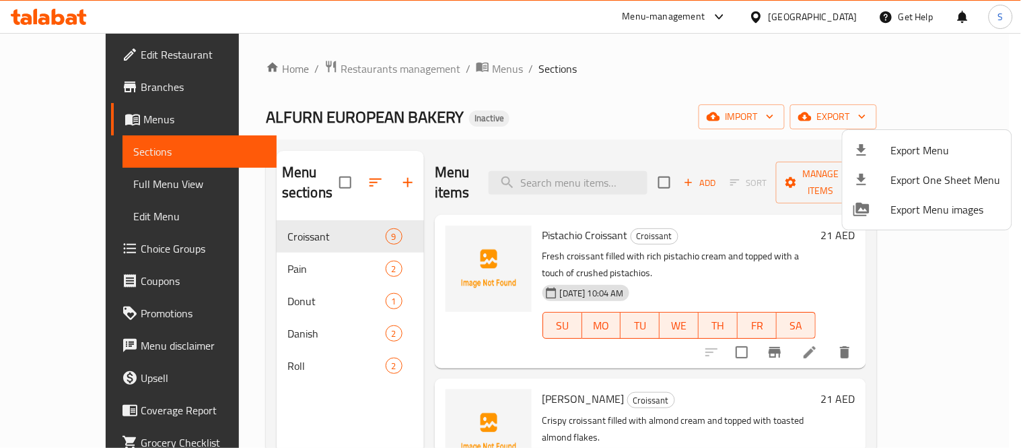
click at [122, 194] on div at bounding box center [510, 224] width 1021 height 448
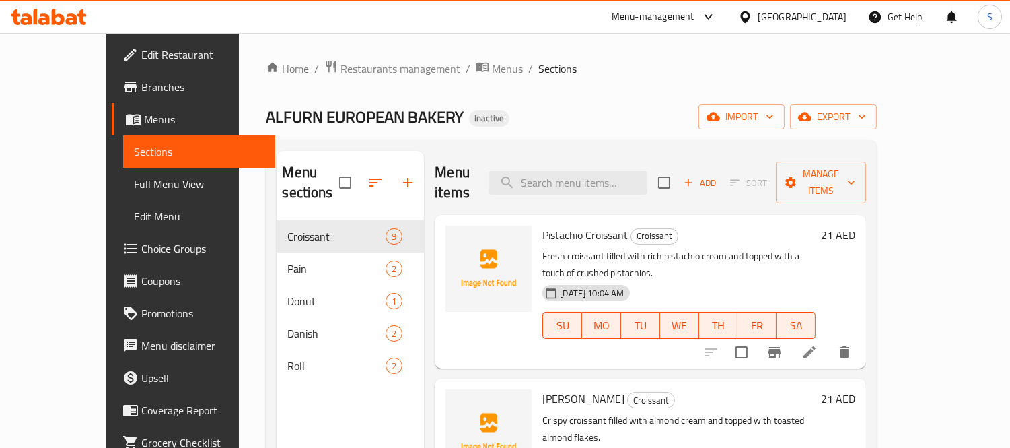
click at [134, 185] on span "Full Menu View" at bounding box center [199, 184] width 131 height 16
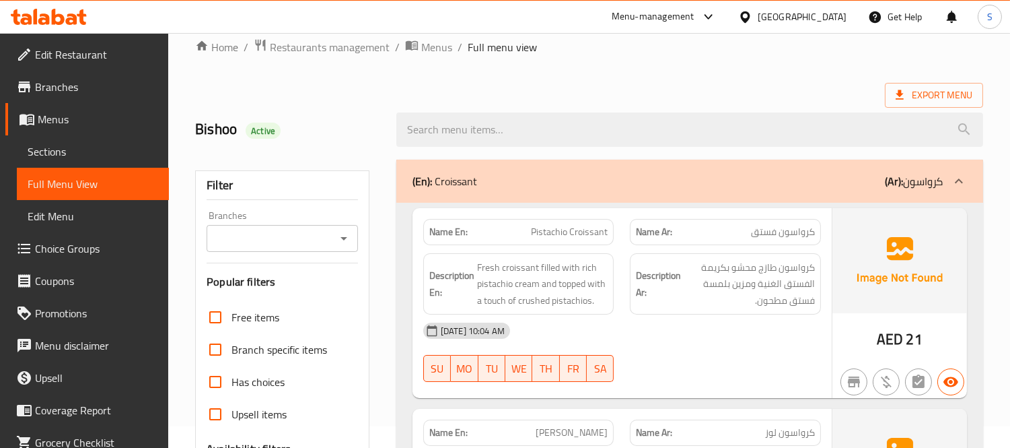
scroll to position [374, 0]
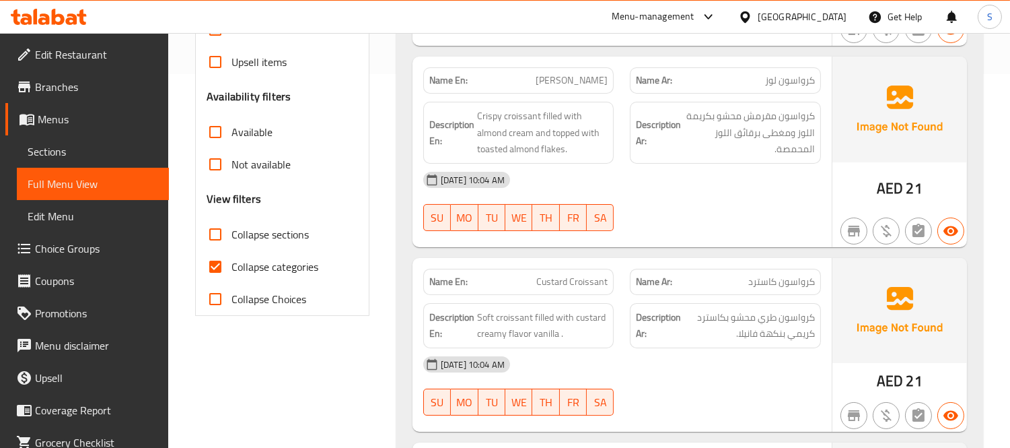
click at [279, 267] on span "Collapse categories" at bounding box center [275, 266] width 87 height 16
click at [232, 267] on input "Collapse categories" at bounding box center [215, 266] width 32 height 32
checkbox input "false"
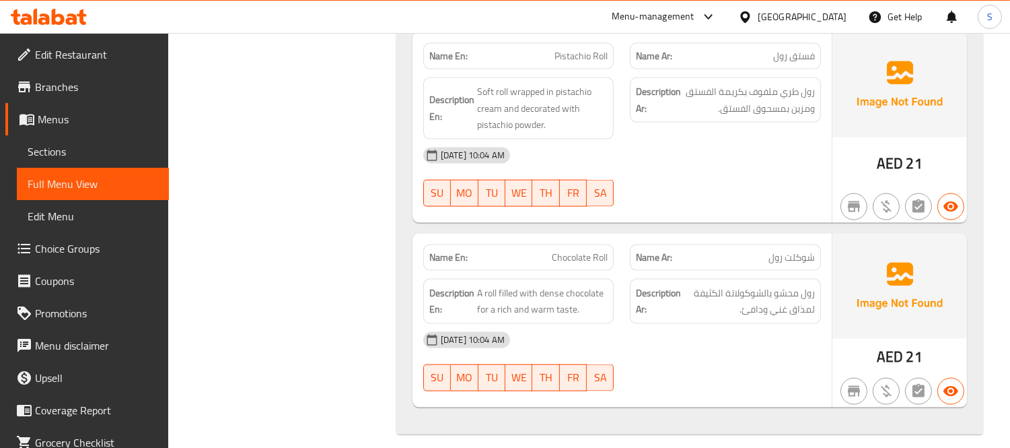
scroll to position [3552, 0]
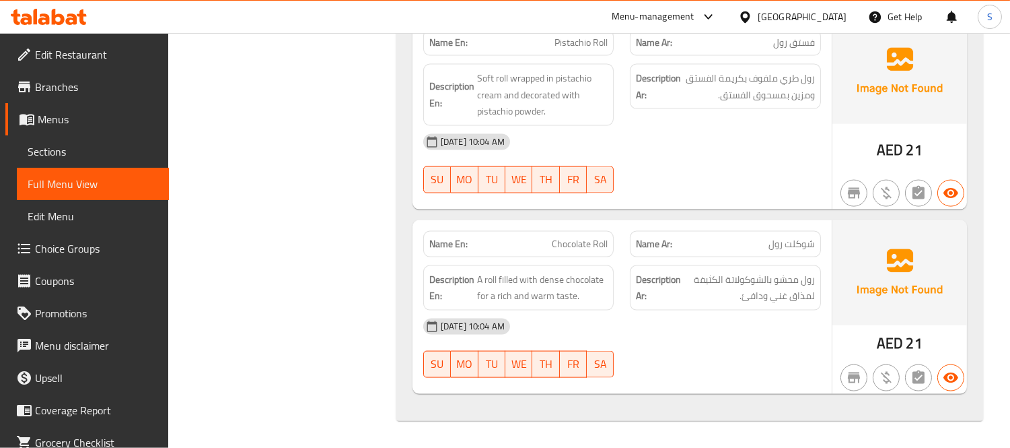
drag, startPoint x: 398, startPoint y: 205, endPoint x: 415, endPoint y: 115, distance: 91.1
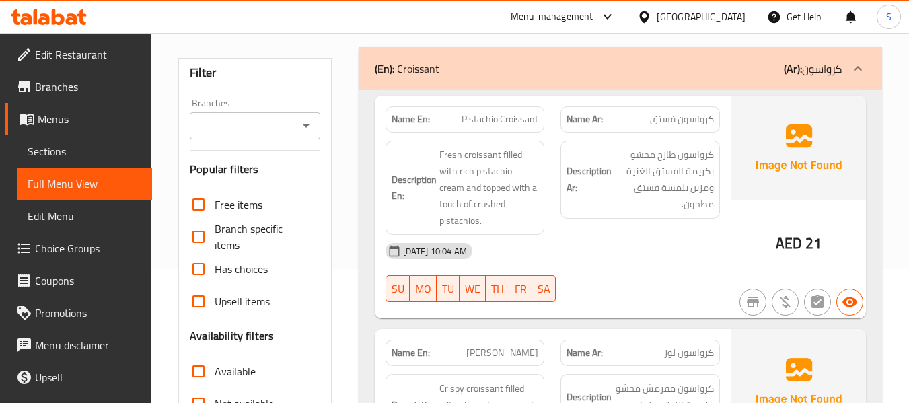
scroll to position [135, 0]
drag, startPoint x: 448, startPoint y: 107, endPoint x: 613, endPoint y: 238, distance: 210.3
click at [656, 242] on div "Name En: Pistachio Croissant Name Ar: كرواسون فستق Description En: Fresh croiss…" at bounding box center [553, 206] width 356 height 223
click at [605, 236] on div "[DATE] 10:04 AM" at bounding box center [553, 250] width 351 height 32
drag, startPoint x: 575, startPoint y: 238, endPoint x: 360, endPoint y: 94, distance: 259.1
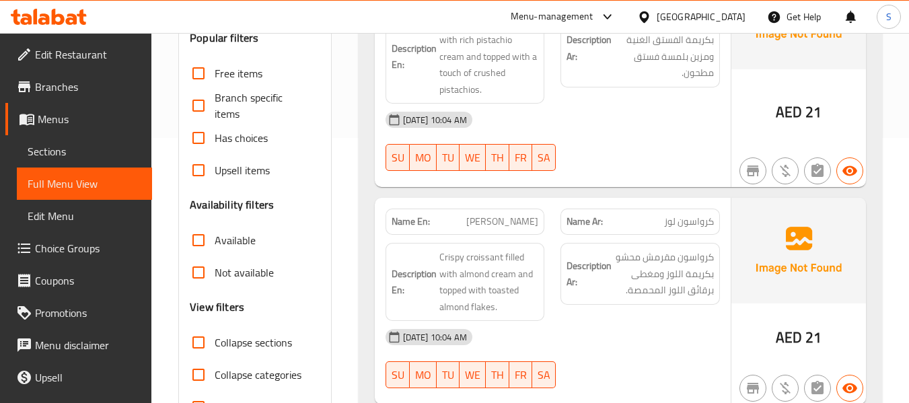
scroll to position [269, 0]
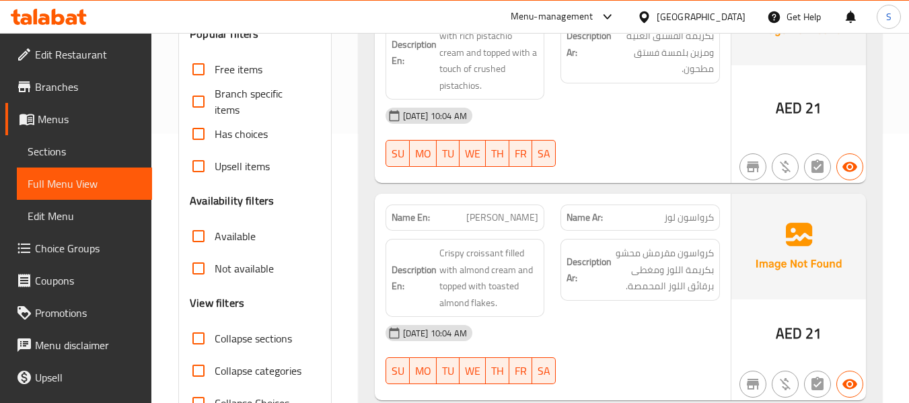
click at [577, 141] on div "[DATE] 10:04 AM SU MO TU WE TH FR SA" at bounding box center [553, 137] width 351 height 75
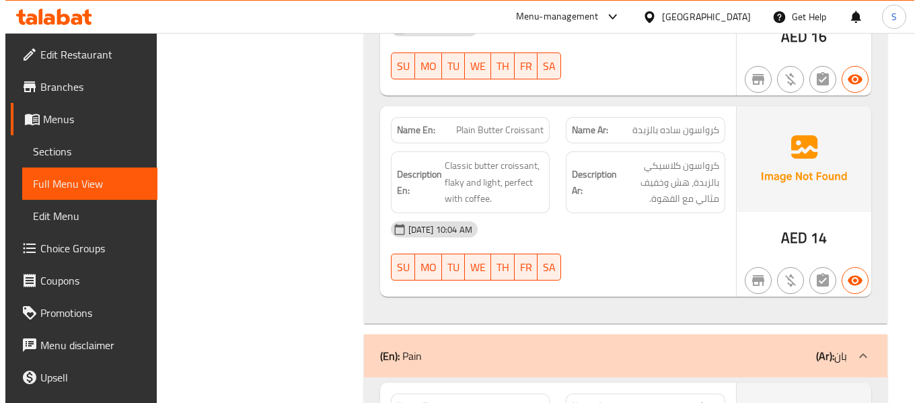
scroll to position [1858, 0]
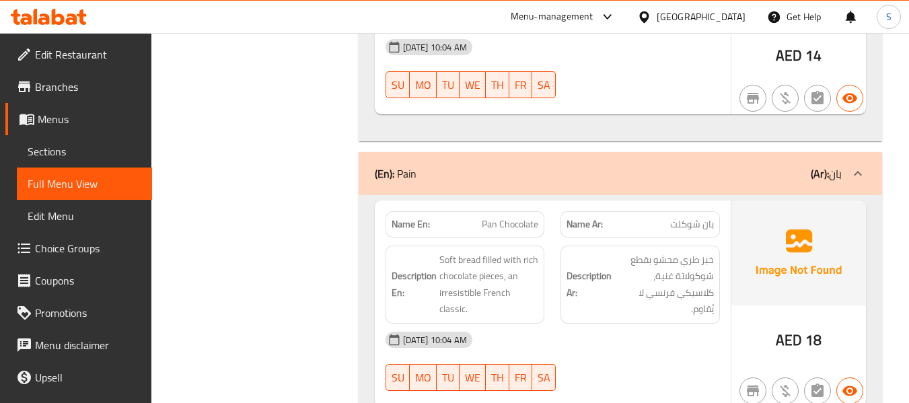
scroll to position [2086, 0]
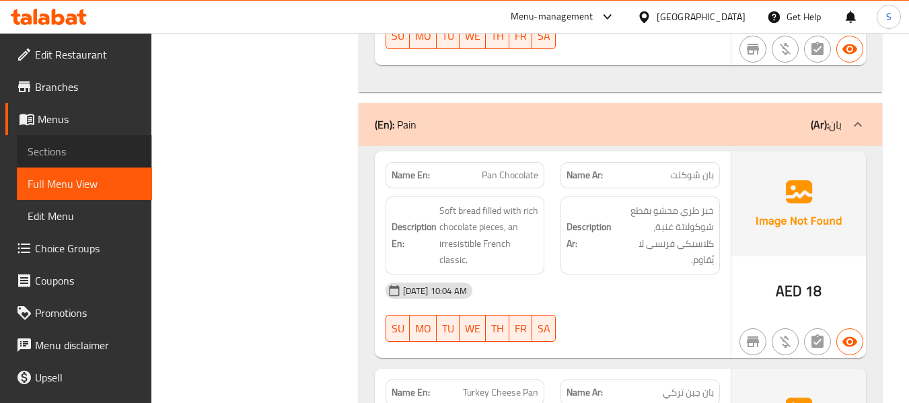
click at [87, 155] on span "Sections" at bounding box center [85, 151] width 114 height 16
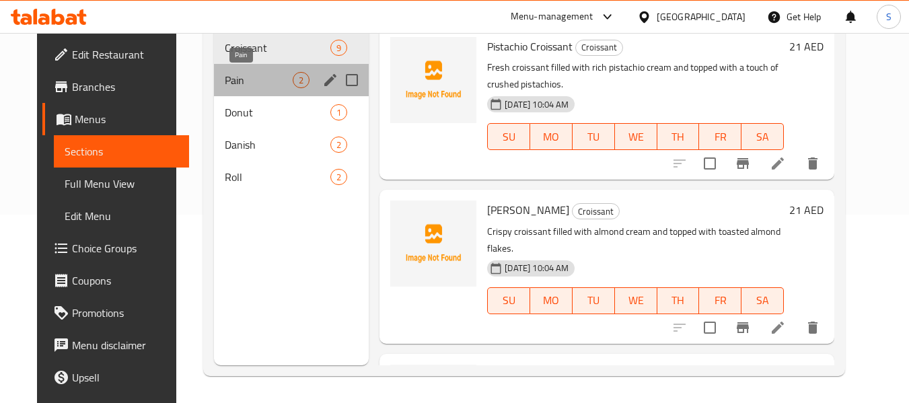
click at [261, 75] on span "Pain" at bounding box center [259, 80] width 68 height 16
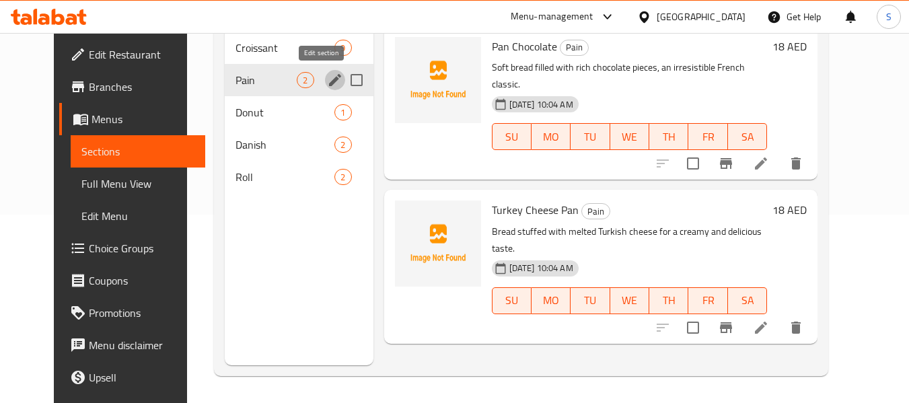
click at [328, 84] on icon "edit" at bounding box center [335, 80] width 16 height 16
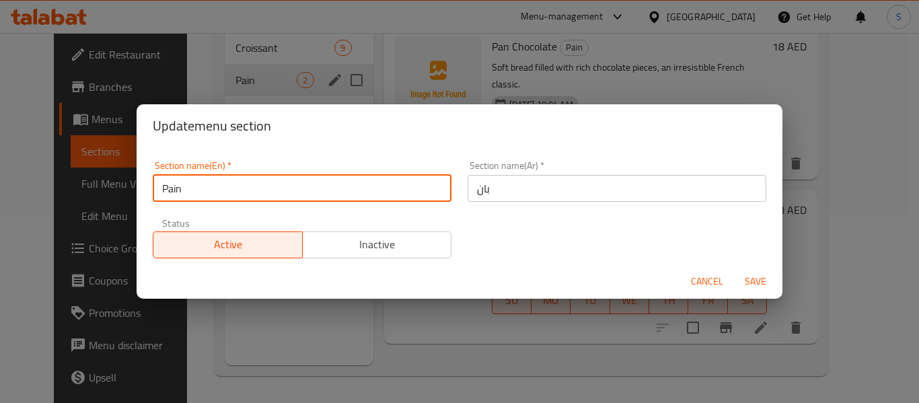
click at [174, 189] on input "Pain" at bounding box center [302, 188] width 299 height 27
click at [734, 269] on button "Save" at bounding box center [755, 281] width 43 height 25
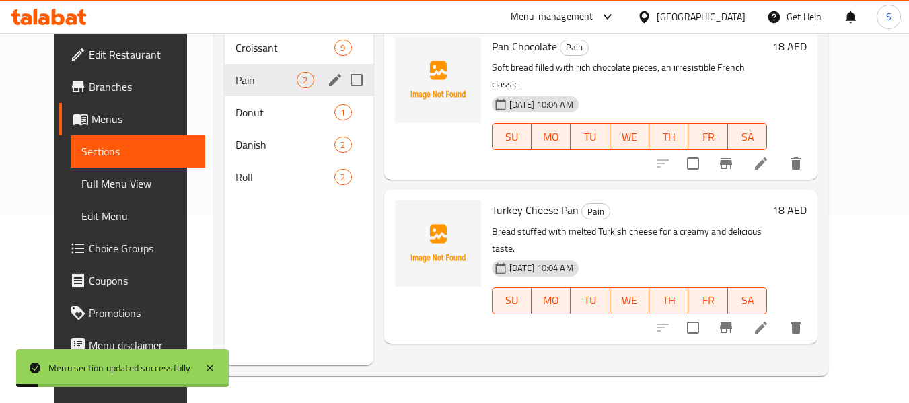
click at [327, 87] on icon "edit" at bounding box center [335, 80] width 16 height 16
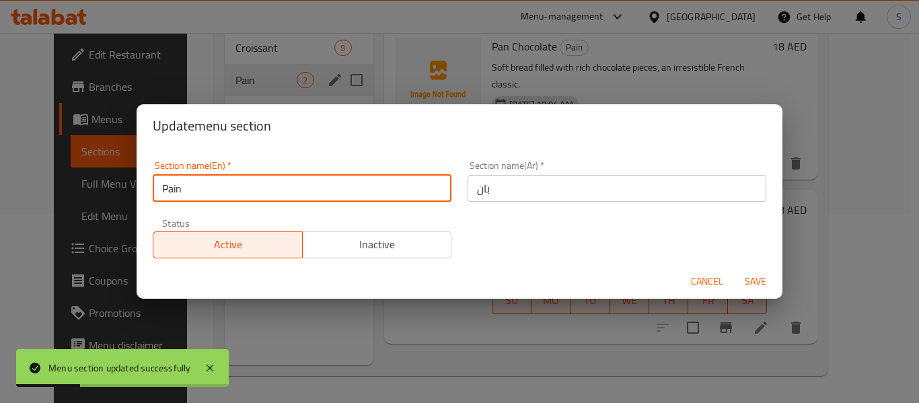
click at [178, 190] on input "Pain" at bounding box center [302, 188] width 299 height 27
type input "Pan"
click at [734, 269] on button "Save" at bounding box center [755, 281] width 43 height 25
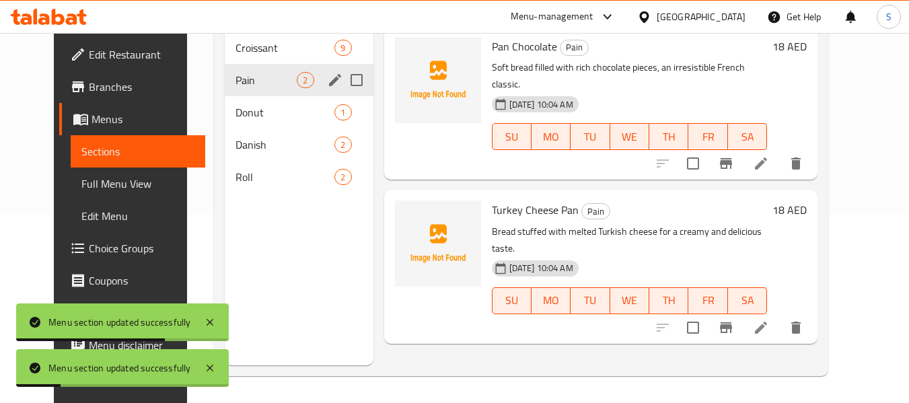
click at [92, 178] on span "Full Menu View" at bounding box center [138, 184] width 114 height 16
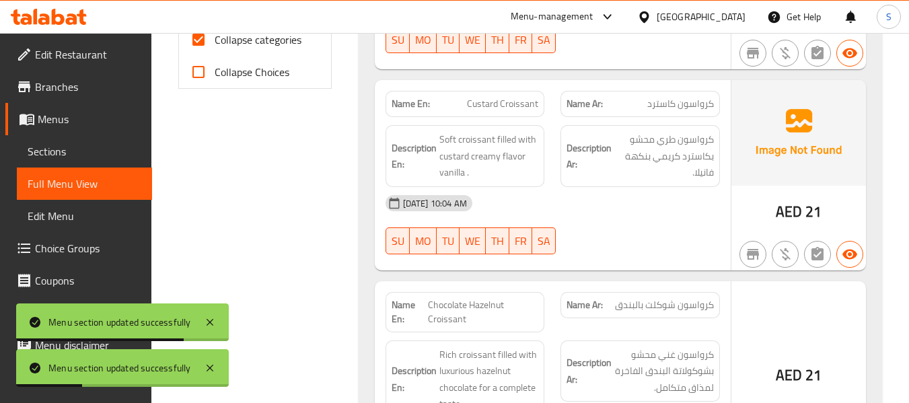
scroll to position [592, 0]
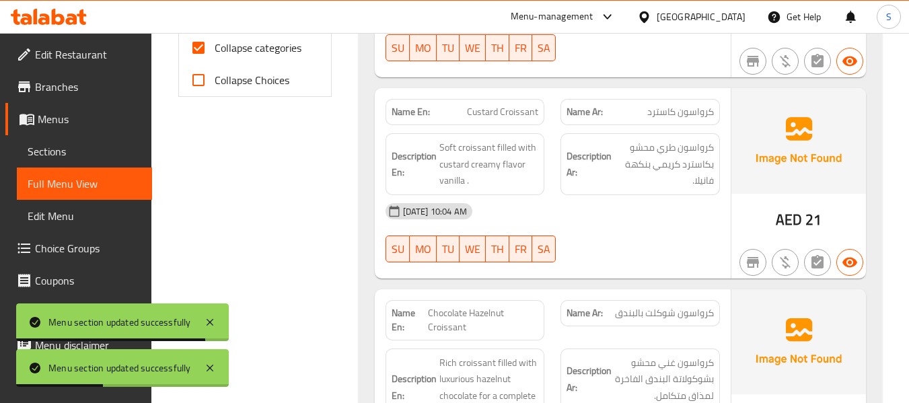
click at [255, 50] on span "Collapse categories" at bounding box center [258, 48] width 87 height 16
click at [215, 50] on input "Collapse categories" at bounding box center [198, 48] width 32 height 32
checkbox input "false"
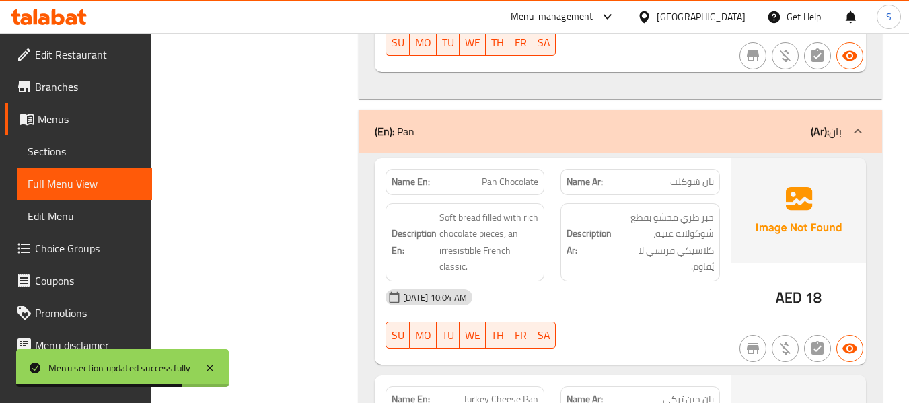
scroll to position [2006, 0]
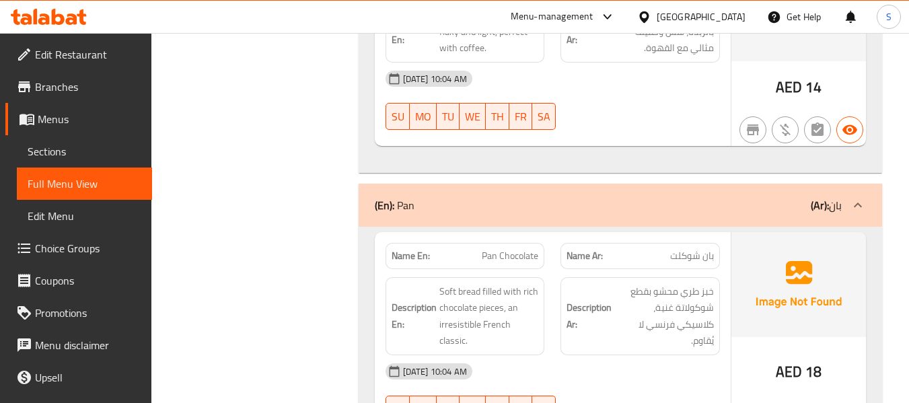
click at [275, 260] on div "Filter Branches Branches Popular filters Free items Branch specific items Has c…" at bounding box center [260, 222] width 180 height 4110
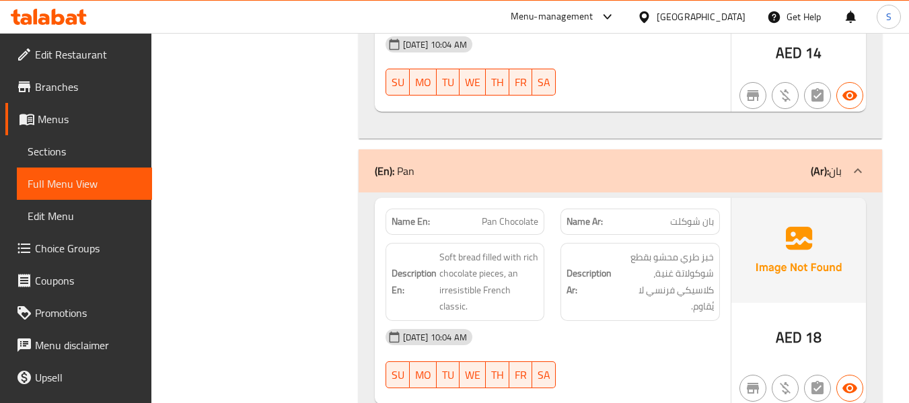
scroll to position [2073, 0]
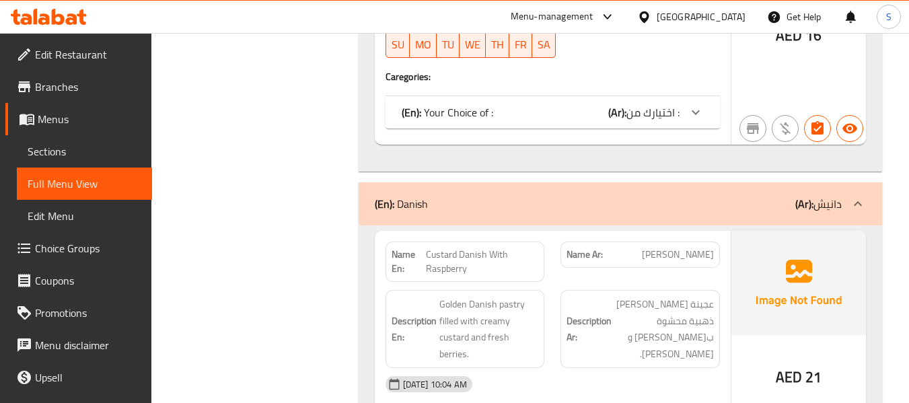
scroll to position [2894, 0]
click at [587, 105] on div "(En): Your Choice of : (Ar): اختيارك من :" at bounding box center [541, 113] width 278 height 16
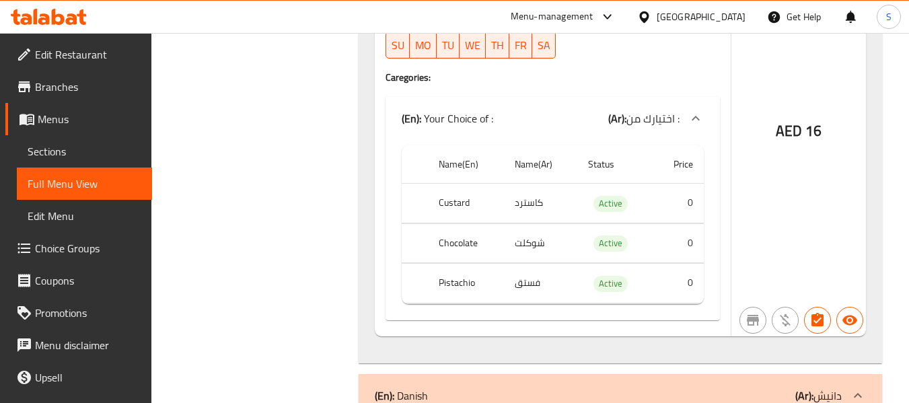
click at [79, 146] on span "Sections" at bounding box center [85, 151] width 114 height 16
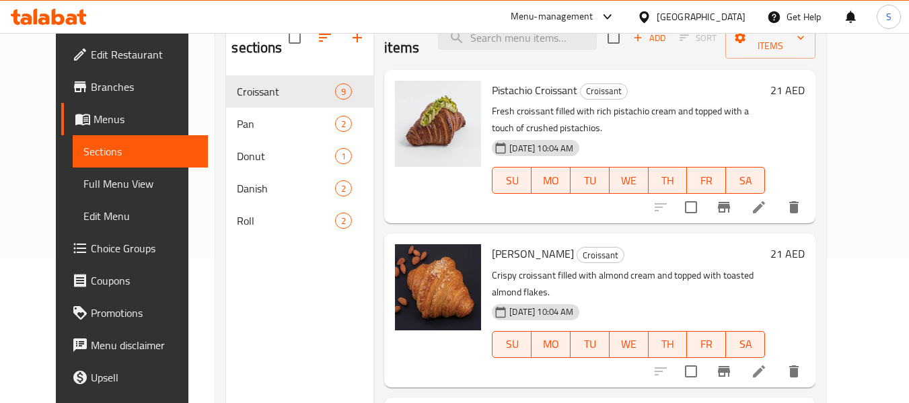
scroll to position [121, 0]
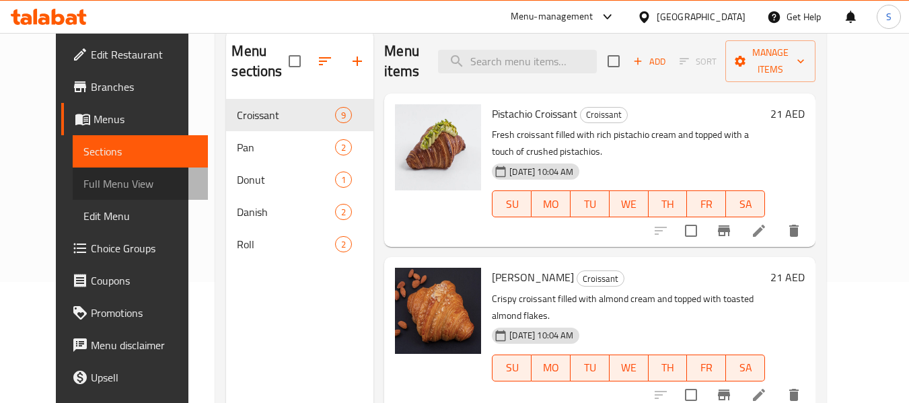
click at [100, 188] on span "Full Menu View" at bounding box center [140, 184] width 114 height 16
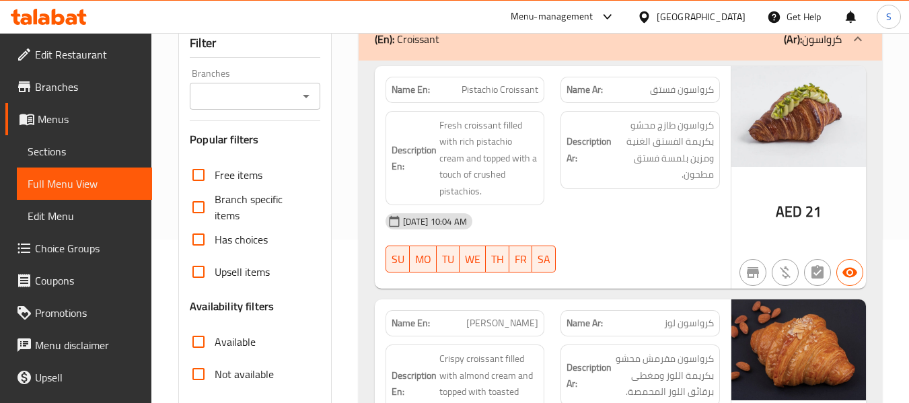
scroll to position [337, 0]
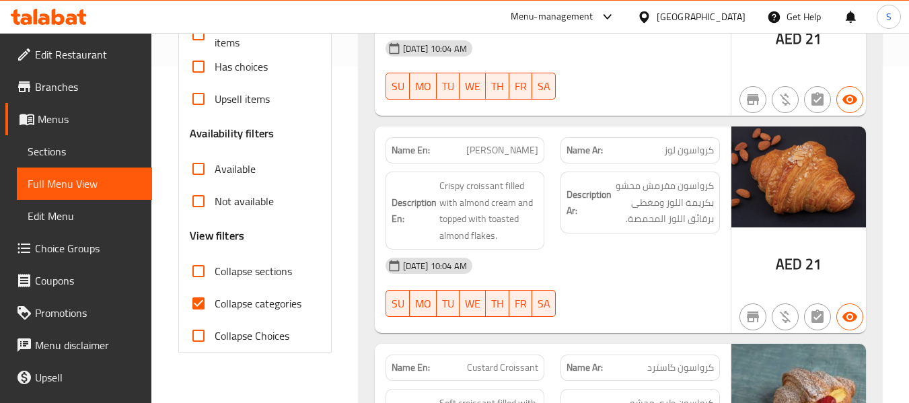
click at [247, 304] on span "Collapse categories" at bounding box center [258, 303] width 87 height 16
click at [215, 304] on input "Collapse categories" at bounding box center [198, 303] width 32 height 32
checkbox input "false"
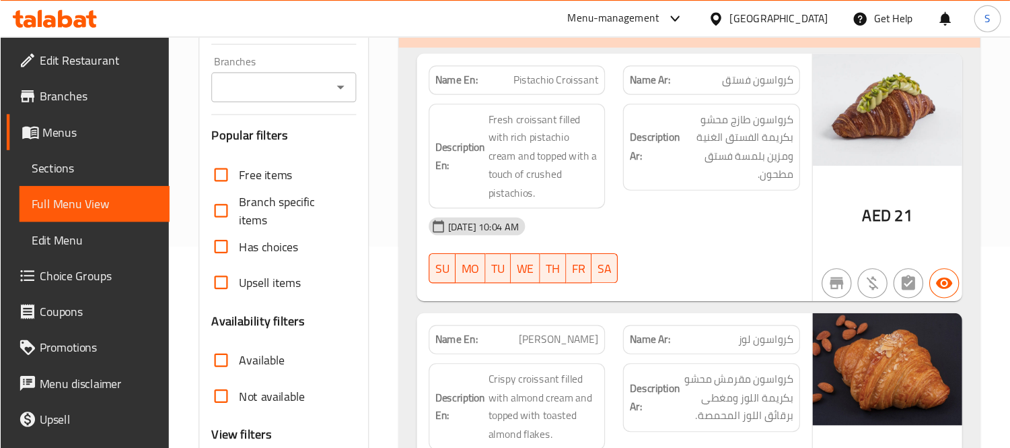
scroll to position [180, 0]
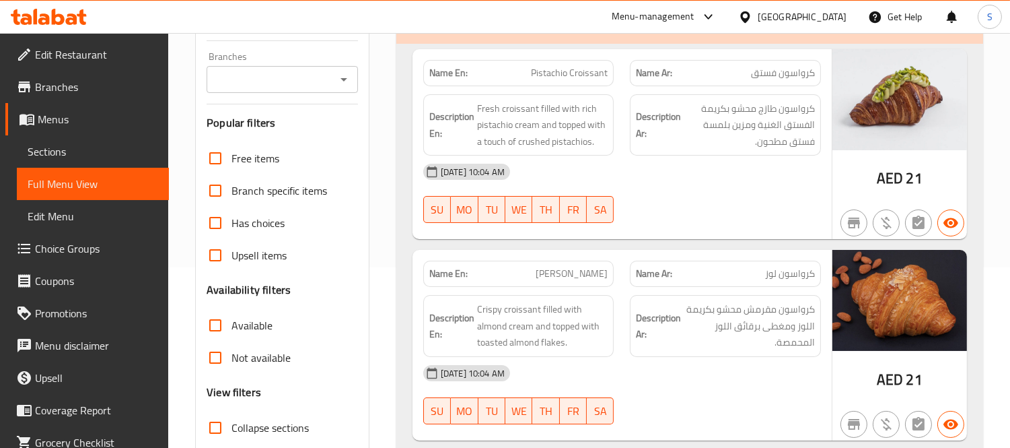
drag, startPoint x: 568, startPoint y: 14, endPoint x: 664, endPoint y: 211, distance: 219.4
click at [664, 211] on div "[DATE] 10:04 AM SU MO TU WE TH FR SA" at bounding box center [622, 192] width 414 height 75
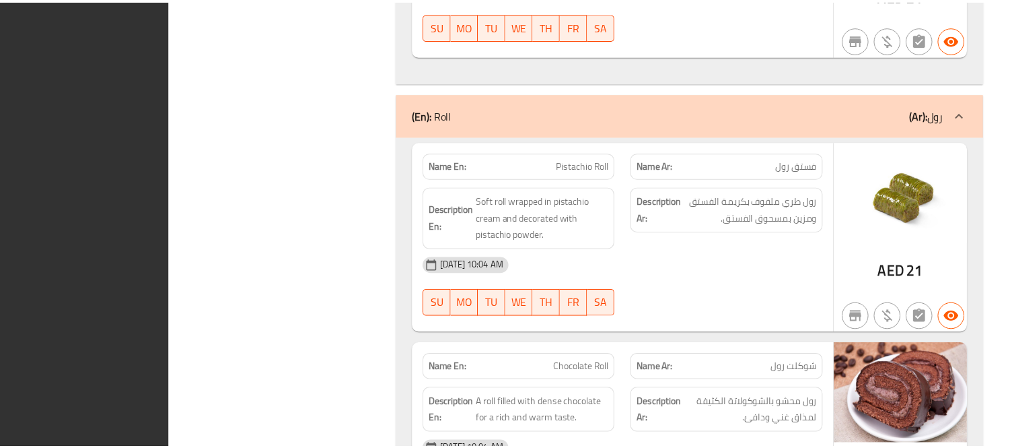
scroll to position [3536, 0]
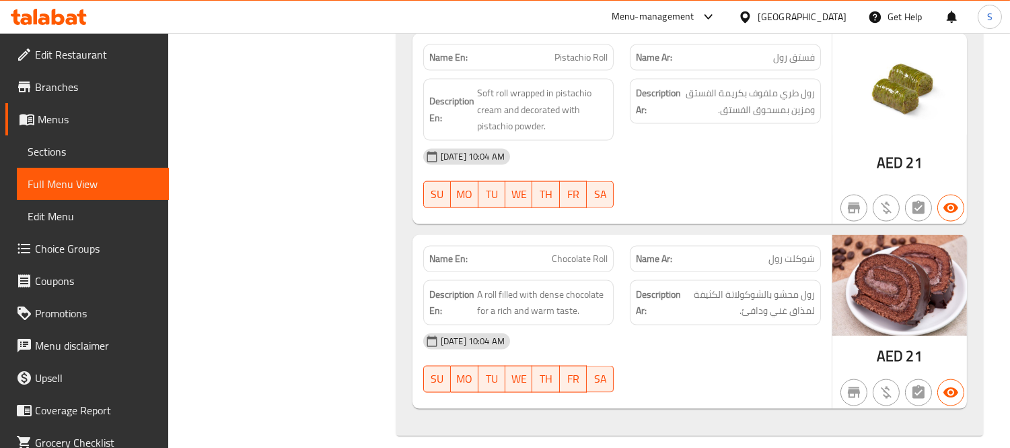
click at [108, 162] on link "Sections" at bounding box center [93, 151] width 152 height 32
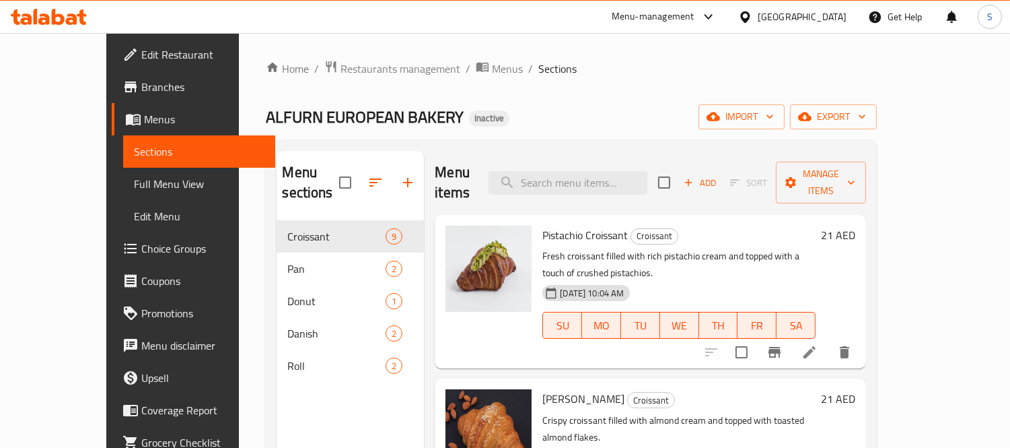
click at [134, 189] on span "Full Menu View" at bounding box center [199, 184] width 131 height 16
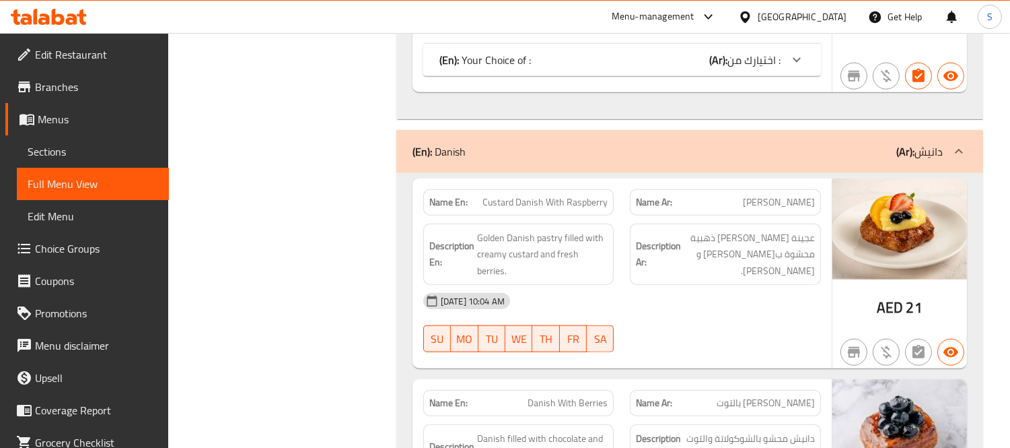
scroll to position [2542, 0]
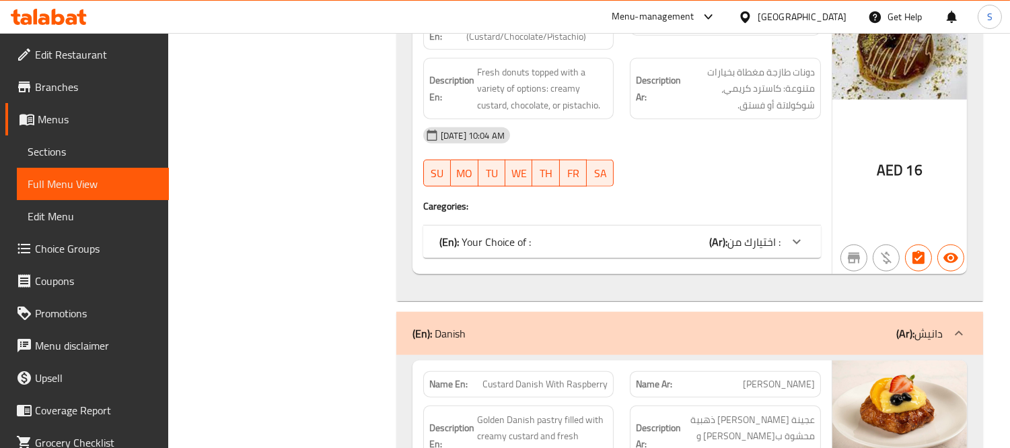
click at [676, 259] on div "Name En: Donut (Custard/Chocolate/Pistachio) Name Ar: دونت (كاسترد/شوكلت/فستق) …" at bounding box center [622, 136] width 419 height 275
click at [670, 246] on div "(En): Your Choice of : (Ar): اختيارك من :" at bounding box center [610, 242] width 341 height 16
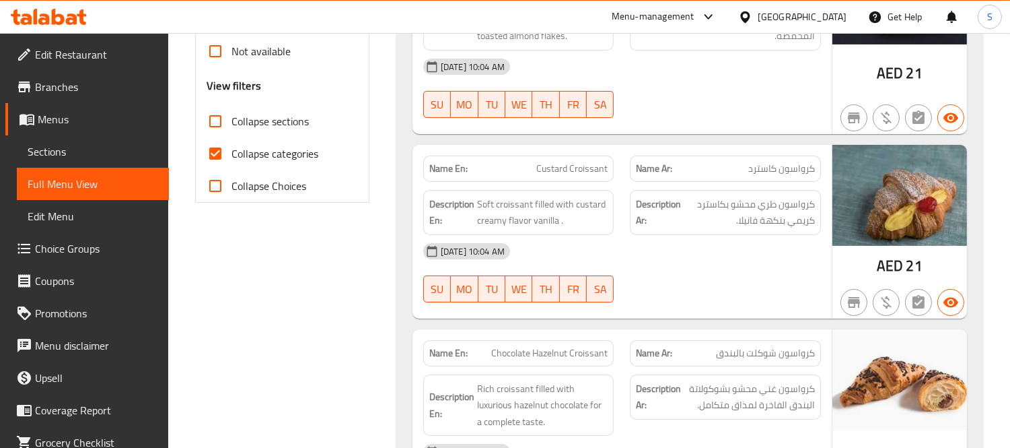
scroll to position [262, 0]
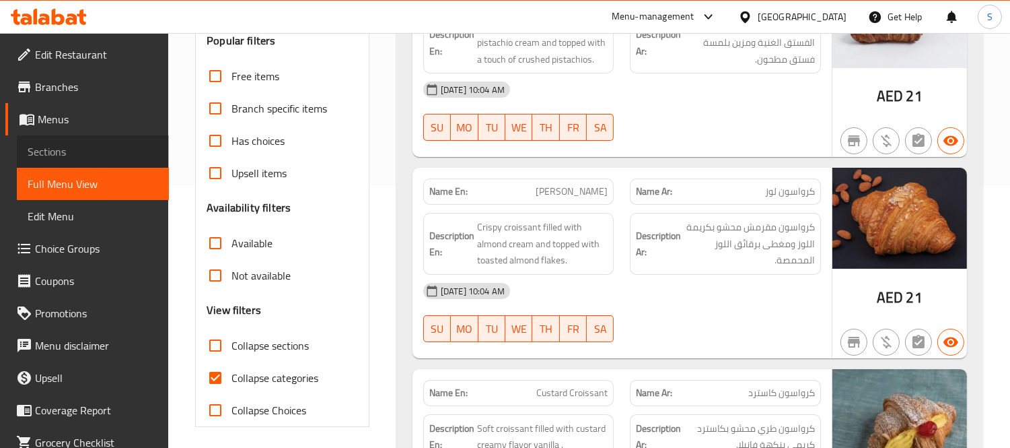
click at [106, 153] on span "Sections" at bounding box center [93, 151] width 131 height 16
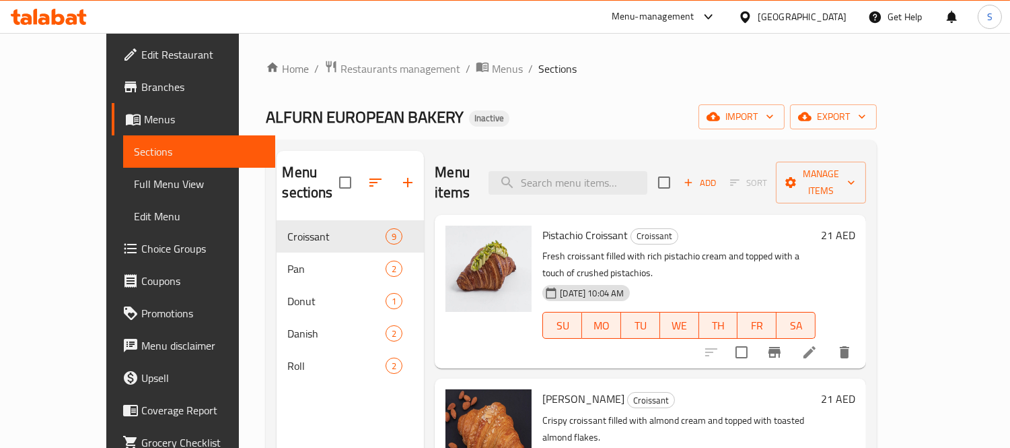
click at [74, 20] on icon at bounding box center [71, 18] width 11 height 11
